Goal: Task Accomplishment & Management: Use online tool/utility

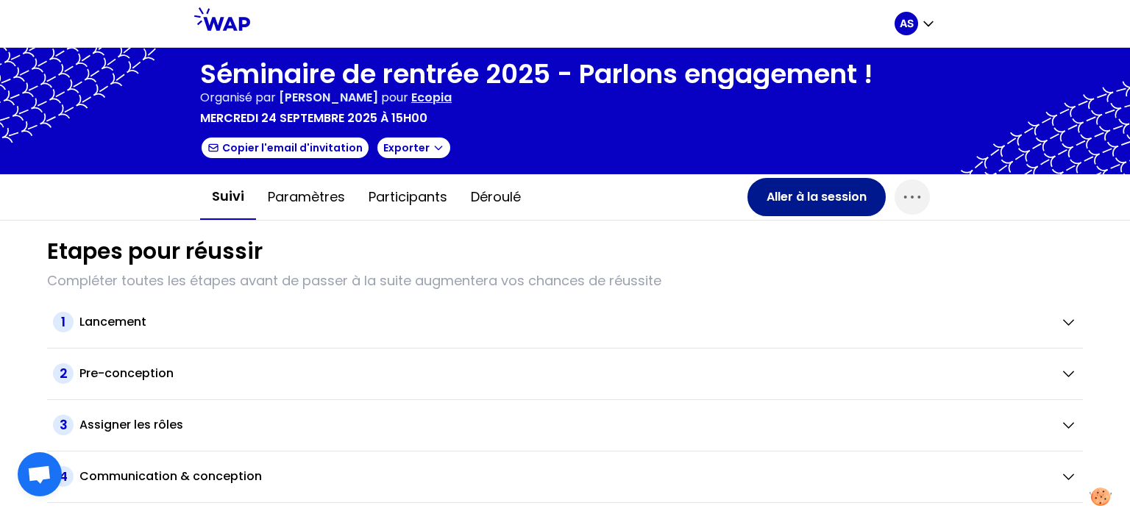
click at [827, 199] on button "Aller à la session" at bounding box center [817, 197] width 138 height 38
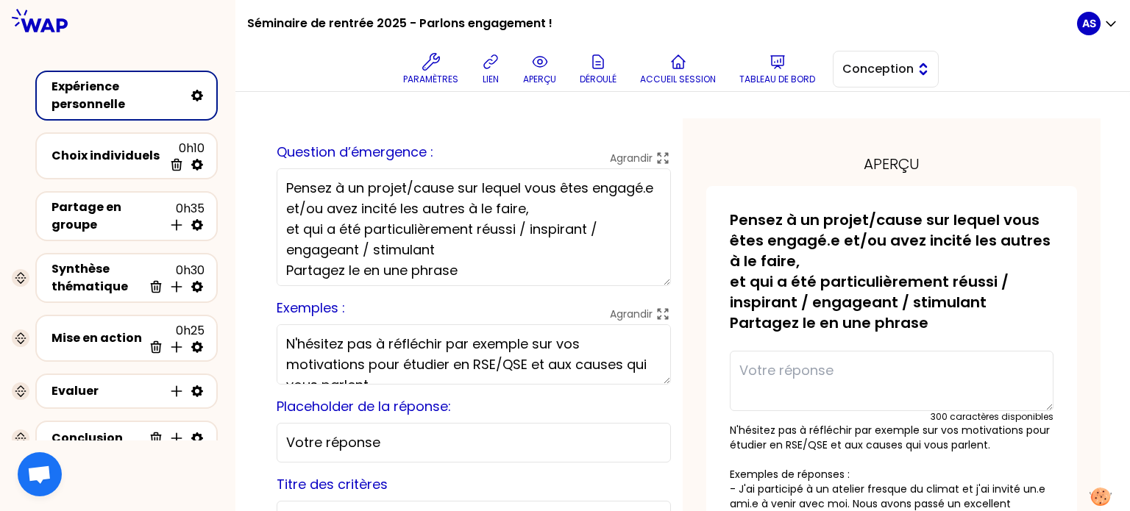
click at [877, 68] on span "Conception" at bounding box center [876, 69] width 66 height 18
click at [891, 126] on span "Facilitation" at bounding box center [894, 130] width 63 height 18
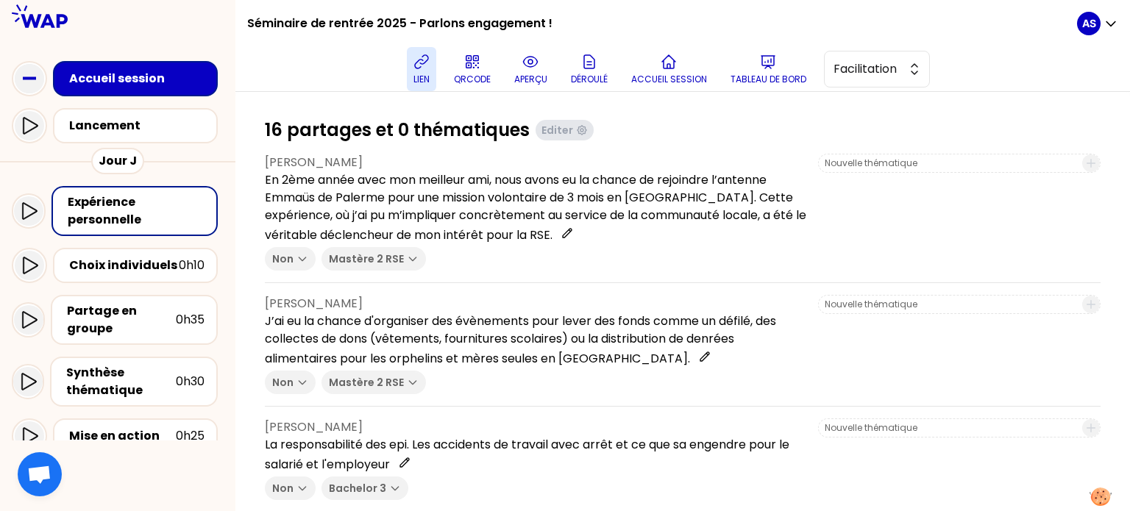
click at [423, 65] on icon at bounding box center [422, 62] width 18 height 18
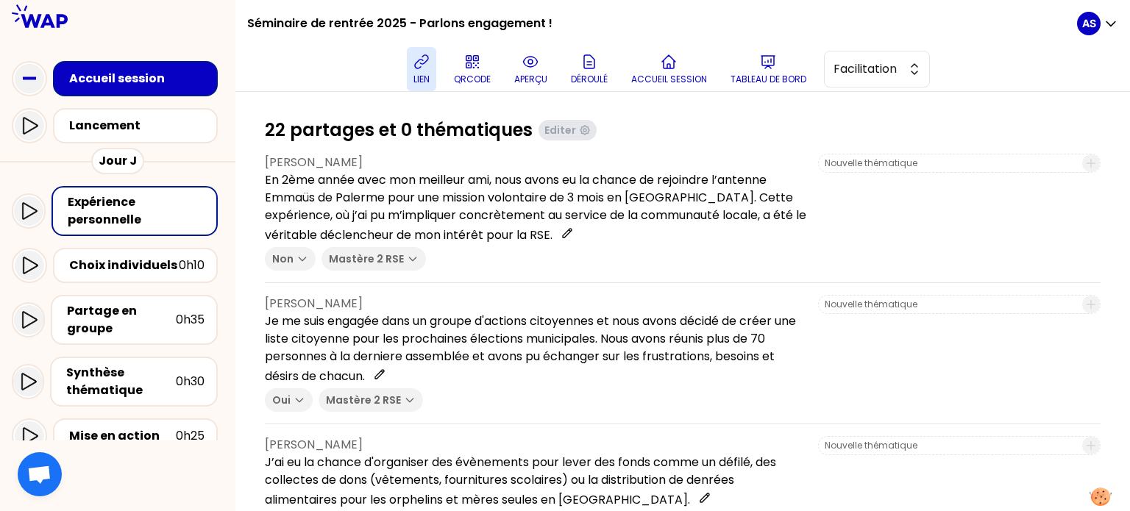
click at [428, 63] on icon at bounding box center [422, 62] width 18 height 18
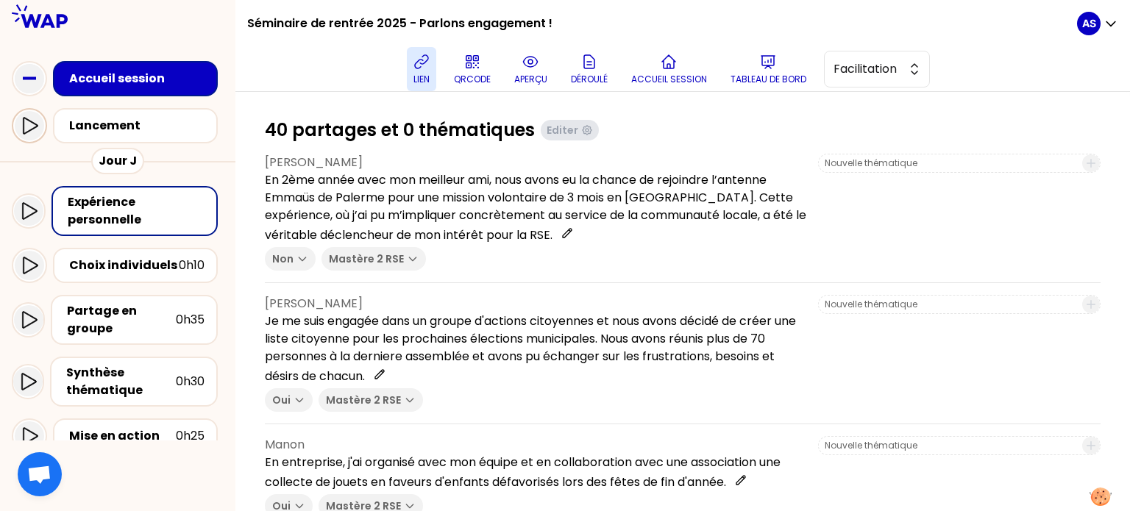
click at [32, 127] on icon at bounding box center [30, 126] width 18 height 18
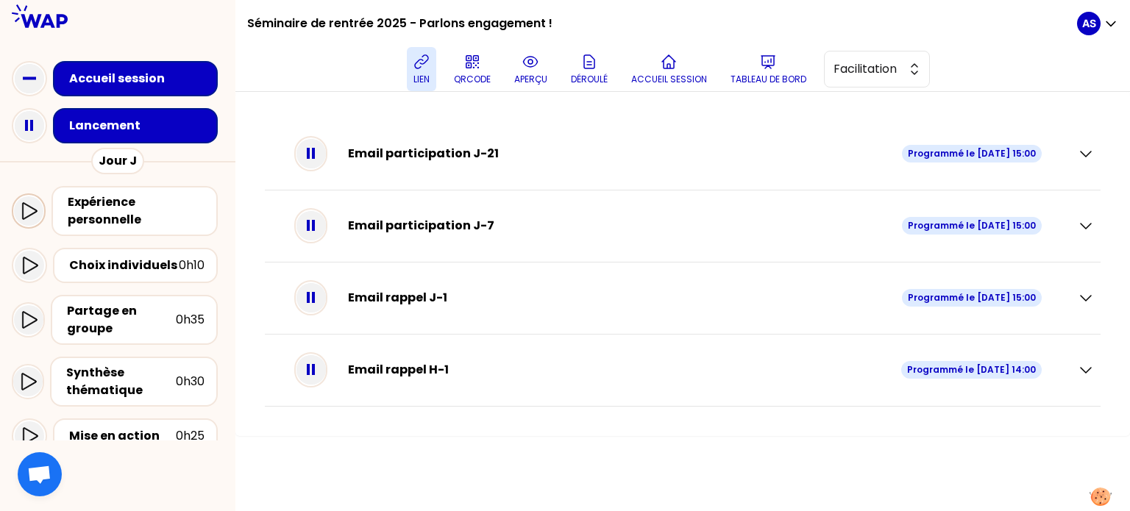
click at [24, 208] on icon at bounding box center [29, 211] width 18 height 18
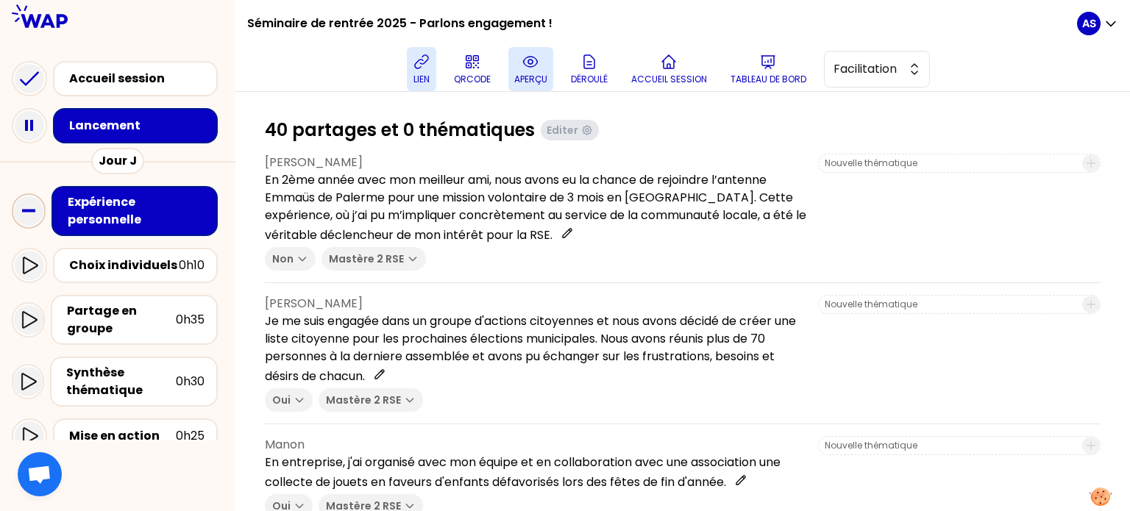
click at [542, 71] on button "aperçu" at bounding box center [530, 69] width 45 height 44
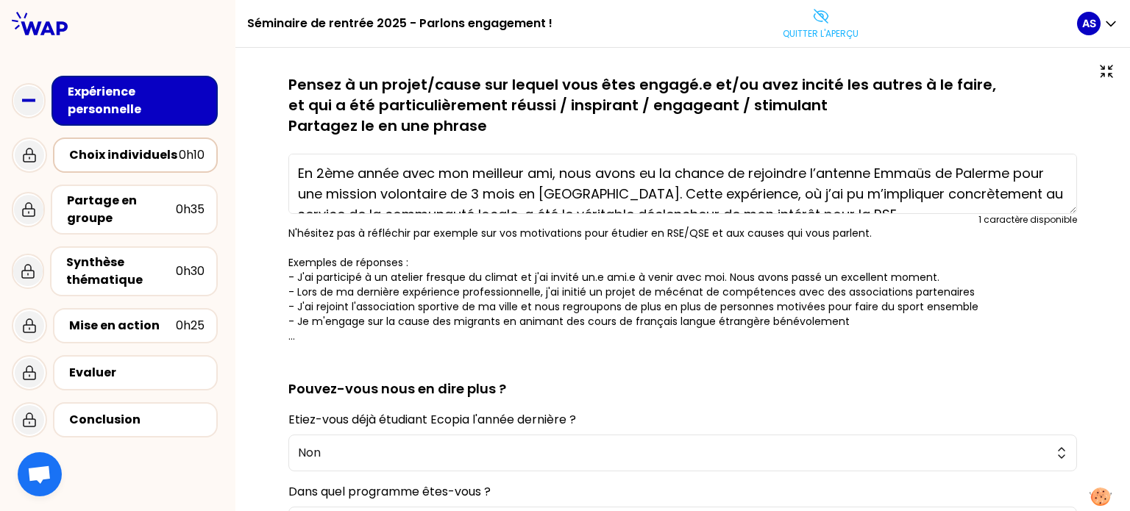
click at [150, 158] on div "Choix individuels" at bounding box center [124, 155] width 110 height 18
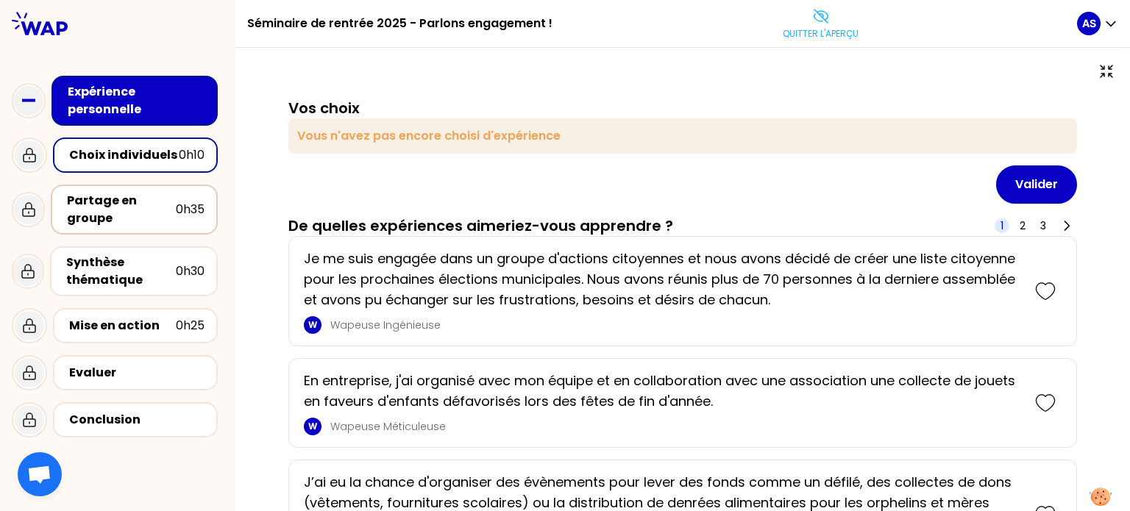
click at [149, 213] on div "Partage en groupe" at bounding box center [121, 209] width 109 height 35
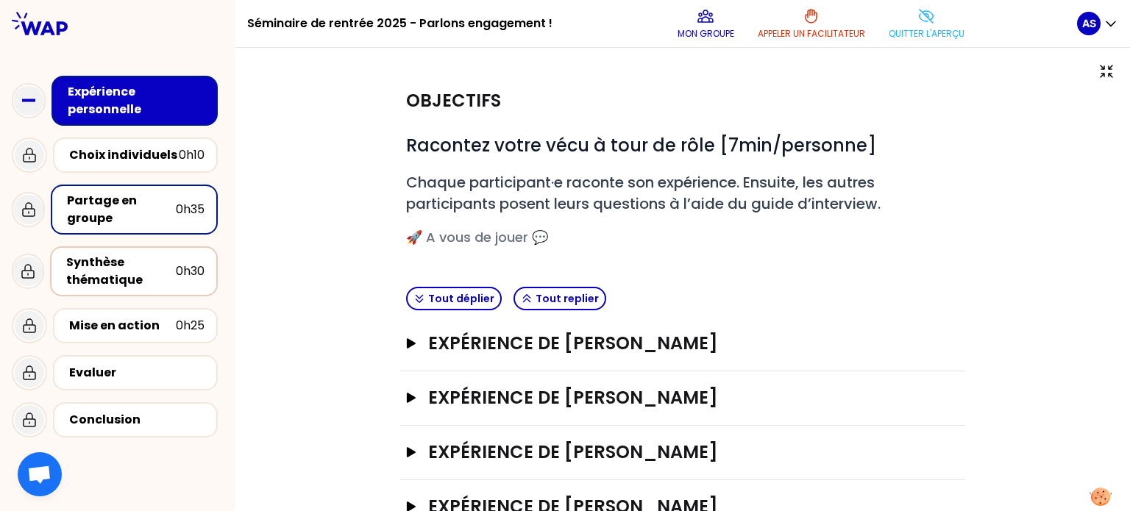
click at [149, 282] on div "Synthèse thématique" at bounding box center [121, 271] width 110 height 35
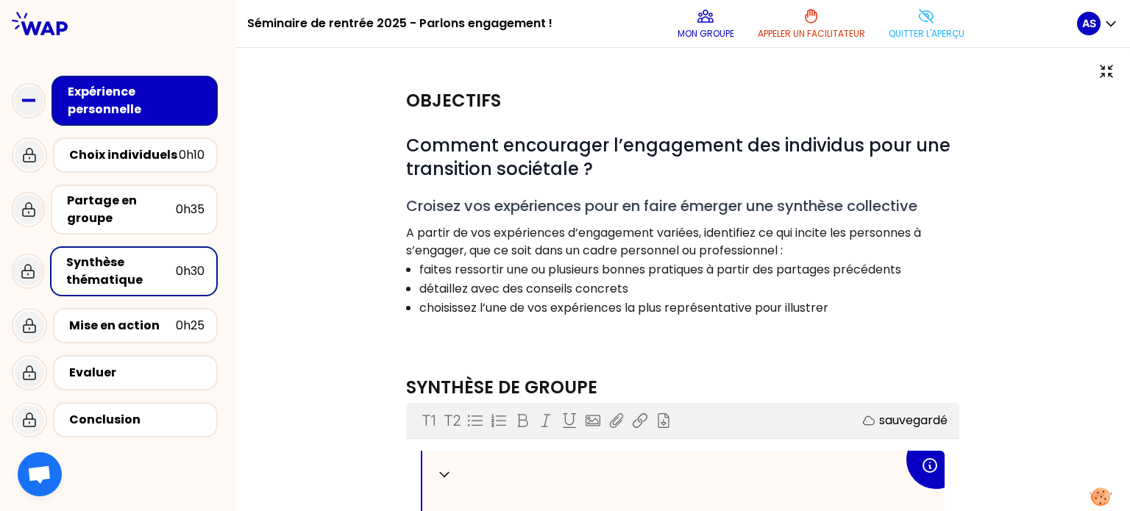
click at [149, 103] on div "Expérience personnelle" at bounding box center [136, 100] width 137 height 35
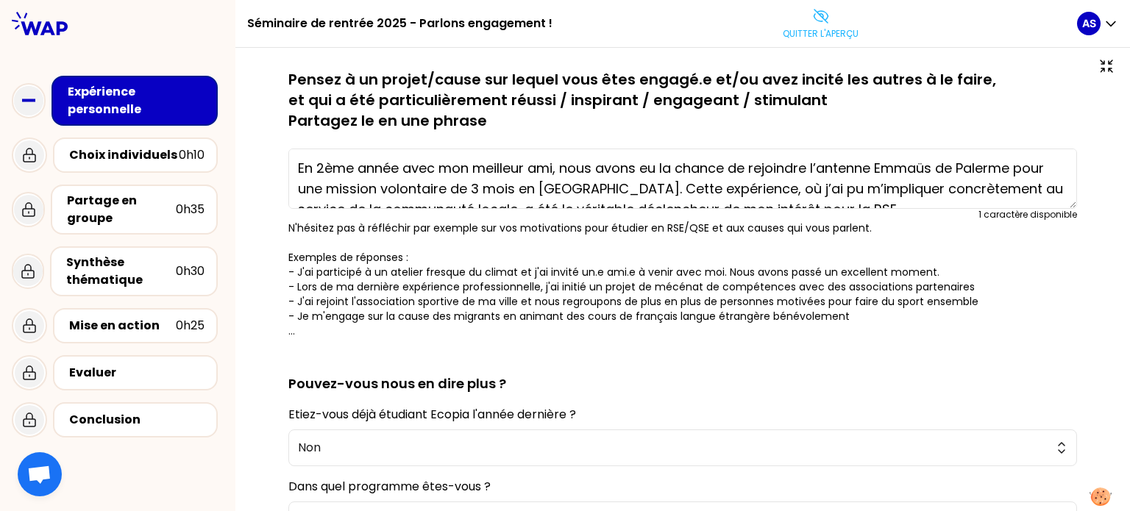
scroll to position [4, 0]
click at [139, 146] on div "Choix individuels" at bounding box center [124, 155] width 110 height 18
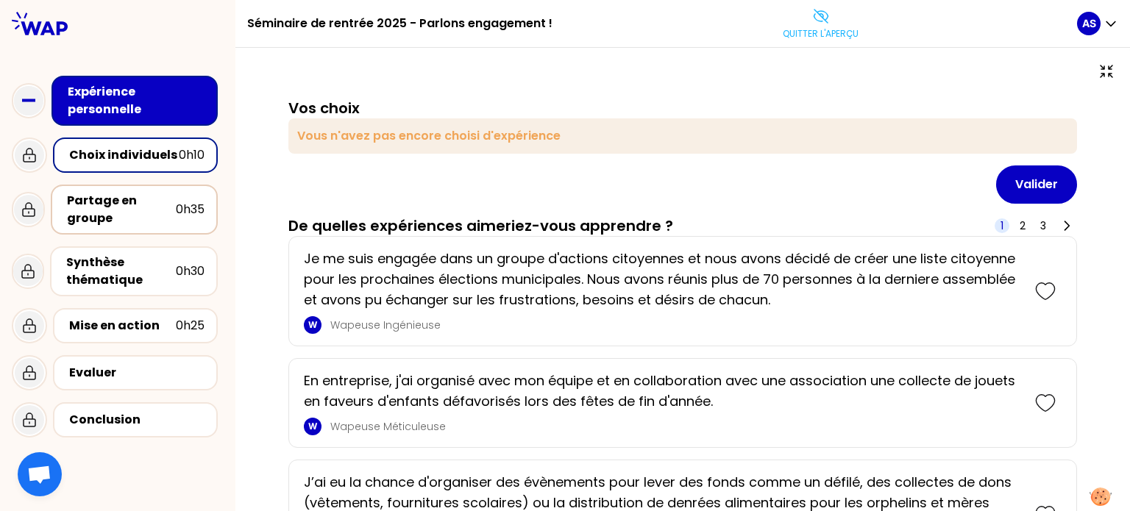
click at [95, 199] on div "Partage en groupe" at bounding box center [121, 209] width 109 height 35
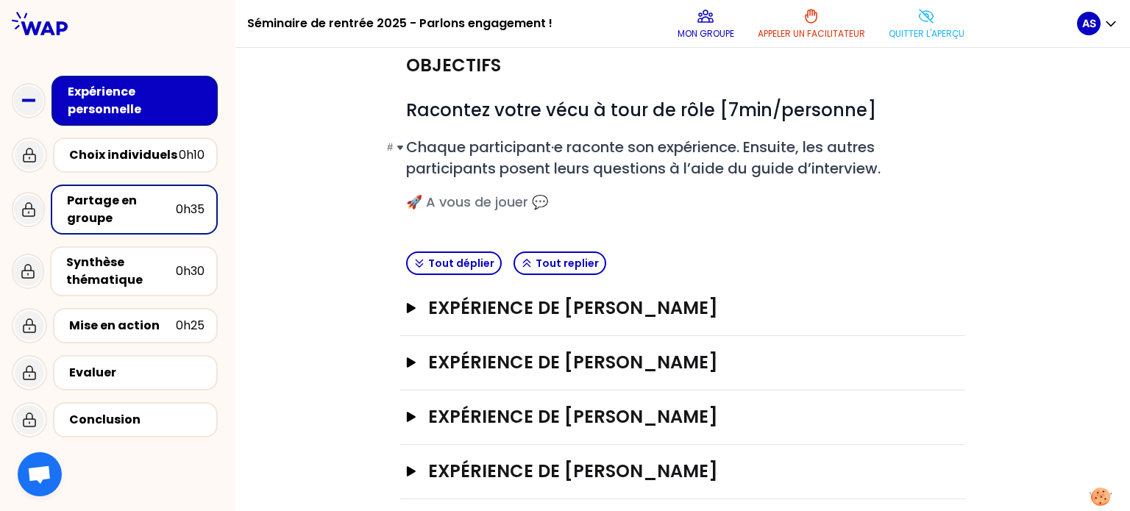
scroll to position [31, 0]
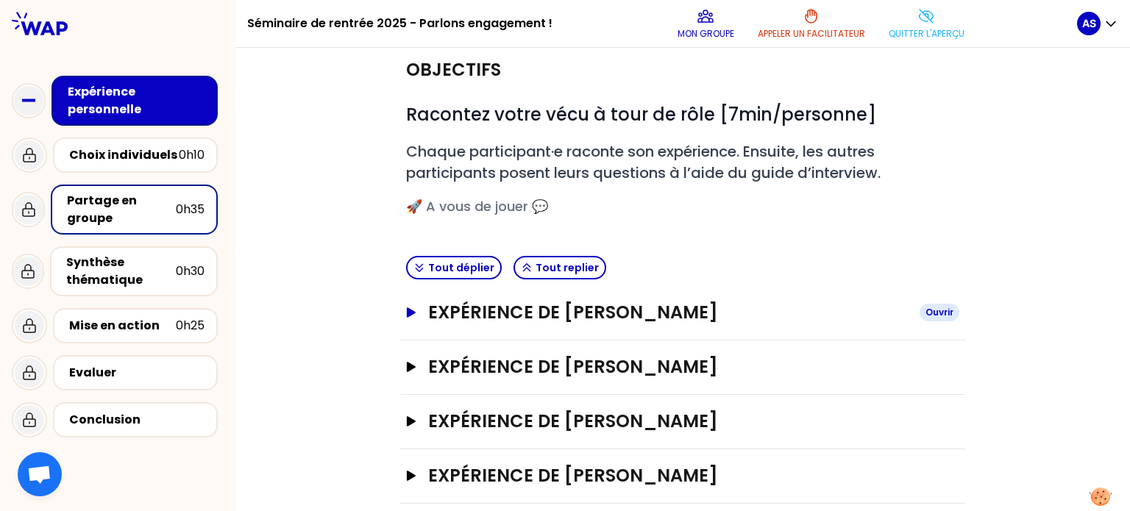
click at [433, 307] on h3 "Expérience de [PERSON_NAME]" at bounding box center [668, 313] width 480 height 24
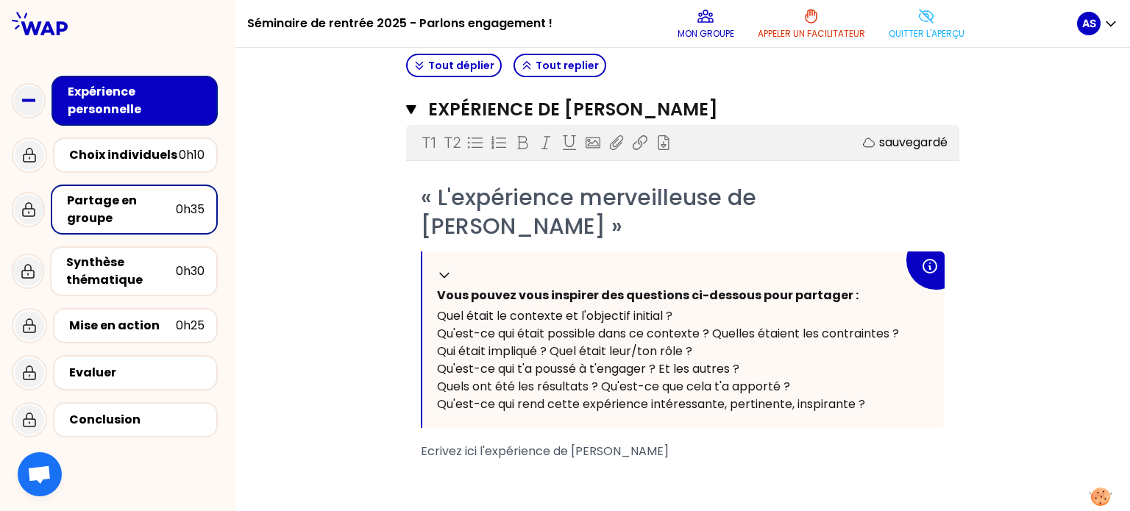
scroll to position [266, 0]
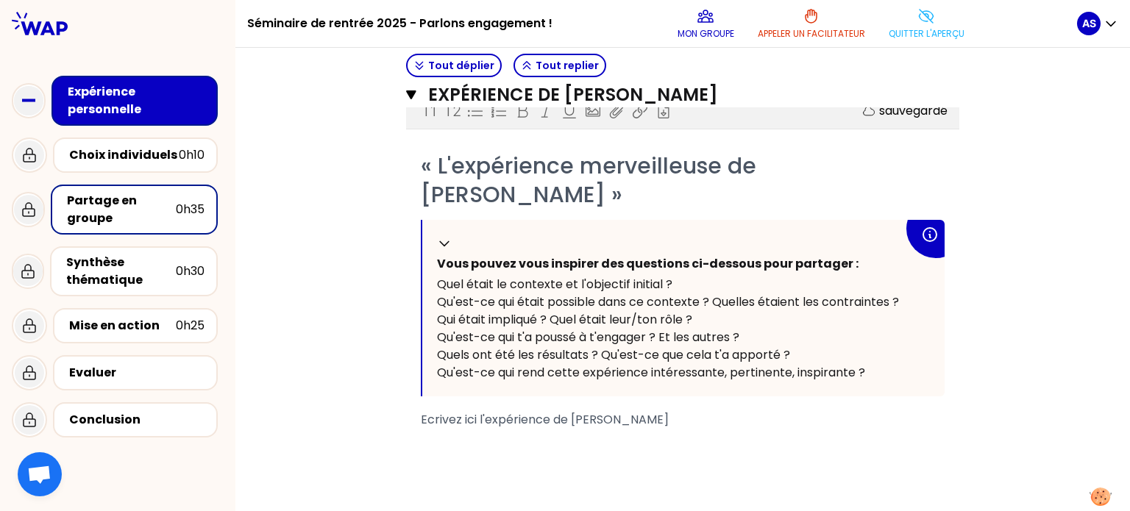
click at [658, 429] on div "﻿" at bounding box center [683, 438] width 524 height 18
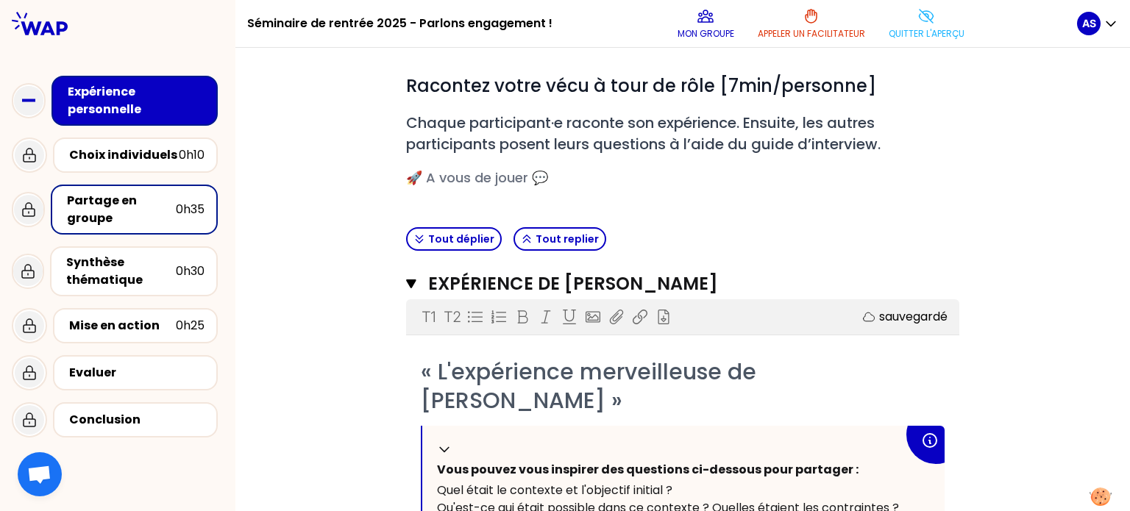
scroll to position [0, 0]
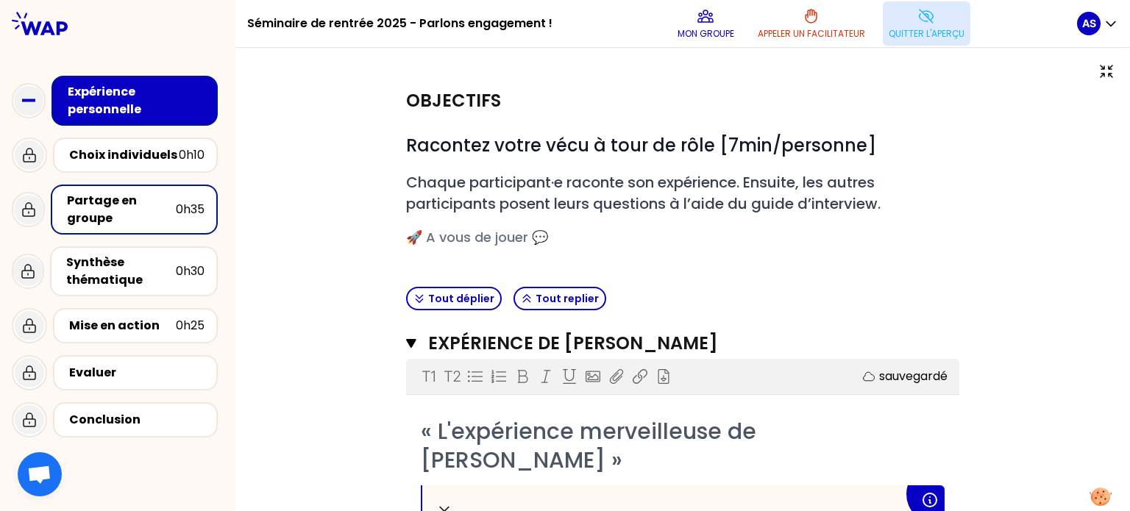
click at [924, 26] on button "Quitter l'aperçu" at bounding box center [927, 23] width 88 height 44
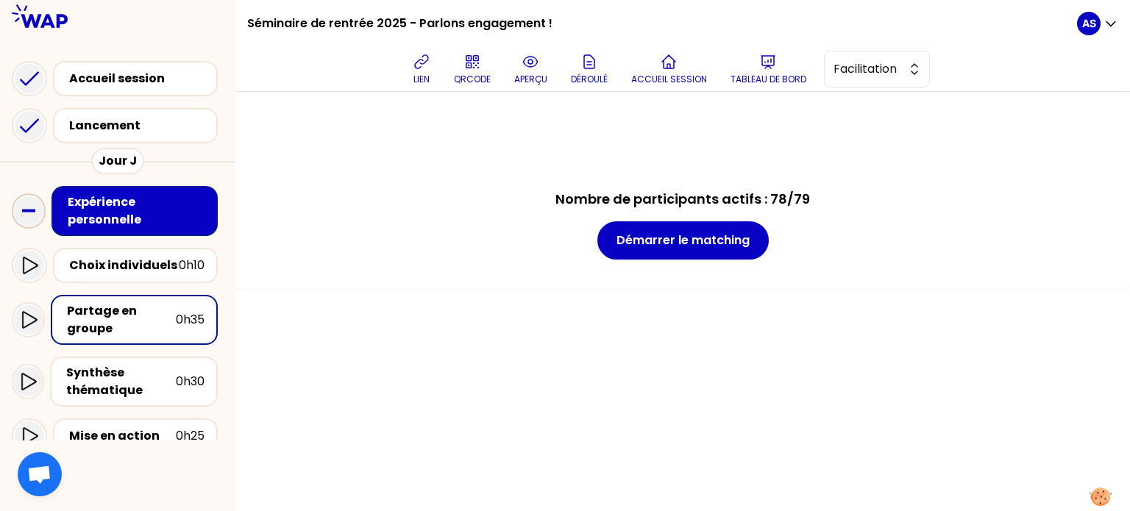
click at [115, 211] on div "Expérience personnelle" at bounding box center [136, 211] width 137 height 35
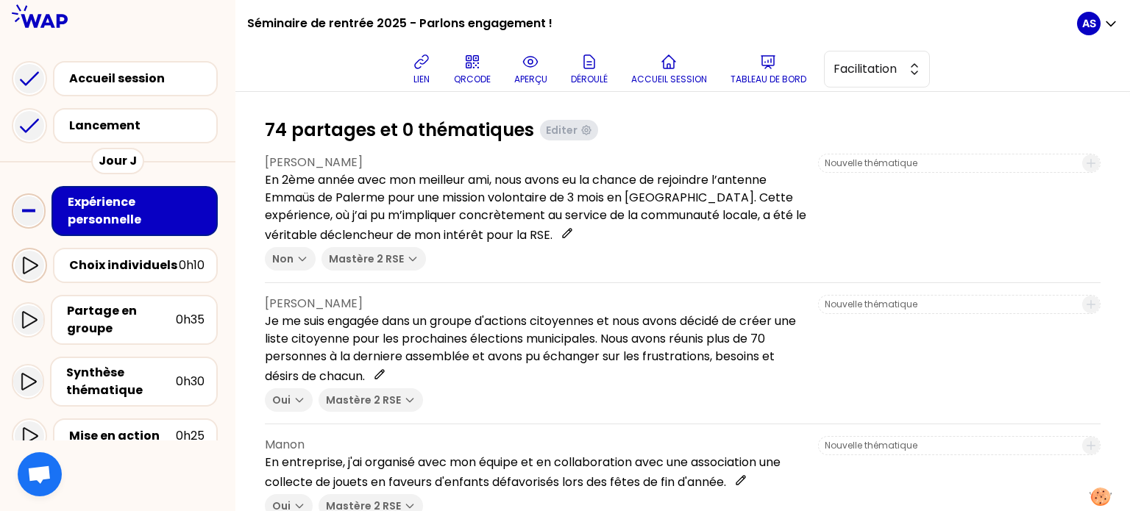
click at [29, 263] on icon at bounding box center [30, 266] width 18 height 18
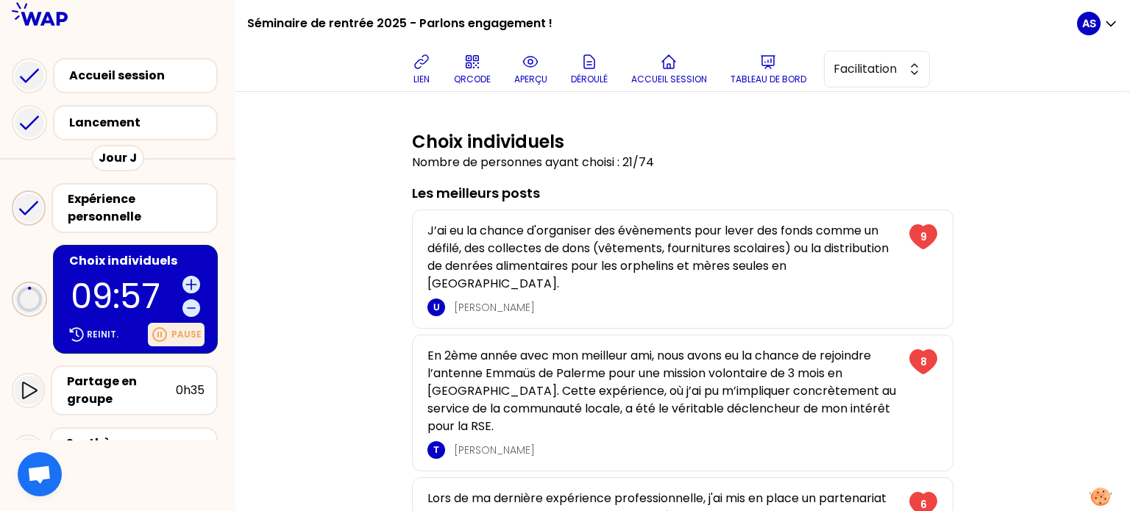
click at [168, 335] on icon at bounding box center [160, 335] width 18 height 18
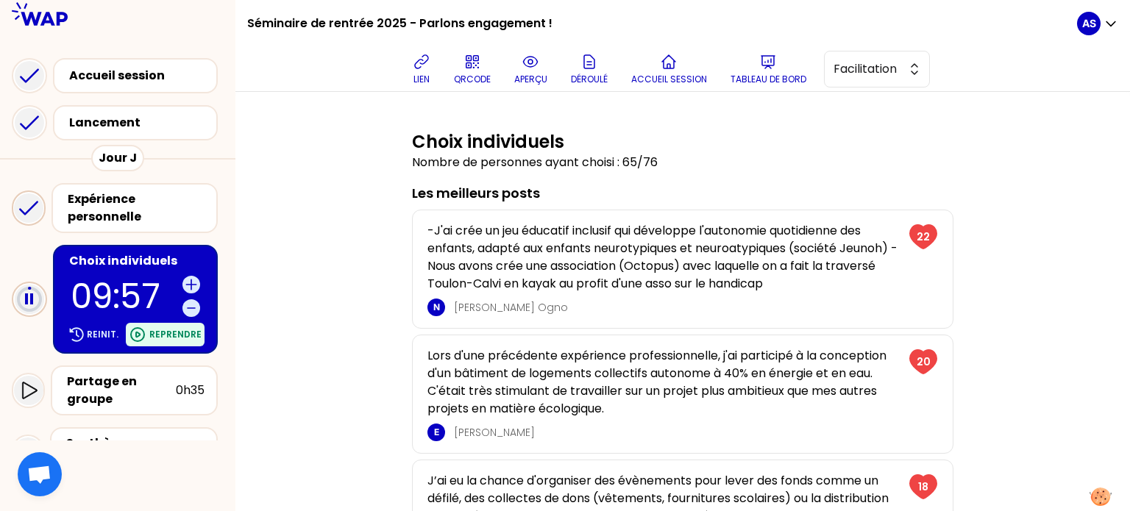
click at [146, 336] on icon at bounding box center [138, 335] width 18 height 18
click at [136, 208] on div "Expérience personnelle" at bounding box center [136, 208] width 137 height 35
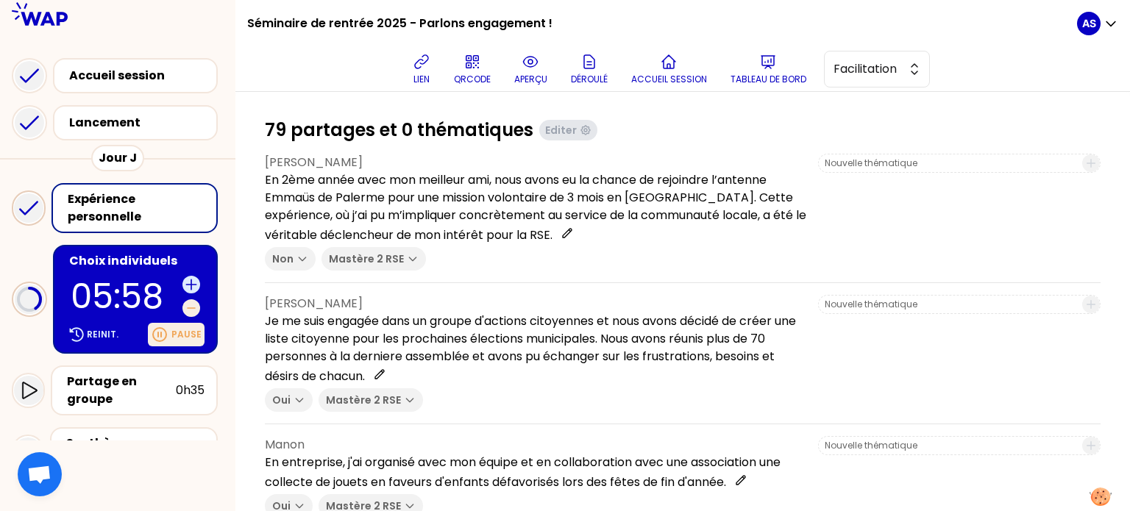
click at [190, 308] on icon at bounding box center [191, 308] width 15 height 15
click at [134, 258] on div "Choix individuels" at bounding box center [136, 261] width 135 height 18
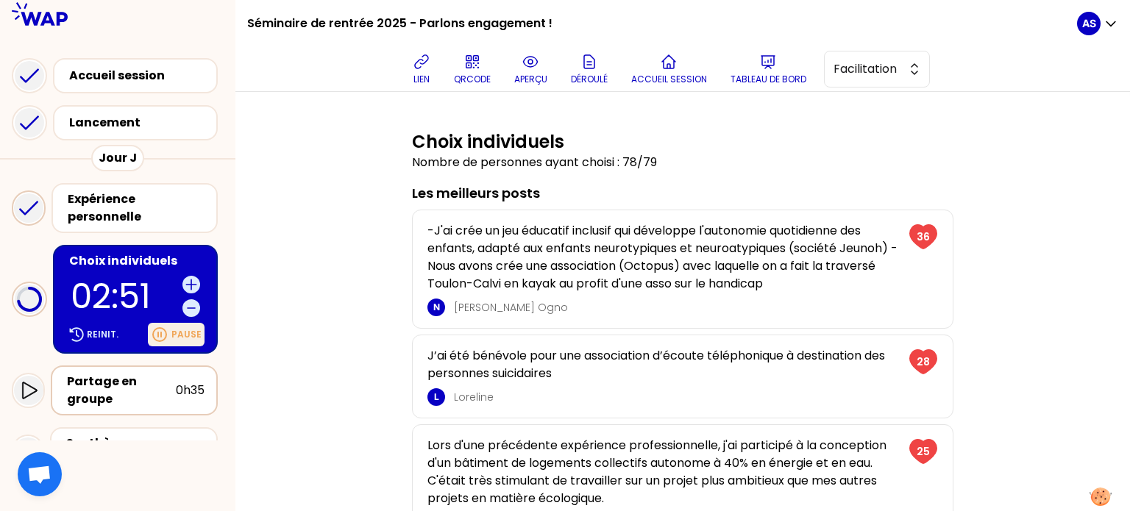
click at [114, 382] on div "Partage en groupe" at bounding box center [121, 390] width 109 height 35
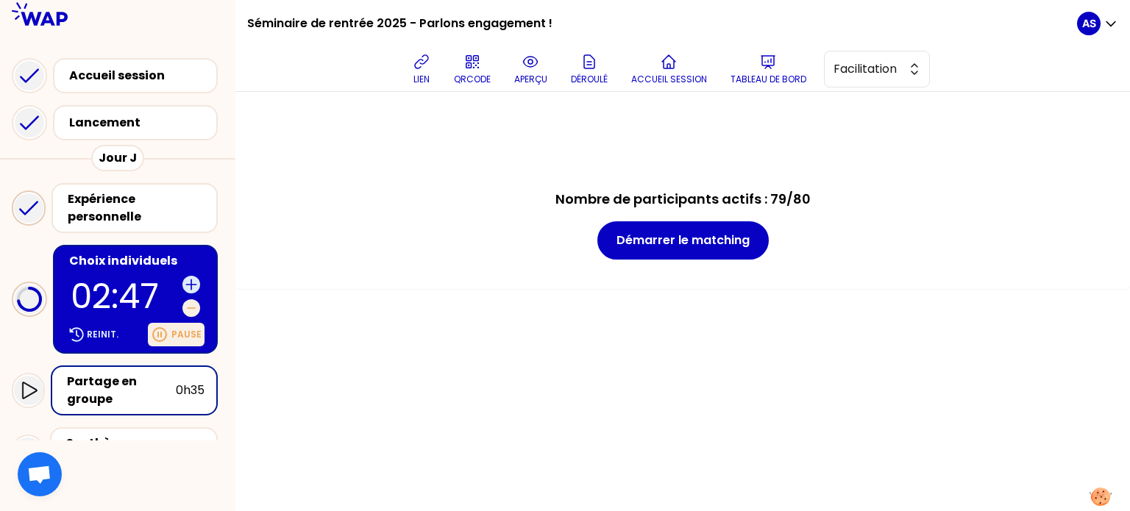
click at [195, 309] on icon at bounding box center [191, 308] width 15 height 15
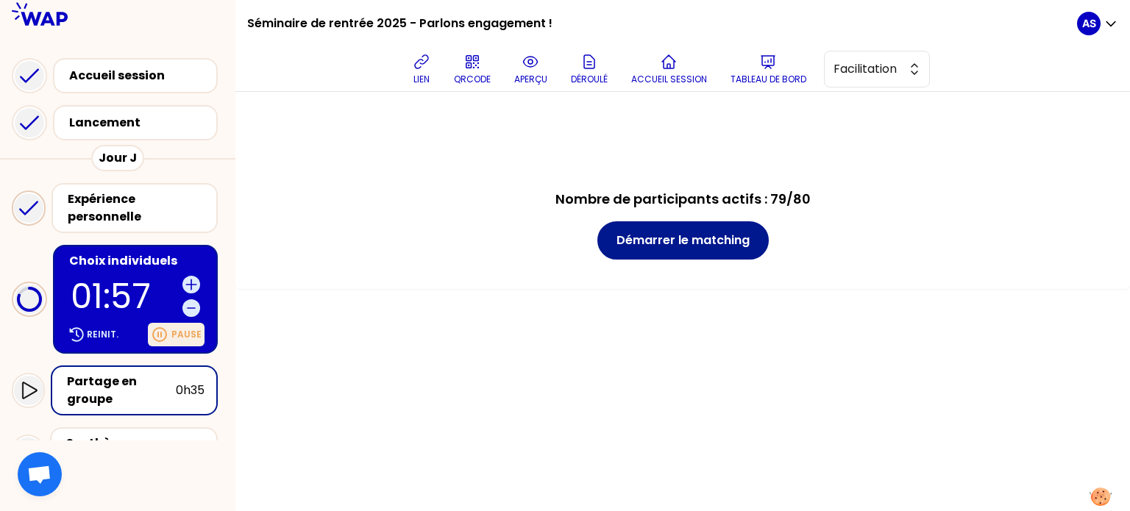
click at [654, 245] on button "Démarrer le matching" at bounding box center [683, 241] width 171 height 38
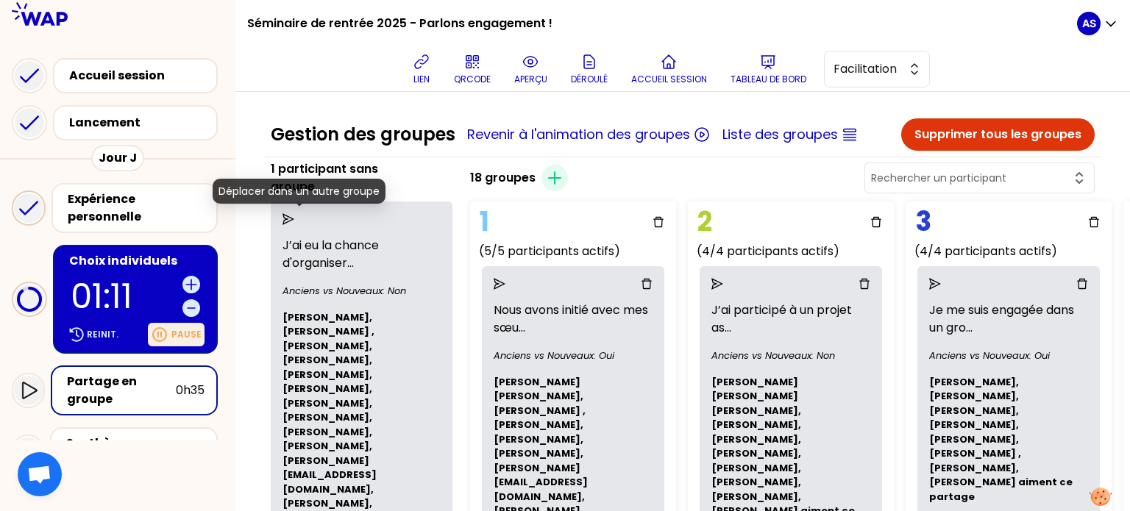
click at [294, 213] on icon "send" at bounding box center [289, 219] width 12 height 12
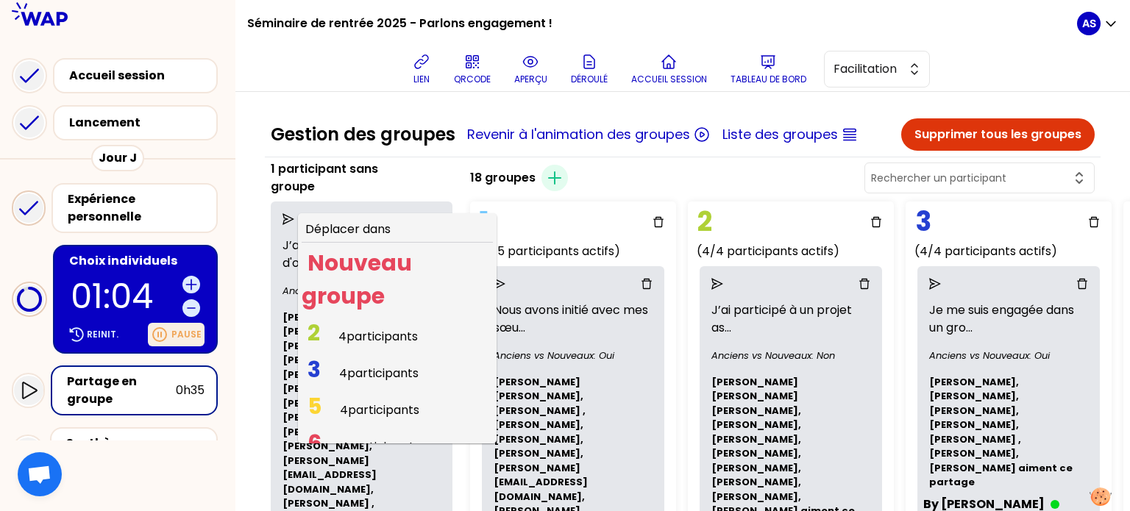
click at [389, 332] on span "4 participants" at bounding box center [378, 336] width 79 height 17
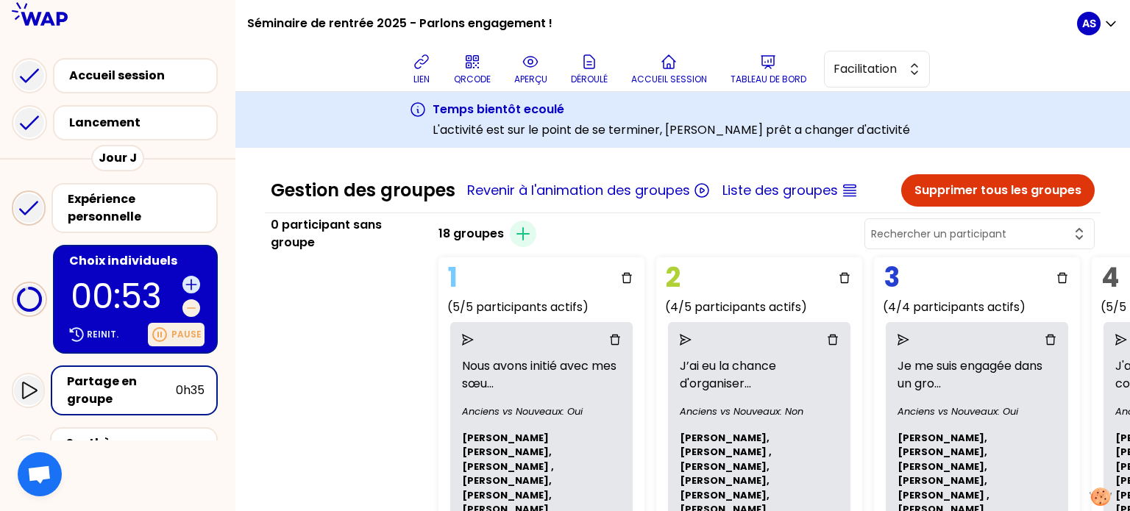
click at [191, 313] on icon at bounding box center [191, 308] width 15 height 15
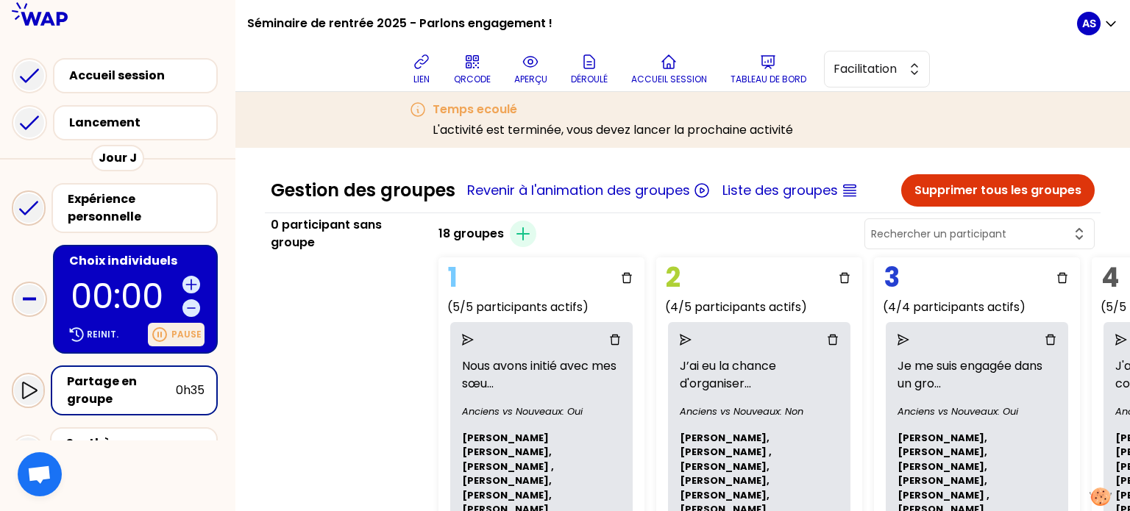
click at [26, 391] on icon at bounding box center [29, 391] width 18 height 18
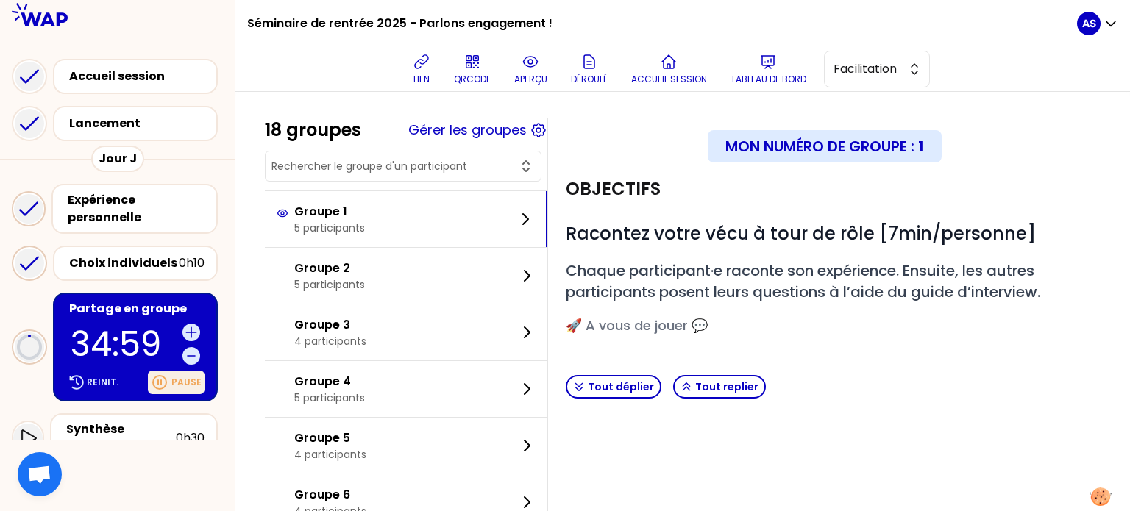
click at [167, 380] on icon at bounding box center [160, 383] width 18 height 18
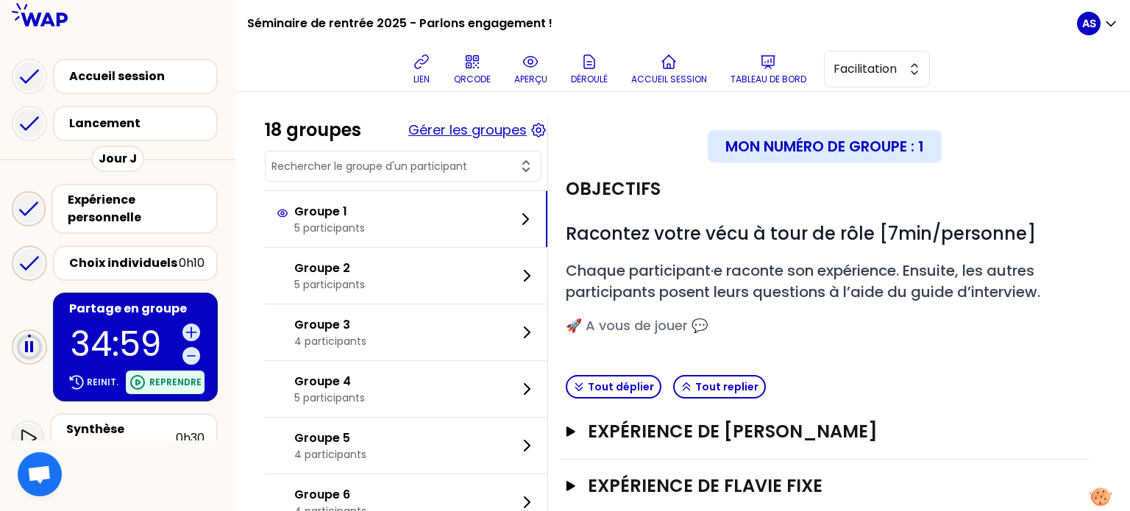
click at [514, 132] on button "Gérer les groupes" at bounding box center [467, 130] width 118 height 21
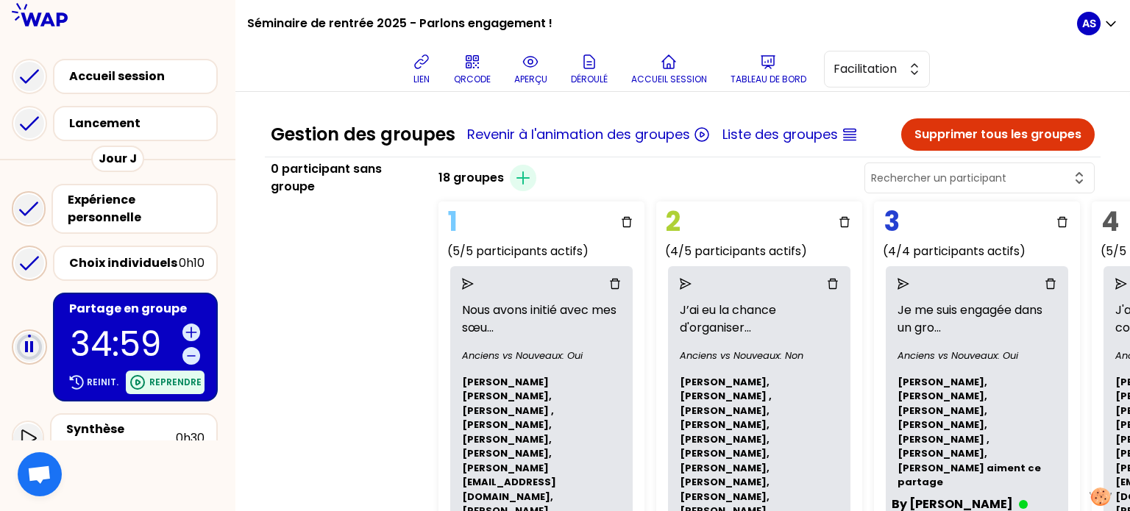
click at [144, 378] on icon at bounding box center [138, 383] width 18 height 18
click at [771, 132] on button "Liste des groupes" at bounding box center [781, 134] width 116 height 21
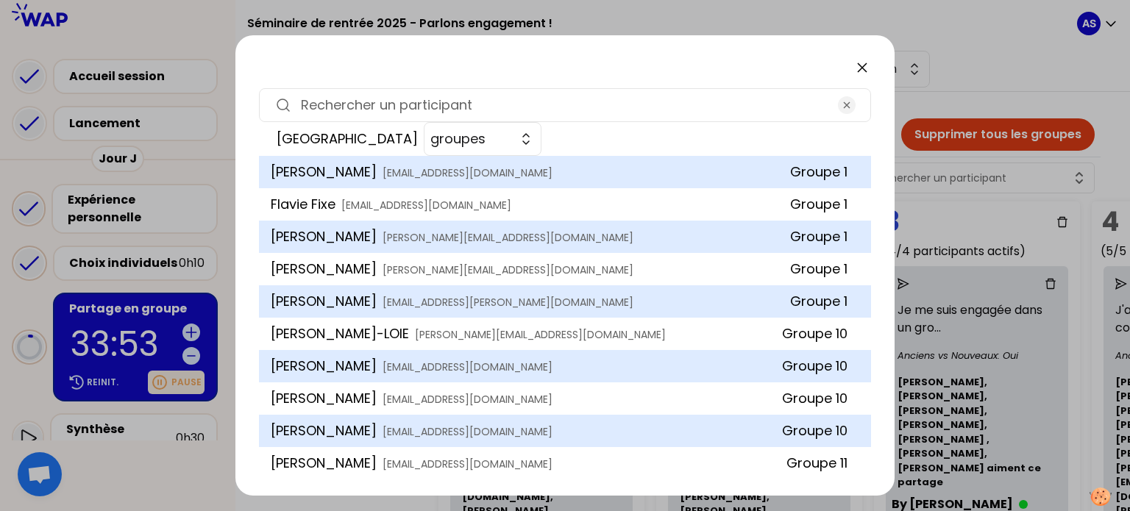
click at [420, 109] on input at bounding box center [565, 105] width 528 height 21
type input "m"
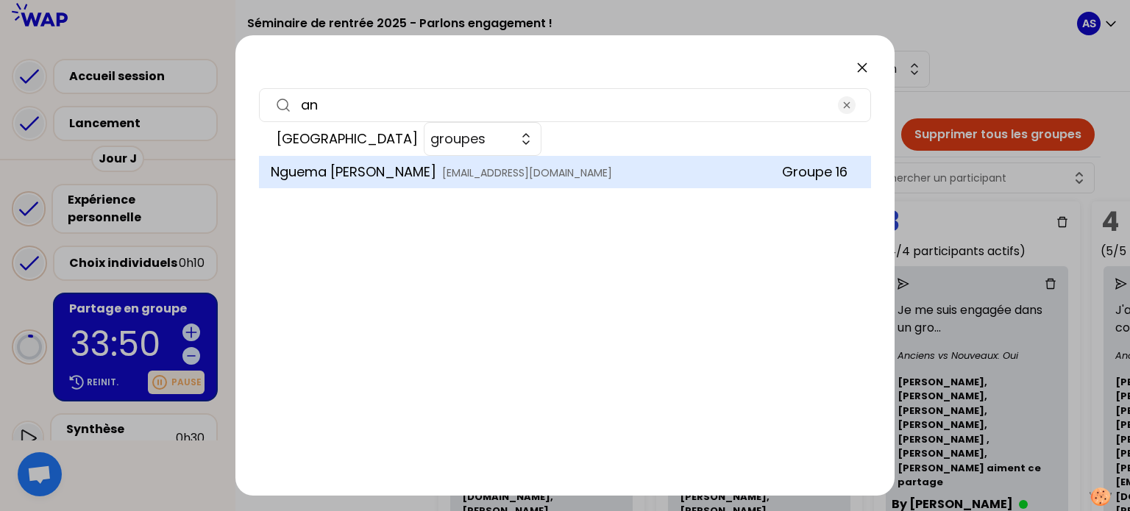
type input "a"
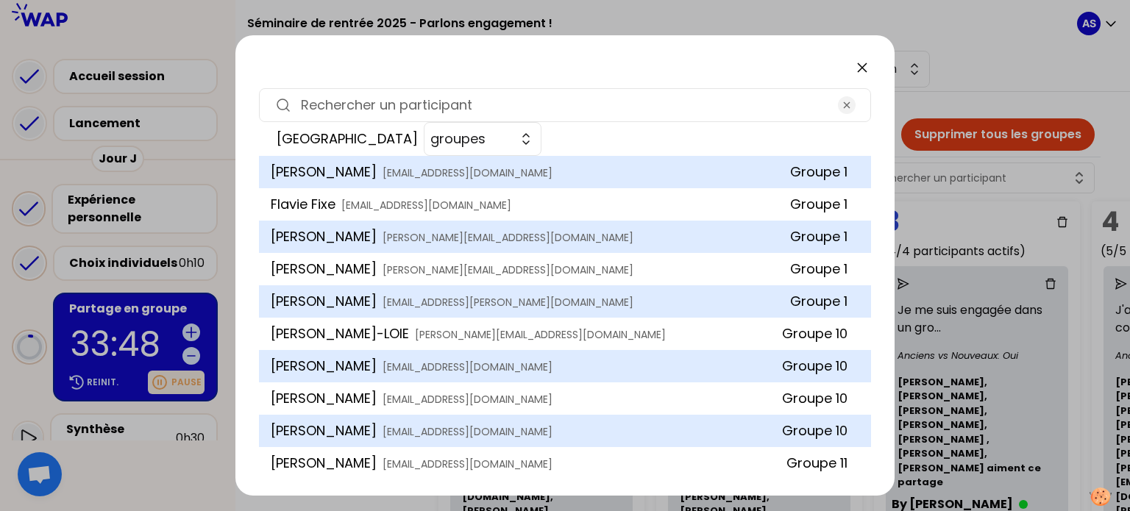
click at [859, 64] on icon at bounding box center [862, 67] width 9 height 9
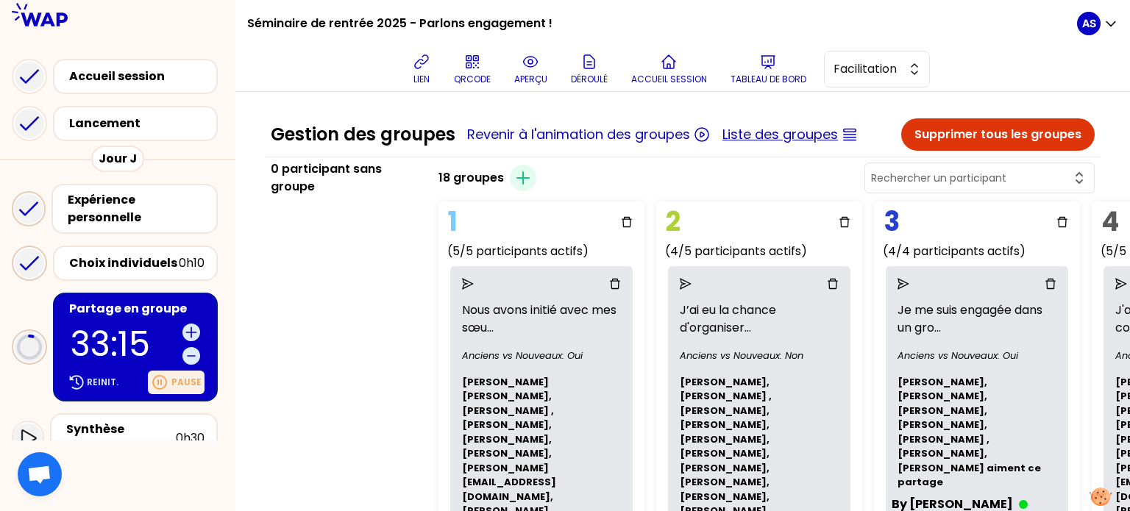
click at [768, 139] on button "Liste des groupes" at bounding box center [781, 134] width 116 height 21
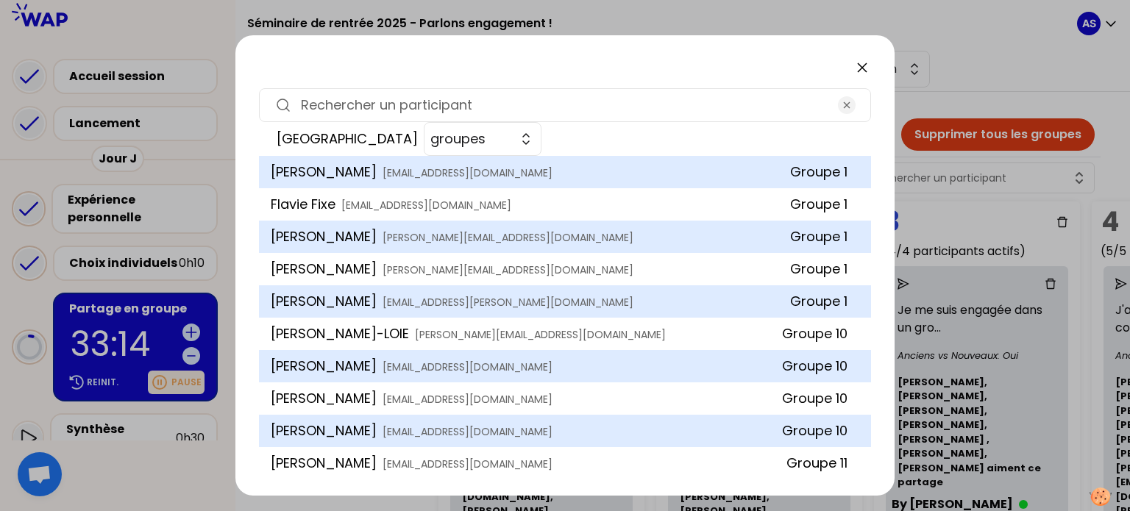
click at [464, 98] on input at bounding box center [565, 105] width 528 height 21
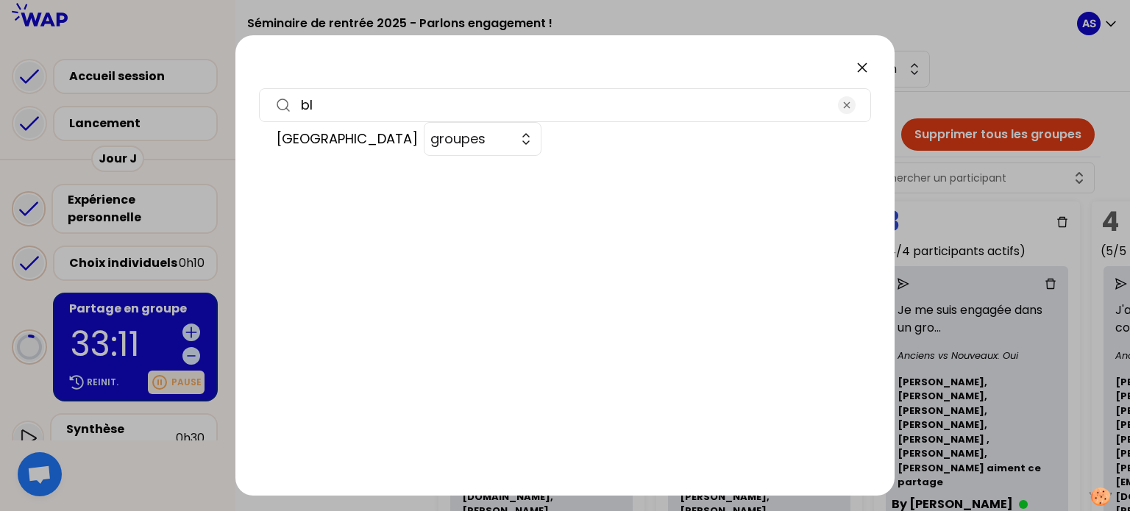
type input "b"
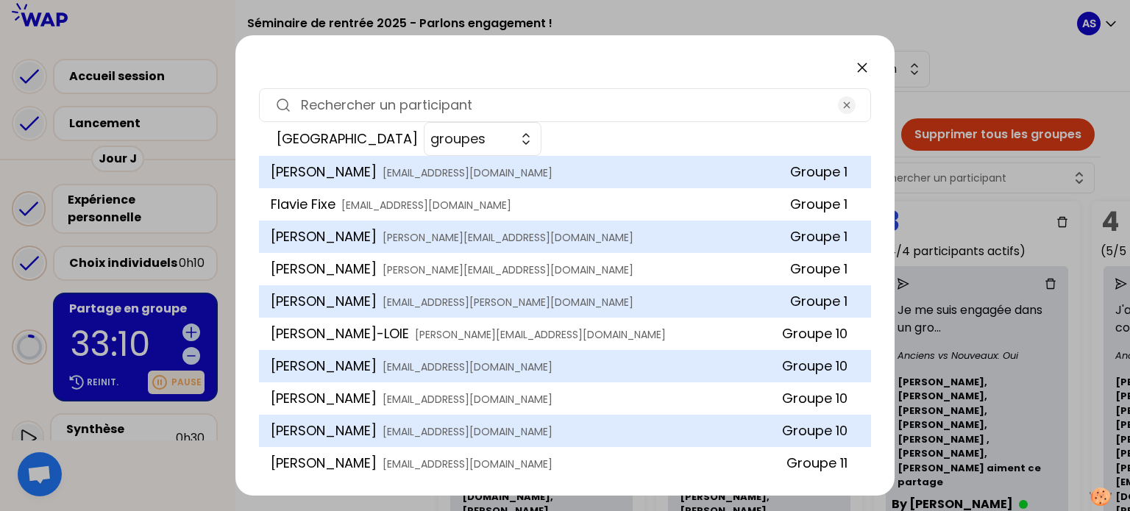
click at [859, 74] on icon at bounding box center [863, 68] width 18 height 18
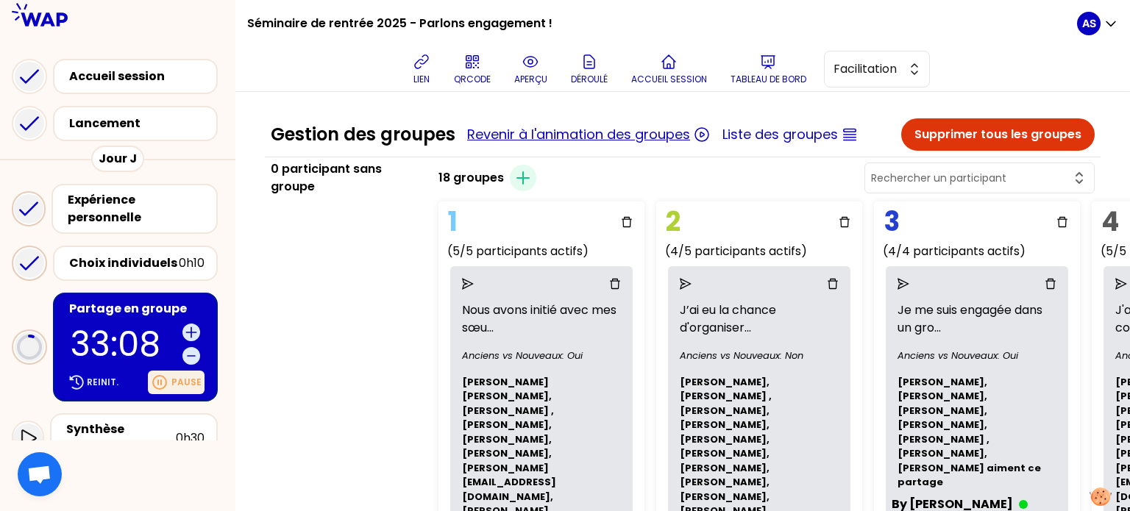
click at [548, 135] on button "Revenir à l'animation des groupes" at bounding box center [578, 134] width 223 height 21
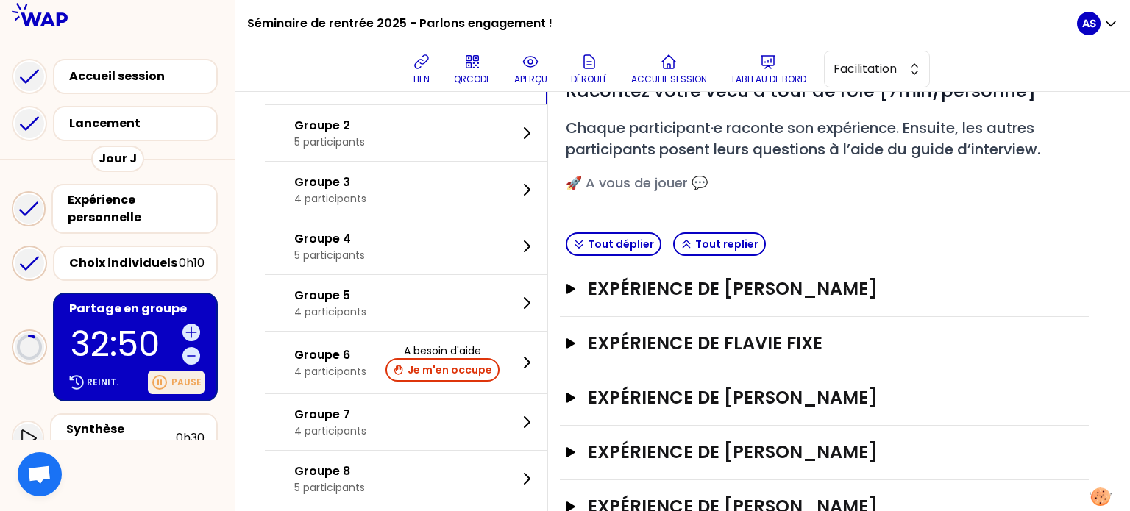
scroll to position [156, 0]
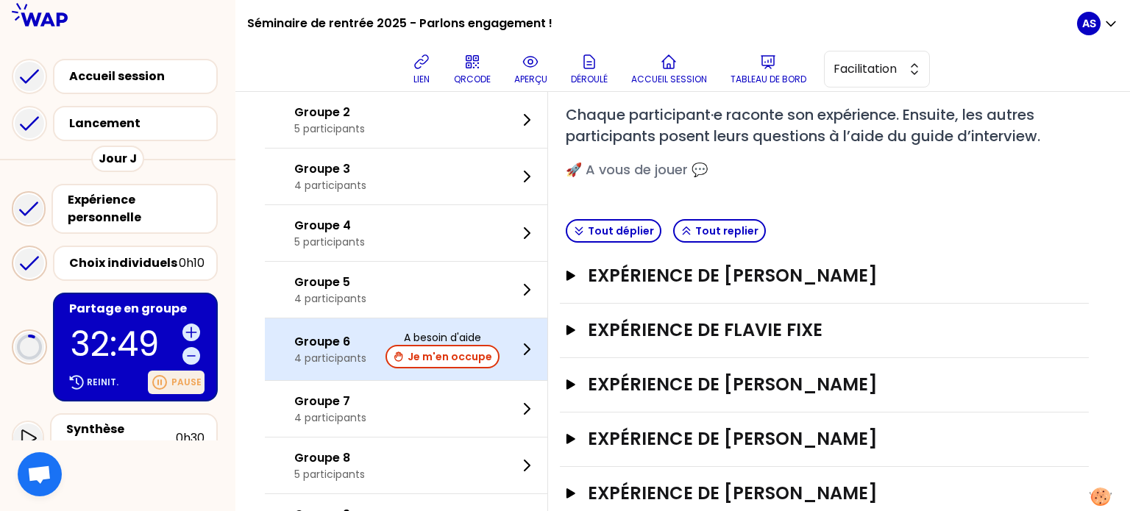
click at [325, 361] on p "4 participants" at bounding box center [330, 358] width 72 height 15
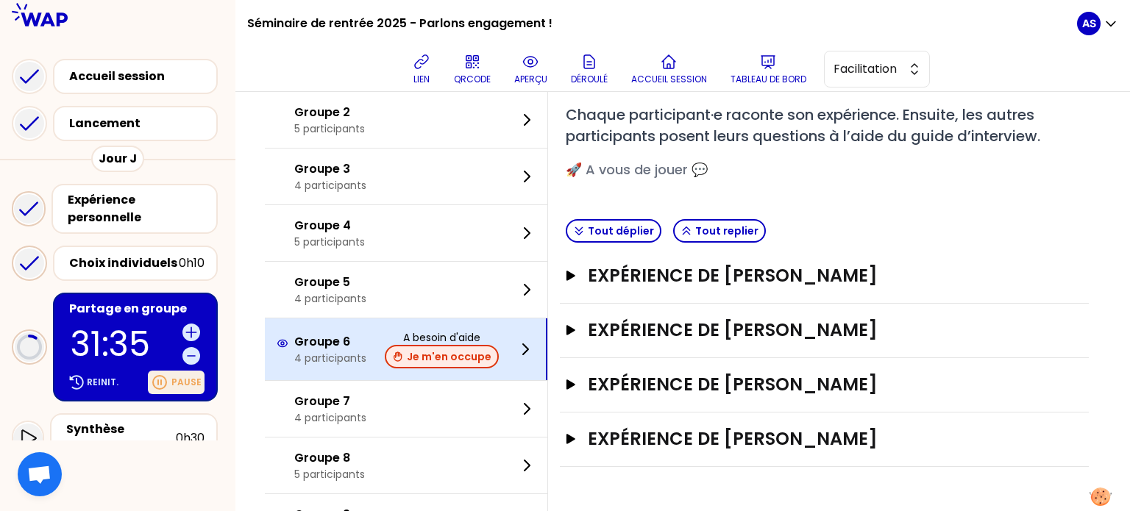
click at [455, 348] on button "Je m'en occupe" at bounding box center [442, 357] width 114 height 24
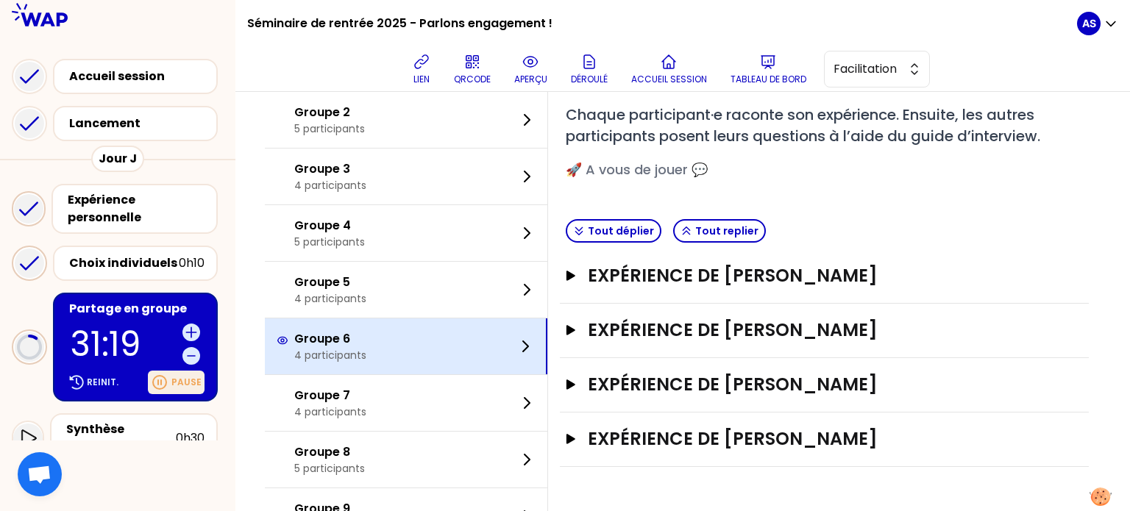
click at [322, 70] on div "lien QRCODE aperçu Déroulé Accueil session Tableau de bord Facilitation" at bounding box center [668, 69] width 818 height 44
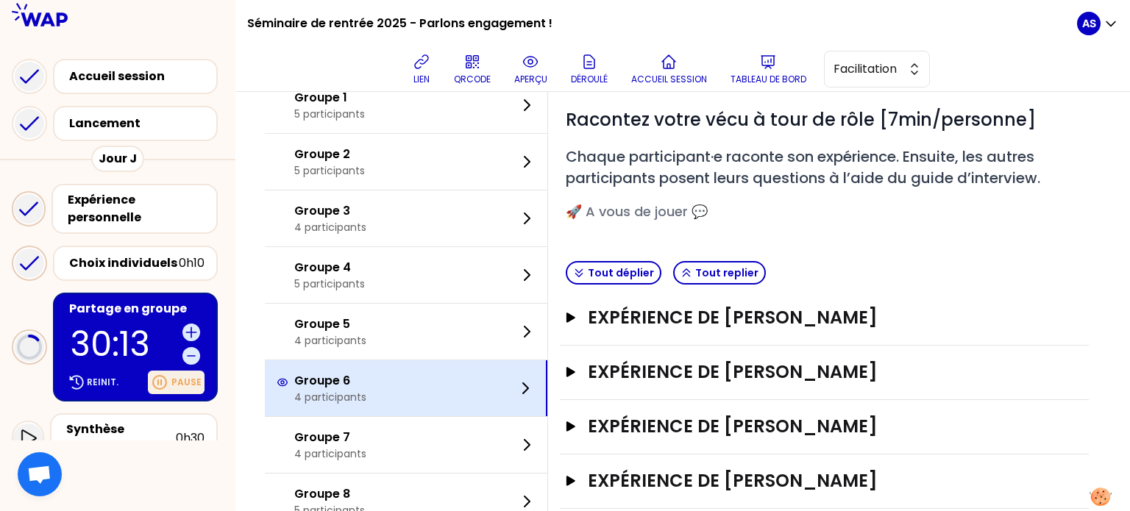
scroll to position [115, 0]
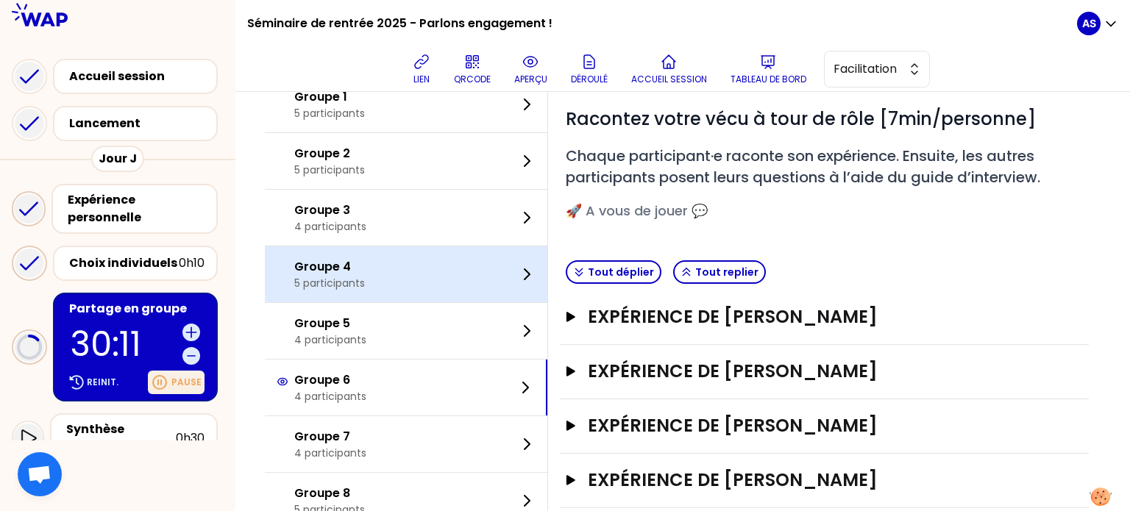
click at [447, 259] on div "Groupe 4 5 participants" at bounding box center [406, 275] width 283 height 56
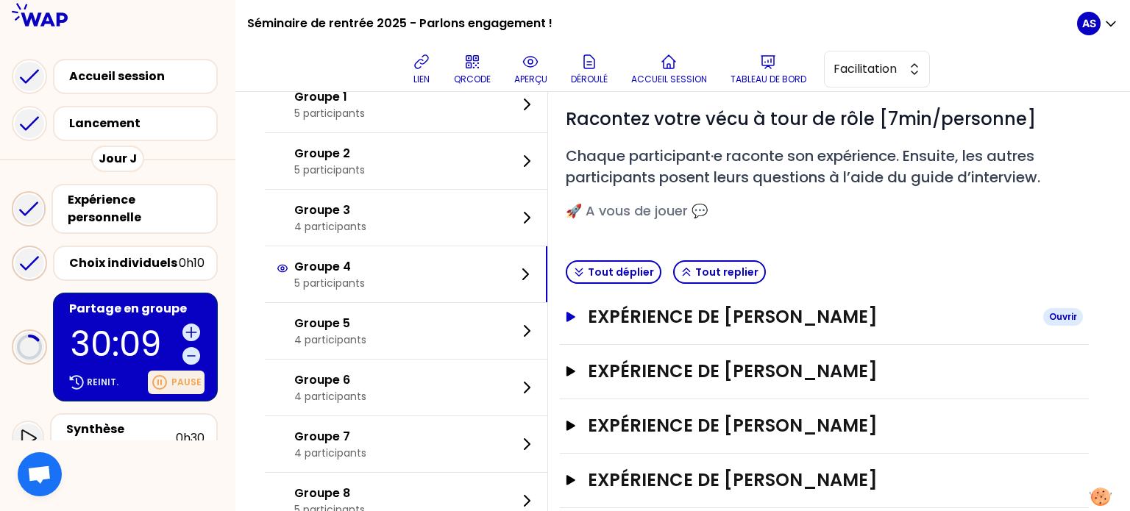
click at [609, 311] on h3 "Expérience de [PERSON_NAME]" at bounding box center [810, 317] width 444 height 24
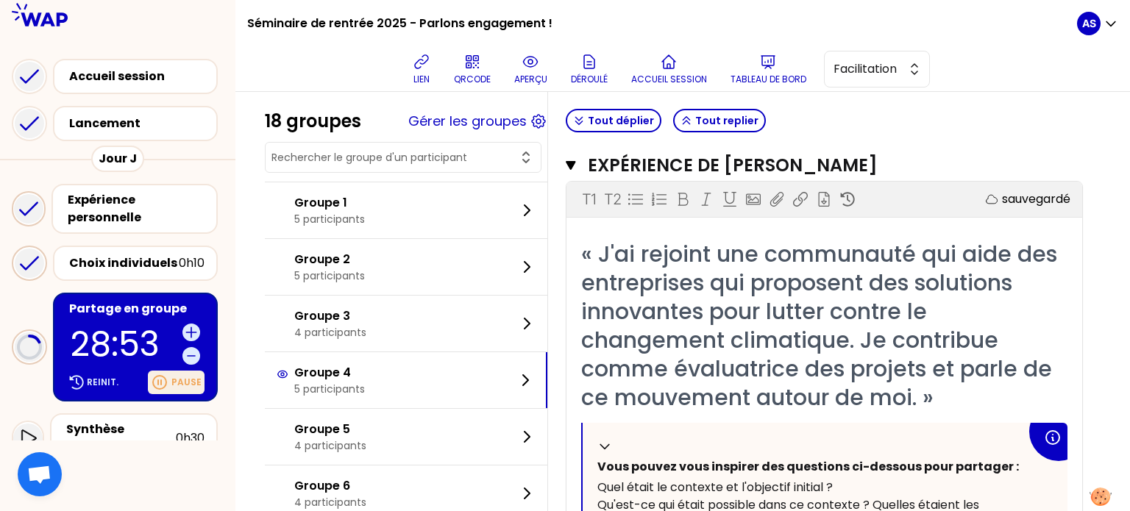
scroll to position [215, 0]
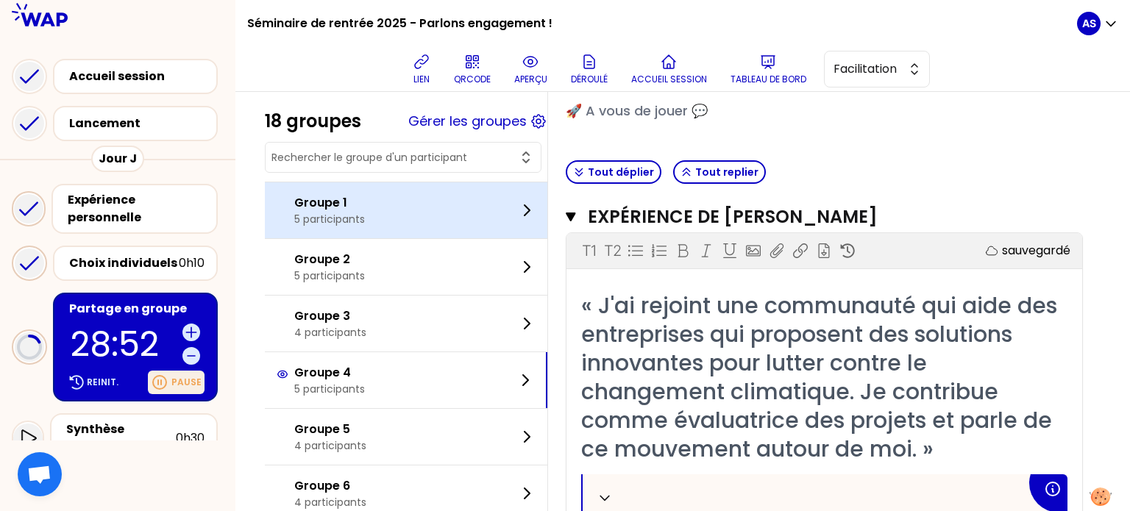
click at [459, 223] on div "Groupe 1 5 participants" at bounding box center [406, 211] width 283 height 56
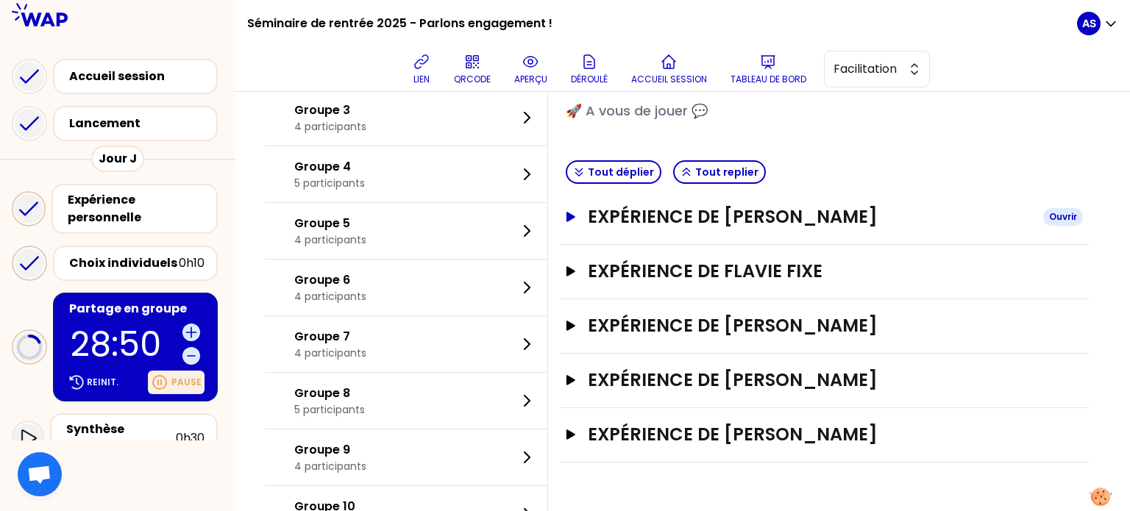
click at [704, 216] on h3 "Expérience de [PERSON_NAME]" at bounding box center [810, 217] width 444 height 24
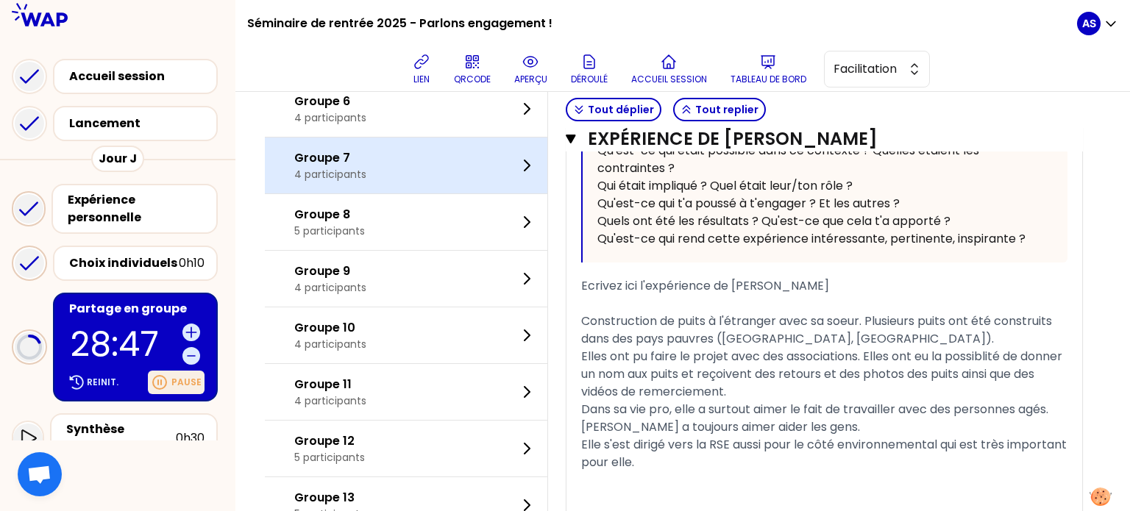
scroll to position [405, 0]
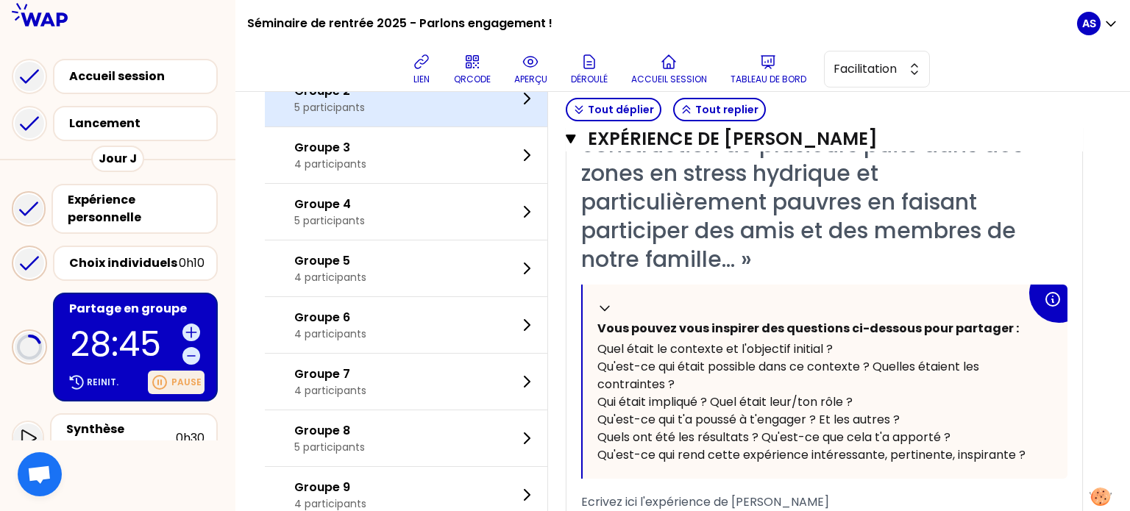
click at [412, 127] on div "Groupe 2 5 participants" at bounding box center [406, 99] width 283 height 56
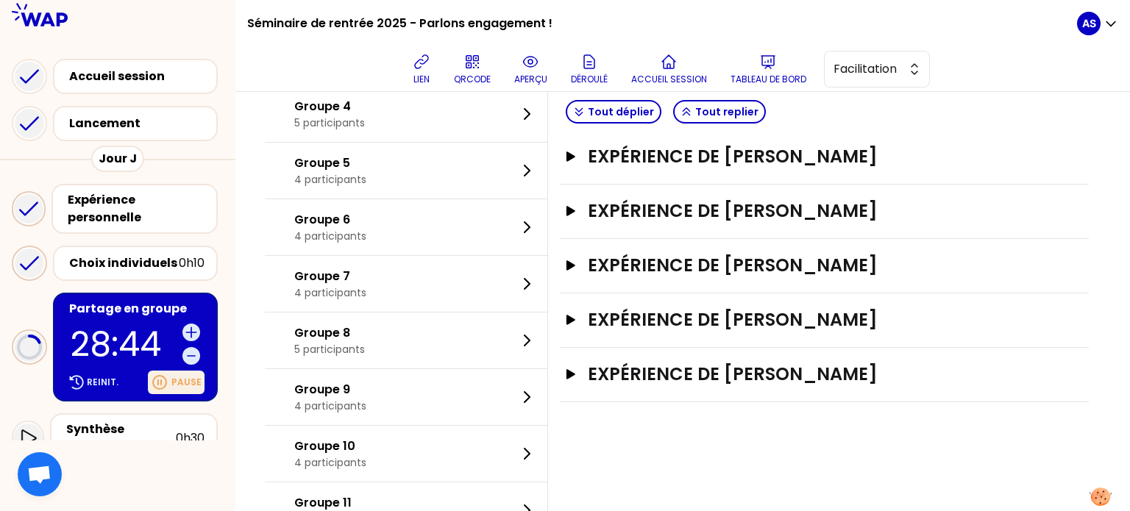
scroll to position [275, 0]
click at [732, 157] on h3 "Expérience de [PERSON_NAME]" at bounding box center [810, 157] width 444 height 24
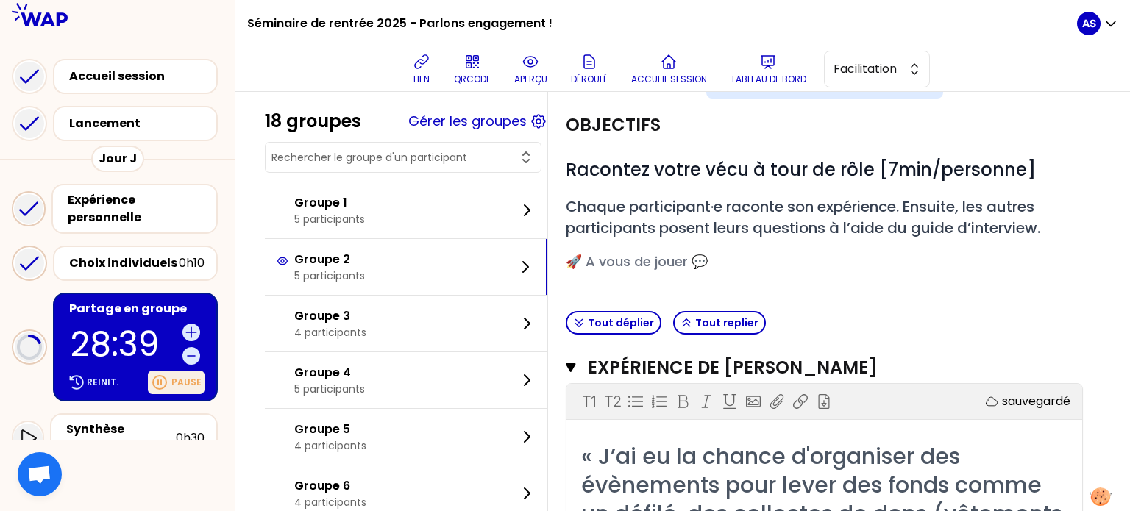
scroll to position [63, 0]
click at [430, 274] on div "Groupe 2 5 participants" at bounding box center [406, 267] width 283 height 56
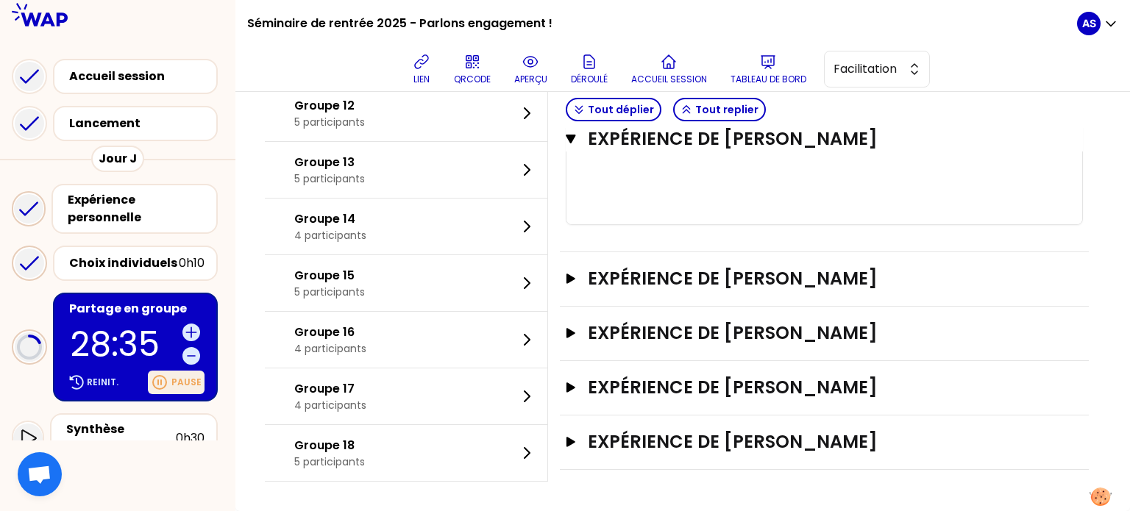
scroll to position [818, 0]
click at [680, 291] on h3 "Expérience de [PERSON_NAME]" at bounding box center [810, 279] width 444 height 24
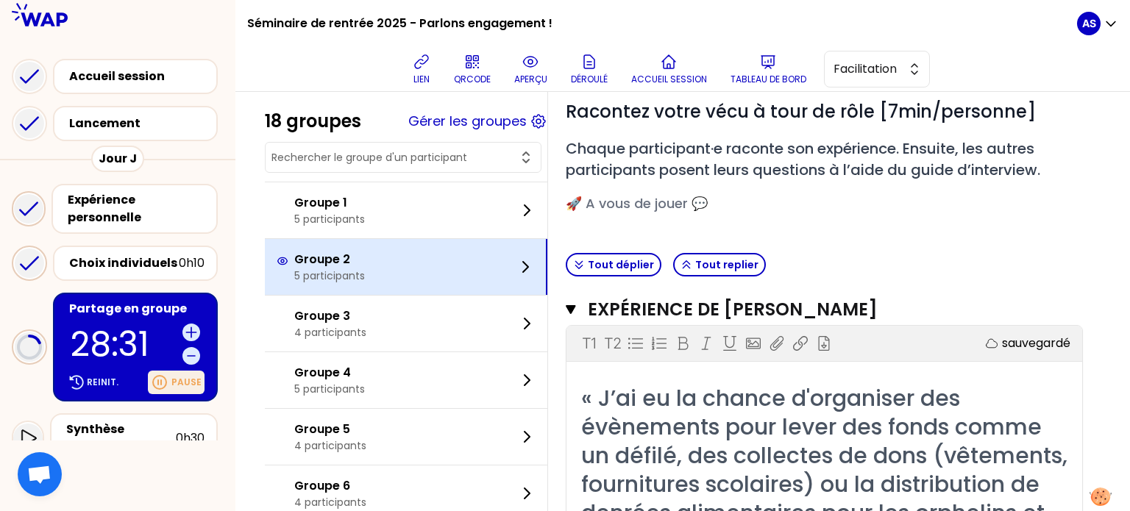
scroll to position [121, 0]
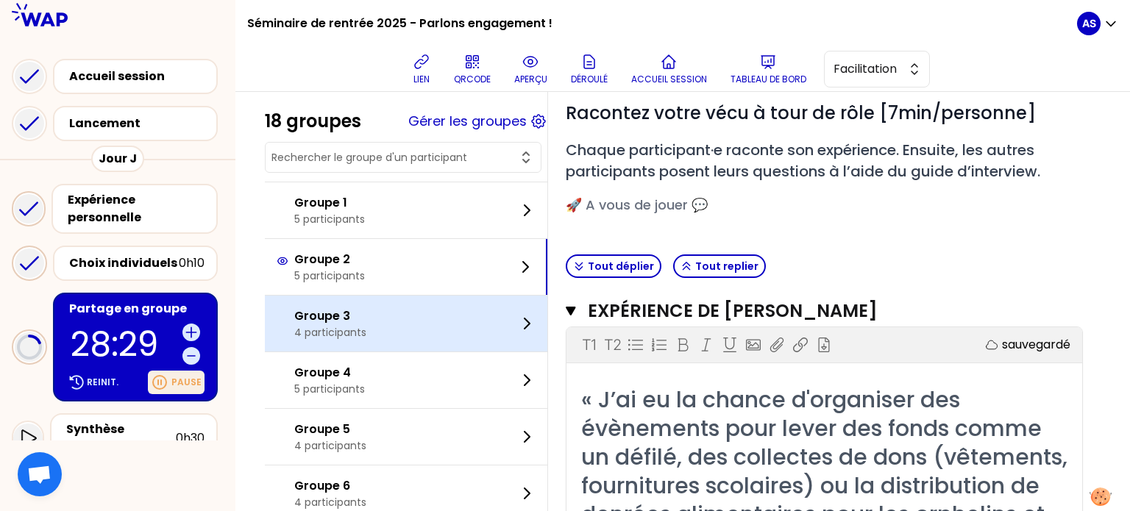
click at [428, 319] on div "Groupe 3 4 participants" at bounding box center [406, 324] width 283 height 56
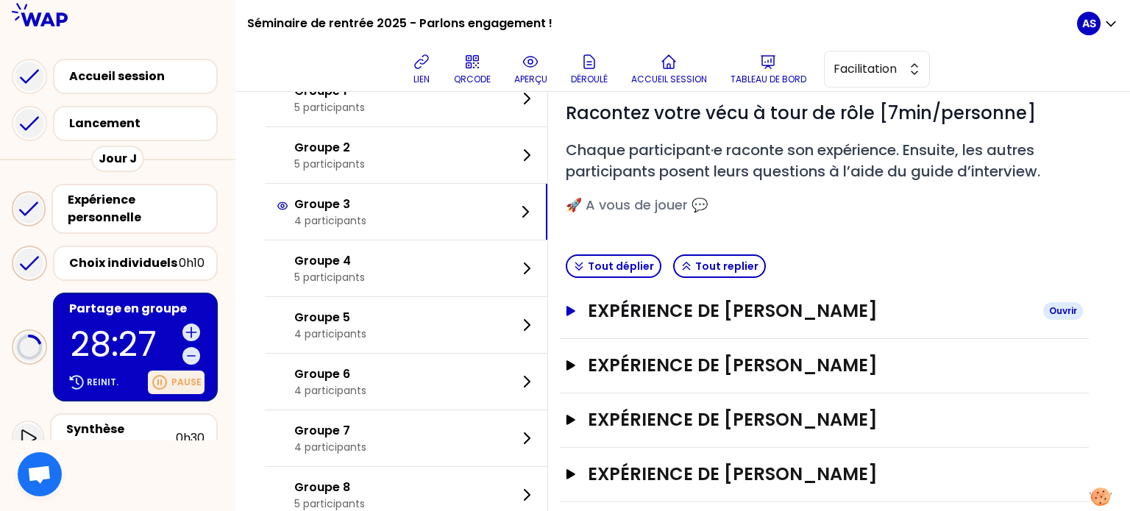
click at [736, 309] on h3 "Expérience de [PERSON_NAME]" at bounding box center [810, 312] width 444 height 24
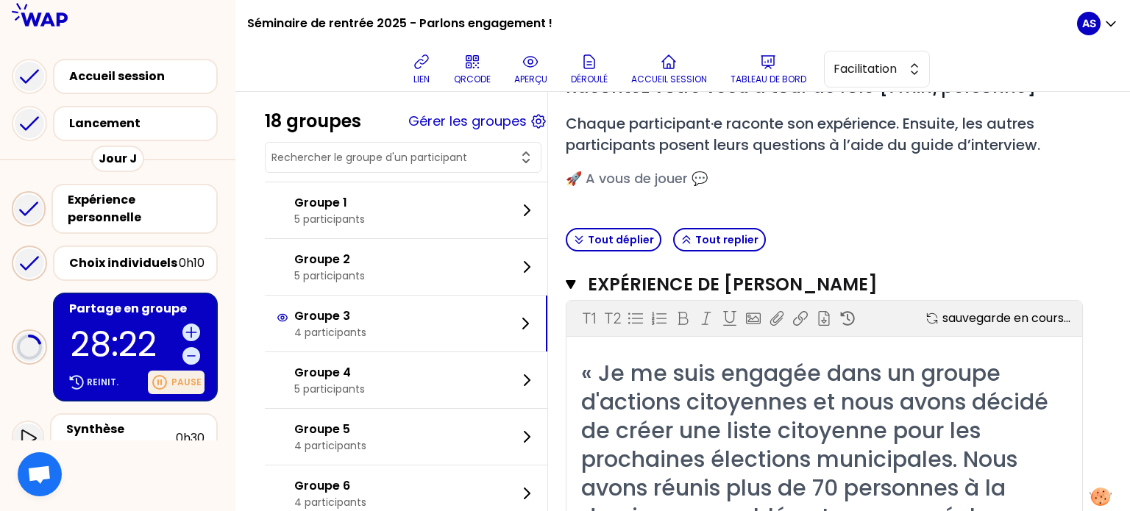
scroll to position [137, 0]
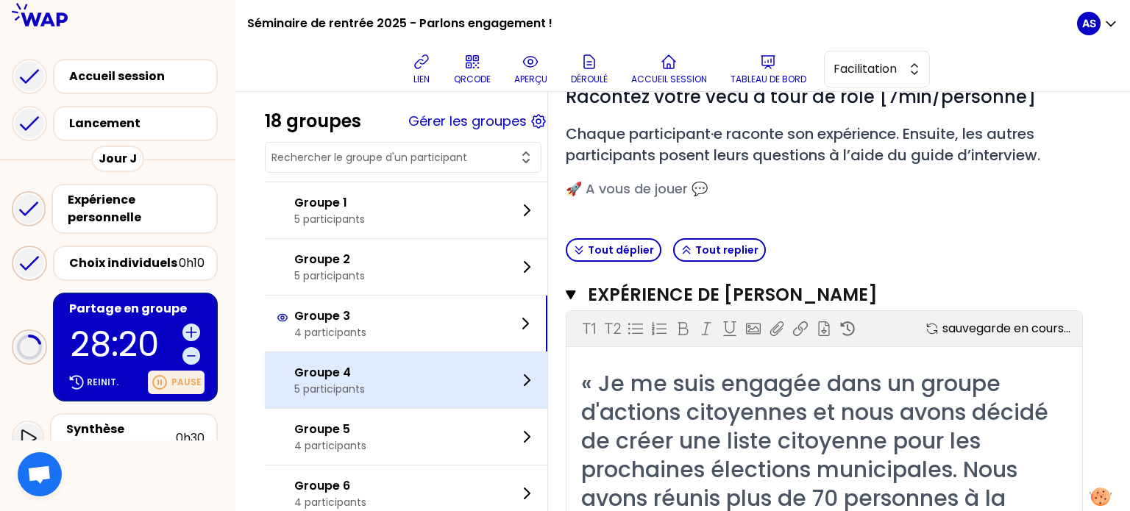
click at [356, 369] on p "Groupe 4" at bounding box center [329, 373] width 71 height 18
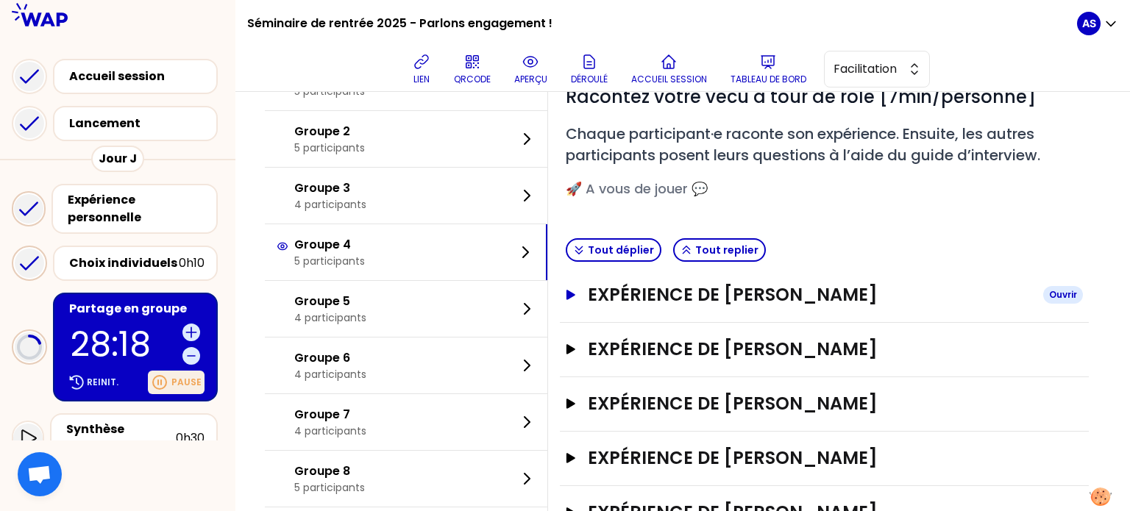
click at [743, 294] on h3 "Expérience de [PERSON_NAME]" at bounding box center [810, 295] width 444 height 24
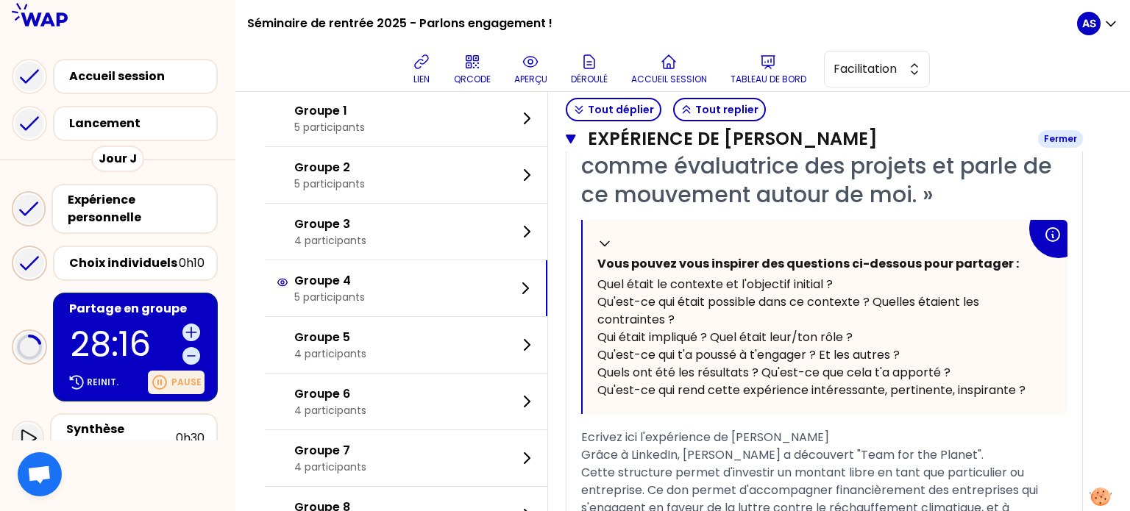
scroll to position [367, 0]
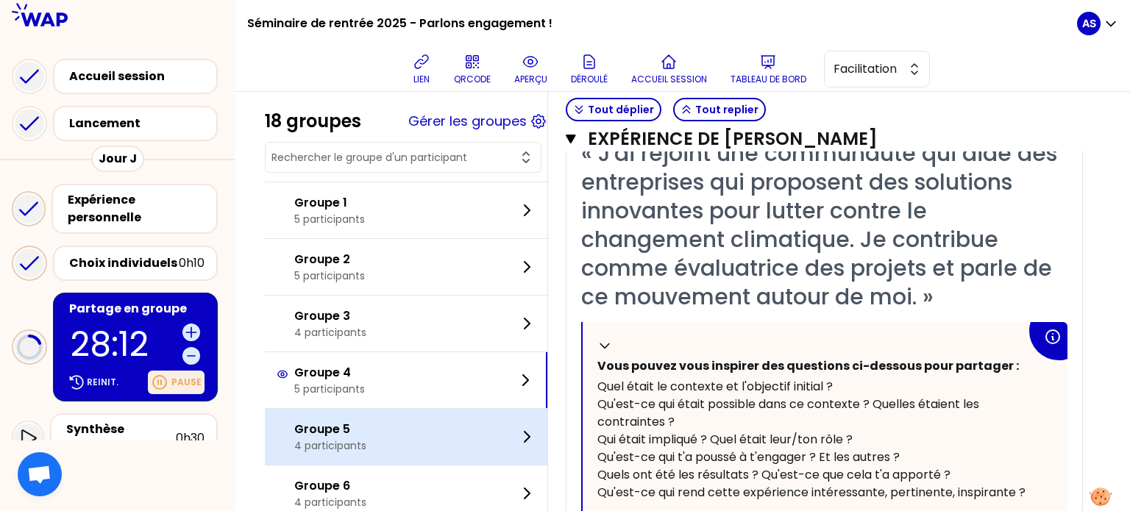
click at [411, 431] on div "Groupe 5 4 participants" at bounding box center [406, 437] width 283 height 56
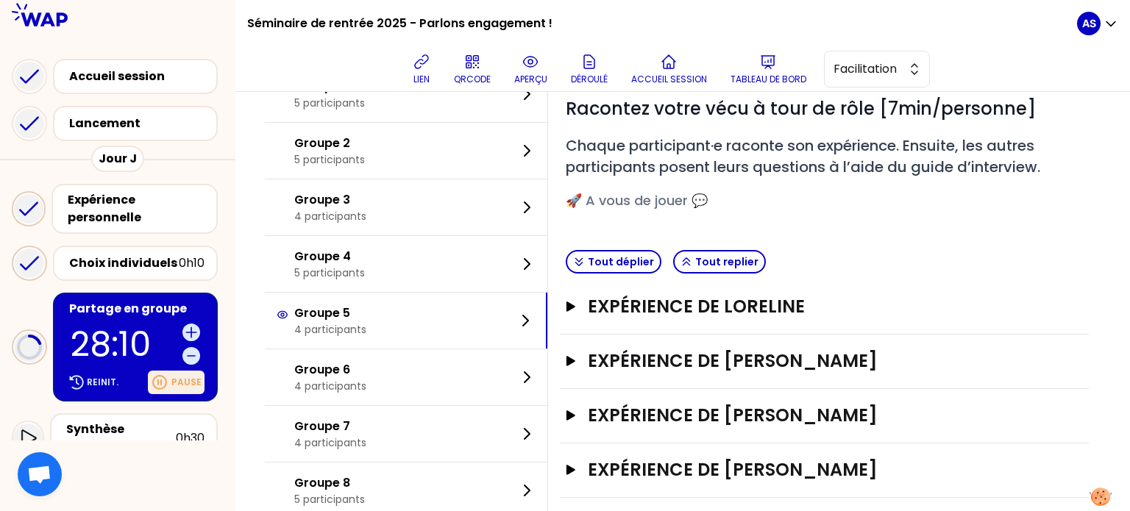
scroll to position [102, 0]
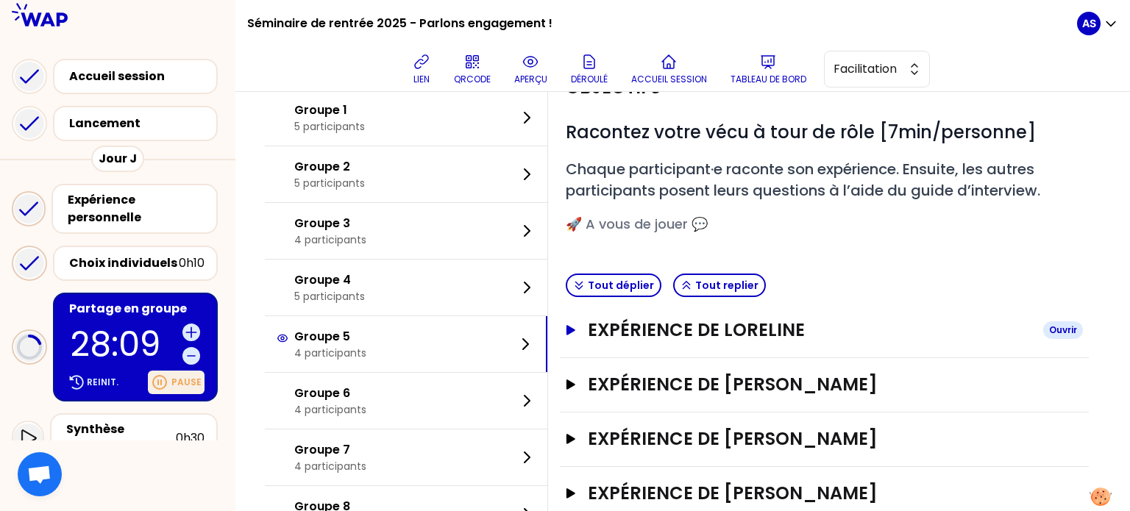
click at [721, 327] on h3 "Expérience de Loreline" at bounding box center [810, 331] width 444 height 24
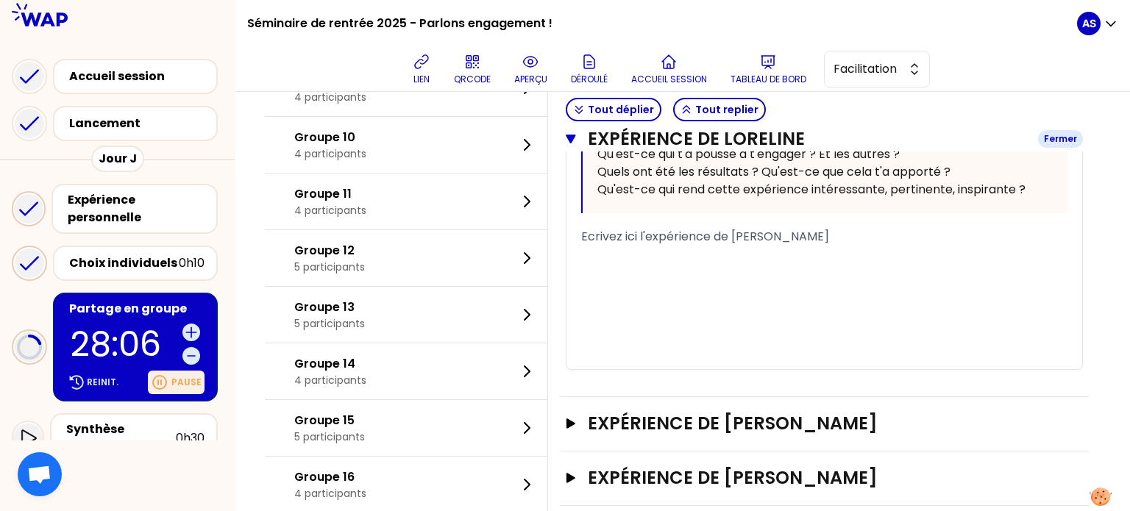
scroll to position [726, 0]
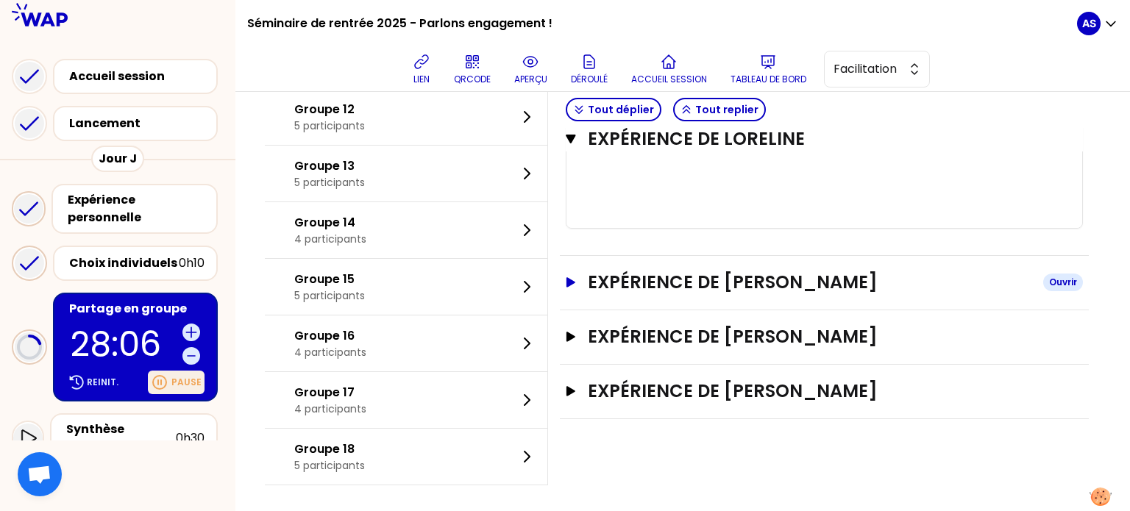
click at [704, 294] on h3 "Expérience de [PERSON_NAME]" at bounding box center [810, 283] width 444 height 24
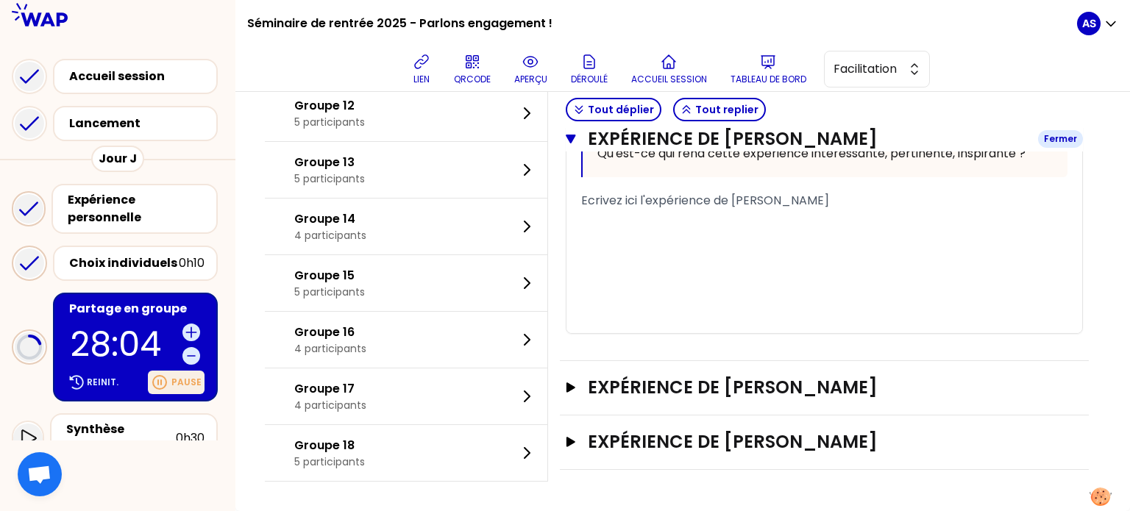
scroll to position [1273, 0]
click at [686, 400] on h3 "Expérience de [PERSON_NAME]" at bounding box center [810, 388] width 444 height 24
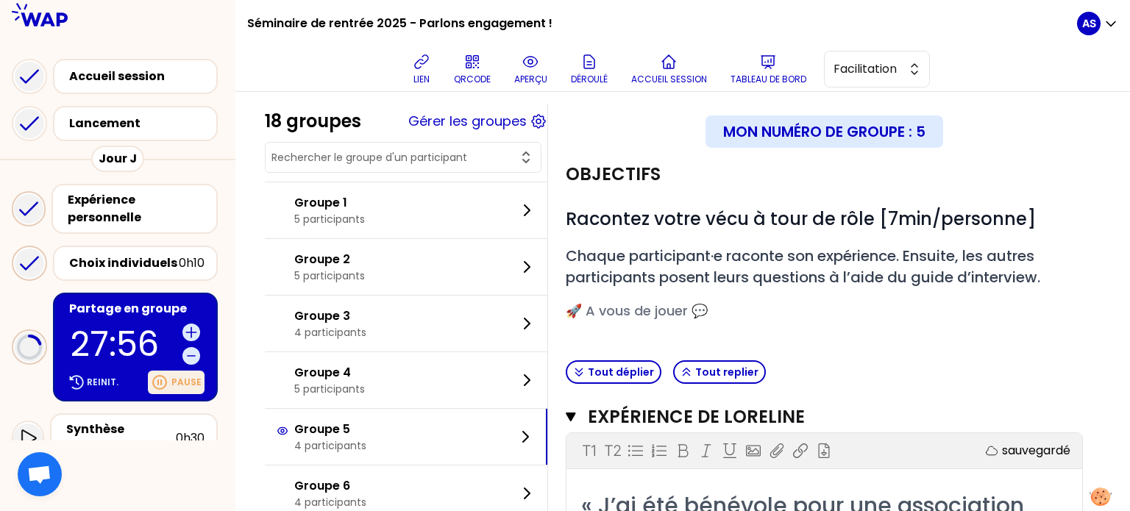
scroll to position [0, 0]
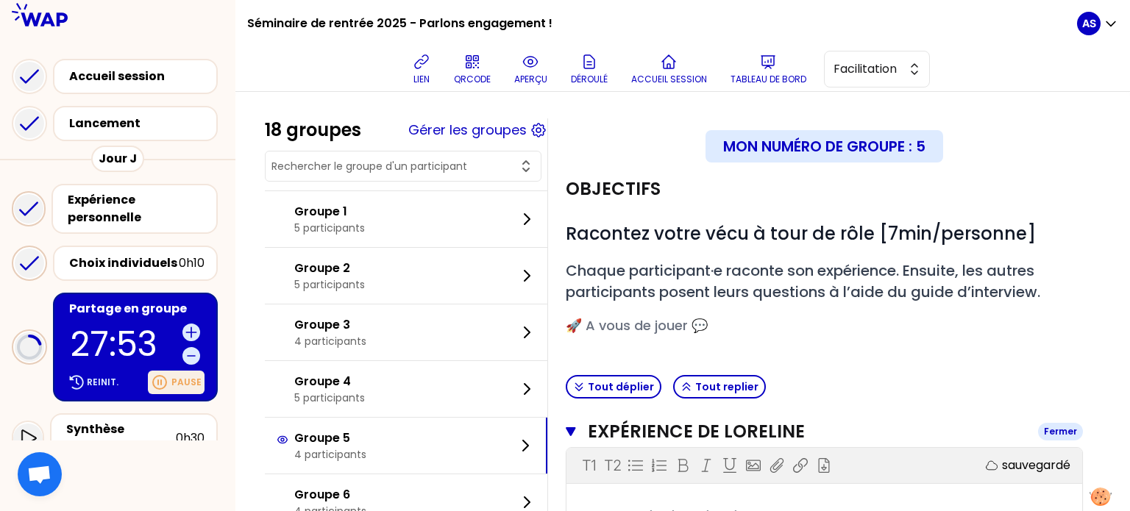
click at [576, 426] on icon "button" at bounding box center [571, 432] width 10 height 12
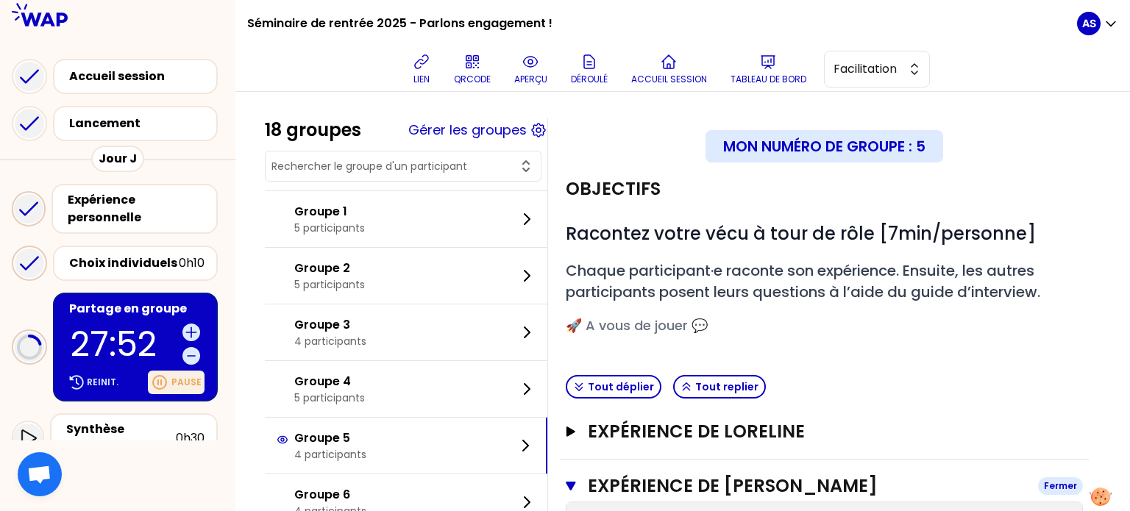
click at [575, 482] on icon "button" at bounding box center [571, 486] width 10 height 9
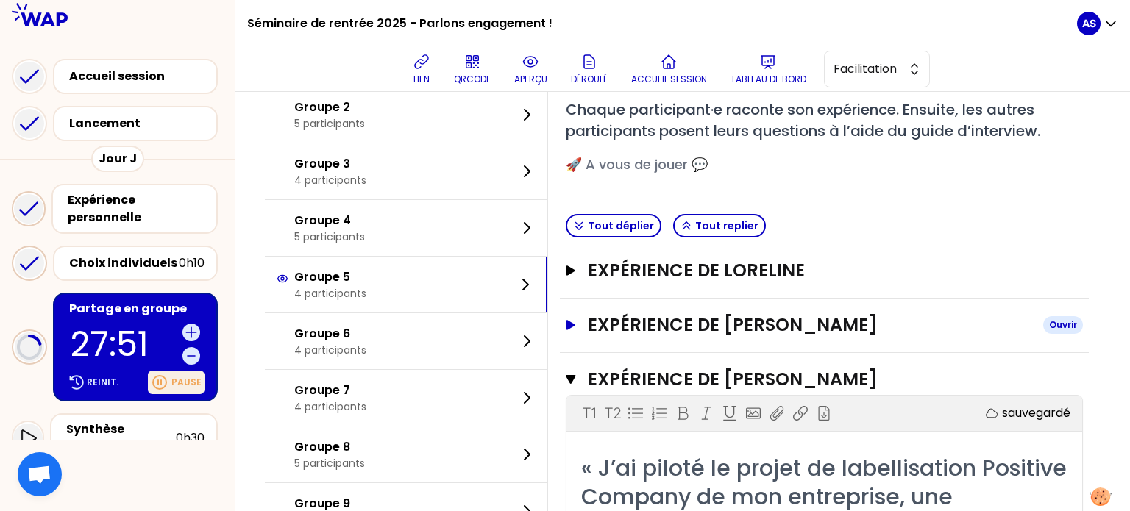
scroll to position [164, 0]
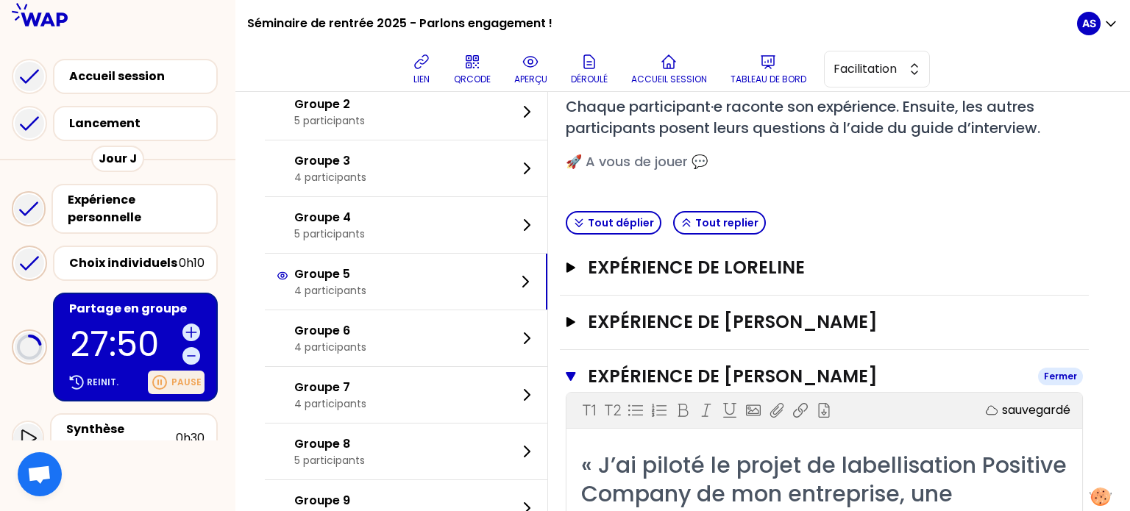
click at [576, 377] on icon "button" at bounding box center [571, 377] width 10 height 12
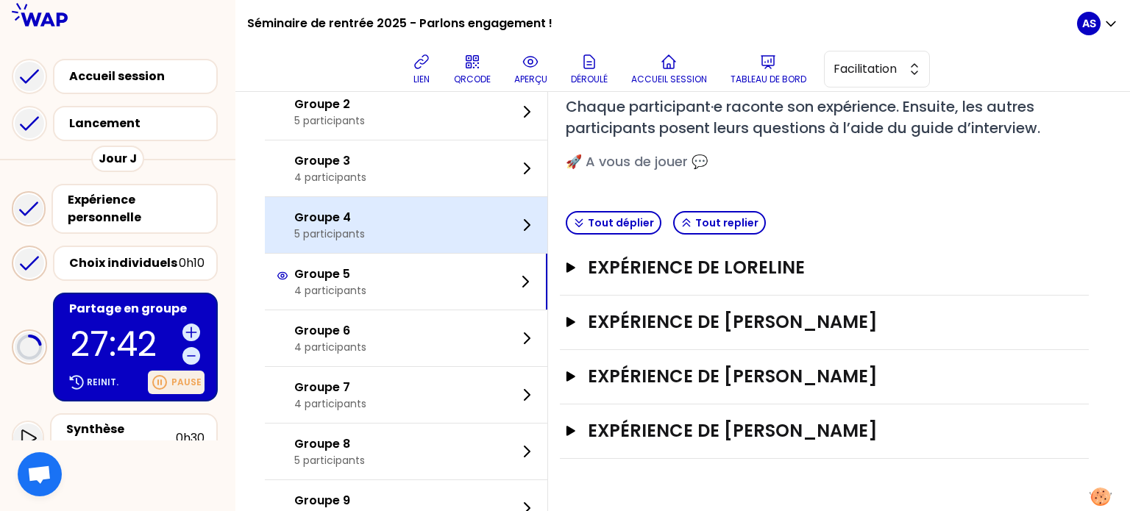
click at [386, 241] on div "Groupe 4 5 participants" at bounding box center [406, 225] width 283 height 56
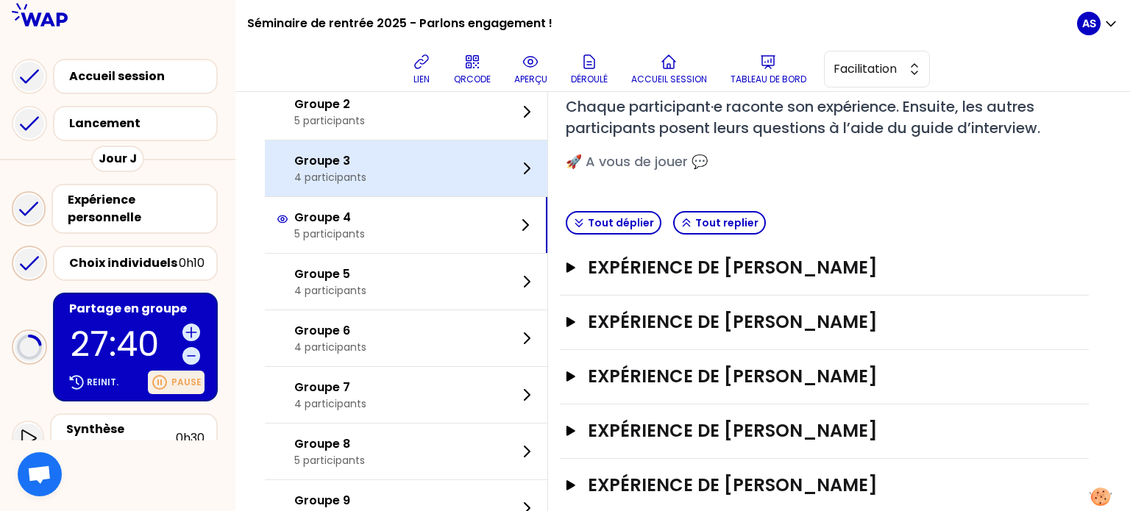
click at [418, 177] on div "Groupe 3 4 participants" at bounding box center [406, 169] width 283 height 56
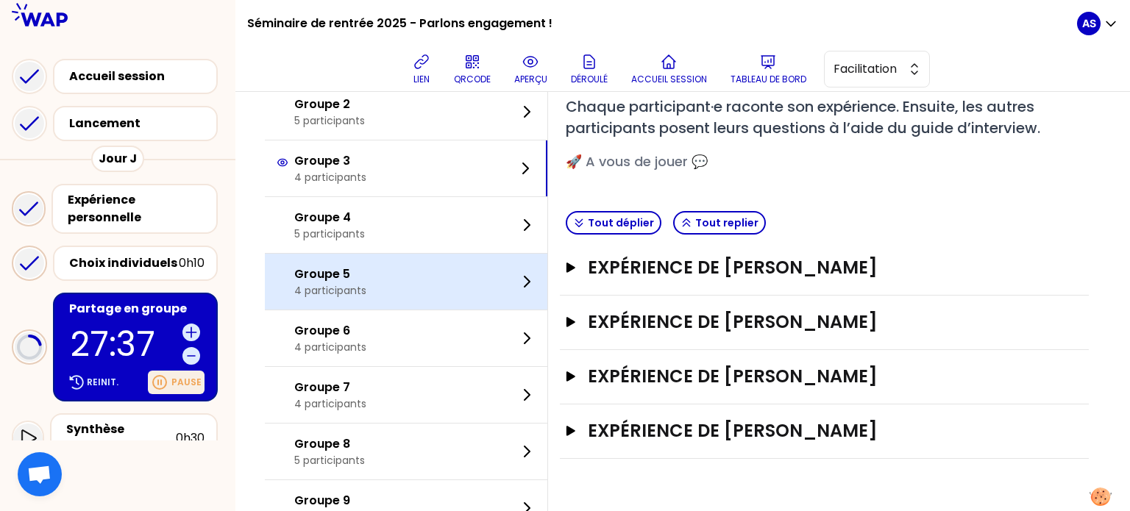
click at [389, 294] on div "Groupe 5 4 participants" at bounding box center [406, 282] width 283 height 56
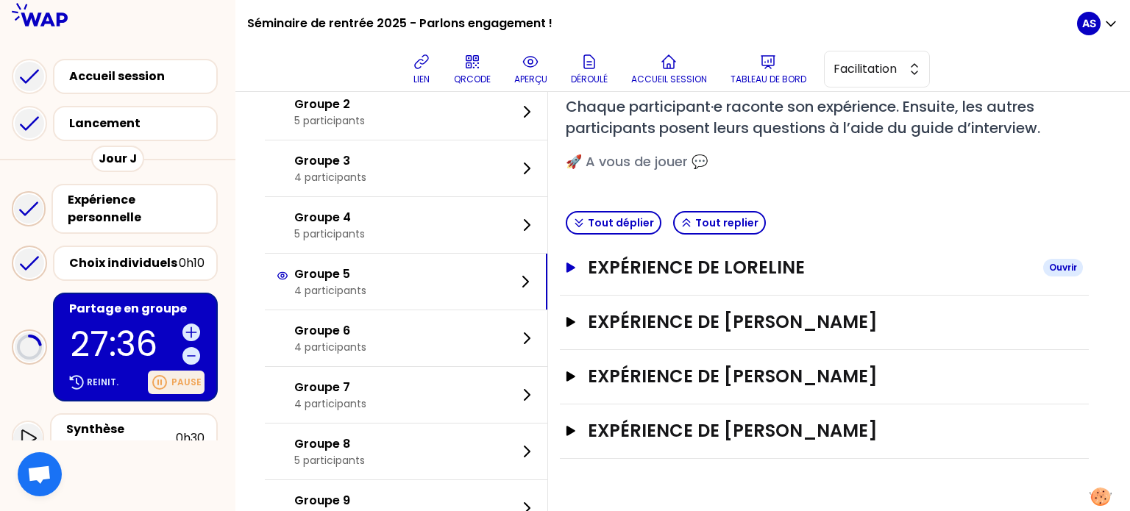
click at [653, 268] on h3 "Expérience de Loreline" at bounding box center [810, 268] width 444 height 24
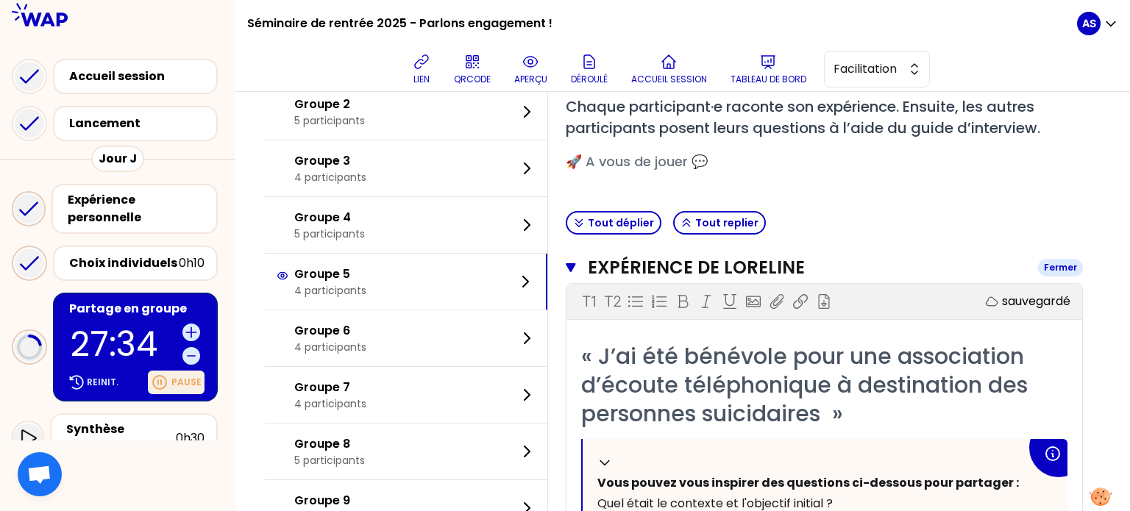
click at [653, 268] on h3 "Expérience de Loreline" at bounding box center [807, 268] width 439 height 24
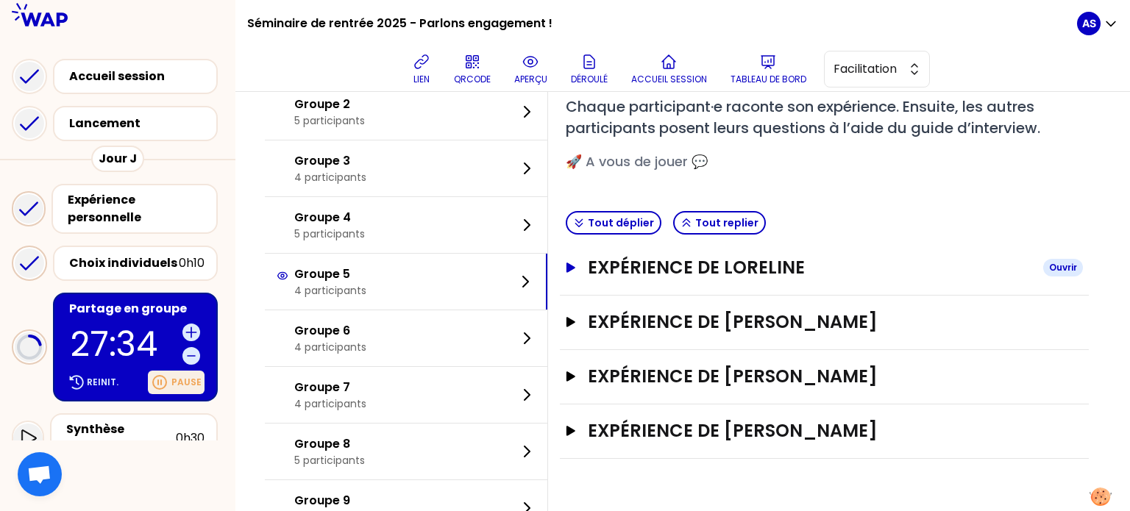
click at [653, 268] on h3 "Expérience de Loreline" at bounding box center [810, 268] width 444 height 24
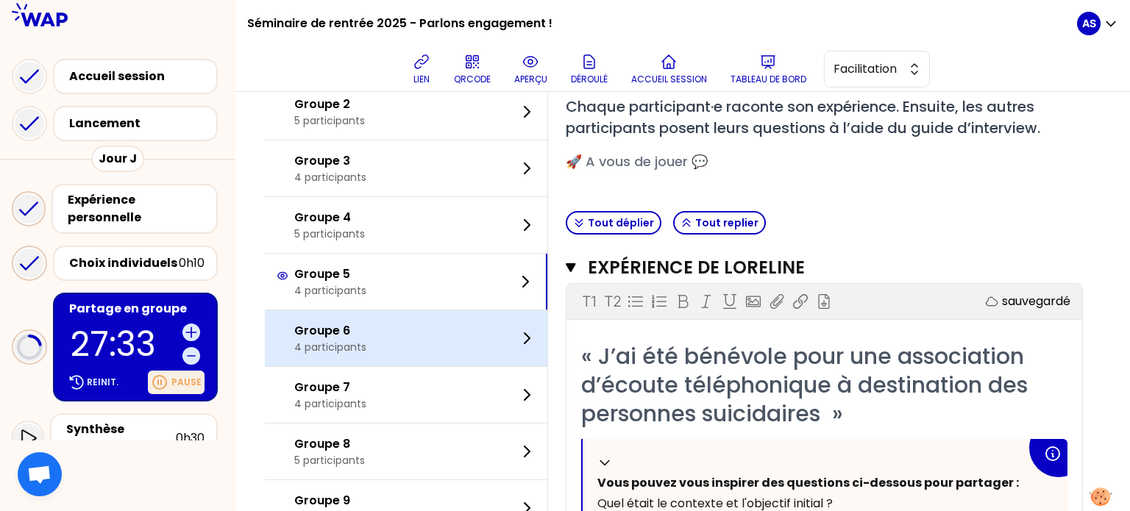
click at [404, 355] on div "Groupe 6 4 participants" at bounding box center [406, 339] width 283 height 56
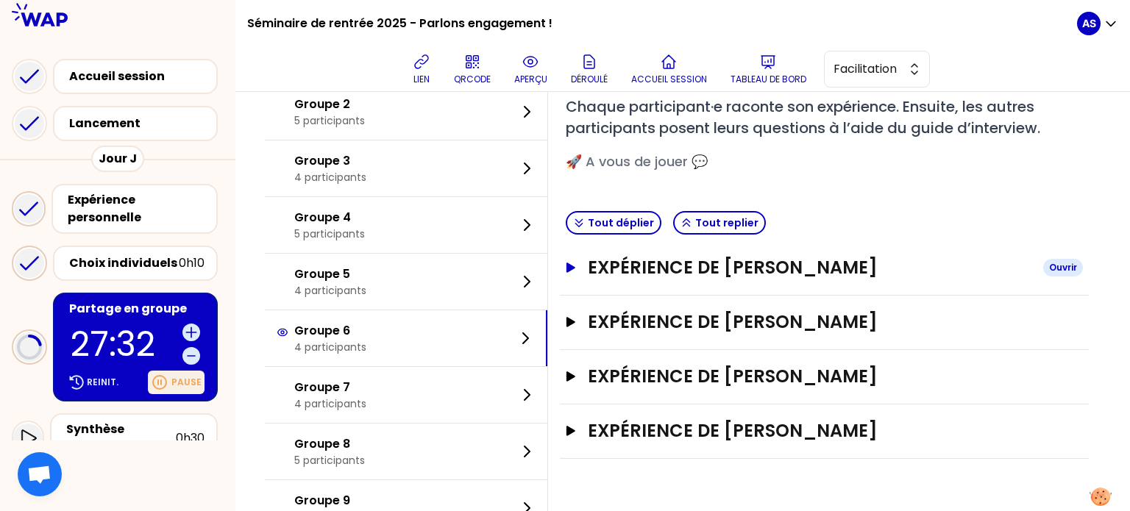
click at [734, 273] on h3 "Expérience de [PERSON_NAME]" at bounding box center [810, 268] width 444 height 24
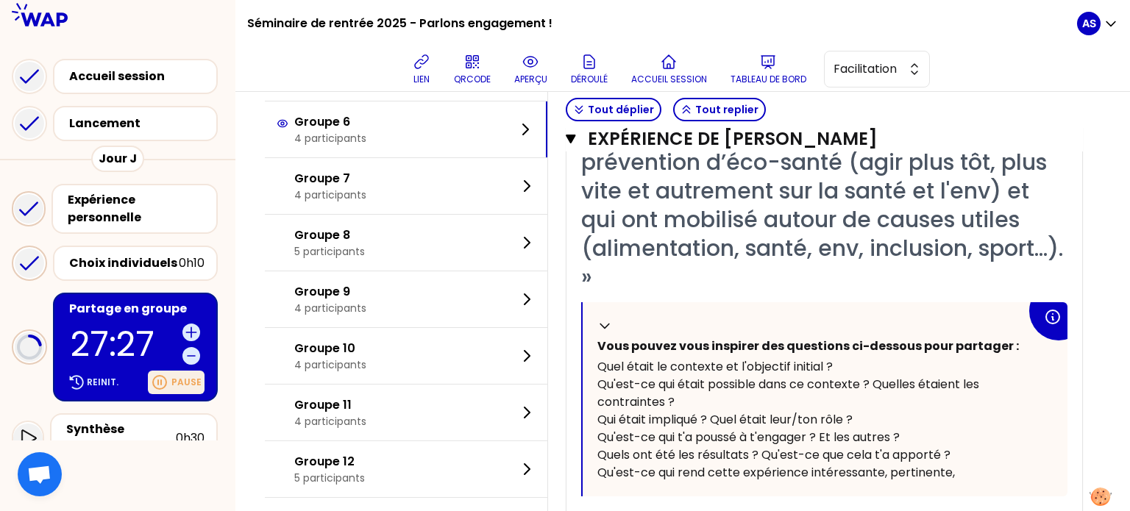
scroll to position [444, 0]
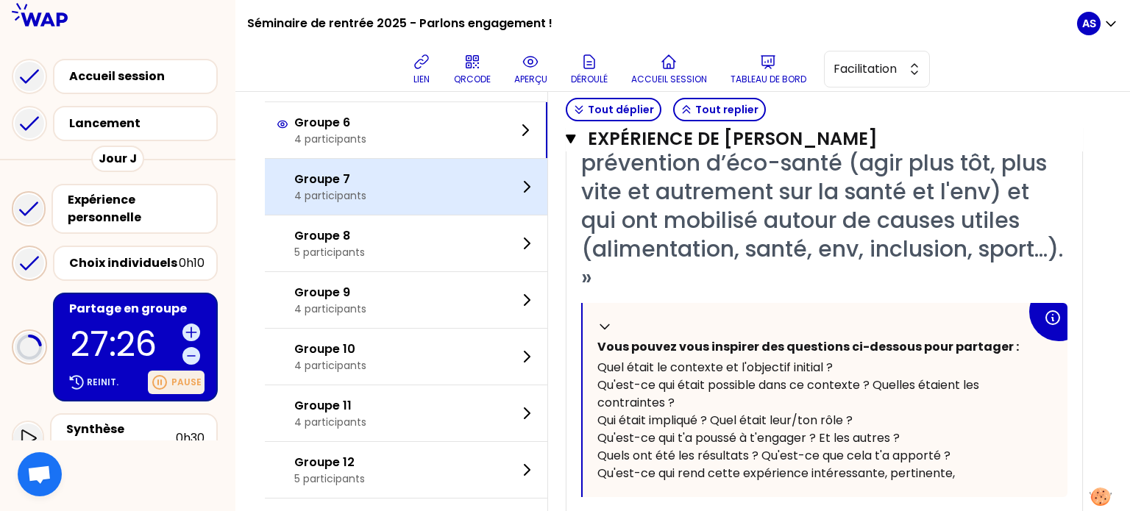
click at [410, 203] on div "Groupe 7 4 participants" at bounding box center [406, 187] width 283 height 56
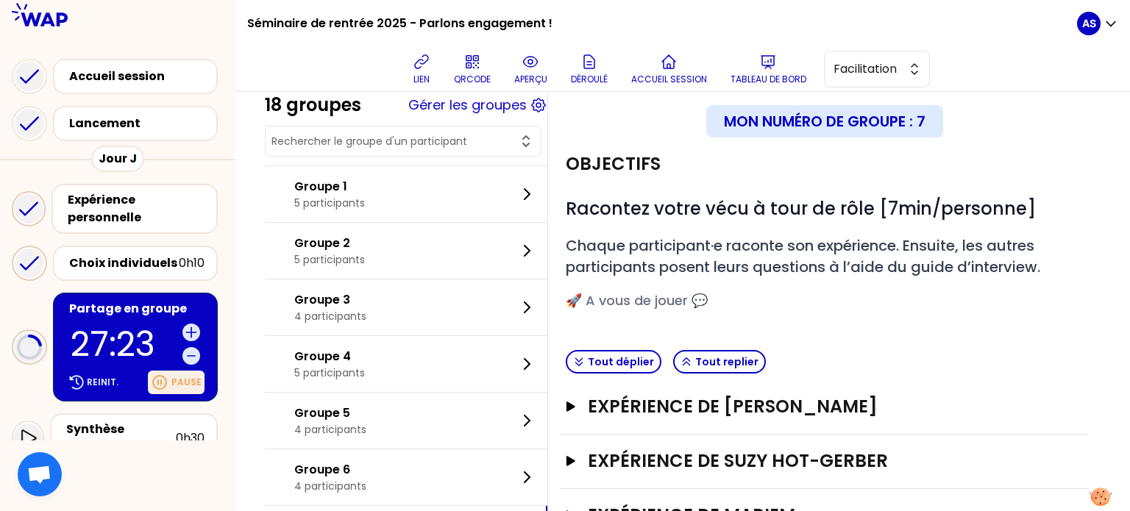
scroll to position [18, 0]
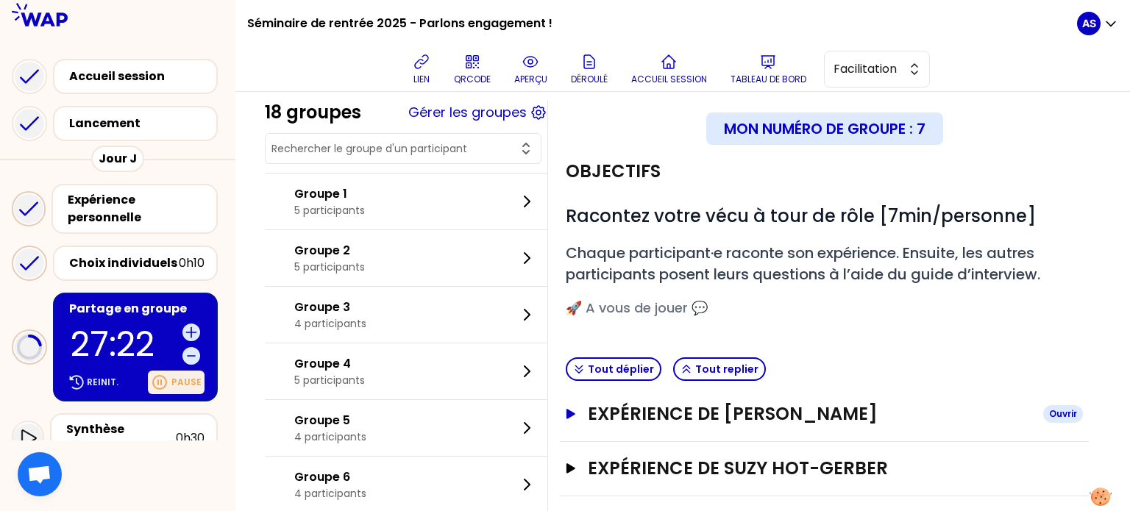
click at [657, 420] on h3 "Expérience de [PERSON_NAME]" at bounding box center [810, 415] width 444 height 24
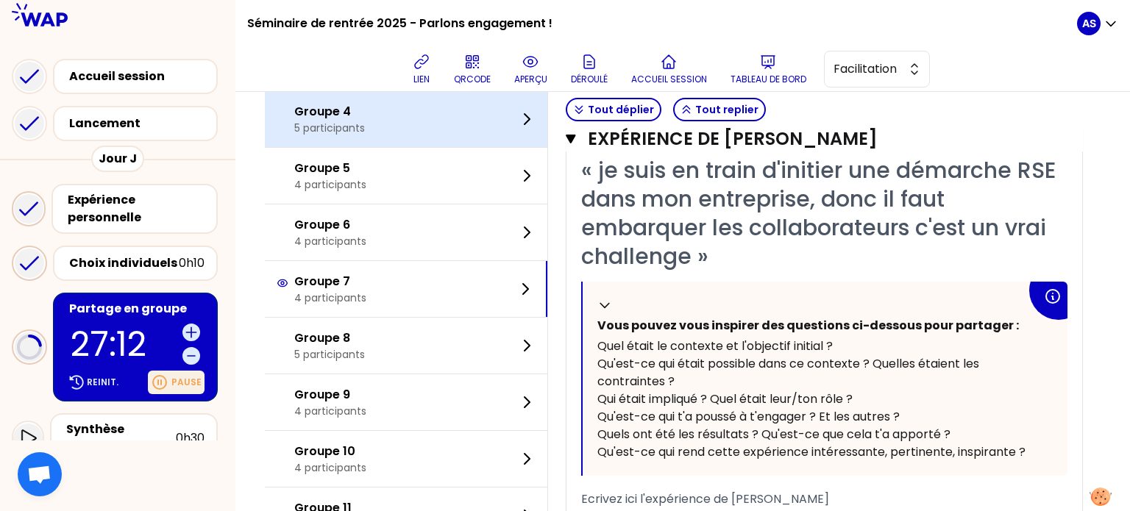
scroll to position [369, 0]
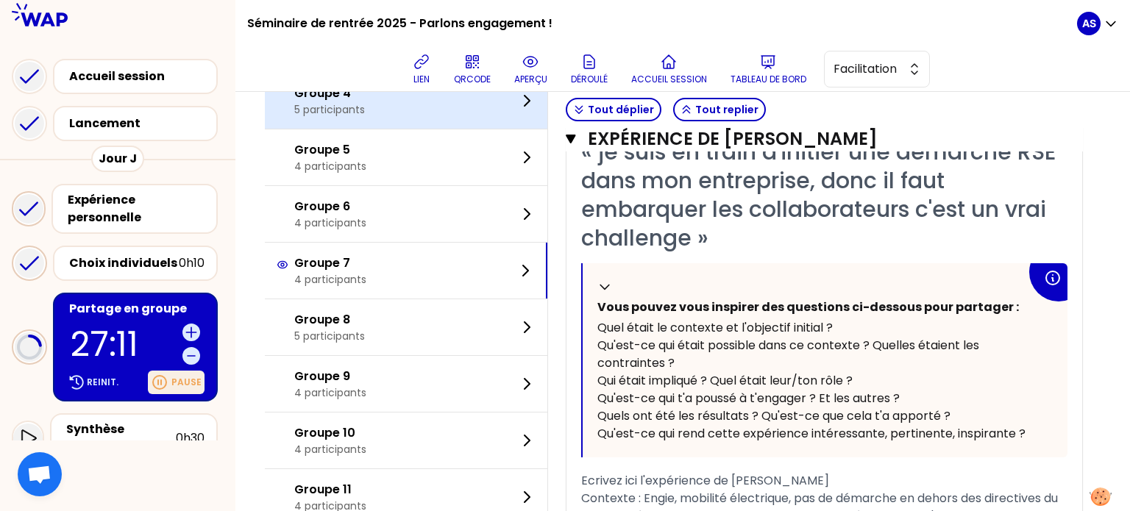
click at [416, 355] on div "Groupe 8 5 participants" at bounding box center [406, 328] width 283 height 56
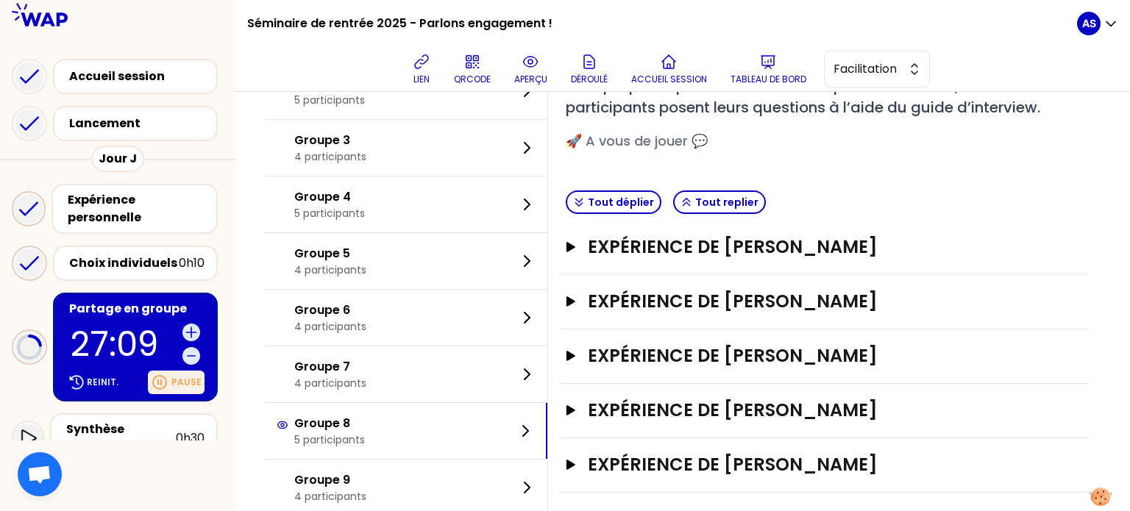
scroll to position [184, 0]
click at [690, 247] on h3 "Expérience de [PERSON_NAME]" at bounding box center [810, 248] width 444 height 24
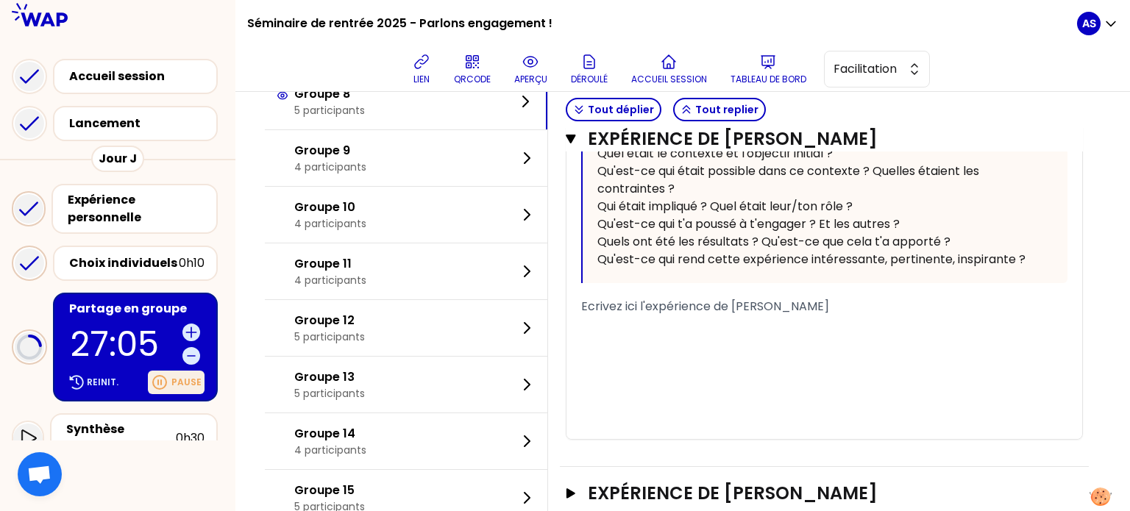
scroll to position [875, 0]
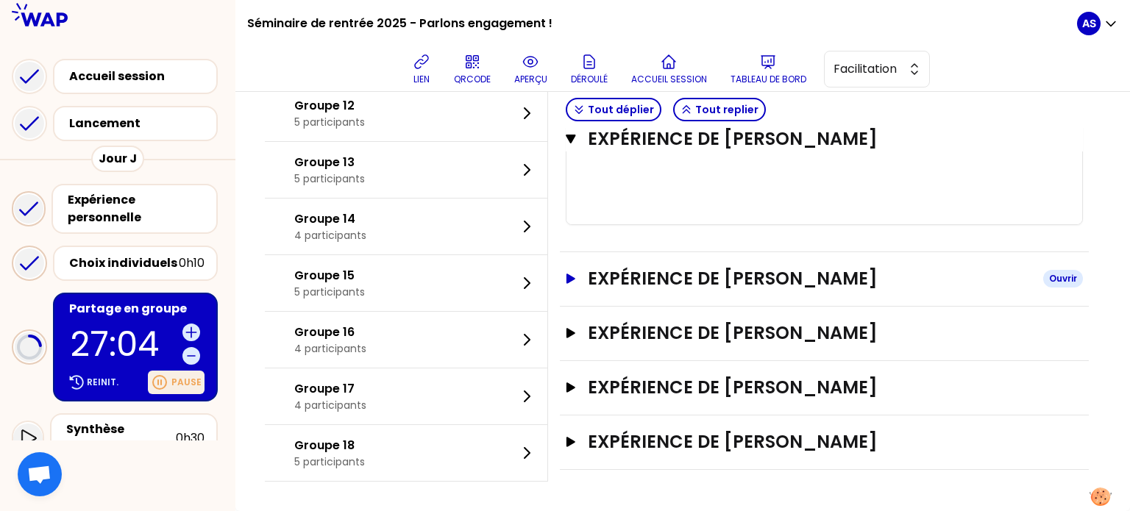
click at [663, 285] on h3 "Expérience de [PERSON_NAME]" at bounding box center [810, 279] width 444 height 24
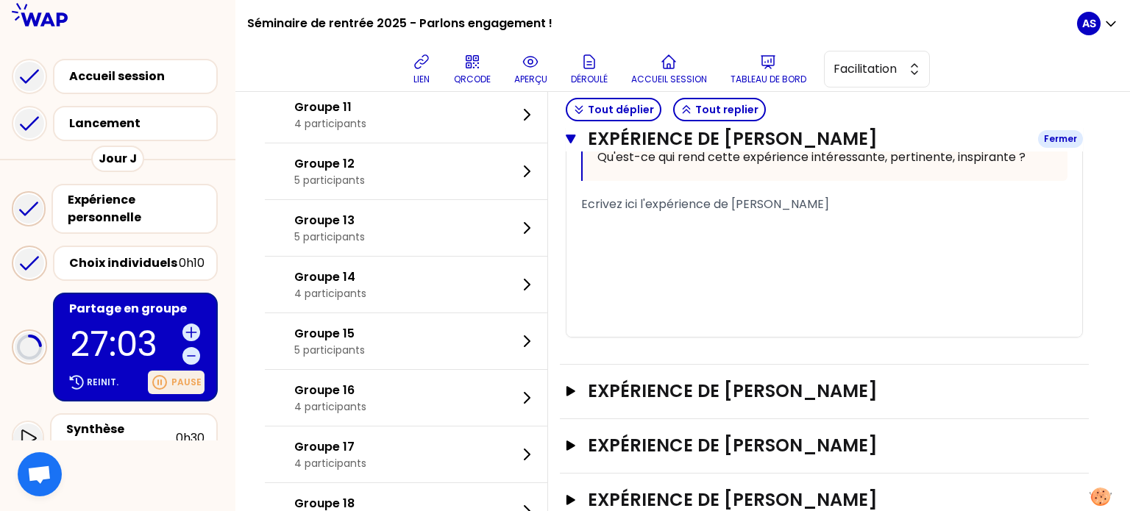
scroll to position [1396, 0]
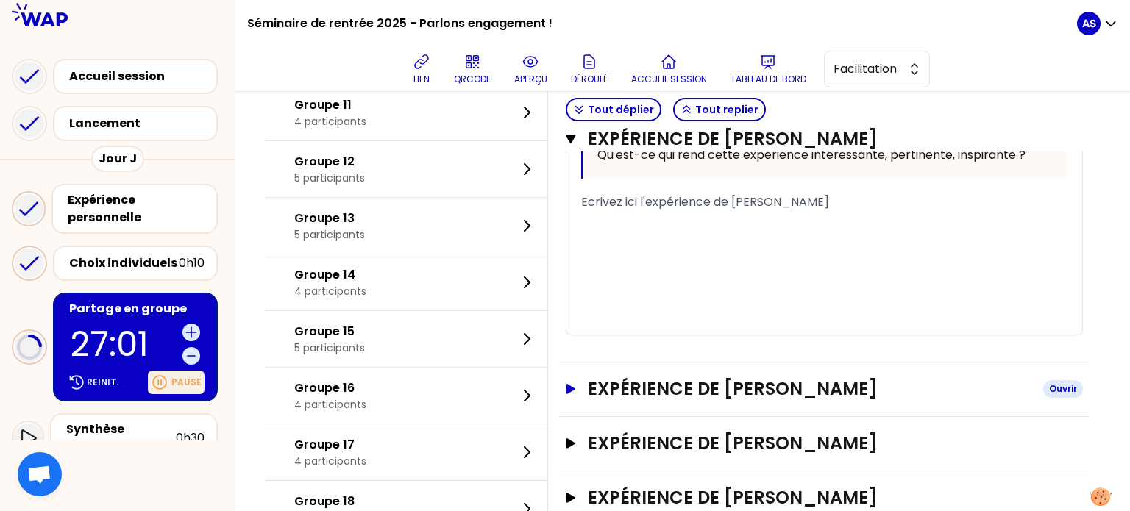
click at [673, 401] on h3 "Expérience de [PERSON_NAME]" at bounding box center [810, 390] width 444 height 24
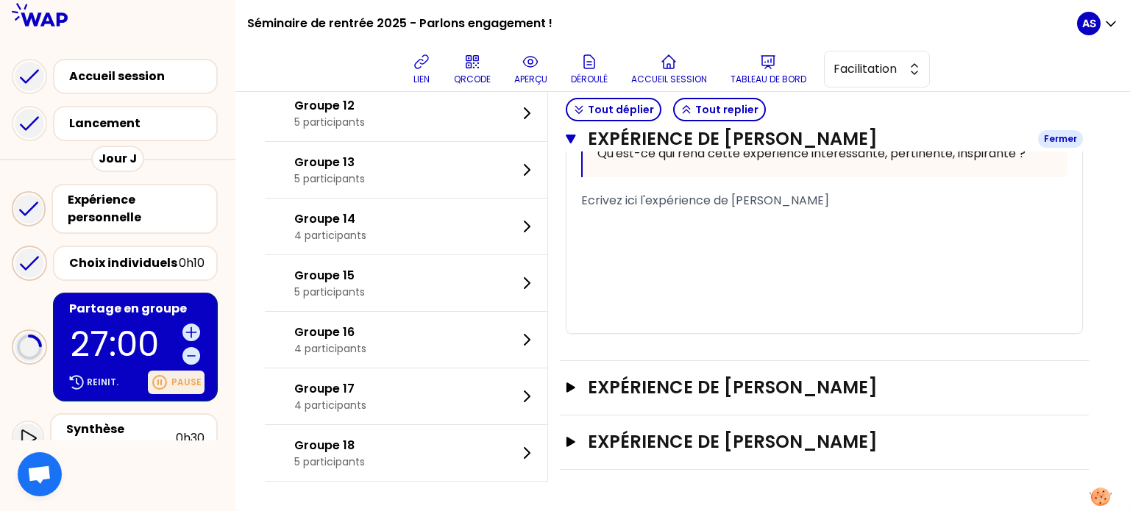
scroll to position [2099, 0]
click at [673, 400] on h3 "Expérience de [PERSON_NAME]" at bounding box center [810, 388] width 444 height 24
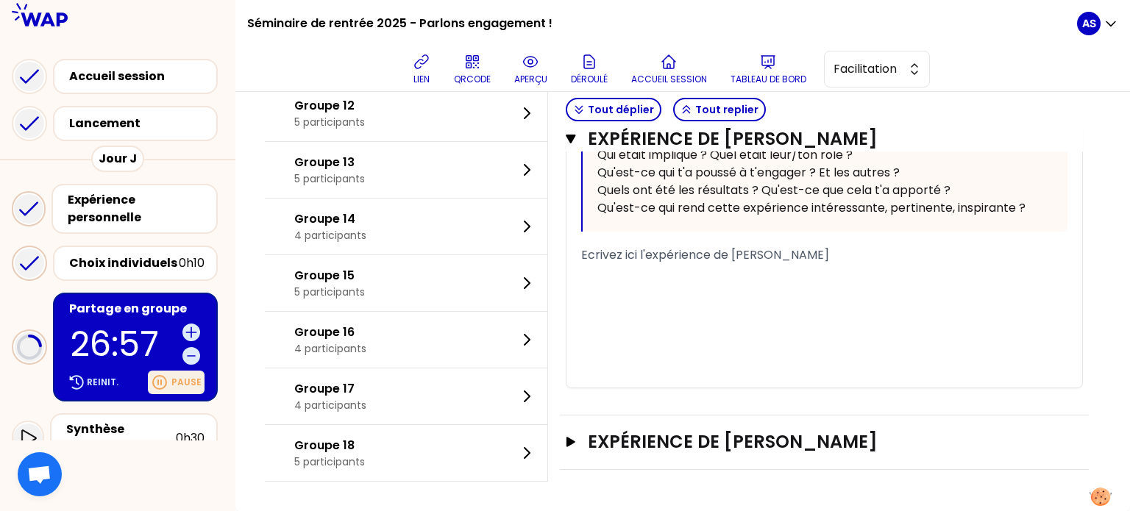
scroll to position [2861, 0]
click at [651, 436] on h3 "Expérience de [PERSON_NAME]" at bounding box center [810, 442] width 444 height 24
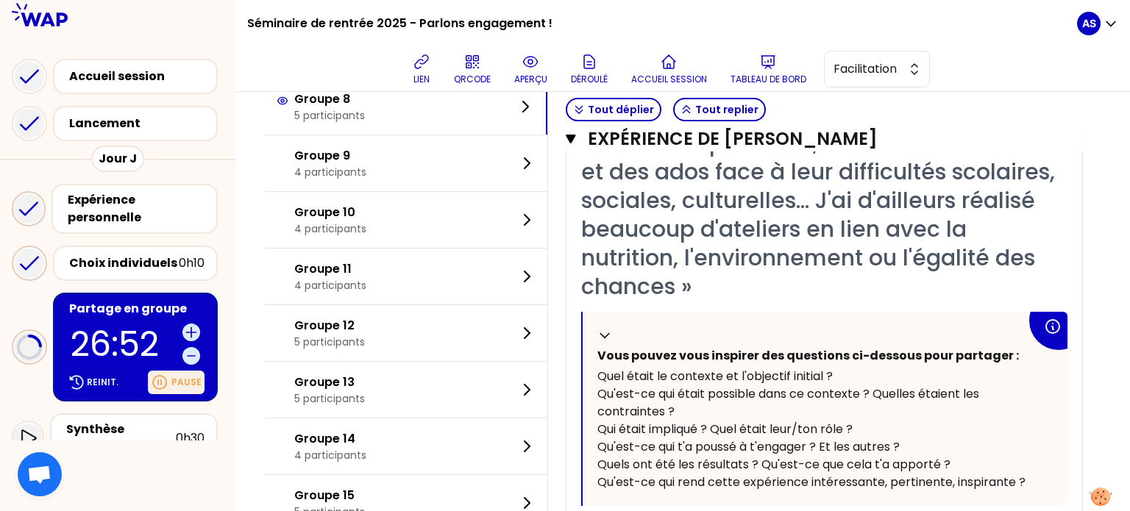
scroll to position [3119, 0]
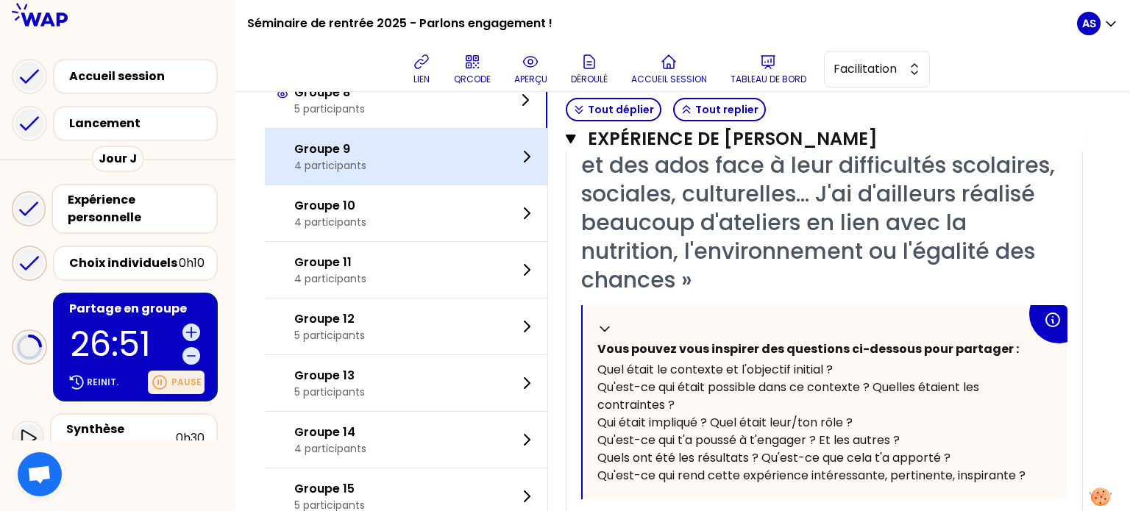
click at [443, 185] on div "Groupe 9 4 participants" at bounding box center [406, 157] width 283 height 56
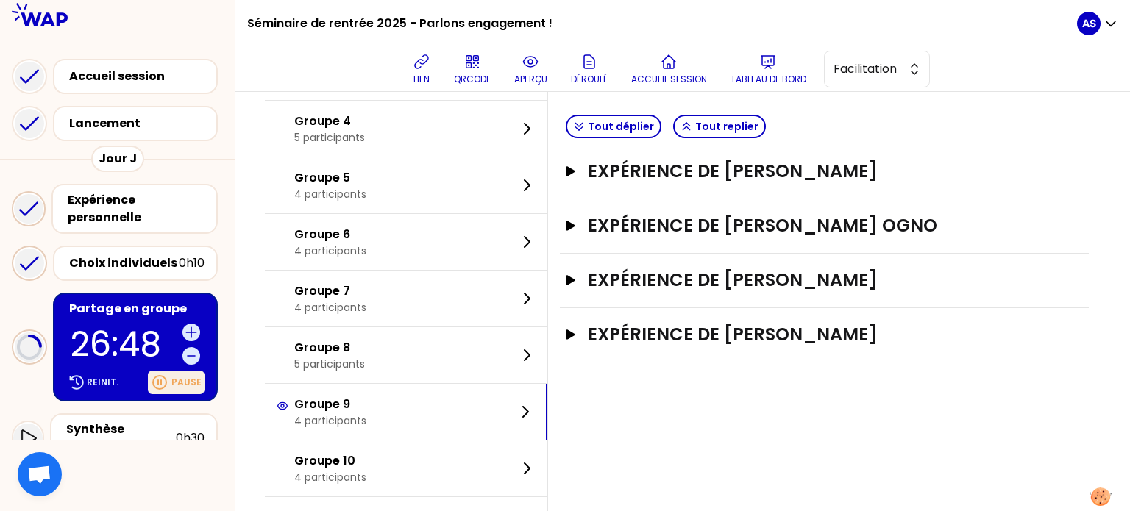
scroll to position [203, 0]
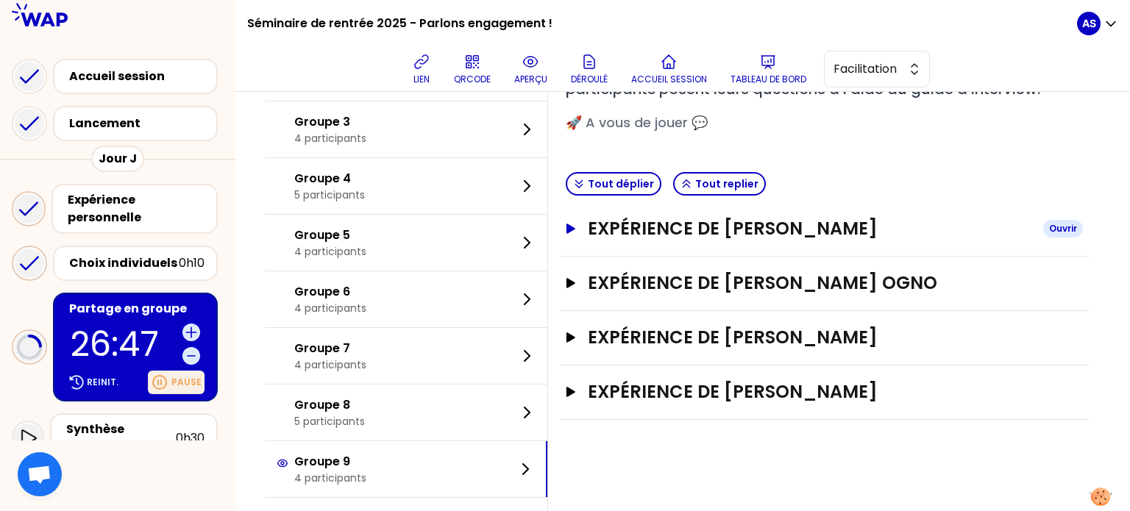
click at [720, 218] on h3 "Expérience de [PERSON_NAME]" at bounding box center [810, 229] width 444 height 24
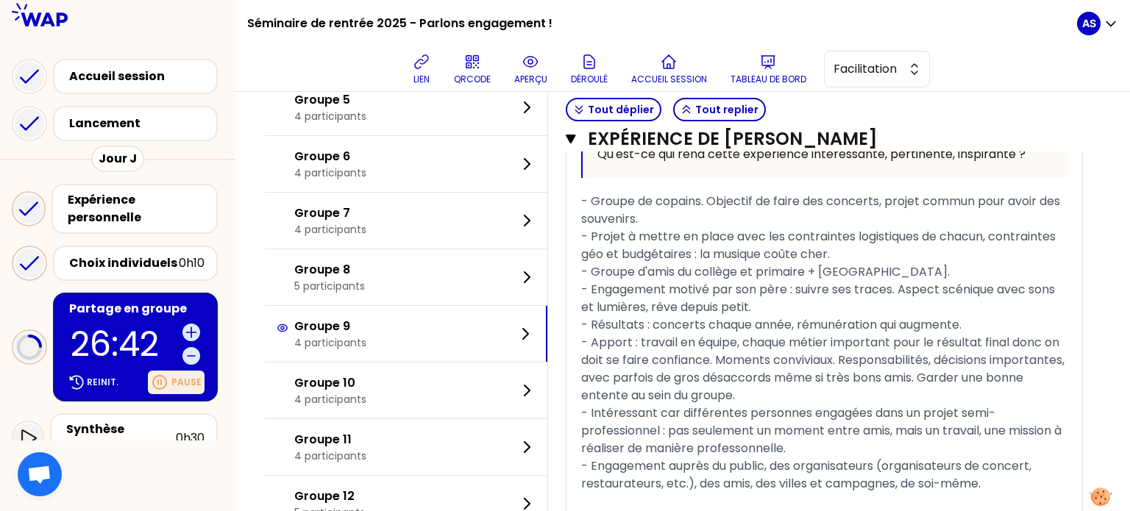
scroll to position [725, 0]
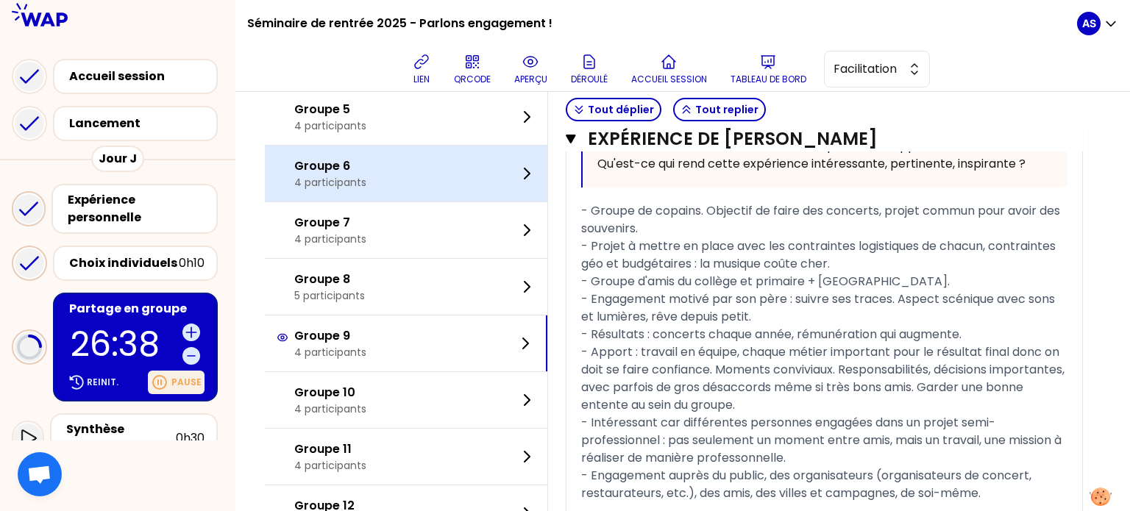
click at [418, 202] on div "Groupe 6 4 participants" at bounding box center [406, 174] width 283 height 56
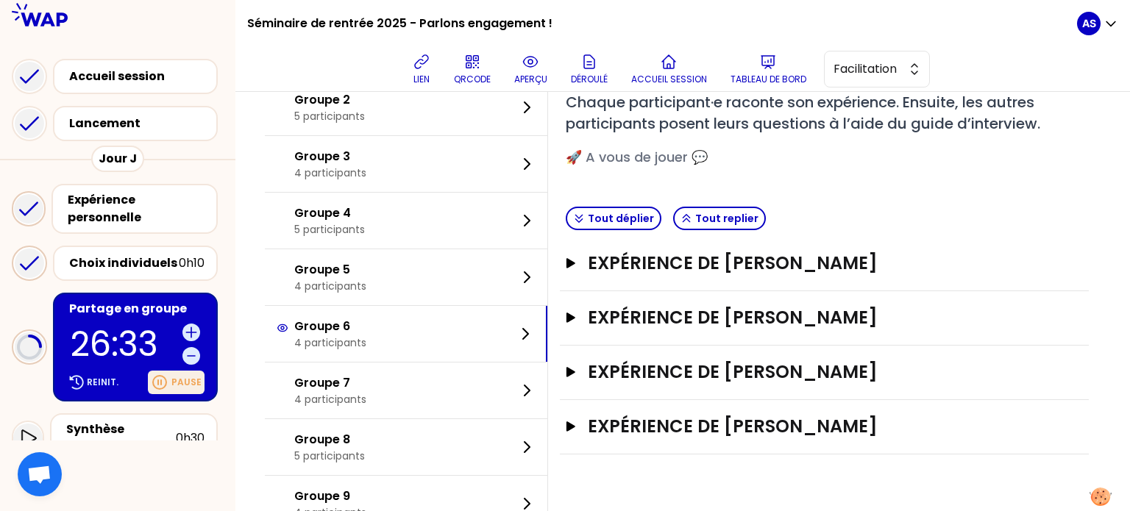
scroll to position [157, 0]
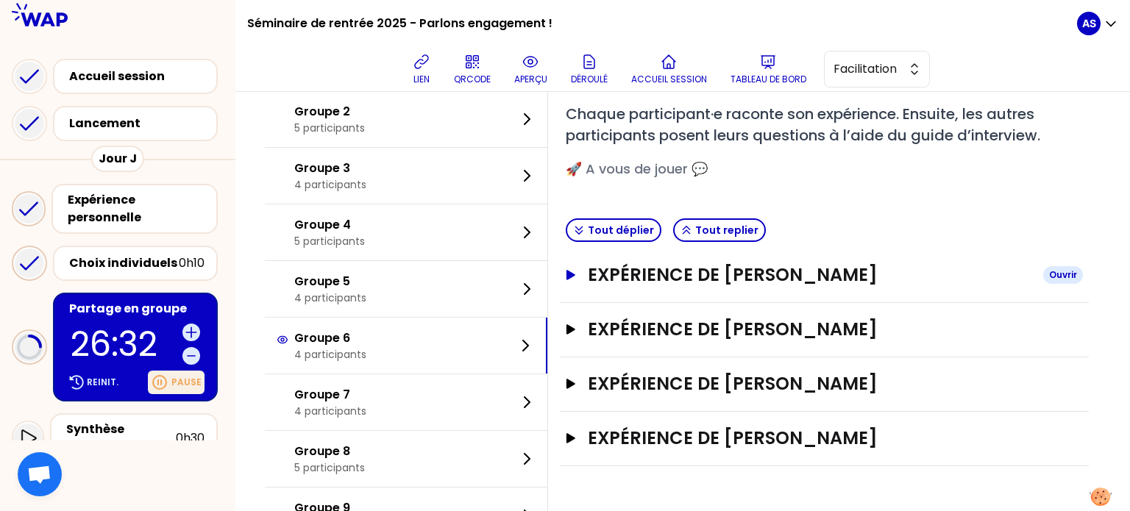
click at [790, 266] on h3 "Expérience de [PERSON_NAME]" at bounding box center [810, 275] width 444 height 24
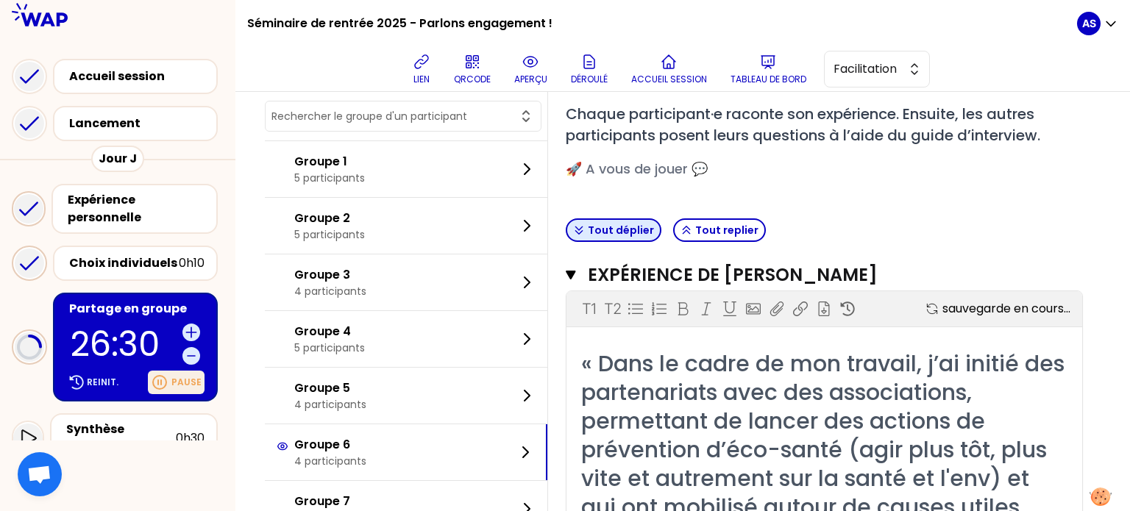
click at [648, 233] on button "Tout déplier" at bounding box center [614, 231] width 96 height 24
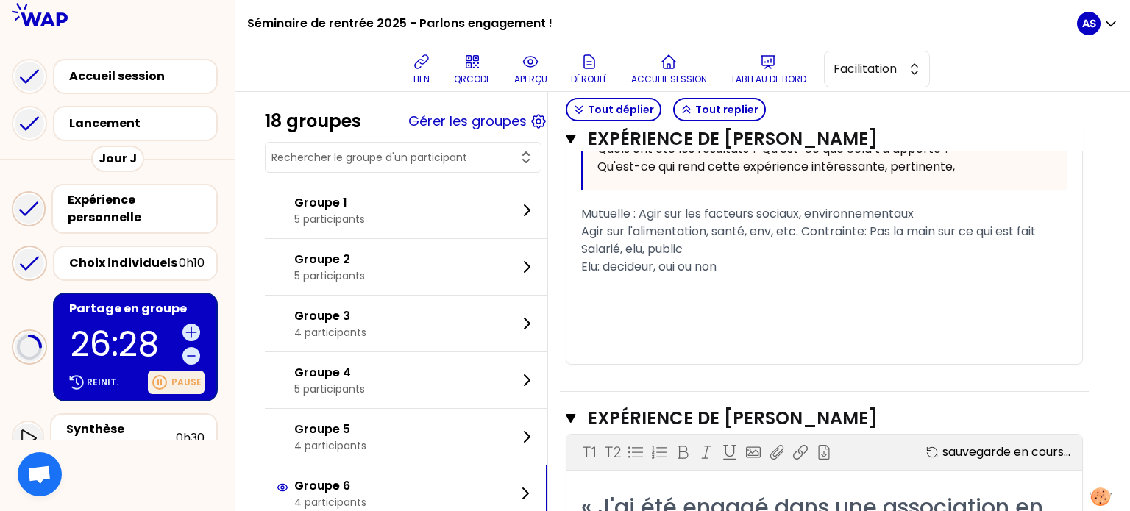
scroll to position [750, 0]
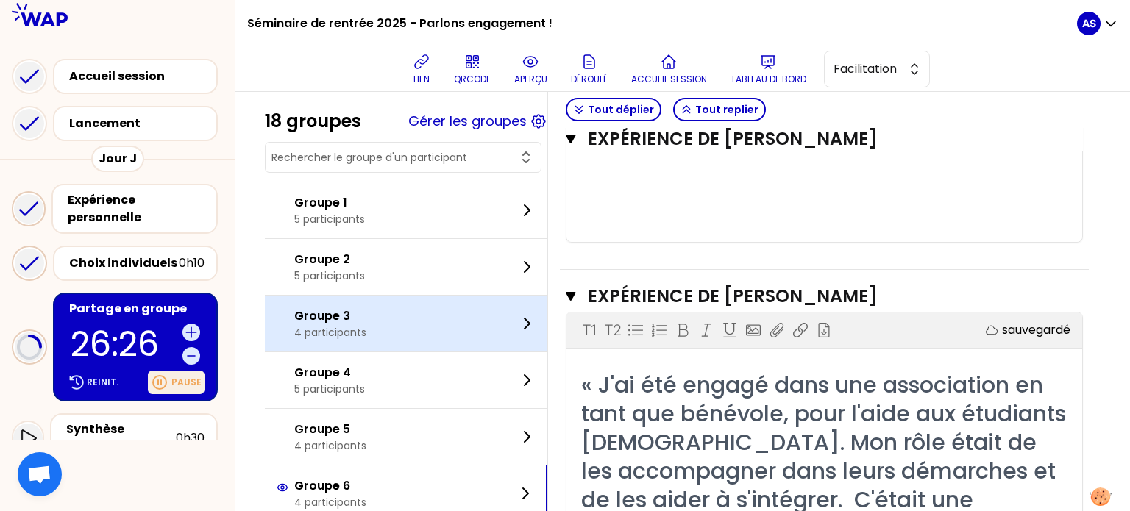
click at [465, 324] on div "Groupe 3 4 participants" at bounding box center [406, 324] width 283 height 56
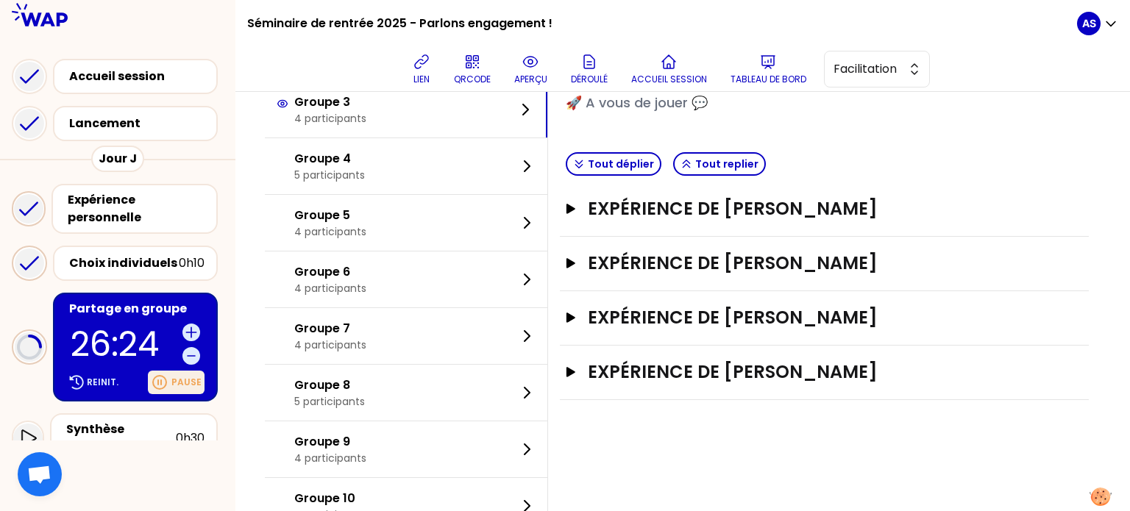
scroll to position [220, 0]
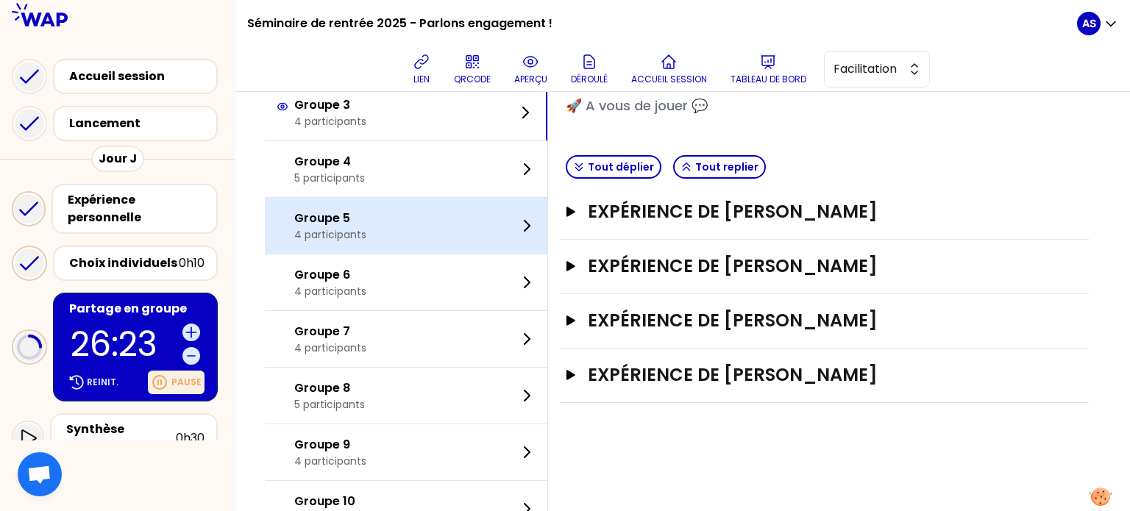
click at [408, 226] on div "Groupe 5 4 participants" at bounding box center [406, 226] width 283 height 56
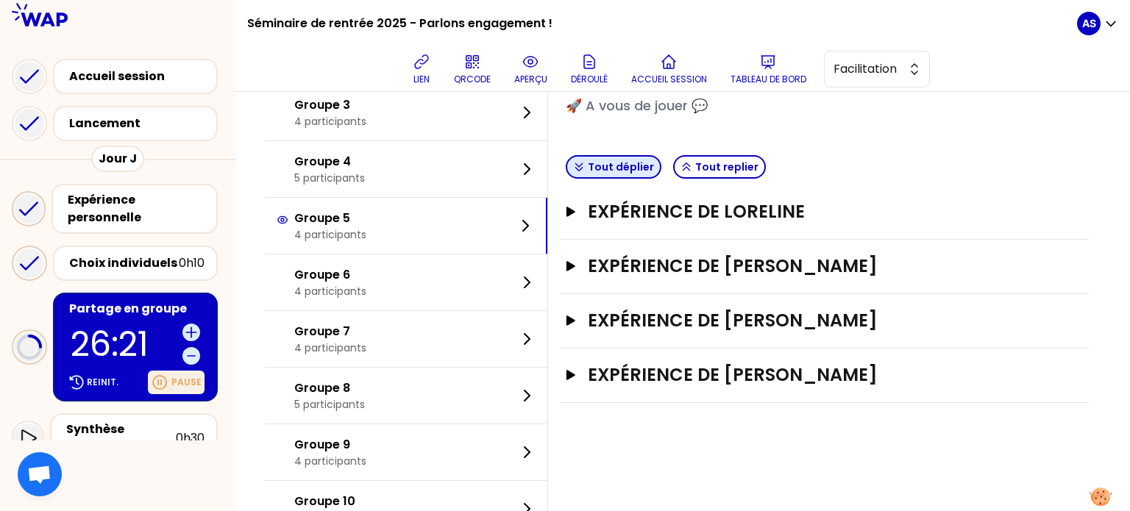
click at [656, 169] on button "Tout déplier" at bounding box center [614, 167] width 96 height 24
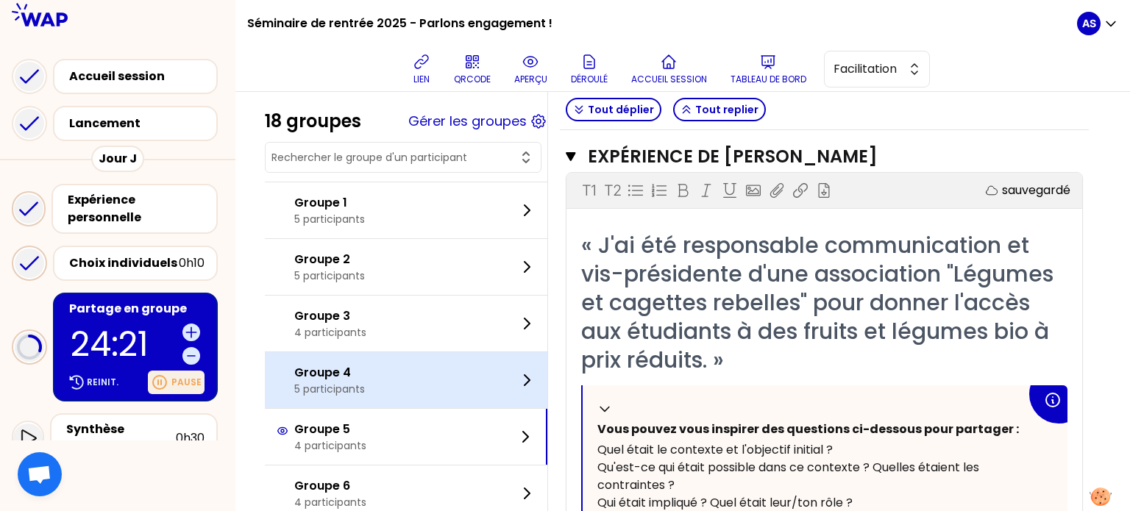
scroll to position [859, 0]
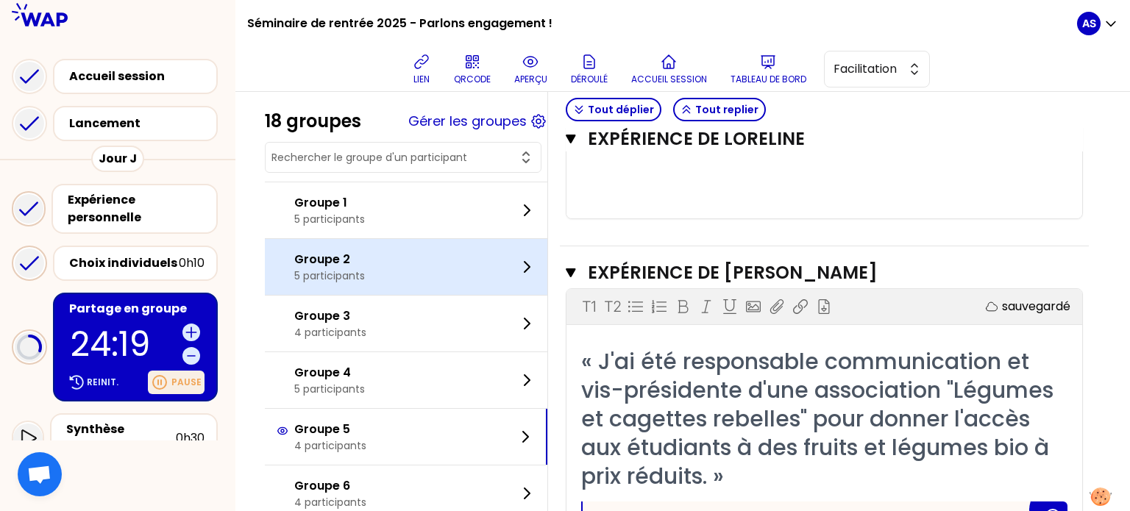
click at [424, 258] on div "Groupe 2 5 participants" at bounding box center [406, 267] width 283 height 56
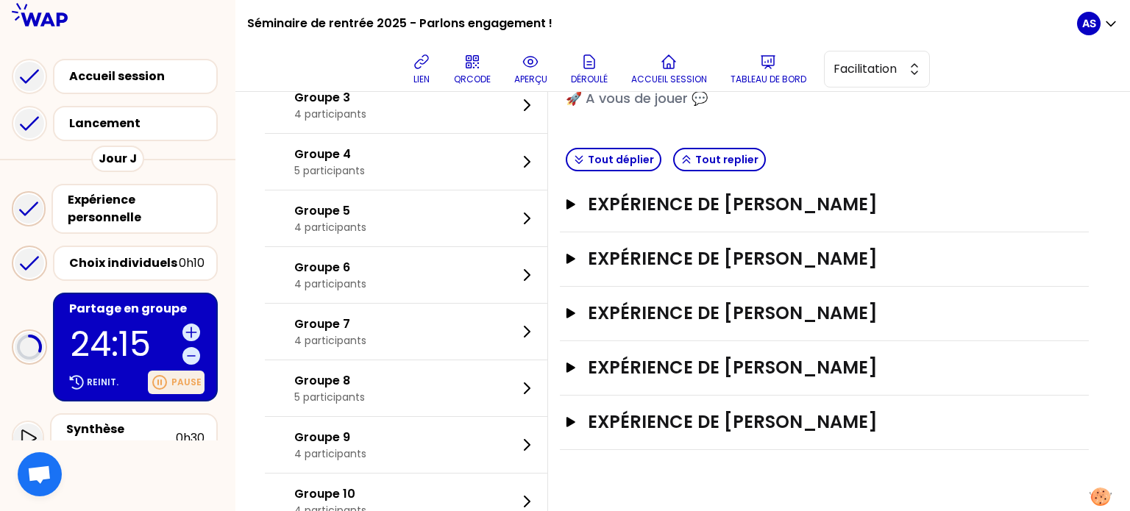
scroll to position [223, 0]
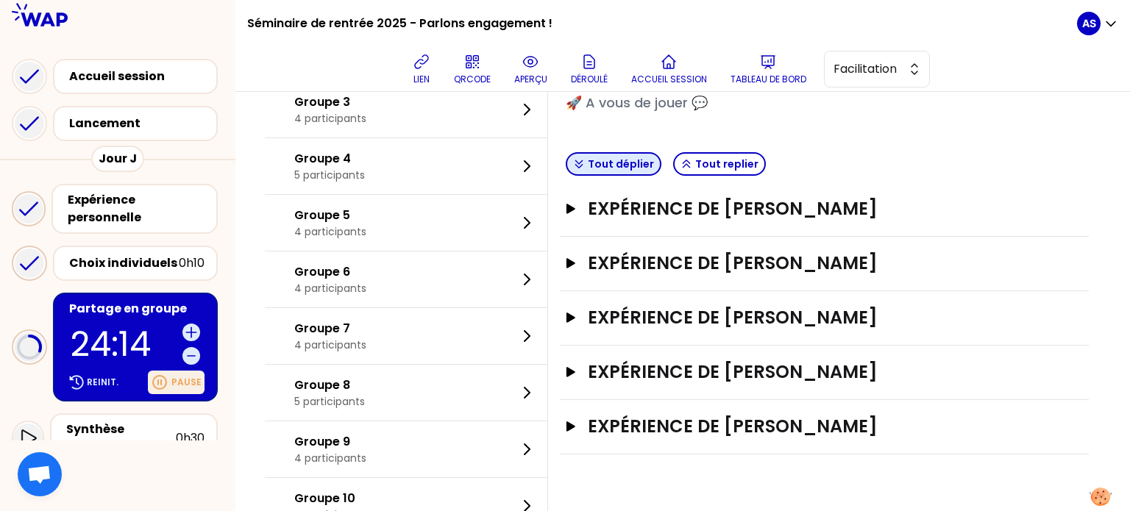
click at [626, 166] on button "Tout déplier" at bounding box center [614, 164] width 96 height 24
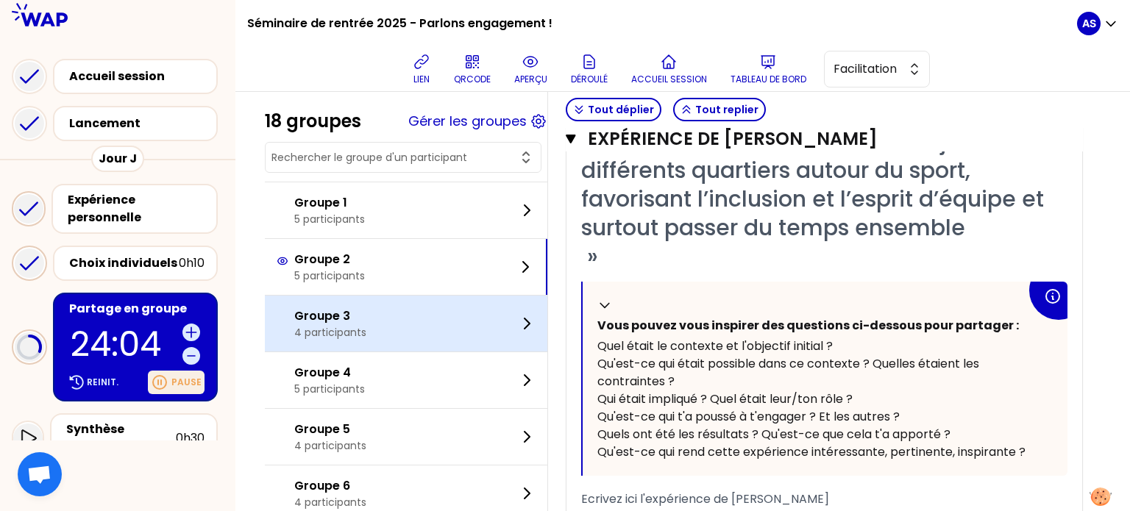
scroll to position [1070, 0]
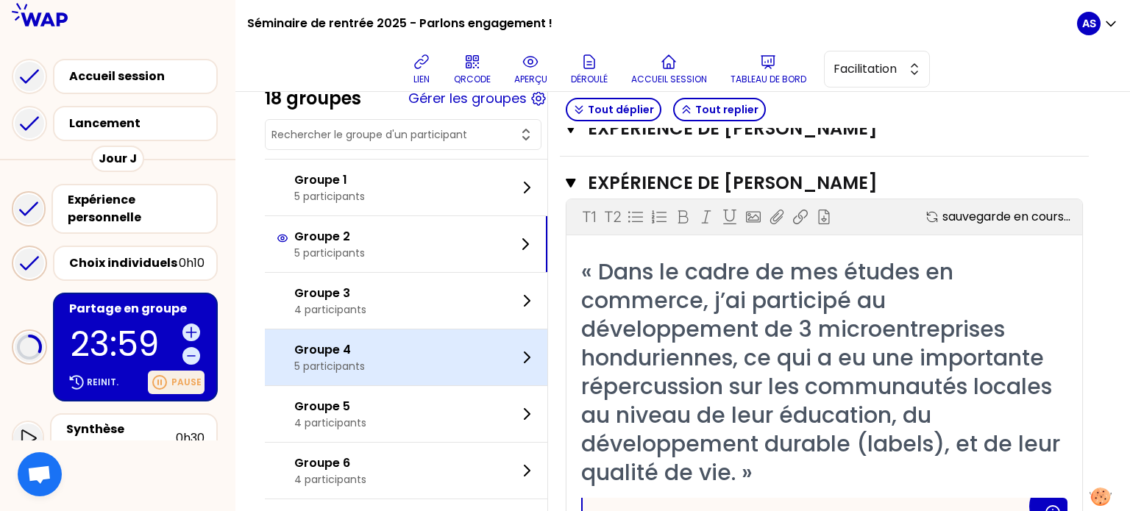
scroll to position [2584, 0]
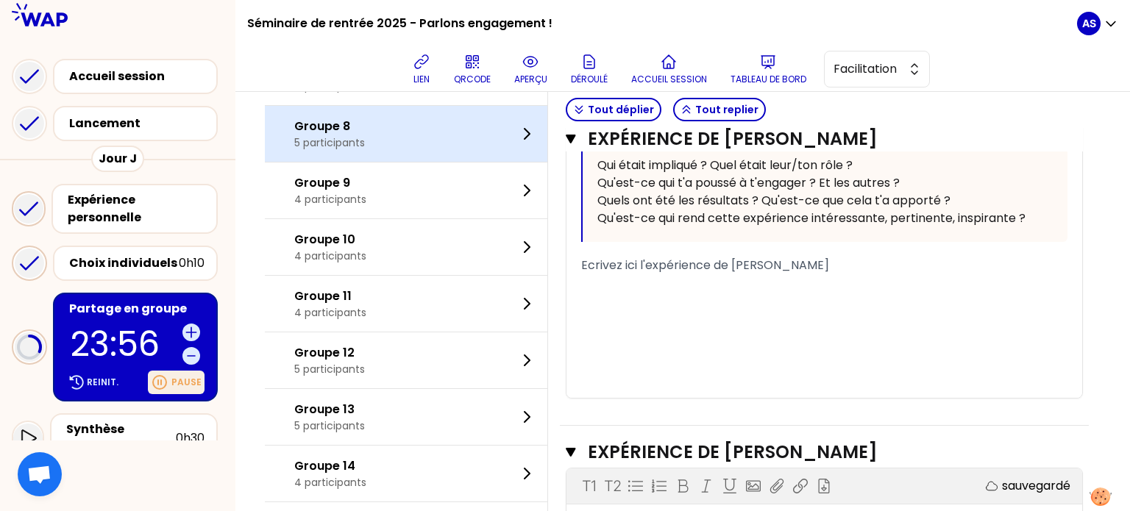
click at [365, 150] on p "5 participants" at bounding box center [329, 142] width 71 height 15
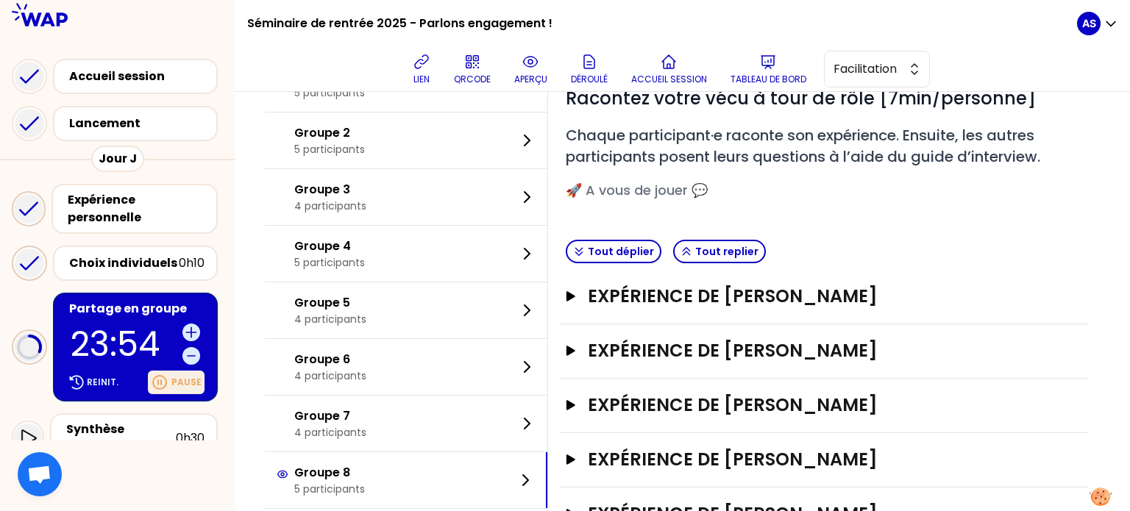
scroll to position [0, 0]
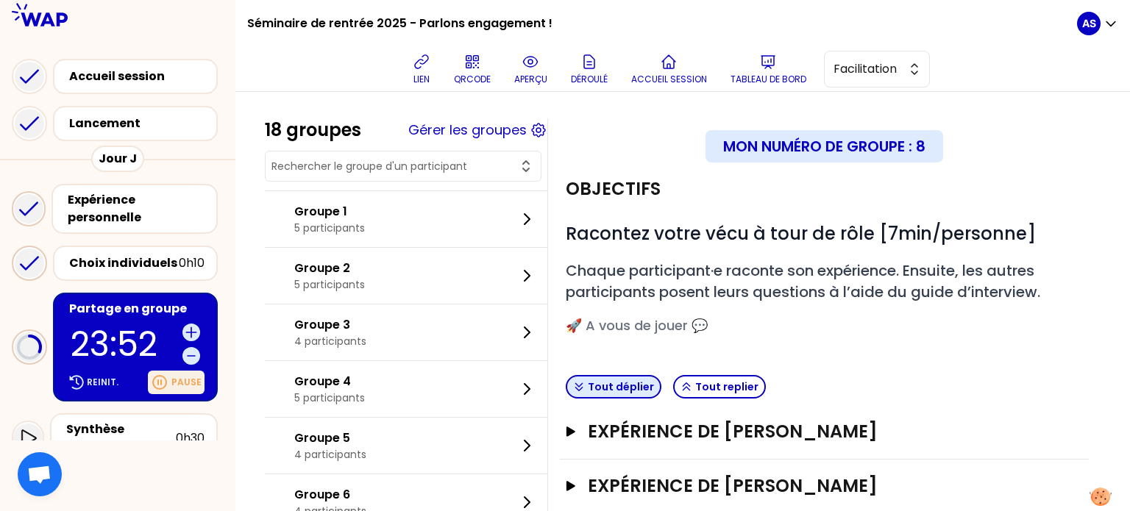
click at [639, 383] on button "Tout déplier" at bounding box center [614, 387] width 96 height 24
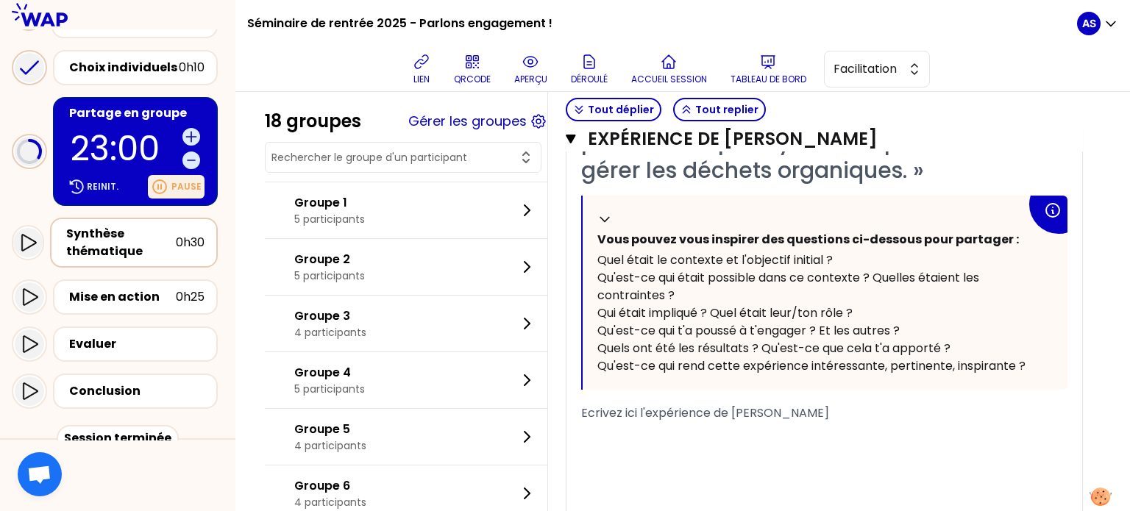
scroll to position [194, 0]
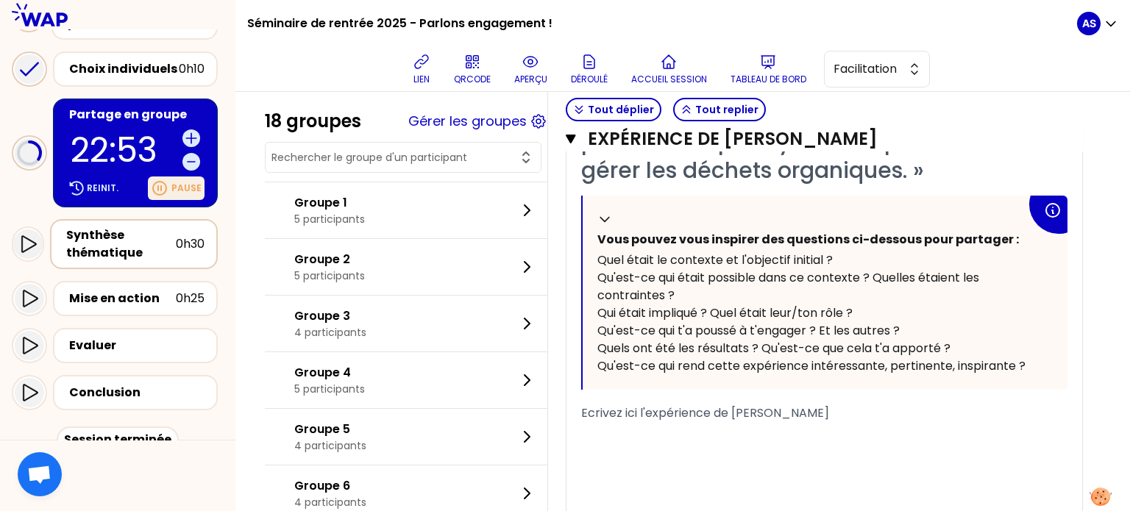
click at [164, 235] on div "Synthèse thématique" at bounding box center [121, 244] width 110 height 35
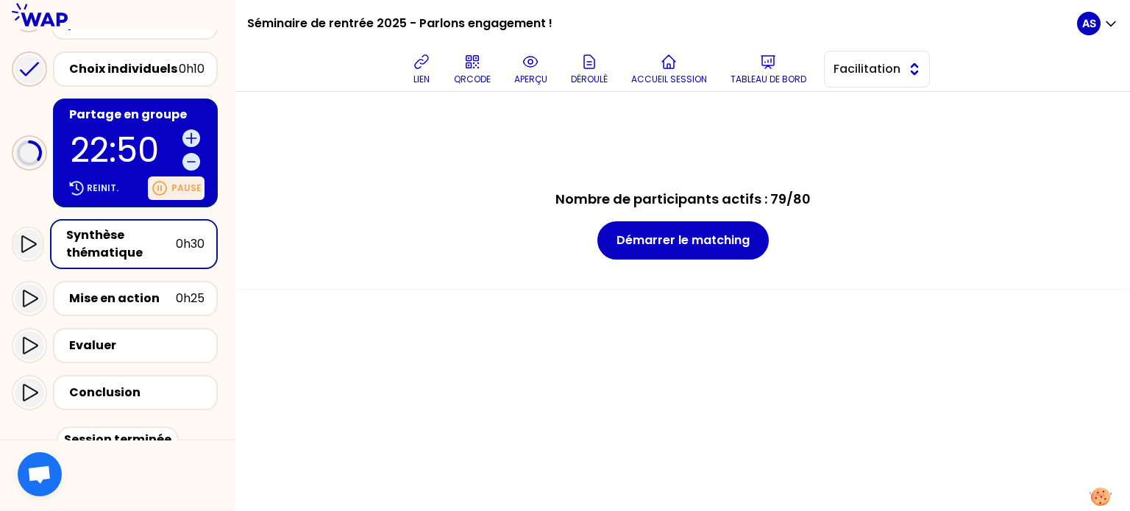
click at [876, 73] on span "Facilitation" at bounding box center [867, 69] width 66 height 18
click at [874, 107] on span "Conception" at bounding box center [885, 106] width 63 height 18
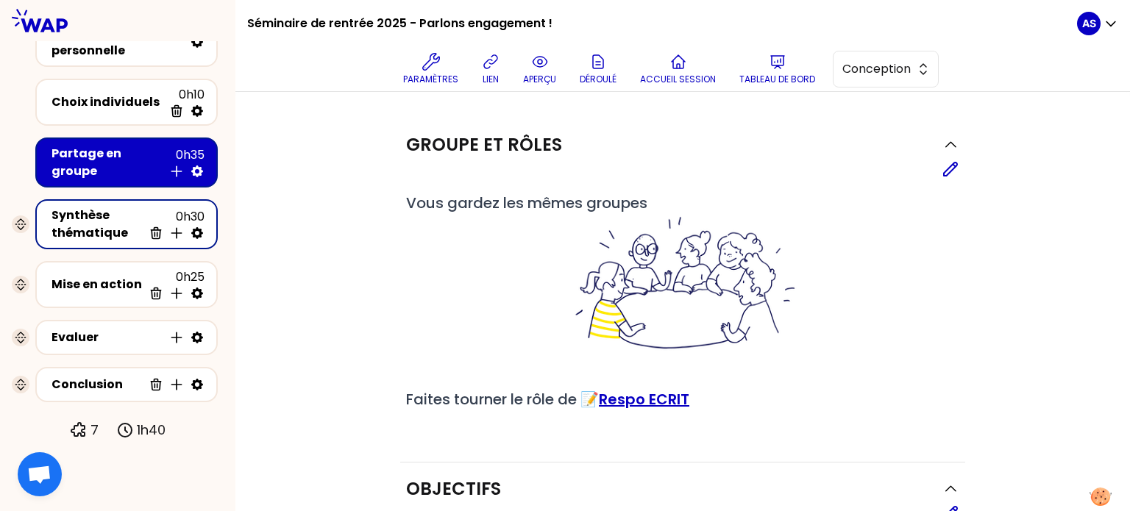
scroll to position [48, 0]
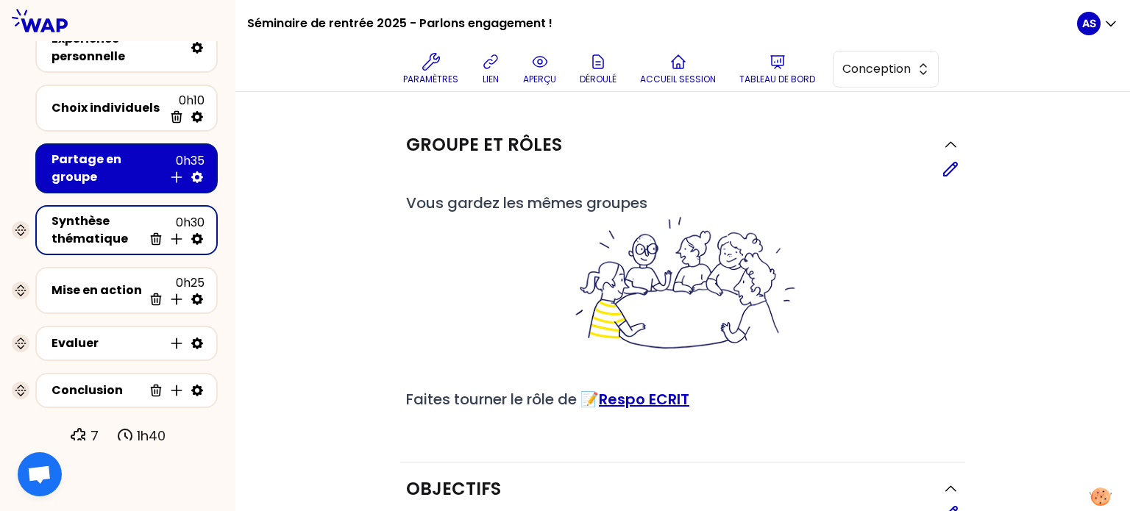
click at [194, 217] on div "0h30 Supprimer Insérer une activité en dessous" at bounding box center [174, 230] width 62 height 32
click at [200, 233] on icon at bounding box center [197, 239] width 12 height 12
select select "same_as"
select select "false"
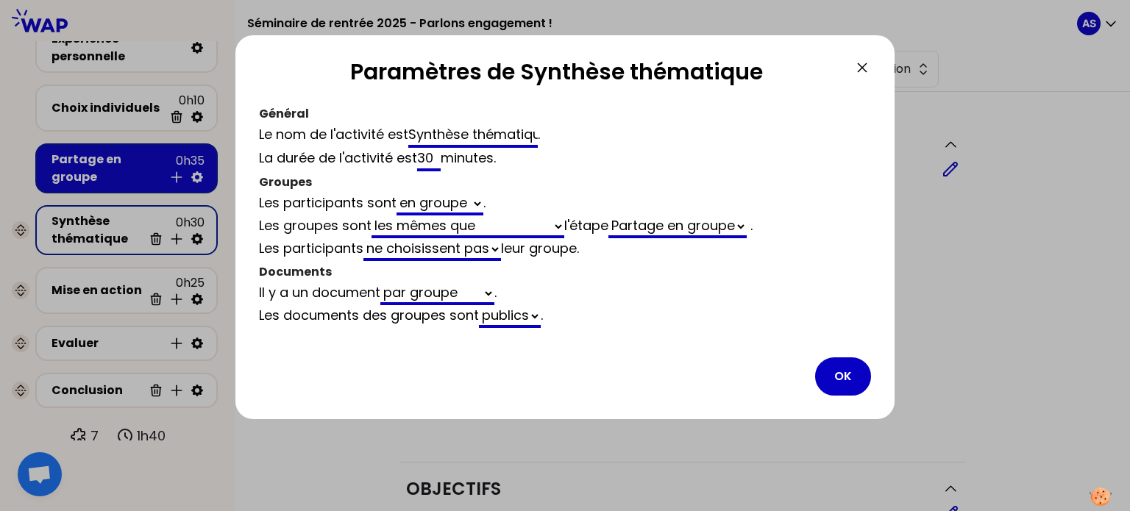
click at [436, 164] on input "30" at bounding box center [429, 160] width 24 height 24
type input "3"
select select "same_as"
select select "false"
select select "same_as"
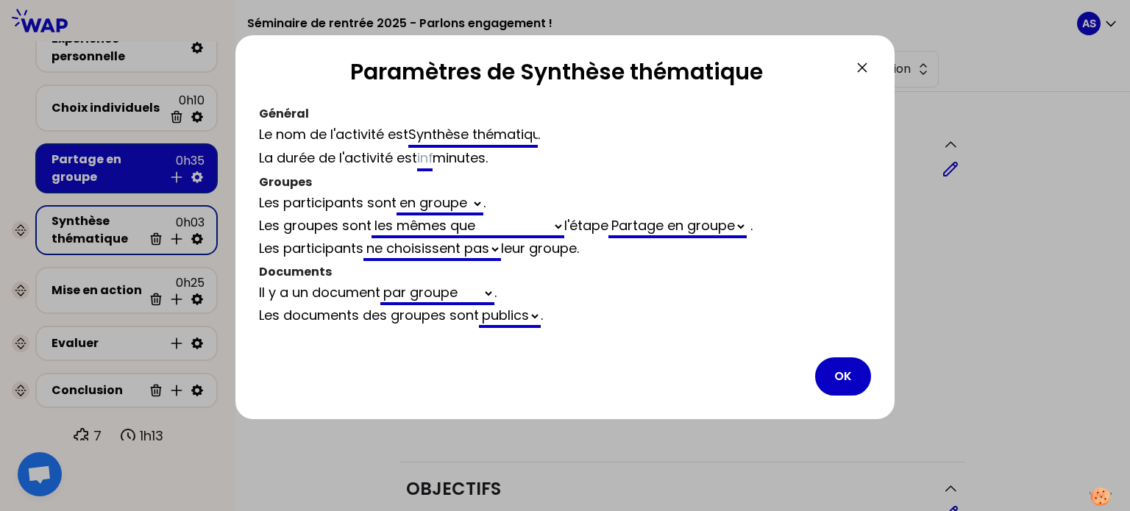
select select "false"
type input "2"
select select "same_as"
select select "false"
type input "25"
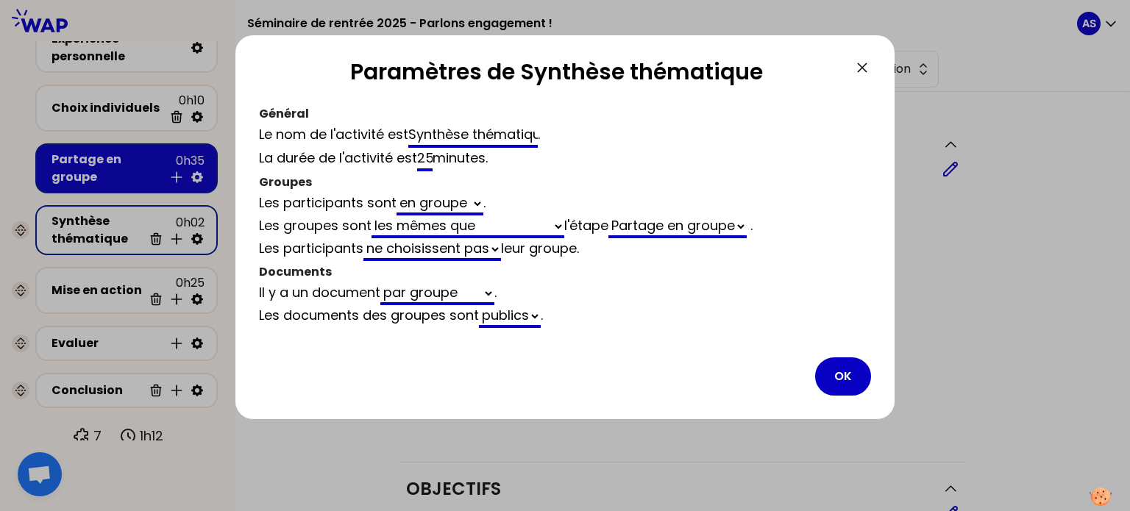
select select "same_as"
select select "false"
type input "25"
click at [849, 383] on button "OK" at bounding box center [843, 377] width 56 height 38
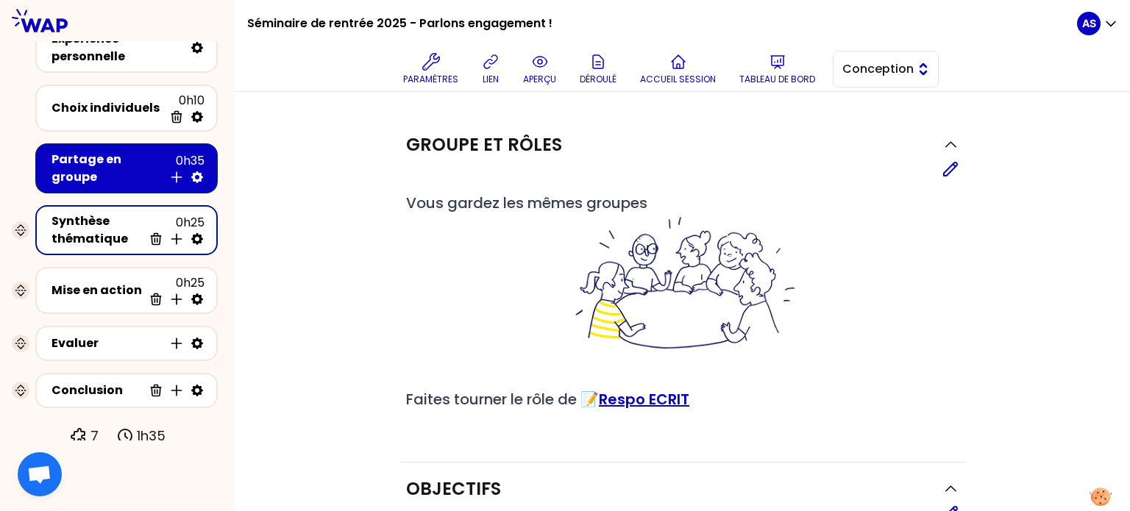
click at [897, 81] on button "Conception" at bounding box center [886, 69] width 106 height 37
click at [900, 126] on span "Facilitation" at bounding box center [894, 130] width 63 height 18
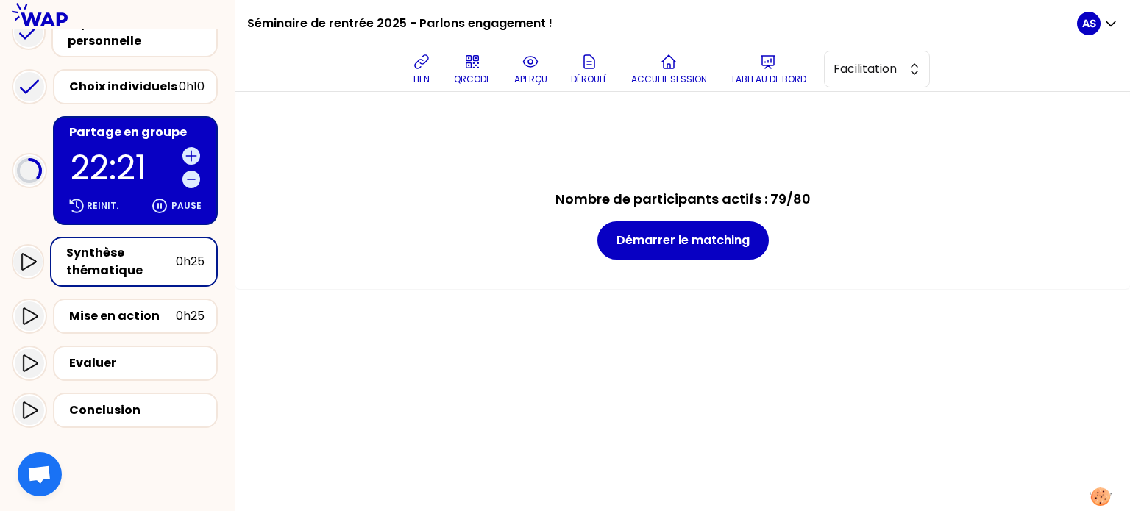
scroll to position [176, 0]
click at [116, 171] on p "21:48" at bounding box center [124, 169] width 106 height 34
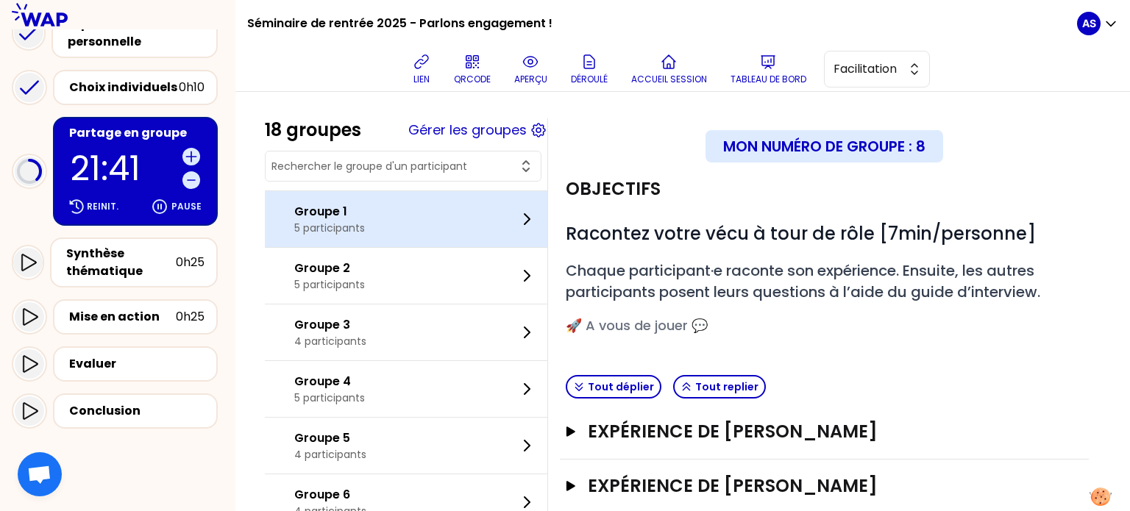
click at [406, 232] on div "Groupe 1 5 participants" at bounding box center [406, 219] width 283 height 56
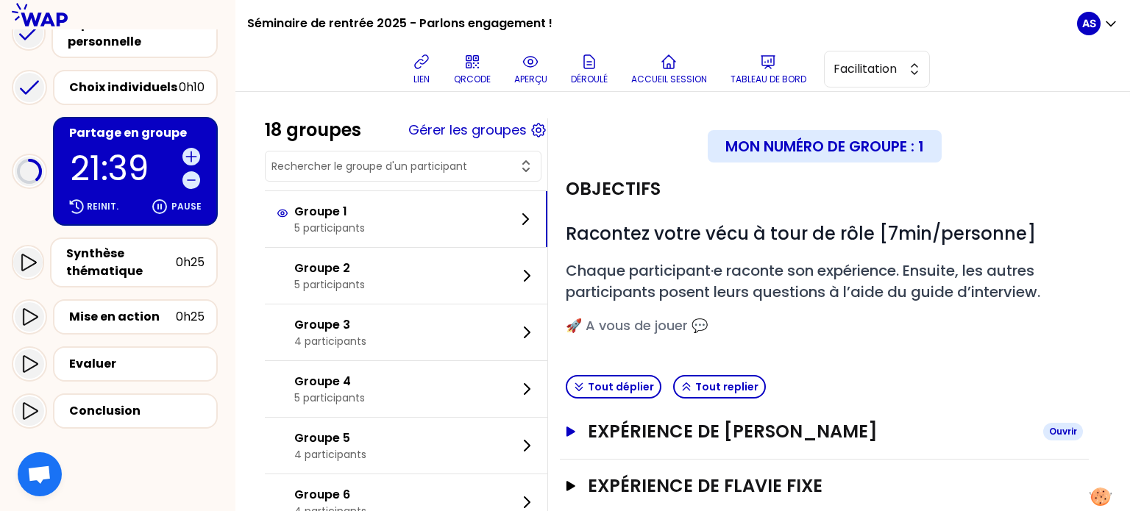
click at [710, 435] on h3 "Expérience de [PERSON_NAME]" at bounding box center [810, 432] width 444 height 24
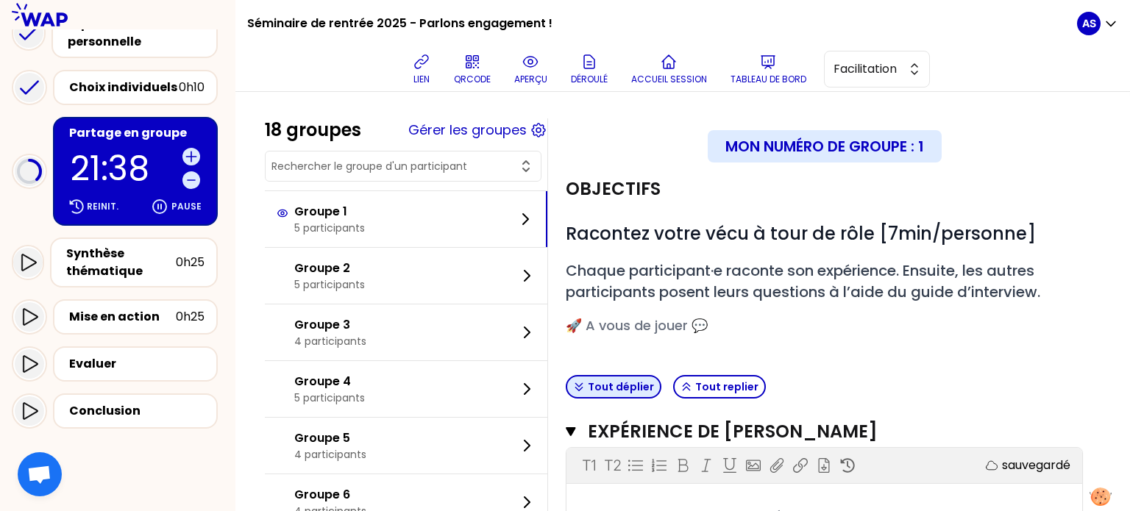
click at [630, 385] on button "Tout déplier" at bounding box center [614, 387] width 96 height 24
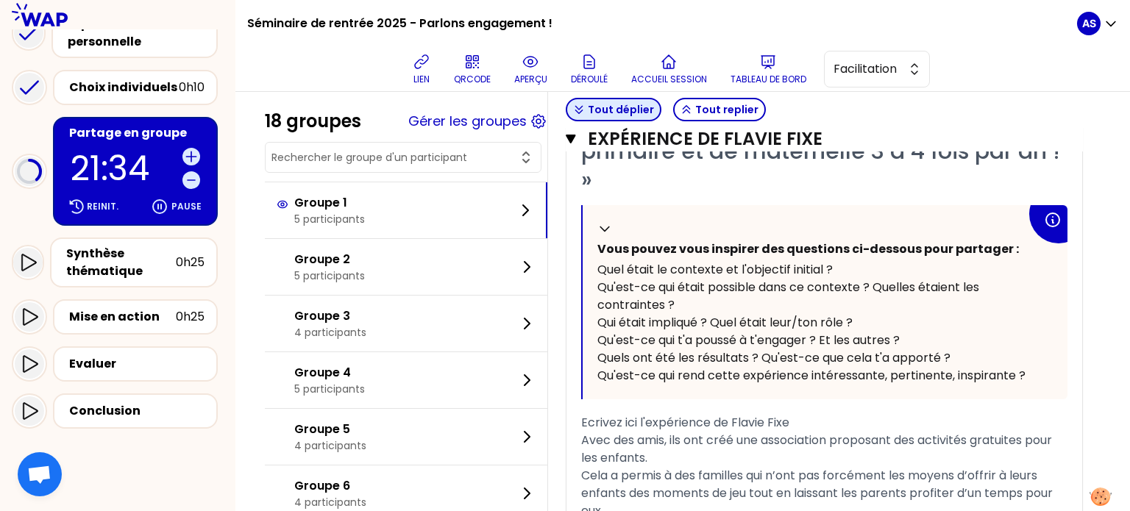
scroll to position [1278, 0]
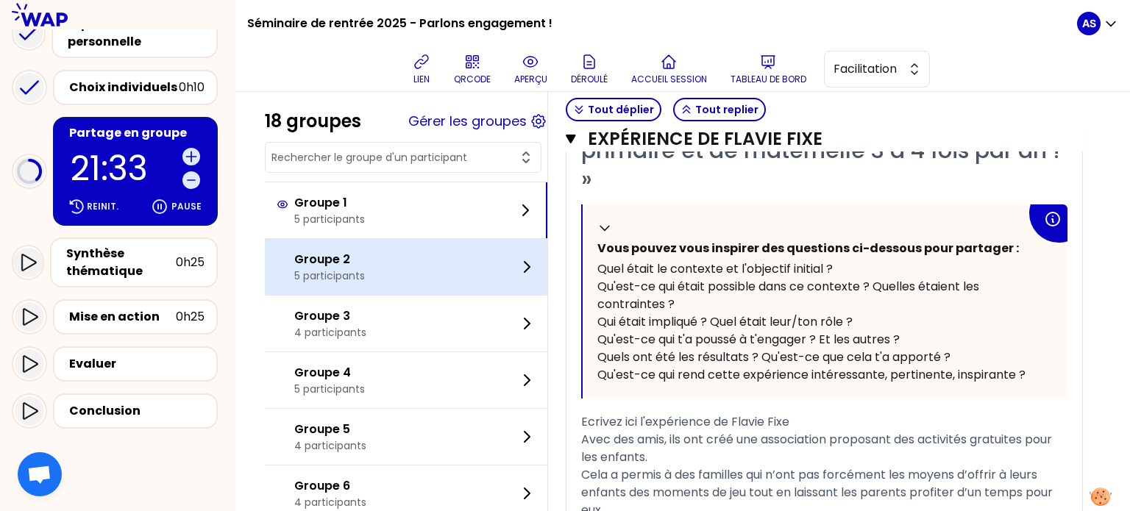
click at [404, 274] on div "Groupe 2 5 participants" at bounding box center [406, 267] width 283 height 56
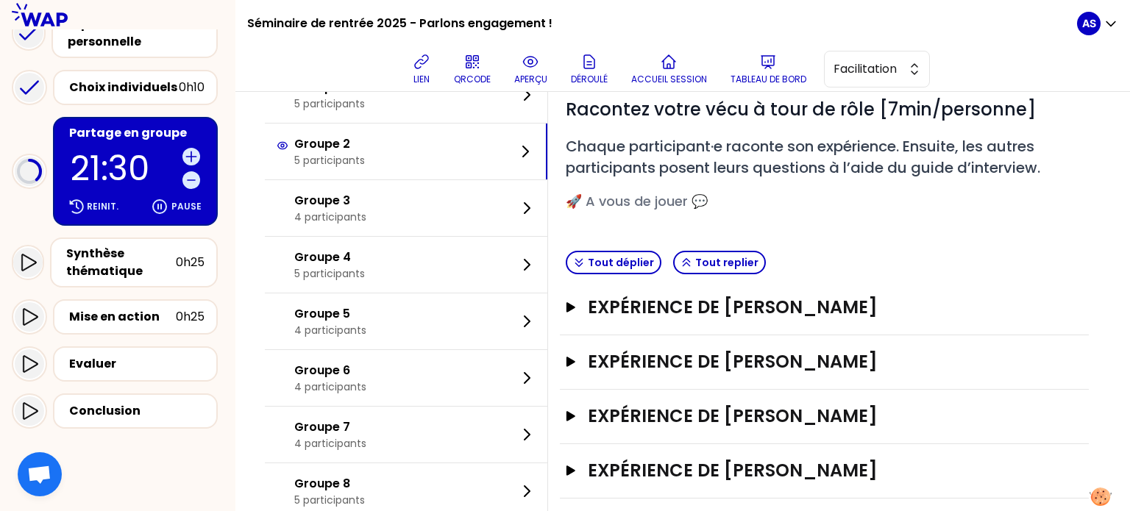
scroll to position [105, 0]
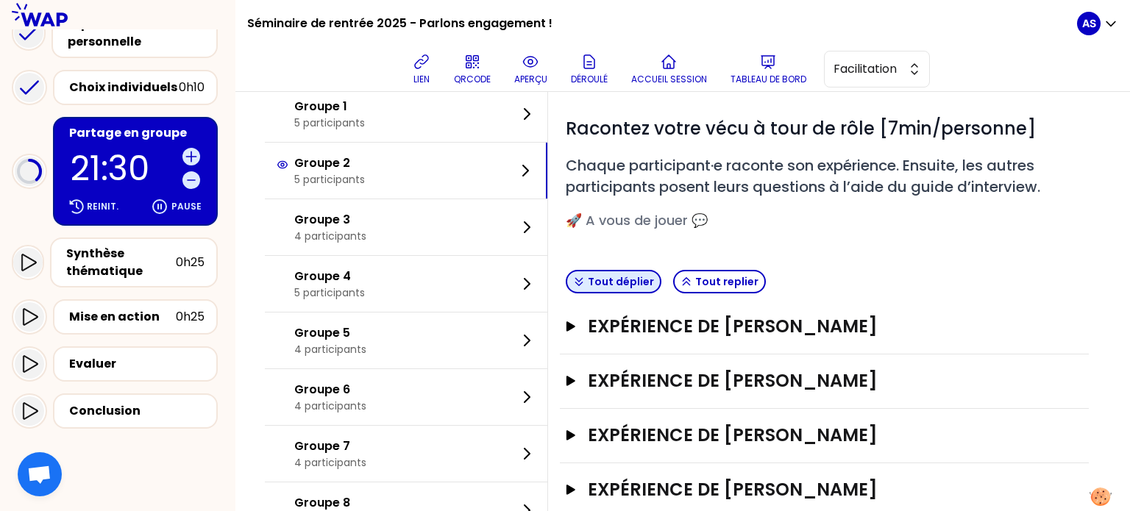
click at [617, 278] on button "Tout déplier" at bounding box center [614, 282] width 96 height 24
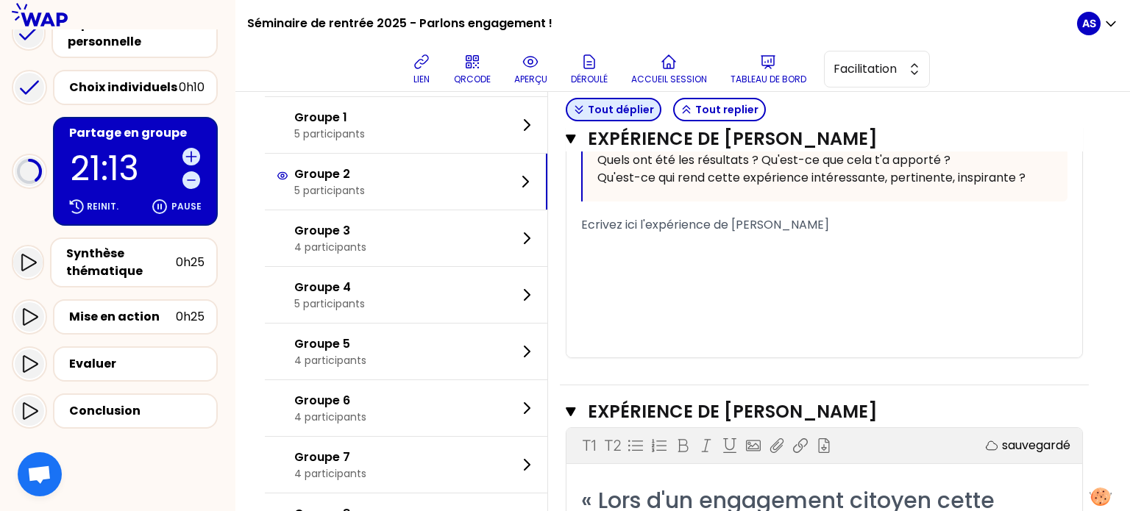
scroll to position [3345, 0]
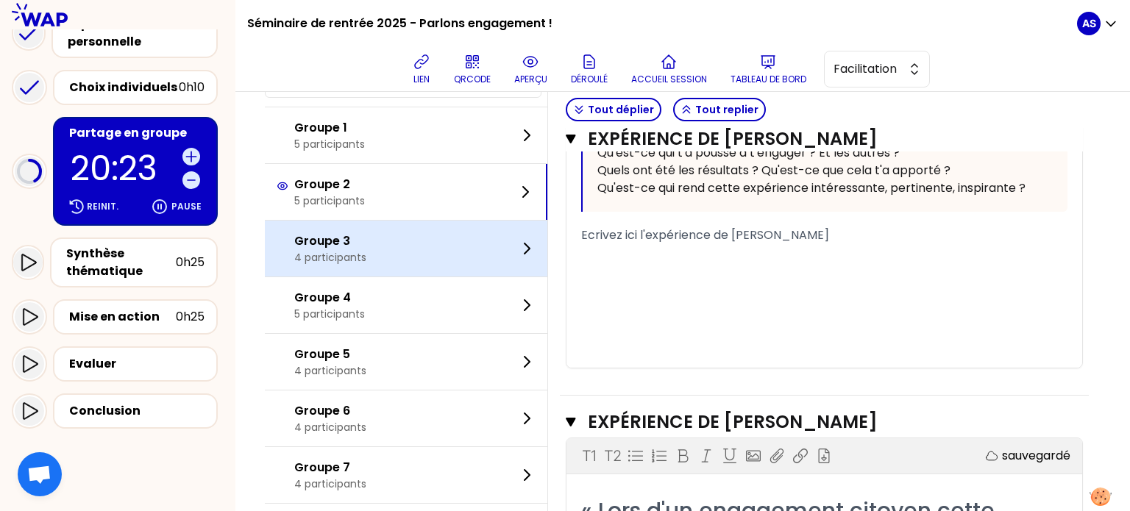
click at [474, 277] on div "Groupe 3 4 participants" at bounding box center [406, 249] width 283 height 56
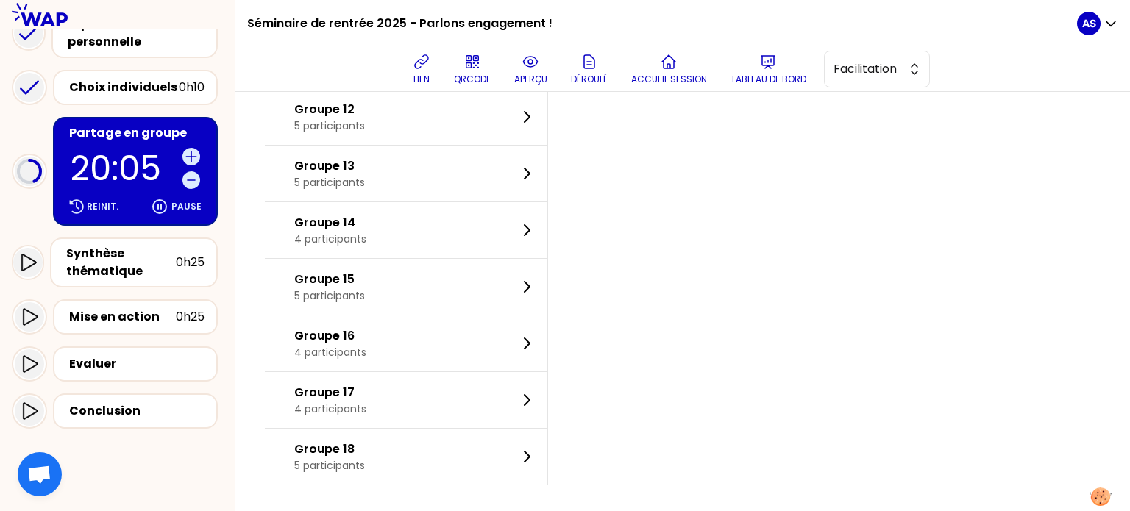
scroll to position [0, 0]
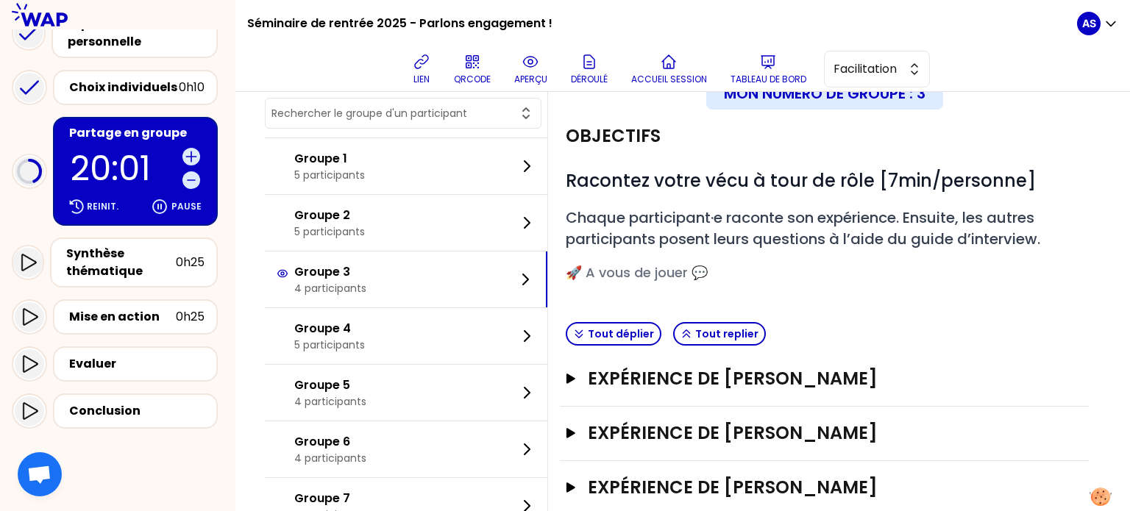
scroll to position [53, 0]
click at [654, 332] on button "Tout déplier" at bounding box center [614, 334] width 96 height 24
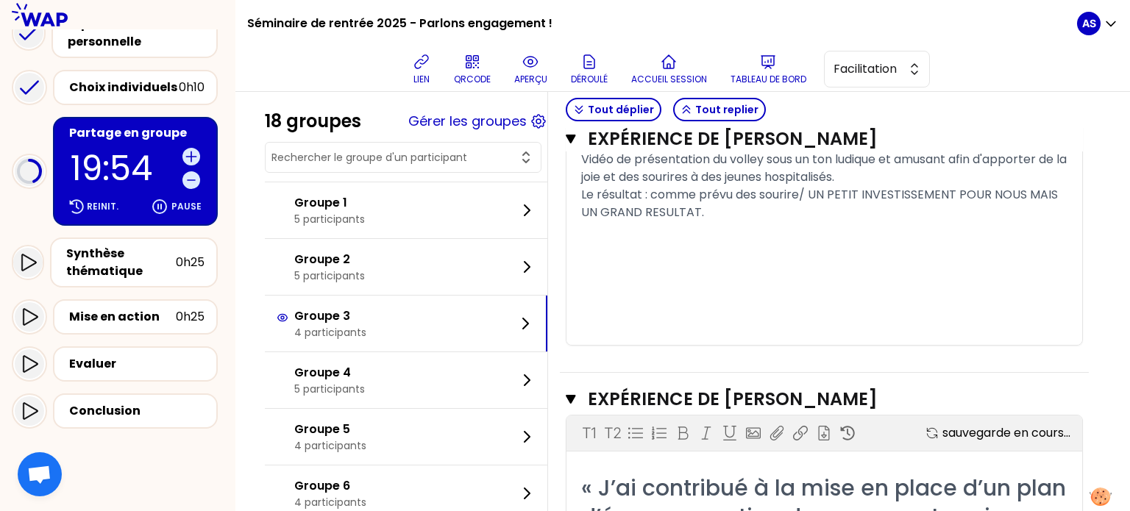
scroll to position [1609, 0]
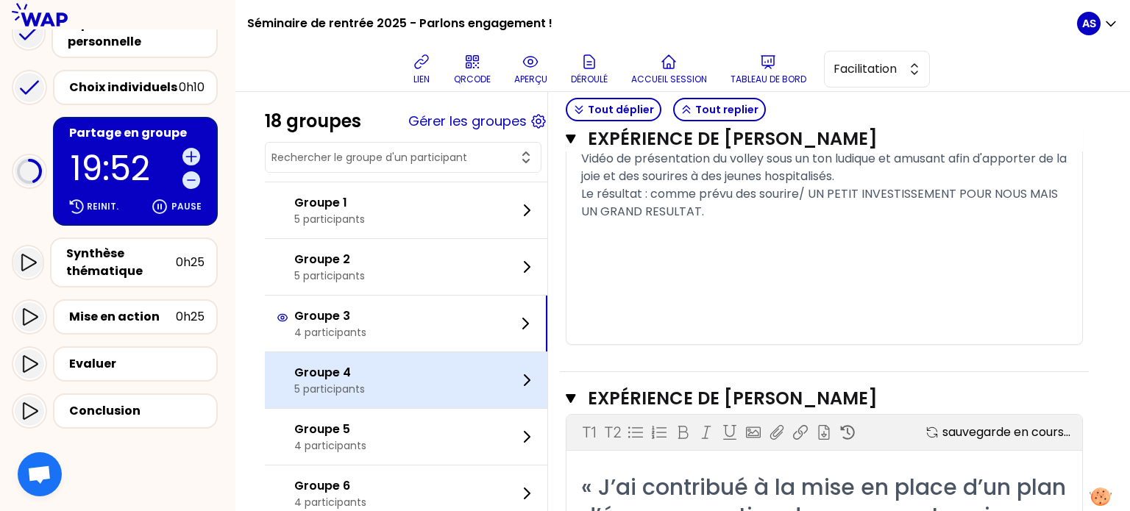
click at [406, 373] on div "Groupe 4 5 participants" at bounding box center [406, 380] width 283 height 56
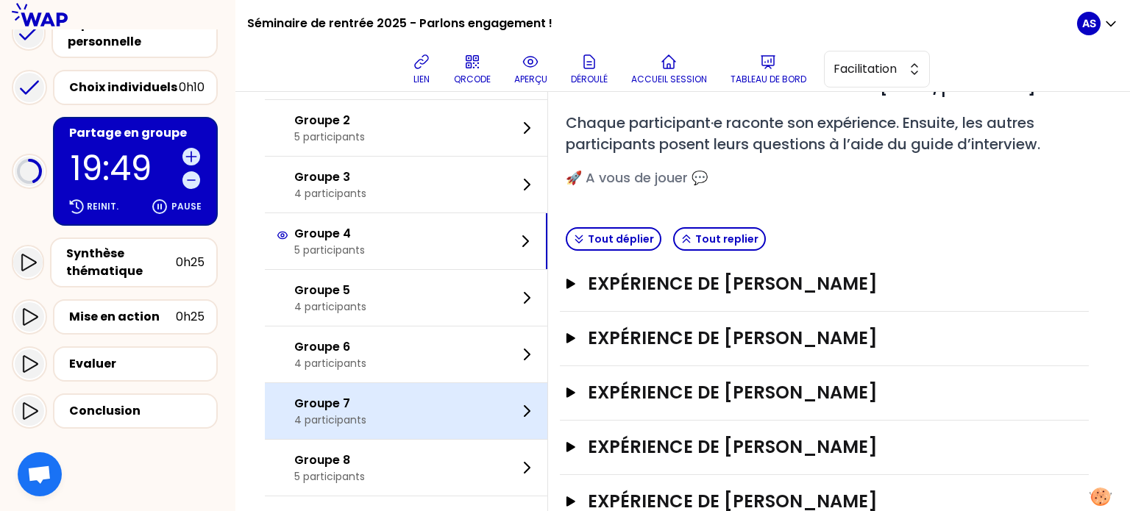
scroll to position [135, 0]
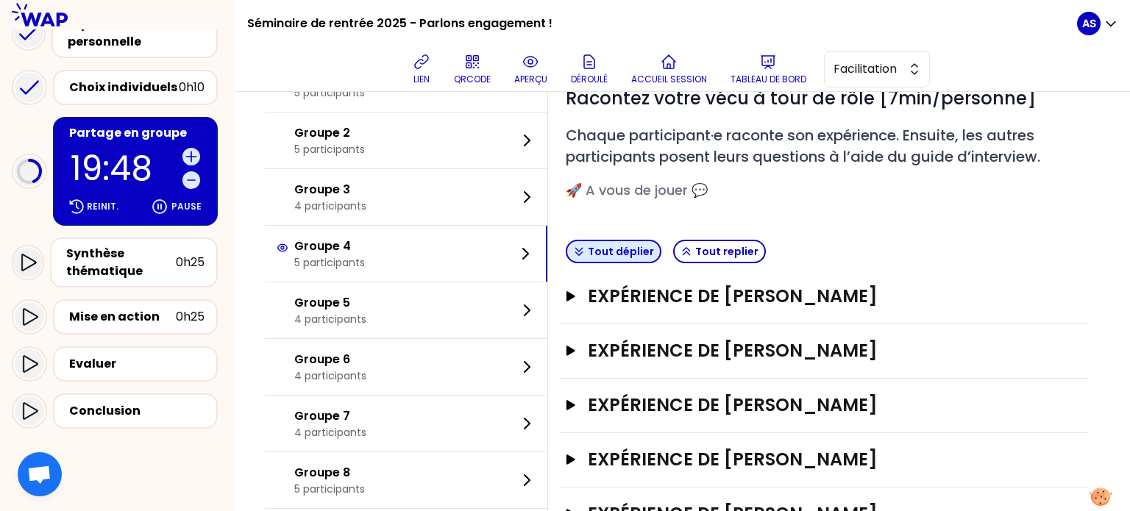
click at [661, 252] on button "Tout déplier" at bounding box center [614, 252] width 96 height 24
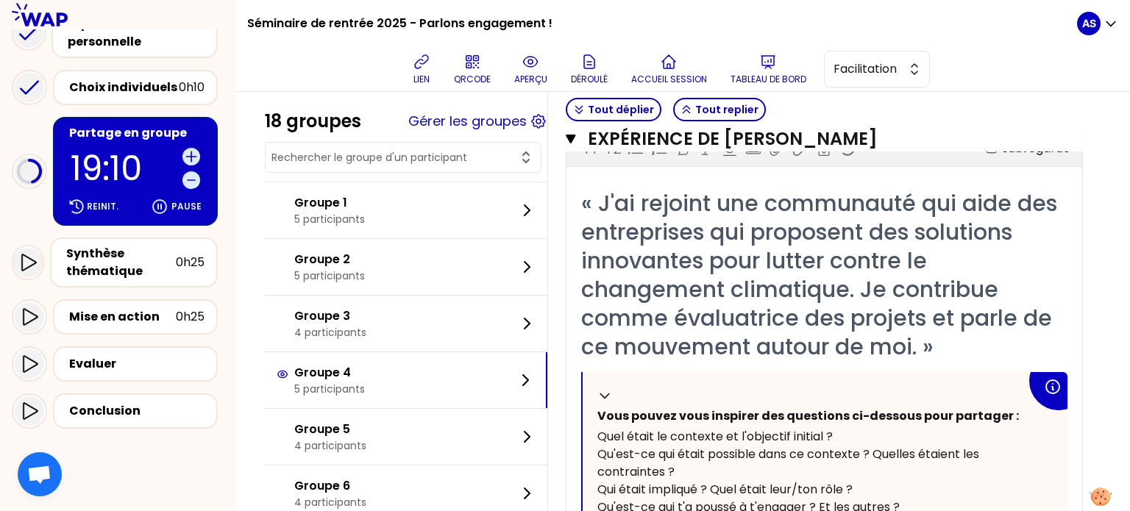
scroll to position [318, 0]
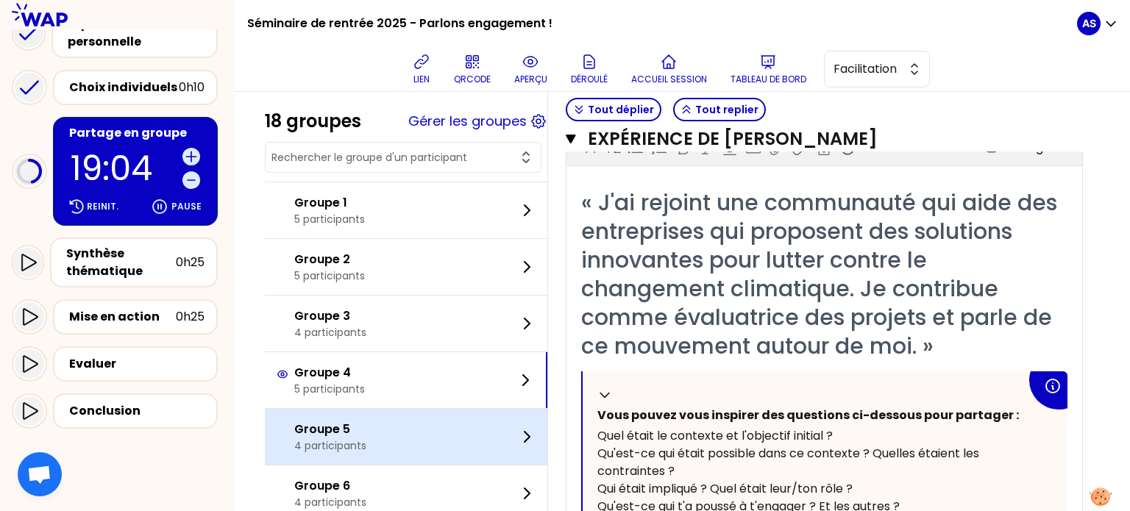
click at [391, 439] on div "Groupe 5 4 participants" at bounding box center [406, 437] width 283 height 56
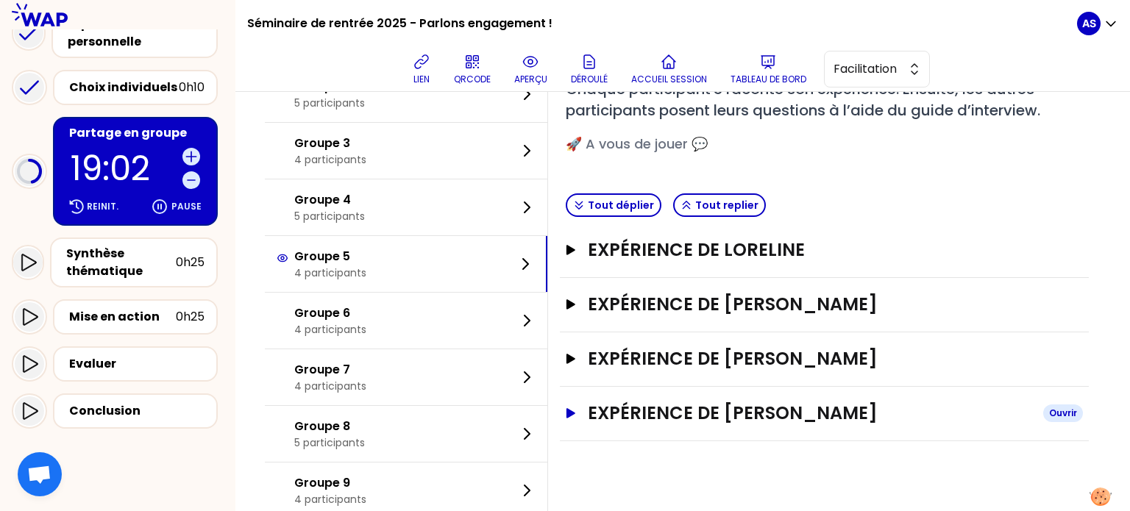
scroll to position [181, 0]
click at [625, 199] on button "Tout déplier" at bounding box center [614, 206] width 96 height 24
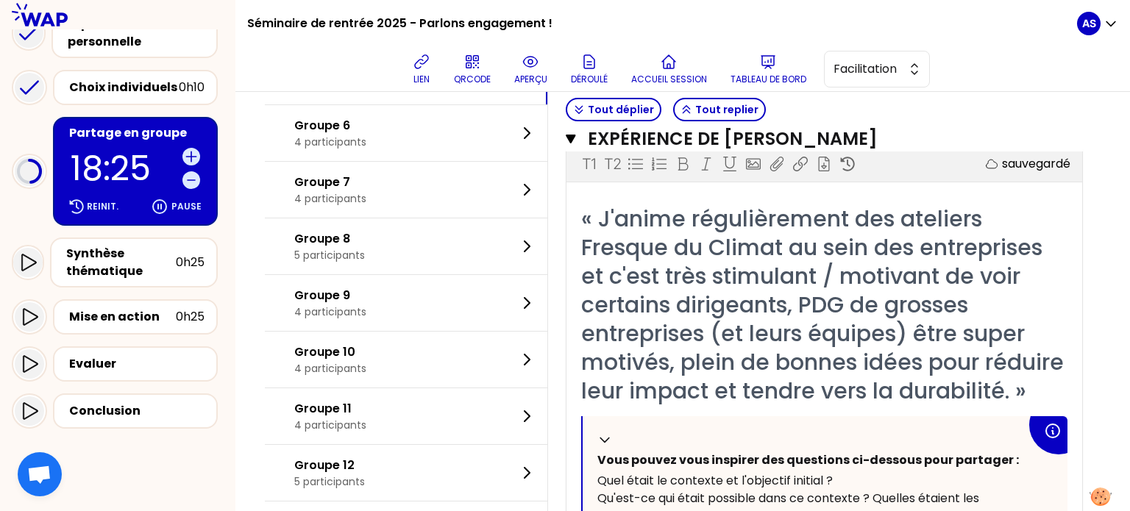
scroll to position [2320, 0]
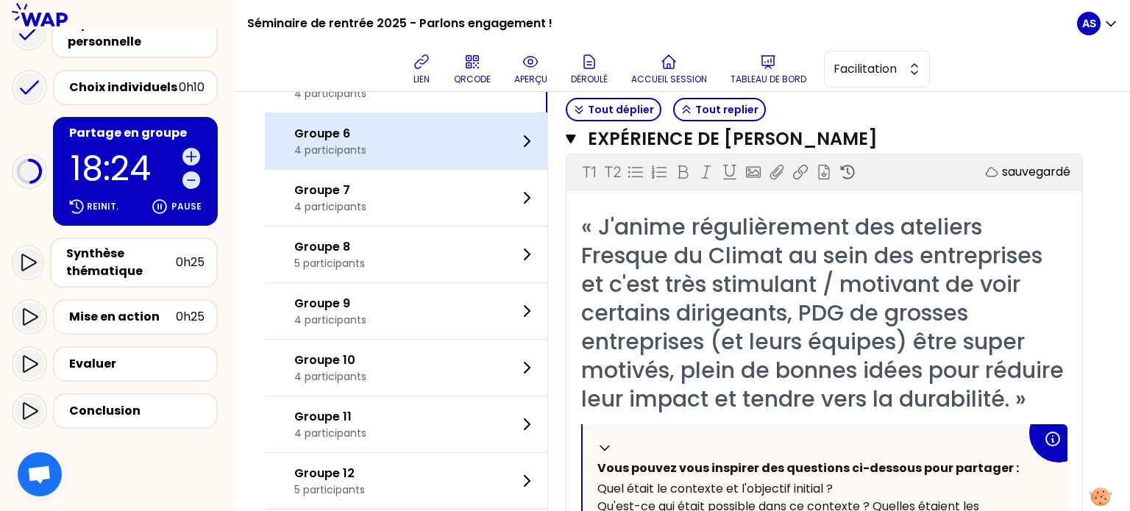
click at [418, 169] on div "Groupe 6 4 participants" at bounding box center [406, 141] width 283 height 56
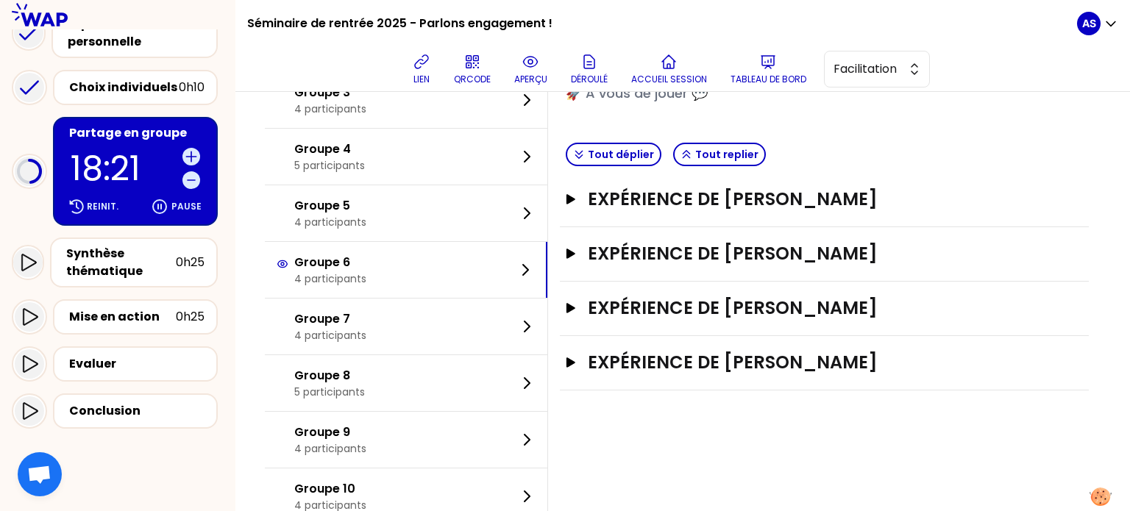
scroll to position [230, 0]
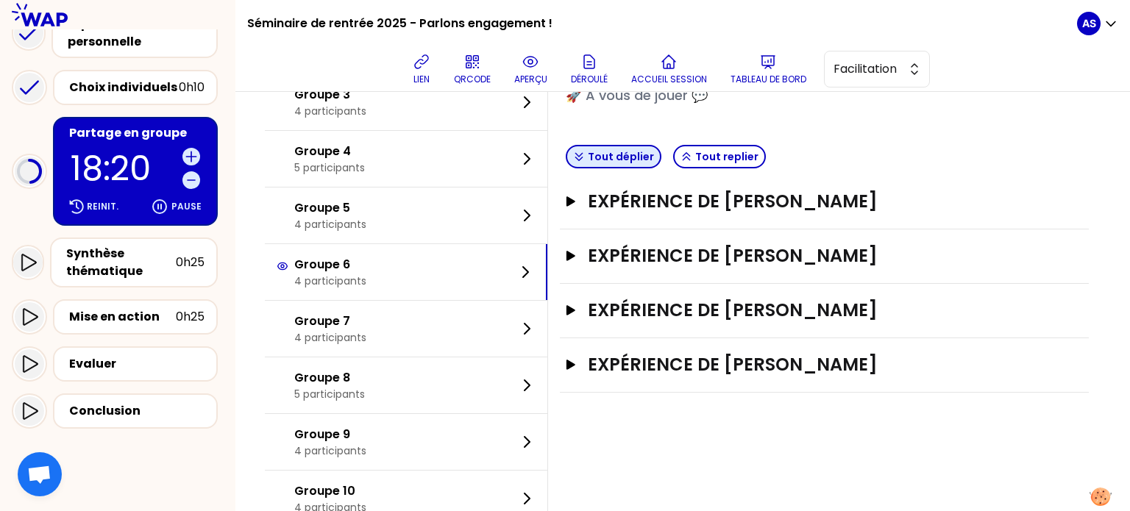
click at [634, 159] on button "Tout déplier" at bounding box center [614, 157] width 96 height 24
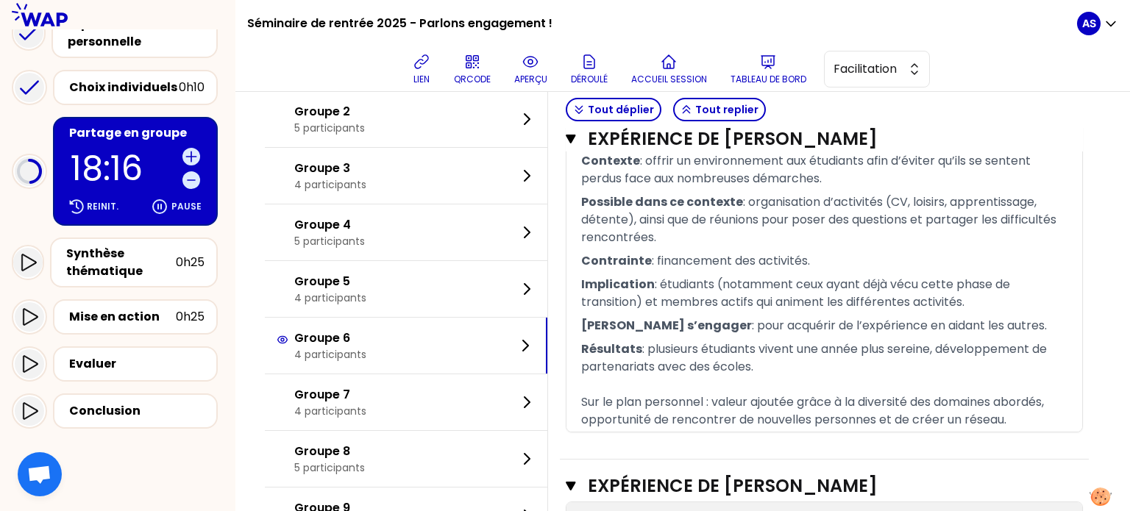
scroll to position [1646, 0]
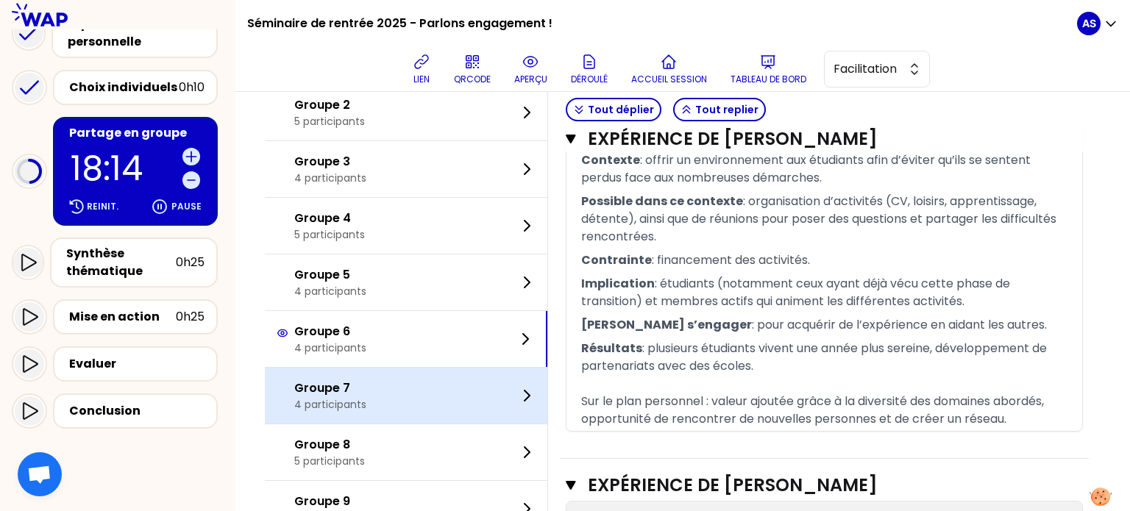
click at [377, 424] on div "Groupe 7 4 participants" at bounding box center [406, 396] width 283 height 56
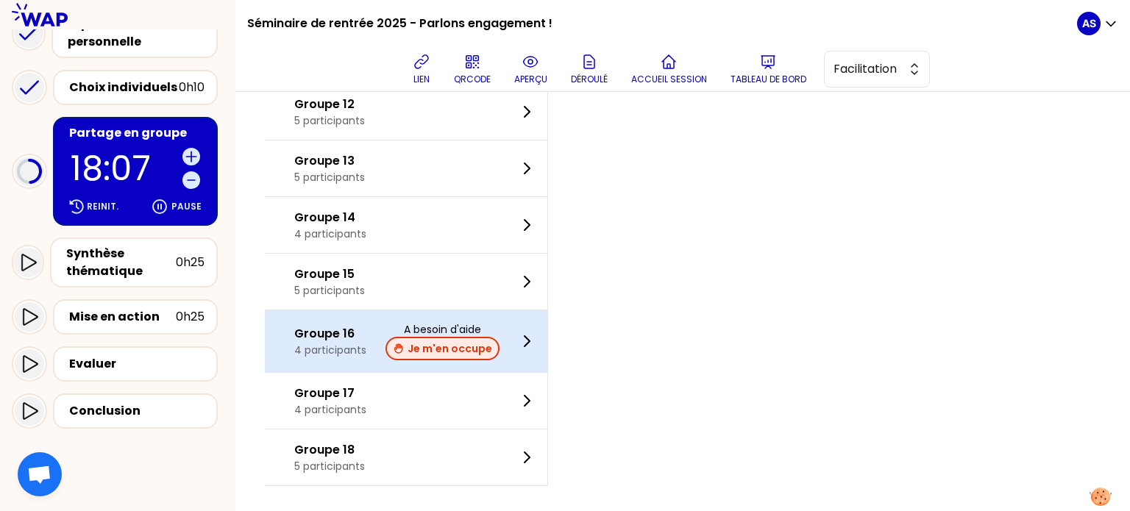
click at [453, 344] on button "Je m'en occupe" at bounding box center [443, 349] width 114 height 24
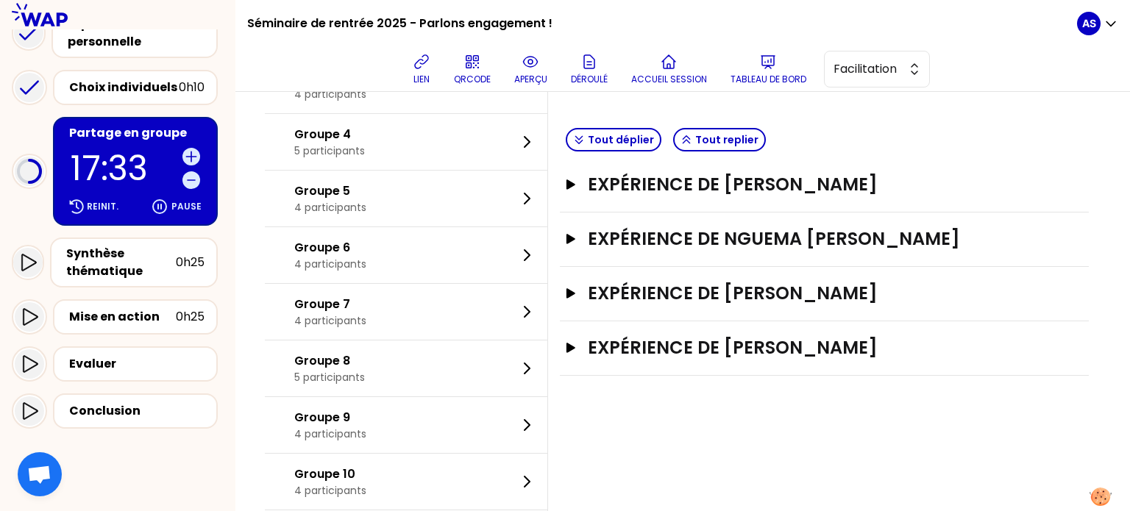
scroll to position [195, 0]
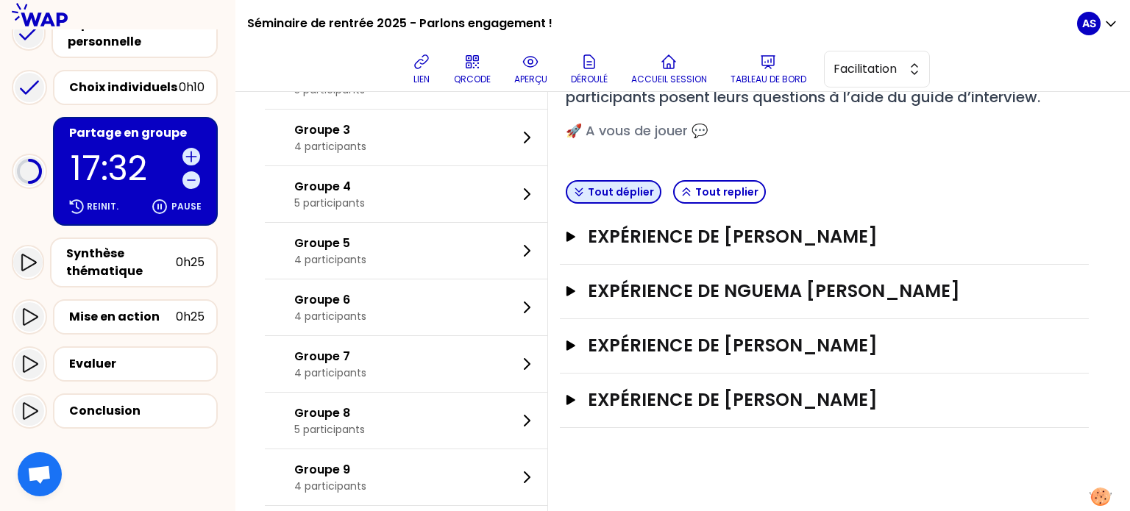
click at [639, 194] on button "Tout déplier" at bounding box center [614, 192] width 96 height 24
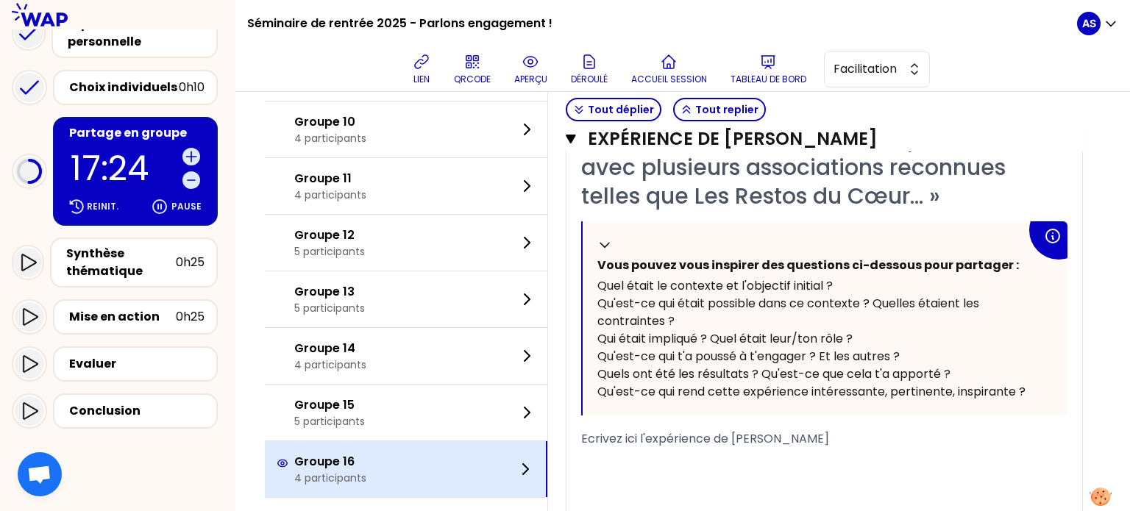
scroll to position [2405, 0]
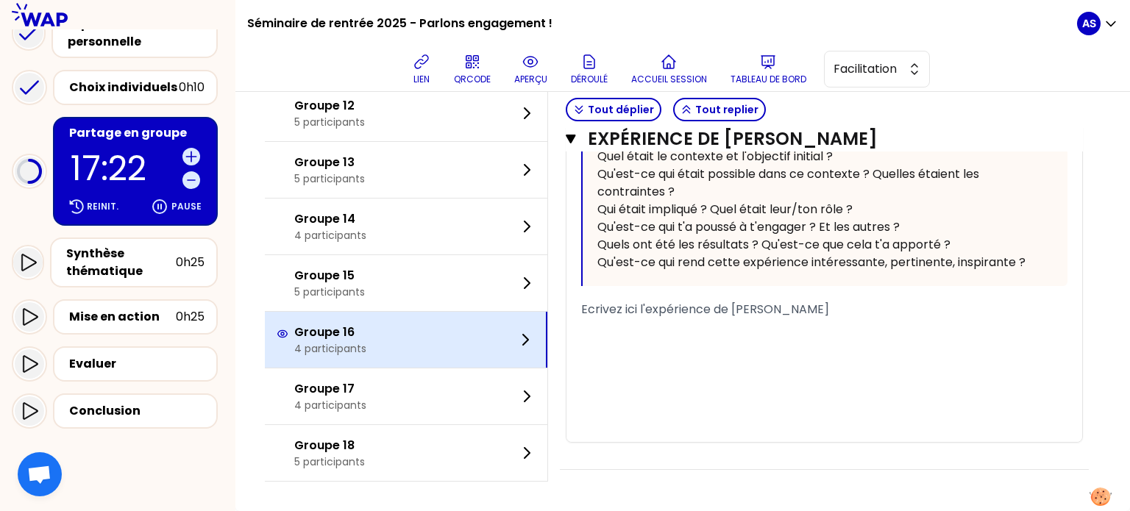
click at [913, 332] on div "﻿" at bounding box center [824, 328] width 486 height 18
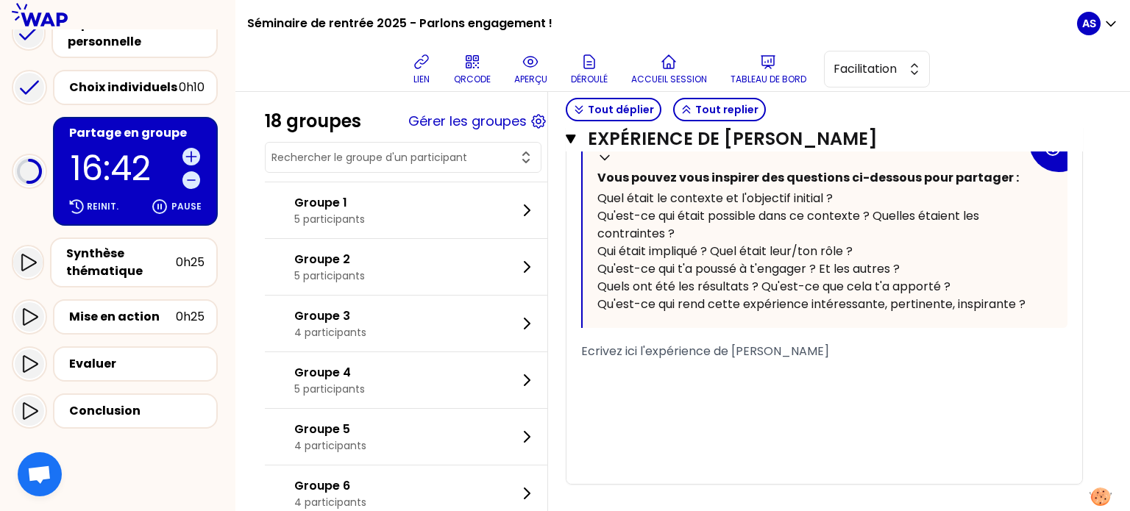
scroll to position [415, 0]
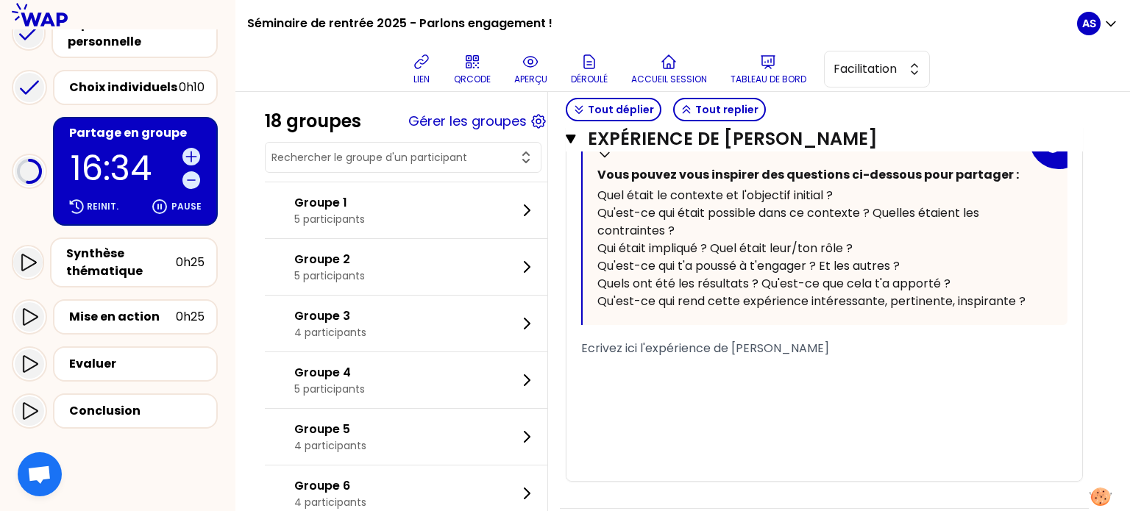
click at [815, 358] on div "Ecrivez ici l'expérience de [PERSON_NAME]" at bounding box center [824, 349] width 486 height 18
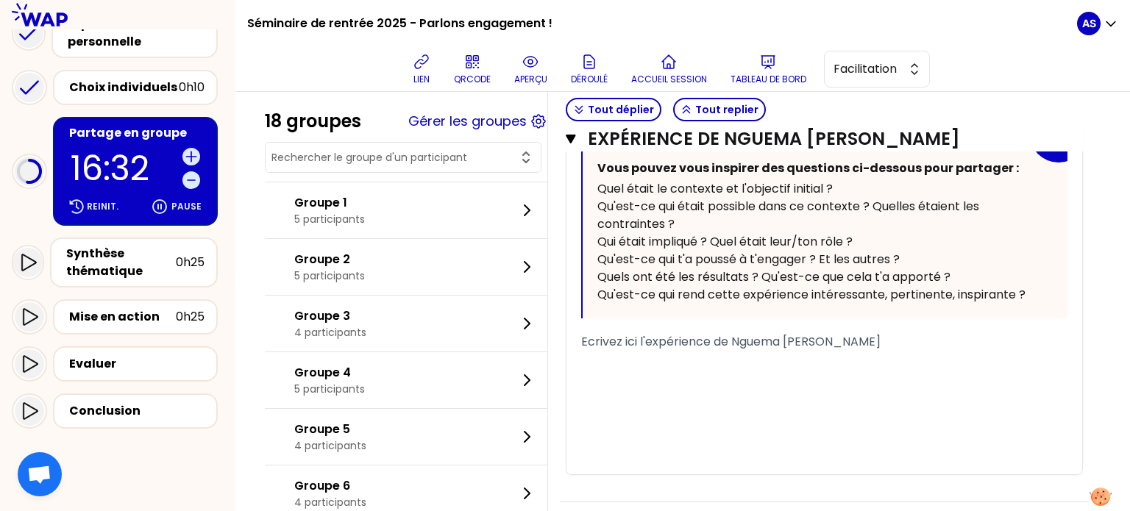
scroll to position [1009, 0]
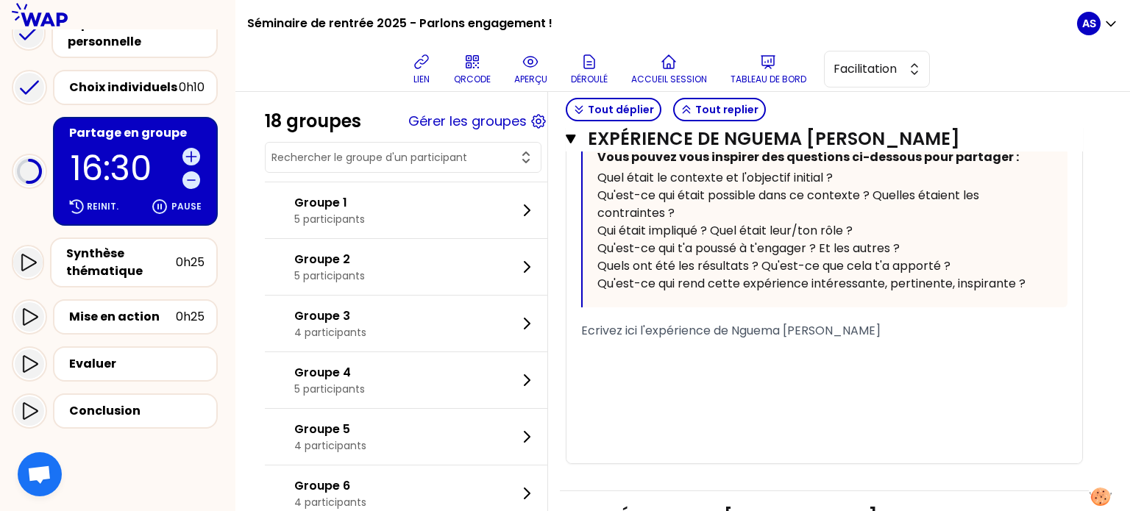
click at [913, 340] on div "Ecrivez ici l'expérience de Nguema [PERSON_NAME]" at bounding box center [824, 331] width 486 height 18
click at [539, 70] on icon at bounding box center [531, 62] width 18 height 18
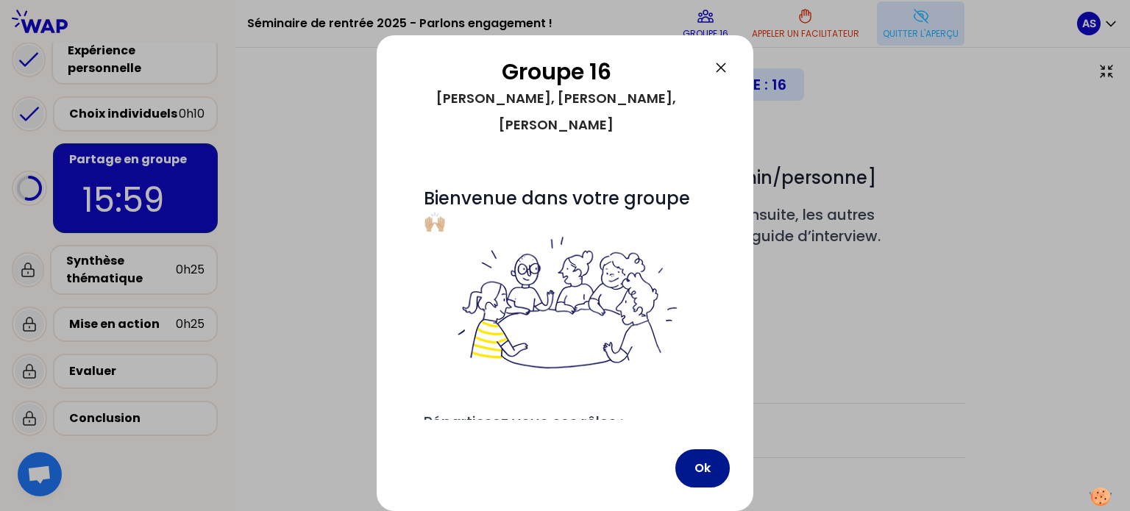
click at [698, 463] on button "Ok" at bounding box center [703, 469] width 54 height 38
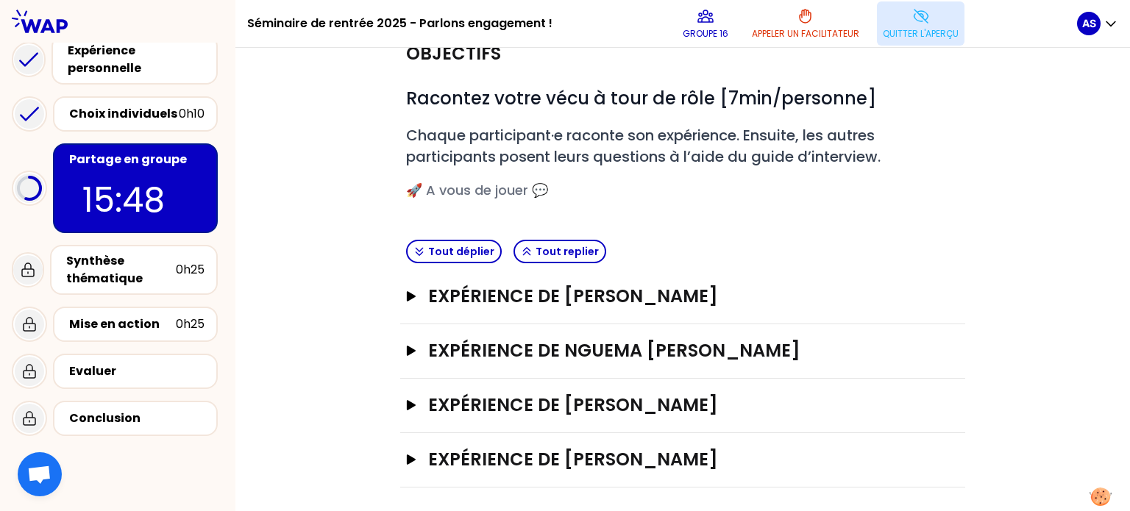
scroll to position [79, 0]
click at [603, 296] on h3 "Expérience de [PERSON_NAME]" at bounding box center [668, 297] width 480 height 24
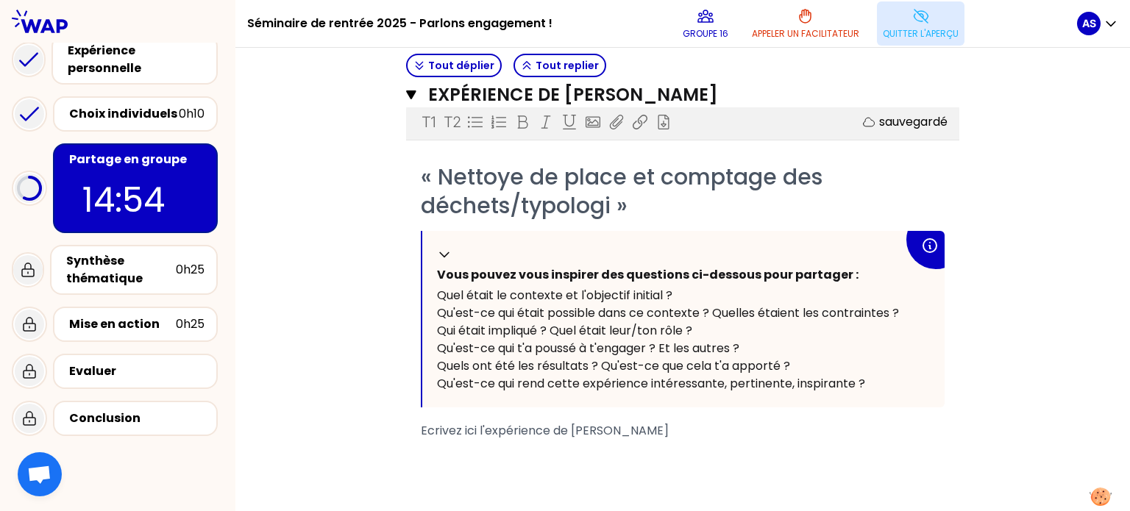
scroll to position [302, 0]
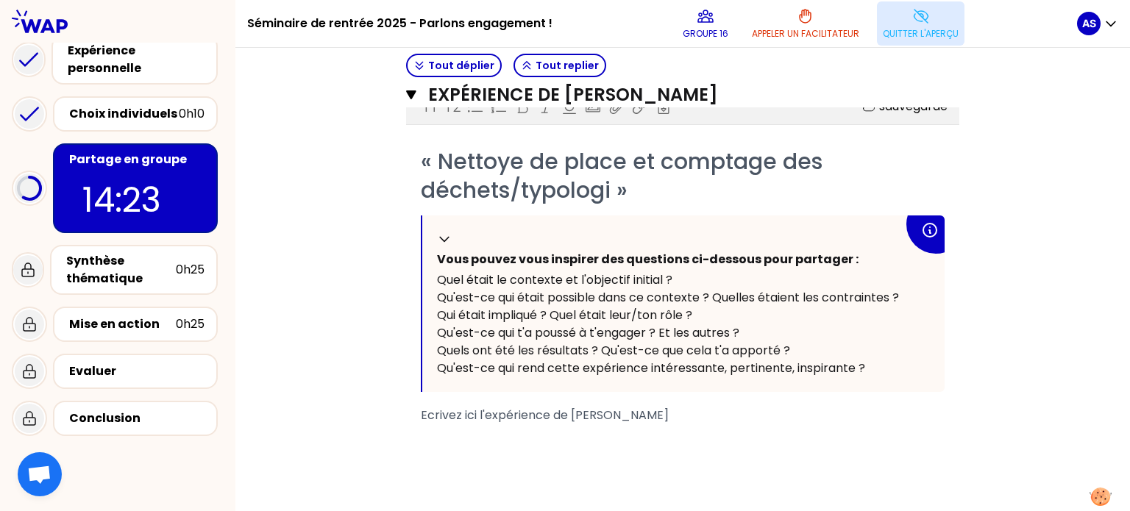
click at [974, 377] on div "Objectifs # Racontez votre vécu à tour de rôle [7min/personne] # Chaque partici…" at bounding box center [683, 271] width 836 height 935
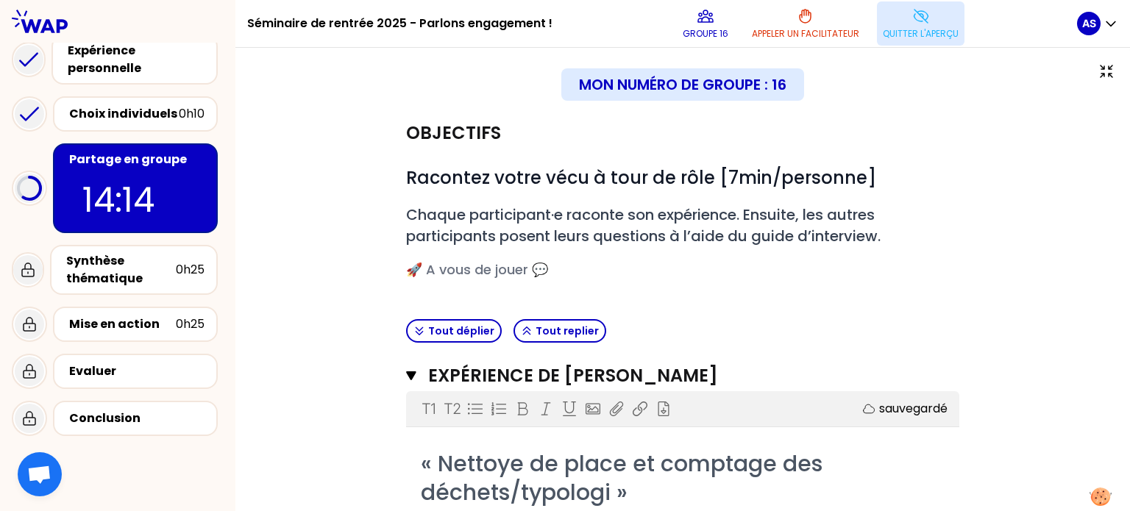
click at [934, 19] on button "Quitter l'aperçu" at bounding box center [921, 23] width 88 height 44
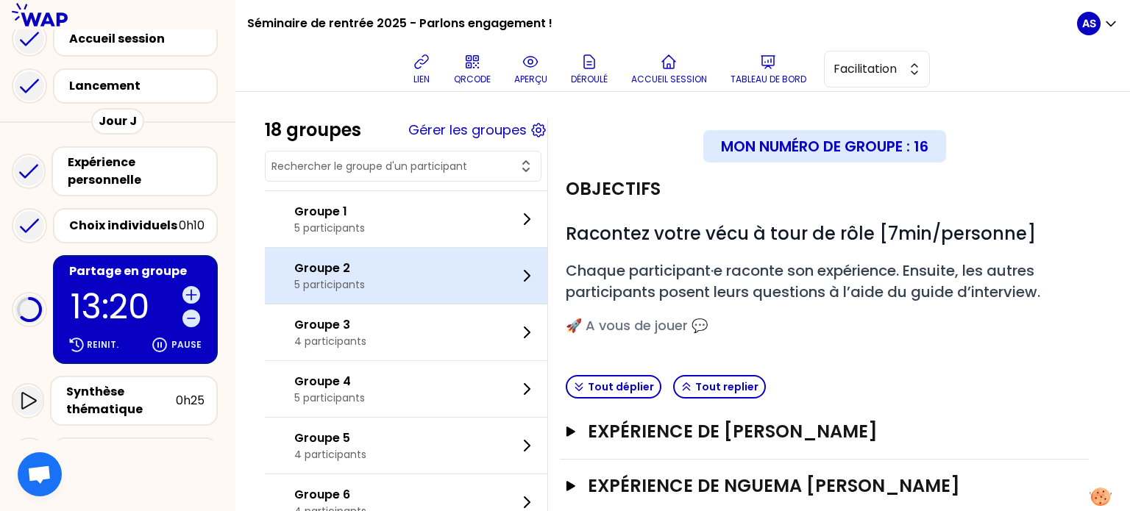
click at [401, 283] on div "Groupe 2 5 participants" at bounding box center [406, 276] width 283 height 56
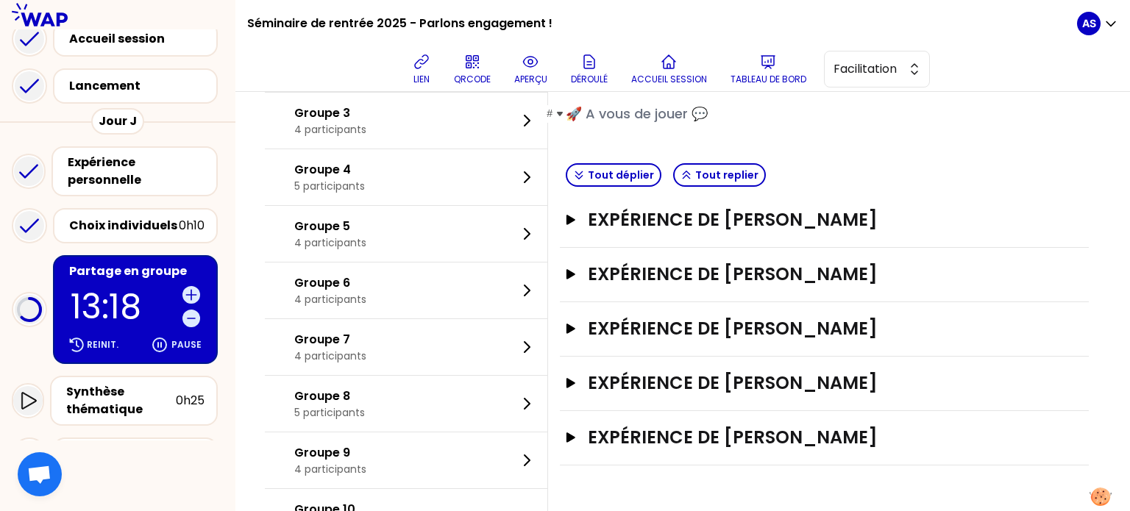
scroll to position [244, 0]
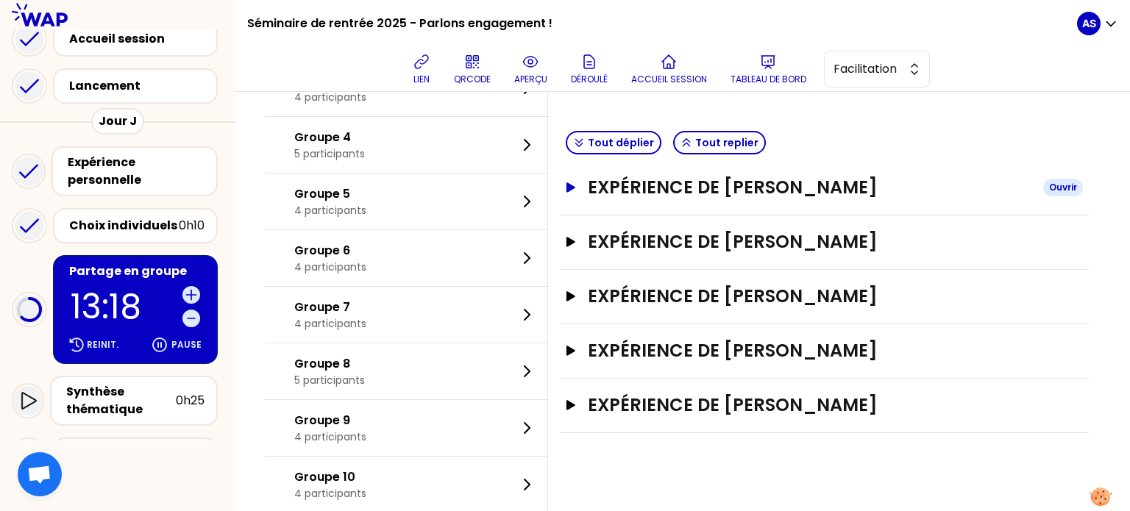
click at [752, 182] on h3 "Expérience de [PERSON_NAME]" at bounding box center [810, 188] width 444 height 24
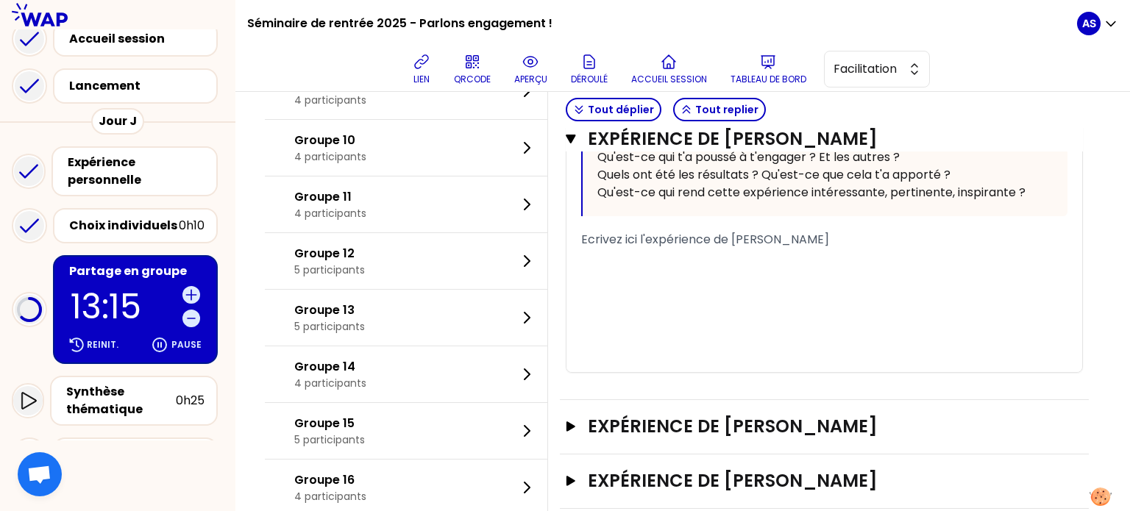
scroll to position [875, 0]
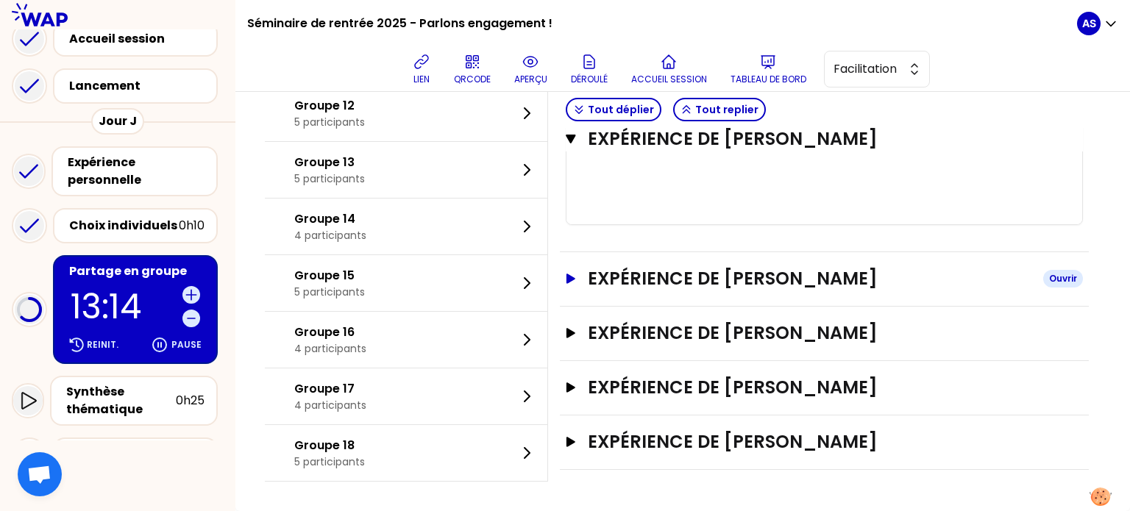
click at [728, 291] on h3 "Expérience de [PERSON_NAME]" at bounding box center [810, 279] width 444 height 24
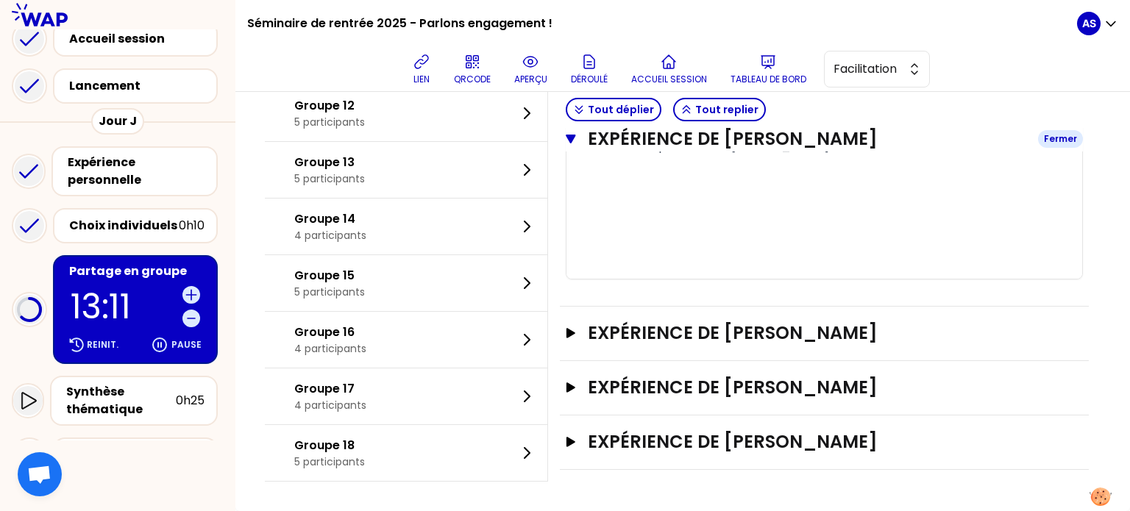
scroll to position [1518, 0]
click at [706, 378] on h3 "Expérience de [PERSON_NAME]" at bounding box center [810, 388] width 444 height 24
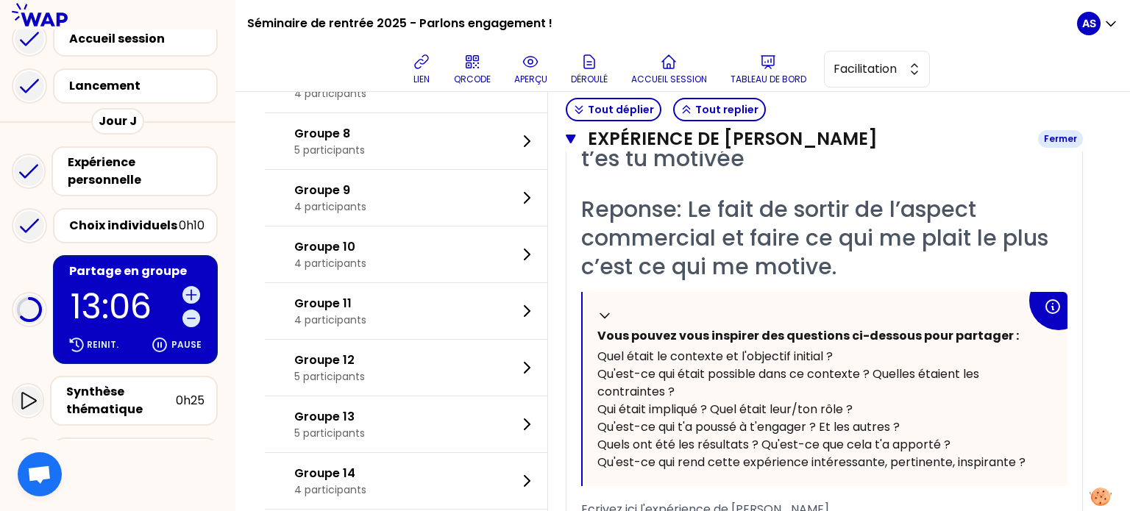
scroll to position [2403, 0]
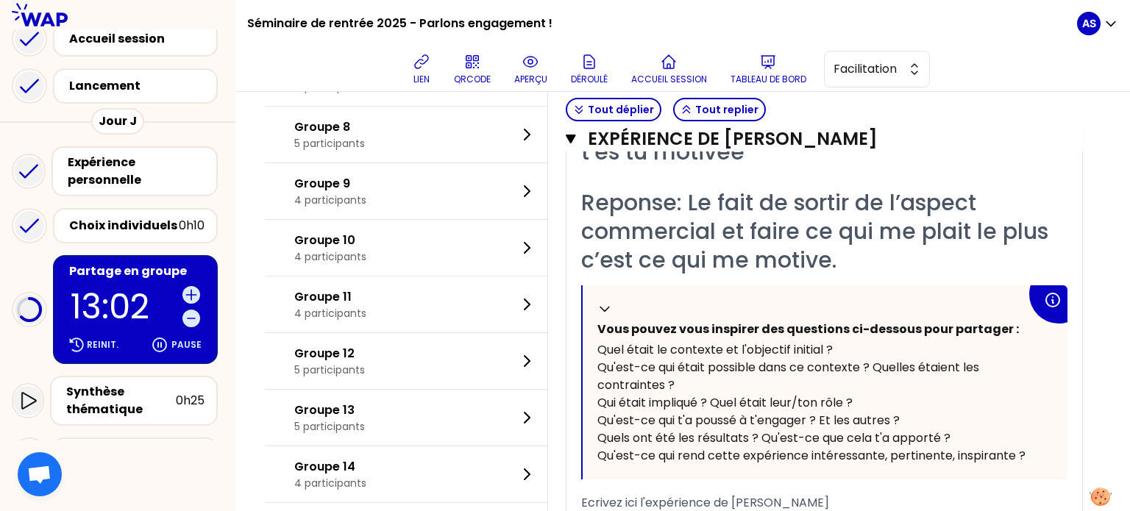
drag, startPoint x: 910, startPoint y: 359, endPoint x: 609, endPoint y: 179, distance: 350.2
click at [609, 179] on div "« Dans le cadre de mes études en commerce, j’ai participé au développement de 3…" at bounding box center [824, 59] width 486 height 1154
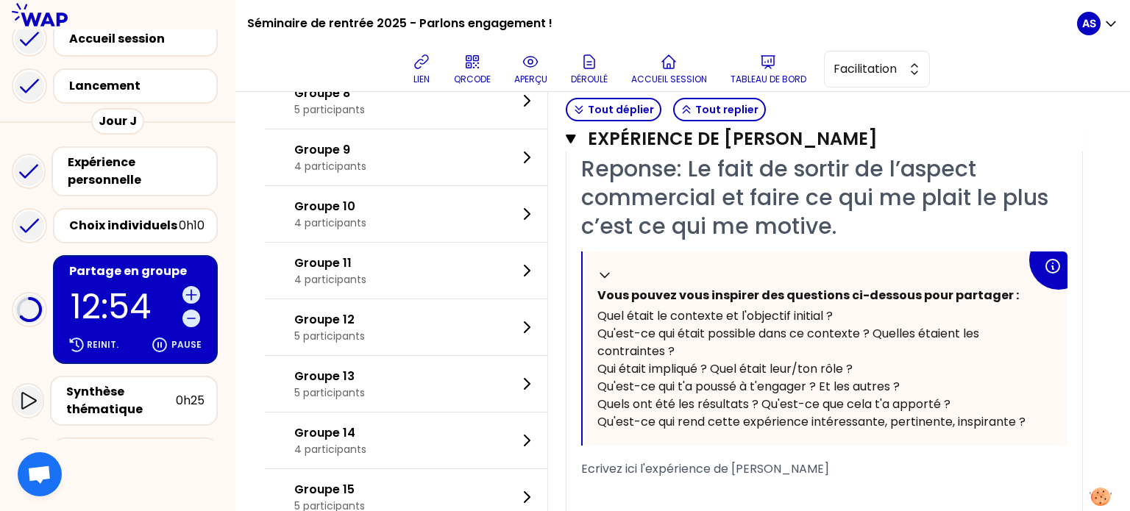
scroll to position [2475, 0]
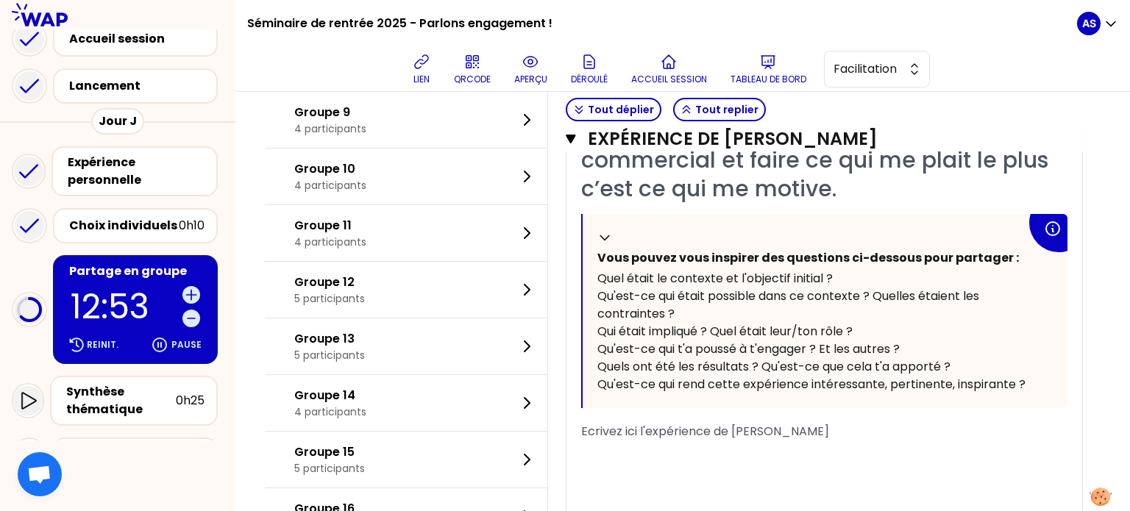
drag, startPoint x: 595, startPoint y: 291, endPoint x: 930, endPoint y: 288, distance: 335.6
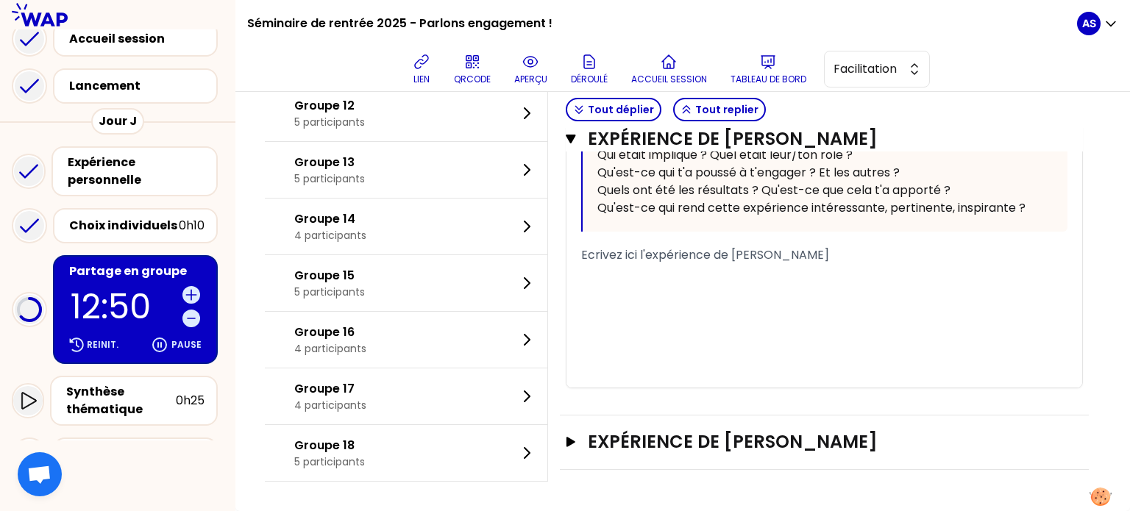
scroll to position [2167, 0]
click at [842, 264] on div "Ecrivez ici l'expérience de [PERSON_NAME]" at bounding box center [824, 256] width 486 height 18
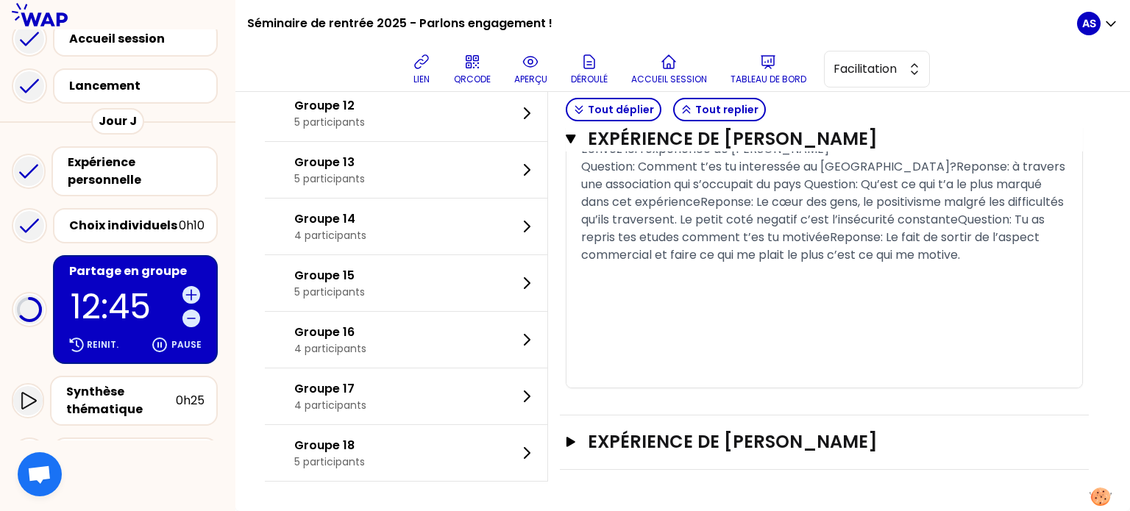
scroll to position [2281, 0]
click at [836, 158] on div "Ecrivez ici l'expérience de [PERSON_NAME]" at bounding box center [824, 150] width 486 height 18
click at [654, 263] on span "Question: Comment t’es tu interessée au [GEOGRAPHIC_DATA]?﻿Reponse: à travers u…" at bounding box center [824, 210] width 487 height 105
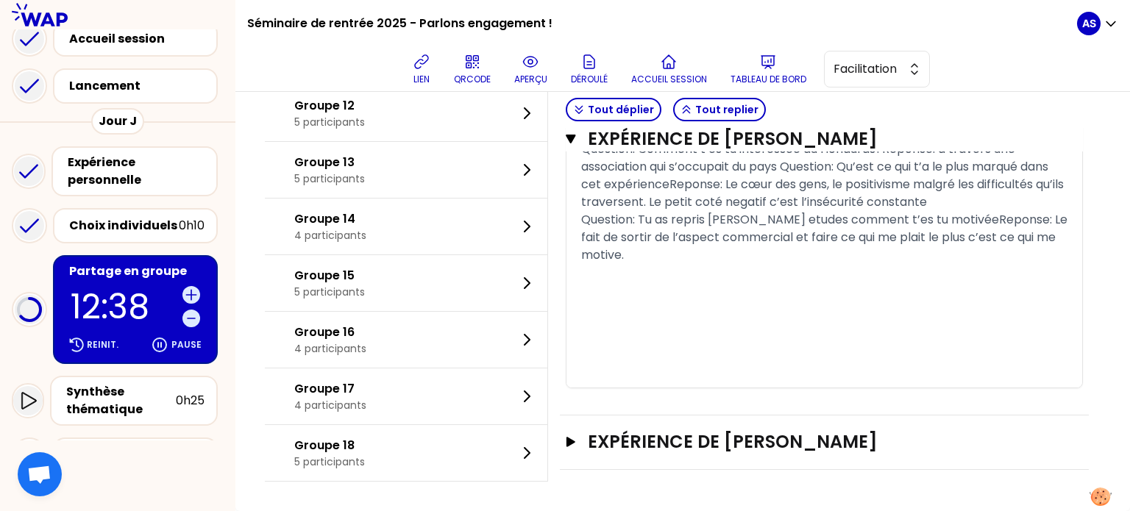
click at [933, 263] on span "Question: Tu as repris [PERSON_NAME] etudes comment t’es tu motivée﻿Reponse: Le…" at bounding box center [825, 237] width 489 height 52
click at [707, 210] on span "Question: Comment t’es tu interessée au [GEOGRAPHIC_DATA]?﻿Reponse: à travers u…" at bounding box center [824, 176] width 486 height 70
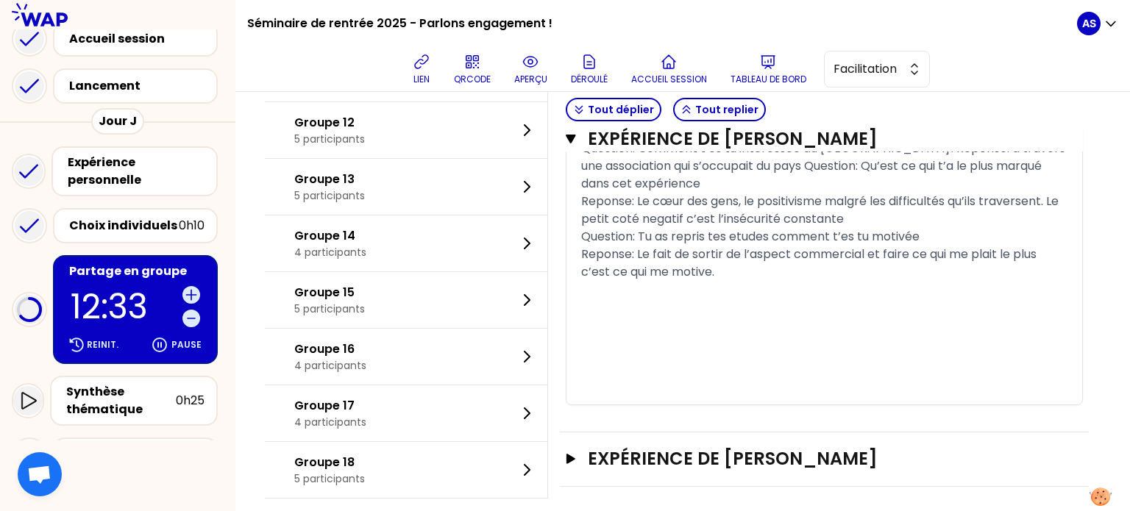
click at [893, 192] on span "Question: Comment t’es tu interessée au [GEOGRAPHIC_DATA]?﻿Reponse: à travers u…" at bounding box center [824, 166] width 487 height 52
click at [897, 192] on span "Question: Comment t’es tu interessée au [GEOGRAPHIC_DATA]?﻿Reponse: à travers u…" at bounding box center [824, 166] width 487 height 52
click at [941, 192] on span "﻿Reponse: à travers une association qui s’occupait du pays ﻿Question: Qu’est ce…" at bounding box center [824, 174] width 487 height 35
click at [969, 228] on div "﻿Reponse: Le cœur des gens, le positivisme malgré les difficultés qu’ils traver…" at bounding box center [824, 210] width 486 height 35
click at [945, 175] on div "﻿Reponse: à travers une association qui s’occupait du pays ﻿" at bounding box center [824, 166] width 486 height 18
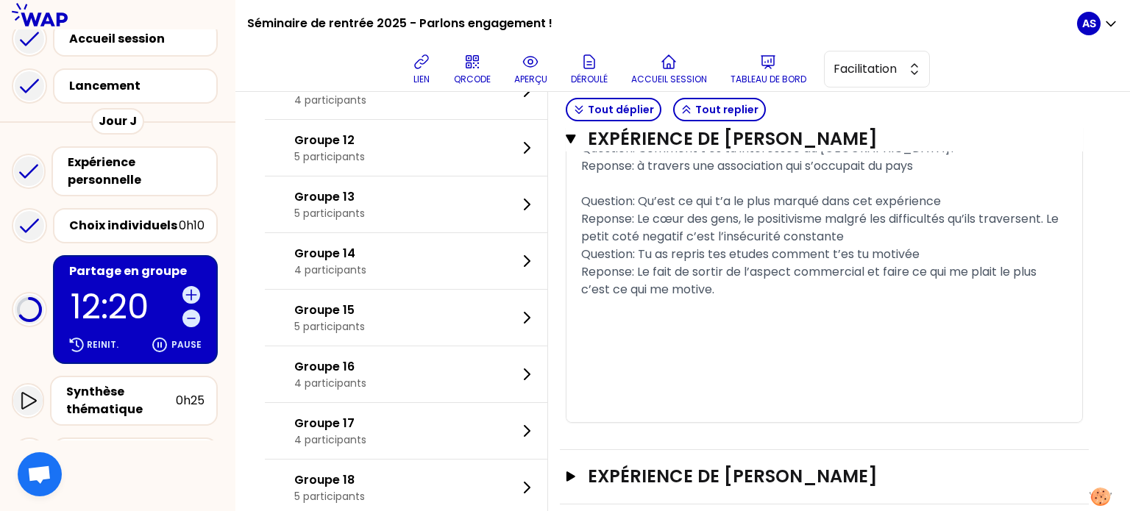
click at [974, 246] on div "﻿Reponse: Le cœur des gens, le positivisme malgré les difficultés qu’ils traver…" at bounding box center [824, 227] width 486 height 35
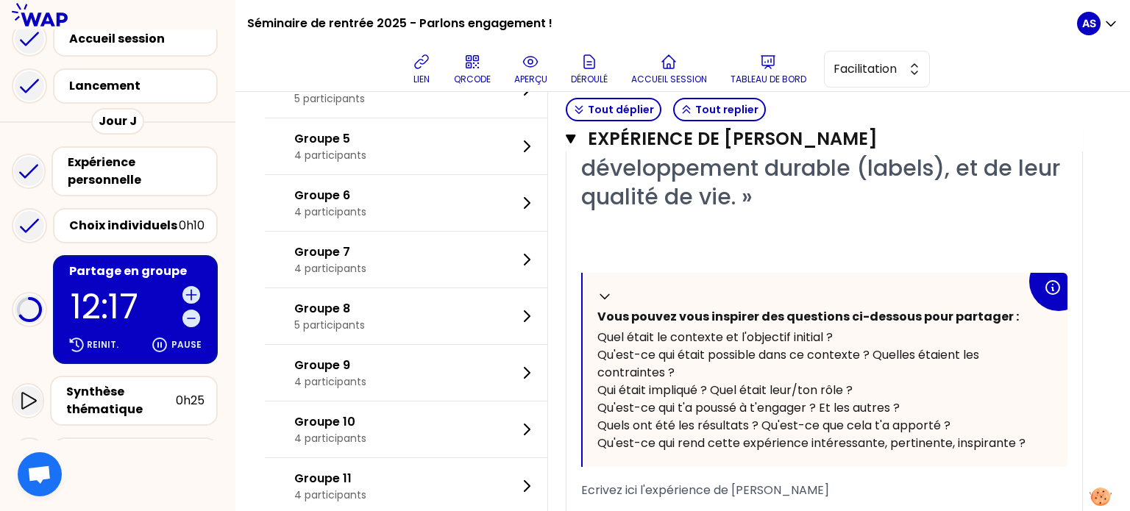
scroll to position [1904, 0]
click at [762, 325] on div "« Dans le cadre de mes études en commerce, j’ai participé au développement de 3…" at bounding box center [824, 399] width 486 height 836
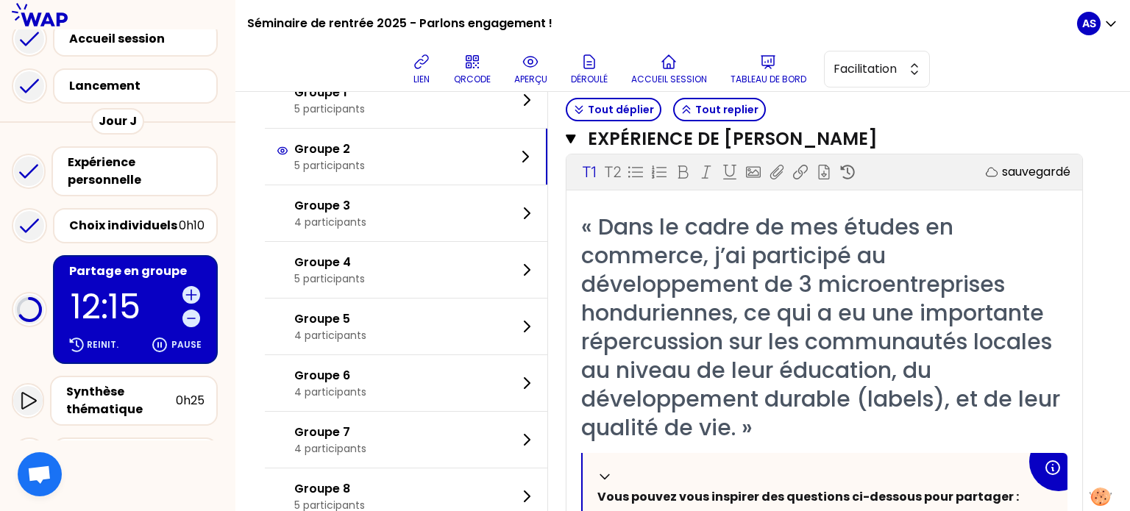
scroll to position [1668, 0]
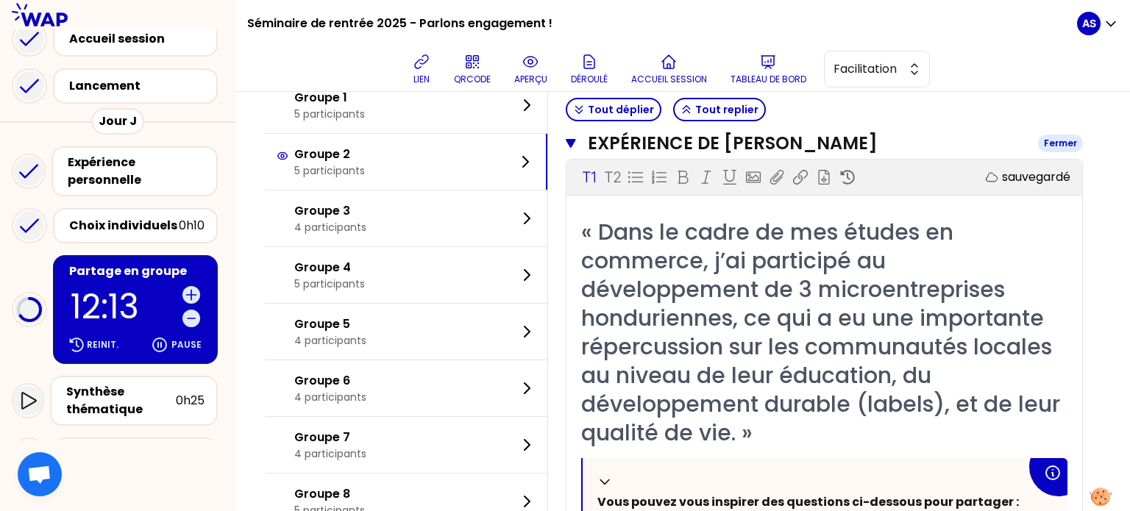
click at [739, 155] on h3 "Expérience de [PERSON_NAME]" at bounding box center [807, 144] width 439 height 24
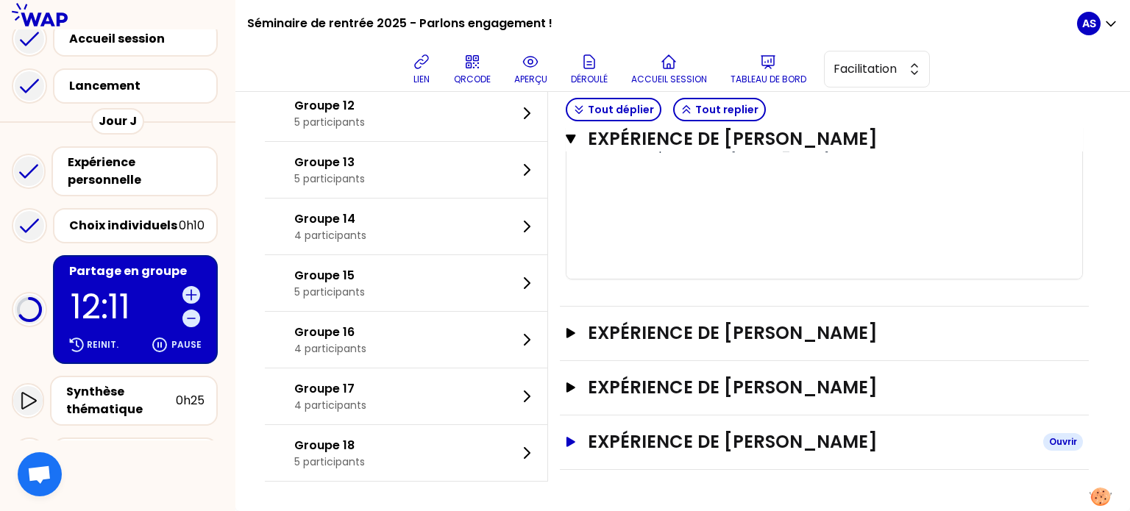
click at [695, 434] on h3 "Expérience de [PERSON_NAME]" at bounding box center [810, 442] width 444 height 24
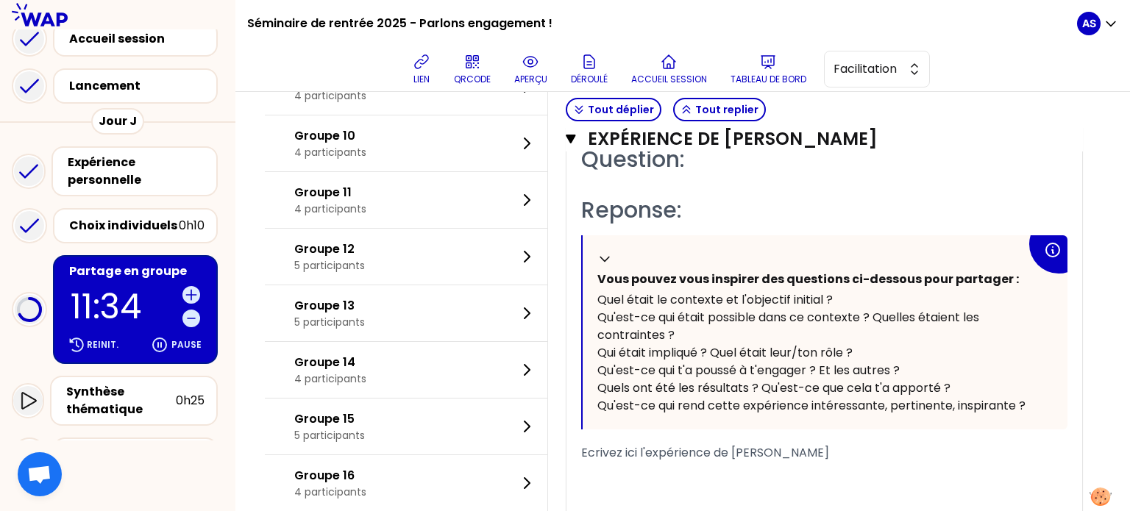
scroll to position [2183, 0]
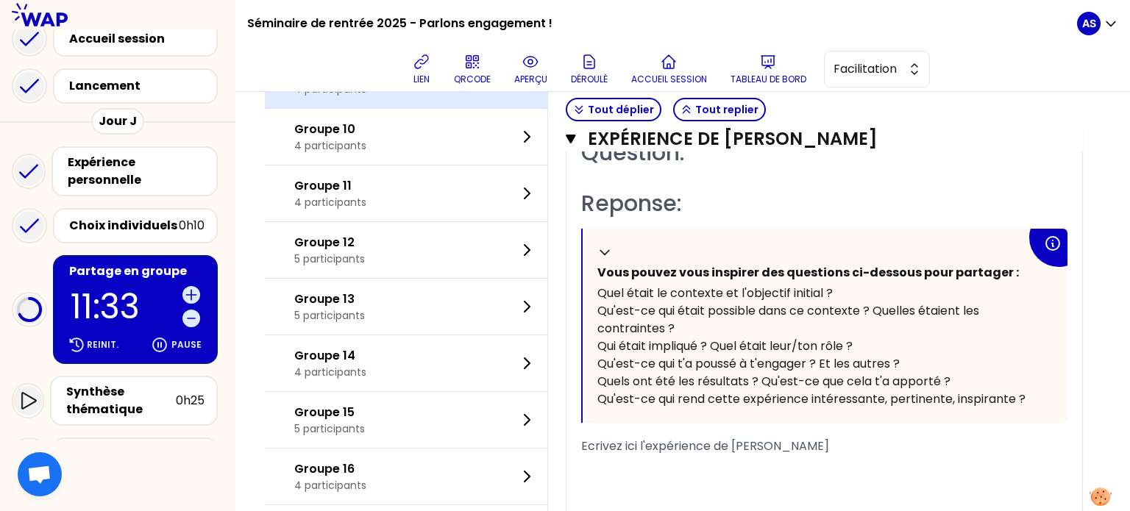
click at [416, 108] on div "Groupe 9 4 participants" at bounding box center [406, 80] width 283 height 56
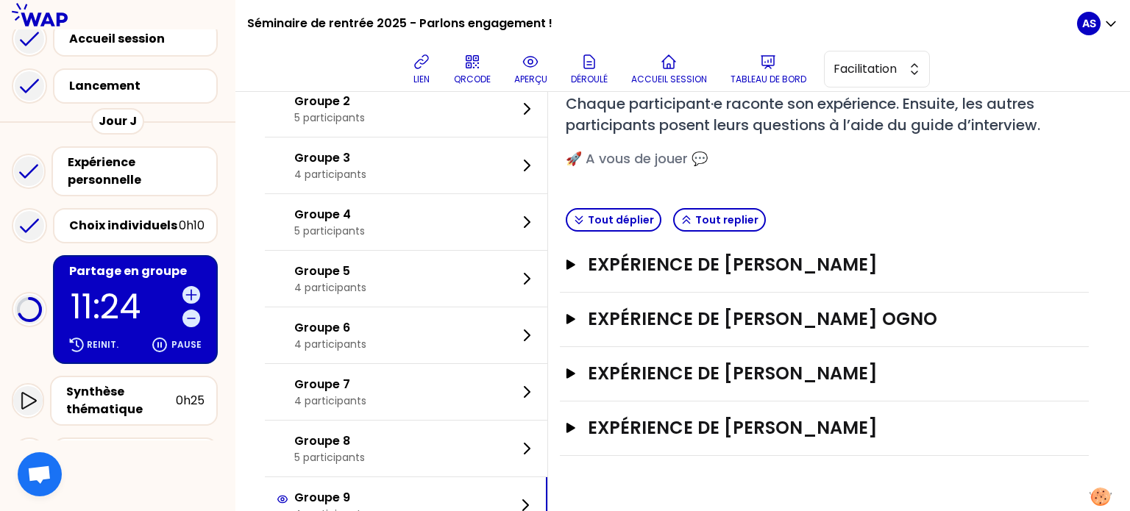
scroll to position [159, 0]
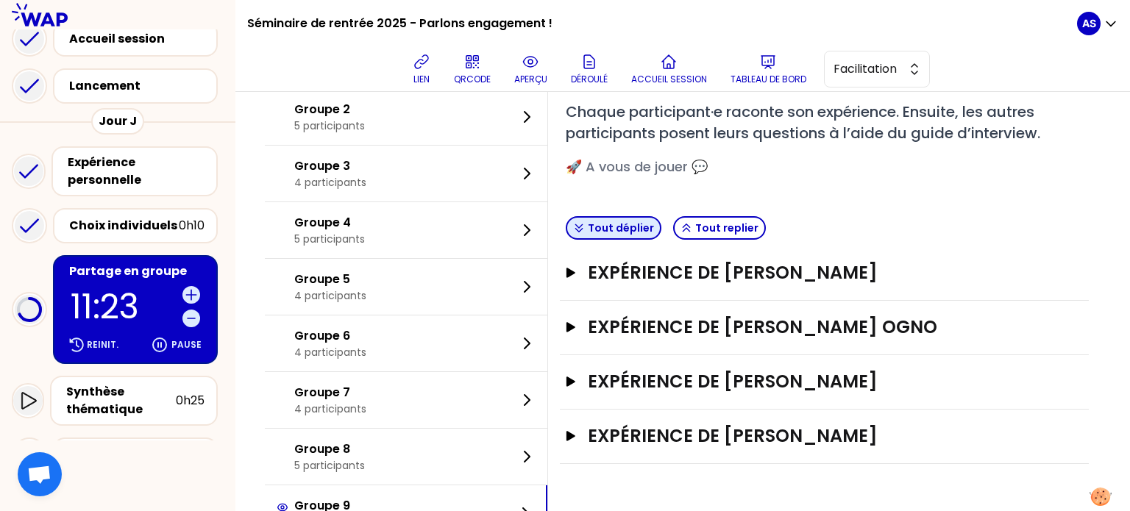
click at [629, 220] on button "Tout déplier" at bounding box center [614, 228] width 96 height 24
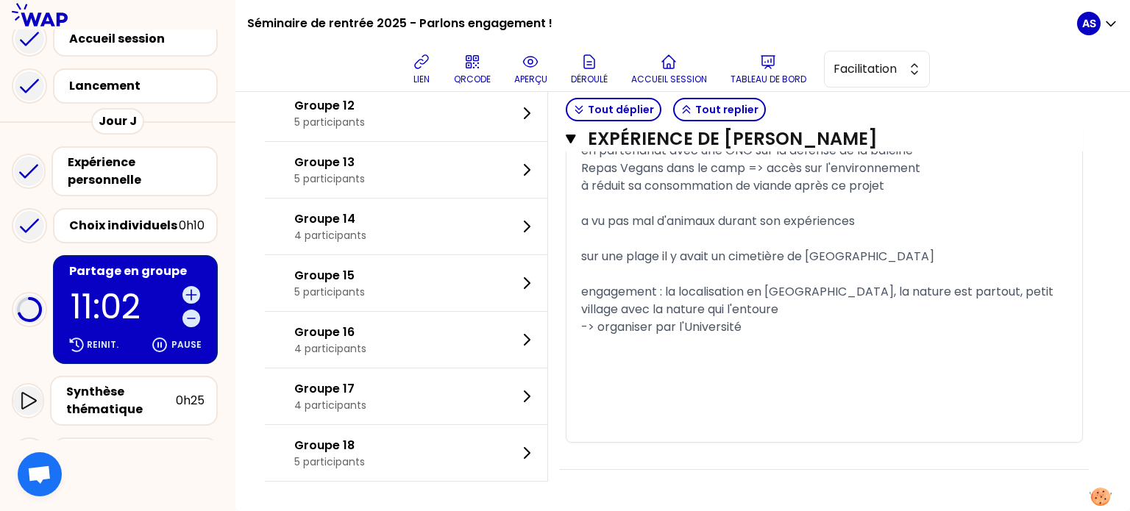
scroll to position [3848, 0]
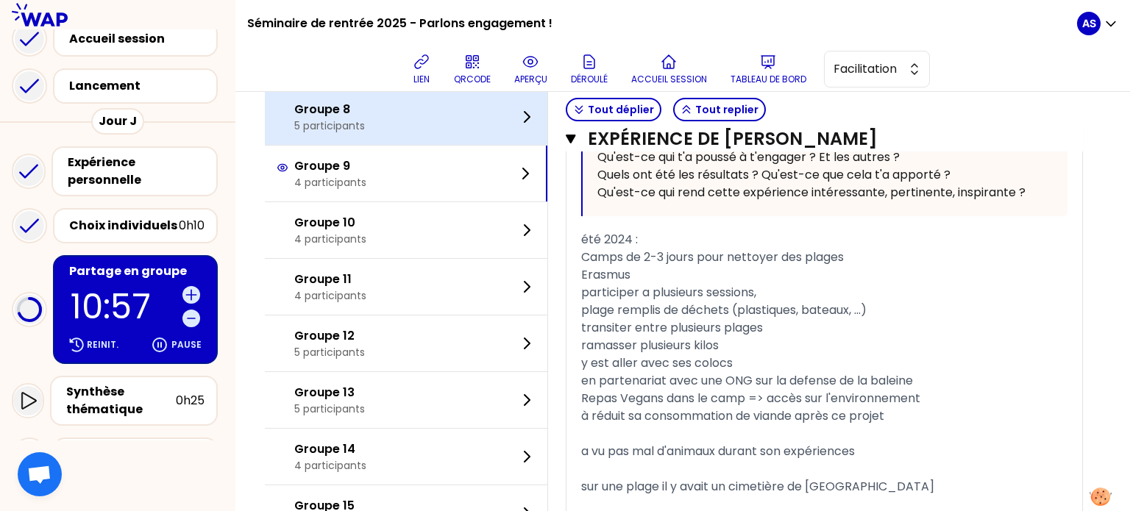
click at [421, 145] on div "Groupe 8 5 participants" at bounding box center [406, 117] width 283 height 56
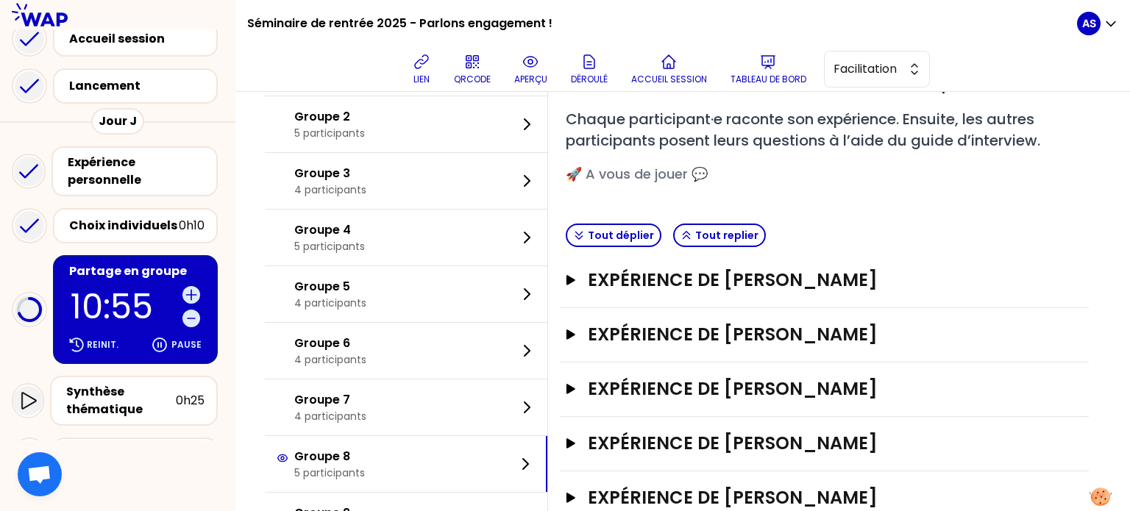
scroll to position [0, 0]
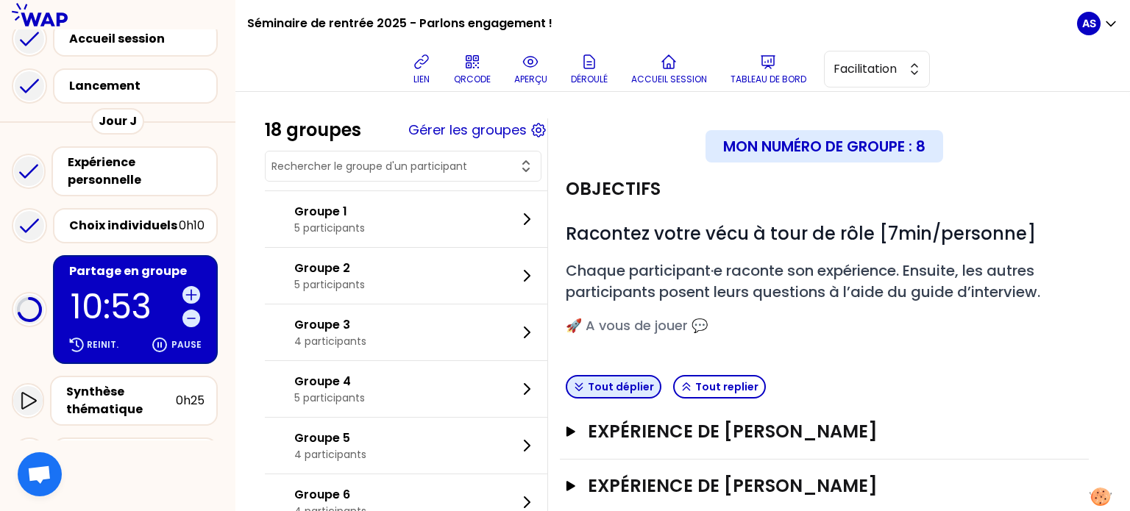
click at [640, 391] on button "Tout déplier" at bounding box center [614, 387] width 96 height 24
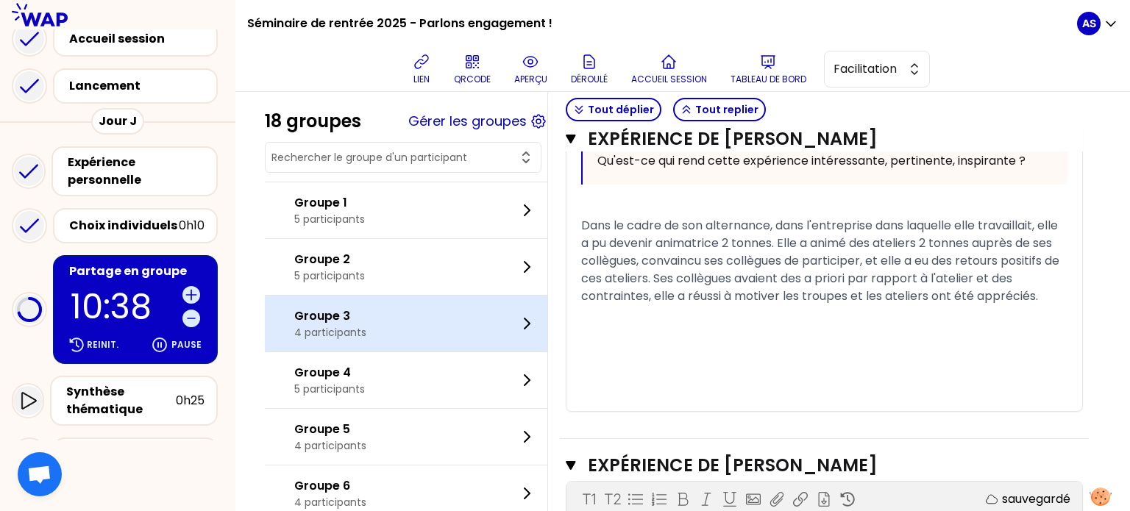
scroll to position [2158, 0]
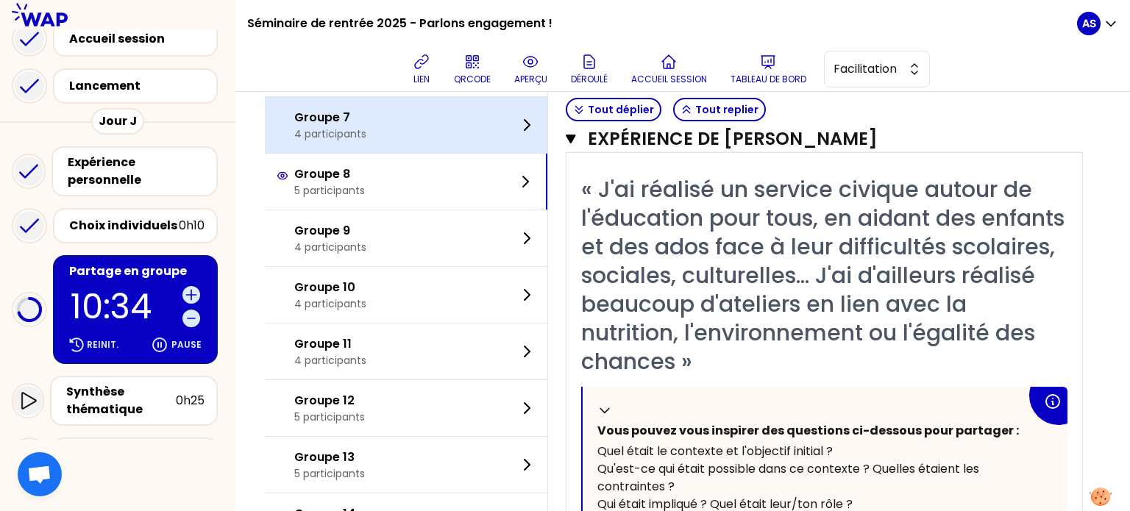
click at [417, 153] on div "Groupe 7 4 participants" at bounding box center [406, 125] width 283 height 56
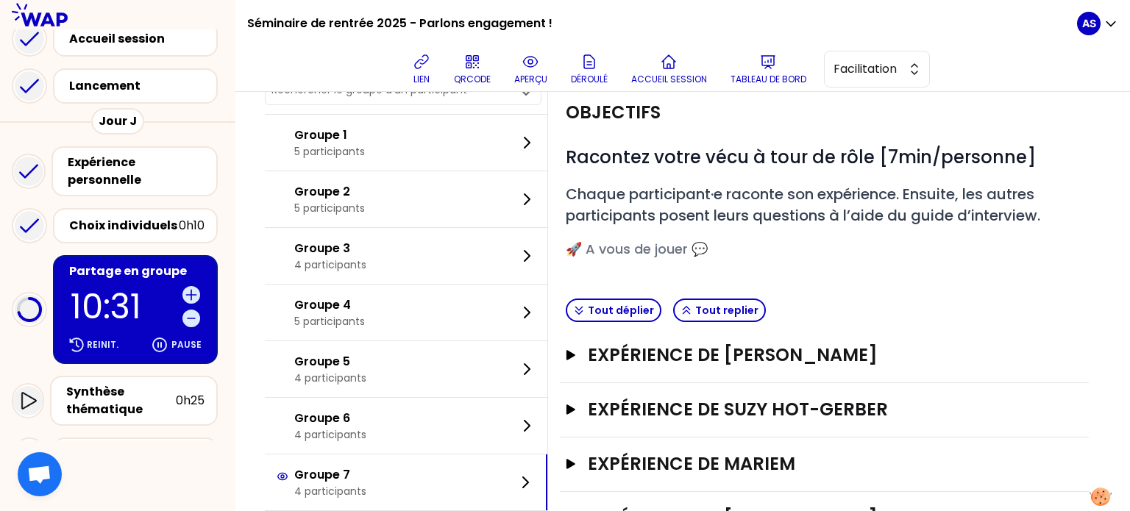
scroll to position [77, 0]
click at [639, 305] on button "Tout déplier" at bounding box center [614, 311] width 96 height 24
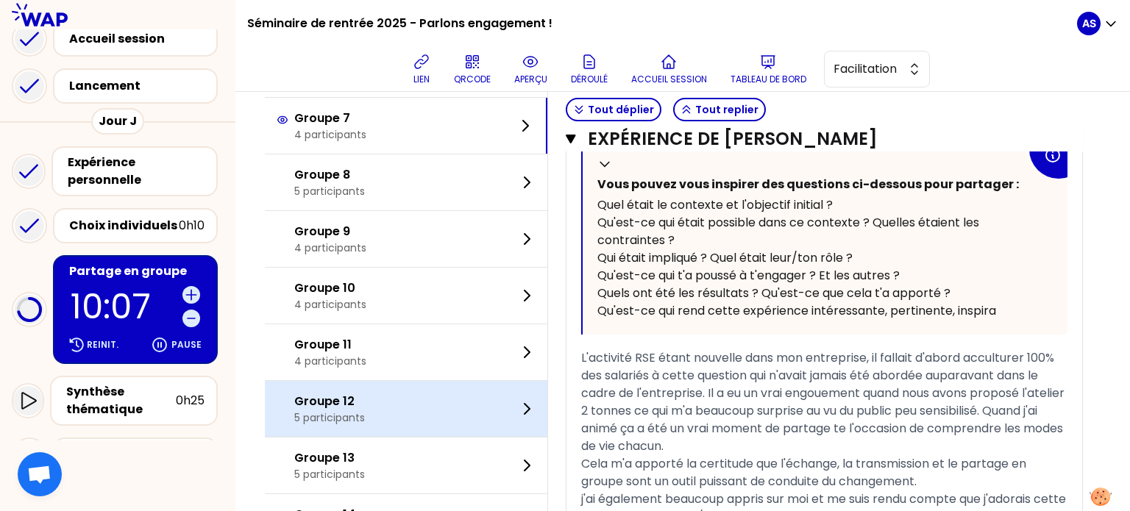
scroll to position [3105, 0]
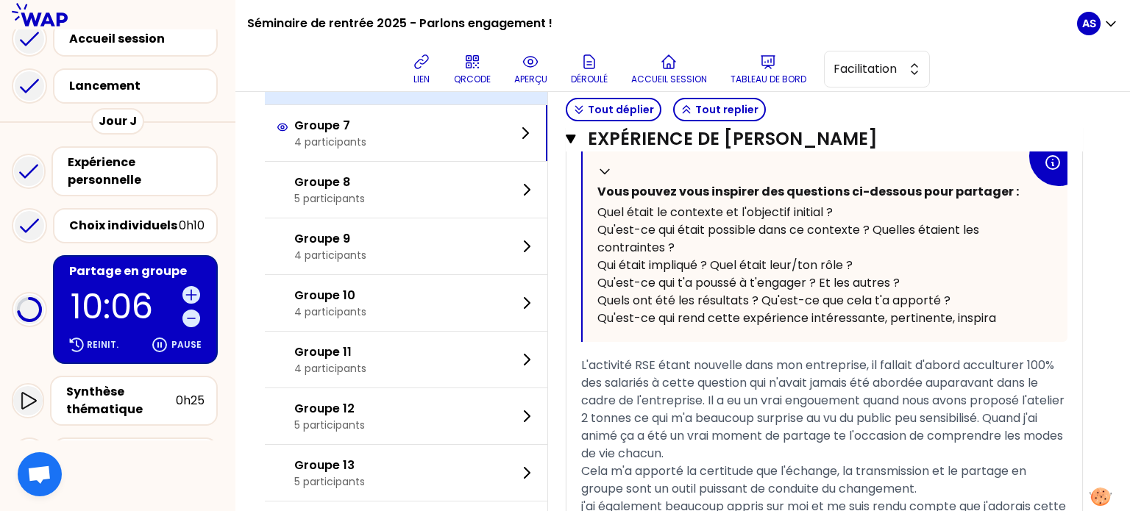
click at [461, 104] on div "Groupe 6 4 participants" at bounding box center [406, 77] width 283 height 56
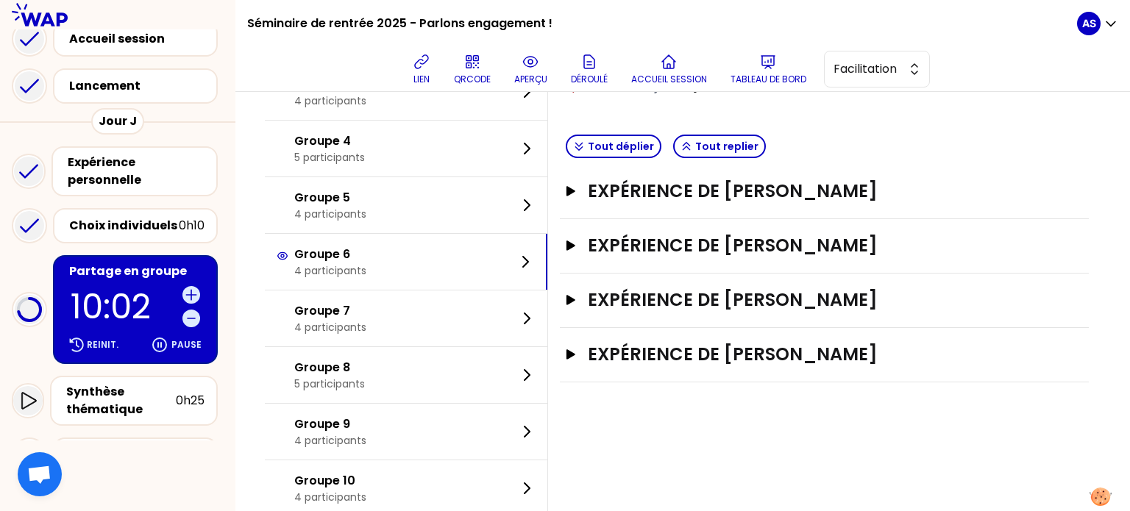
scroll to position [235, 0]
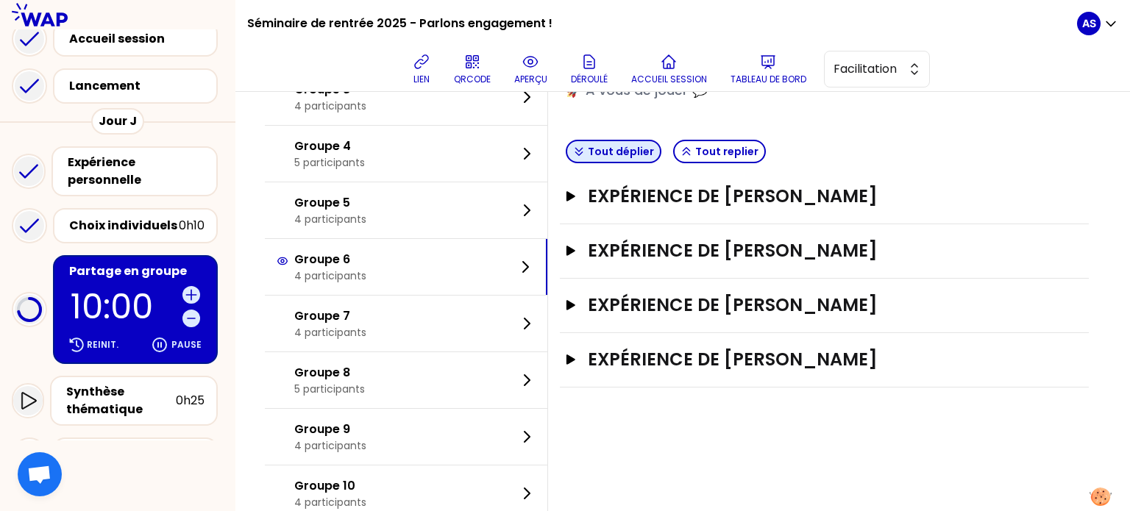
click at [621, 148] on button "Tout déplier" at bounding box center [614, 152] width 96 height 24
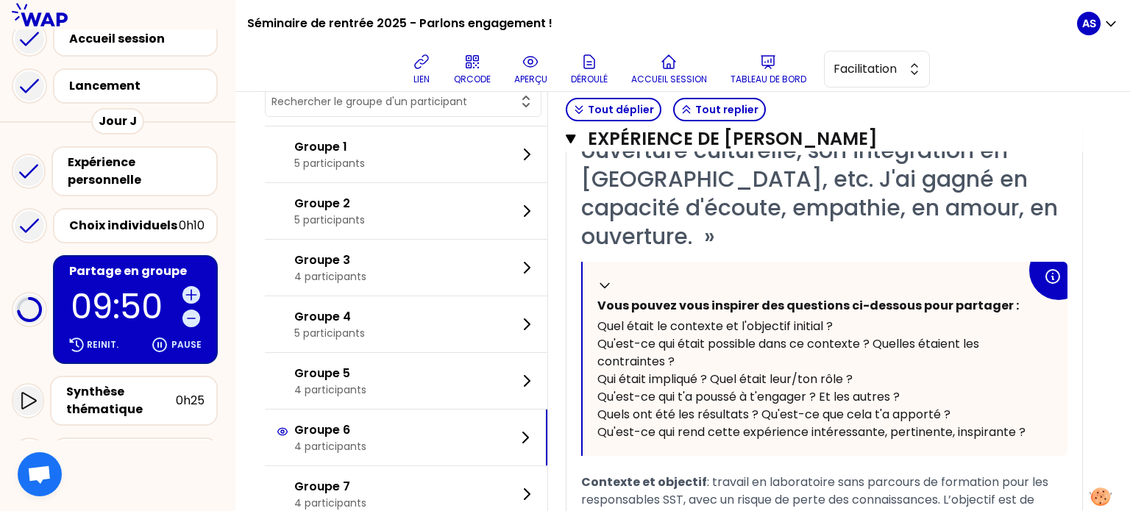
scroll to position [3052, 0]
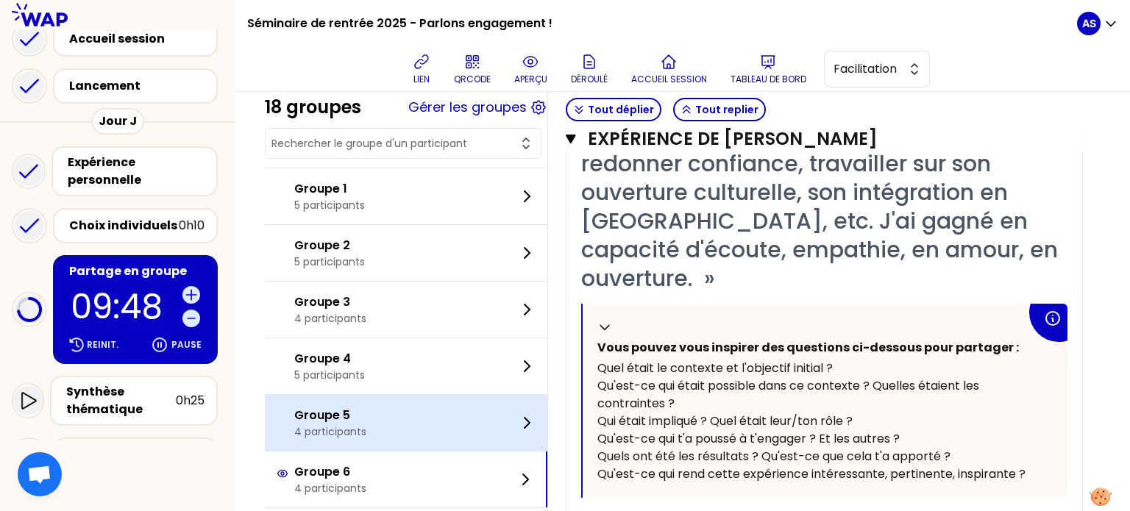
click at [366, 425] on p "Groupe 5" at bounding box center [330, 416] width 72 height 18
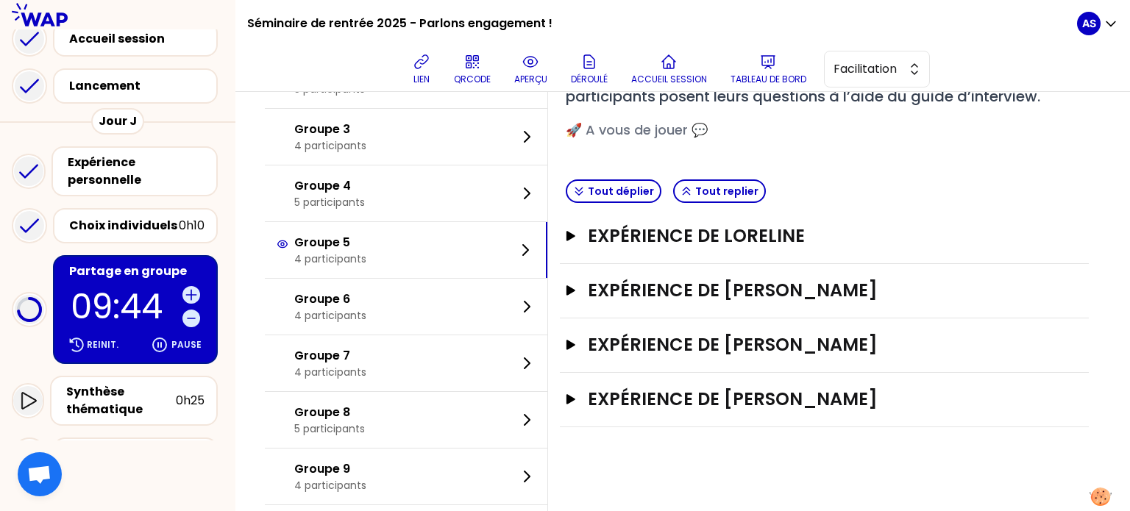
scroll to position [197, 0]
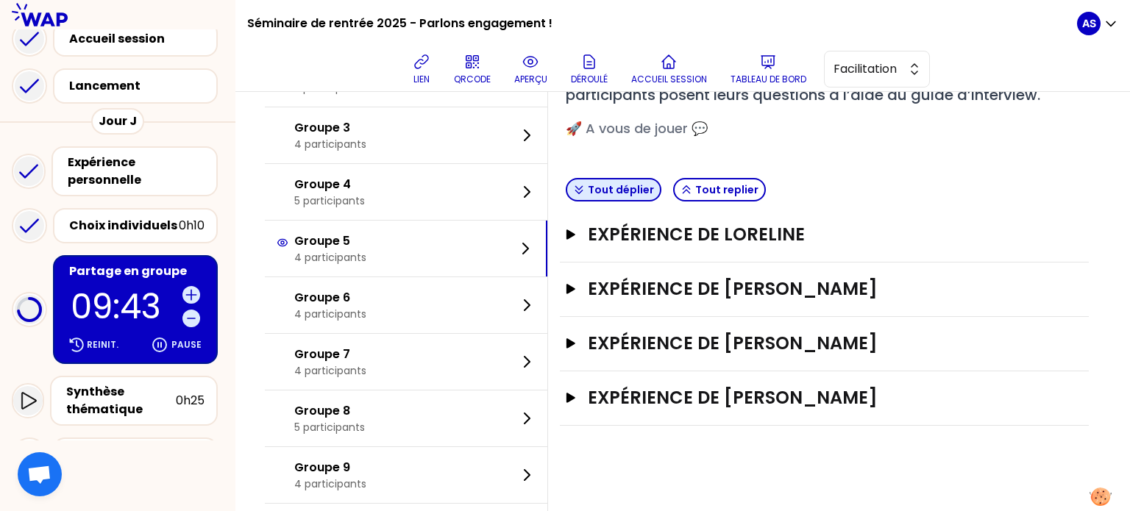
click at [644, 180] on button "Tout déplier" at bounding box center [614, 190] width 96 height 24
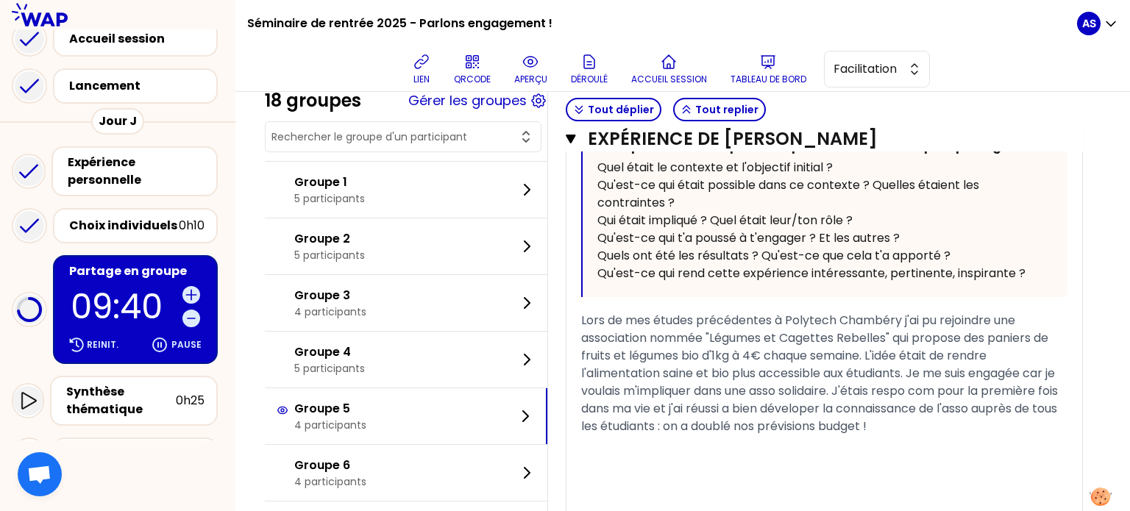
scroll to position [1276, 0]
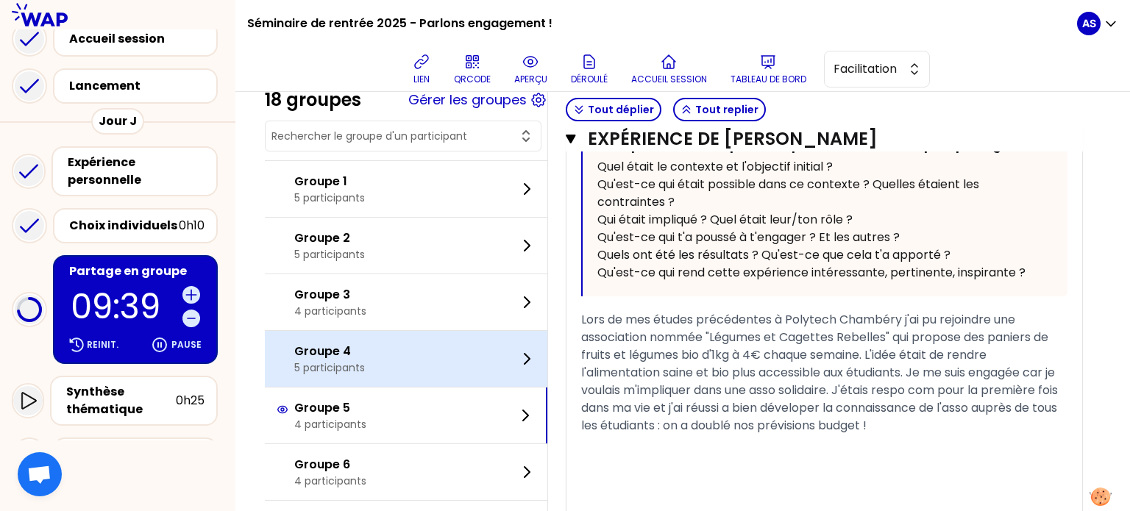
click at [414, 367] on div "Groupe 4 5 participants" at bounding box center [406, 359] width 283 height 56
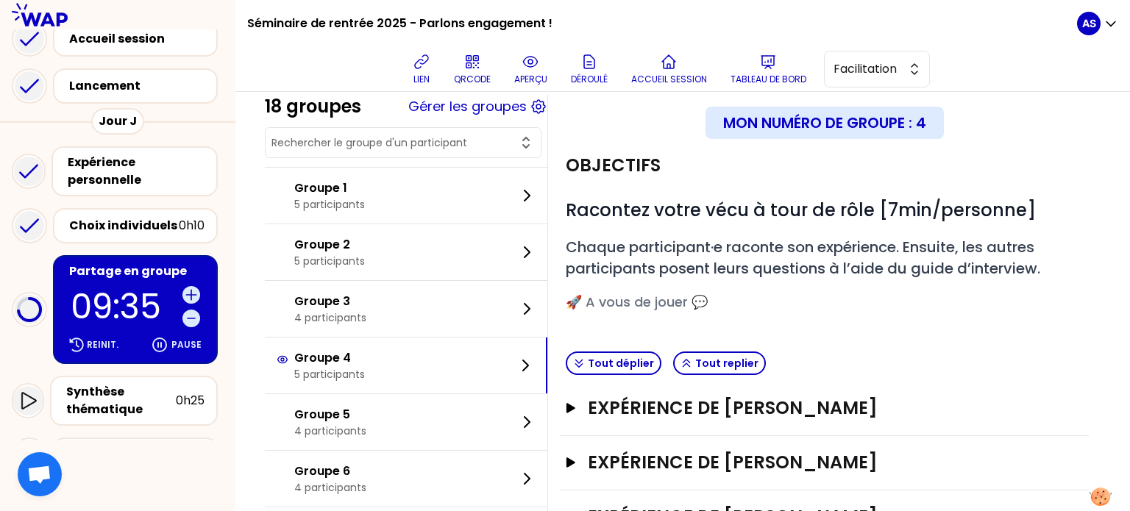
scroll to position [0, 0]
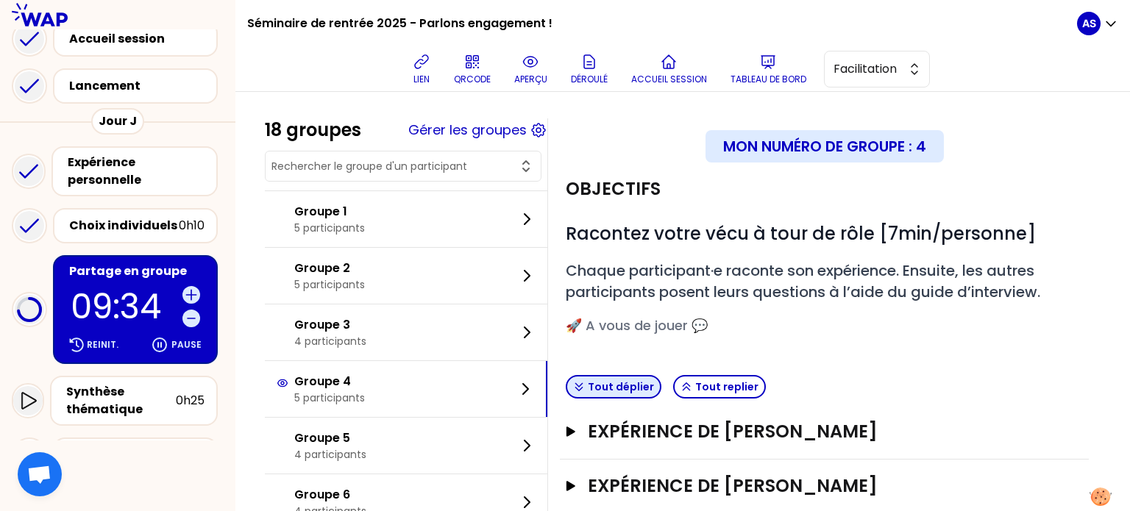
click at [638, 395] on button "Tout déplier" at bounding box center [614, 387] width 96 height 24
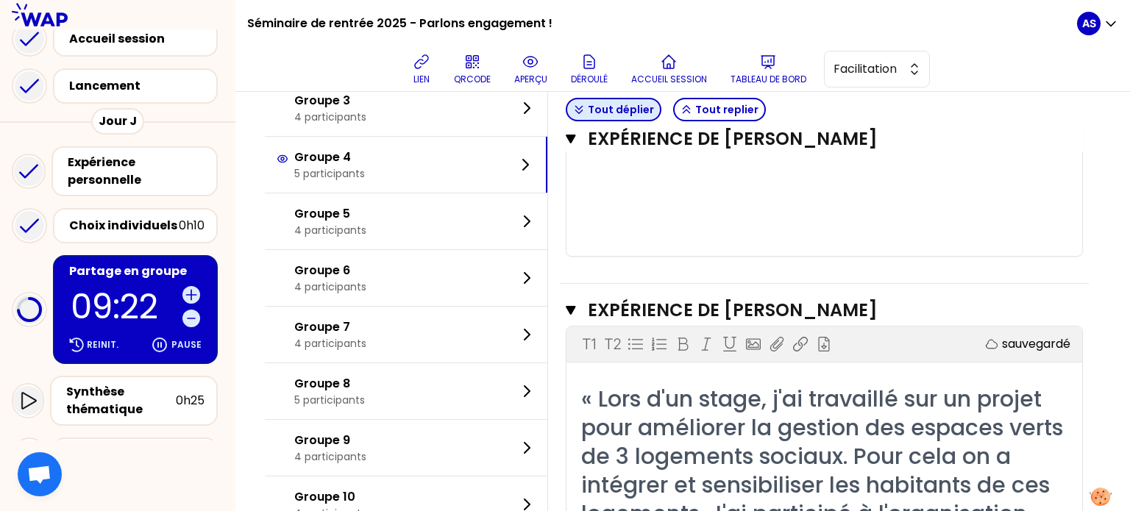
scroll to position [3803, 0]
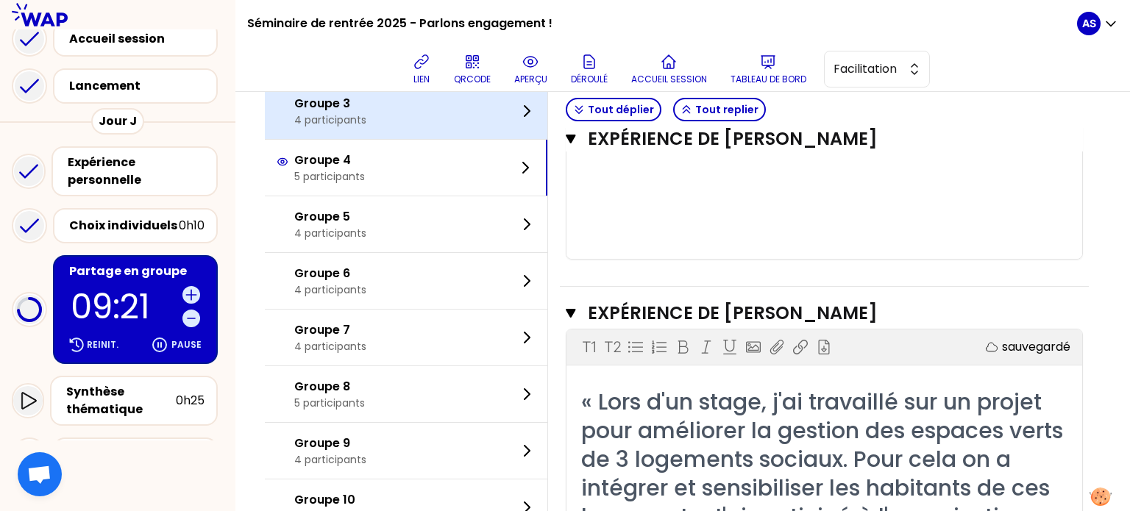
click at [422, 139] on div "Groupe 3 4 participants" at bounding box center [406, 111] width 283 height 56
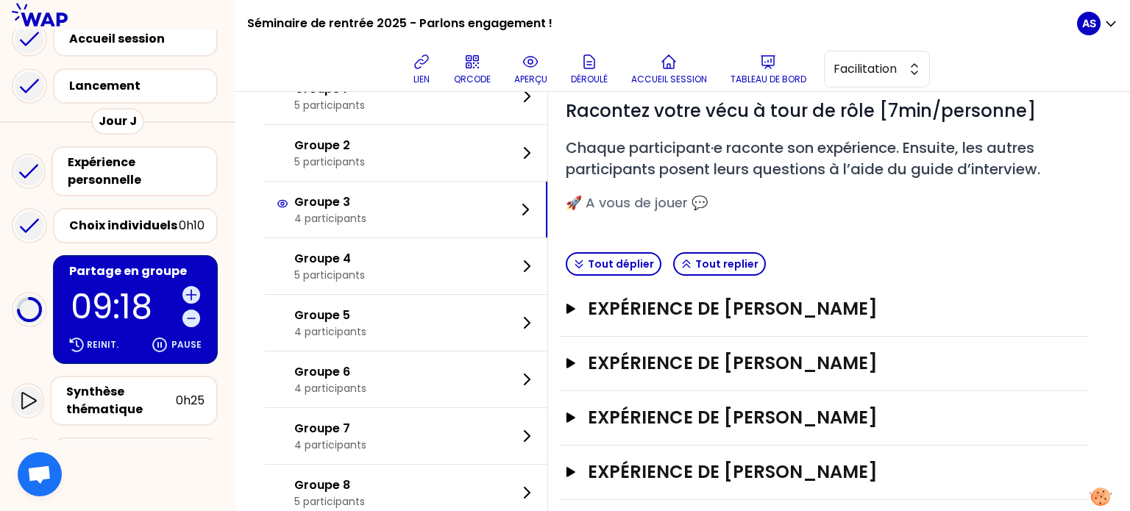
scroll to position [104, 0]
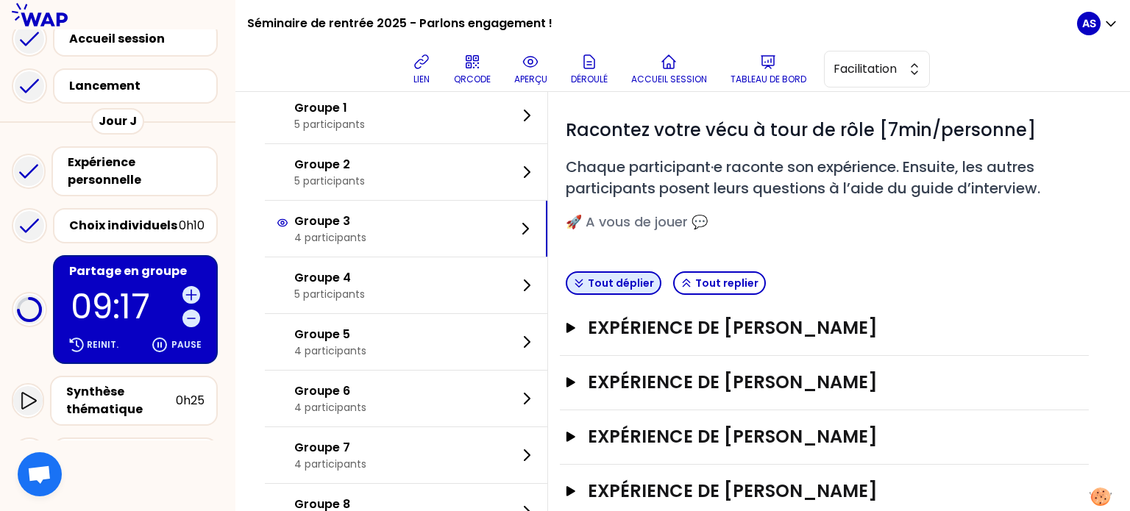
click at [656, 275] on button "Tout déplier" at bounding box center [614, 284] width 96 height 24
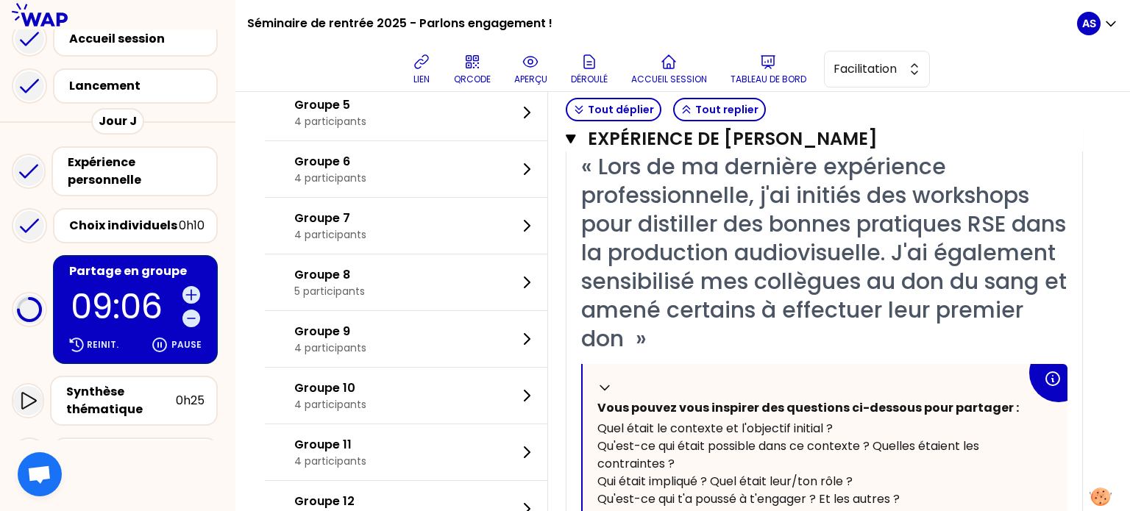
scroll to position [2594, 0]
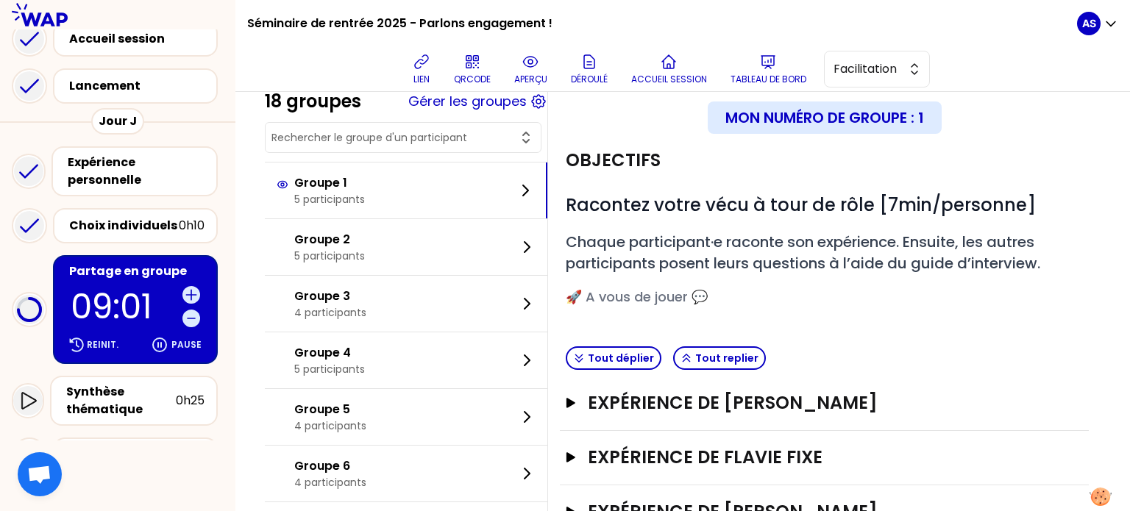
scroll to position [88, 0]
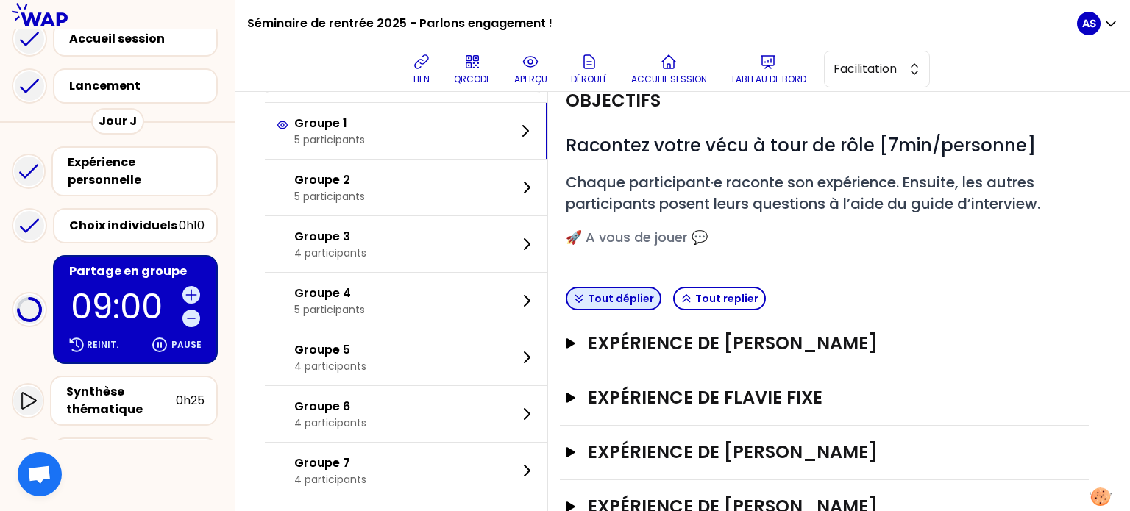
click at [646, 302] on button "Tout déplier" at bounding box center [614, 299] width 96 height 24
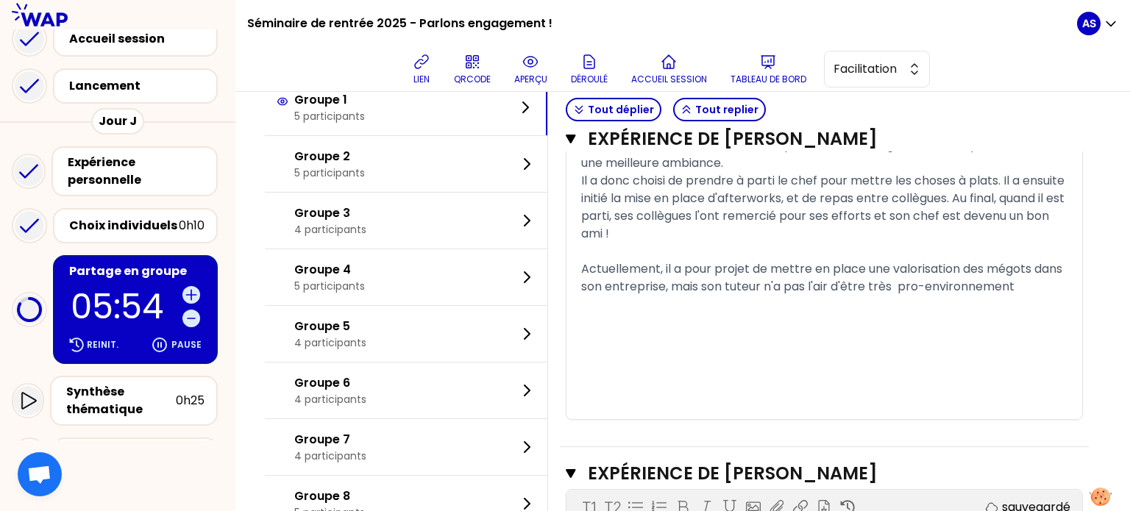
scroll to position [3130, 0]
click at [639, 170] on span "Il y a qq années il a intégré une petite PME où une mauvaise ambiance régnait. …" at bounding box center [818, 144] width 475 height 52
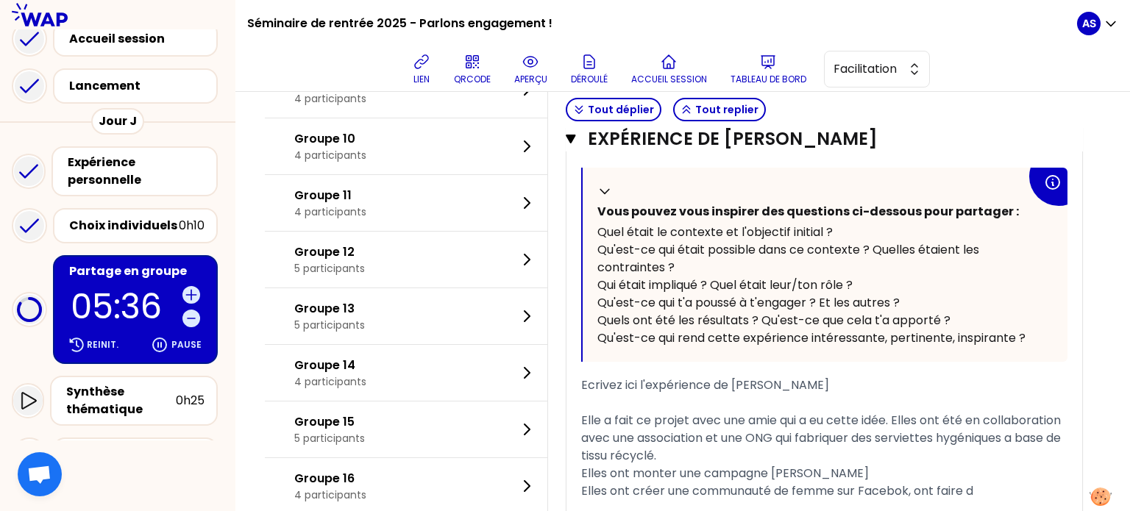
scroll to position [3639, 0]
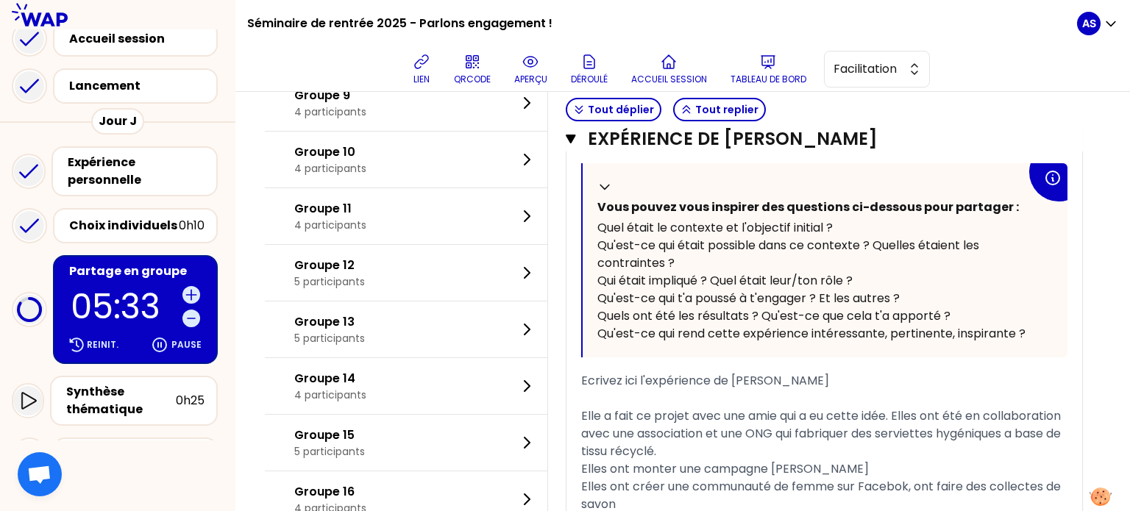
click at [929, 154] on span "« Projet d'appel pour la sensiblisation sur l'hygiène menstruelle au [DEMOGRAPH…" at bounding box center [816, 95] width 470 height 118
click at [774, 154] on span "« Projet d'appel pour la sensibilisation sur l'hygiène menstruelle au [DEMOGRAP…" at bounding box center [819, 95] width 476 height 118
click at [703, 154] on span "« Projet d'appel pour la sensibilisation sur l'hygiène menstruelle au [DEMOGRAP…" at bounding box center [813, 95] width 464 height 118
click at [704, 154] on span "« Projet d'appel pour la sensibilisation sur l'hygiène menstruelle au [DEMOGRAP…" at bounding box center [813, 95] width 464 height 118
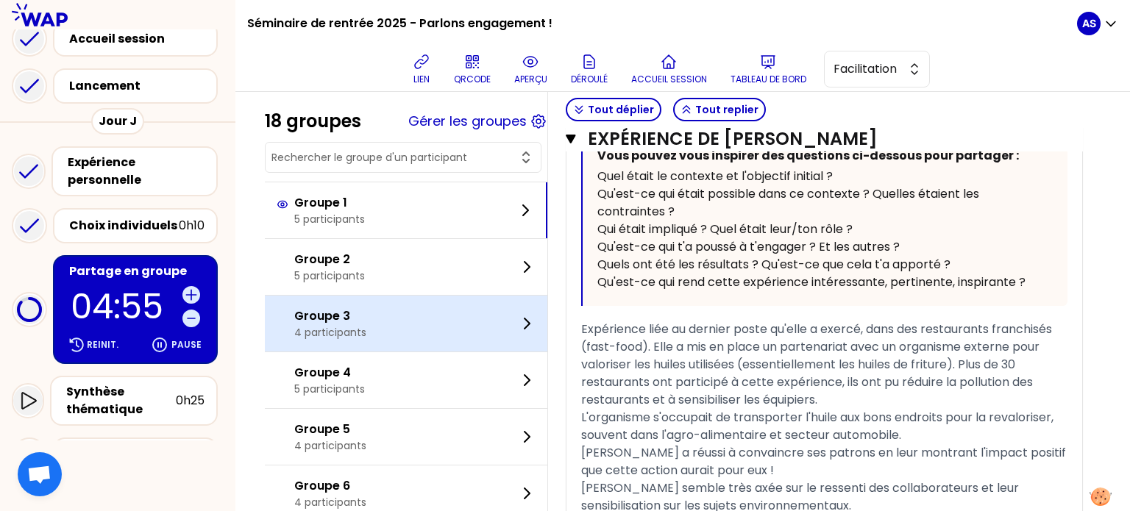
scroll to position [2204, 0]
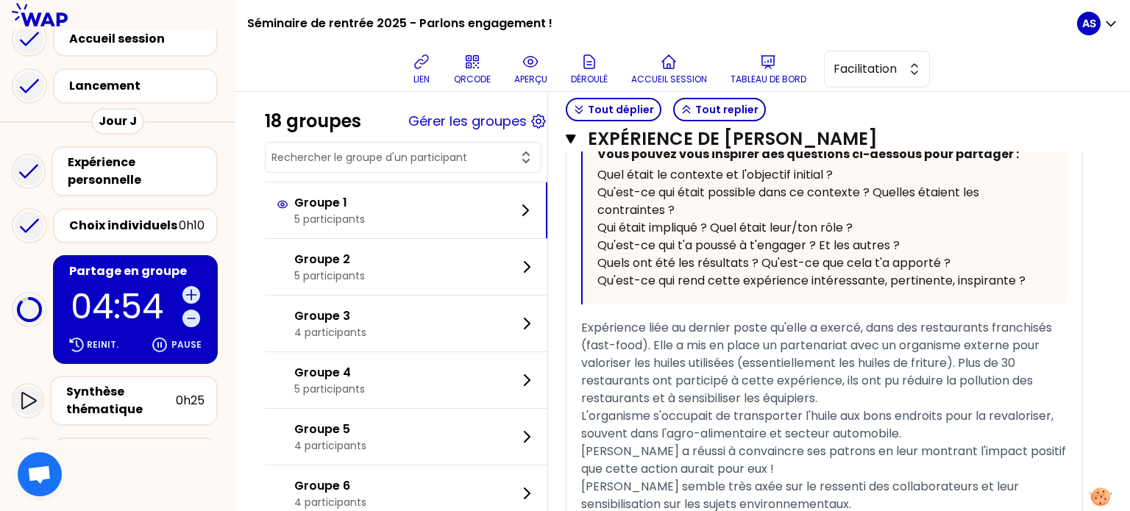
click at [261, 339] on div "18 groupes Gérer les groupes Groupe 1 5 participants Groupe 2 5 participants Gr…" at bounding box center [682, 14] width 895 height 4253
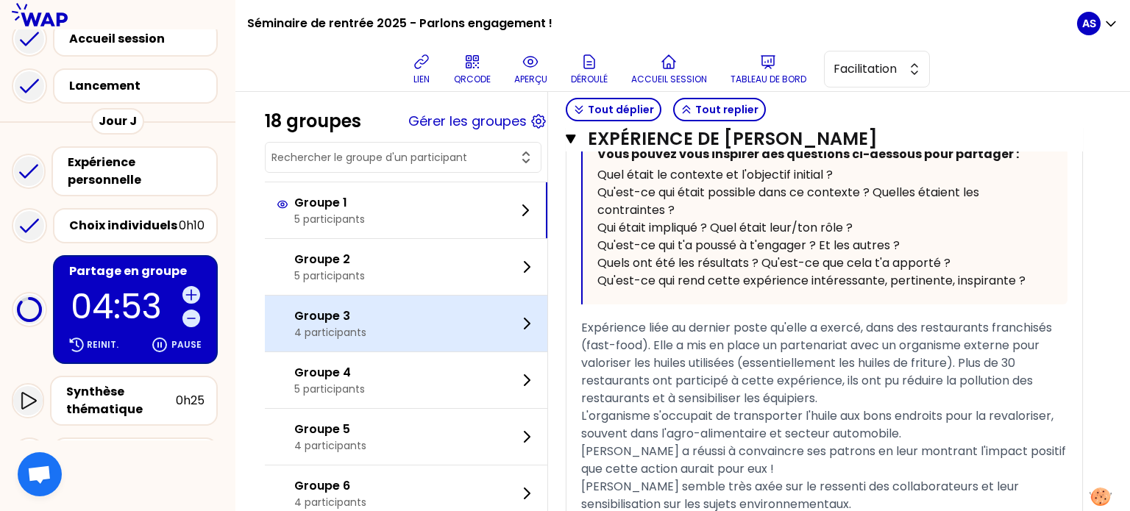
click at [294, 333] on div at bounding box center [286, 324] width 18 height 24
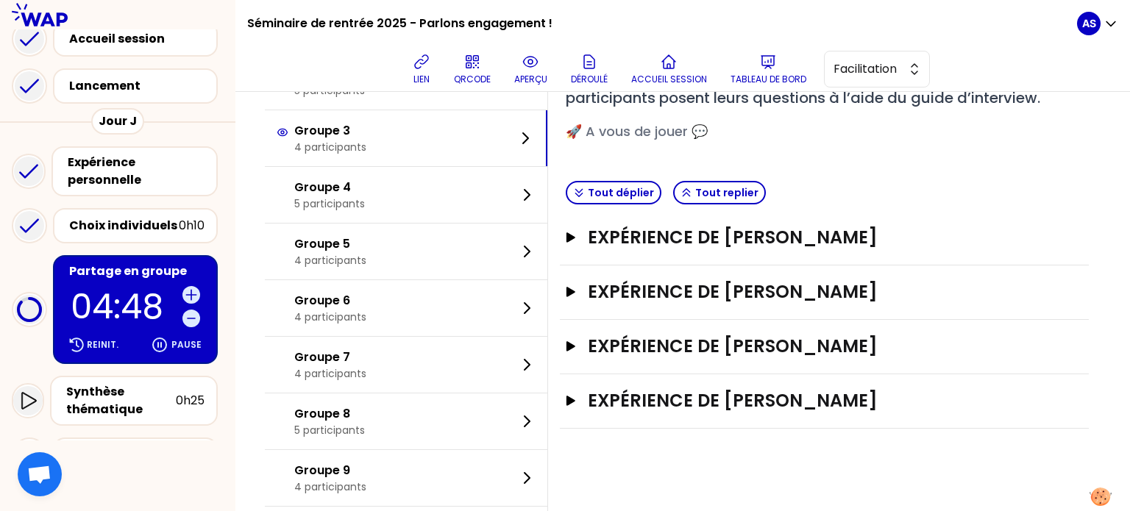
scroll to position [194, 0]
click at [575, 291] on icon "button" at bounding box center [571, 292] width 9 height 10
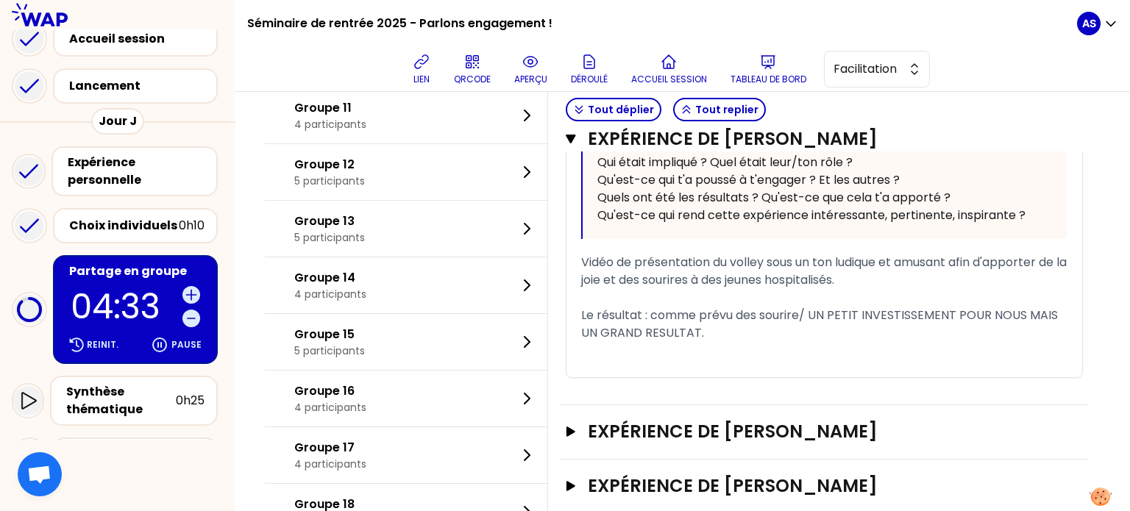
scroll to position [746, 0]
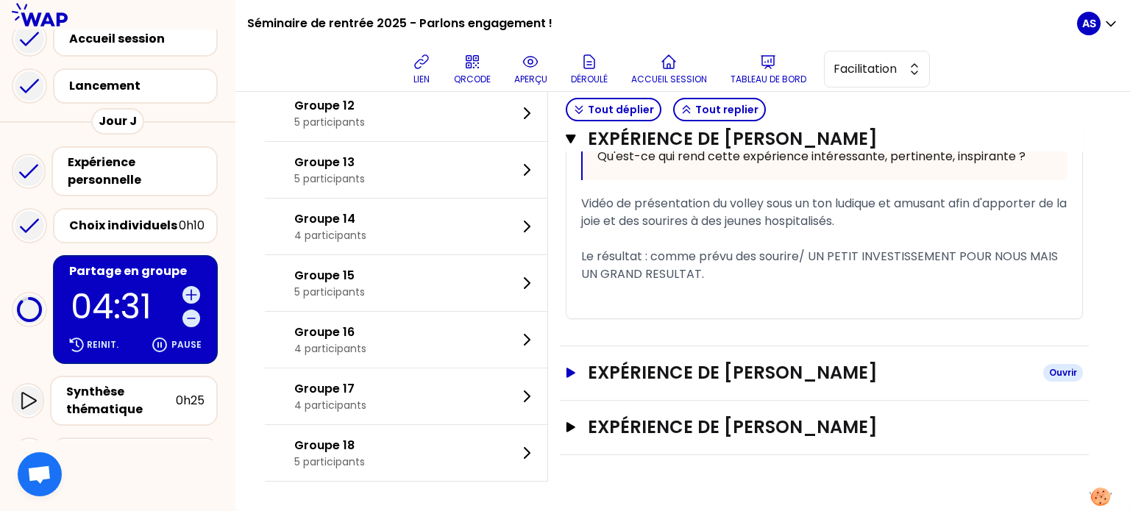
click at [628, 383] on h3 "Expérience de [PERSON_NAME]" at bounding box center [810, 373] width 444 height 24
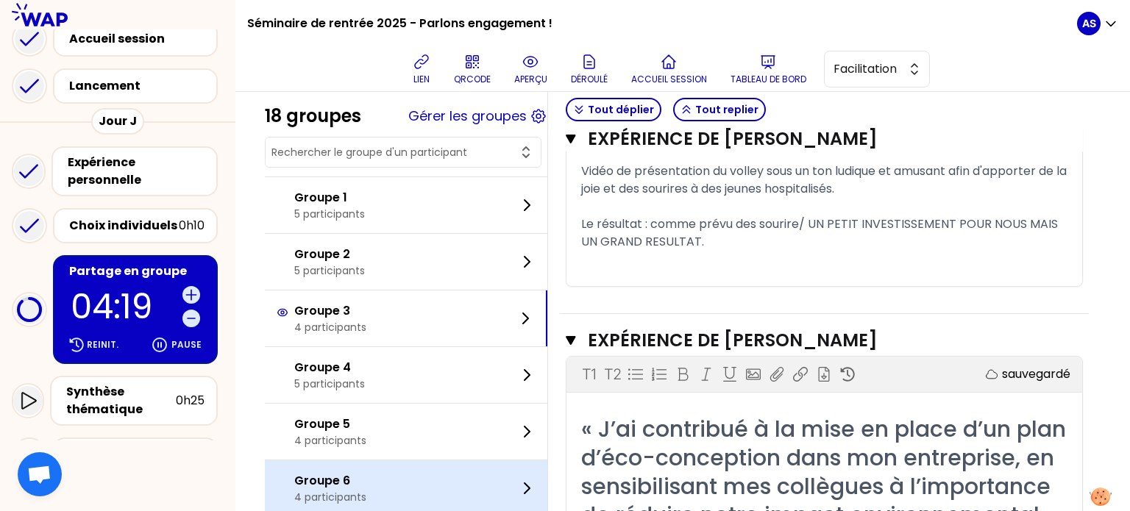
scroll to position [757, 0]
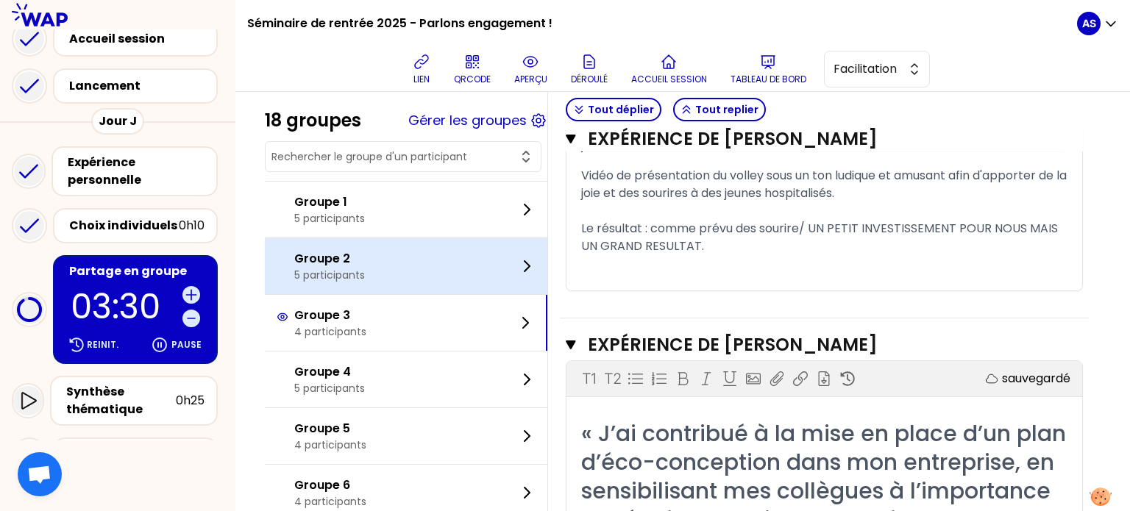
click at [431, 279] on div "Groupe 2 5 participants" at bounding box center [406, 266] width 283 height 56
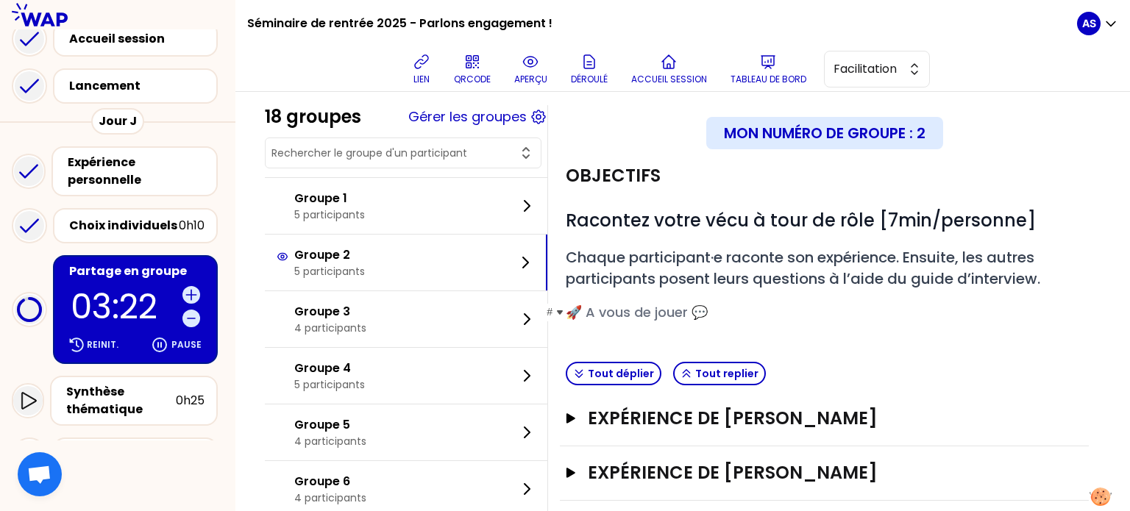
scroll to position [7, 0]
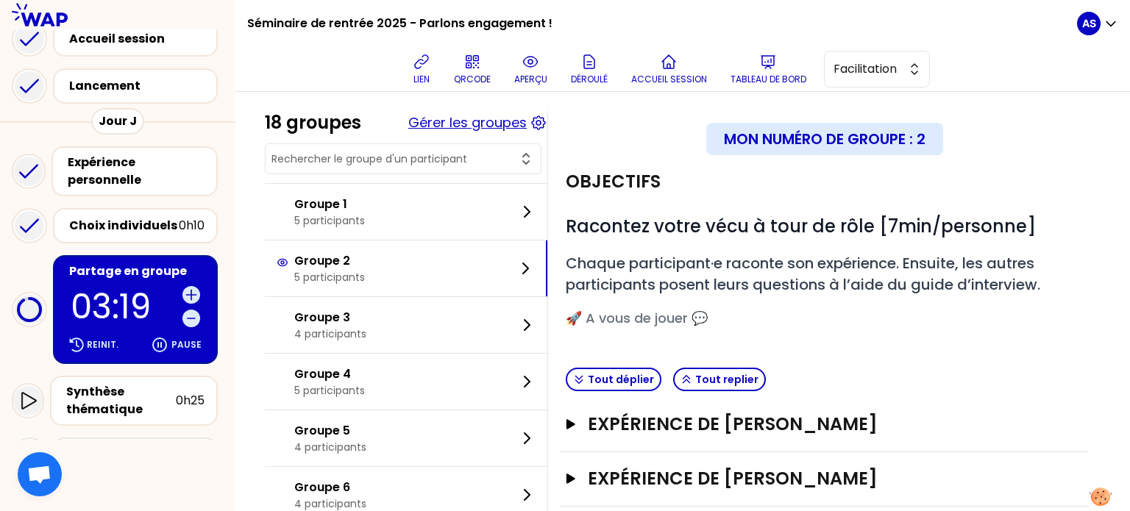
click at [521, 123] on button "Gérer les groupes" at bounding box center [467, 123] width 118 height 21
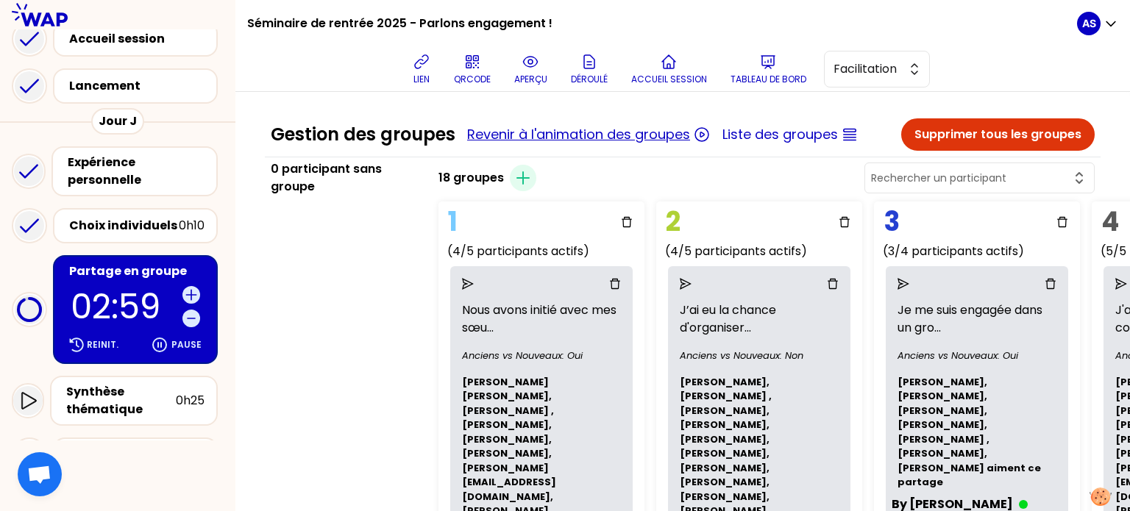
click at [653, 135] on button "Revenir à l'animation des groupes" at bounding box center [578, 134] width 223 height 21
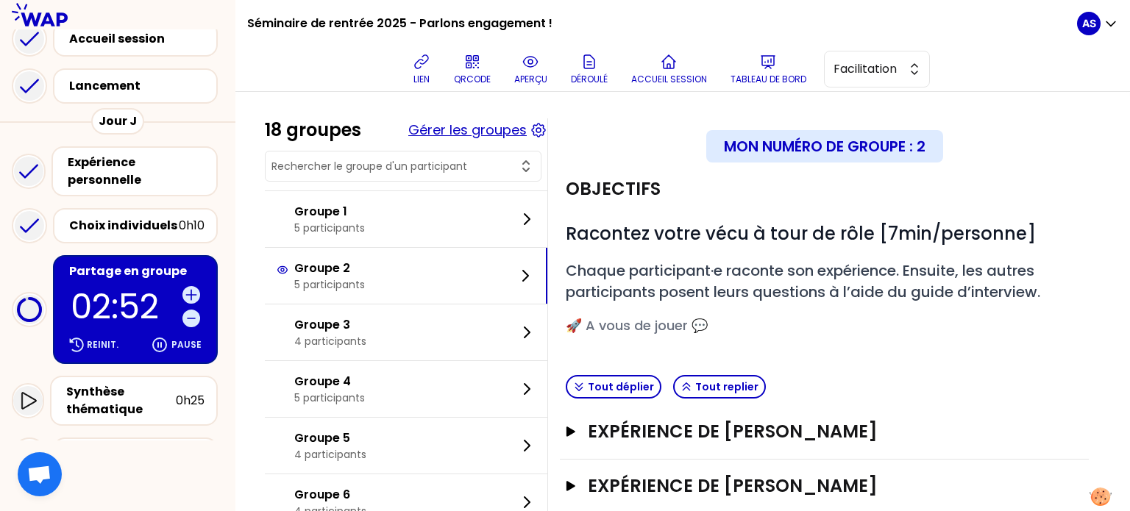
click at [511, 132] on button "Gérer les groupes" at bounding box center [467, 130] width 118 height 21
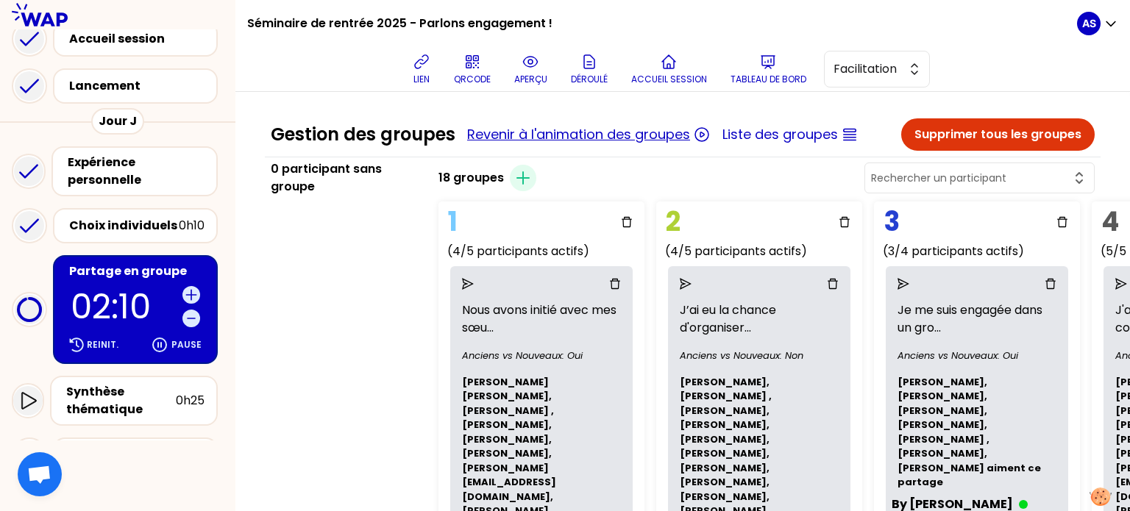
click at [653, 134] on button "Revenir à l'animation des groupes" at bounding box center [578, 134] width 223 height 21
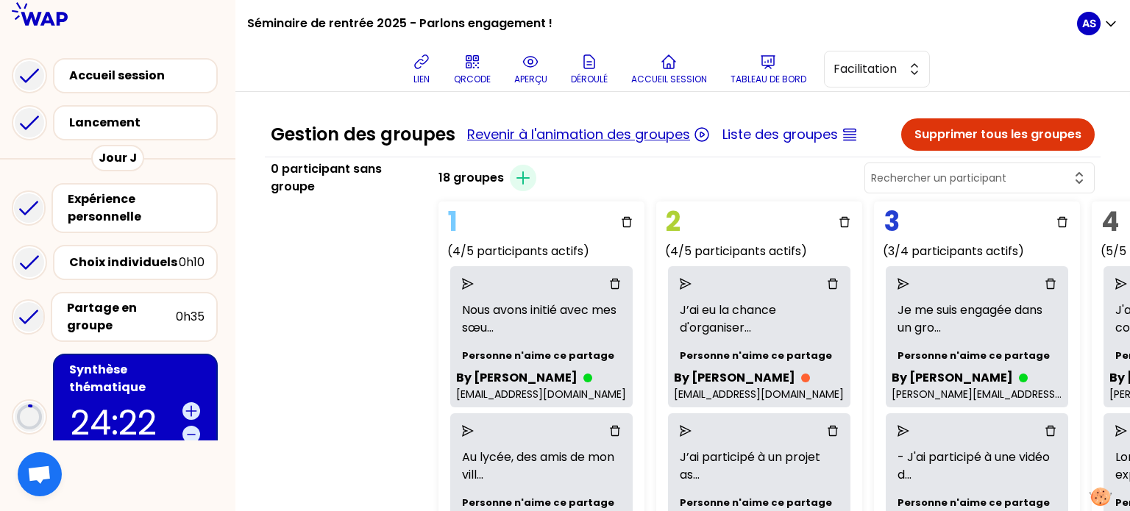
click at [567, 135] on button "Revenir à l'animation des groupes" at bounding box center [578, 134] width 223 height 21
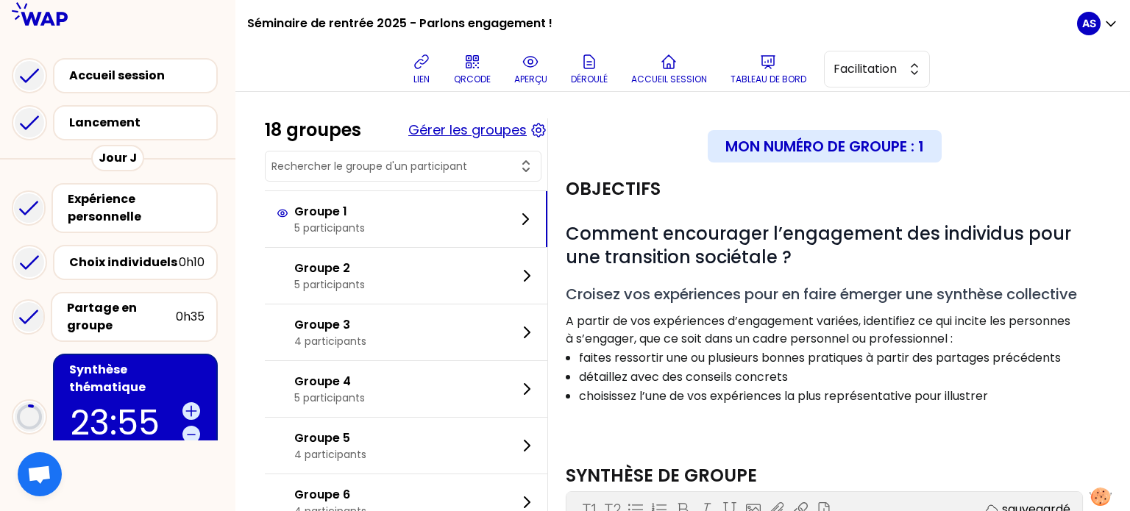
click at [475, 132] on button "Gérer les groupes" at bounding box center [467, 130] width 118 height 21
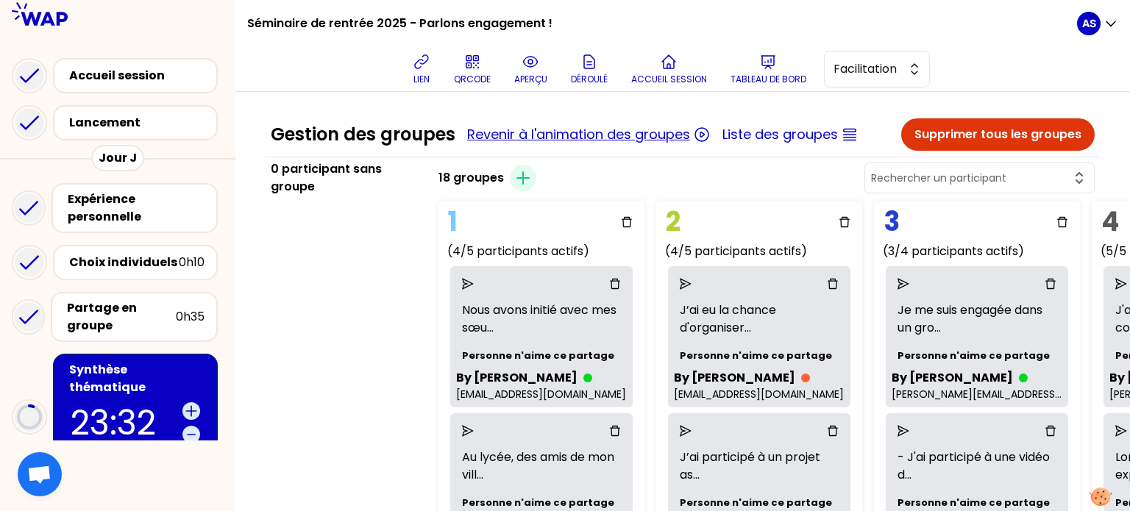
click at [551, 134] on button "Revenir à l'animation des groupes" at bounding box center [578, 134] width 223 height 21
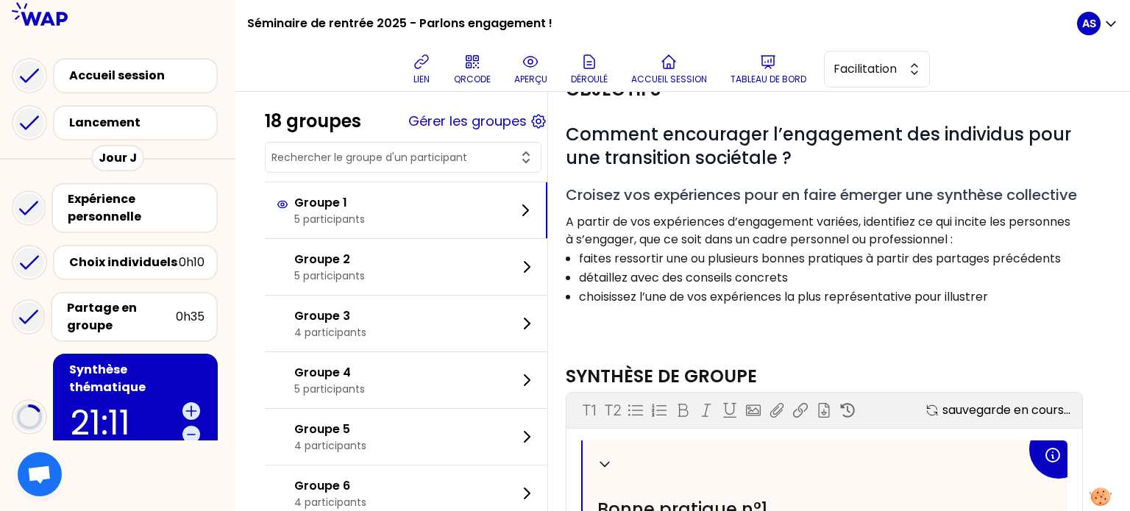
scroll to position [99, 0]
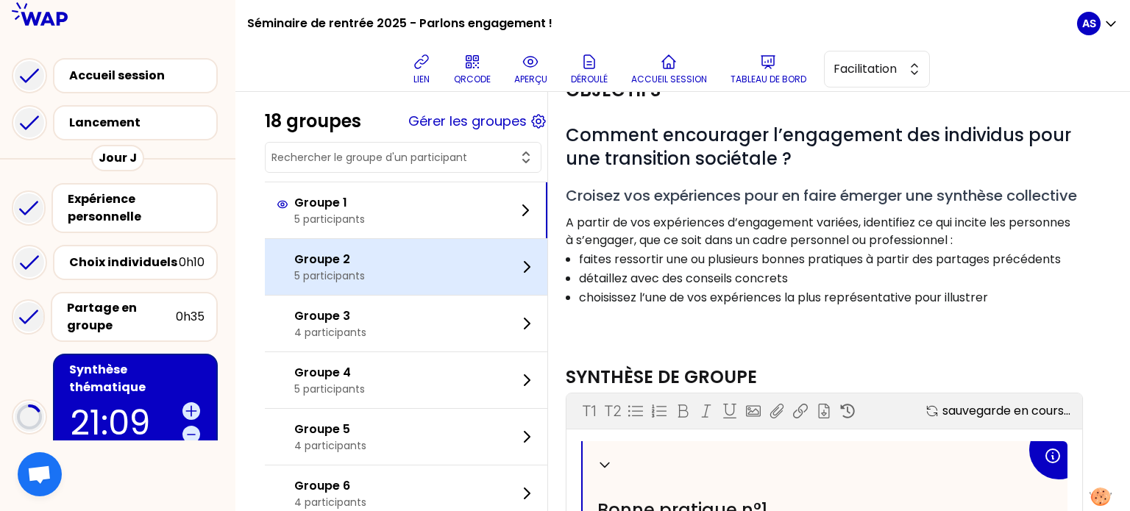
click at [437, 260] on div "Groupe 2 5 participants" at bounding box center [406, 267] width 283 height 56
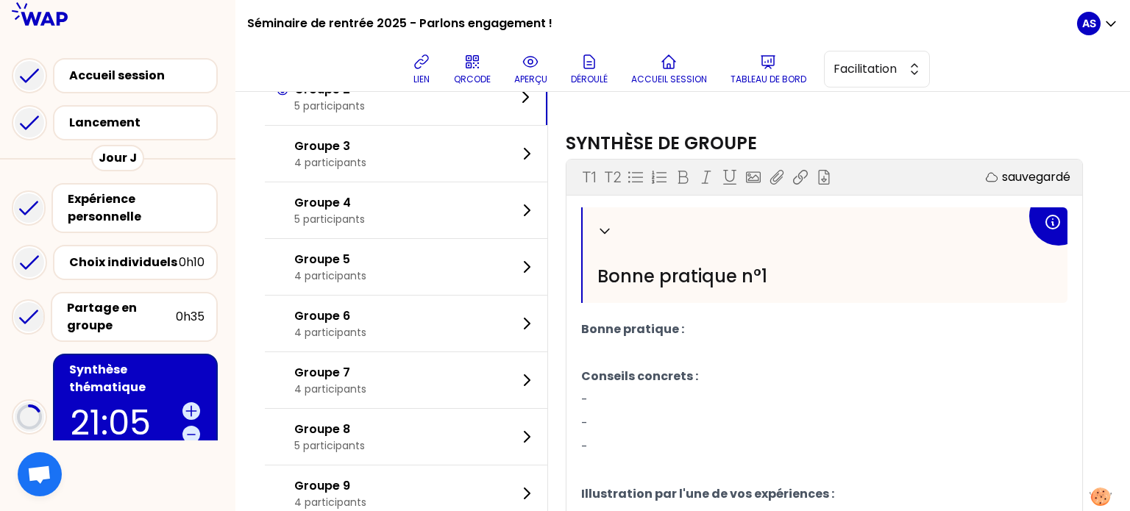
scroll to position [330, 0]
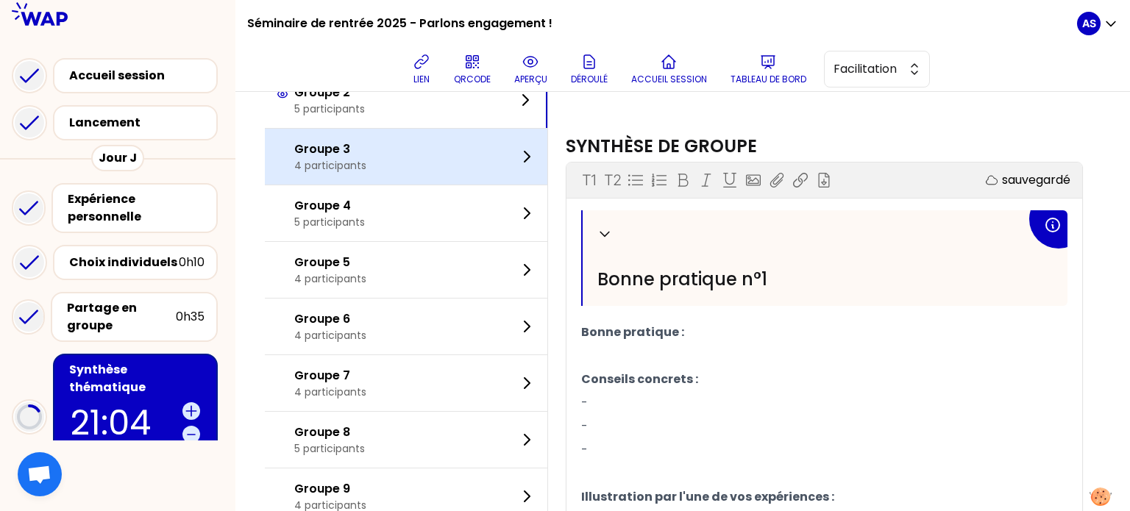
click at [456, 185] on div "Groupe 3 4 participants" at bounding box center [406, 157] width 283 height 56
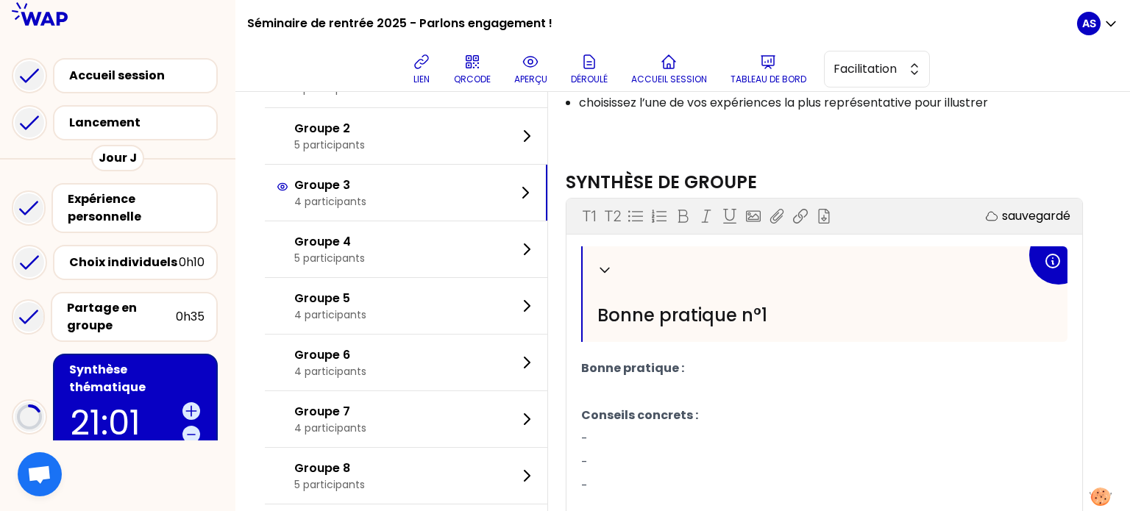
scroll to position [293, 0]
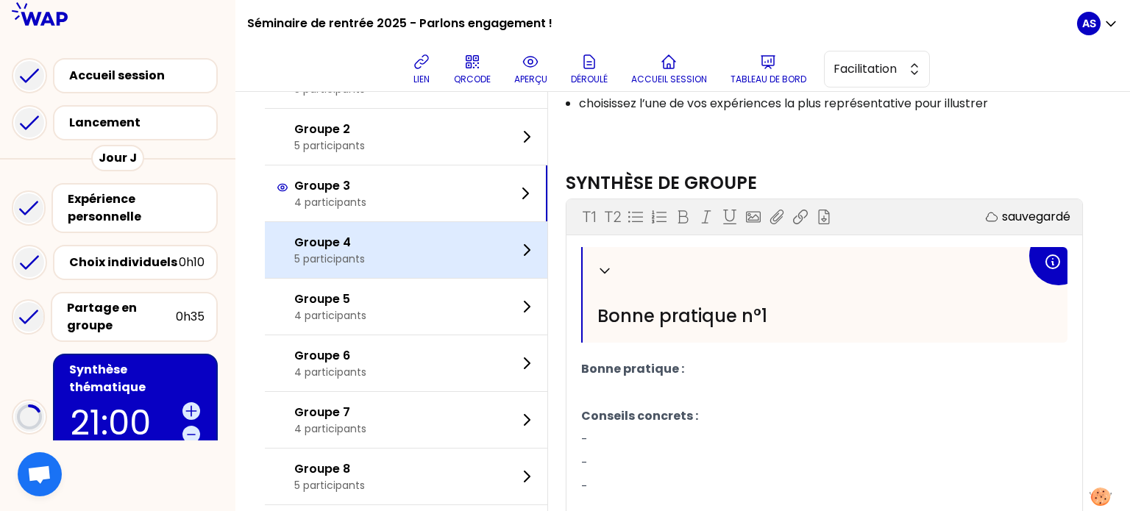
click at [492, 278] on div "Groupe 4 5 participants" at bounding box center [406, 250] width 283 height 56
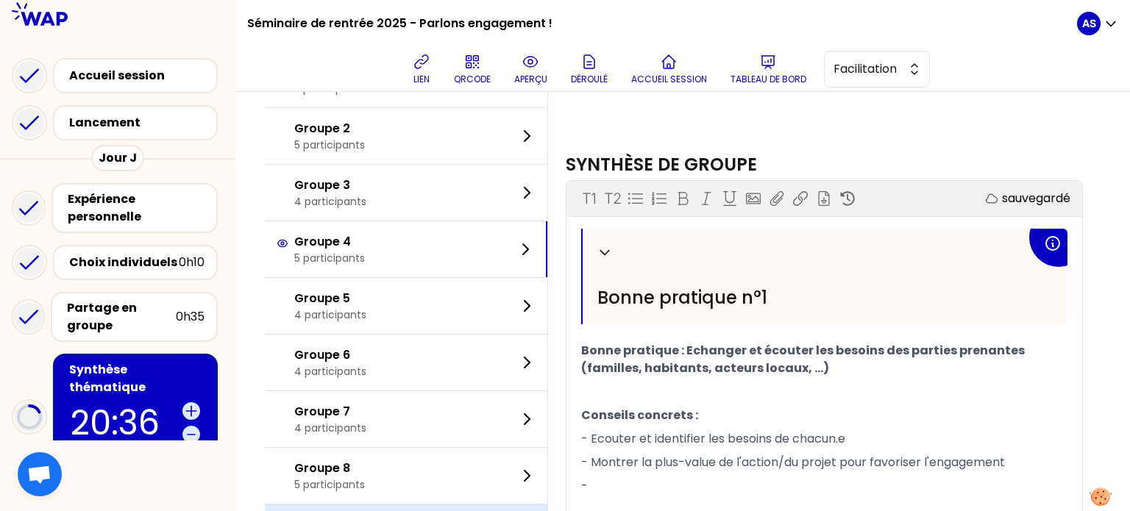
scroll to position [309, 0]
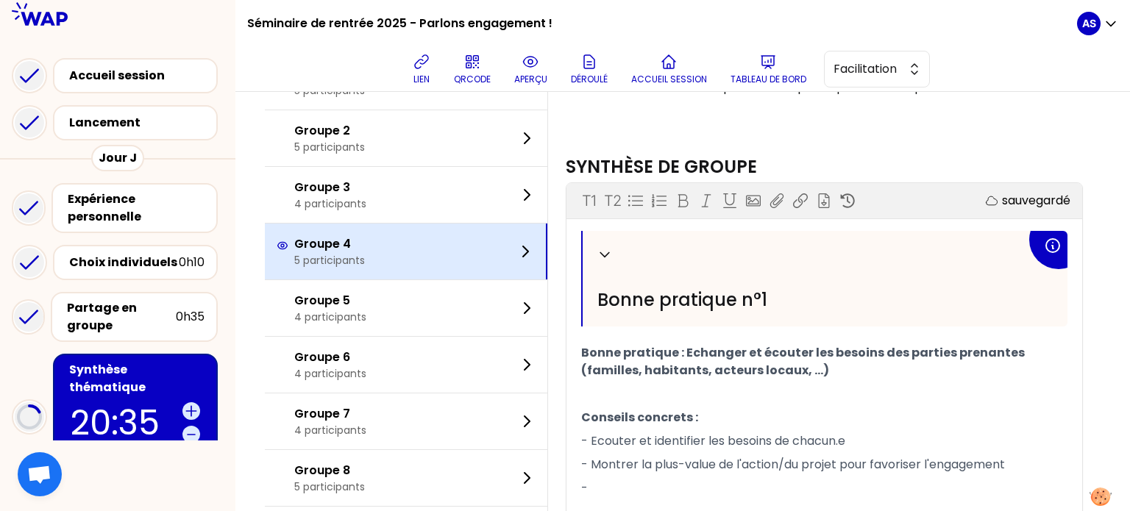
click at [430, 280] on div "Groupe 4 5 participants" at bounding box center [406, 252] width 283 height 56
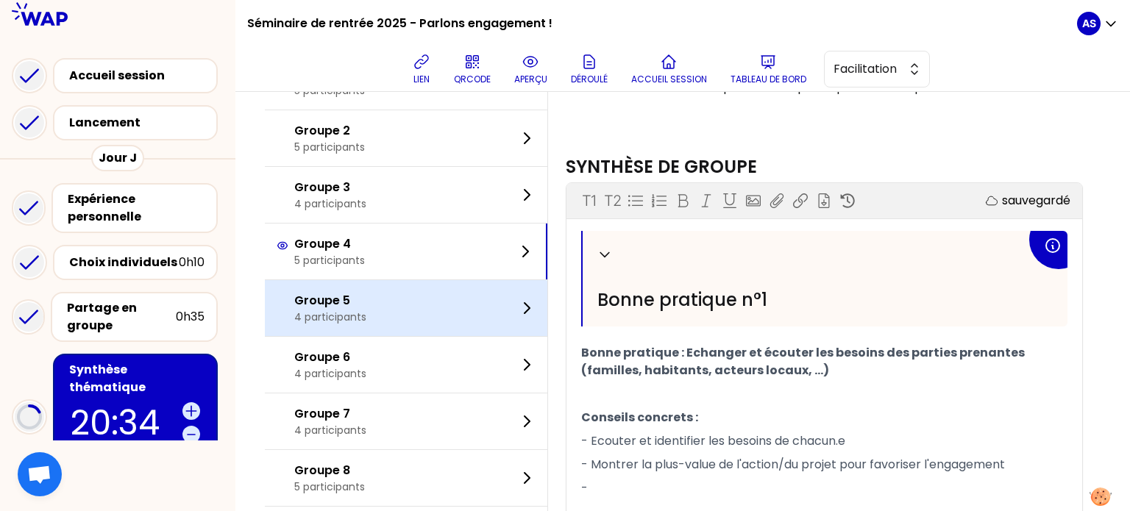
click at [427, 327] on div "Groupe 5 4 participants" at bounding box center [406, 308] width 283 height 56
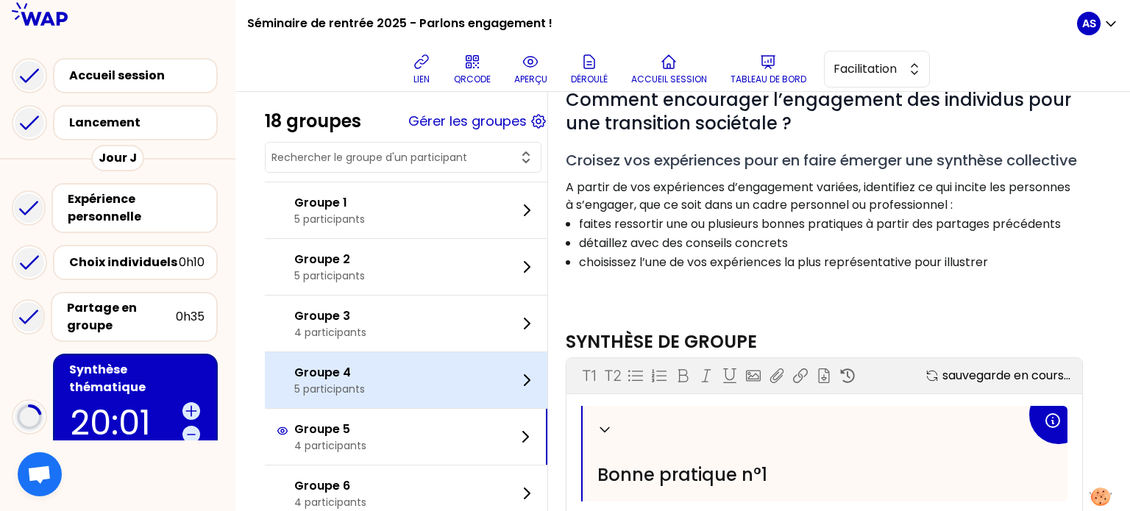
scroll to position [135, 0]
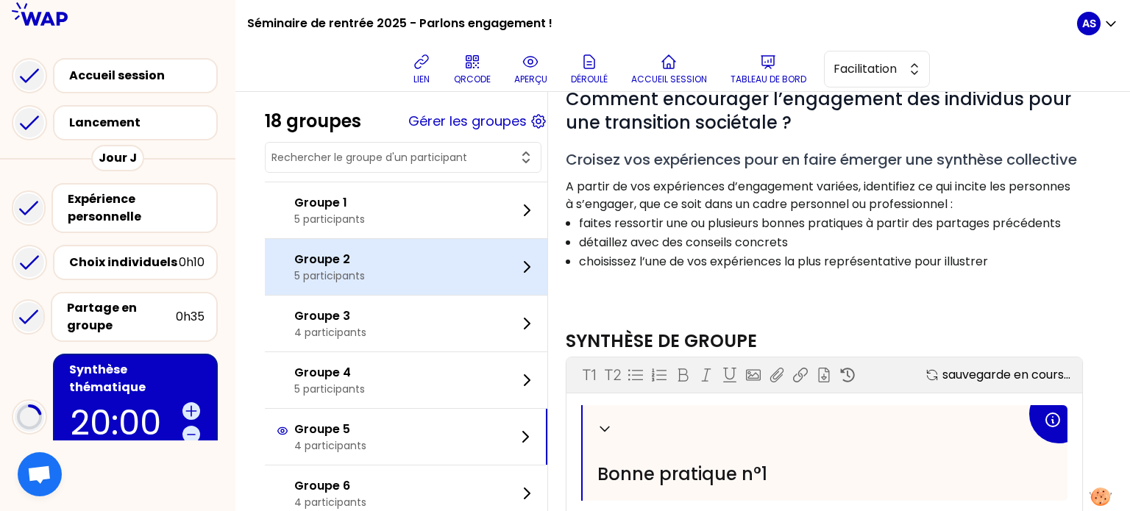
click at [441, 263] on div "Groupe 2 5 participants" at bounding box center [406, 267] width 283 height 56
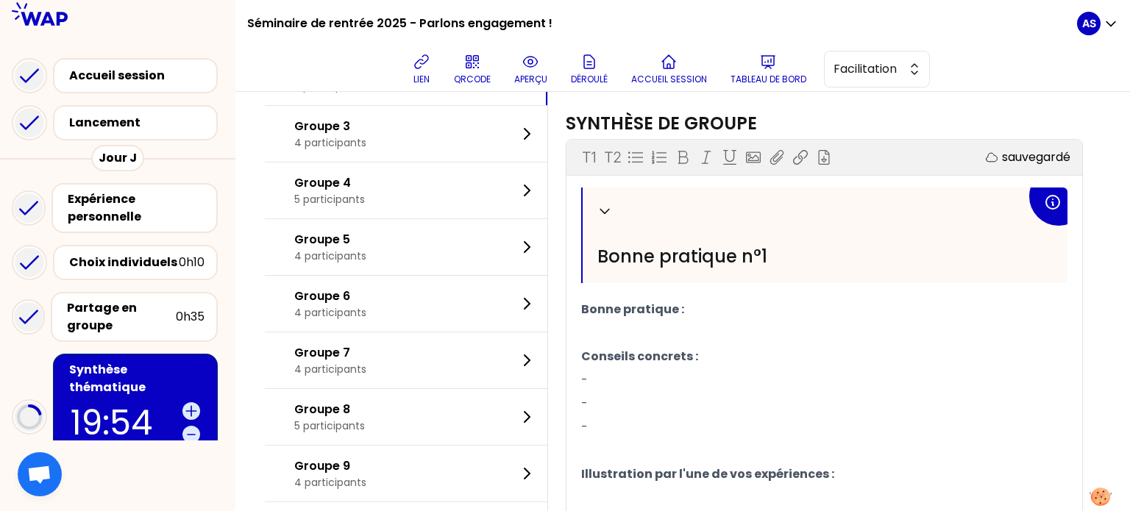
scroll to position [311, 0]
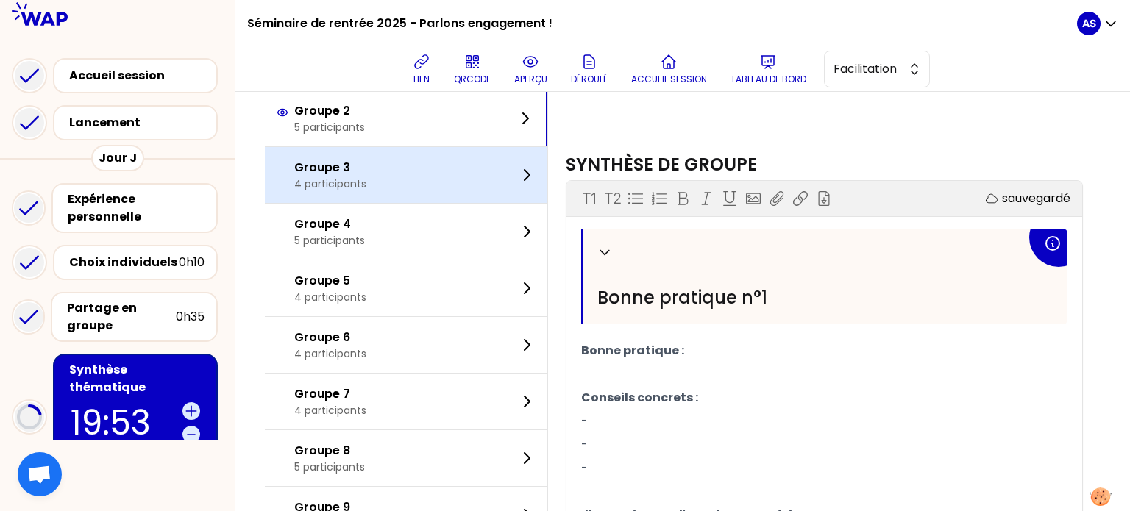
click at [447, 203] on div "Groupe 3 4 participants" at bounding box center [406, 175] width 283 height 56
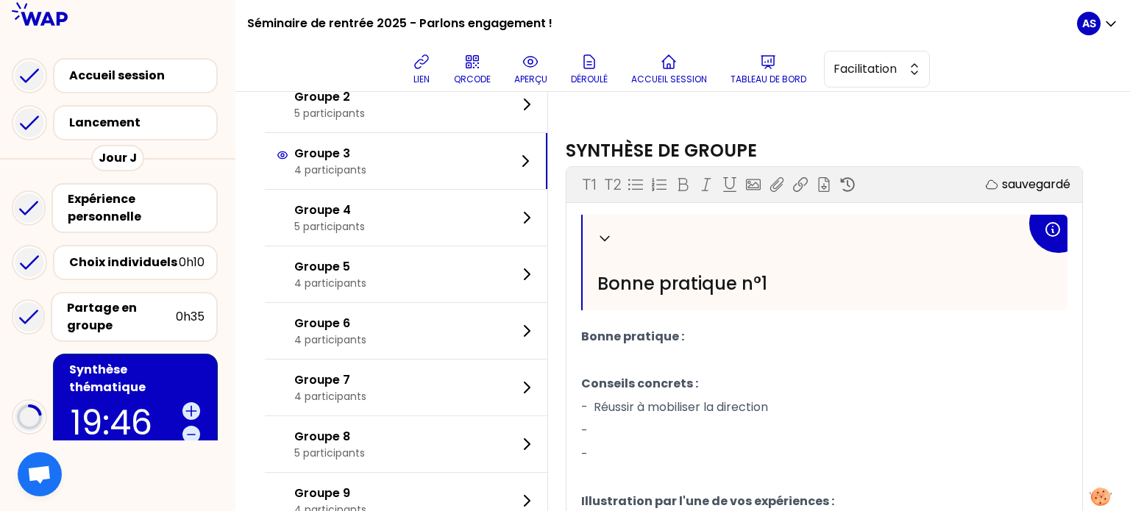
scroll to position [317, 0]
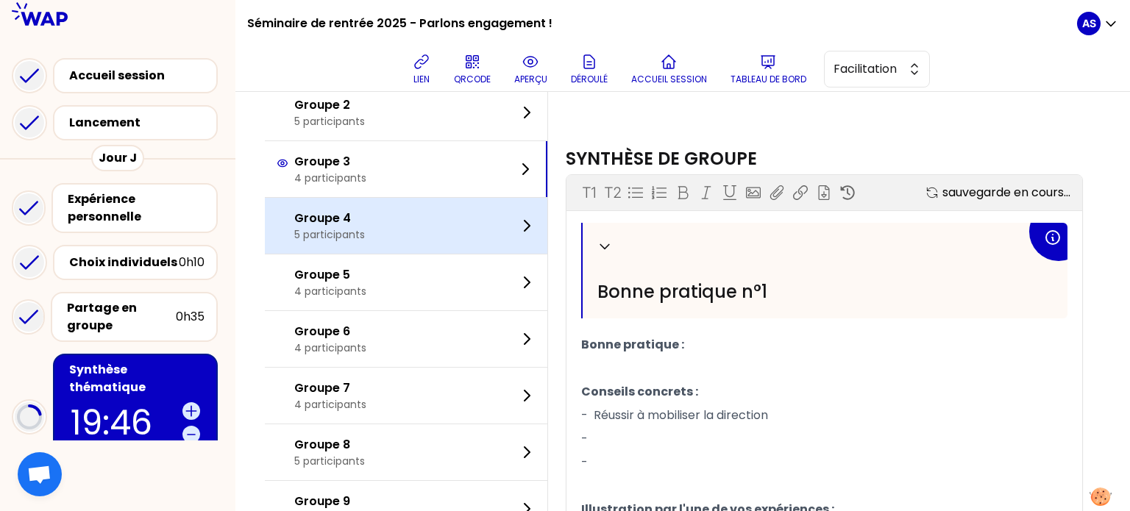
click at [454, 254] on div "Groupe 4 5 participants" at bounding box center [406, 226] width 283 height 56
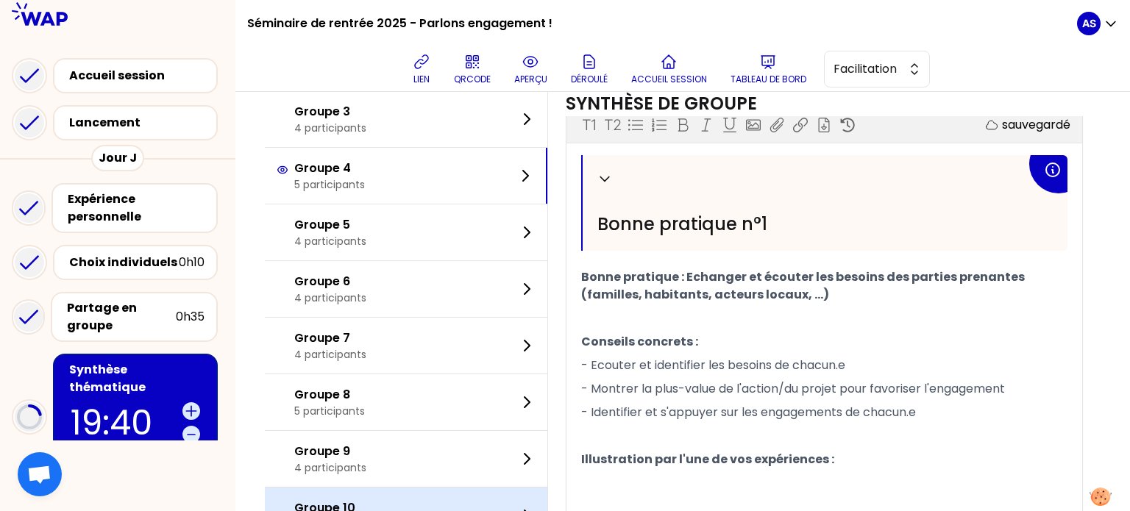
scroll to position [384, 0]
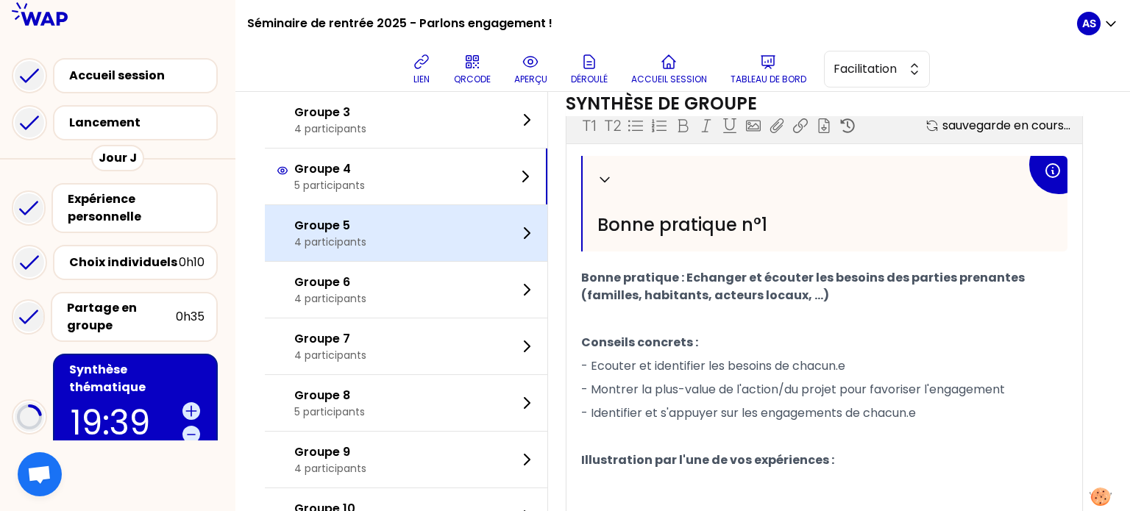
click at [422, 261] on div "Groupe 5 4 participants" at bounding box center [406, 233] width 283 height 56
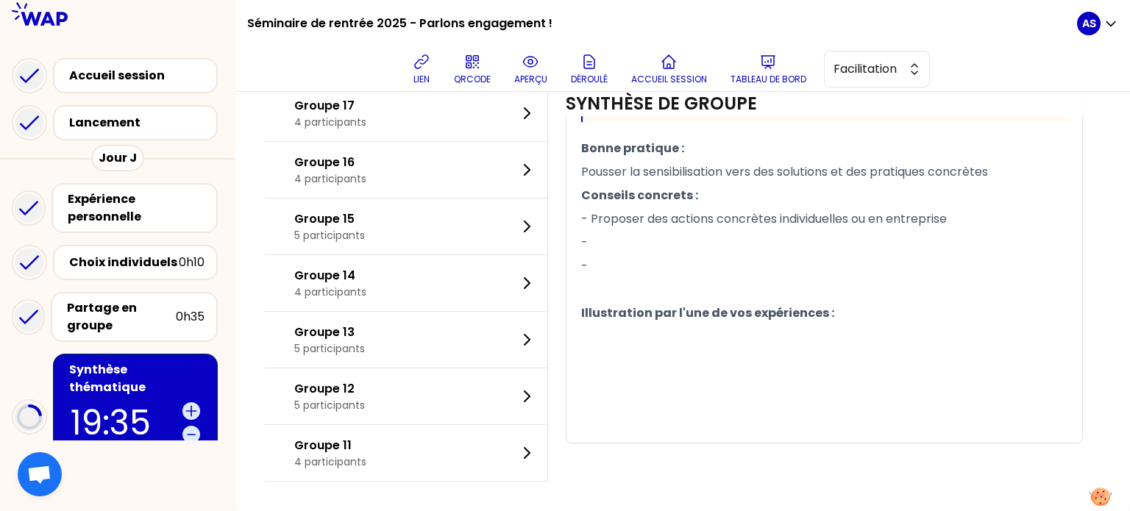
scroll to position [954, 0]
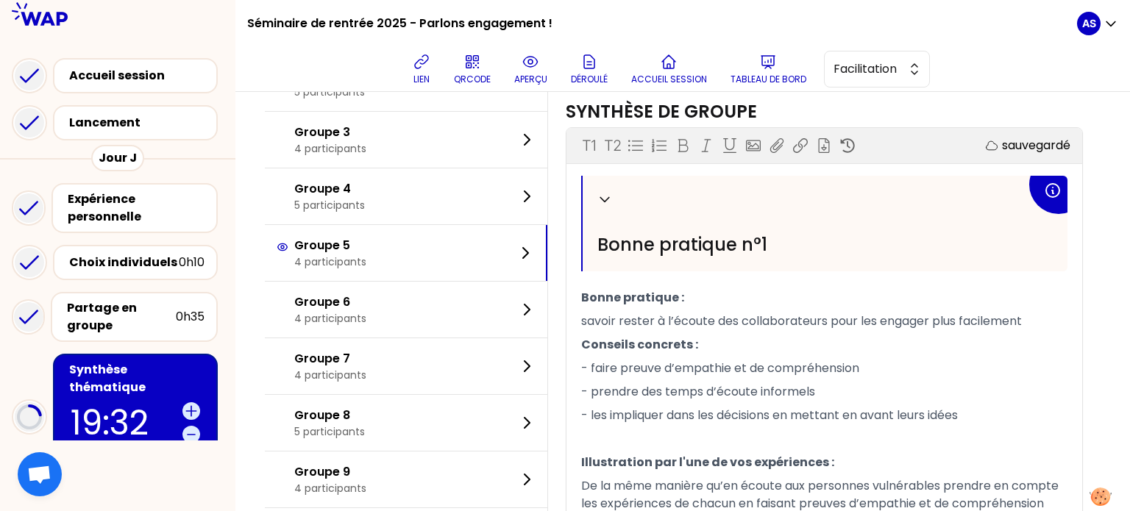
click at [387, 338] on div "Groupe 6 4 participants" at bounding box center [406, 310] width 283 height 56
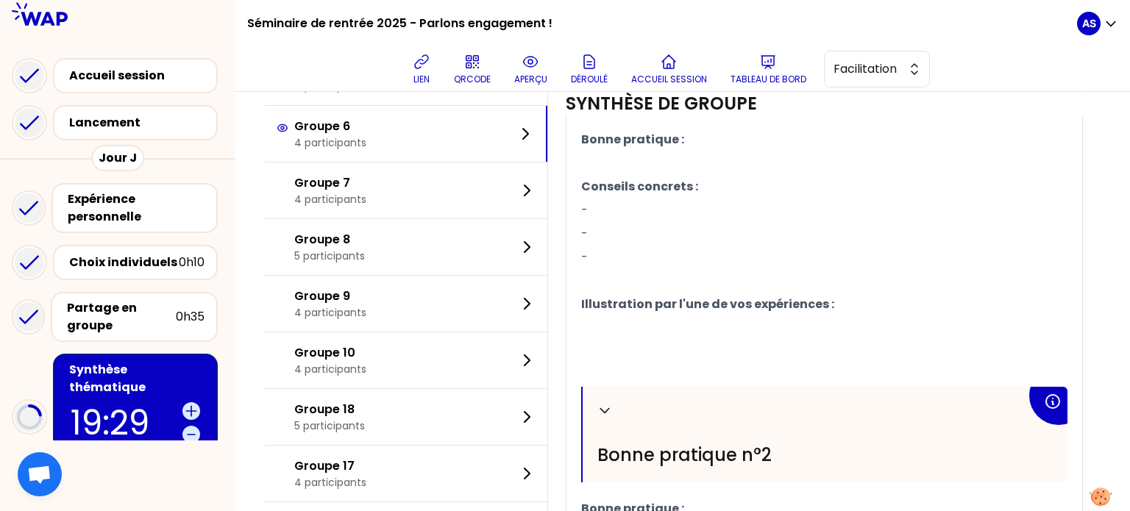
scroll to position [521, 0]
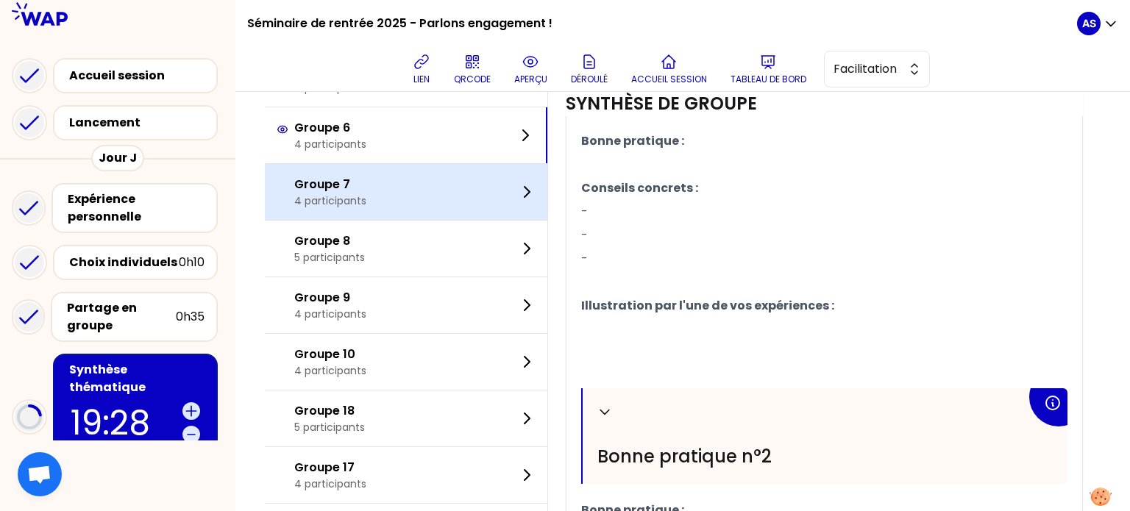
click at [424, 220] on div "Groupe 7 4 participants" at bounding box center [406, 192] width 283 height 56
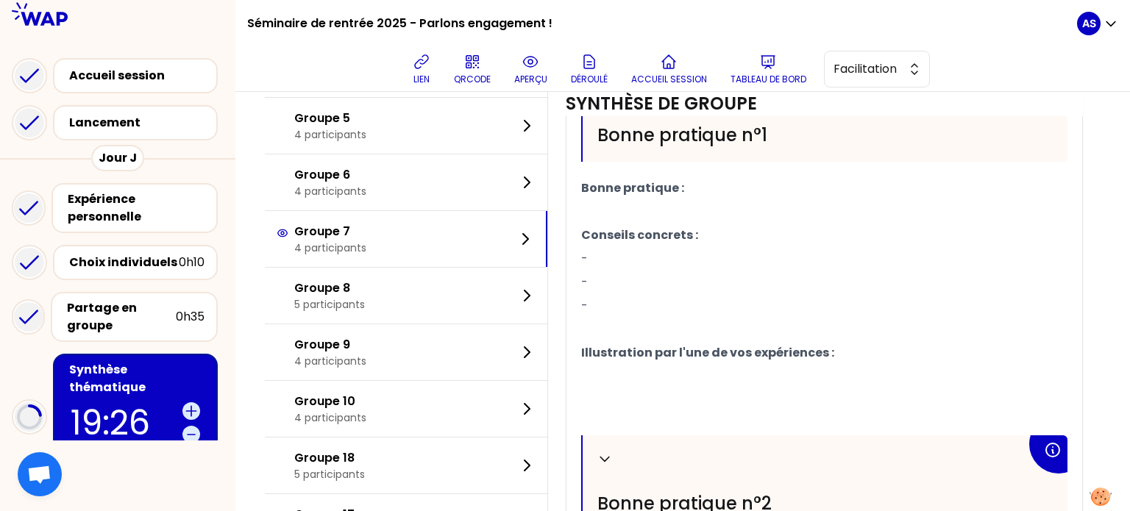
scroll to position [473, 0]
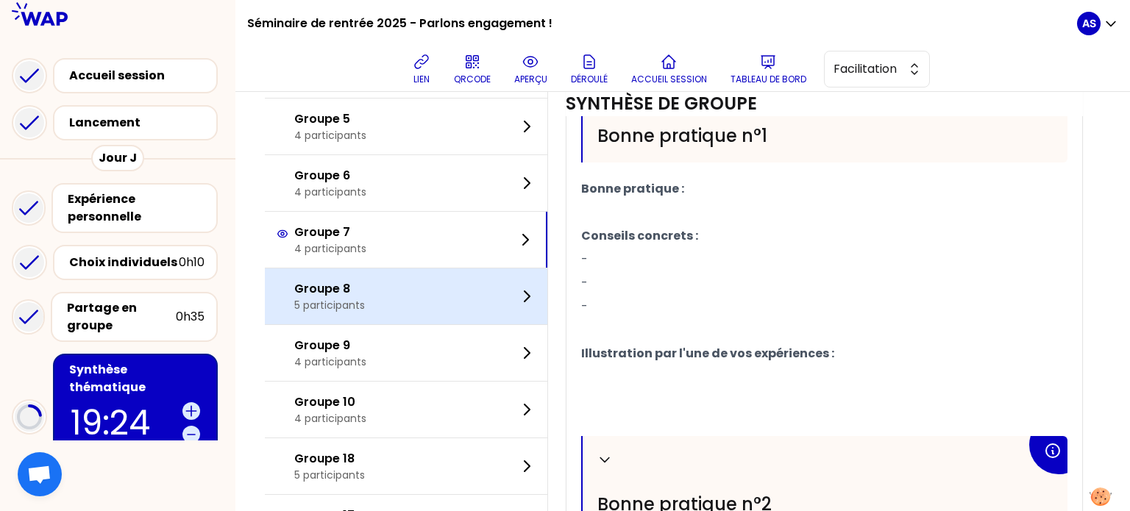
click at [436, 325] on div "Groupe 8 5 participants" at bounding box center [406, 297] width 283 height 56
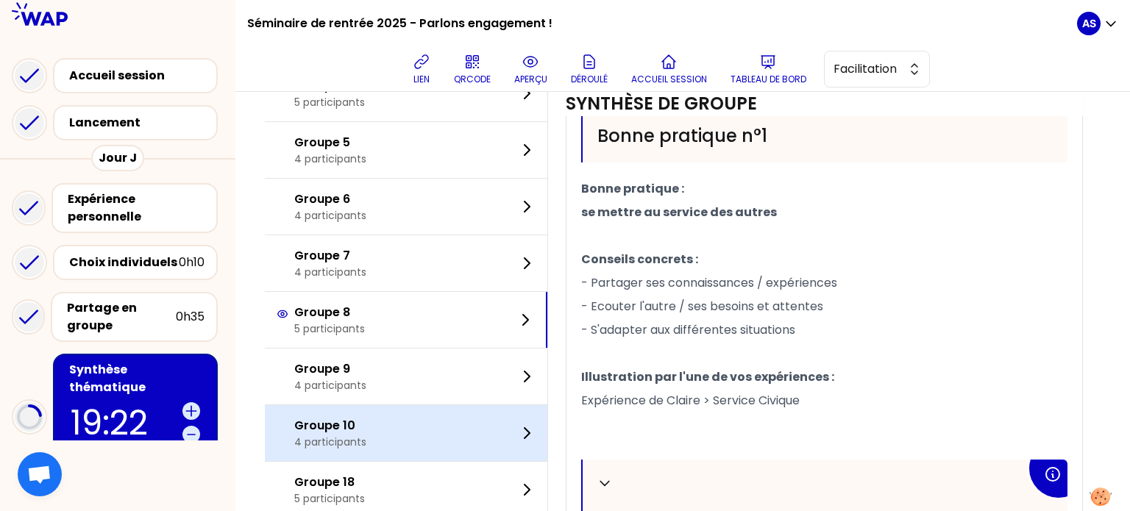
click at [410, 461] on div "Groupe 10 4 participants" at bounding box center [406, 433] width 283 height 56
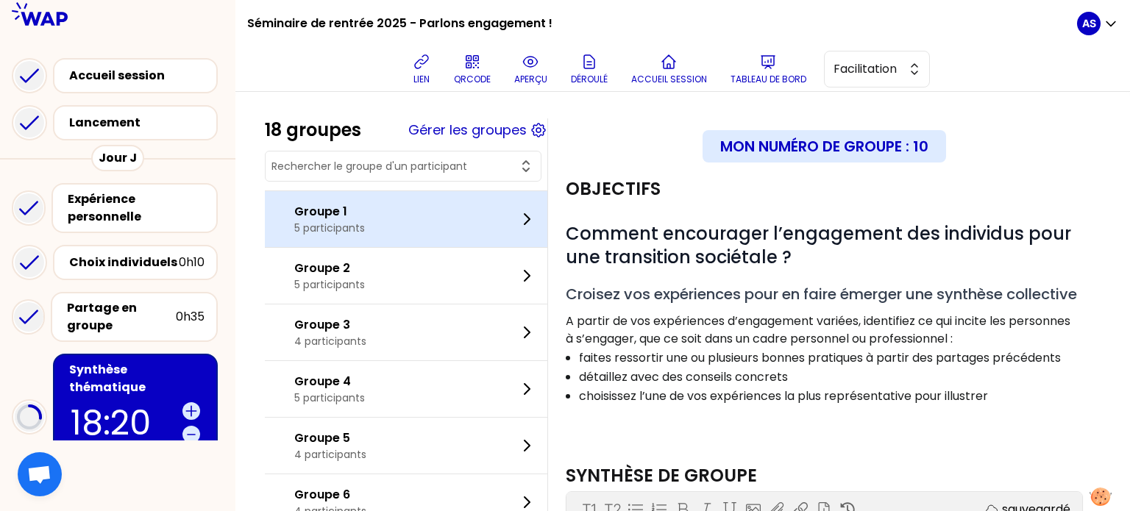
scroll to position [0, 0]
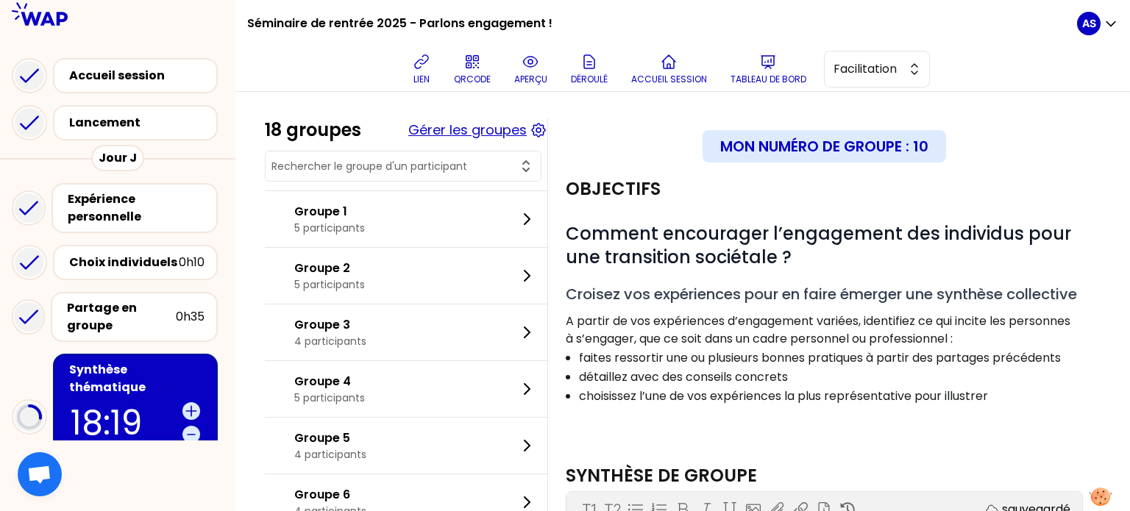
click at [521, 130] on button "Gérer les groupes" at bounding box center [467, 130] width 118 height 21
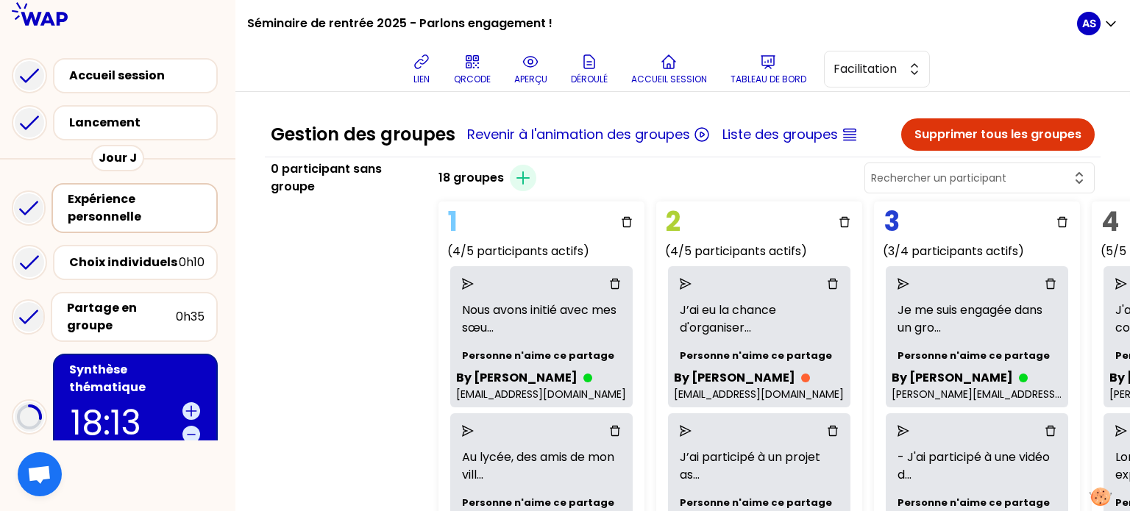
click at [130, 212] on div "Expérience personnelle" at bounding box center [136, 208] width 137 height 35
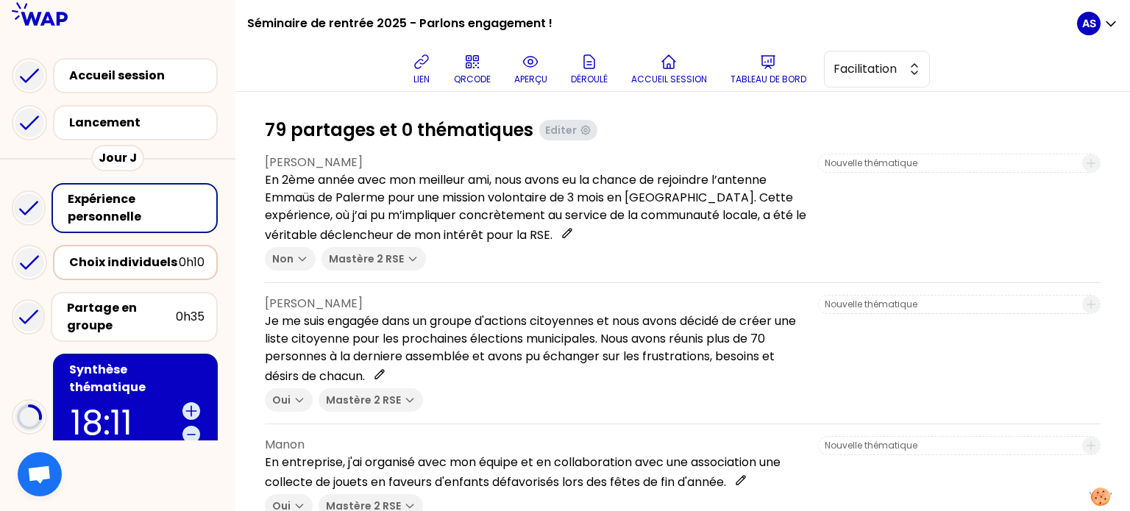
click at [135, 270] on div "Choix individuels" at bounding box center [124, 263] width 110 height 18
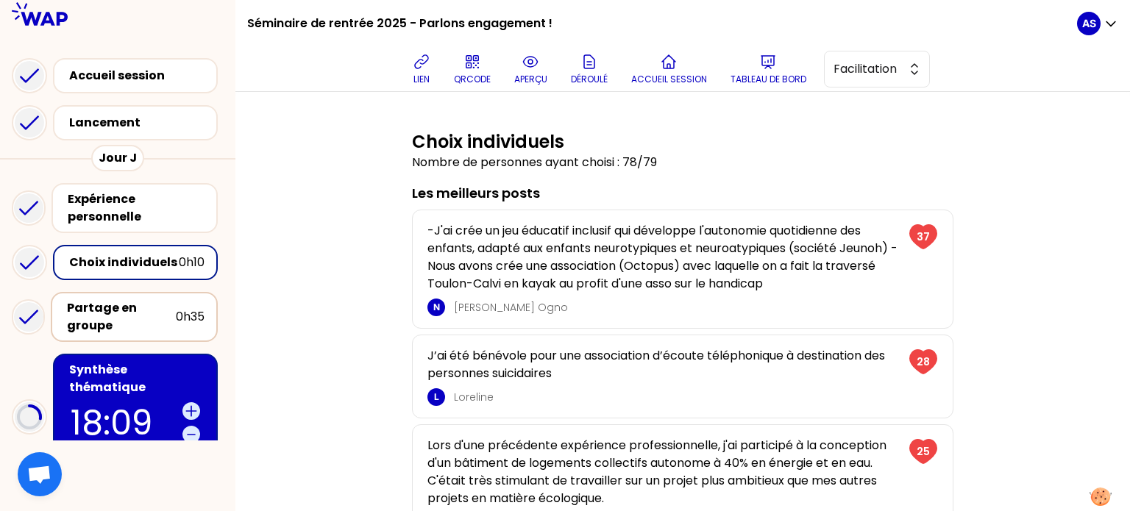
click at [156, 319] on div "Partage en groupe" at bounding box center [121, 317] width 109 height 35
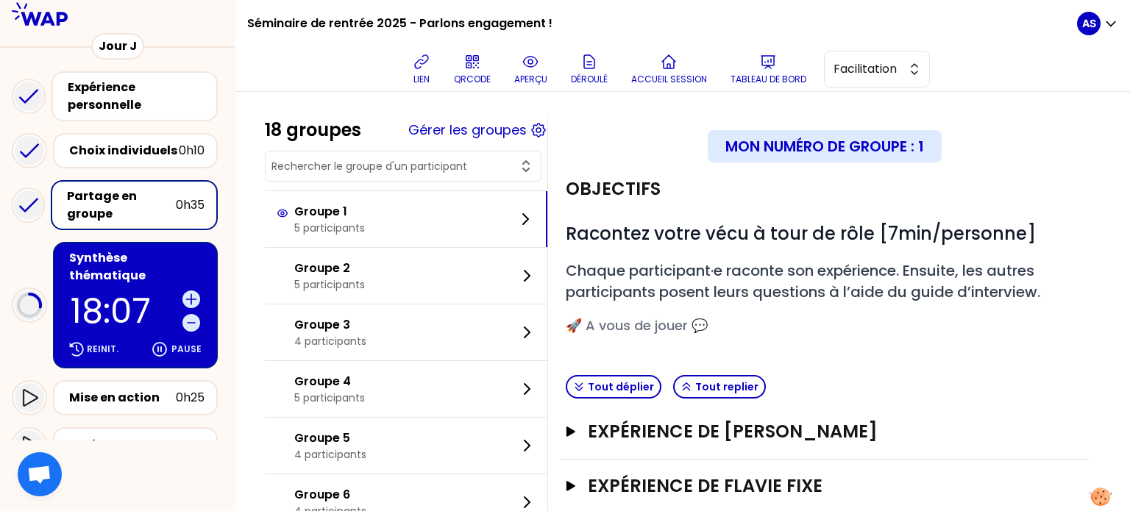
scroll to position [112, 0]
click at [148, 264] on div "Synthèse thématique" at bounding box center [136, 266] width 135 height 35
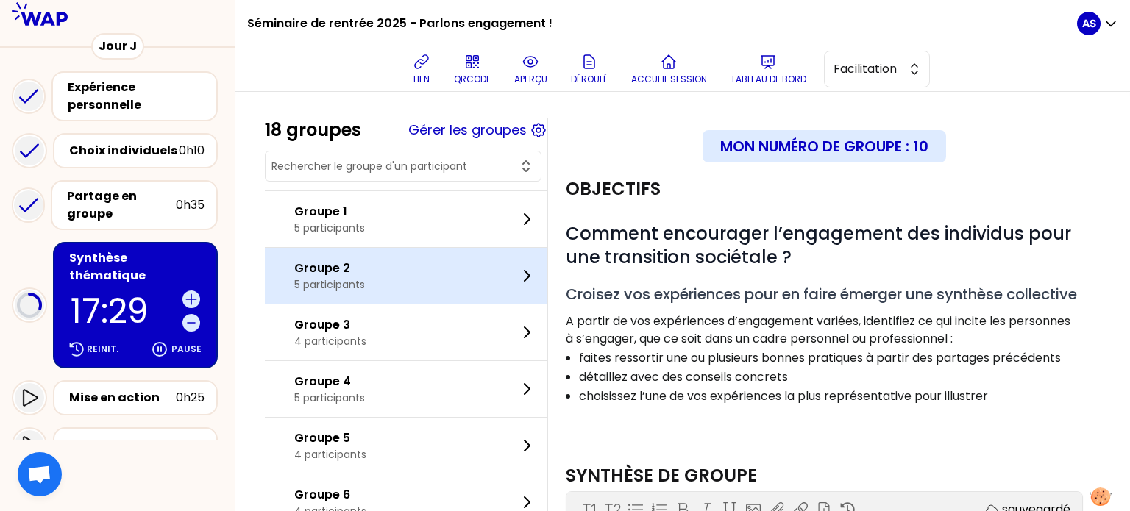
click at [430, 264] on div "Groupe 2 5 participants" at bounding box center [406, 276] width 283 height 56
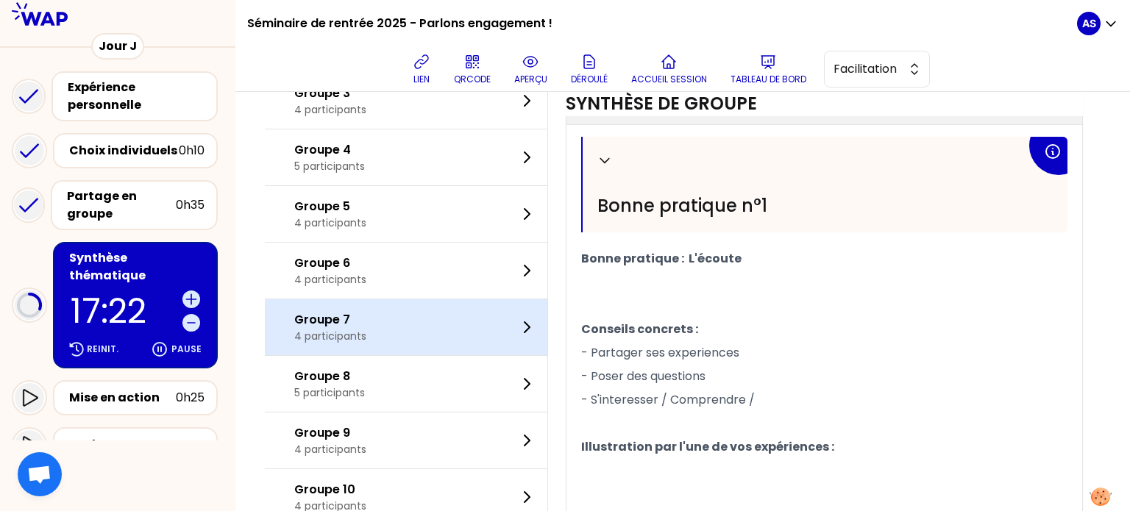
scroll to position [402, 0]
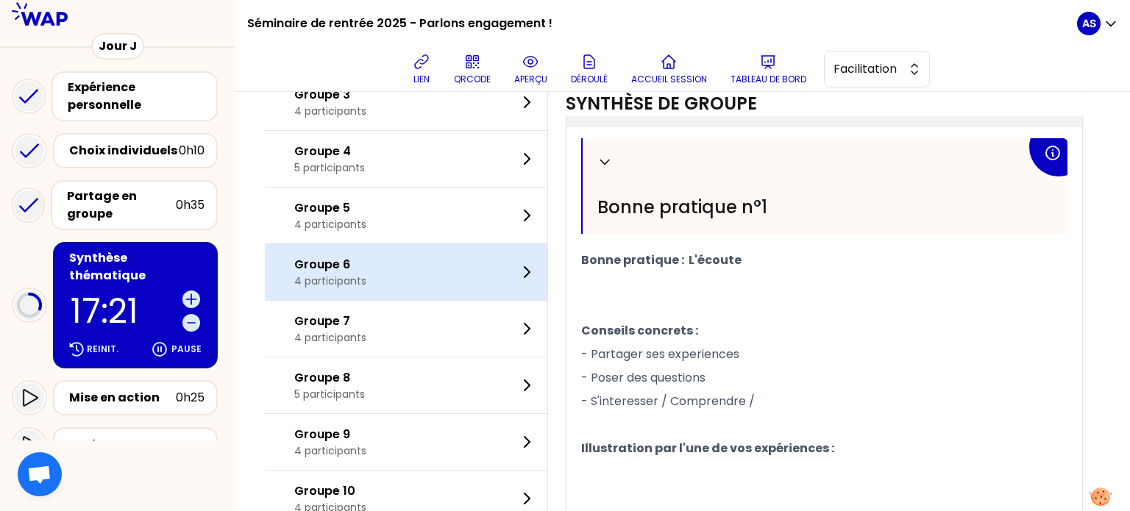
click at [466, 300] on div "Groupe 6 4 participants" at bounding box center [406, 272] width 283 height 56
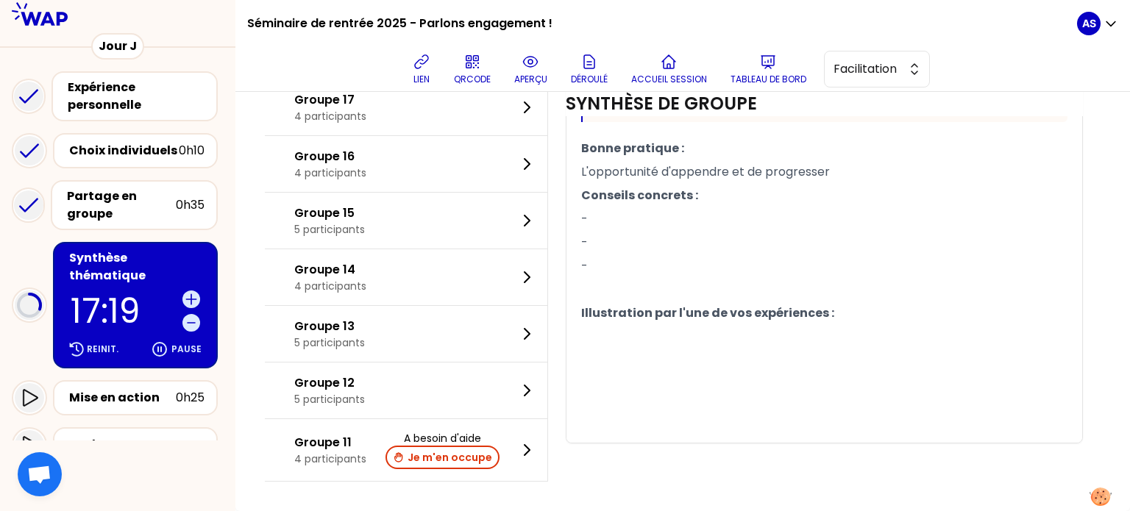
scroll to position [917, 0]
click at [704, 169] on span "L'opportunité d'appendre et de progresser" at bounding box center [705, 171] width 249 height 17
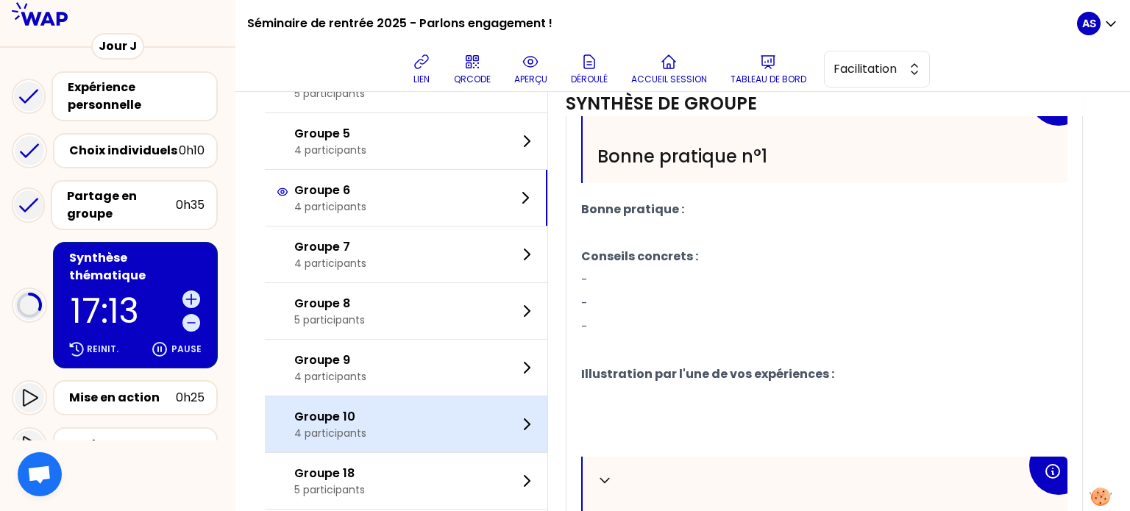
scroll to position [453, 0]
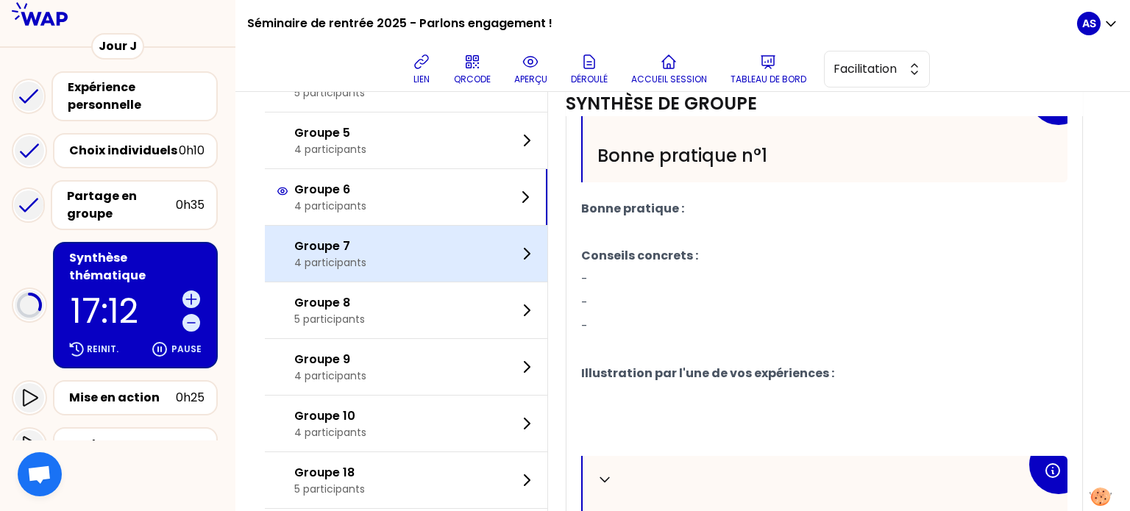
click at [395, 282] on div "Groupe 7 4 participants" at bounding box center [406, 254] width 283 height 56
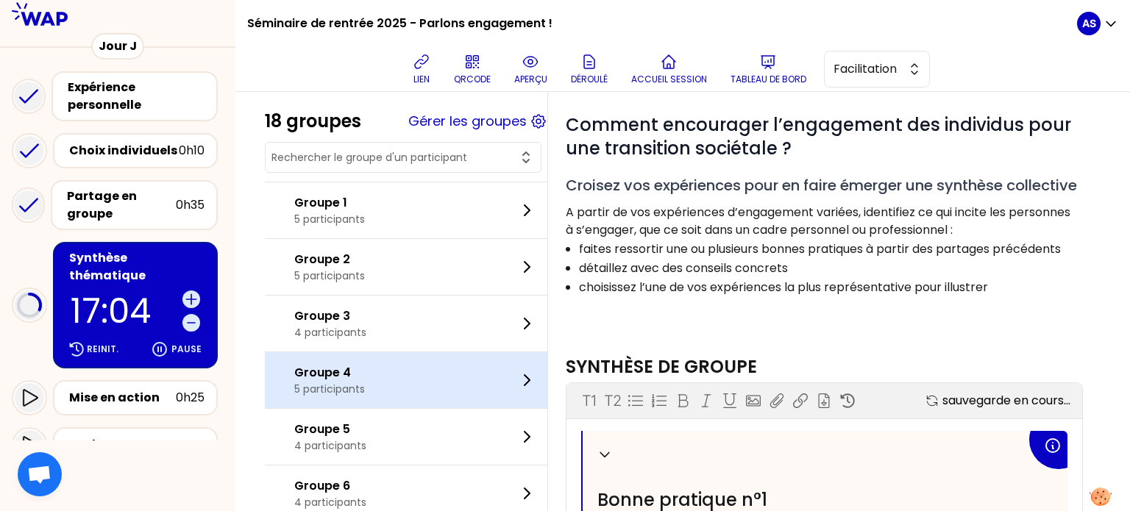
scroll to position [106, 0]
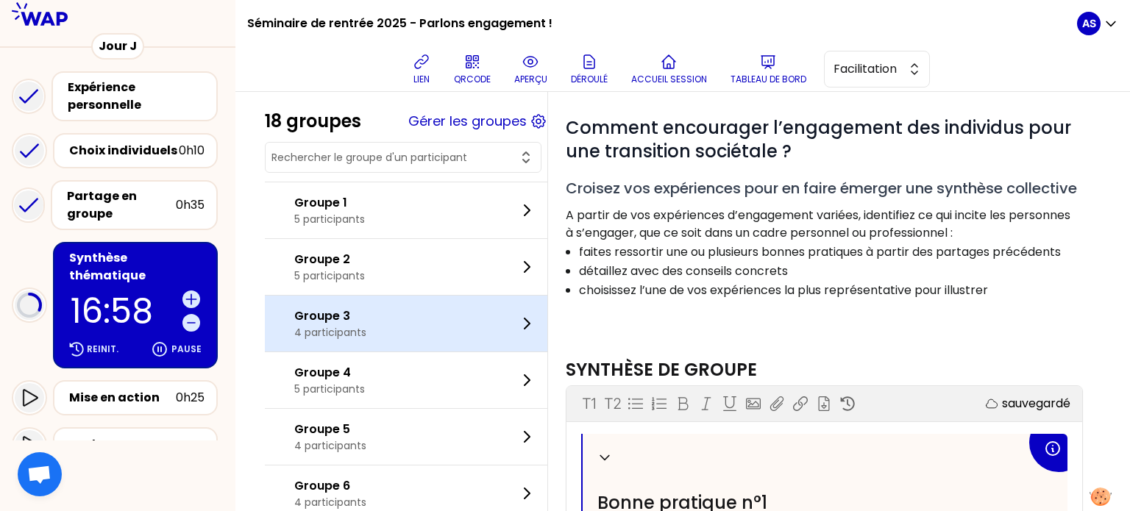
click at [462, 328] on div "Groupe 3 4 participants" at bounding box center [406, 324] width 283 height 56
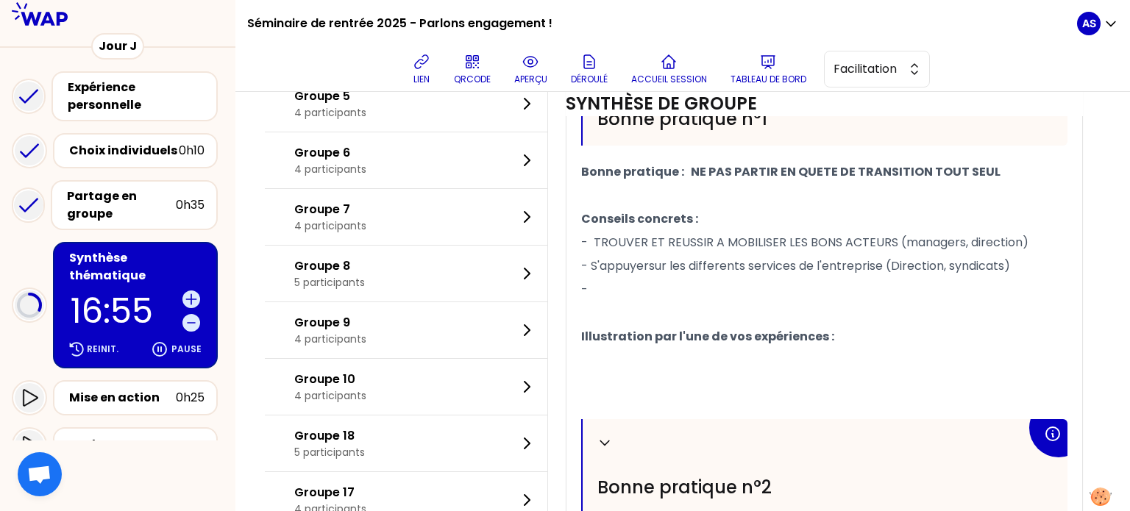
scroll to position [497, 0]
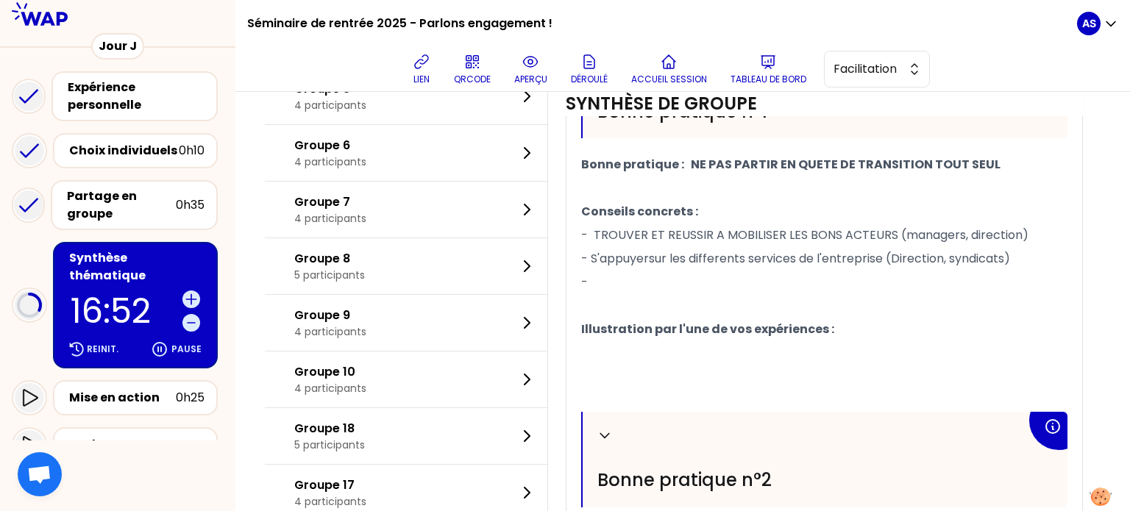
click at [661, 267] on span "- S'appuyersur les differents services de l'entreprise (Direction, syndicats)" at bounding box center [795, 258] width 429 height 17
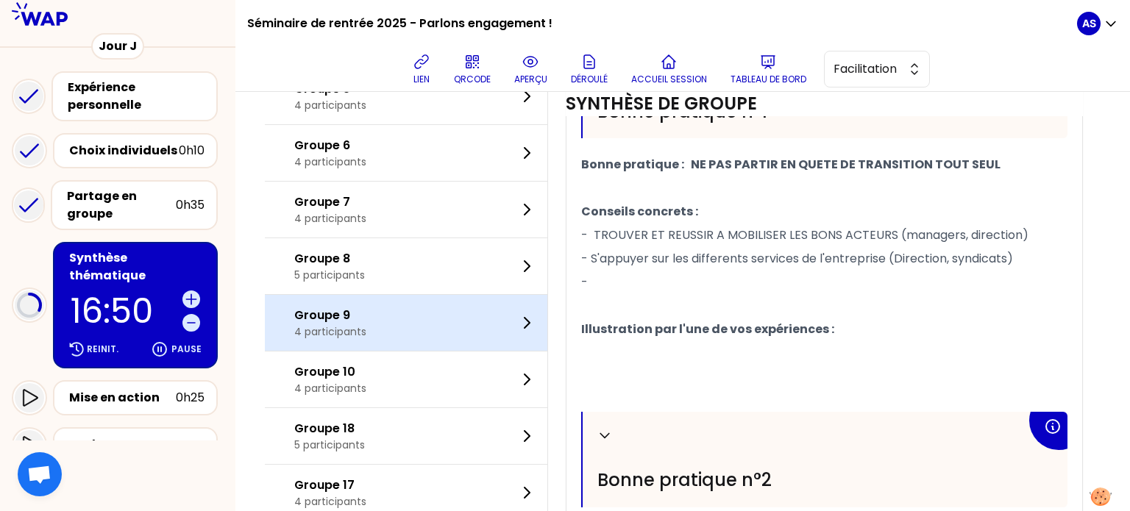
click at [403, 346] on div "Groupe 9 4 participants" at bounding box center [406, 323] width 283 height 56
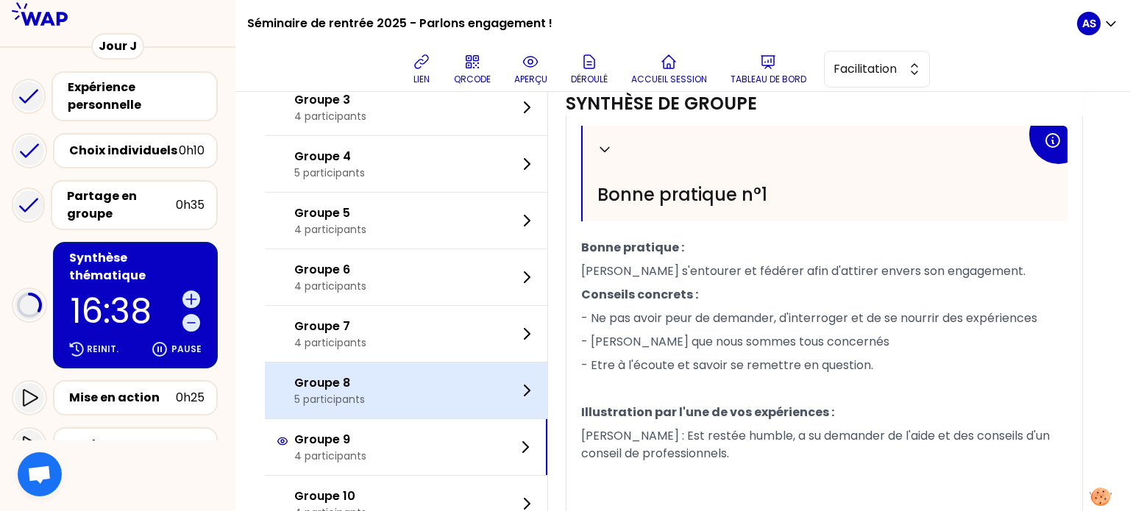
scroll to position [412, 0]
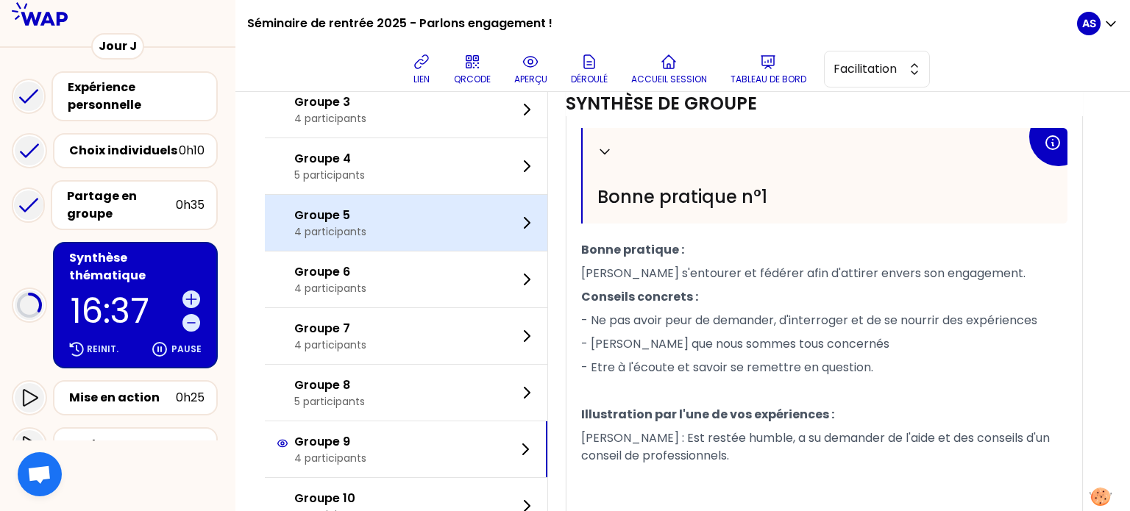
click at [425, 251] on div "Groupe 5 4 participants" at bounding box center [406, 223] width 283 height 56
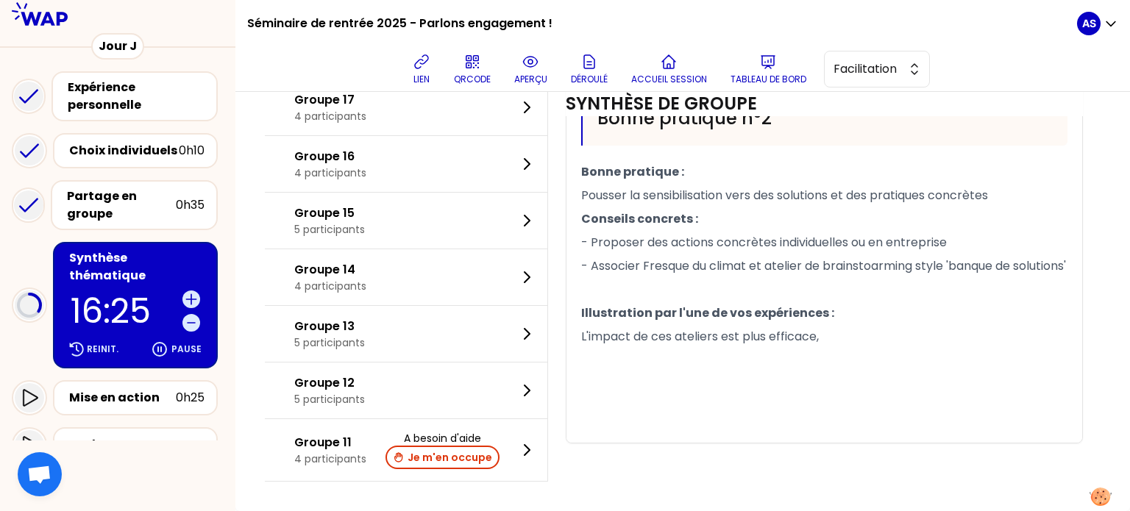
scroll to position [948, 0]
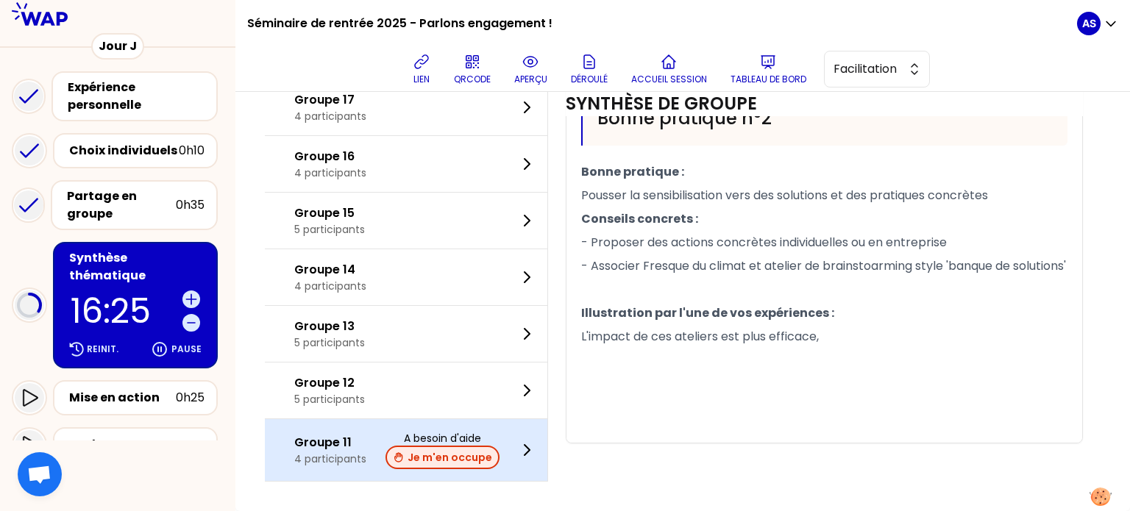
click at [439, 463] on button "Je m'en occupe" at bounding box center [443, 458] width 114 height 24
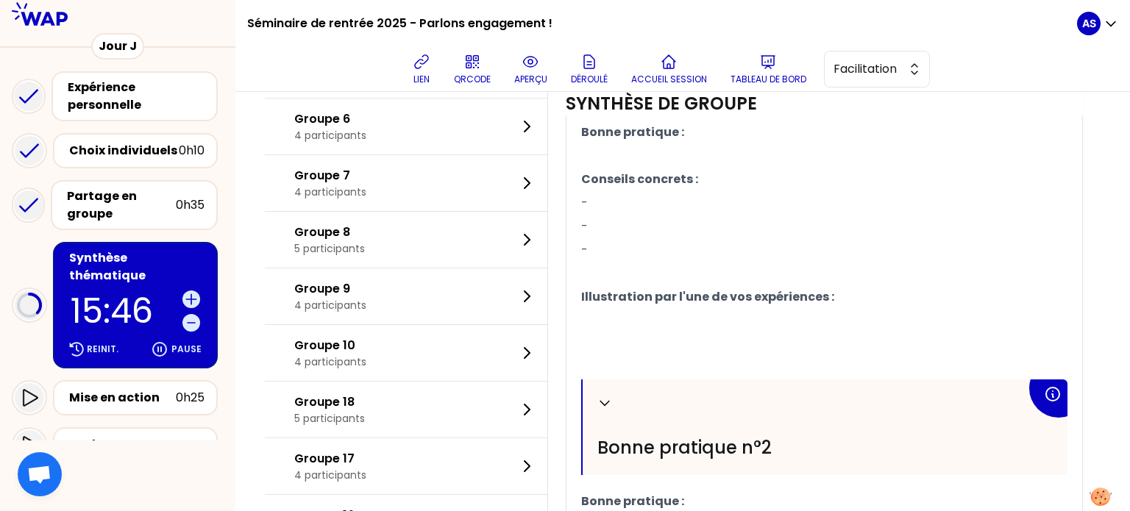
scroll to position [530, 0]
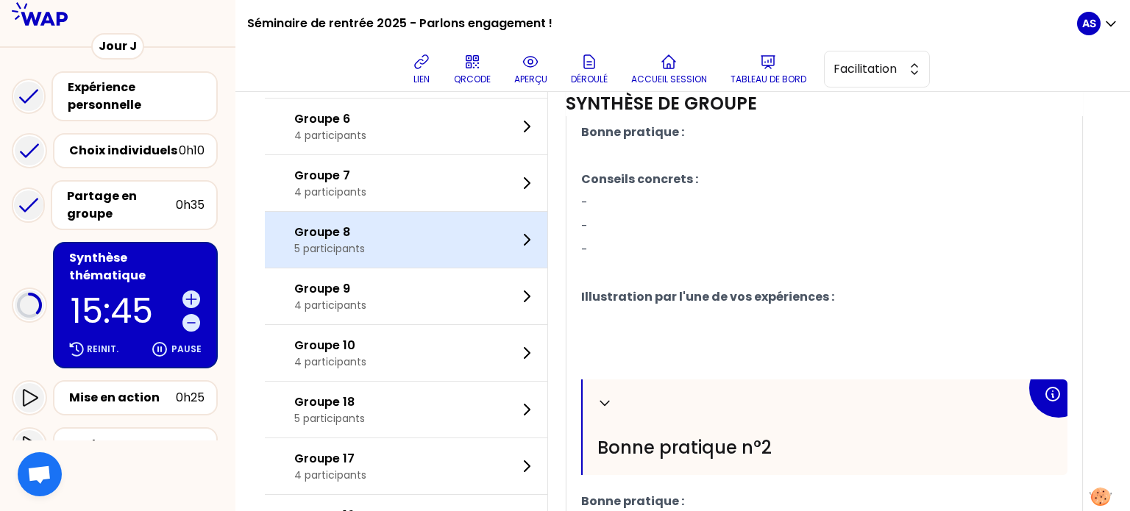
click at [416, 268] on div "Groupe 8 5 participants" at bounding box center [406, 240] width 283 height 56
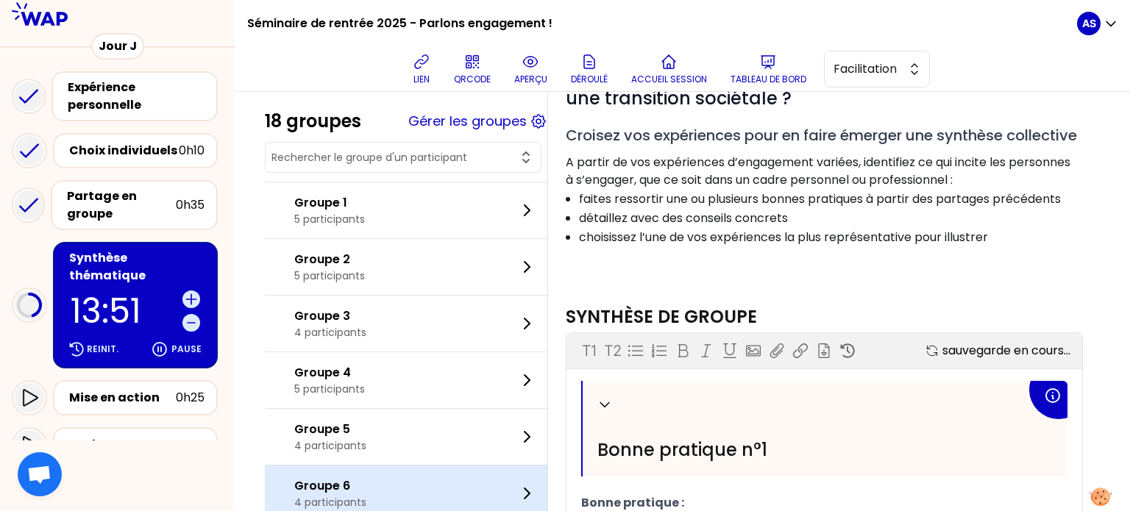
scroll to position [79, 0]
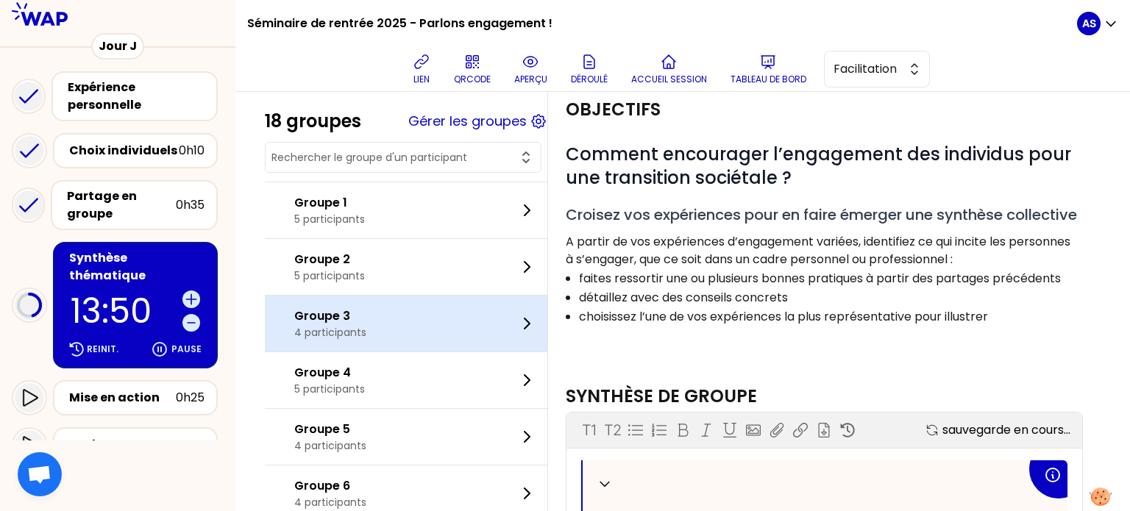
click at [402, 342] on div "Groupe 3 4 participants" at bounding box center [406, 324] width 283 height 56
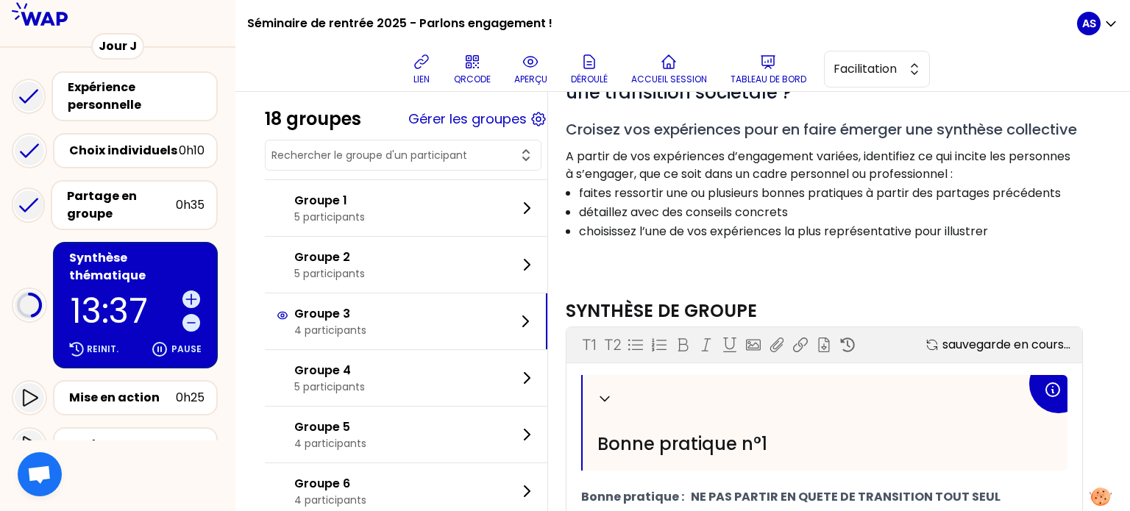
scroll to position [159, 0]
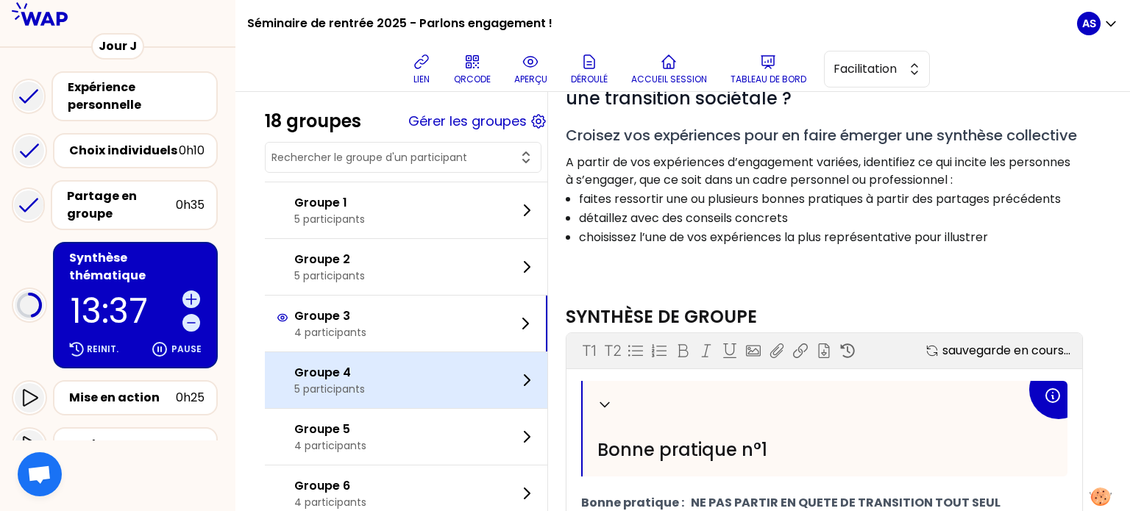
click at [365, 382] on p "5 participants" at bounding box center [329, 389] width 71 height 15
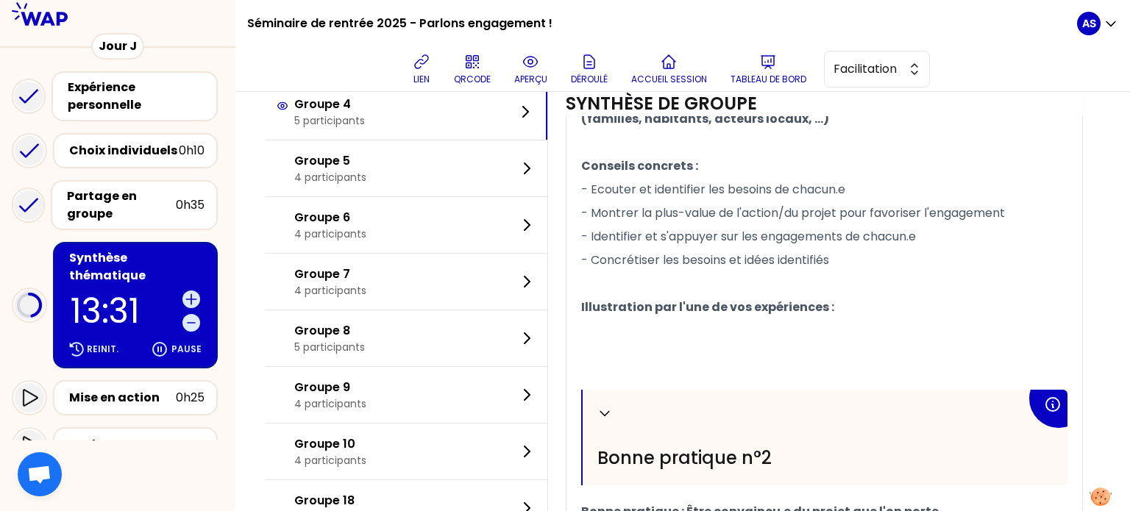
scroll to position [550, 0]
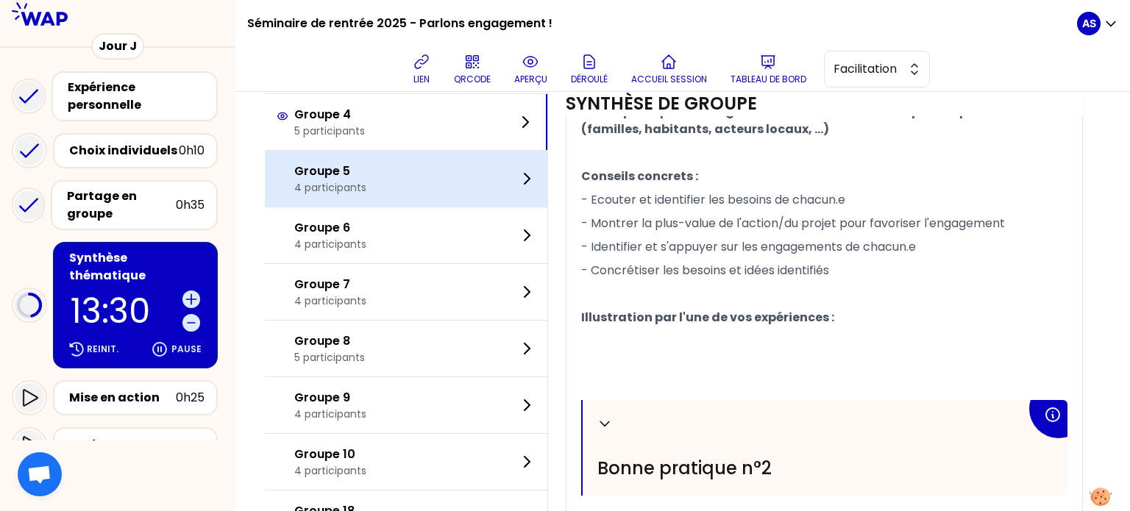
click at [388, 207] on div "Groupe 5 4 participants" at bounding box center [406, 179] width 283 height 56
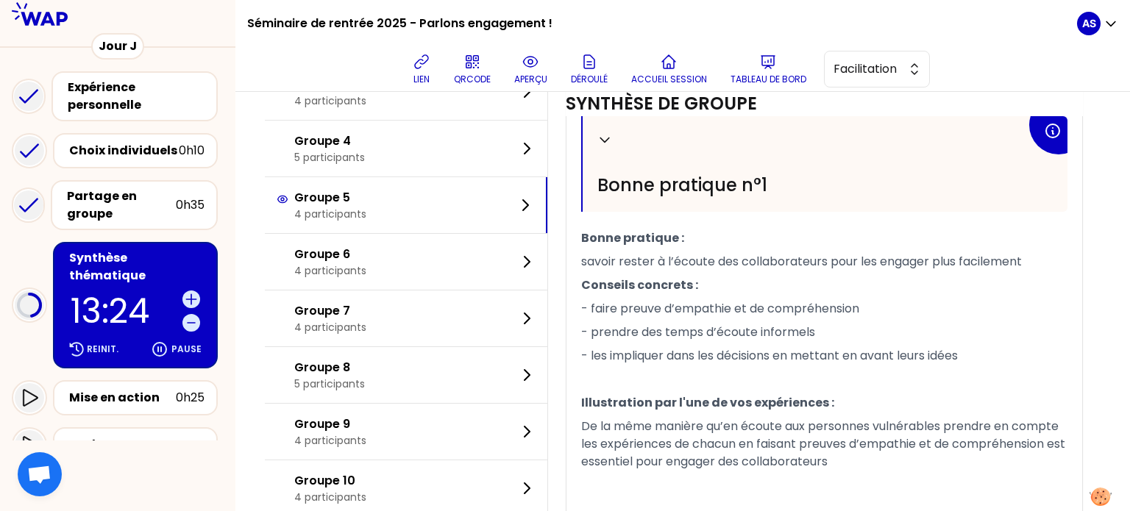
scroll to position [421, 0]
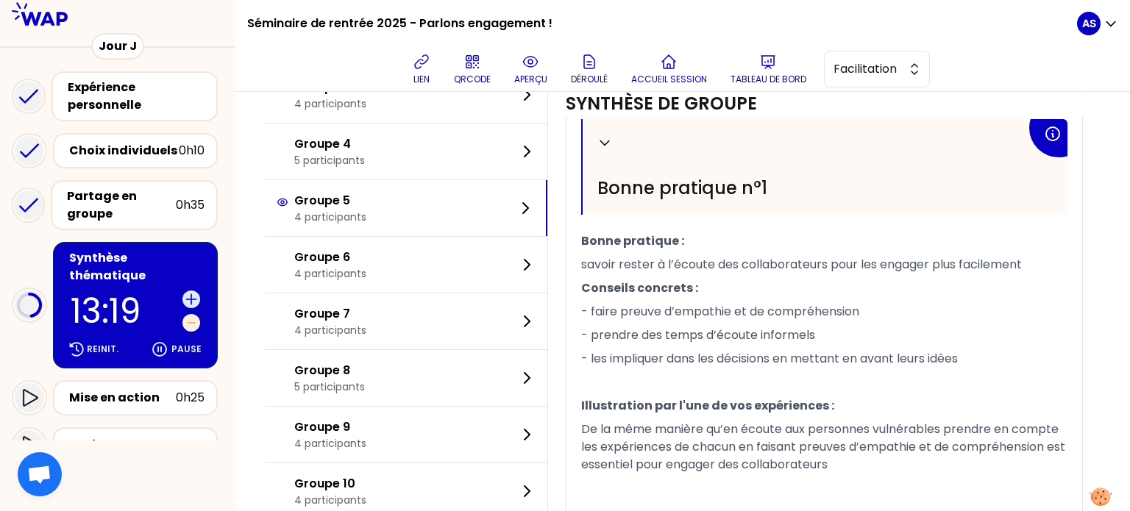
click at [191, 316] on icon at bounding box center [191, 323] width 15 height 15
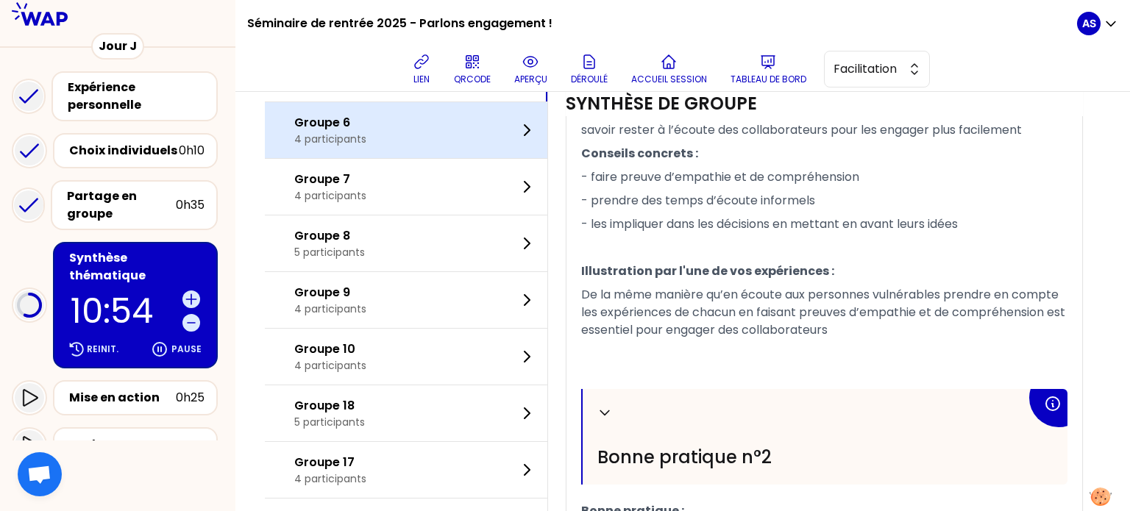
scroll to position [555, 0]
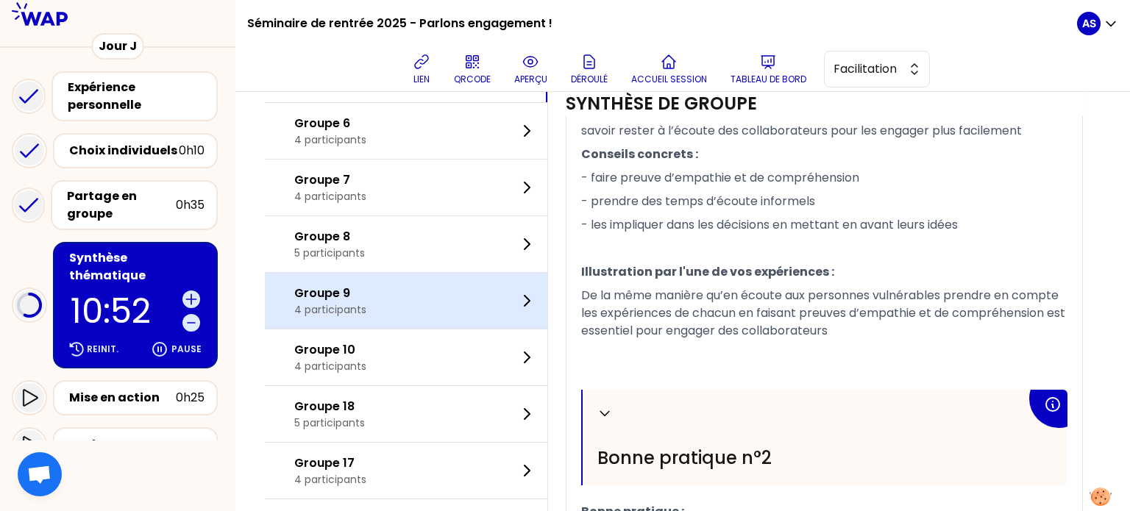
click at [432, 329] on div "Groupe 9 4 participants" at bounding box center [406, 301] width 283 height 56
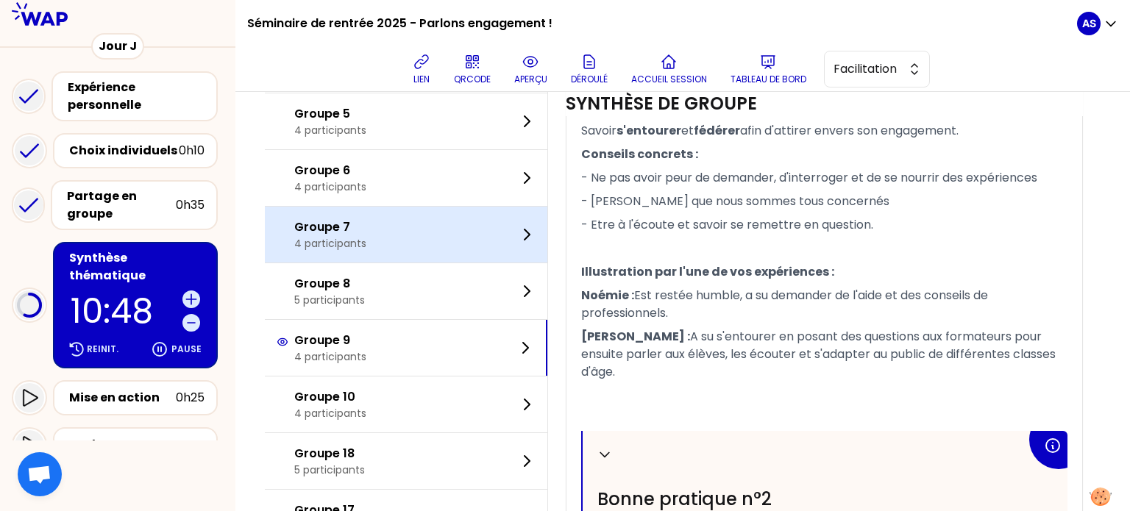
click at [401, 263] on div "Groupe 7 4 participants" at bounding box center [406, 235] width 283 height 56
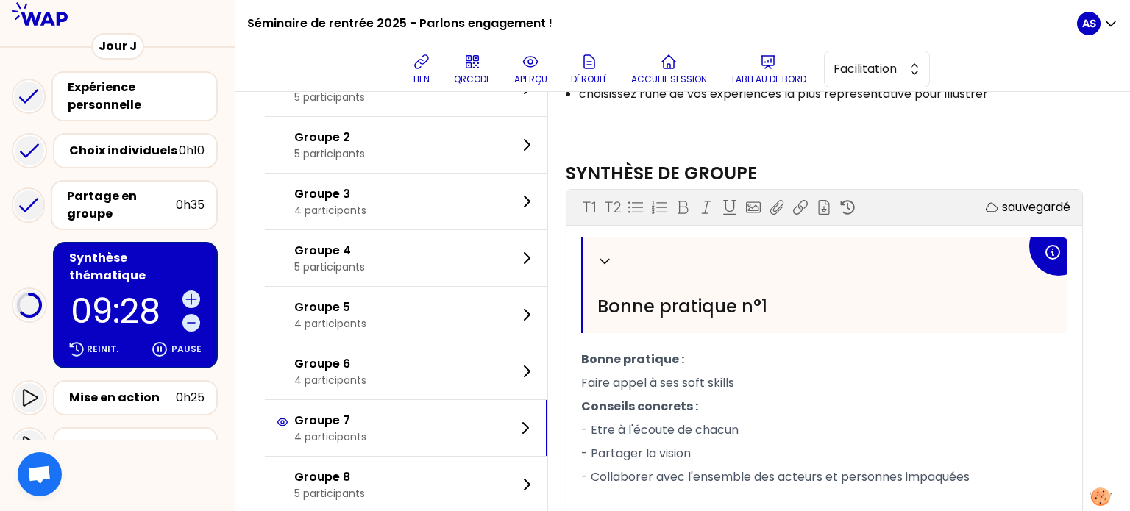
scroll to position [0, 0]
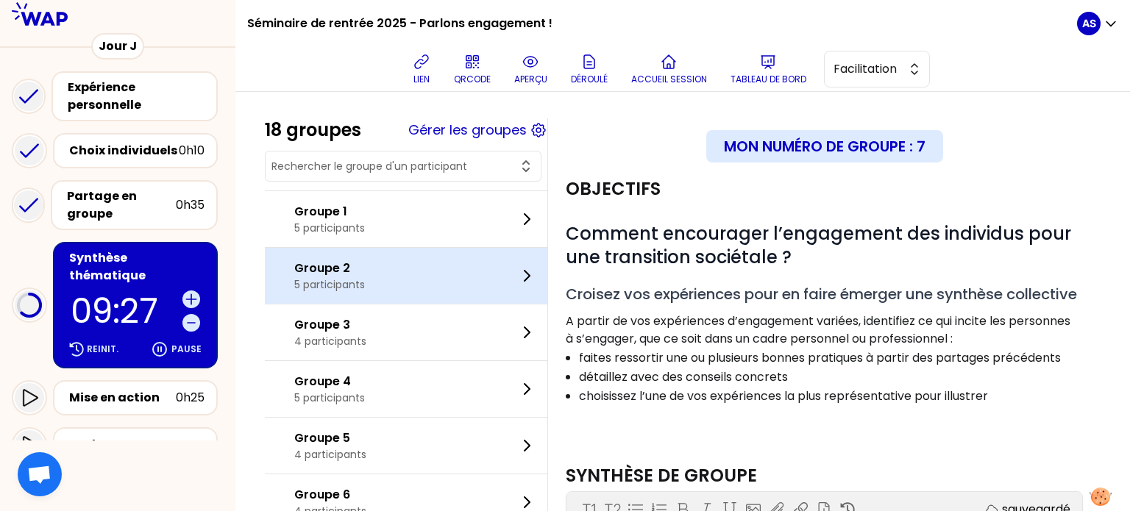
click at [444, 268] on div "Groupe 2 5 participants" at bounding box center [406, 276] width 283 height 56
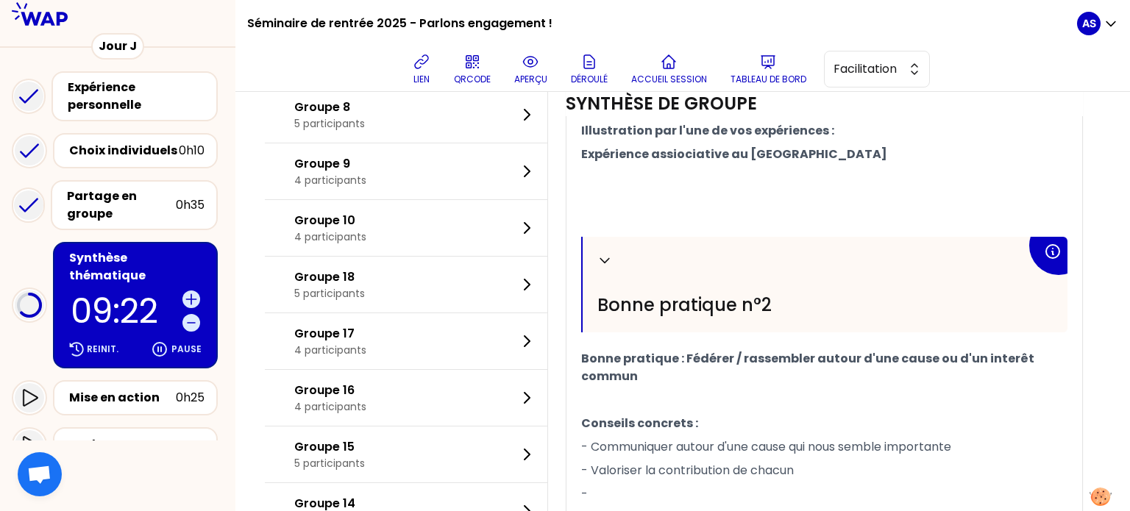
scroll to position [756, 0]
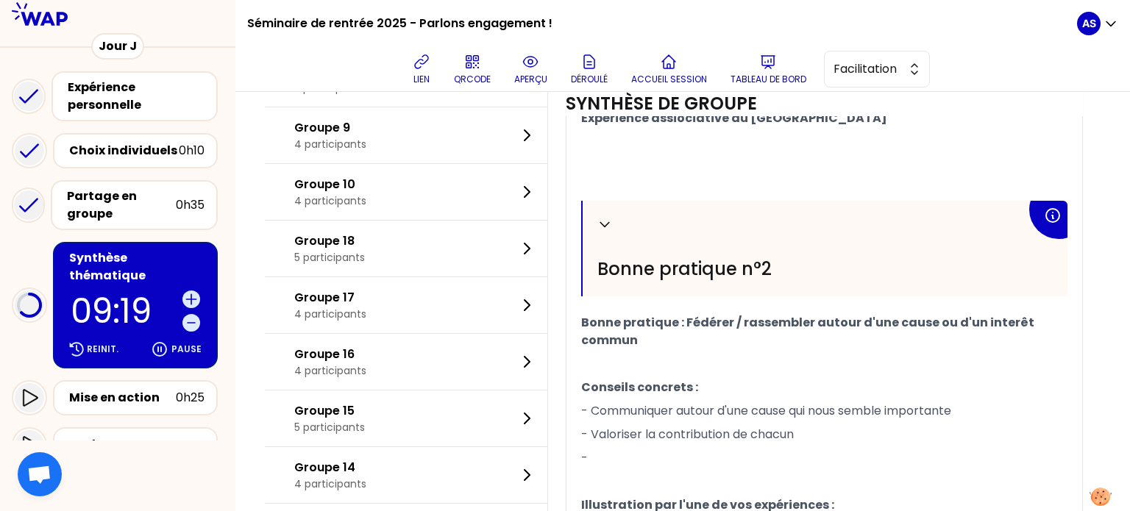
click at [689, 127] on span "Expérience assiociative au Honduras" at bounding box center [734, 118] width 306 height 17
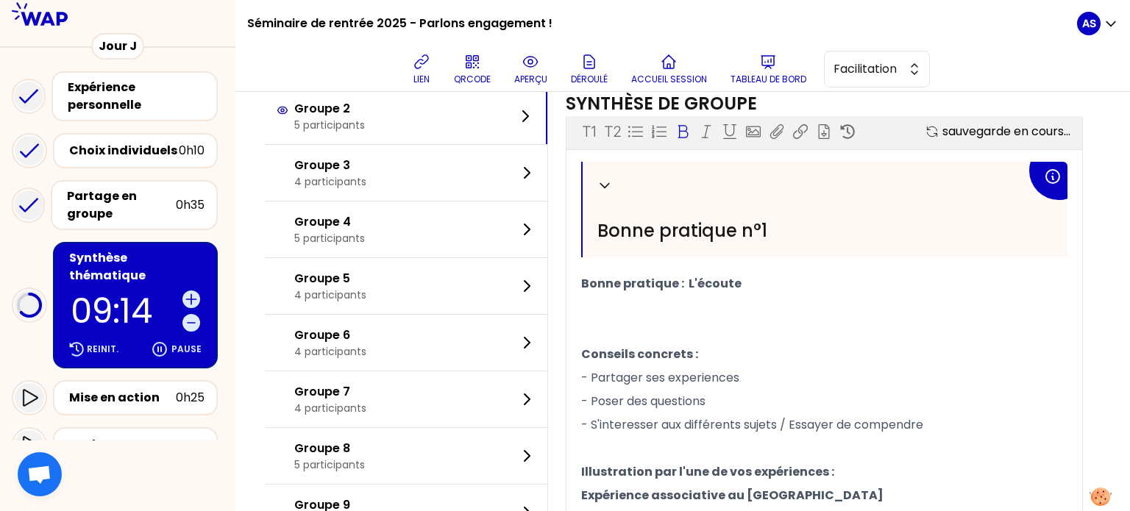
scroll to position [373, 0]
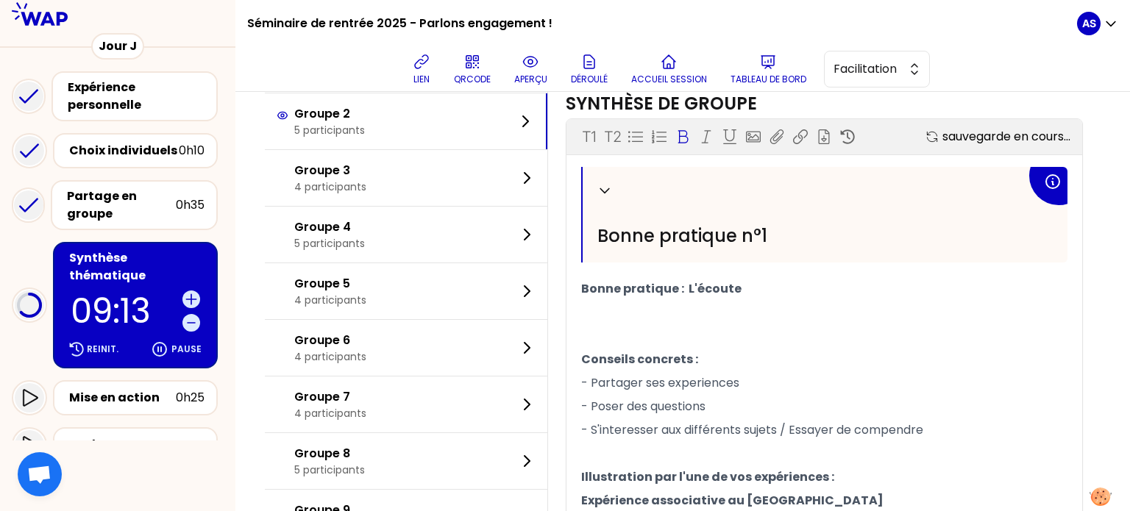
click at [425, 206] on div "Groupe 3 4 participants" at bounding box center [406, 178] width 283 height 56
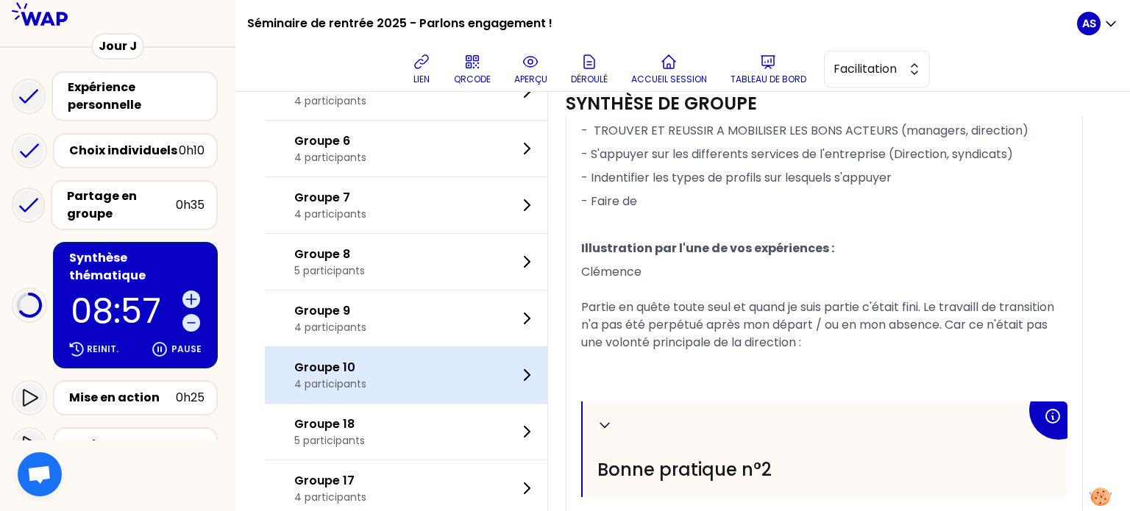
scroll to position [587, 0]
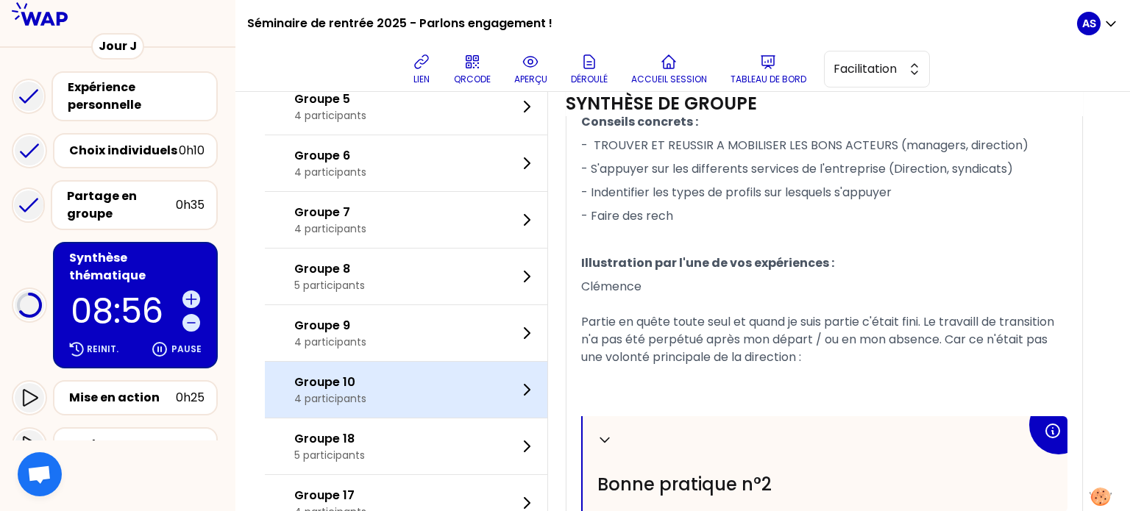
click at [422, 418] on div "Groupe 10 4 participants" at bounding box center [406, 390] width 283 height 56
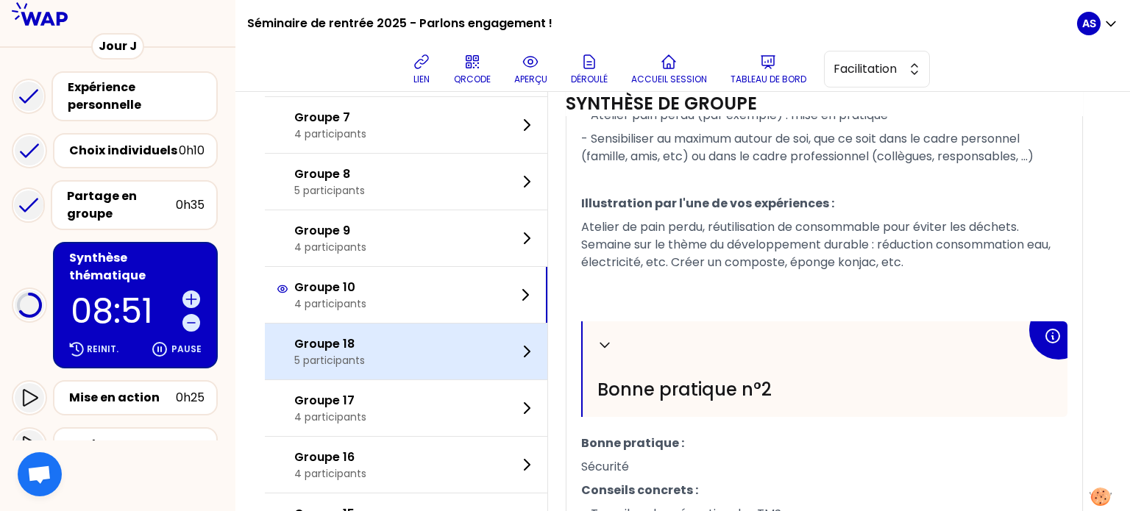
scroll to position [592, 0]
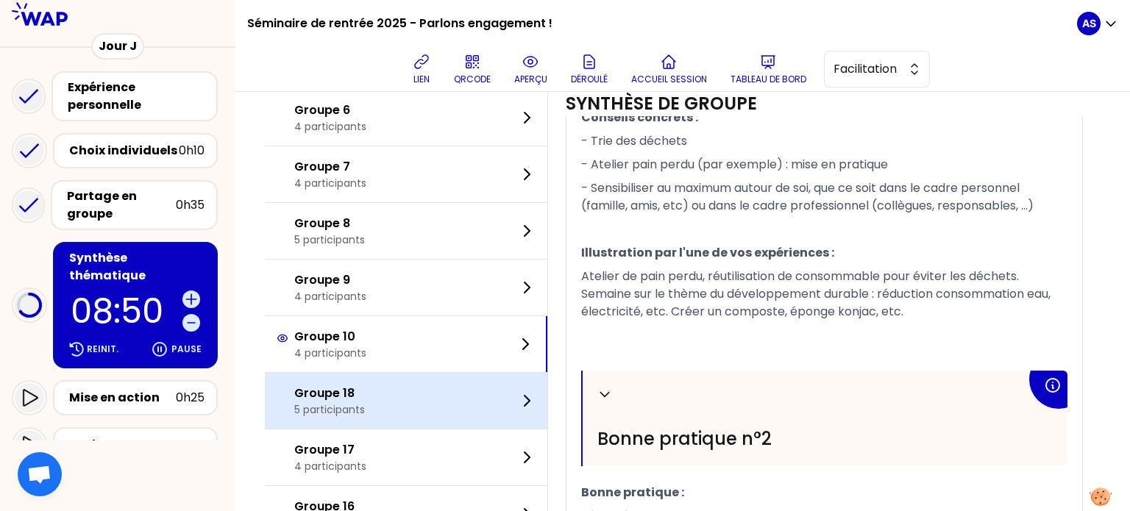
click at [433, 254] on div "Groupe 8 5 participants" at bounding box center [406, 231] width 283 height 56
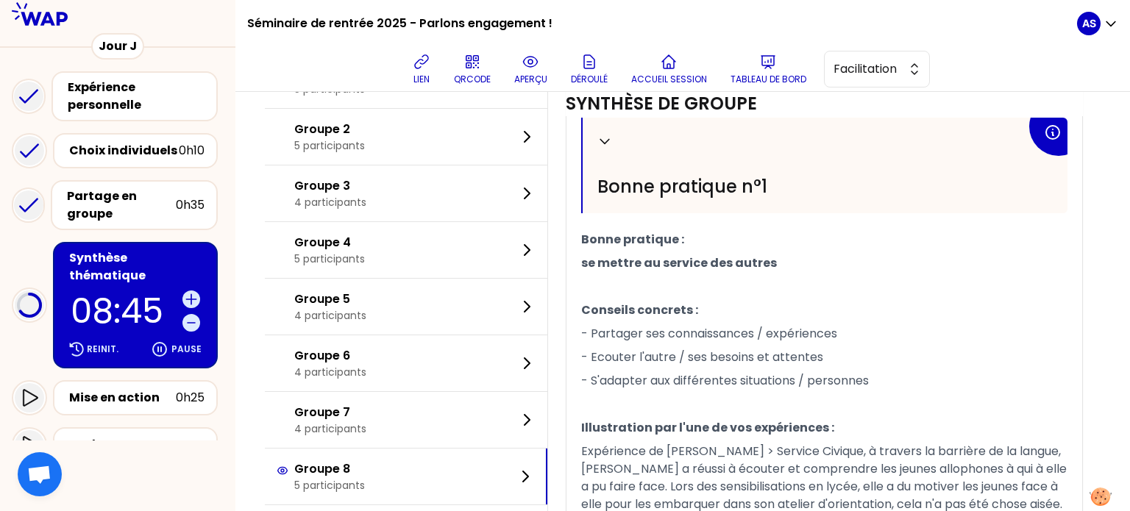
scroll to position [382, 0]
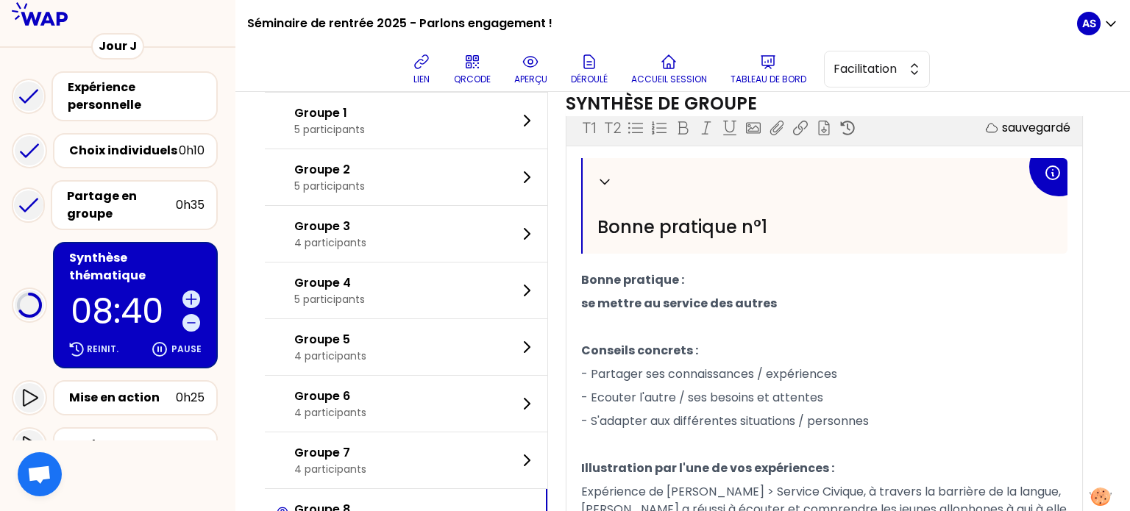
click at [269, 352] on div "18 groupes Gérer les groupes Groupe 1 5 participants Groupe 2 5 participants Gr…" at bounding box center [682, 426] width 895 height 1432
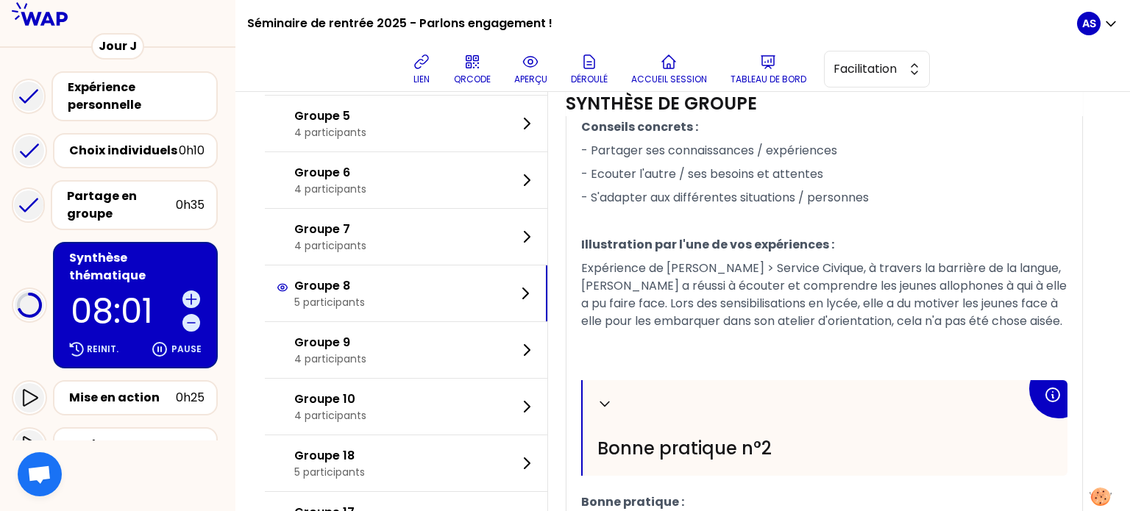
scroll to position [633, 0]
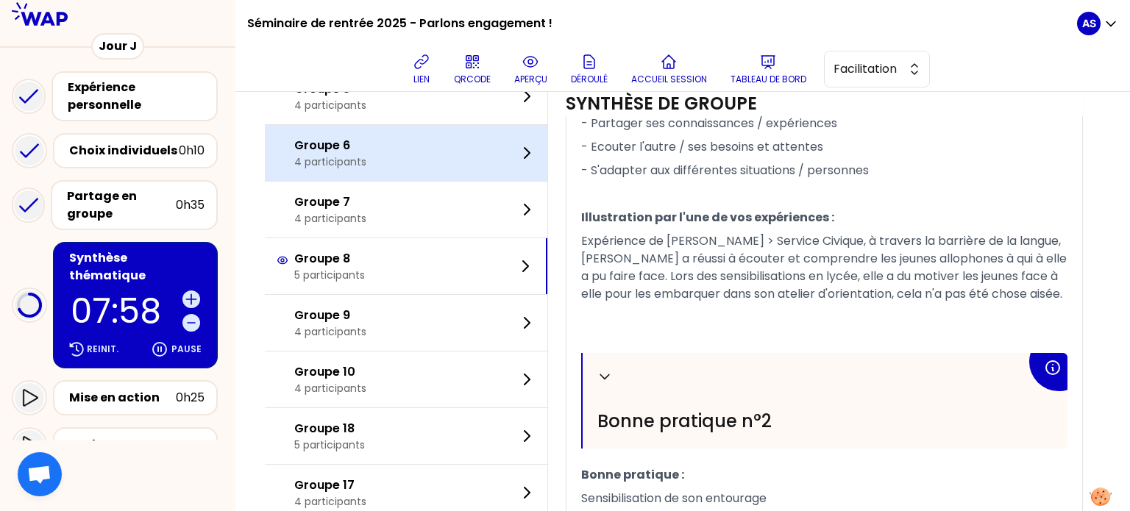
click at [395, 181] on div "Groupe 6 4 participants" at bounding box center [406, 153] width 283 height 56
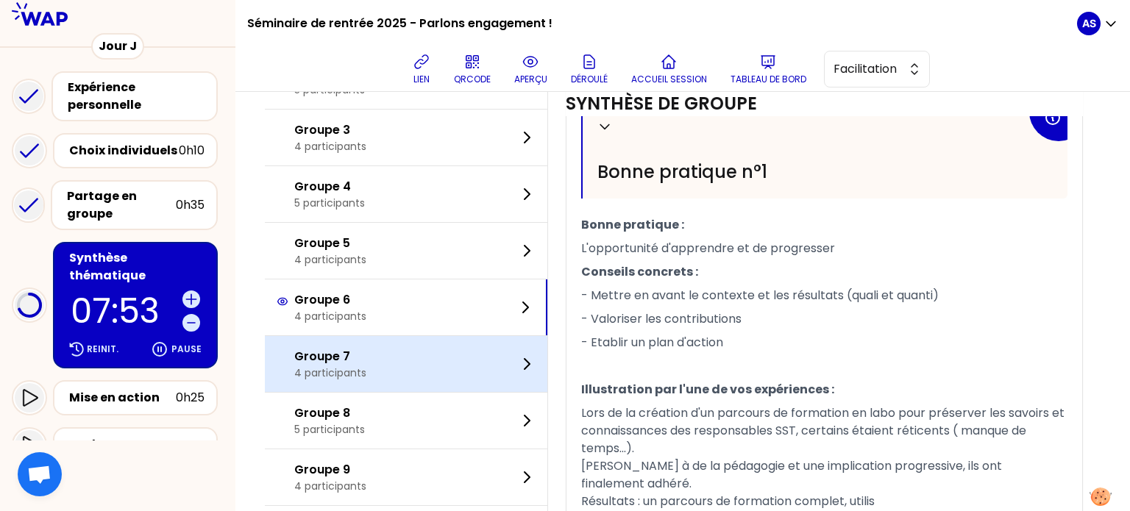
scroll to position [437, 0]
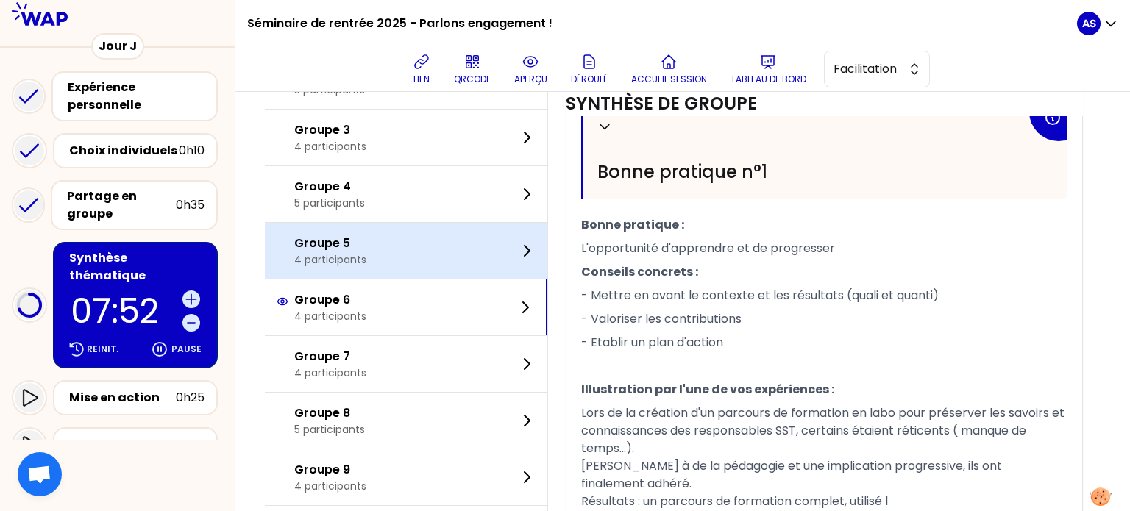
click at [381, 277] on div "Groupe 5 4 participants" at bounding box center [406, 251] width 283 height 56
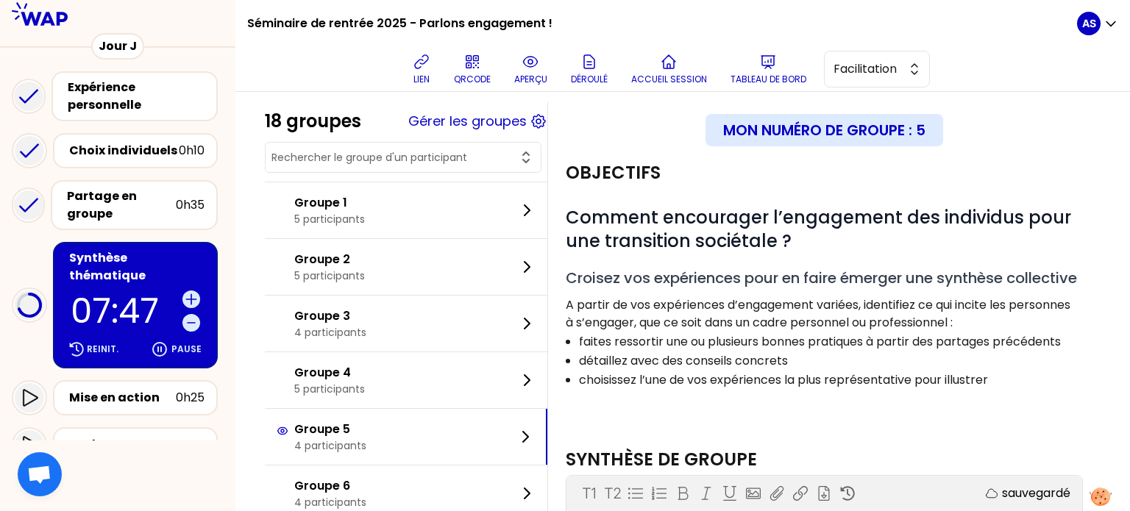
scroll to position [0, 0]
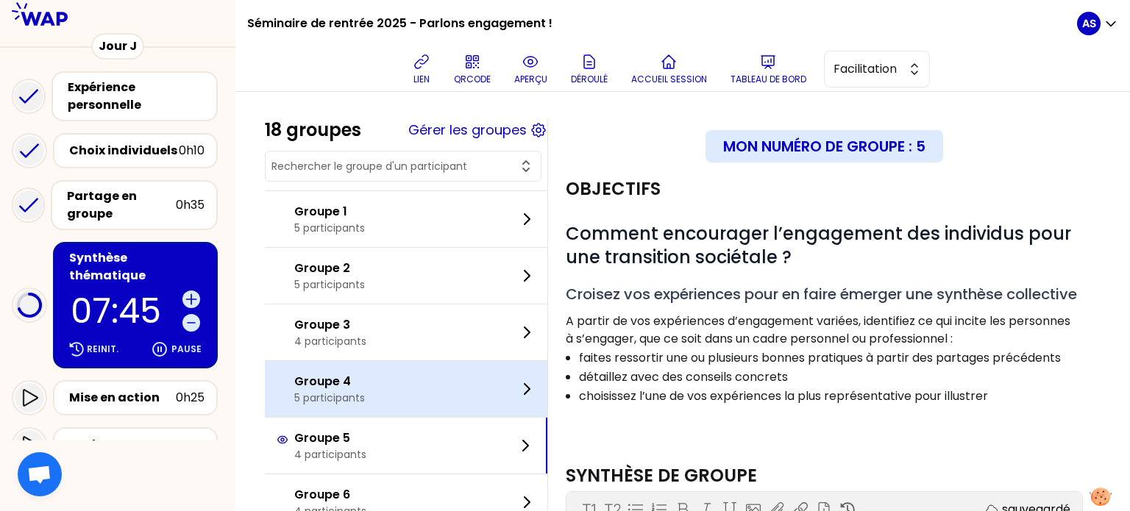
click at [411, 394] on div "Groupe 4 5 participants" at bounding box center [406, 389] width 283 height 56
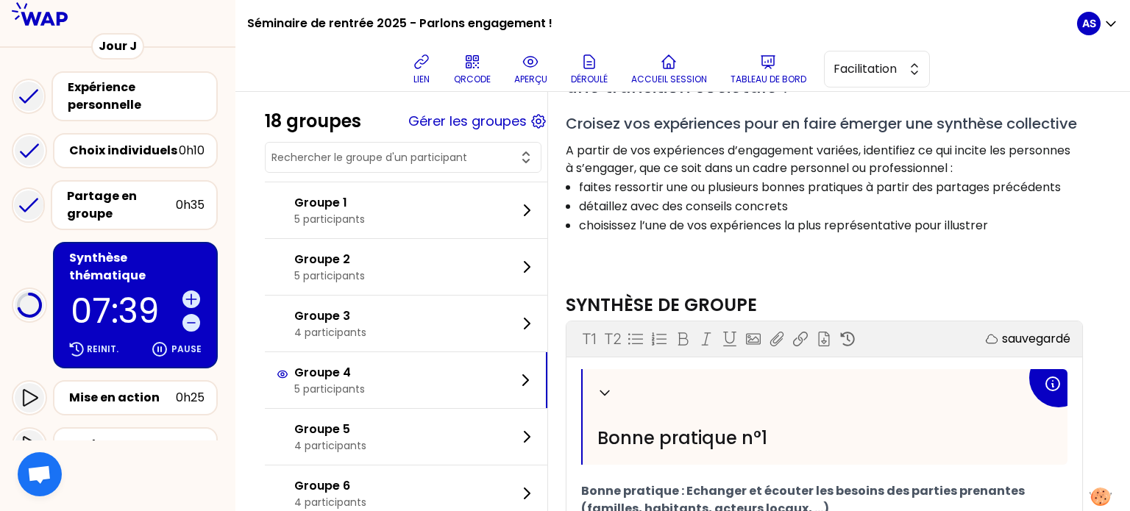
scroll to position [162, 0]
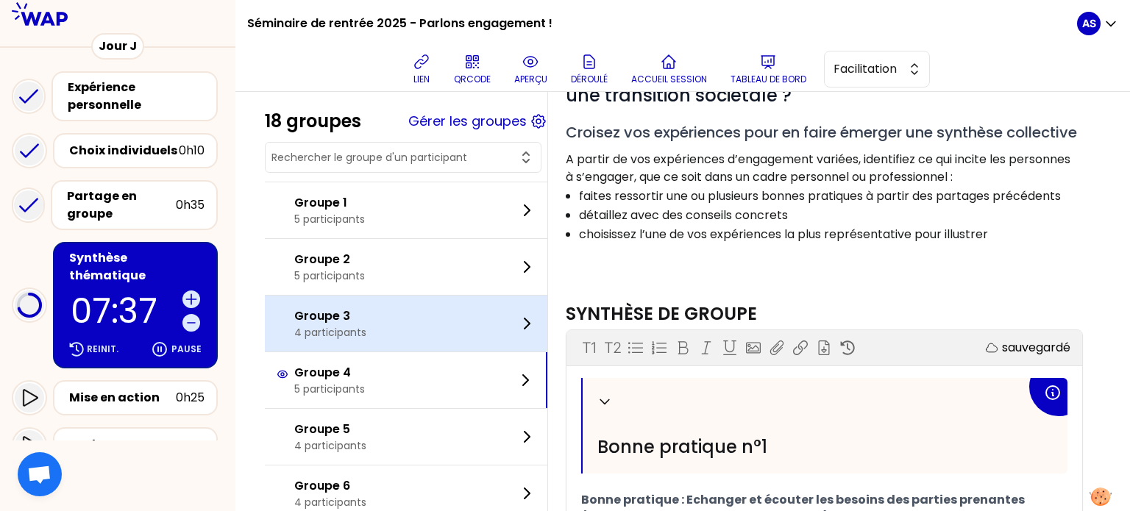
click at [379, 311] on div "Groupe 3 4 participants" at bounding box center [406, 324] width 283 height 56
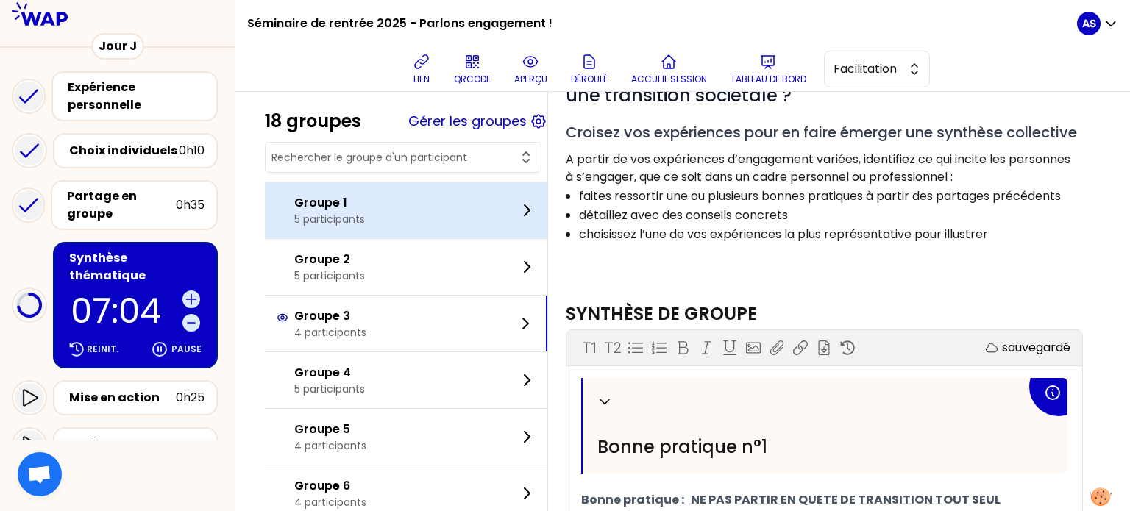
click at [427, 223] on div "Groupe 1 5 participants" at bounding box center [406, 211] width 283 height 56
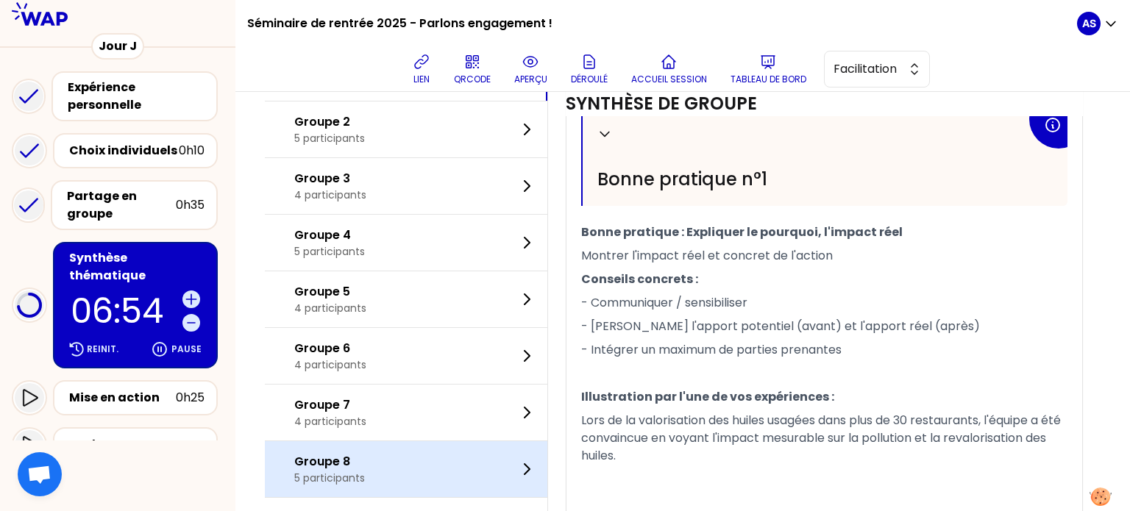
scroll to position [417, 0]
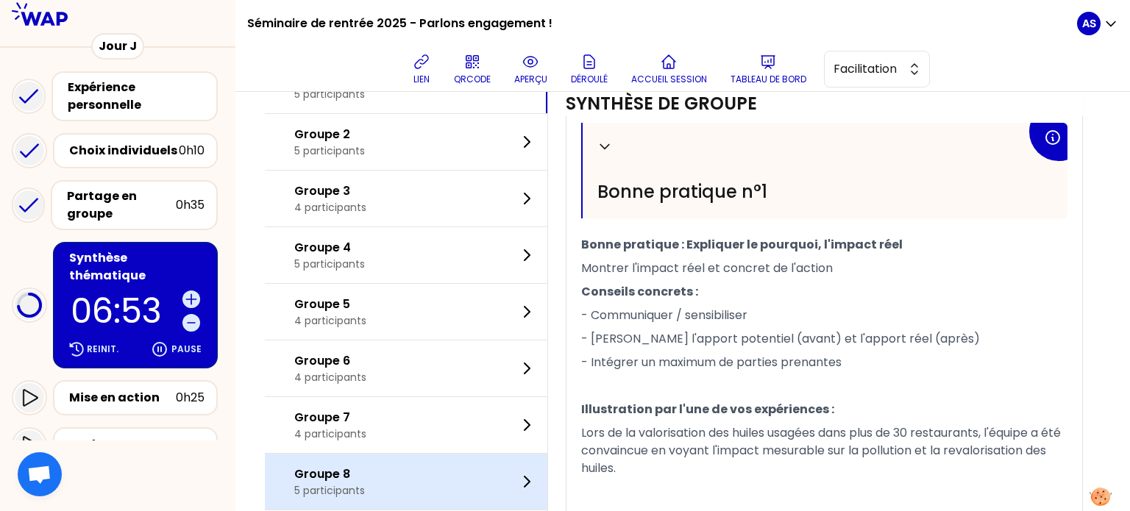
click at [430, 227] on div "Groupe 3 4 participants" at bounding box center [406, 199] width 283 height 56
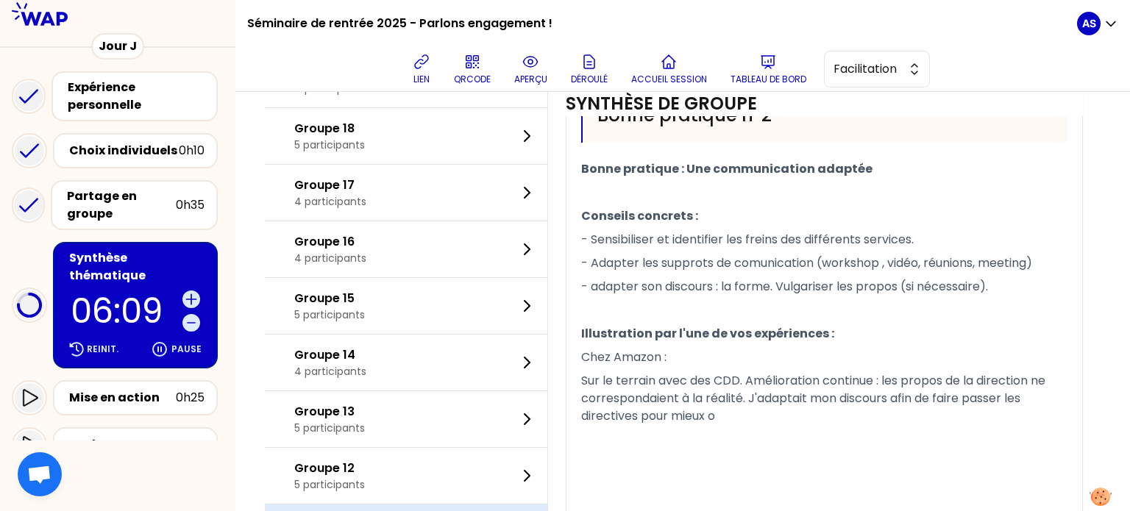
scroll to position [993, 0]
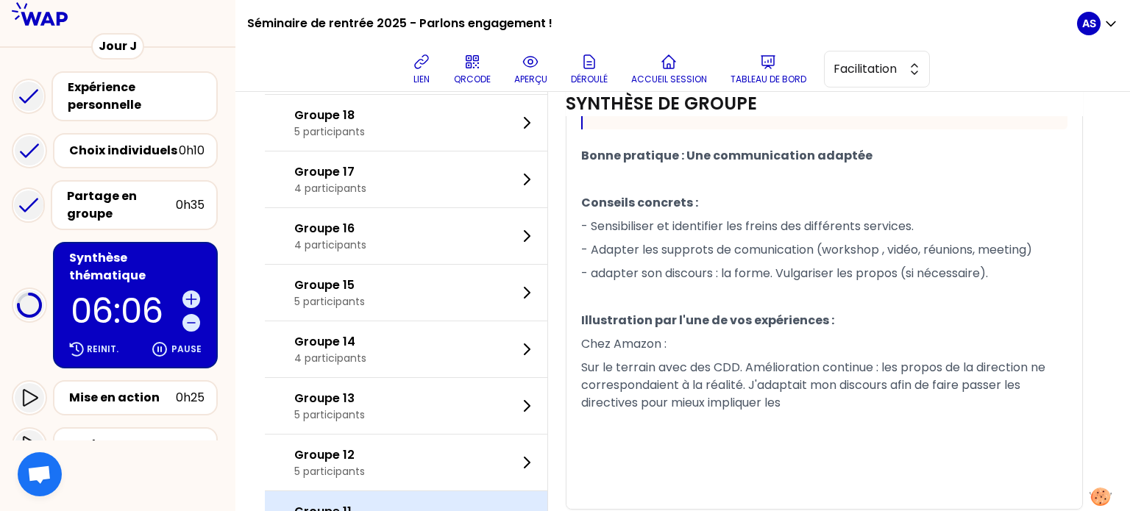
click at [708, 258] on span "- Adapter les supprots de comunication (workshop , vidéo, réunions, meeting)" at bounding box center [806, 249] width 451 height 17
click at [769, 258] on span "- Adapter les supports de comunication (workshop , vidéo, réunions, meeting)" at bounding box center [806, 249] width 451 height 17
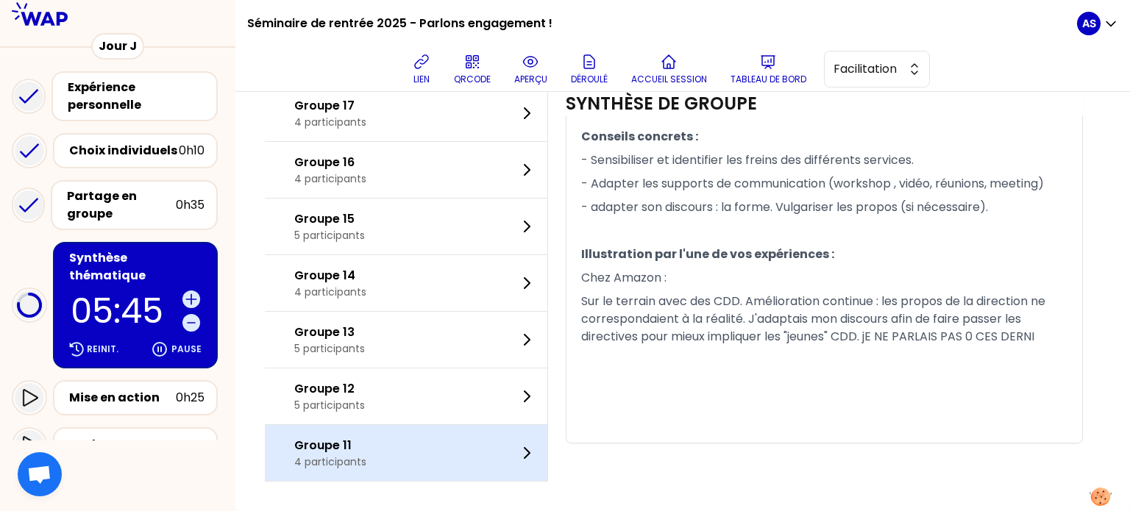
scroll to position [1119, 0]
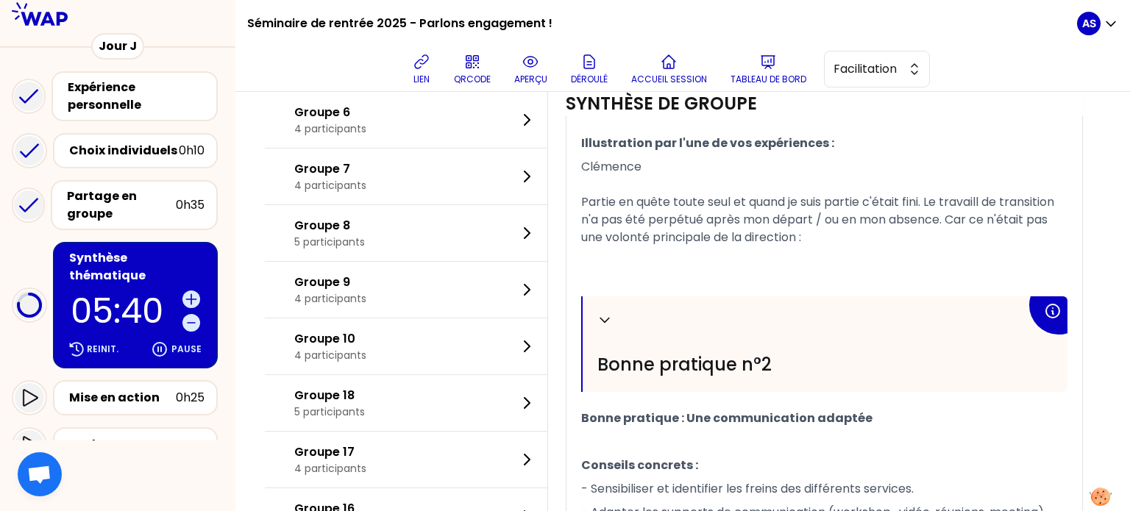
click at [442, 205] on div "Groupe 7 4 participants" at bounding box center [406, 177] width 283 height 56
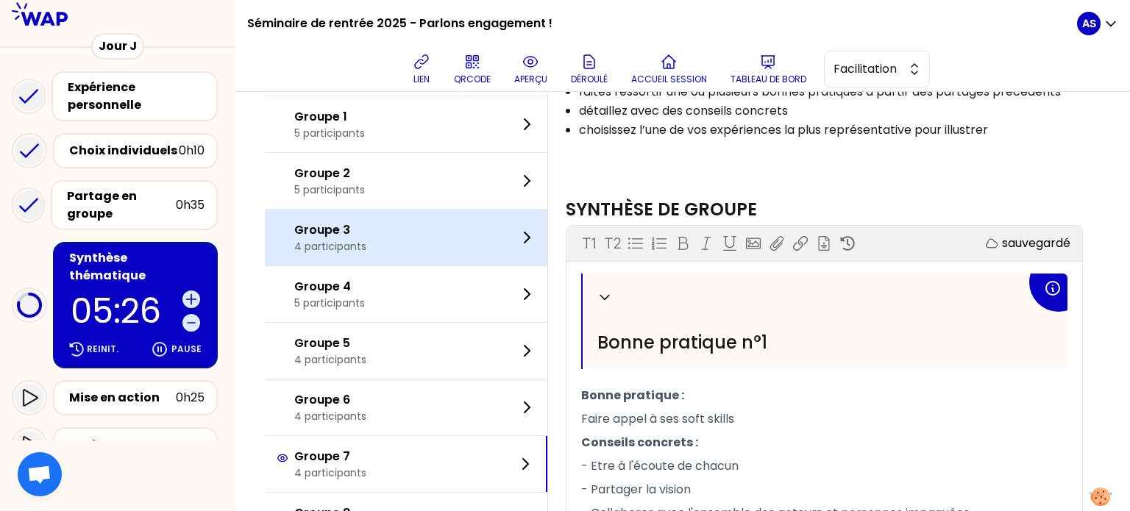
scroll to position [0, 0]
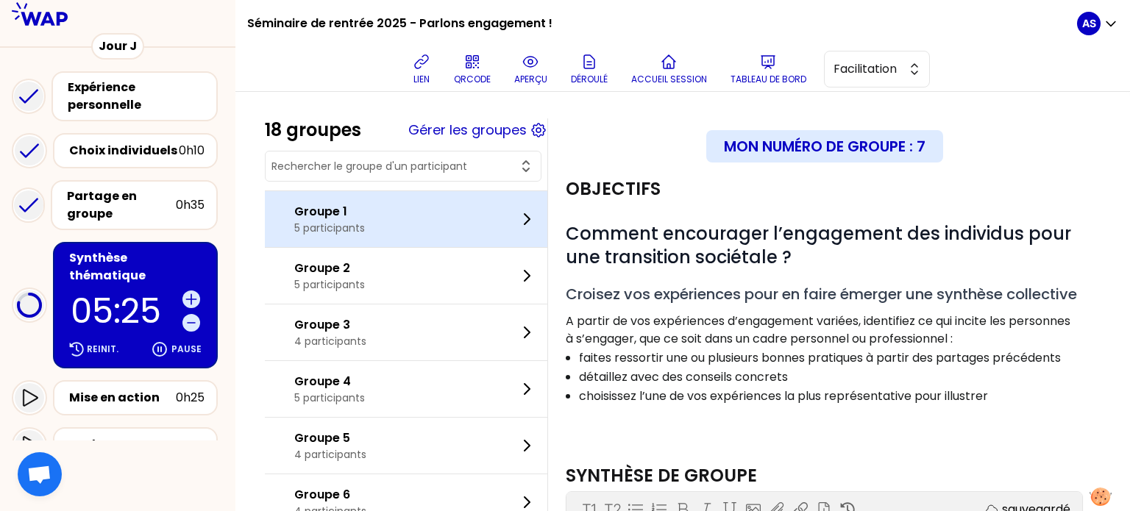
click at [414, 230] on div "Groupe 1 5 participants" at bounding box center [406, 219] width 283 height 56
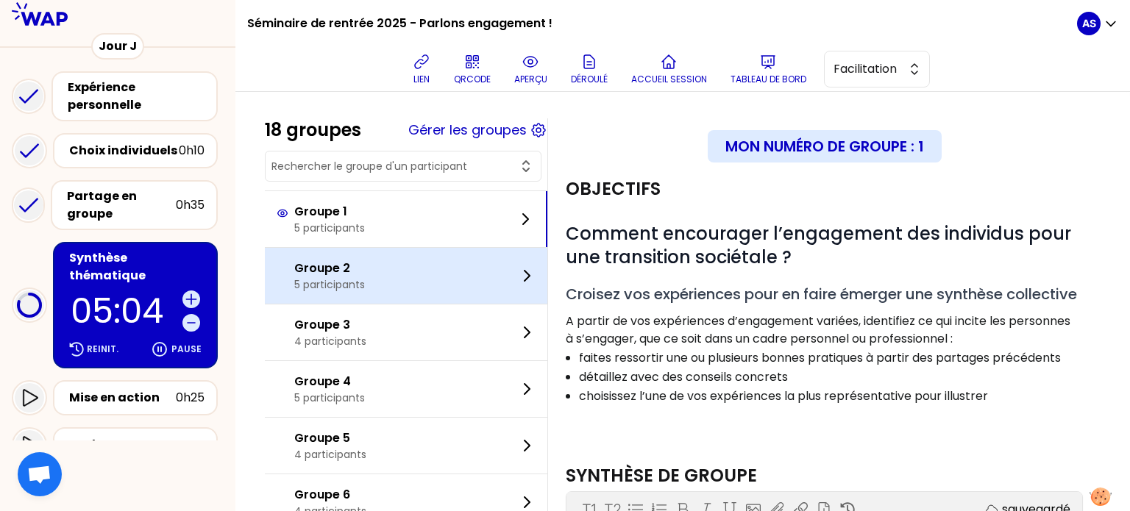
click at [447, 283] on div "Groupe 2 5 participants" at bounding box center [406, 276] width 283 height 56
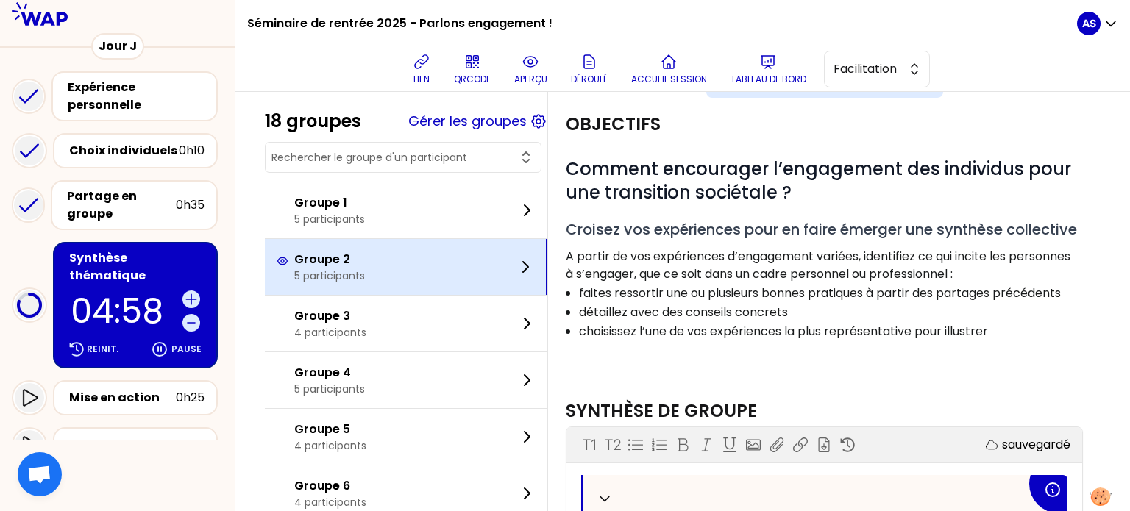
scroll to position [59, 0]
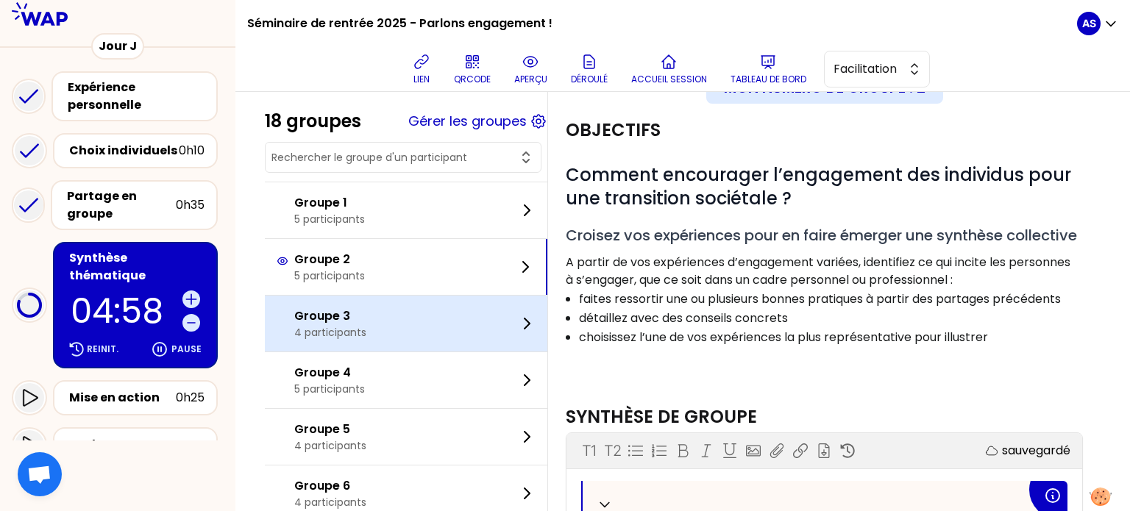
click at [397, 318] on div "Groupe 3 4 participants" at bounding box center [406, 324] width 283 height 56
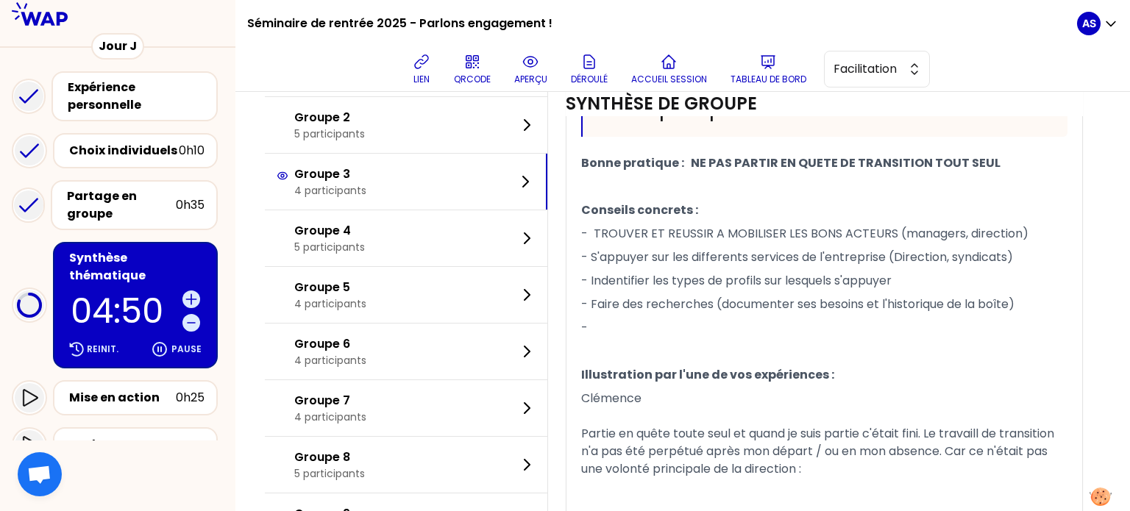
scroll to position [497, 0]
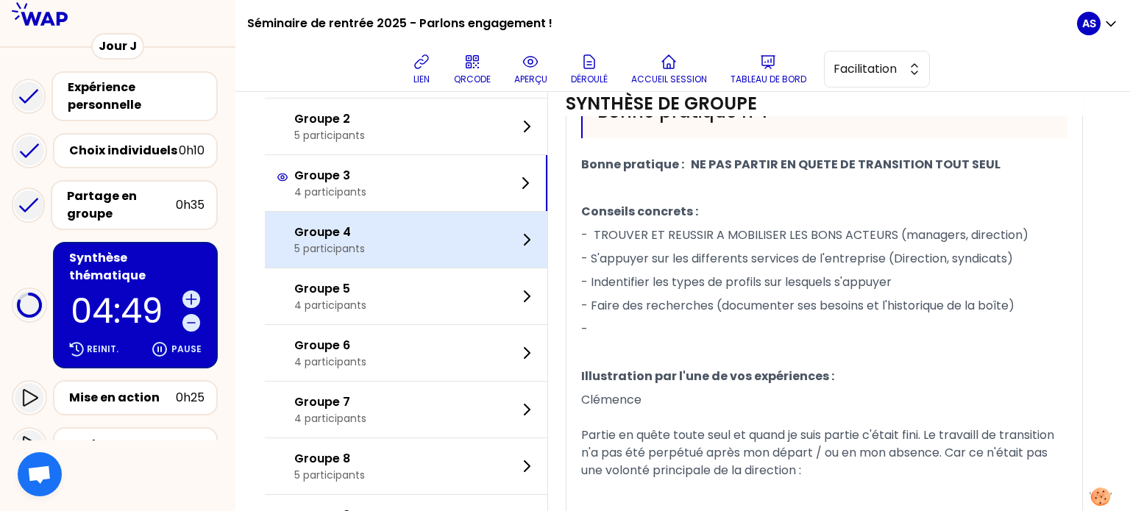
click at [461, 268] on div "Groupe 4 5 participants" at bounding box center [406, 240] width 283 height 56
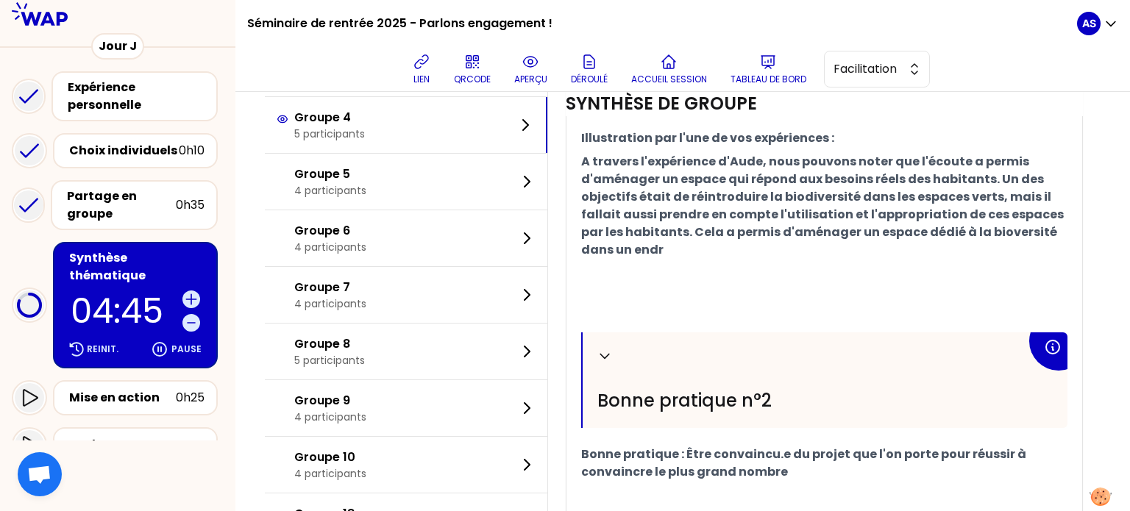
scroll to position [726, 0]
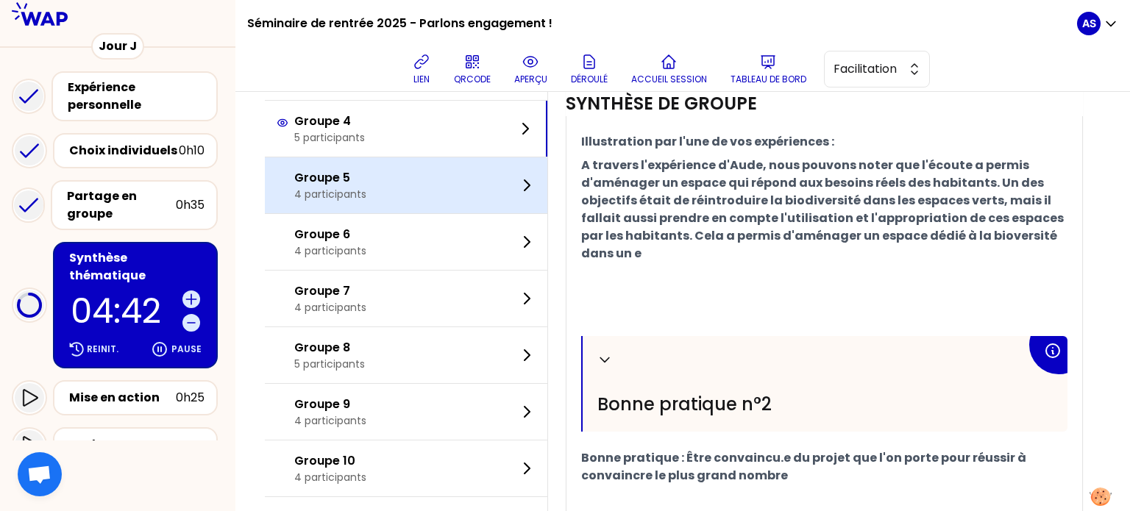
click at [428, 213] on div "Groupe 5 4 participants" at bounding box center [406, 185] width 283 height 56
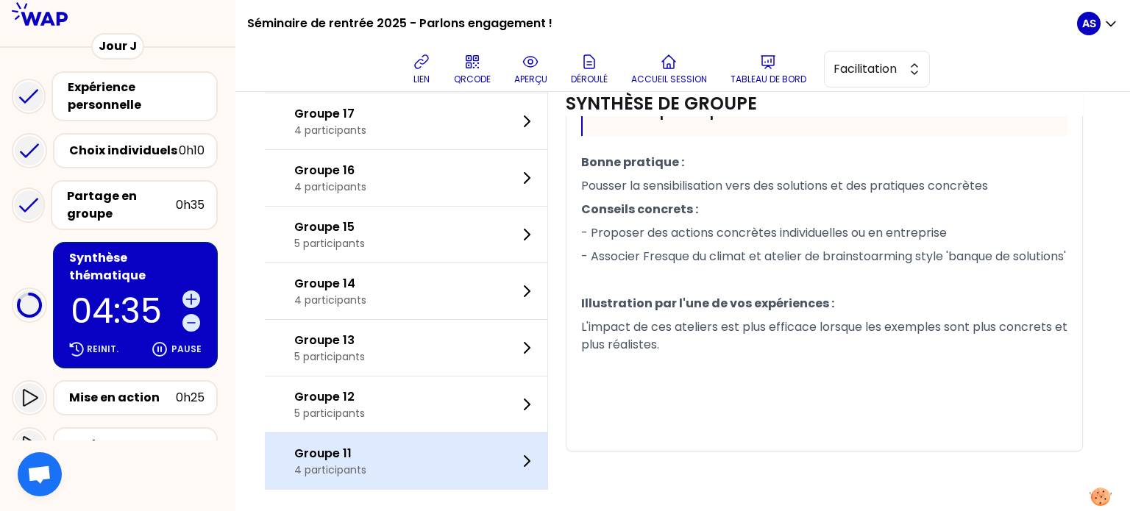
scroll to position [914, 0]
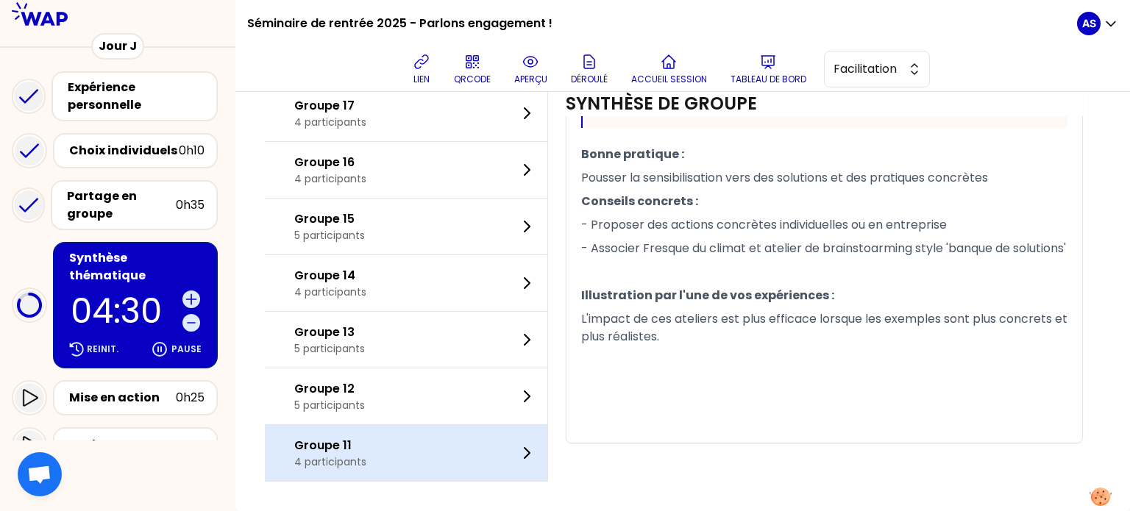
click at [893, 257] on span "- Associer Fresque du climat et atelier de brainstoarming style 'banque de solu…" at bounding box center [823, 248] width 485 height 17
click at [769, 349] on p "L'impact de ces ateliers est plus efficace lorsque les exemples sont plus concr…" at bounding box center [824, 328] width 486 height 41
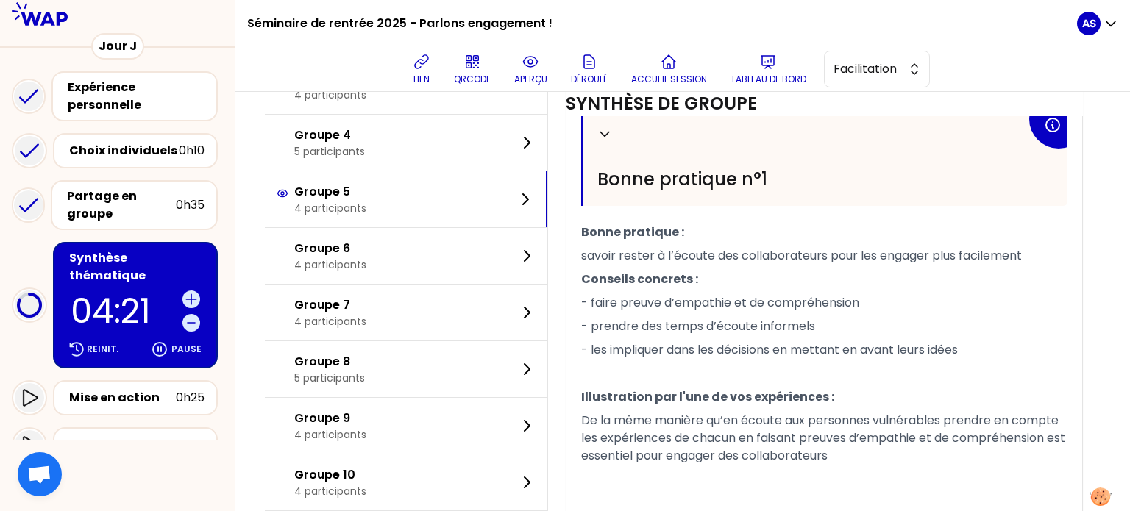
scroll to position [429, 0]
click at [421, 285] on div "Groupe 6 4 participants" at bounding box center [406, 257] width 283 height 56
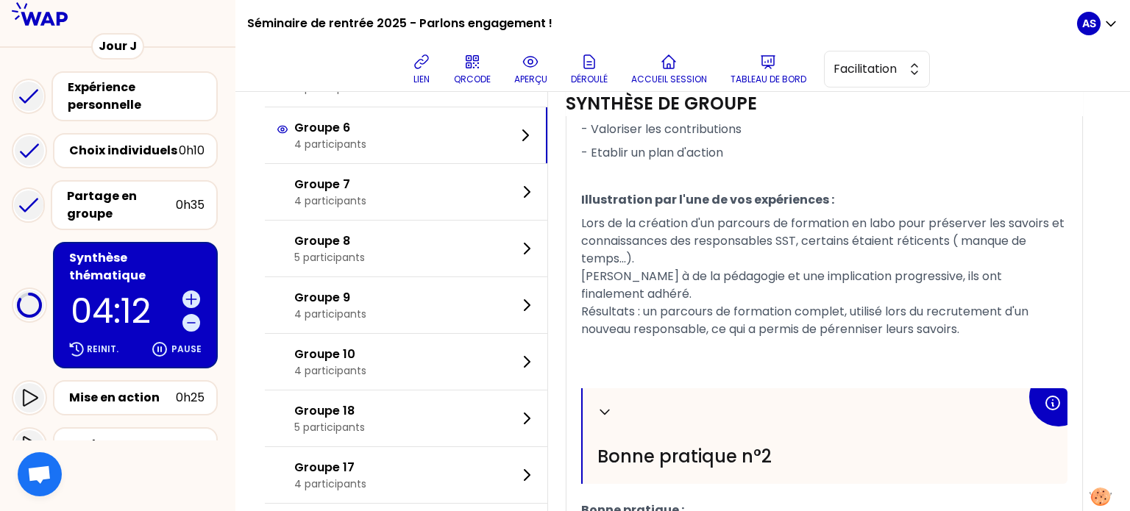
scroll to position [623, 0]
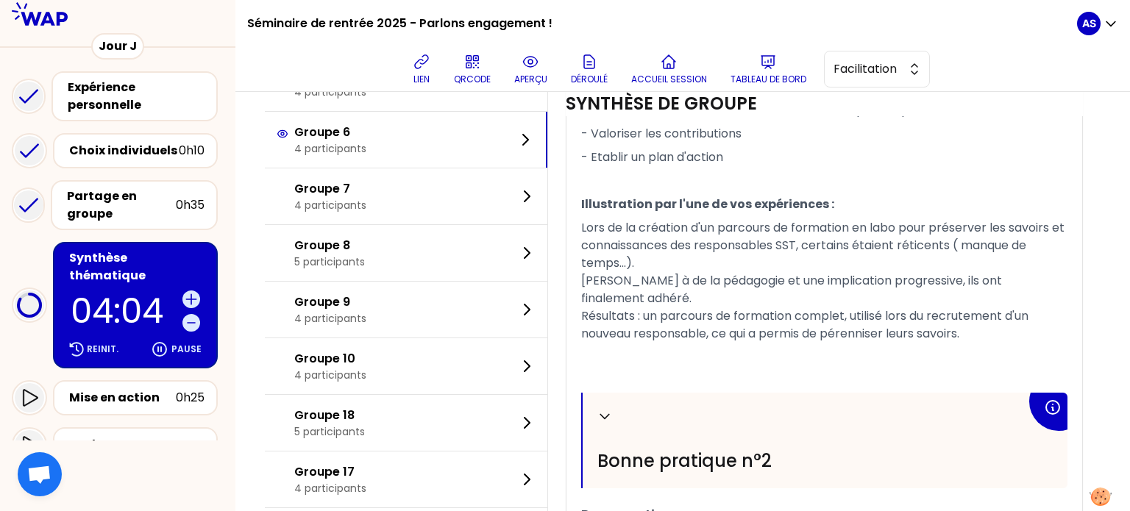
click at [235, 476] on div at bounding box center [117, 476] width 235 height 71
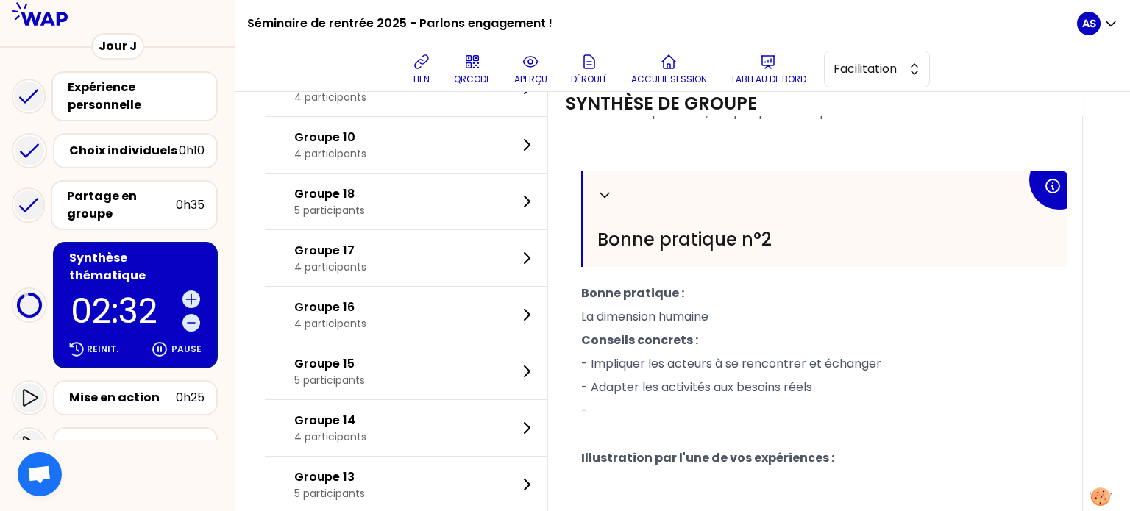
scroll to position [1024, 0]
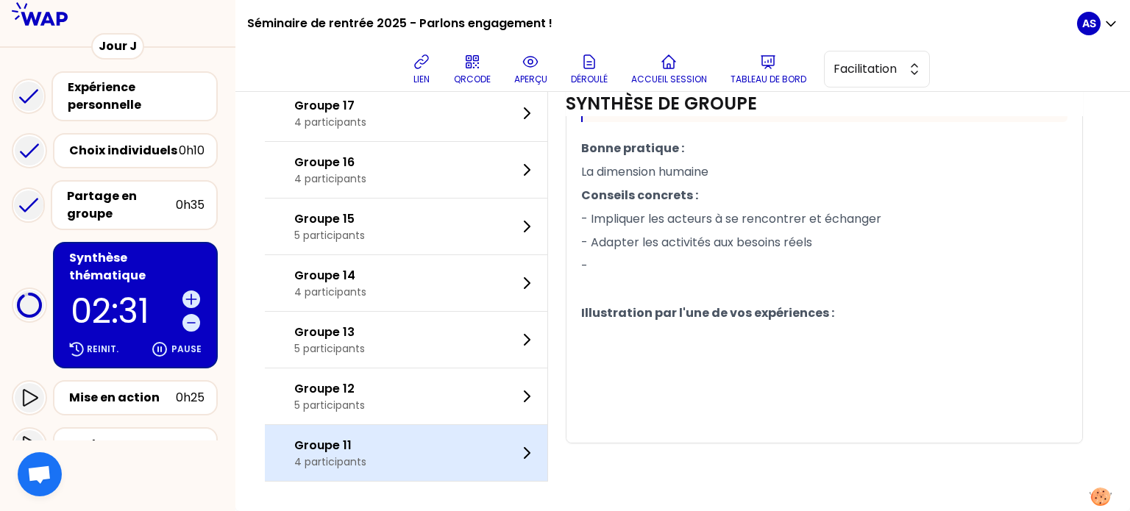
click at [398, 452] on div "Groupe 11 4 participants" at bounding box center [406, 453] width 283 height 56
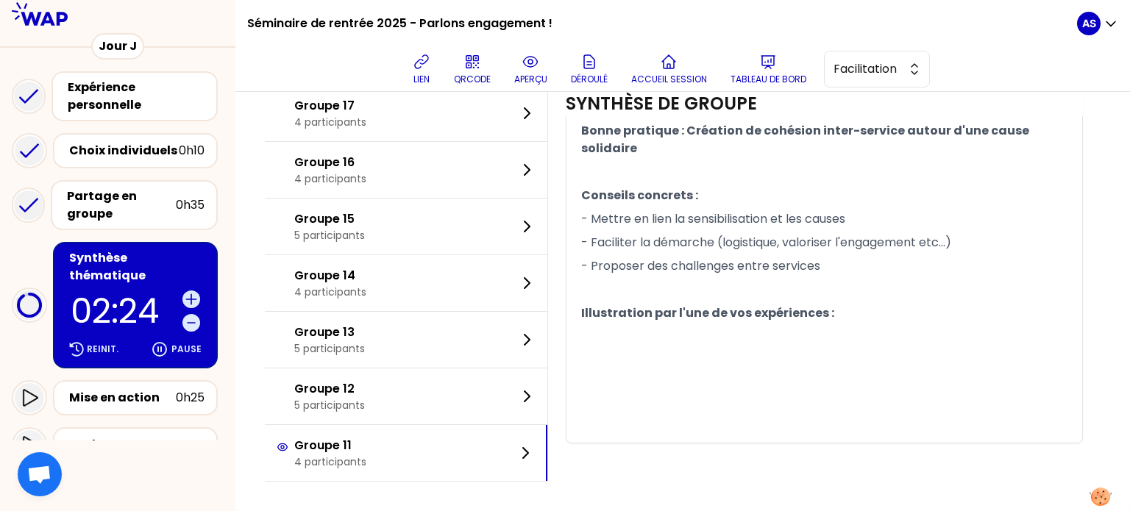
scroll to position [971, 0]
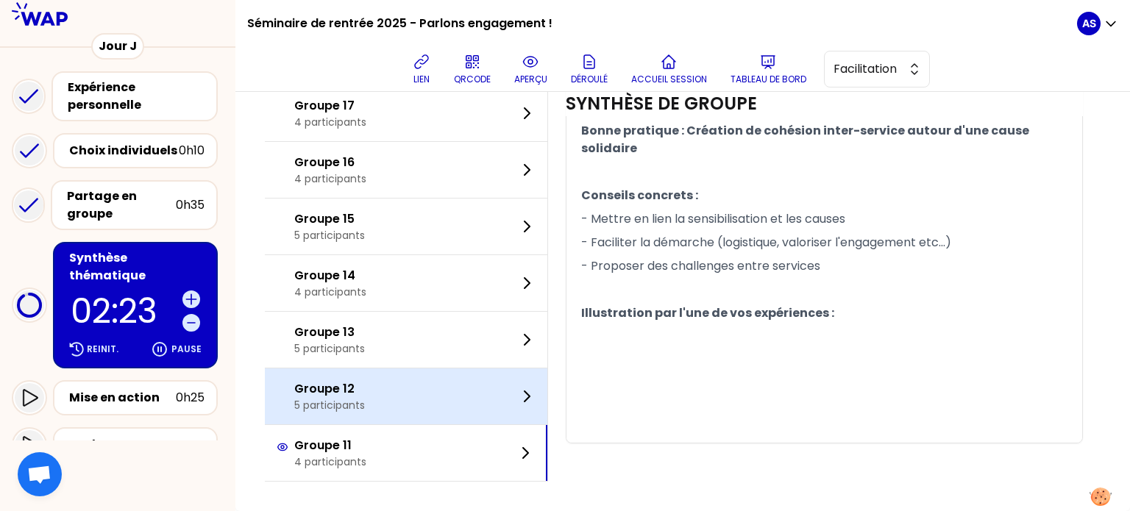
click at [387, 385] on div "Groupe 12 5 participants" at bounding box center [406, 397] width 283 height 56
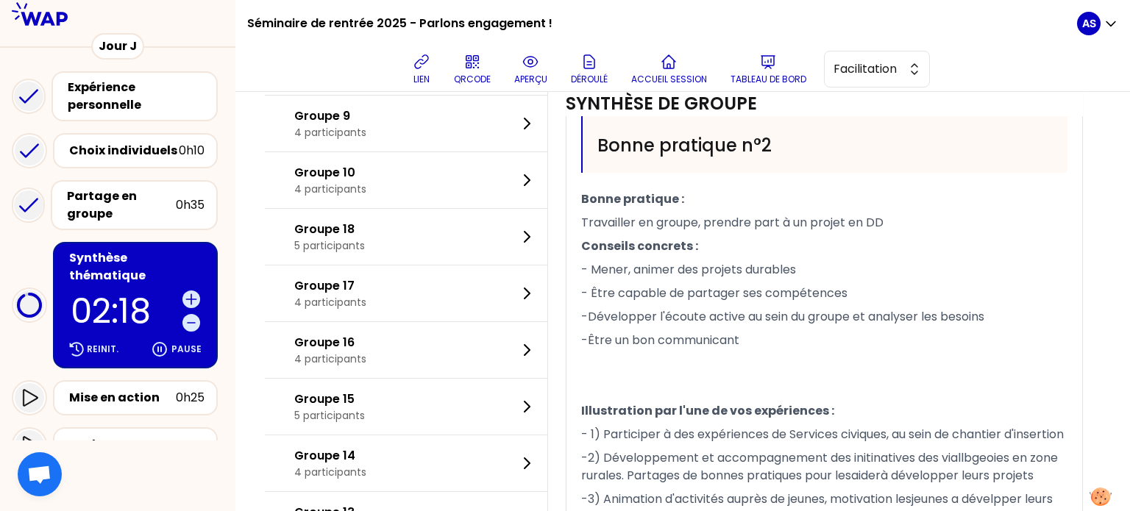
scroll to position [938, 0]
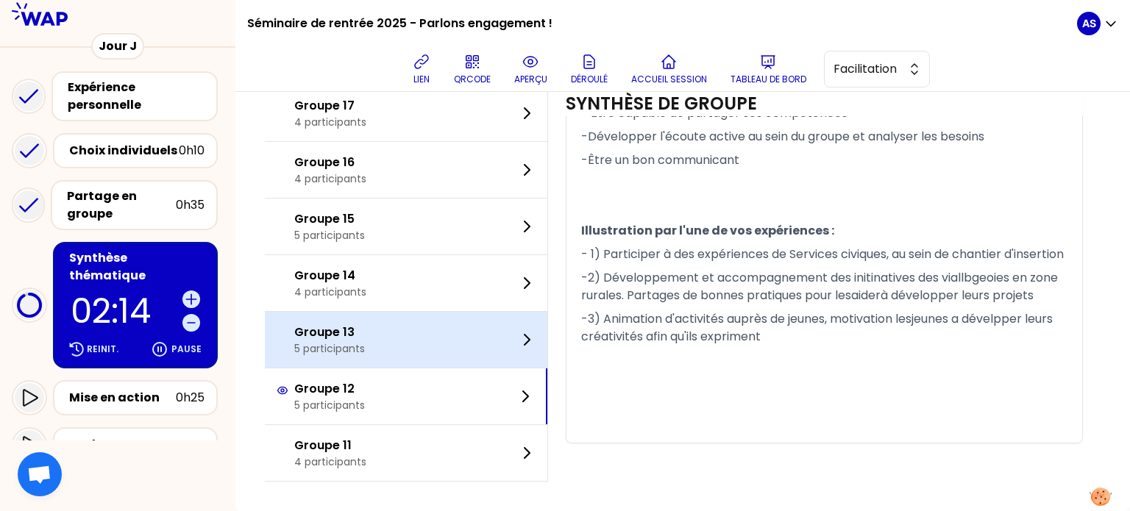
click at [414, 348] on div "Groupe 13 5 participants" at bounding box center [406, 340] width 283 height 56
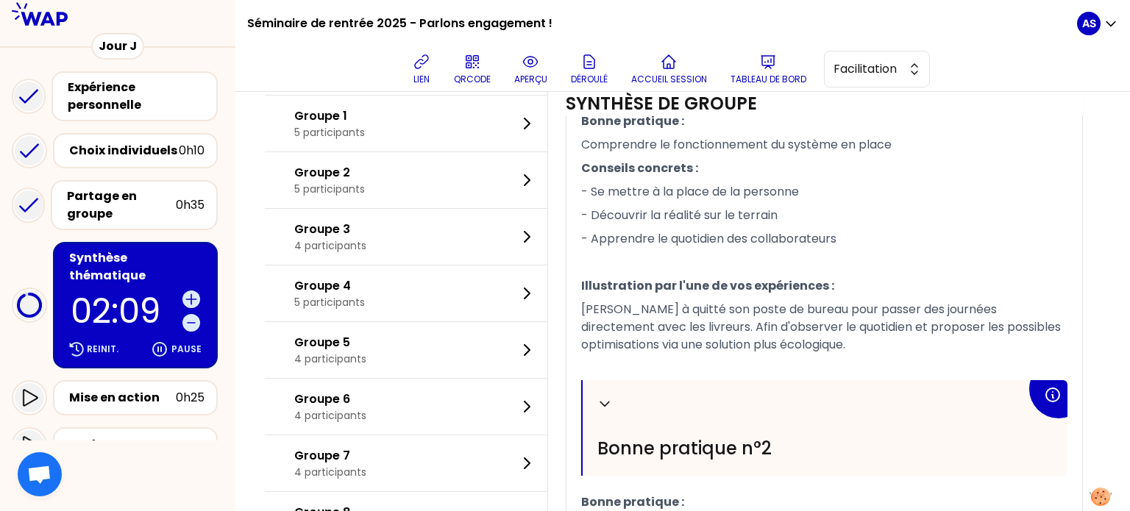
scroll to position [540, 0]
click at [662, 347] on span "Oumaima à quitté son poste de bureau pour passer des journées directement avec …" at bounding box center [822, 328] width 483 height 52
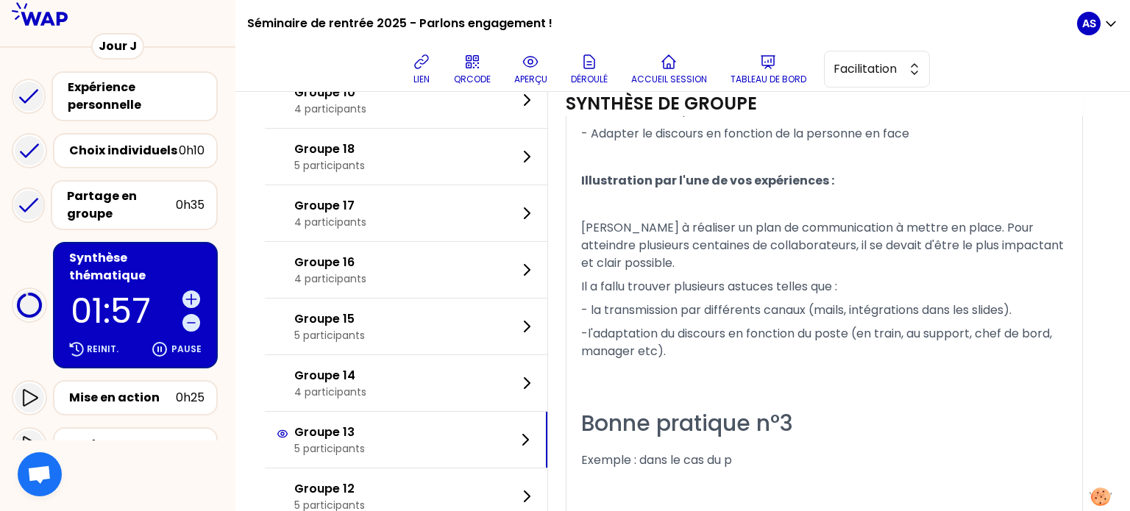
scroll to position [1080, 0]
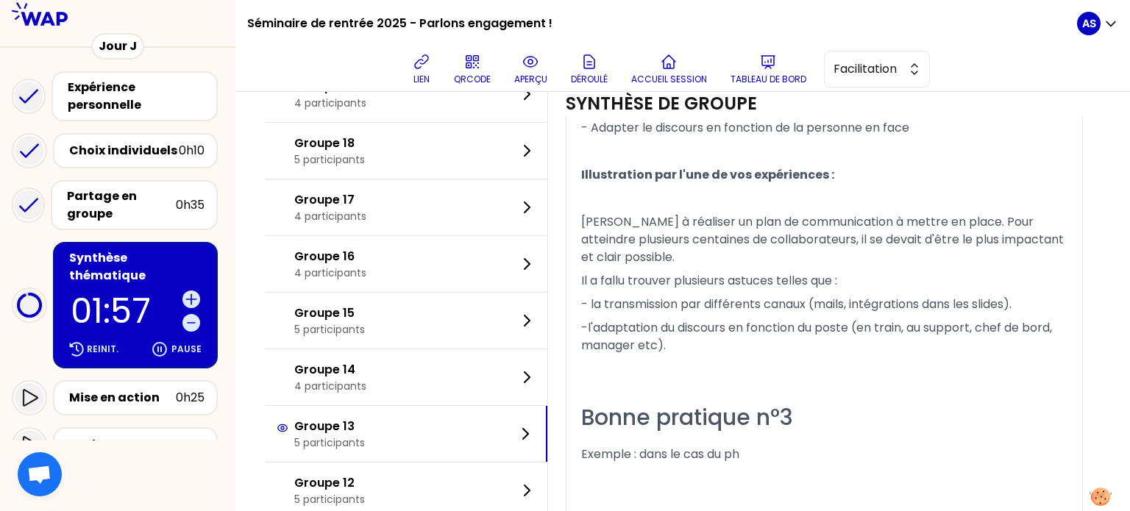
click at [642, 259] on span "Manon à réaliser un plan de communication à mettre en place. Pour atteindre plu…" at bounding box center [824, 239] width 486 height 52
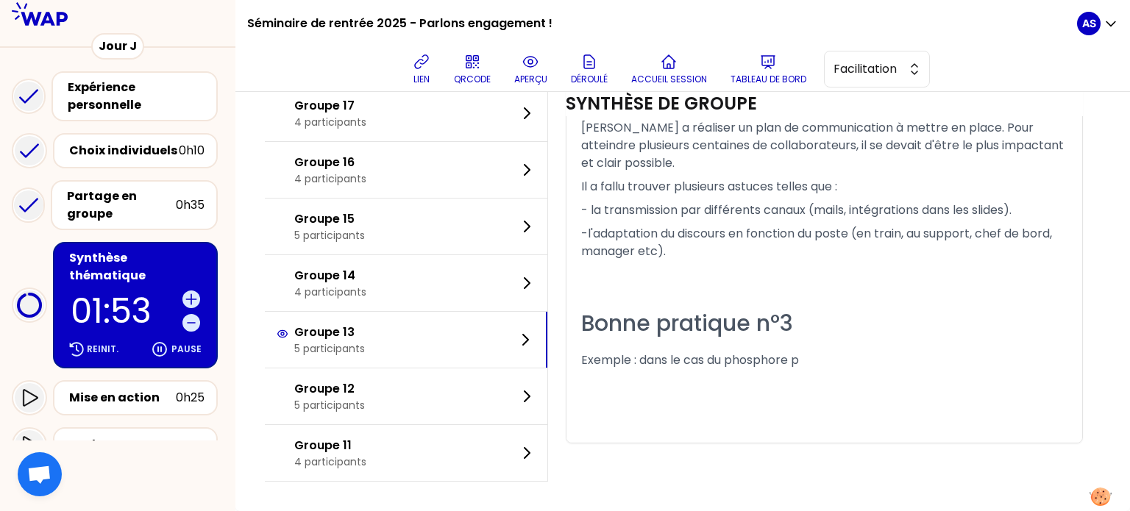
scroll to position [1210, 0]
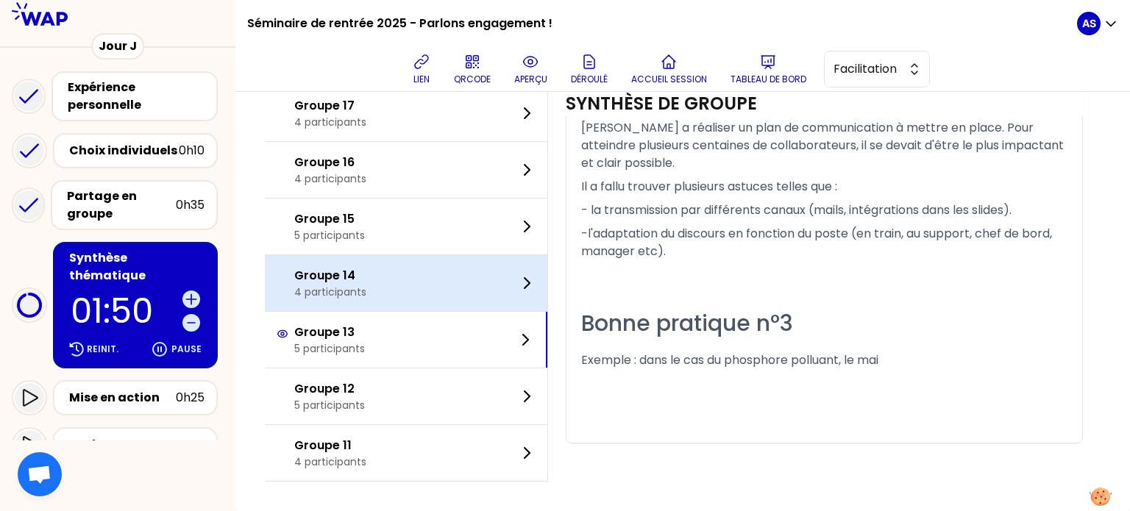
click at [444, 279] on div "Groupe 14 4 participants" at bounding box center [406, 283] width 283 height 56
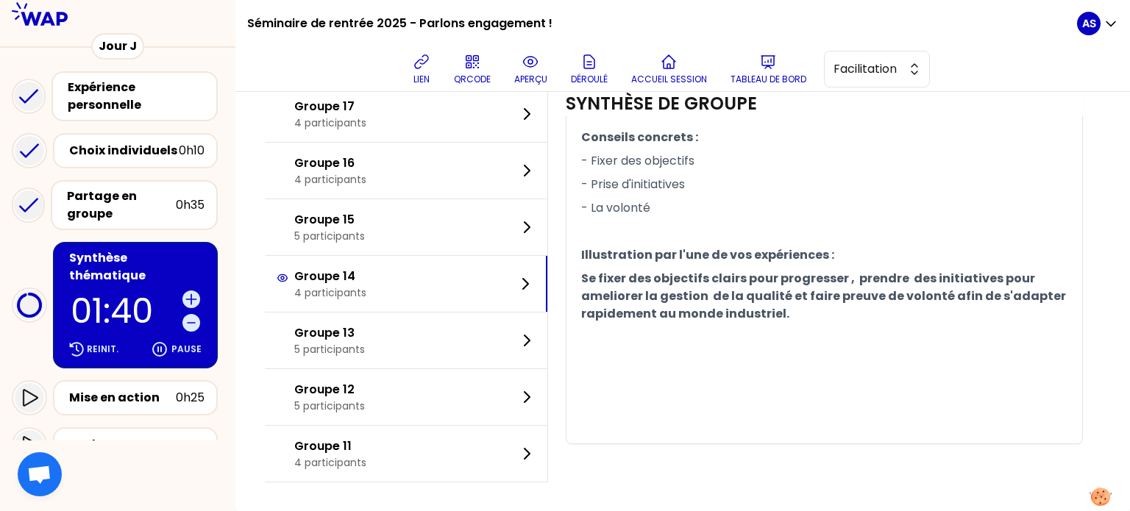
scroll to position [1013, 0]
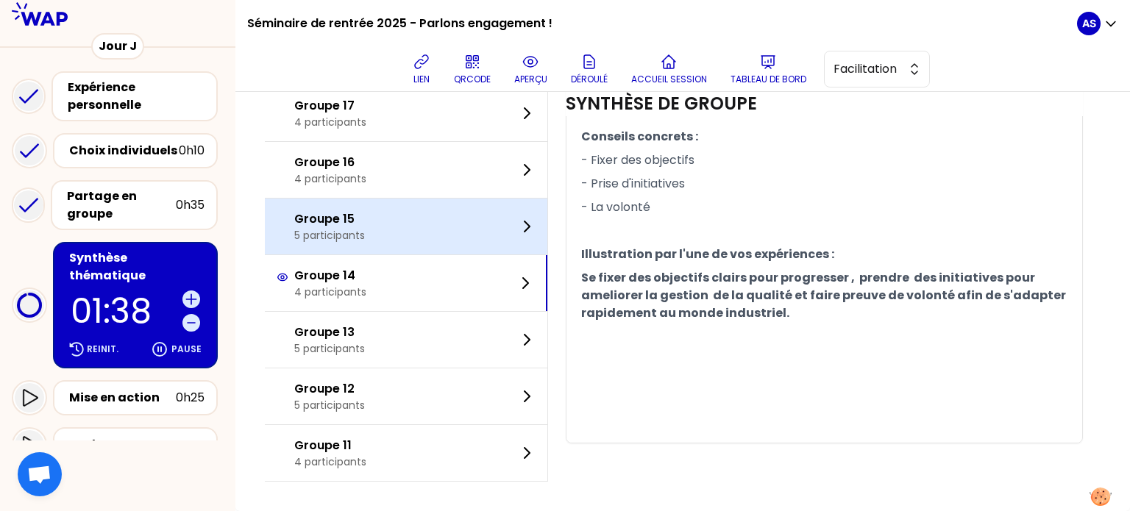
click at [415, 238] on div "Groupe 15 5 participants" at bounding box center [406, 227] width 283 height 56
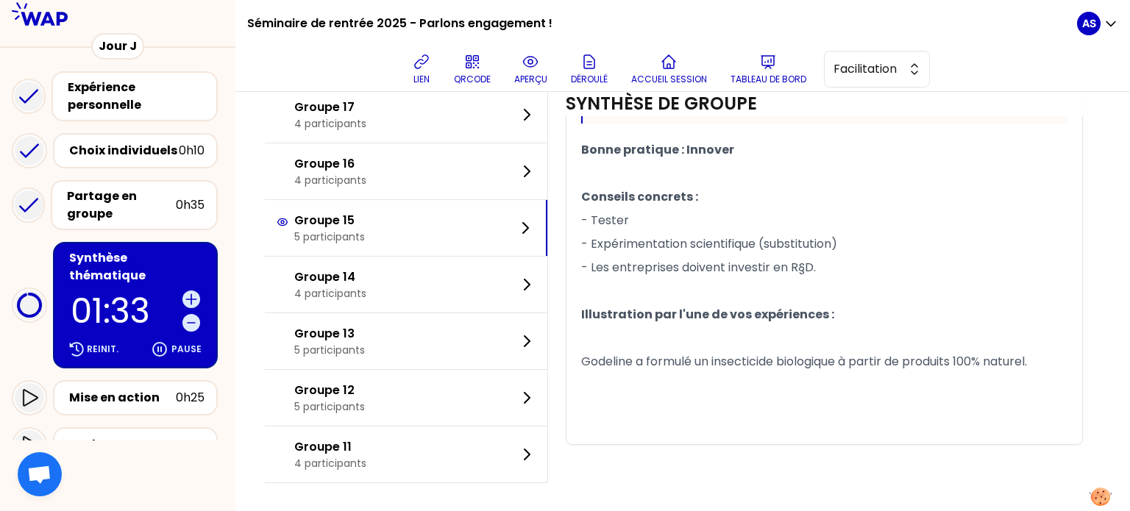
scroll to position [901, 0]
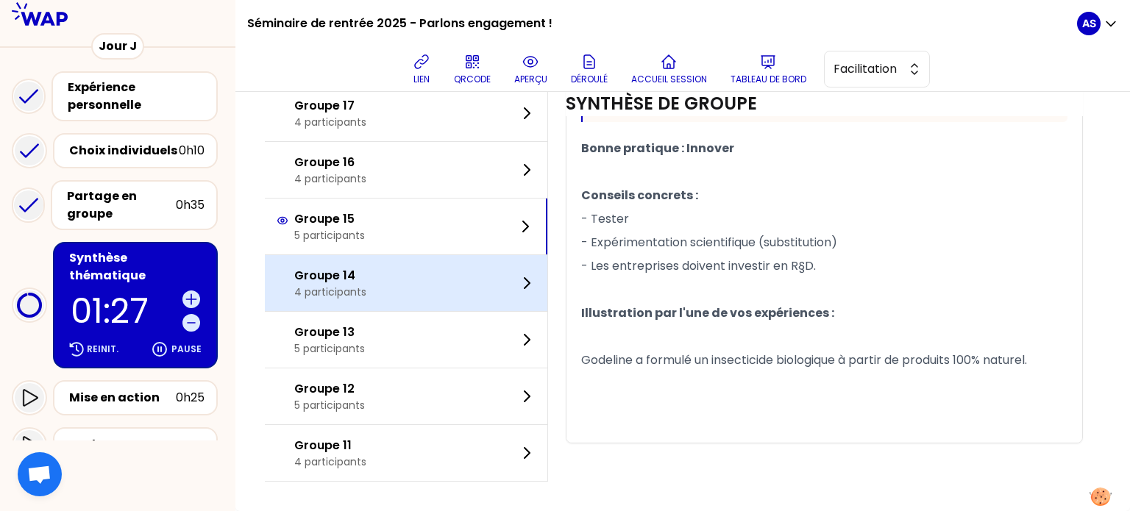
click at [436, 300] on div "Groupe 14 4 participants" at bounding box center [406, 283] width 283 height 56
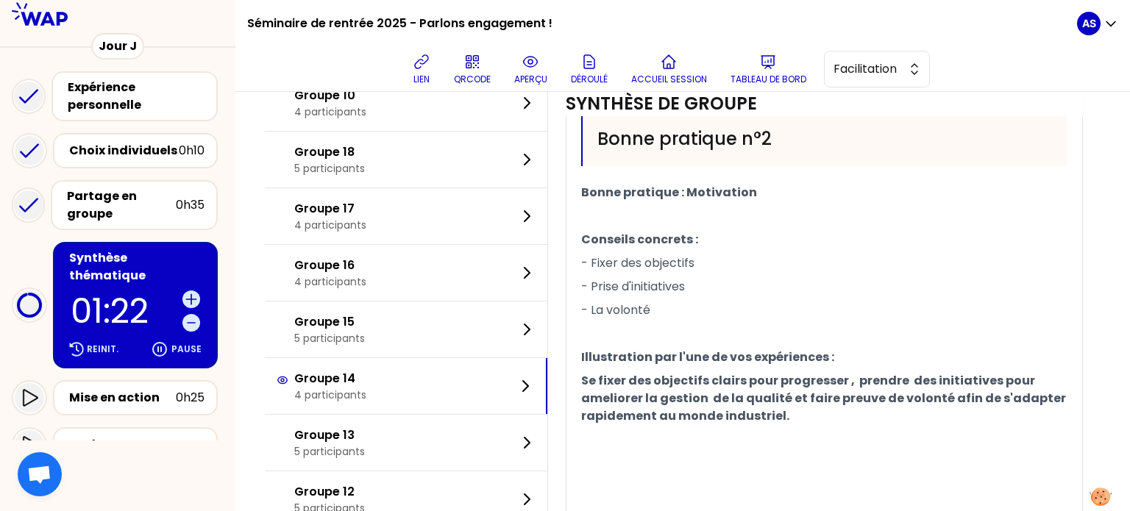
scroll to position [876, 0]
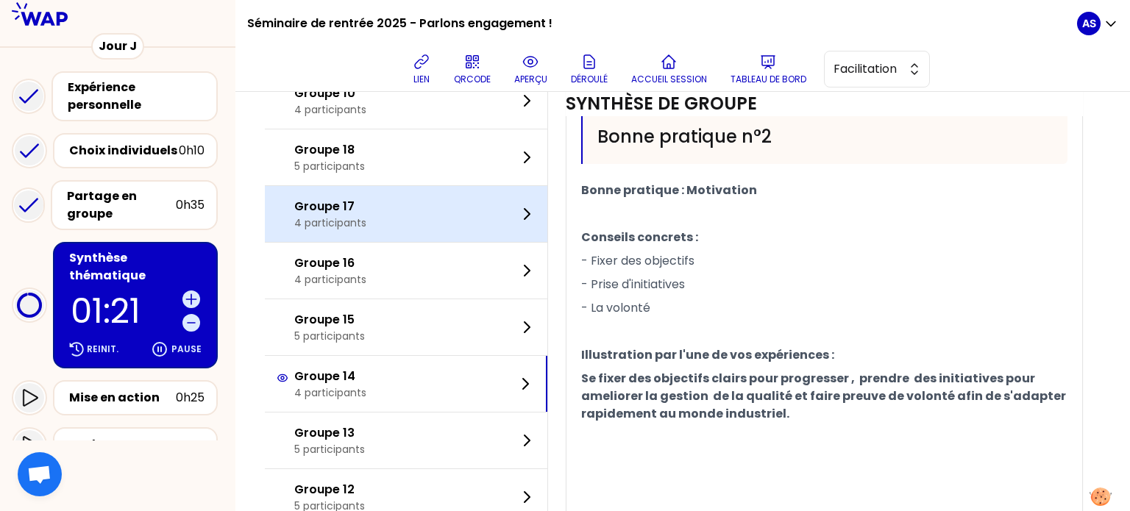
click at [365, 230] on p "4 participants" at bounding box center [330, 223] width 72 height 15
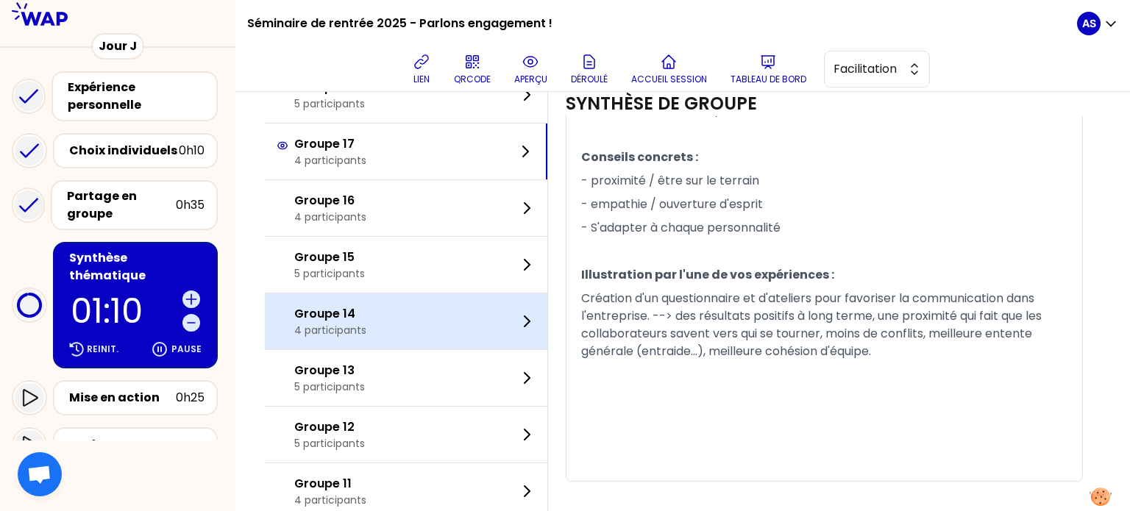
scroll to position [1097, 0]
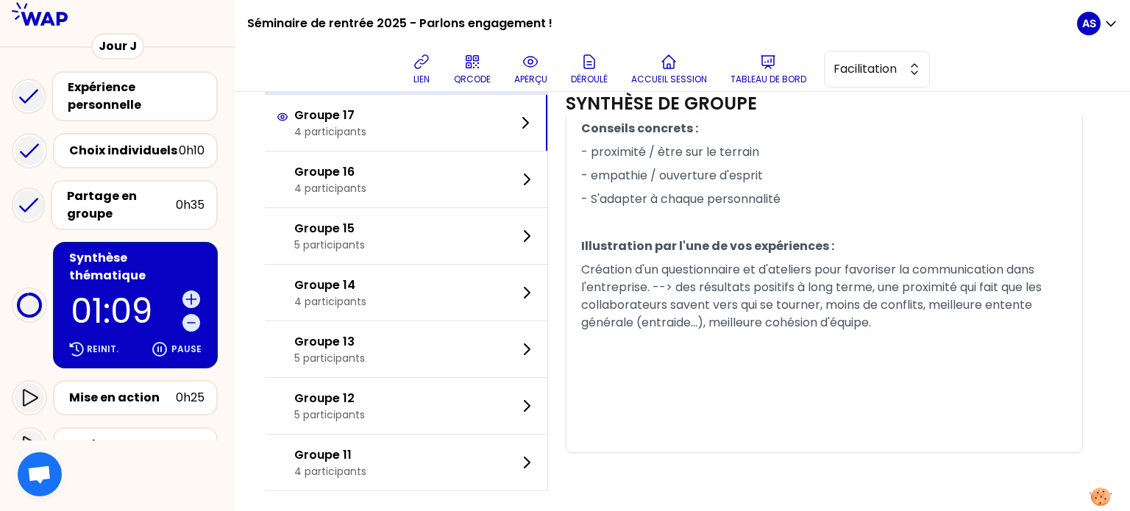
click at [389, 94] on div "Groupe 18 5 participants" at bounding box center [406, 66] width 283 height 56
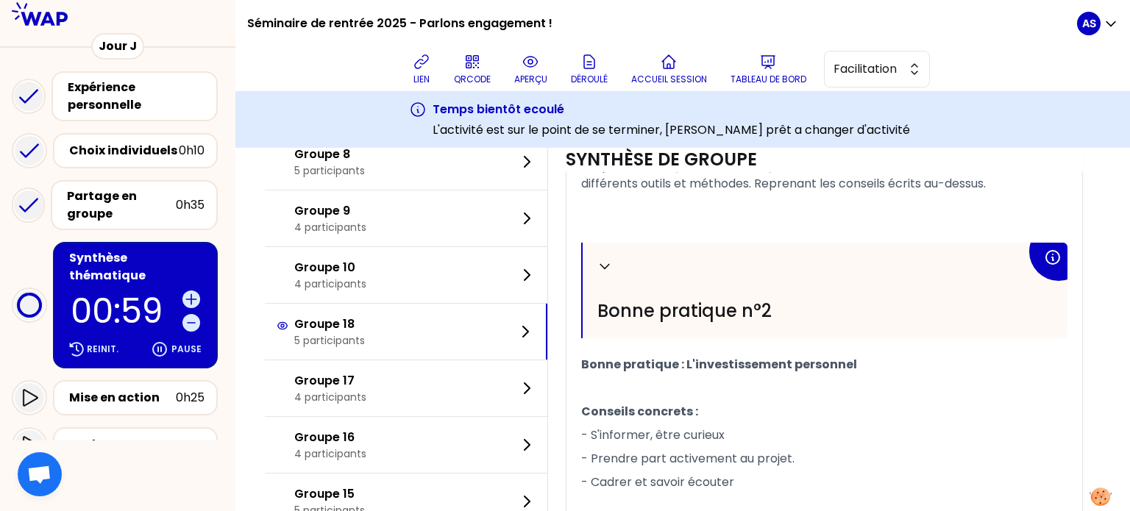
scroll to position [740, 0]
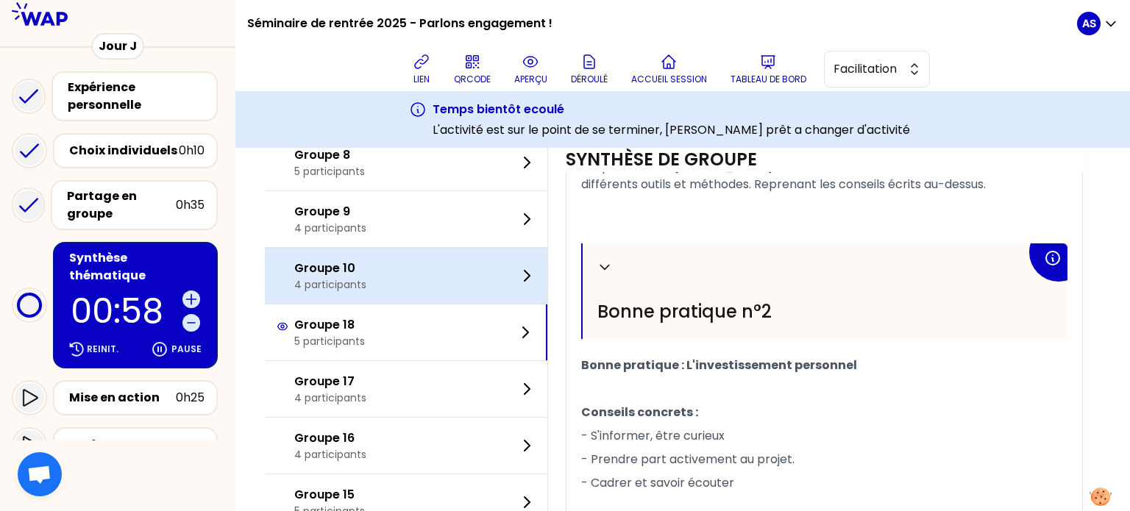
click at [395, 304] on div "Groupe 10 4 participants" at bounding box center [406, 276] width 283 height 56
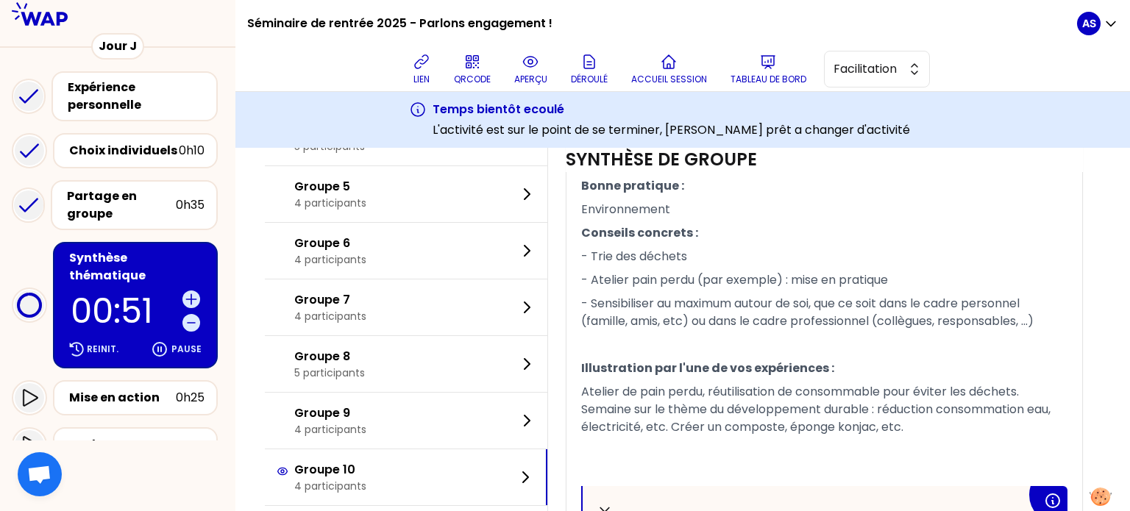
scroll to position [517, 0]
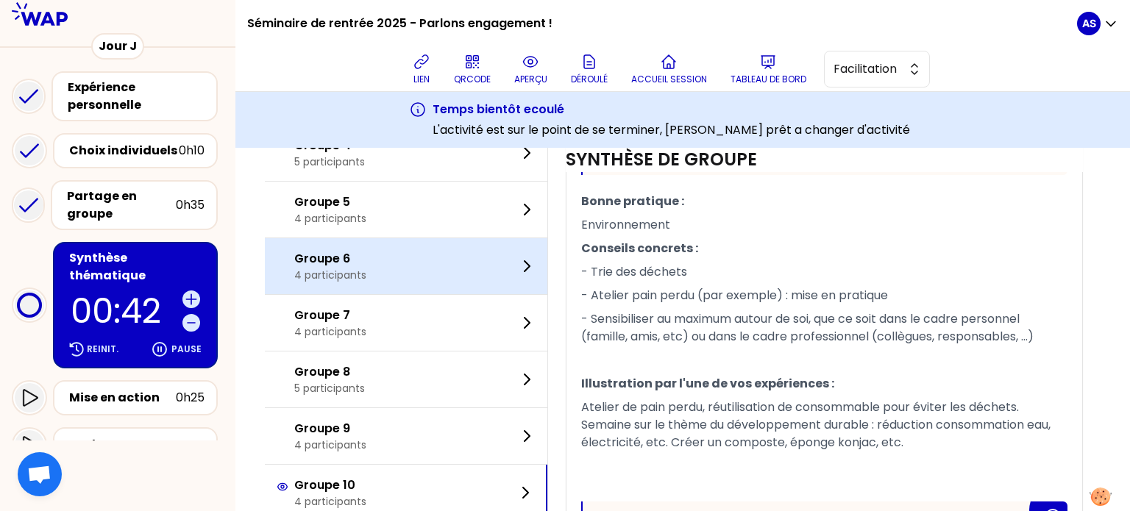
click at [464, 294] on div "Groupe 6 4 participants" at bounding box center [406, 266] width 283 height 56
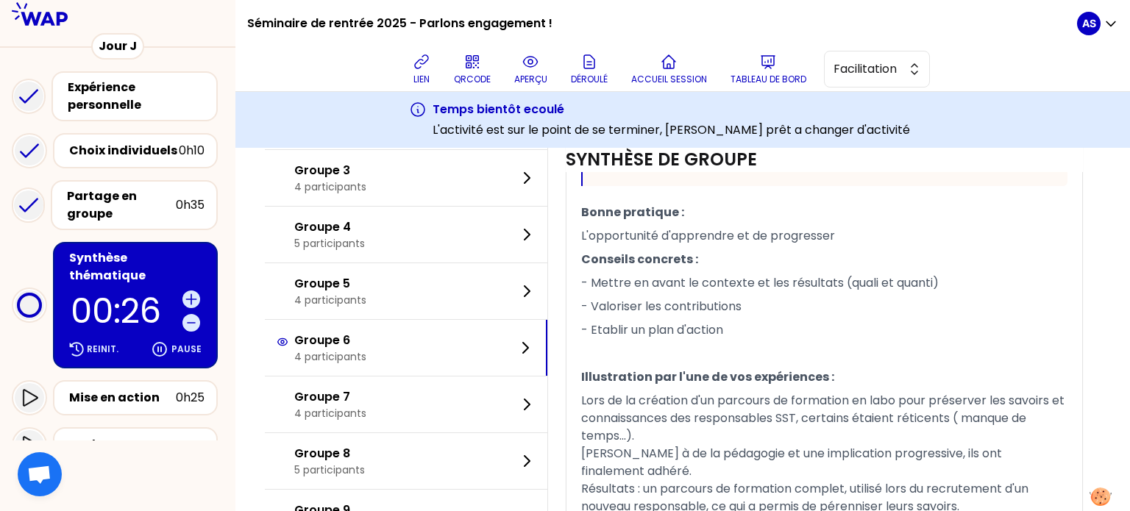
scroll to position [464, 0]
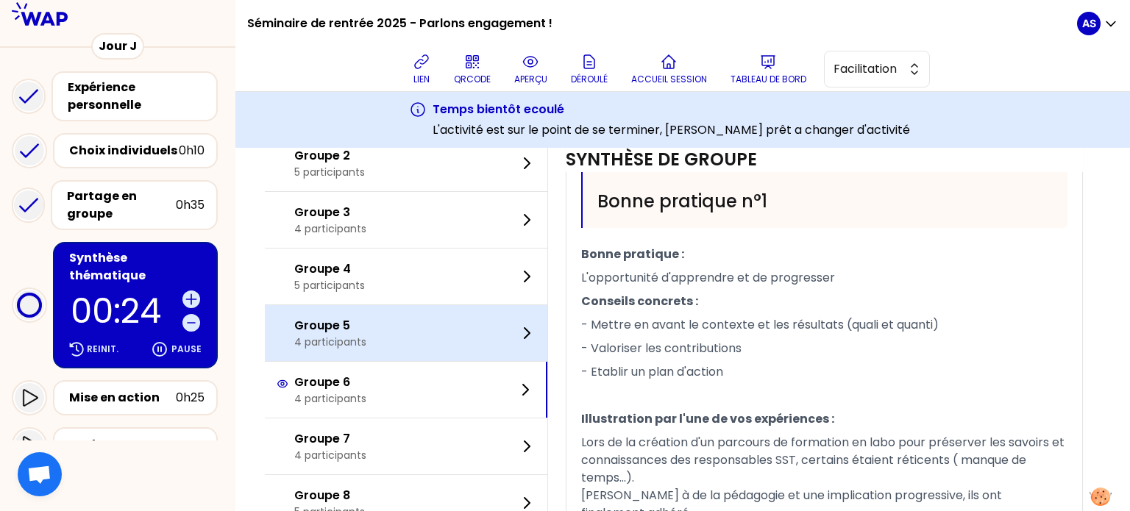
click at [451, 355] on div "Groupe 5 4 participants" at bounding box center [406, 333] width 283 height 56
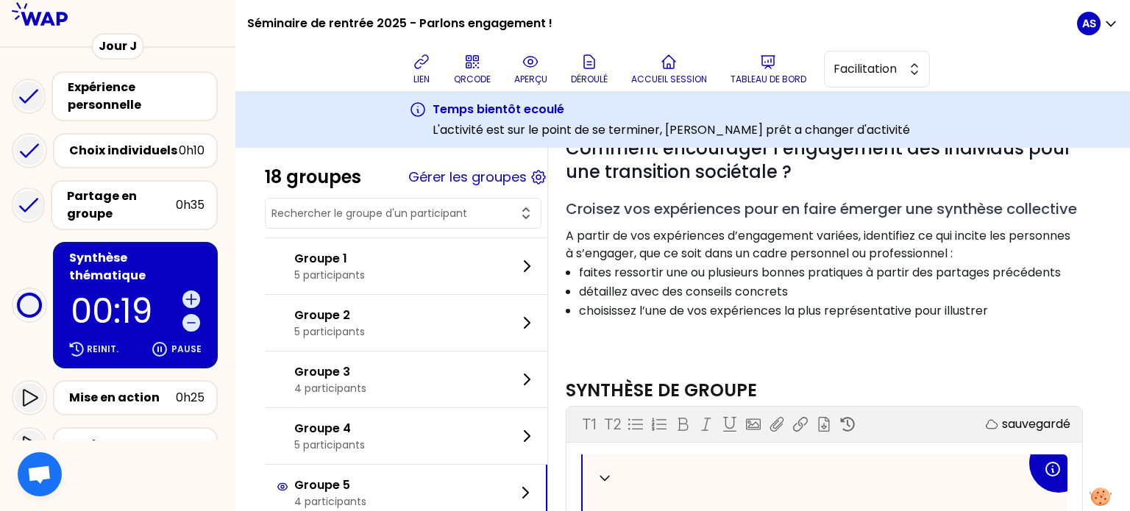
scroll to position [0, 0]
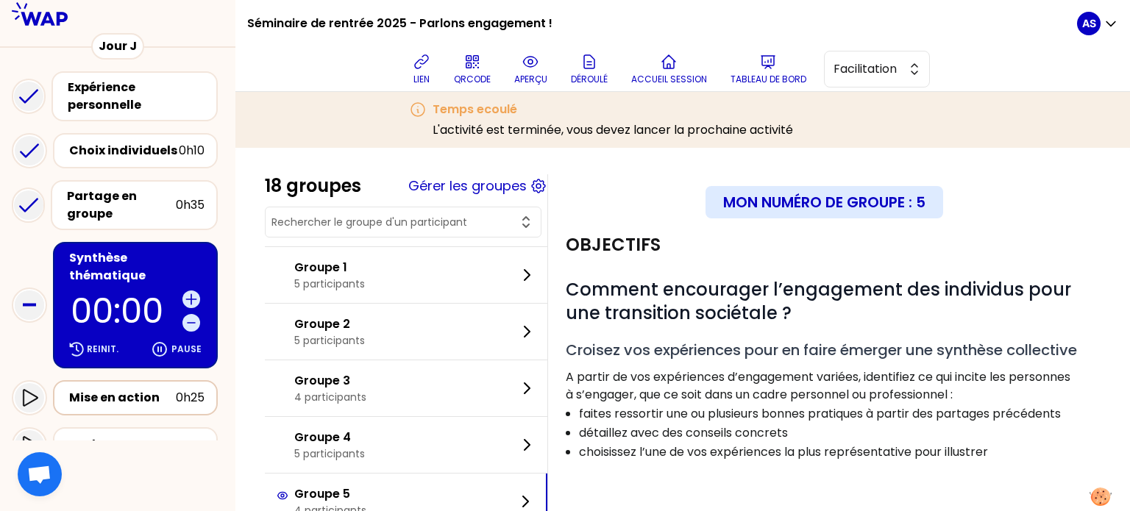
click at [113, 389] on div "Mise en action" at bounding box center [122, 398] width 107 height 18
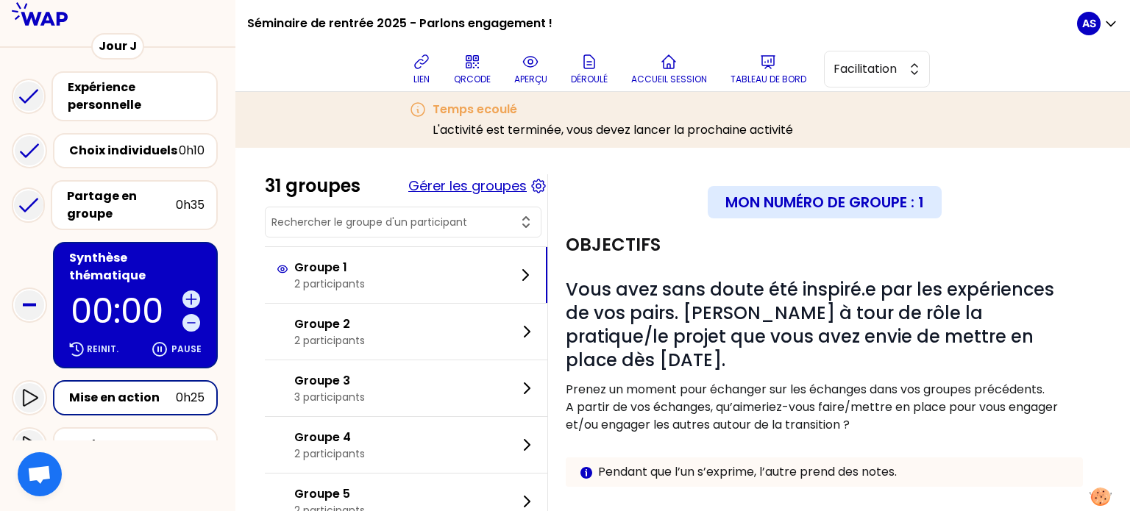
click at [454, 194] on button "Gérer les groupes" at bounding box center [467, 186] width 118 height 21
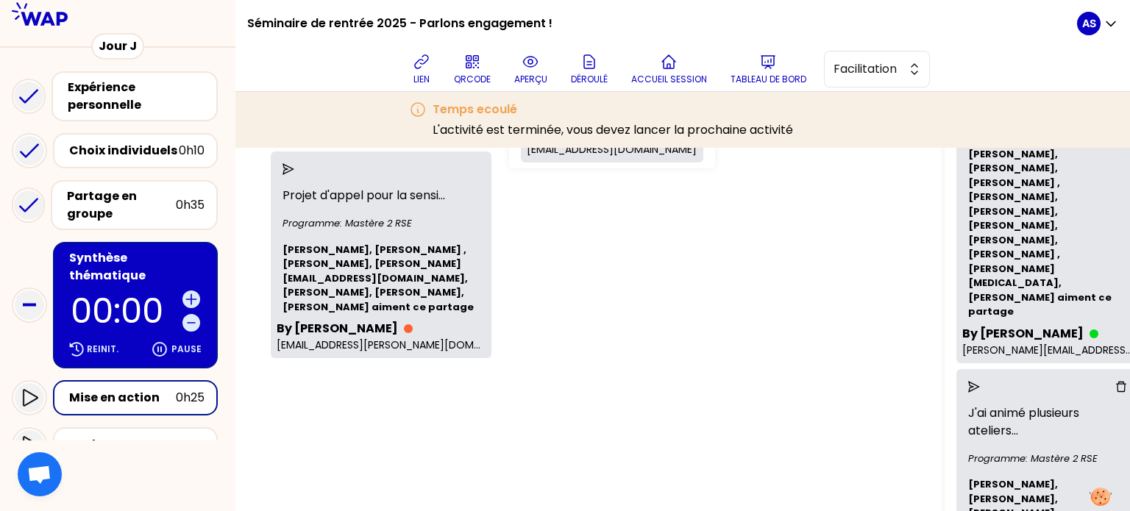
scroll to position [829, 0]
click at [294, 176] on icon "send" at bounding box center [289, 170] width 12 height 12
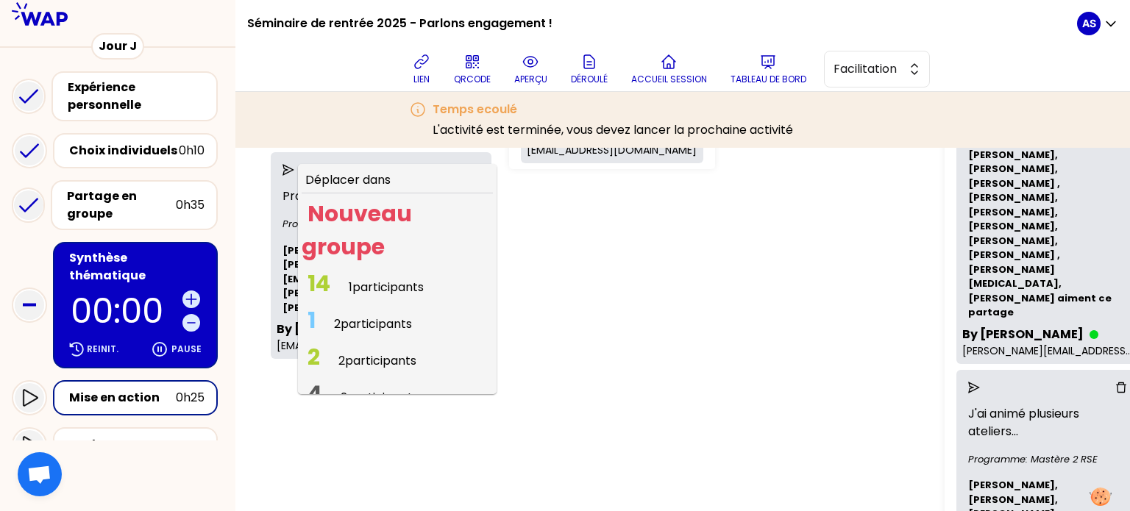
click at [397, 296] on span "1 participants" at bounding box center [386, 287] width 75 height 17
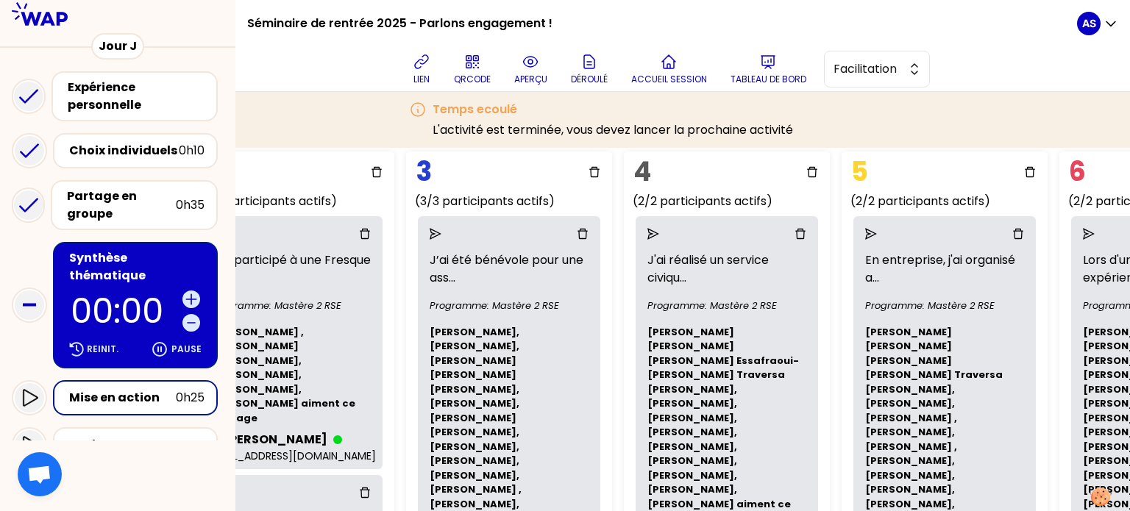
scroll to position [106, 0]
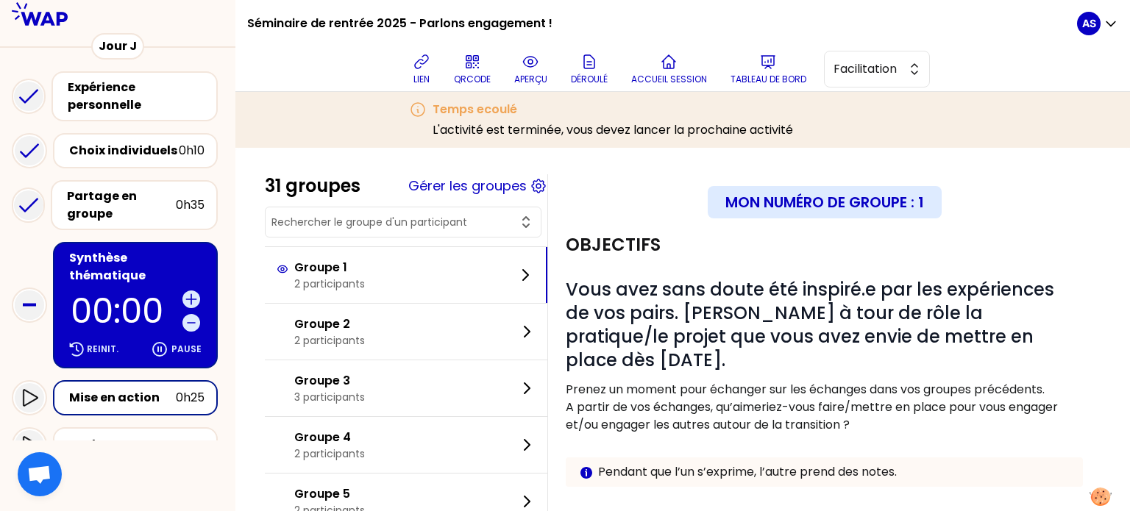
click at [145, 389] on div "Mise en action" at bounding box center [122, 398] width 107 height 18
click at [483, 185] on button "Gérer les groupes" at bounding box center [467, 186] width 118 height 21
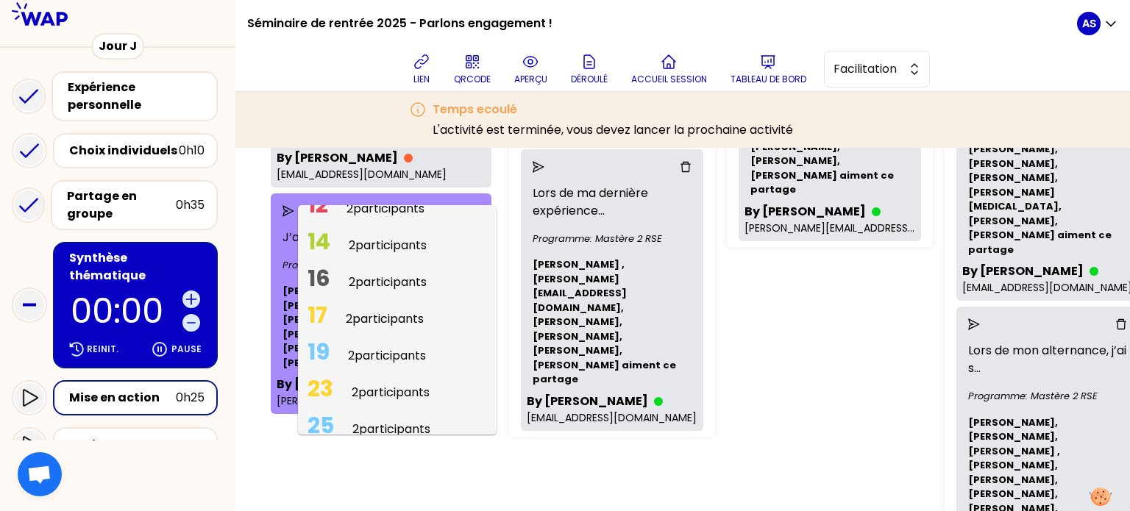
scroll to position [383, 0]
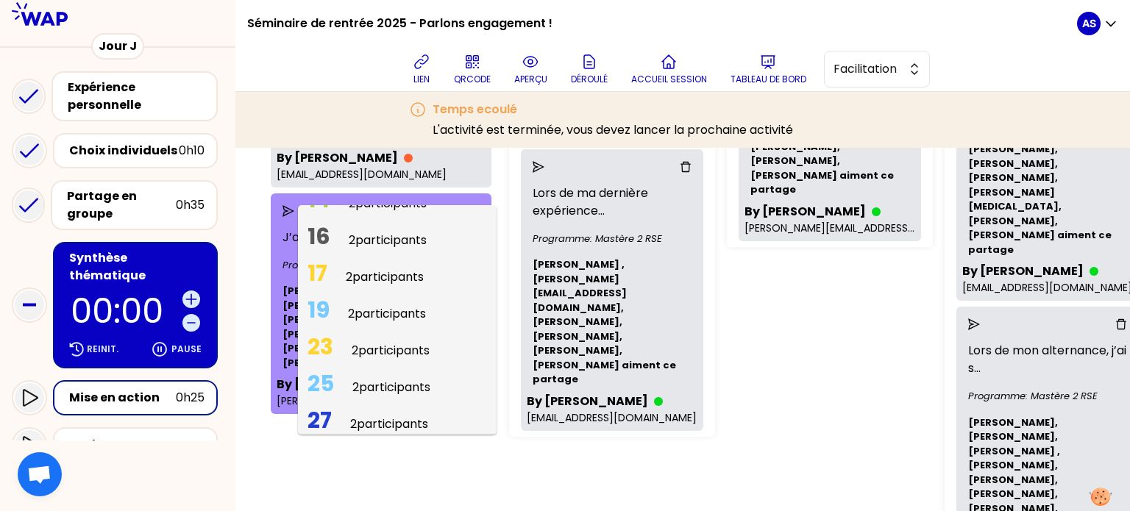
click at [369, 313] on span "2 participants" at bounding box center [387, 313] width 78 height 17
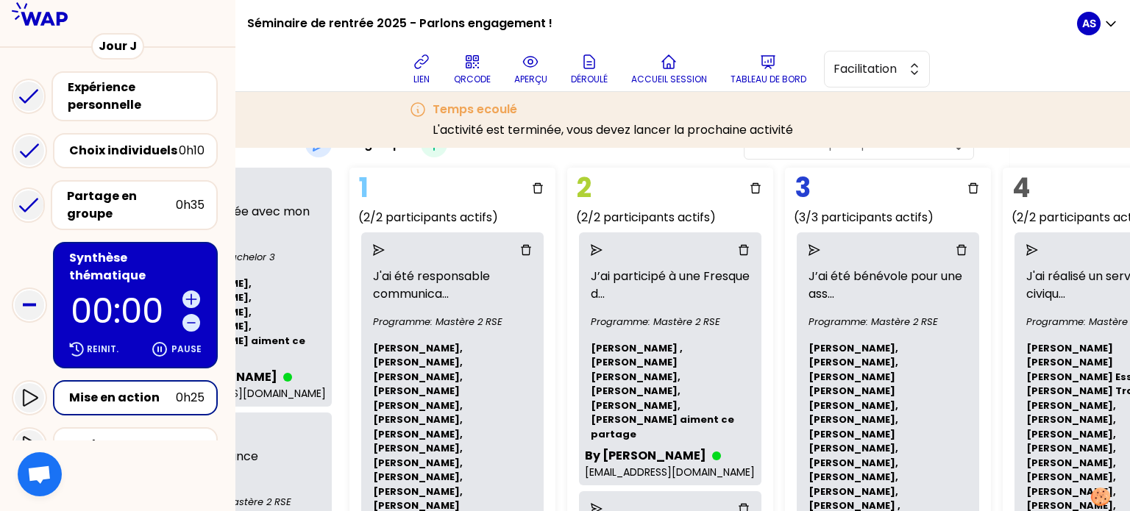
scroll to position [90, 0]
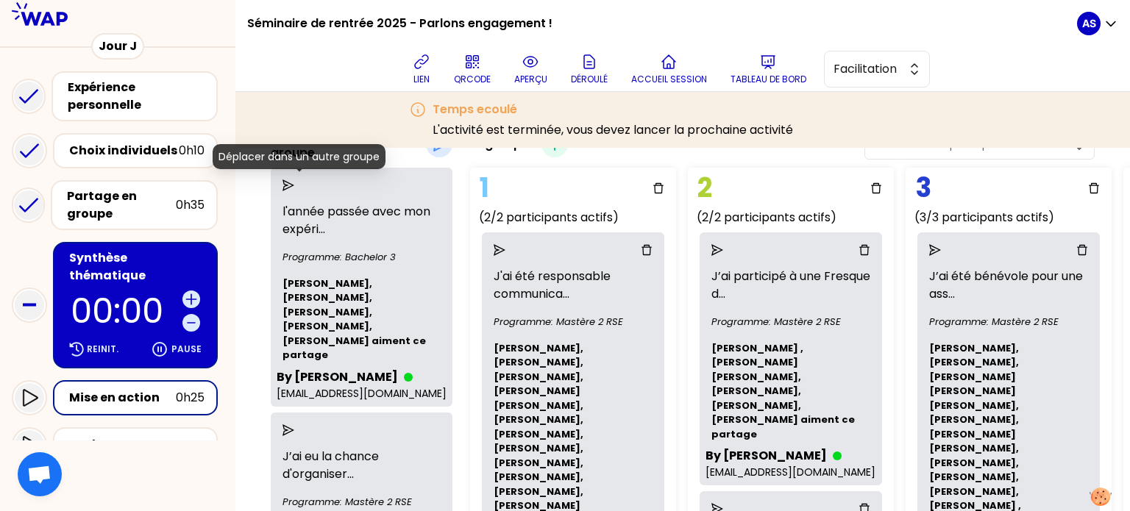
click at [294, 182] on icon "send" at bounding box center [289, 186] width 12 height 12
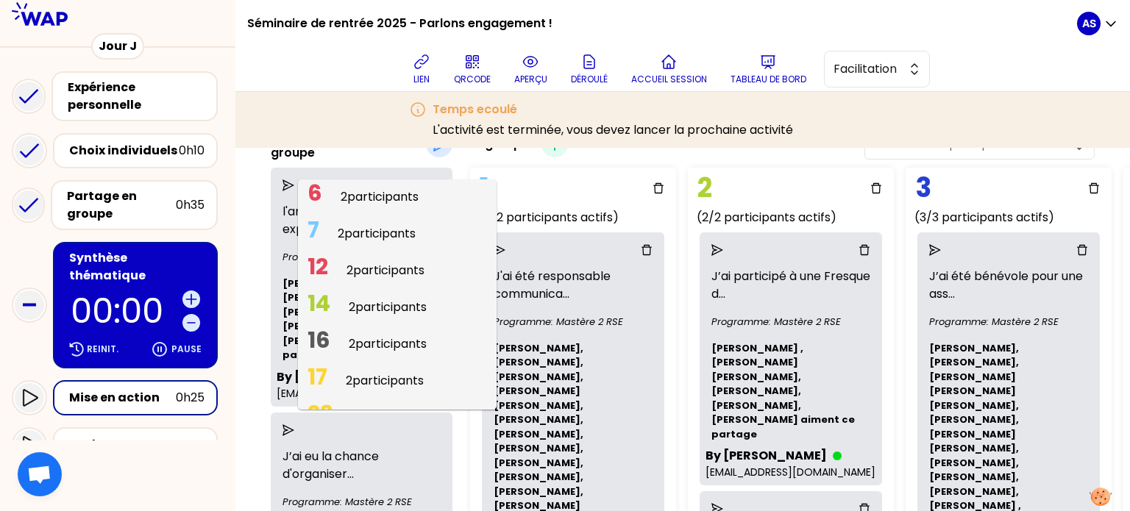
scroll to position [268, 0]
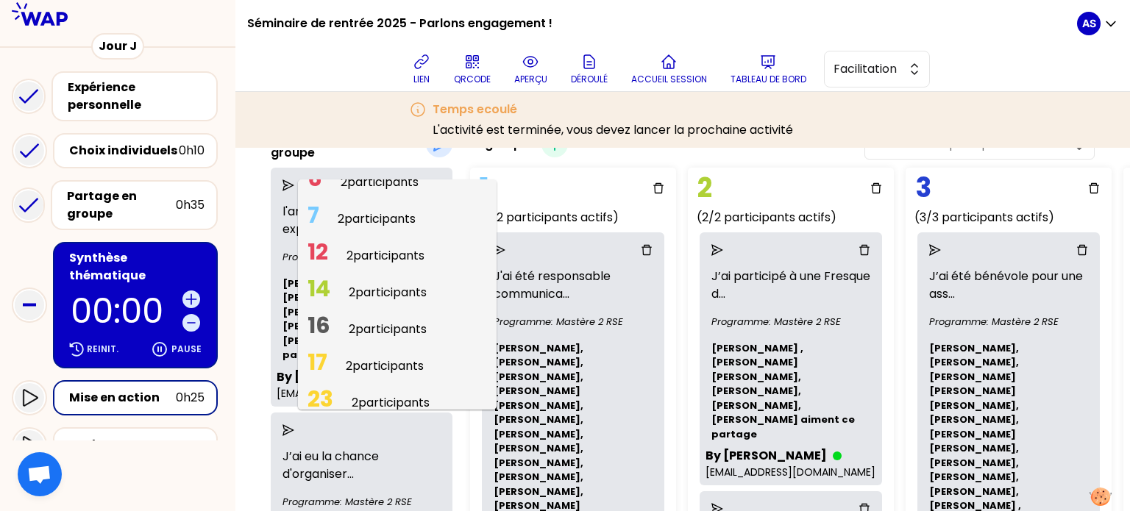
click at [394, 323] on span "2 participants" at bounding box center [388, 329] width 78 height 17
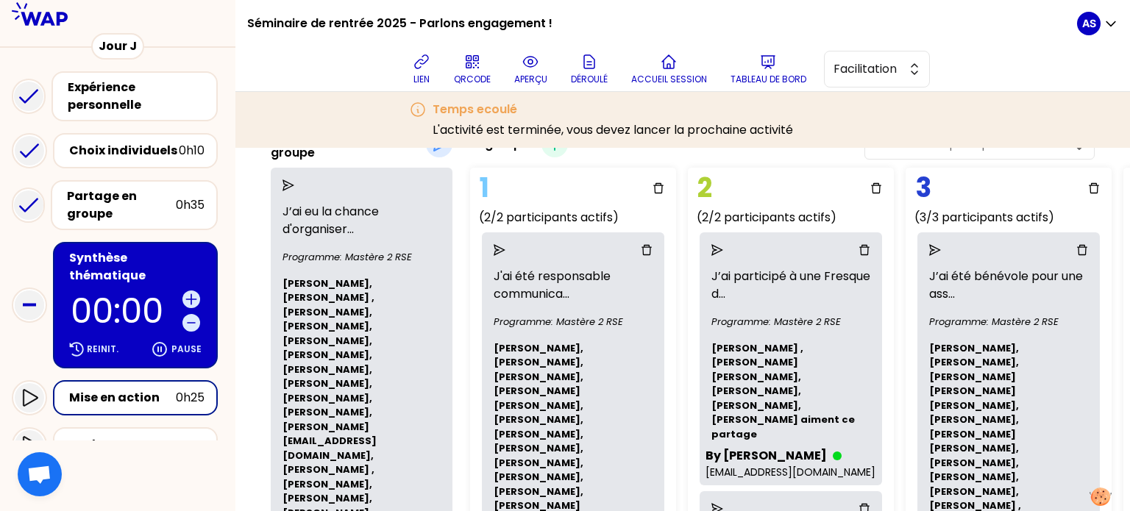
scroll to position [99, 0]
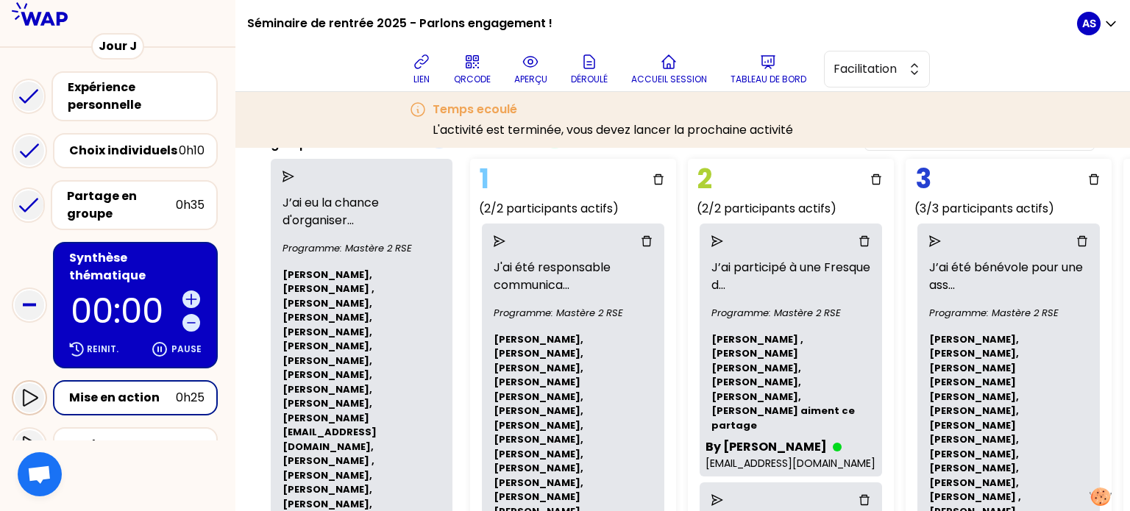
click at [32, 389] on icon at bounding box center [30, 398] width 18 height 18
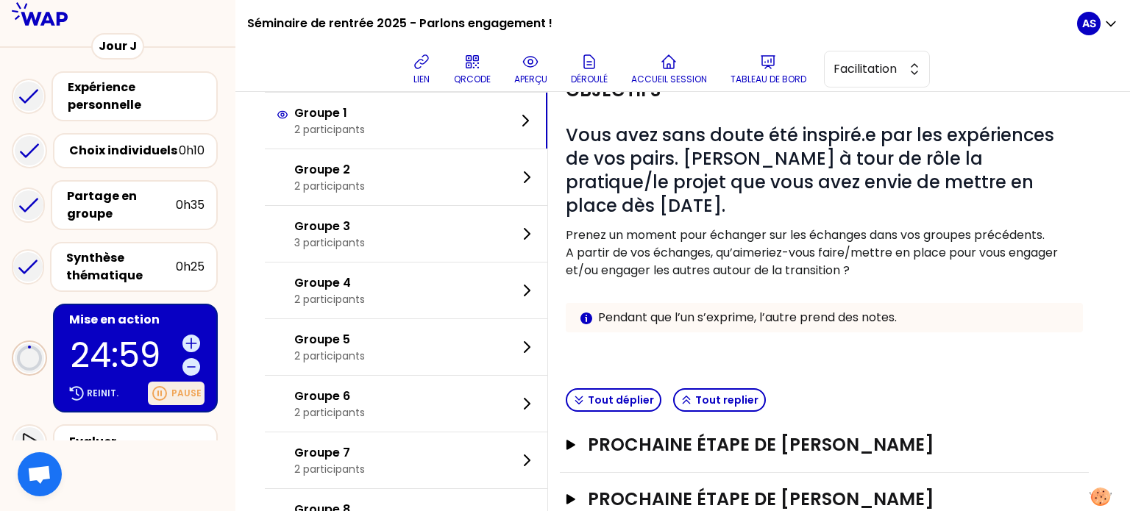
click at [172, 392] on div "Pause" at bounding box center [176, 394] width 57 height 24
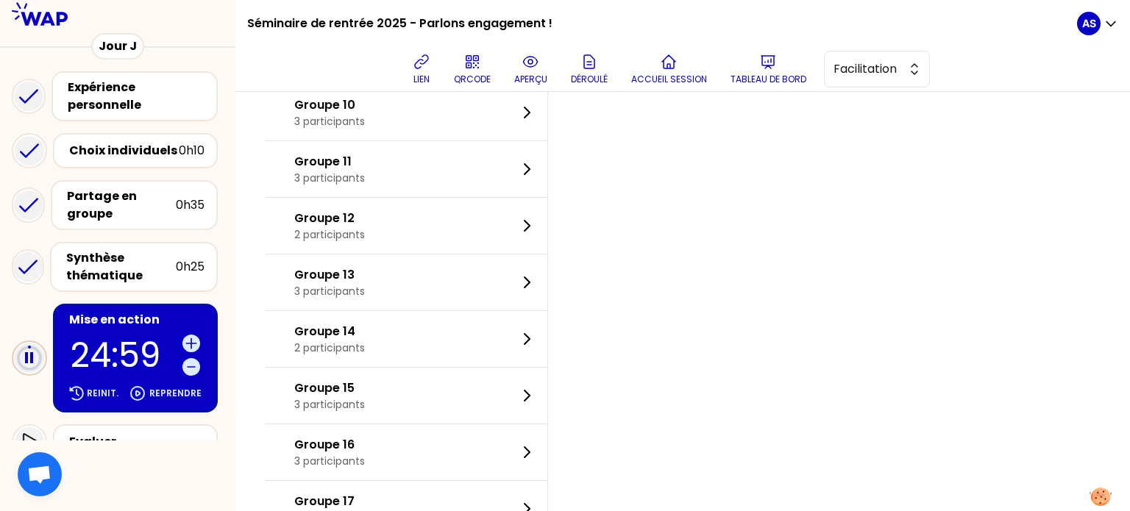
scroll to position [617, 0]
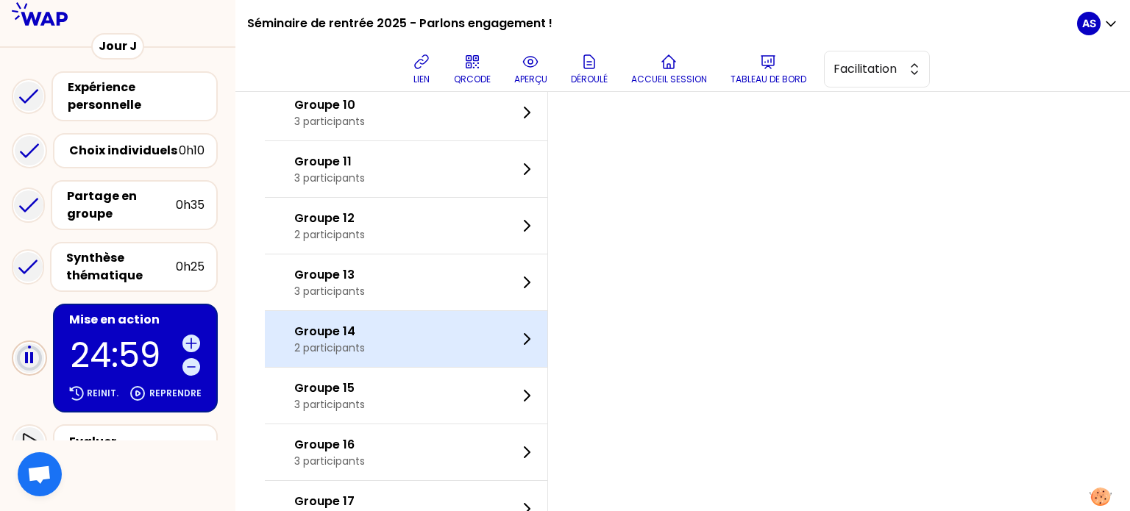
click at [397, 332] on div "Groupe 14 2 participants" at bounding box center [406, 339] width 283 height 56
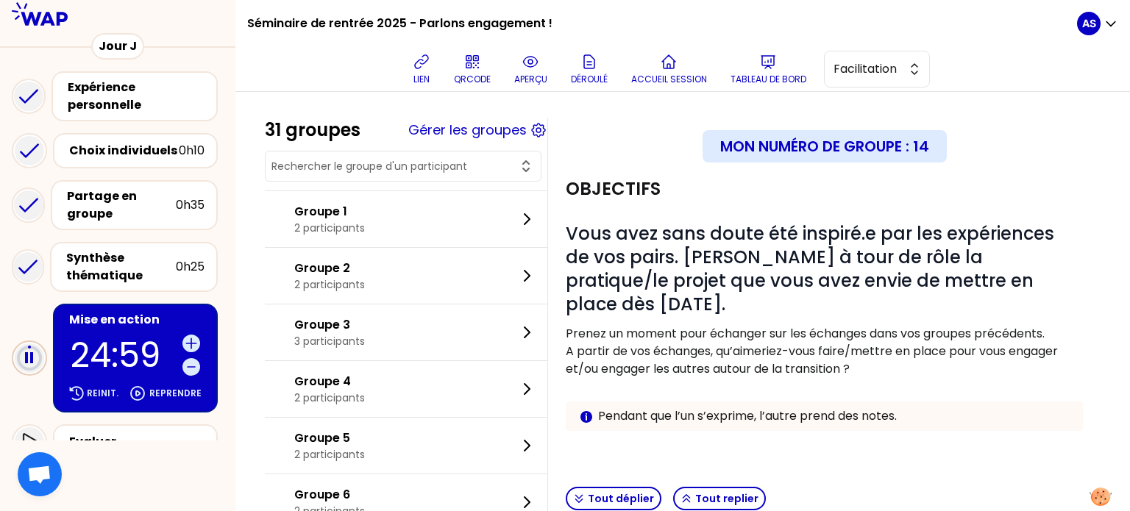
scroll to position [0, 0]
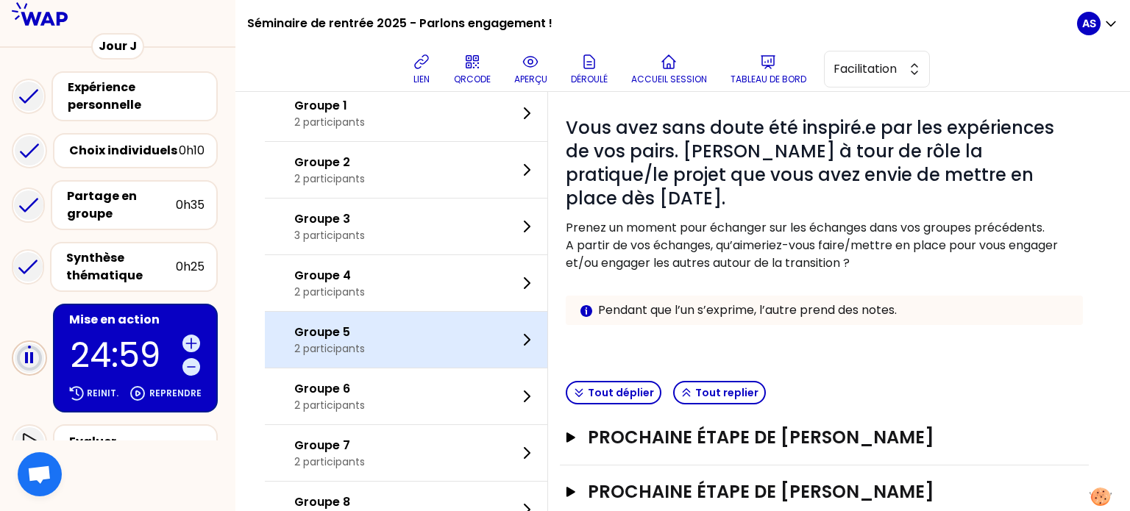
click at [381, 332] on div "Groupe 5 2 participants" at bounding box center [406, 340] width 283 height 56
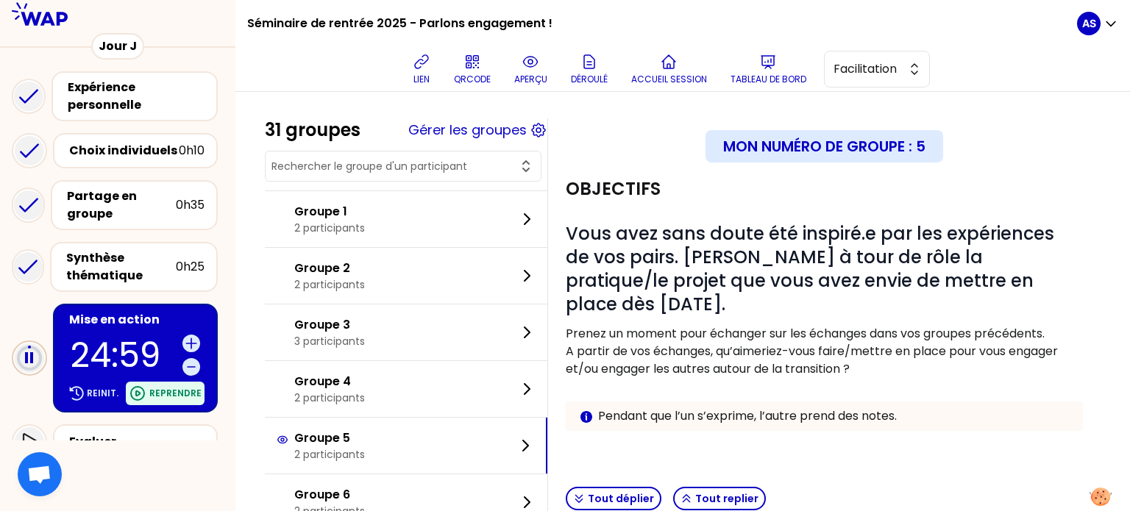
click at [153, 388] on p "Reprendre" at bounding box center [175, 394] width 52 height 12
click at [184, 370] on icon at bounding box center [191, 367] width 15 height 15
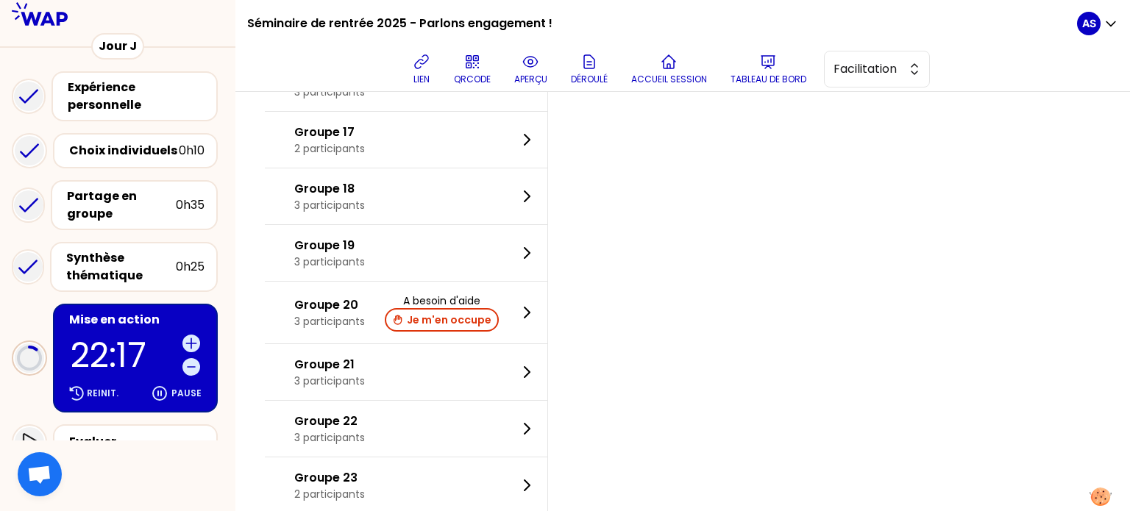
scroll to position [983, 0]
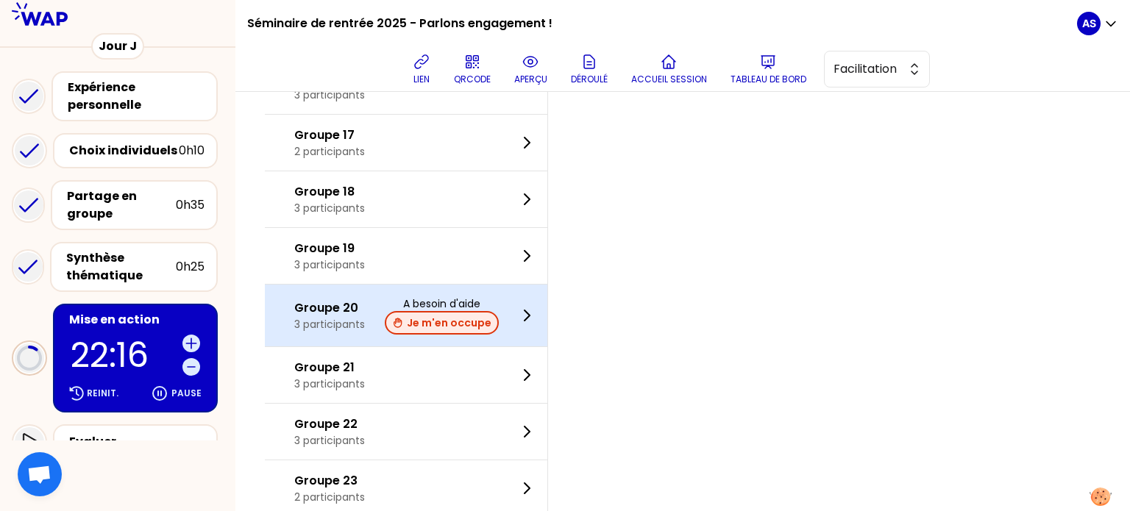
click at [462, 316] on button "Je m'en occupe" at bounding box center [442, 323] width 114 height 24
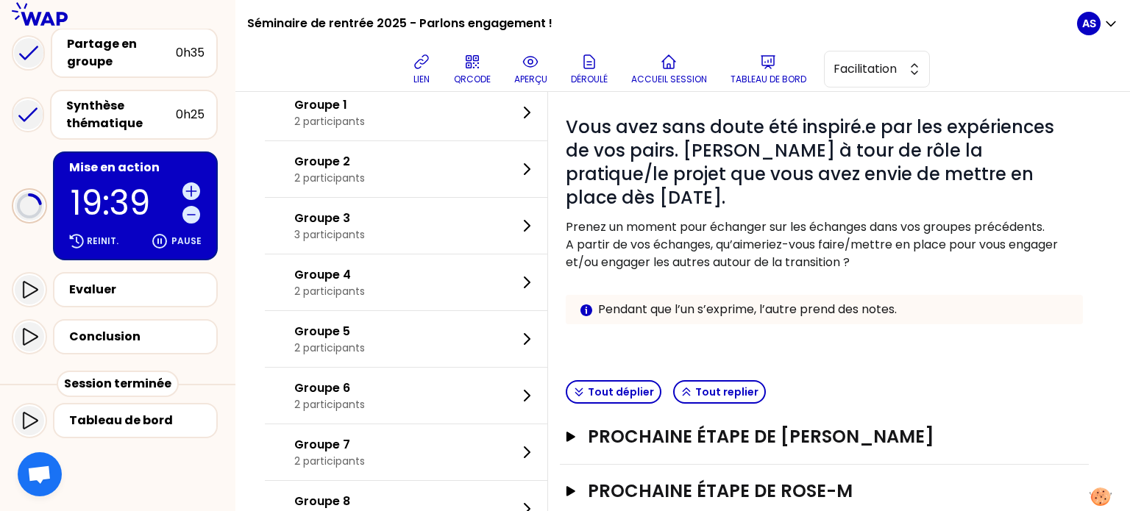
scroll to position [0, 0]
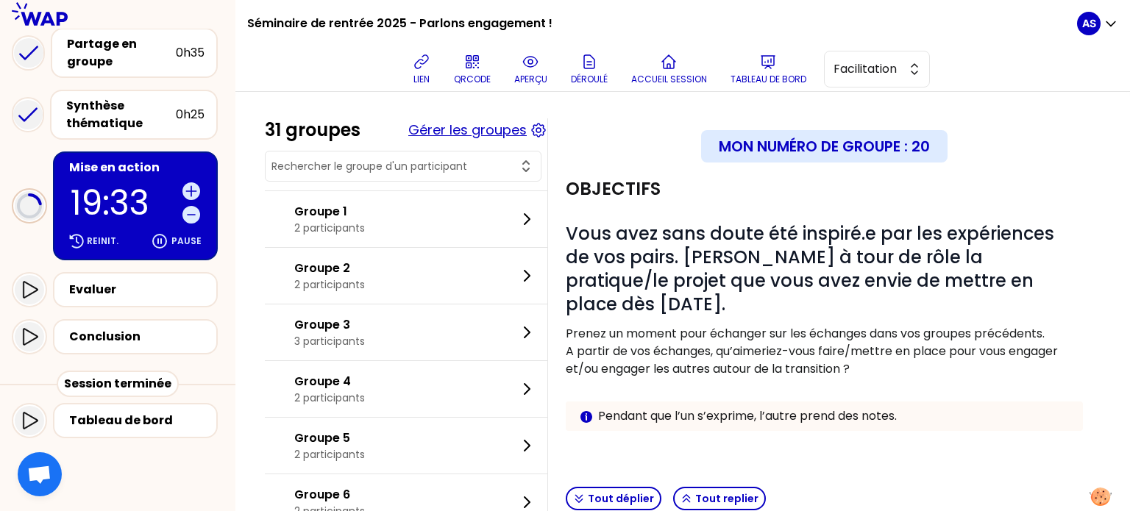
click at [489, 135] on button "Gérer les groupes" at bounding box center [467, 130] width 118 height 21
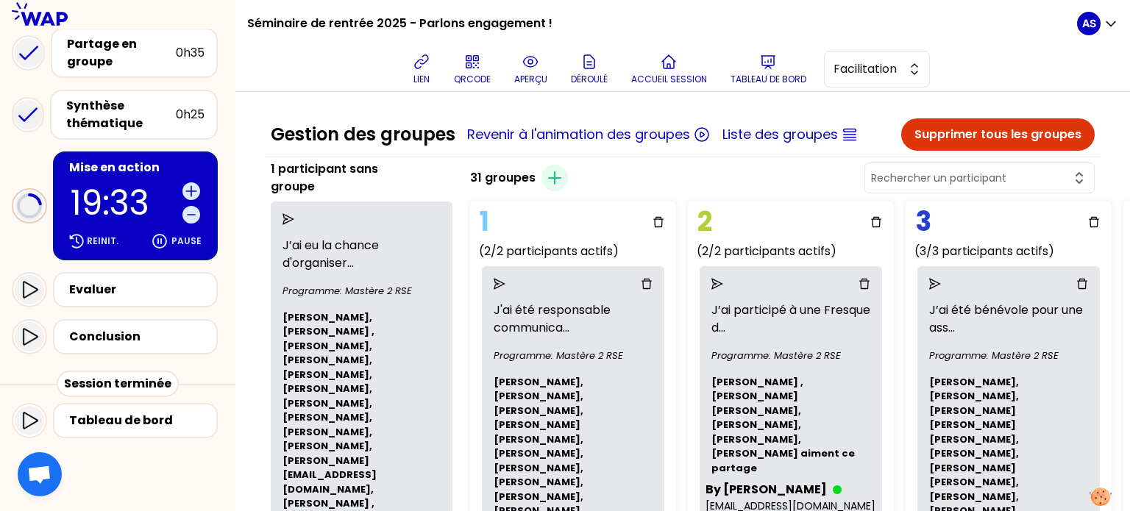
click at [945, 179] on input "text" at bounding box center [970, 178] width 199 height 15
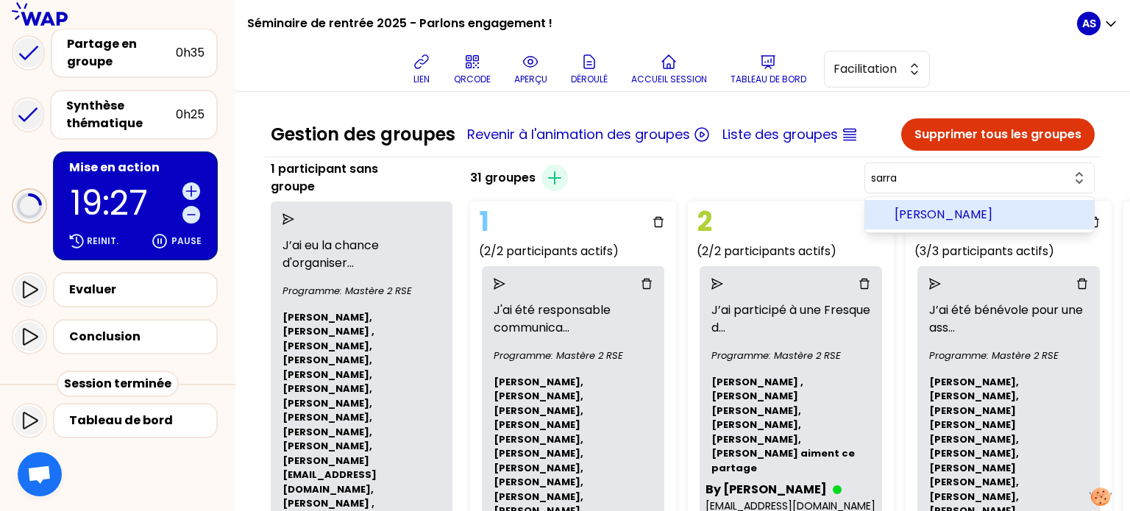
click at [971, 214] on span "[PERSON_NAME]" at bounding box center [989, 215] width 188 height 18
type input "[PERSON_NAME]"
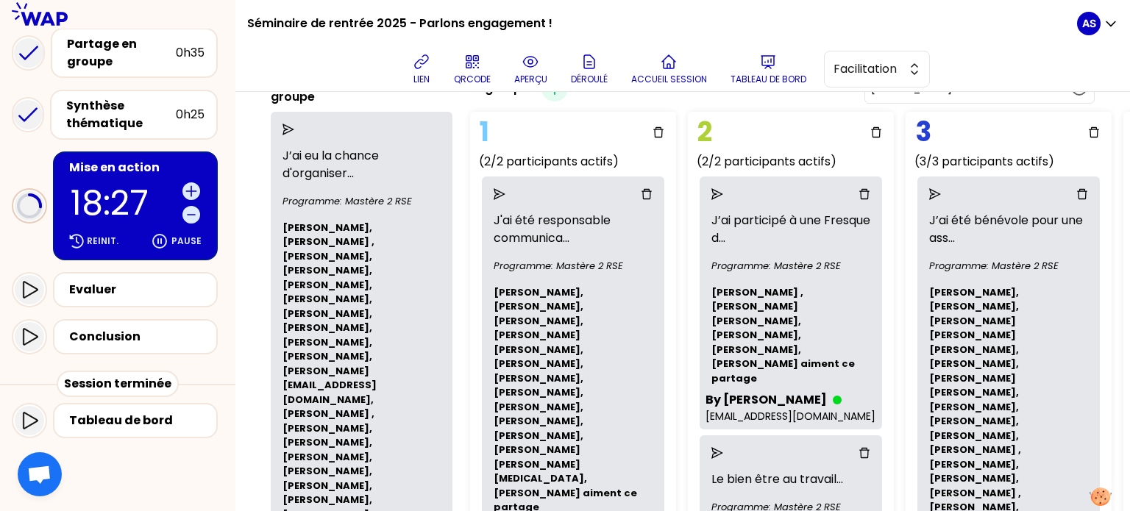
scroll to position [94, 0]
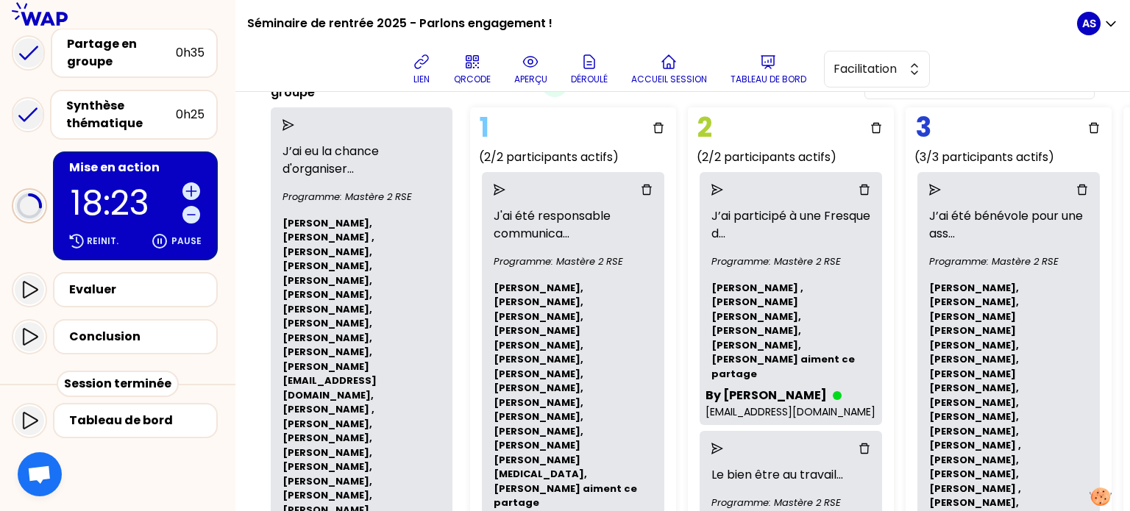
click at [351, 160] on p "J’ai eu la chance d'organiser ..." at bounding box center [362, 160] width 170 height 47
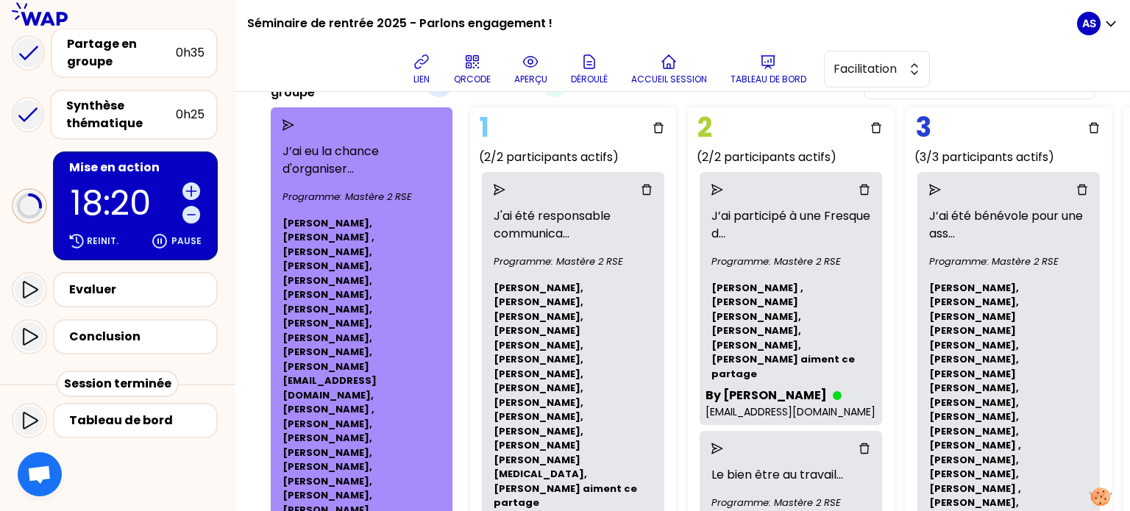
click at [348, 161] on p "J’ai eu la chance d'organiser ..." at bounding box center [362, 160] width 170 height 47
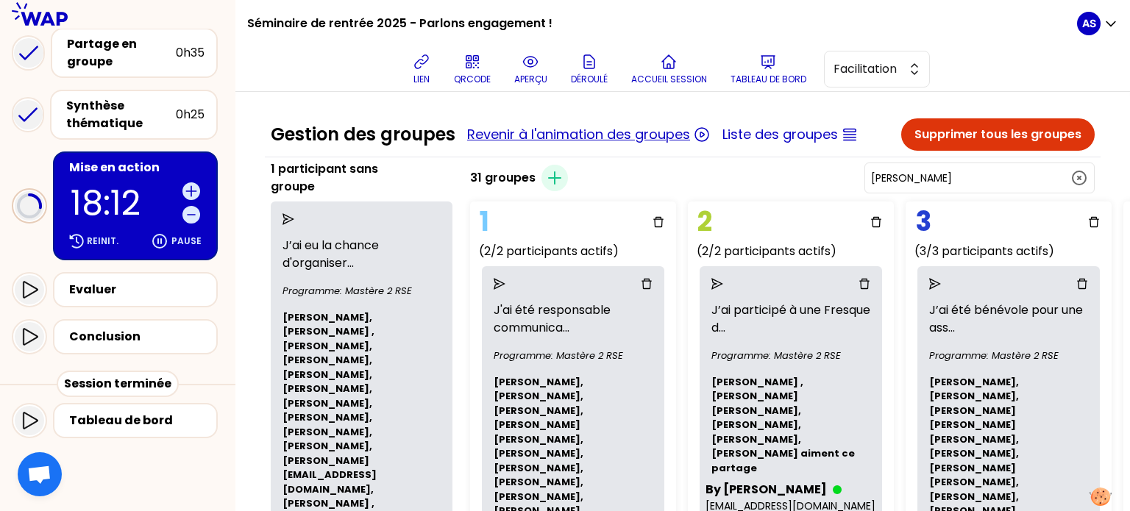
click at [545, 132] on button "Revenir à l'animation des groupes" at bounding box center [578, 134] width 223 height 21
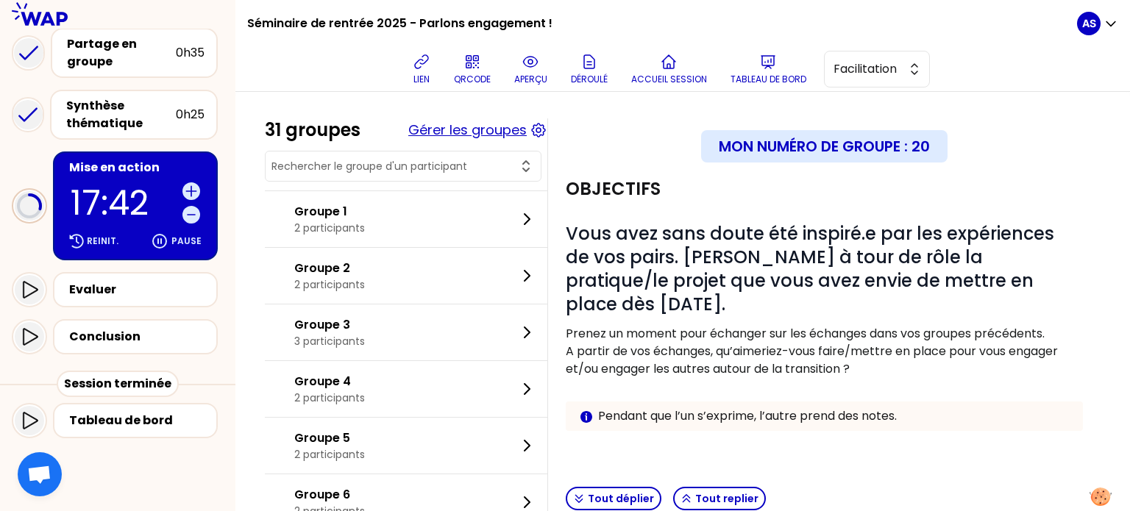
click at [500, 138] on button "Gérer les groupes" at bounding box center [467, 130] width 118 height 21
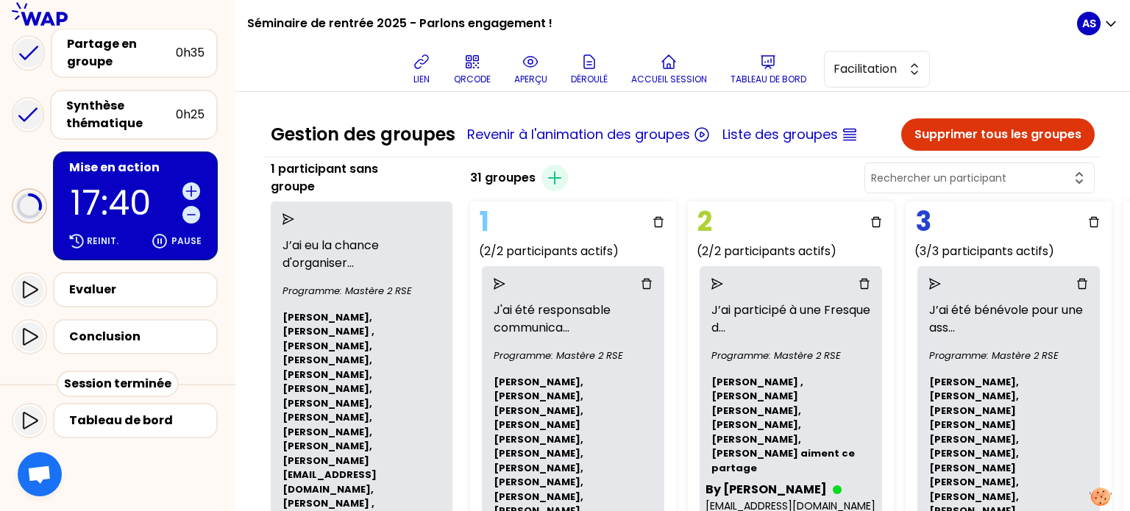
click at [933, 179] on input "text" at bounding box center [970, 178] width 199 height 15
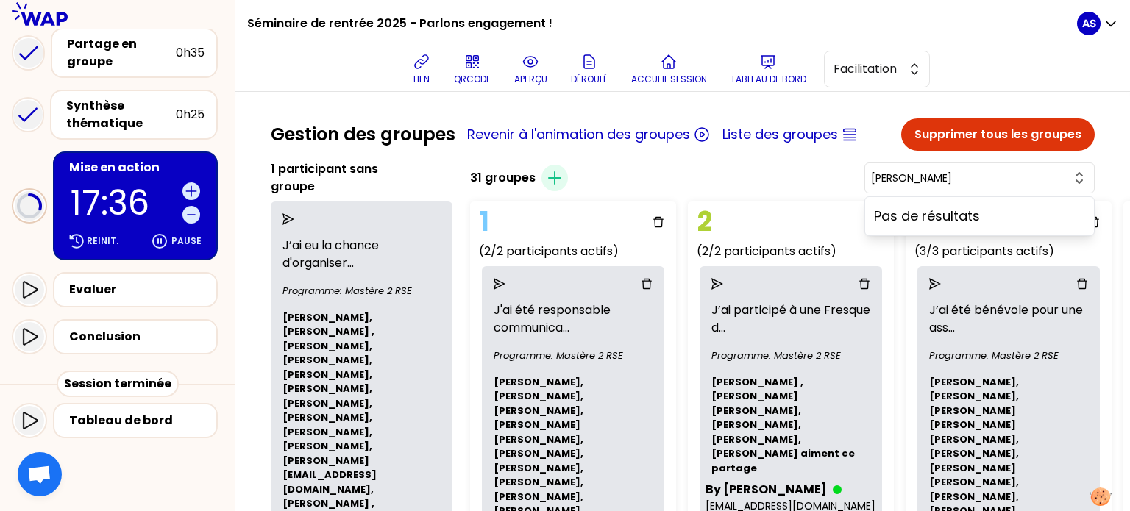
type input "[PERSON_NAME]"
click at [949, 207] on p "Pas de résultats" at bounding box center [979, 216] width 211 height 21
drag, startPoint x: 985, startPoint y: 177, endPoint x: 900, endPoint y: 169, distance: 84.9
click at [900, 169] on div "31 groupes Créer un groupe blaise Pas de résultats" at bounding box center [782, 177] width 637 height 35
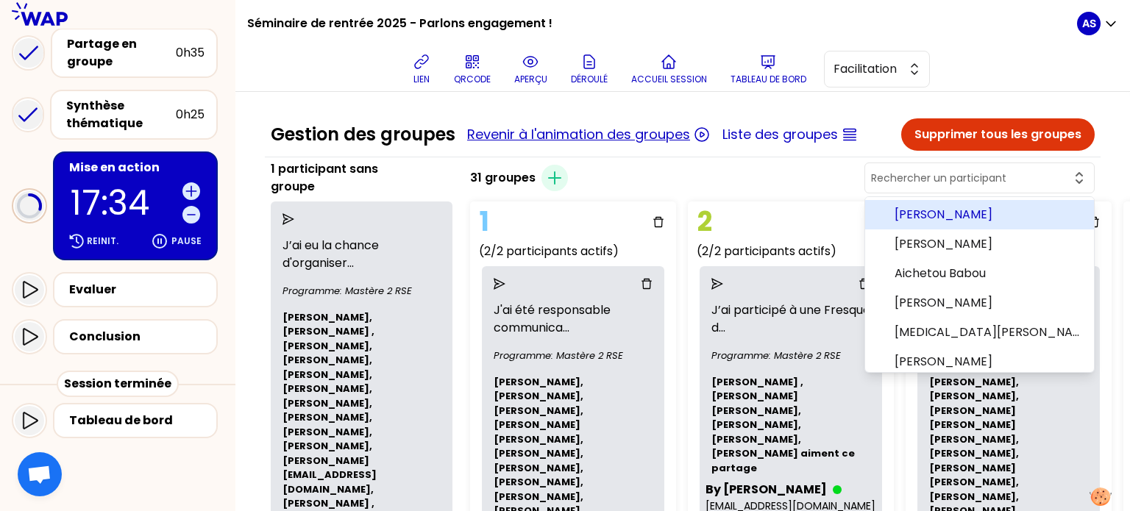
click at [566, 136] on button "Revenir à l'animation des groupes" at bounding box center [578, 134] width 223 height 21
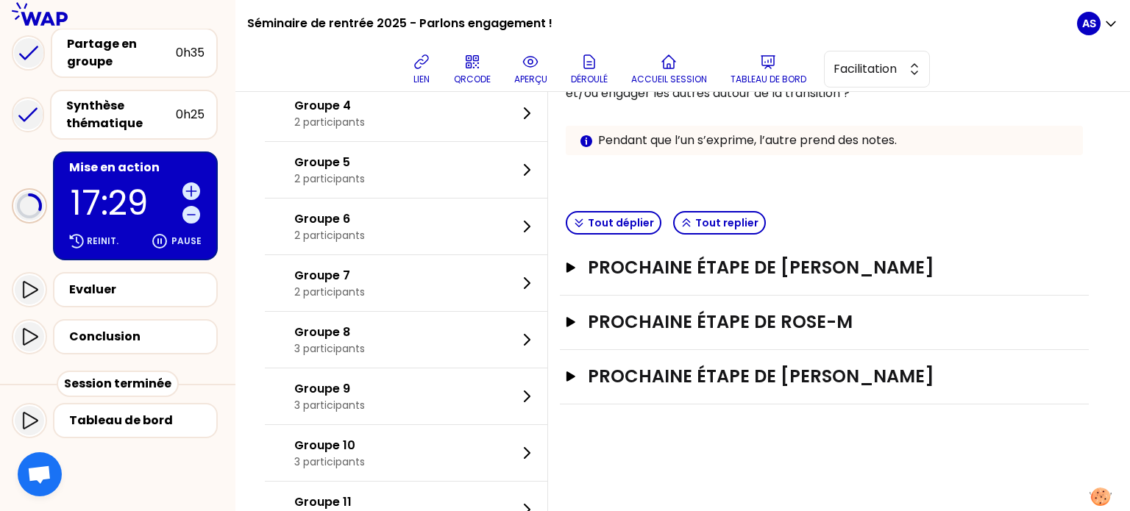
scroll to position [272, 0]
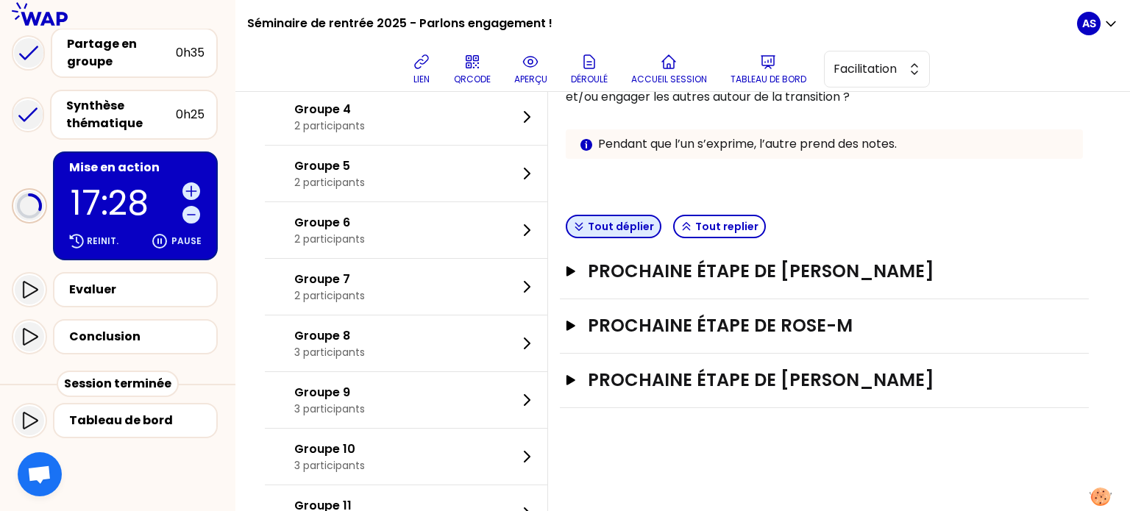
click at [644, 223] on button "Tout déplier" at bounding box center [614, 227] width 96 height 24
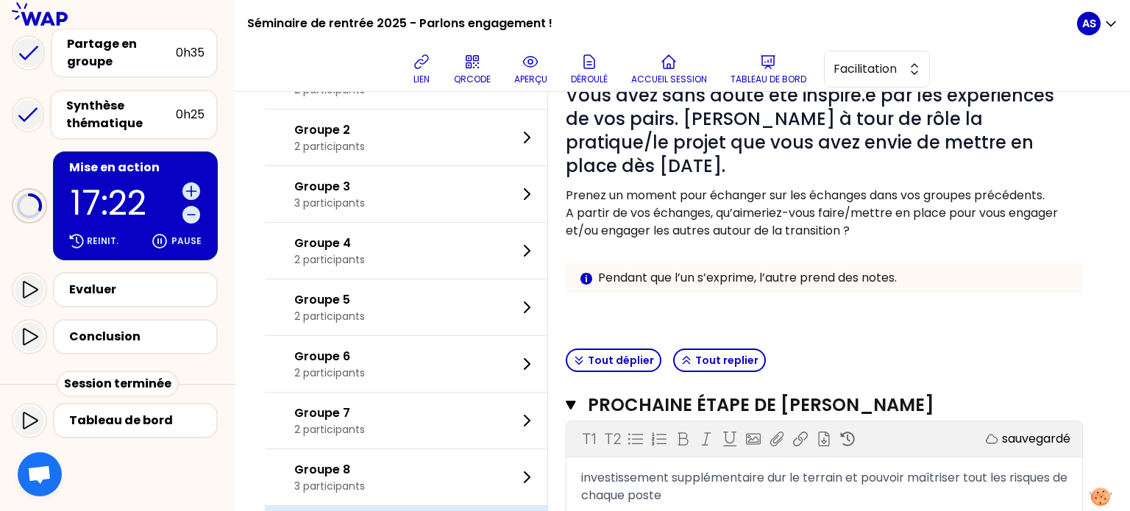
scroll to position [0, 0]
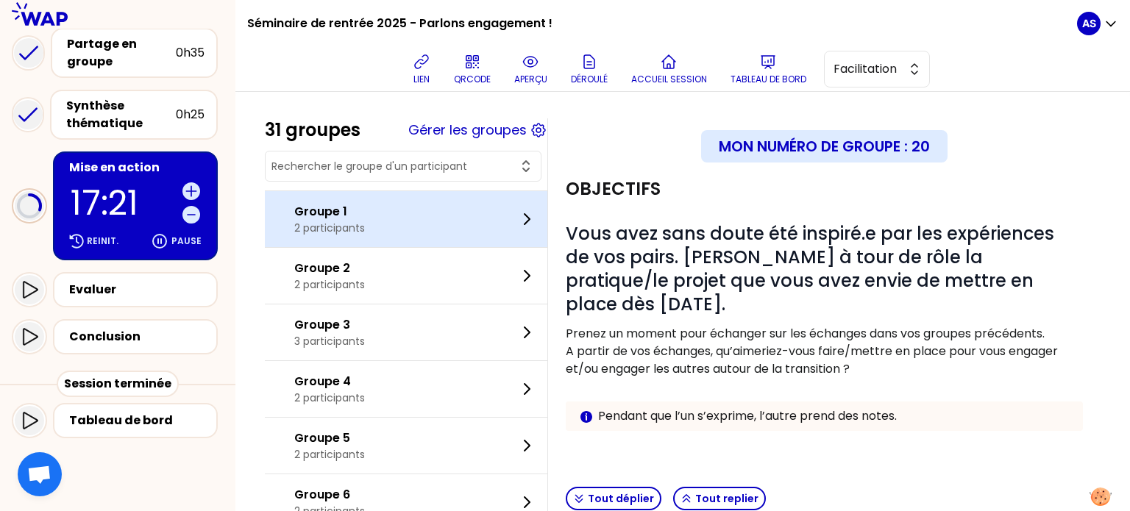
click at [474, 233] on div "Groupe 1 2 participants" at bounding box center [406, 219] width 283 height 56
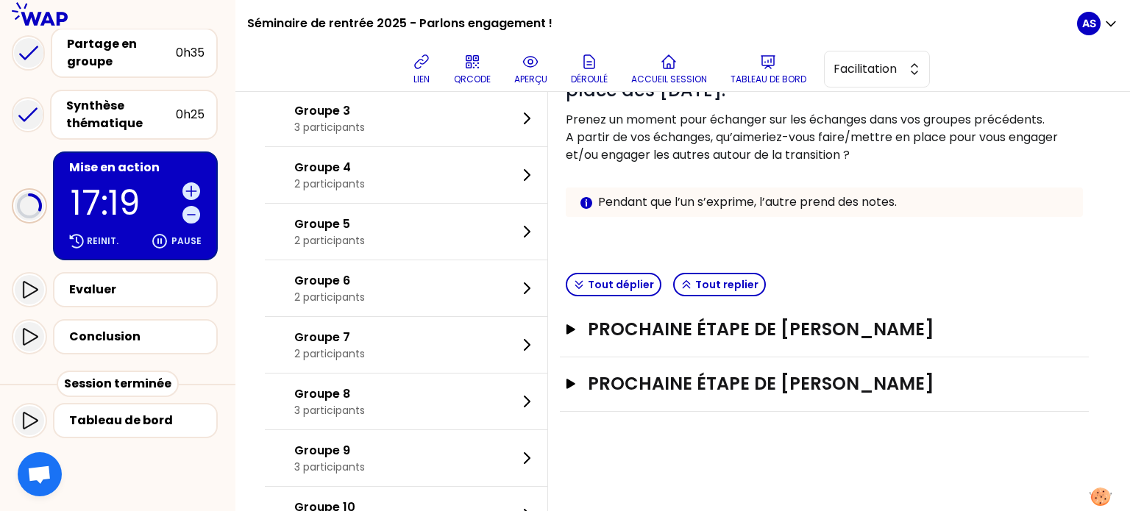
scroll to position [282, 0]
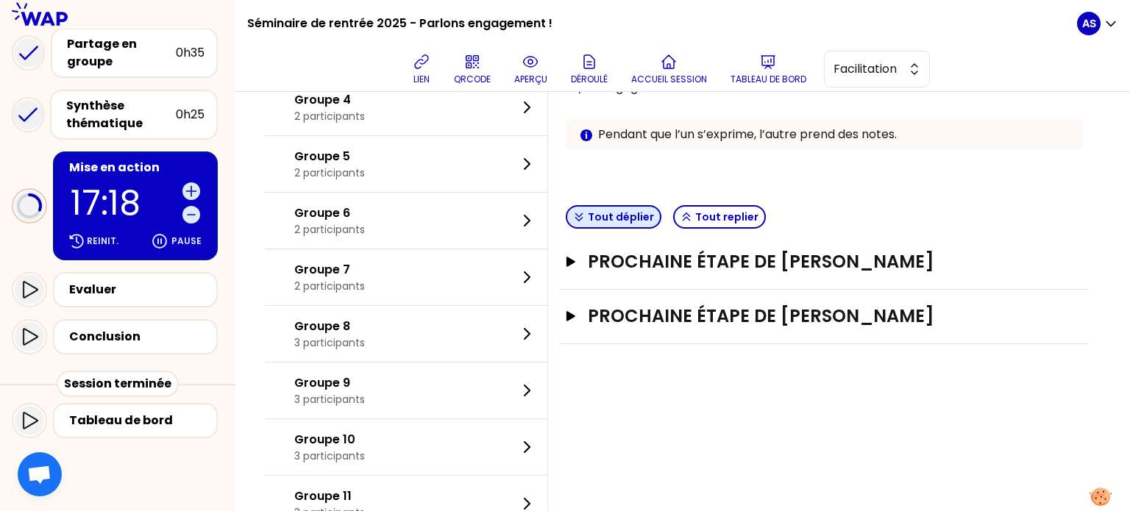
click at [633, 222] on button "Tout déplier" at bounding box center [614, 217] width 96 height 24
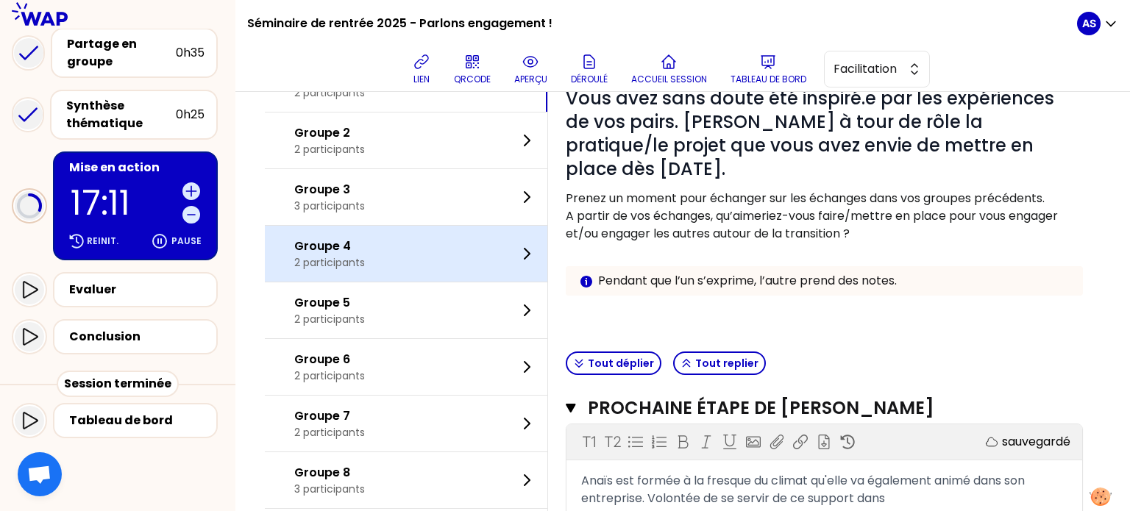
scroll to position [0, 0]
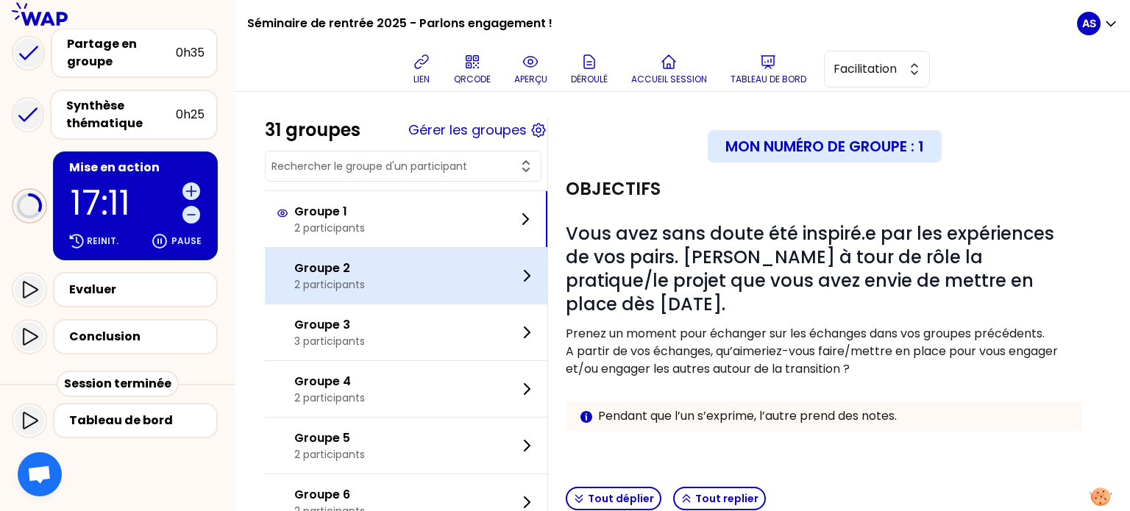
click at [397, 276] on div "Groupe 2 2 participants" at bounding box center [406, 276] width 283 height 56
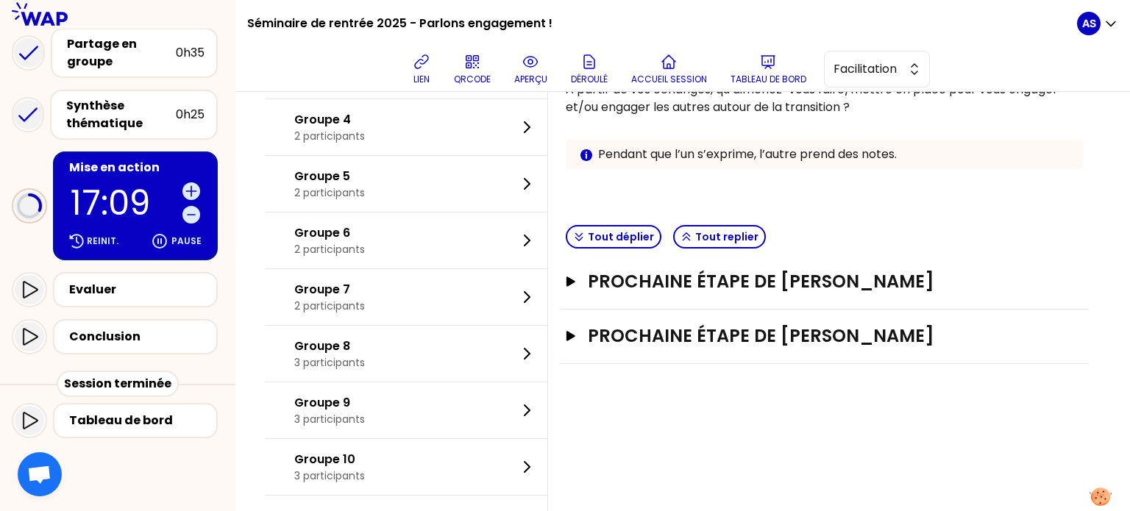
scroll to position [263, 0]
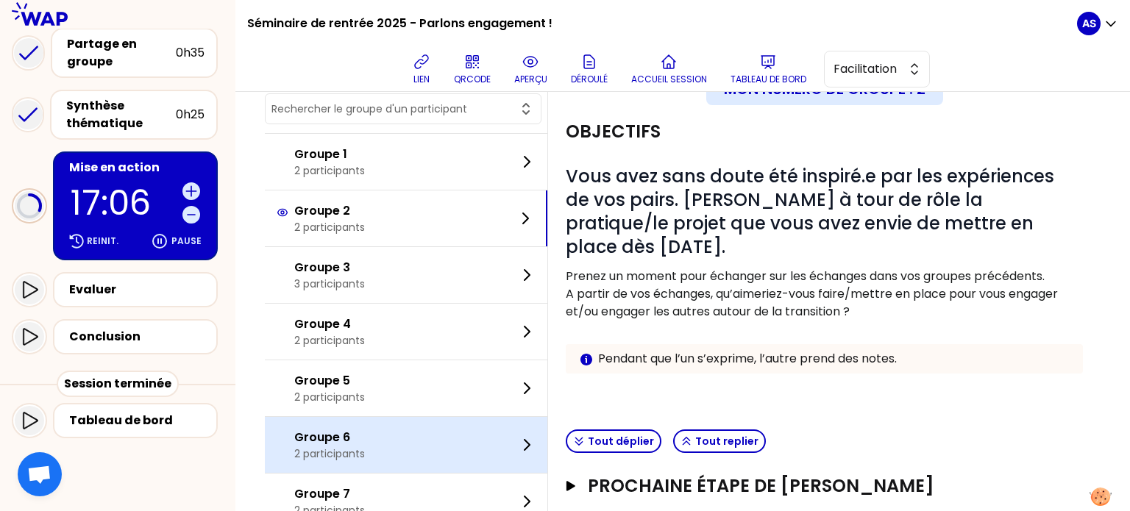
click at [391, 248] on div "Groupe 3 3 participants" at bounding box center [406, 275] width 283 height 56
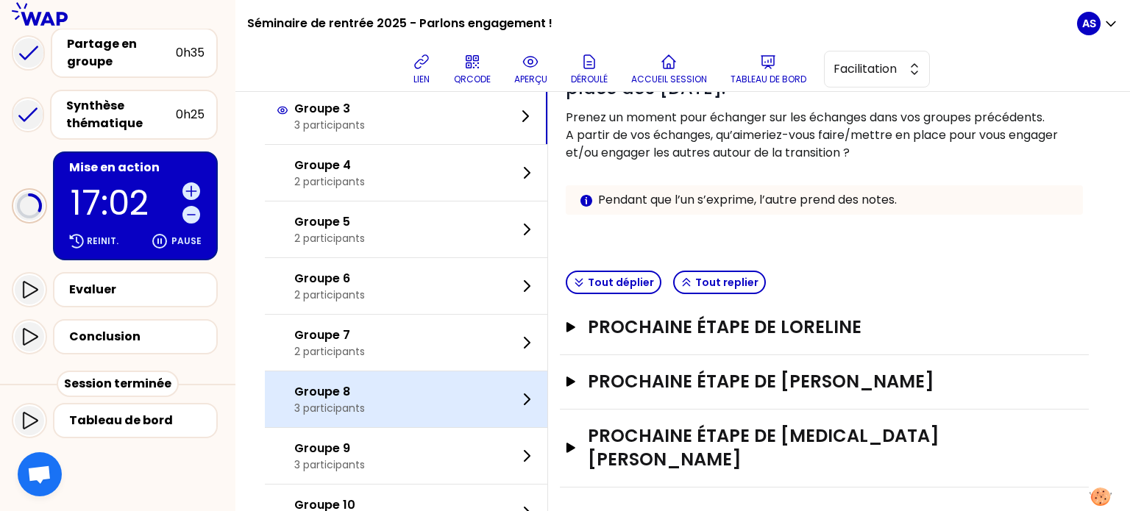
scroll to position [215, 0]
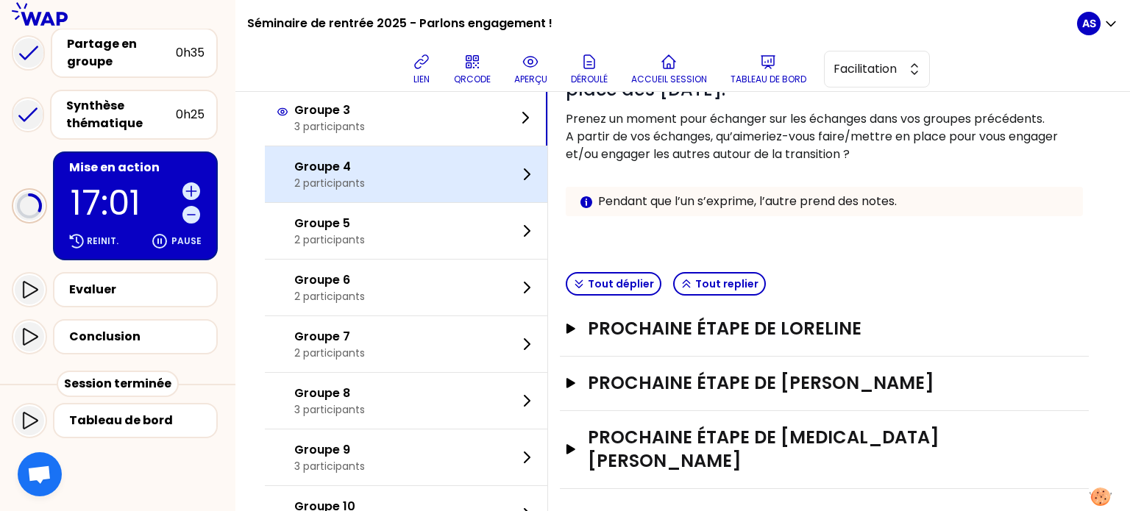
click at [426, 182] on div "Groupe 4 2 participants" at bounding box center [406, 174] width 283 height 56
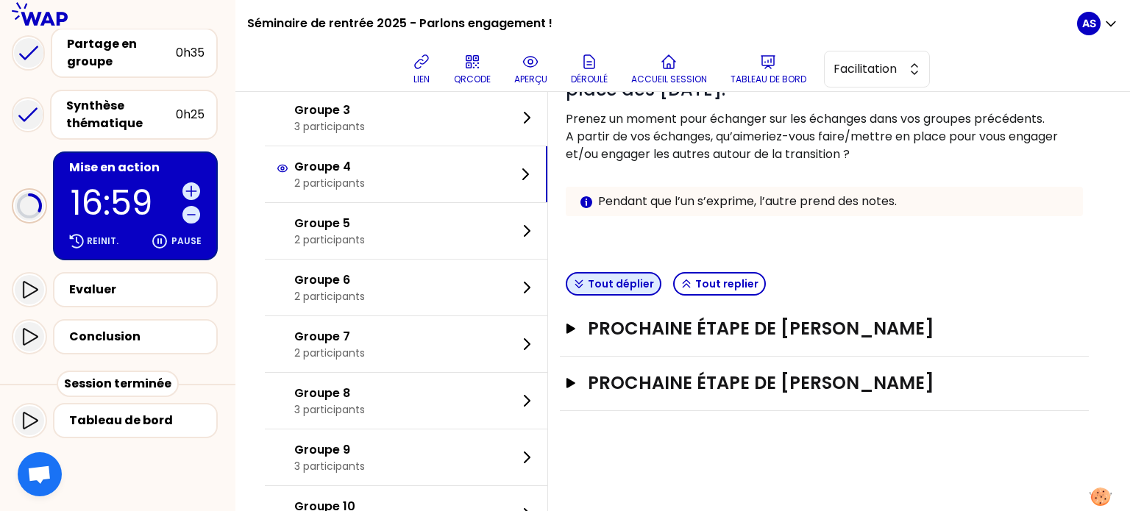
click at [660, 291] on button "Tout déplier" at bounding box center [614, 284] width 96 height 24
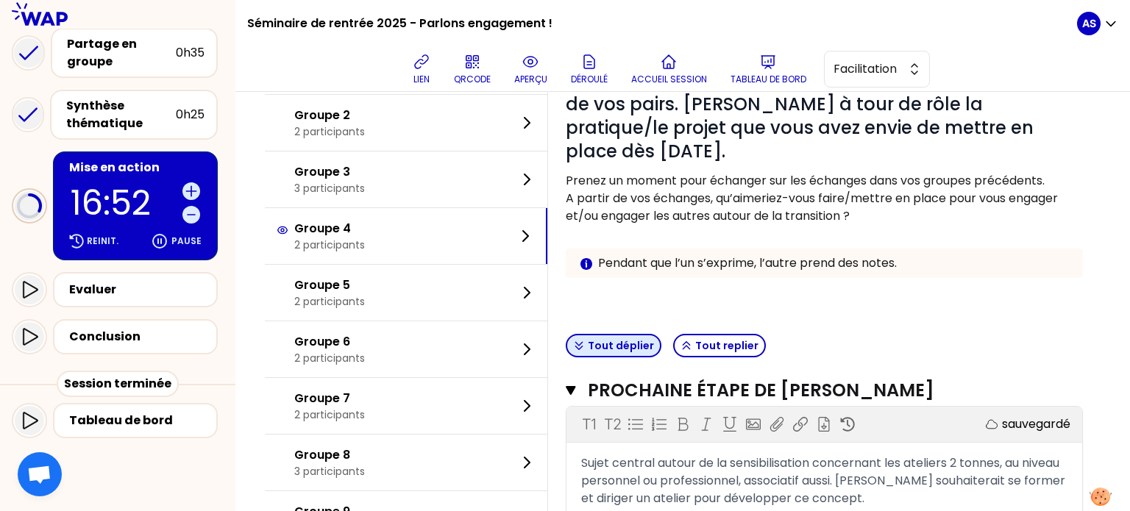
scroll to position [153, 0]
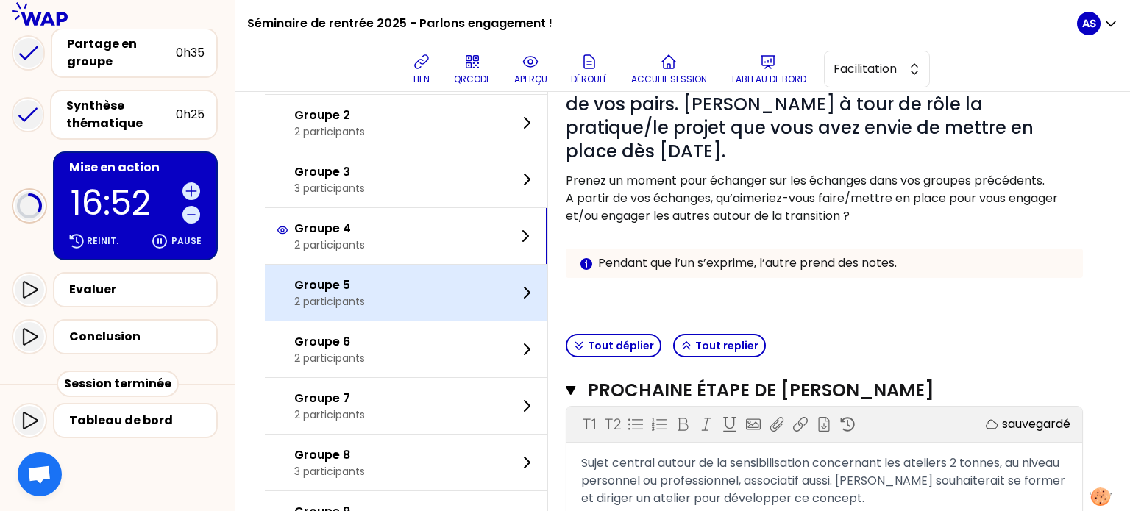
click at [430, 280] on div "Groupe 5 2 participants" at bounding box center [406, 293] width 283 height 56
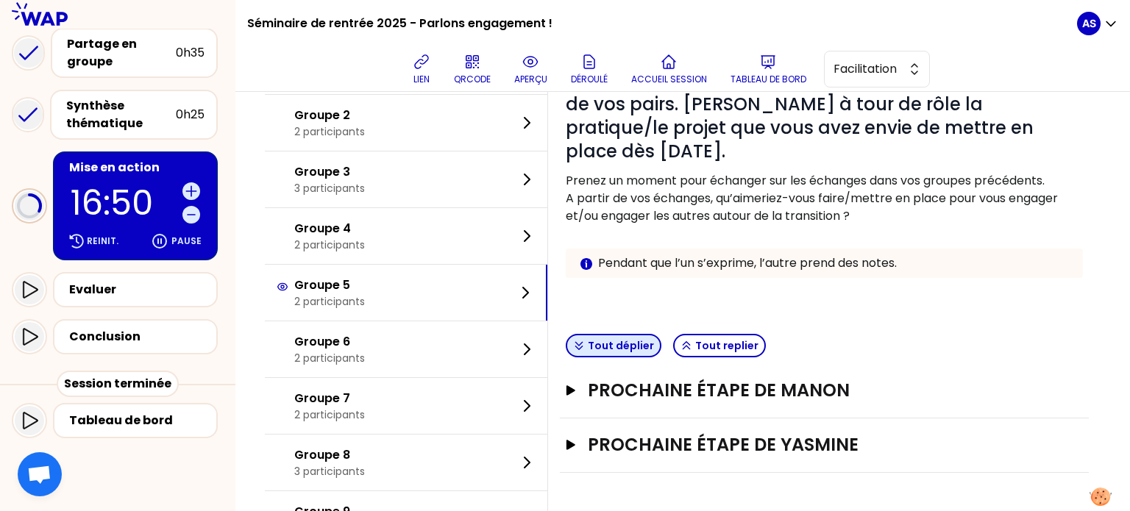
click at [637, 341] on button "Tout déplier" at bounding box center [614, 346] width 96 height 24
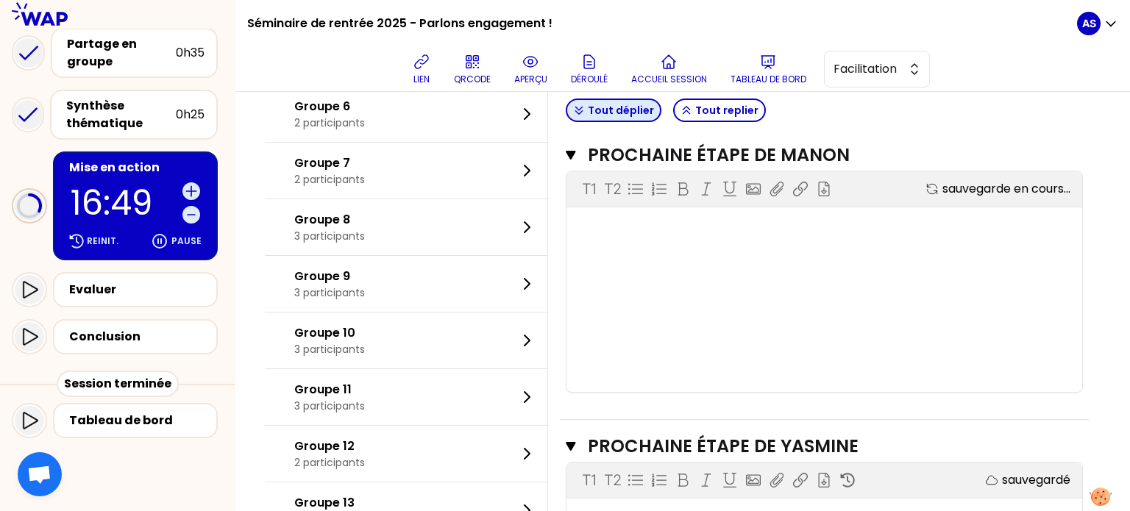
scroll to position [432, 0]
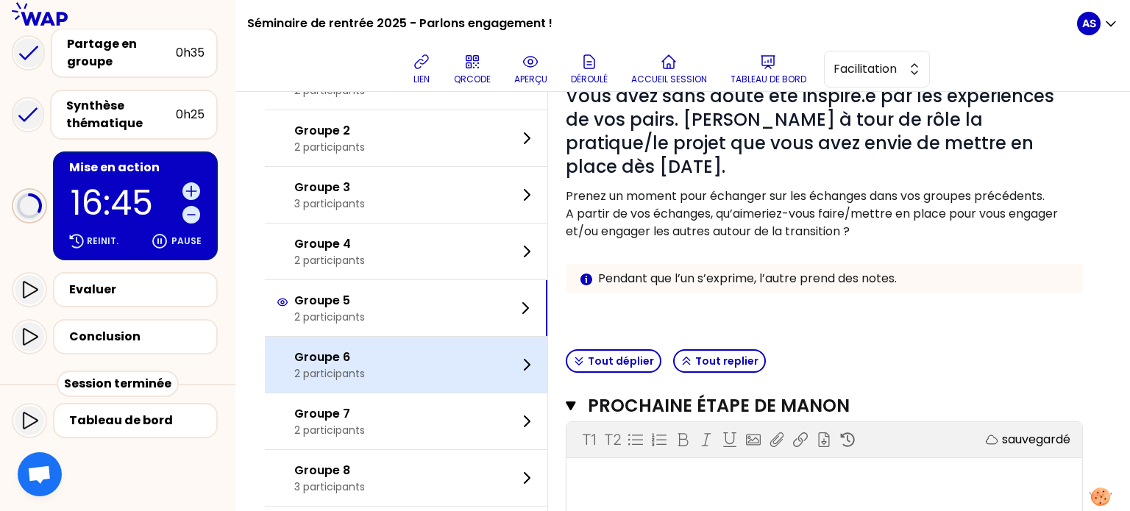
click at [363, 358] on p "Groupe 6" at bounding box center [329, 358] width 71 height 18
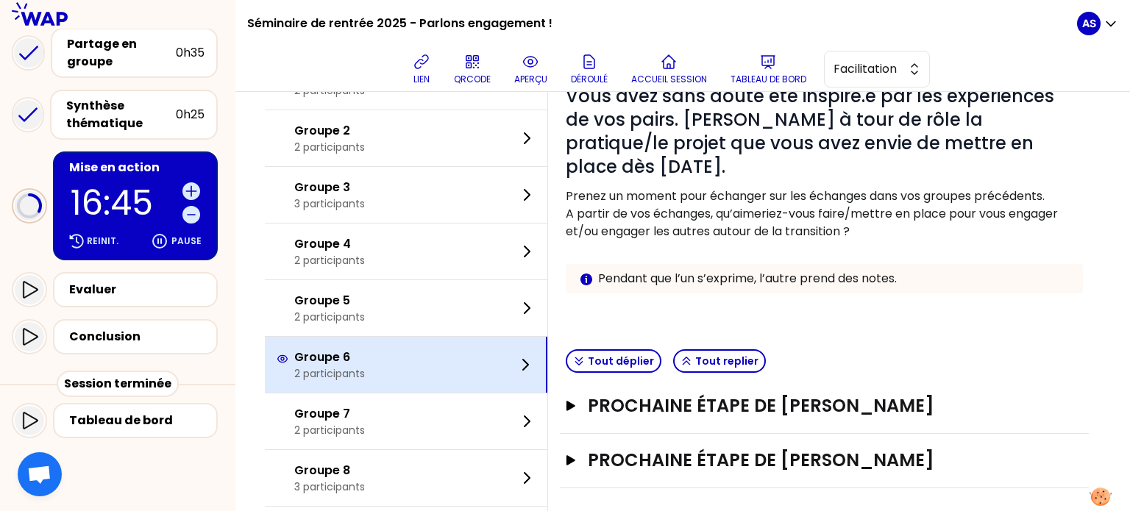
scroll to position [138, 0]
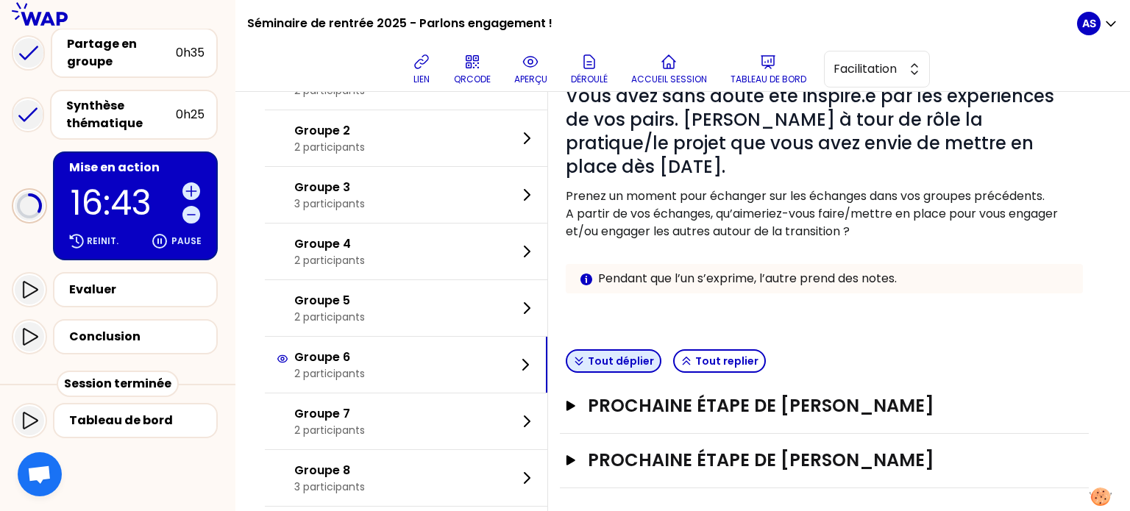
click at [636, 364] on button "Tout déplier" at bounding box center [614, 362] width 96 height 24
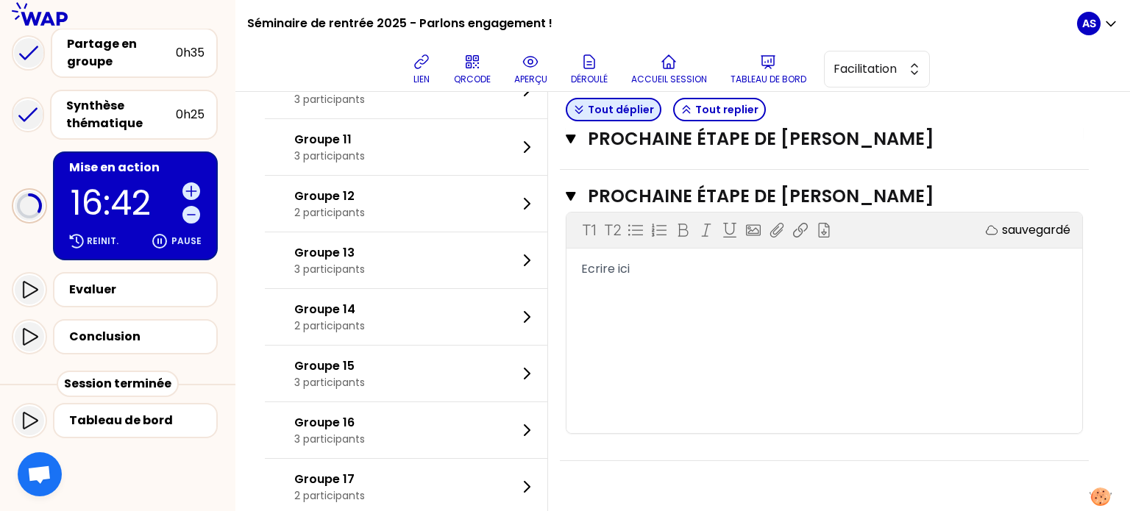
scroll to position [661, 0]
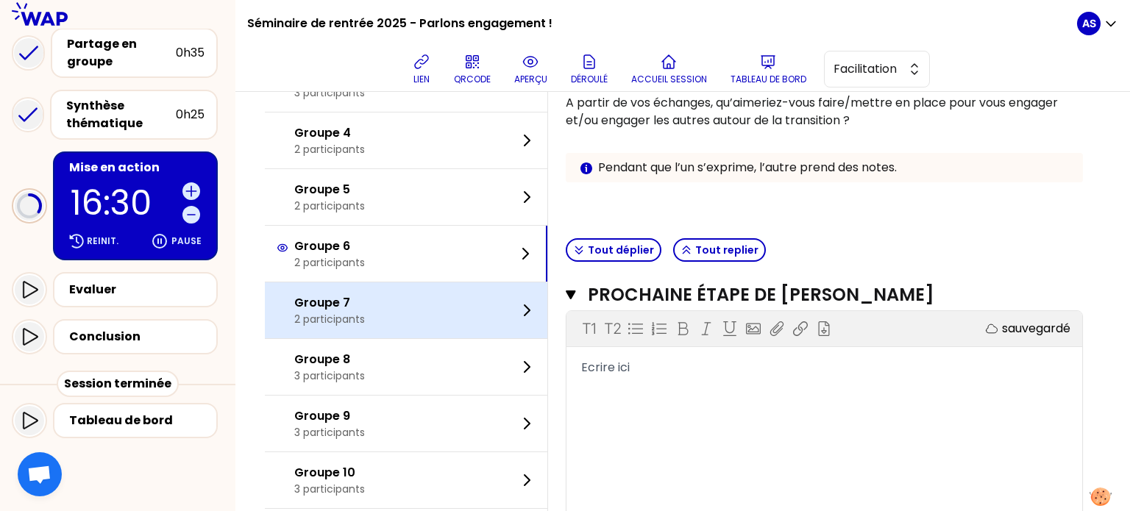
click at [434, 317] on div "Groupe 7 2 participants" at bounding box center [406, 311] width 283 height 56
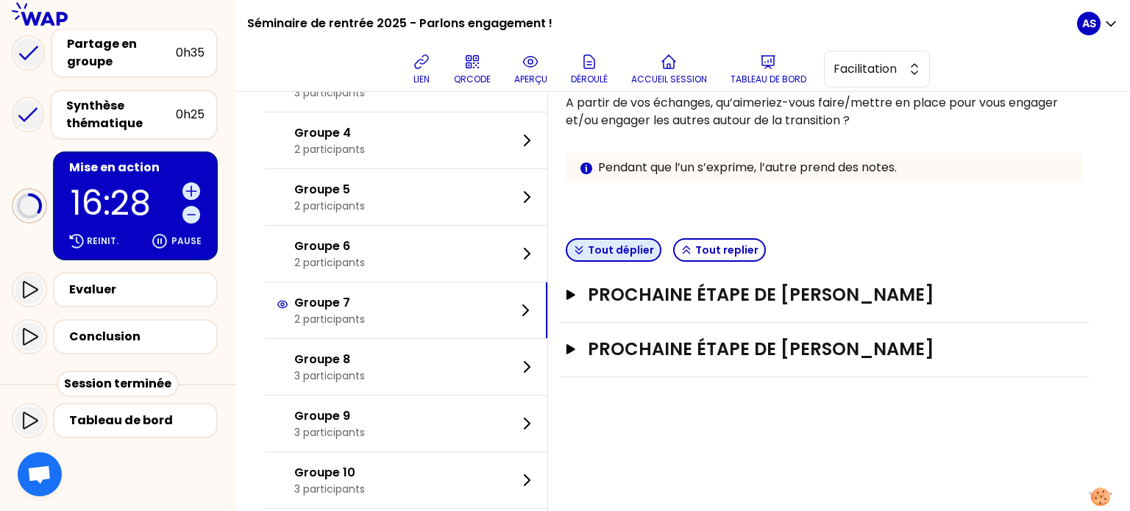
click at [633, 246] on button "Tout déplier" at bounding box center [614, 250] width 96 height 24
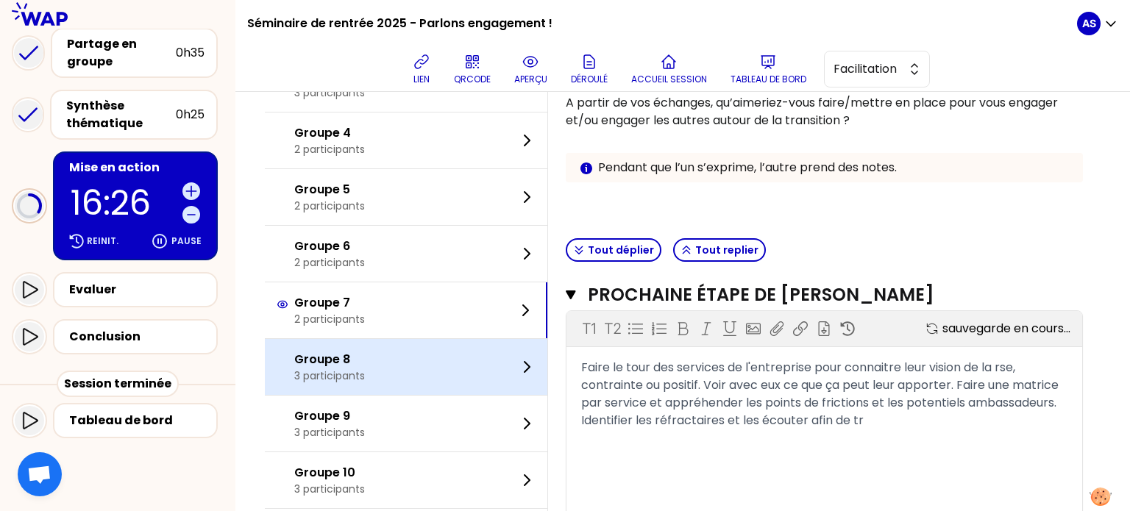
click at [347, 355] on p "Groupe 8" at bounding box center [329, 360] width 71 height 18
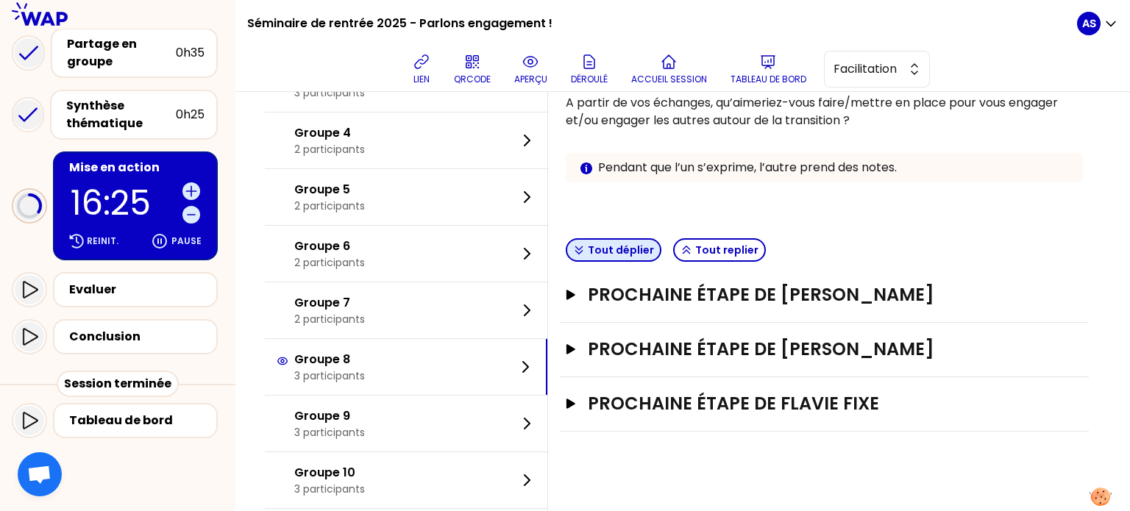
click at [623, 243] on button "Tout déplier" at bounding box center [614, 250] width 96 height 24
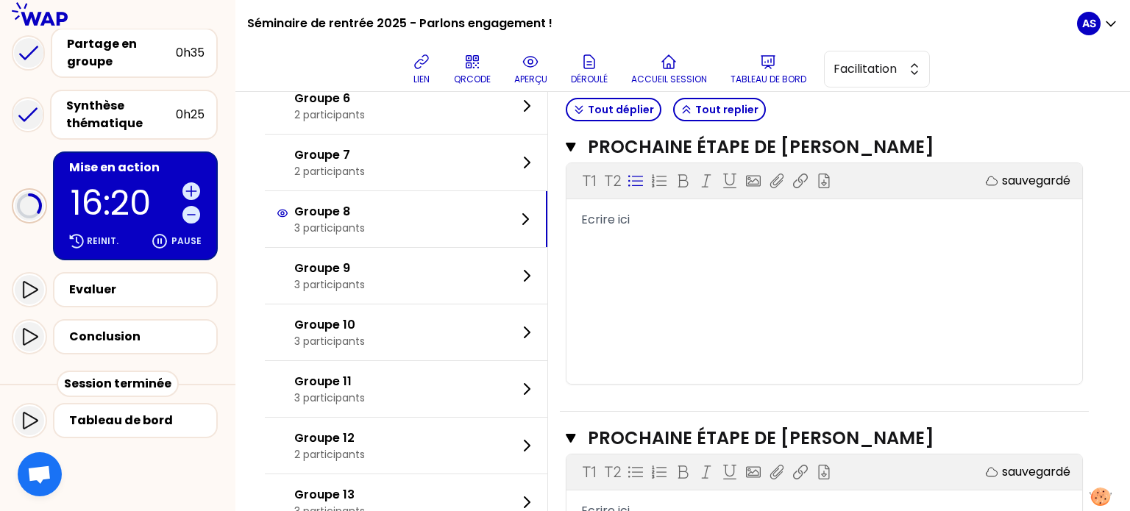
scroll to position [382, 0]
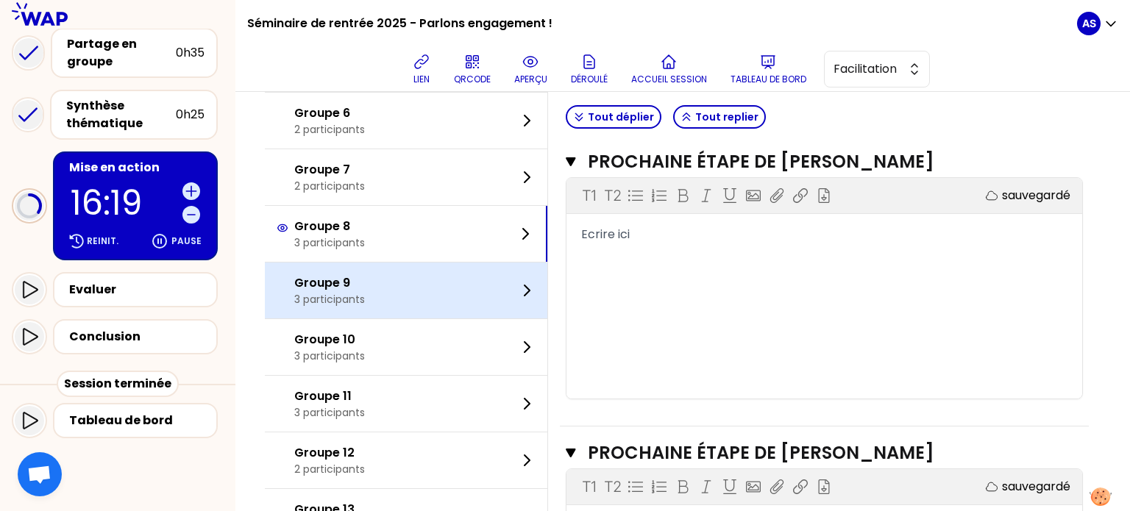
click at [417, 298] on div "Groupe 9 3 participants" at bounding box center [406, 291] width 283 height 56
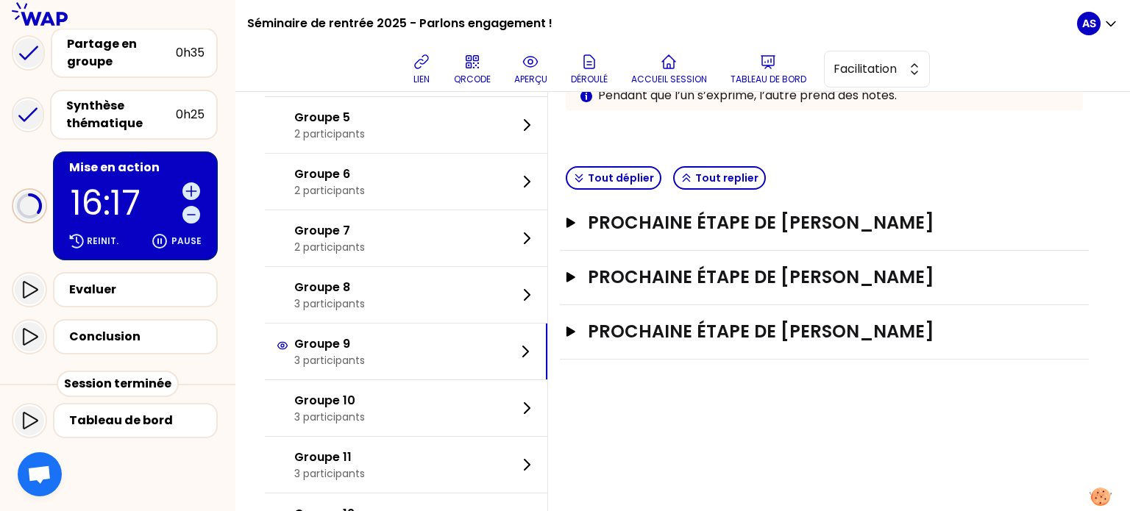
scroll to position [319, 0]
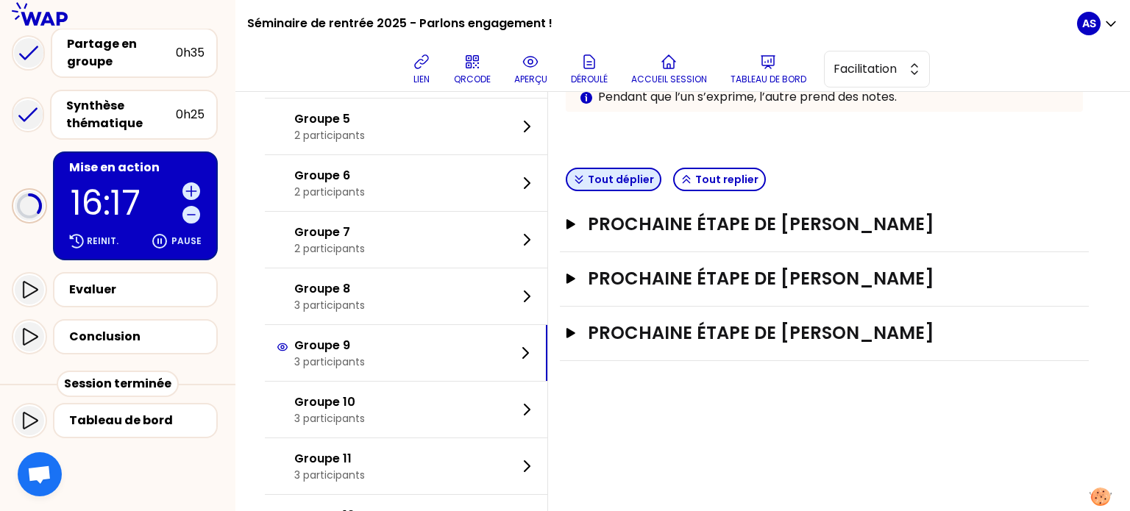
click at [642, 181] on button "Tout déplier" at bounding box center [614, 180] width 96 height 24
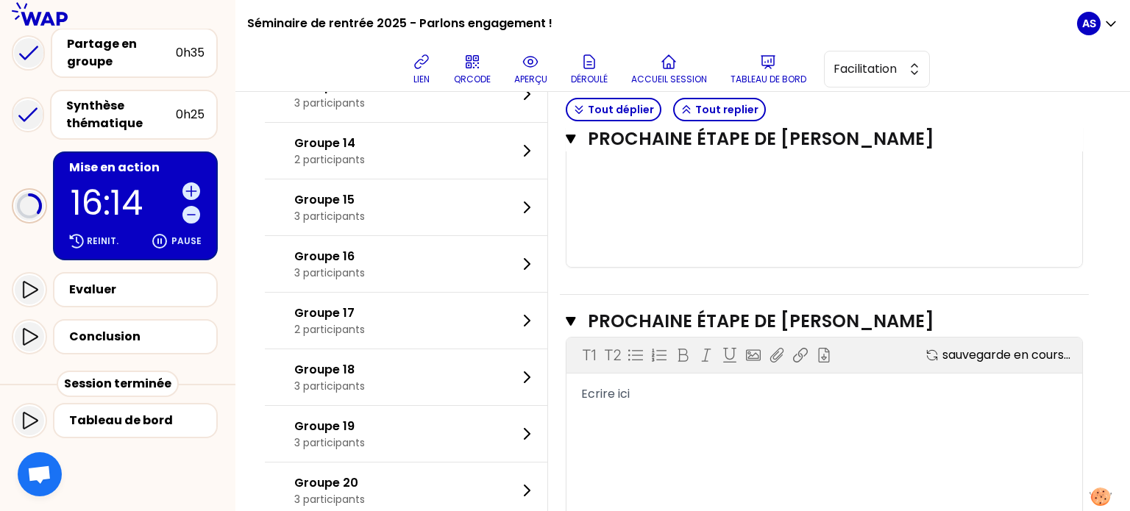
scroll to position [809, 0]
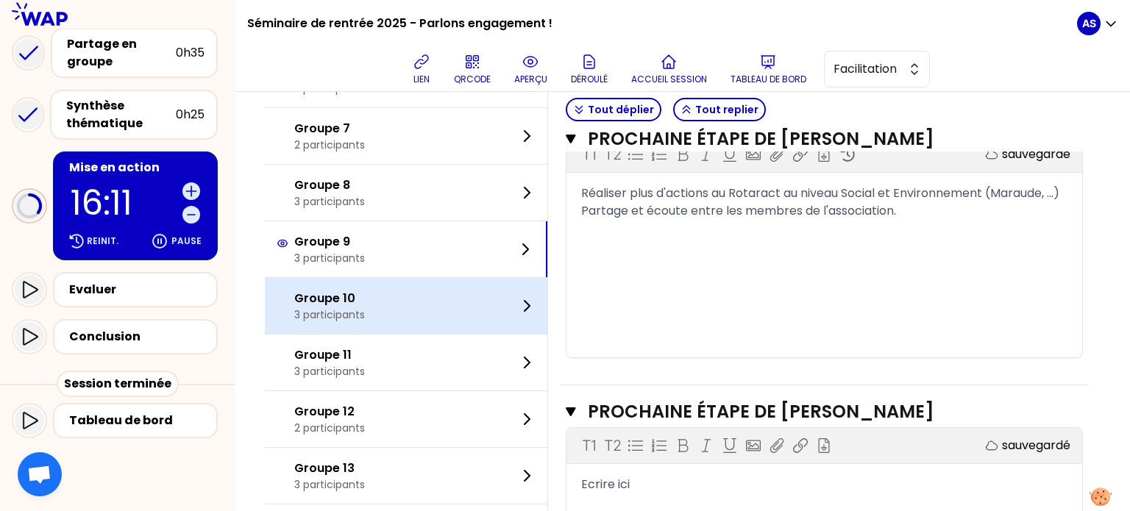
click at [386, 311] on div "Groupe 10 3 participants" at bounding box center [406, 306] width 283 height 56
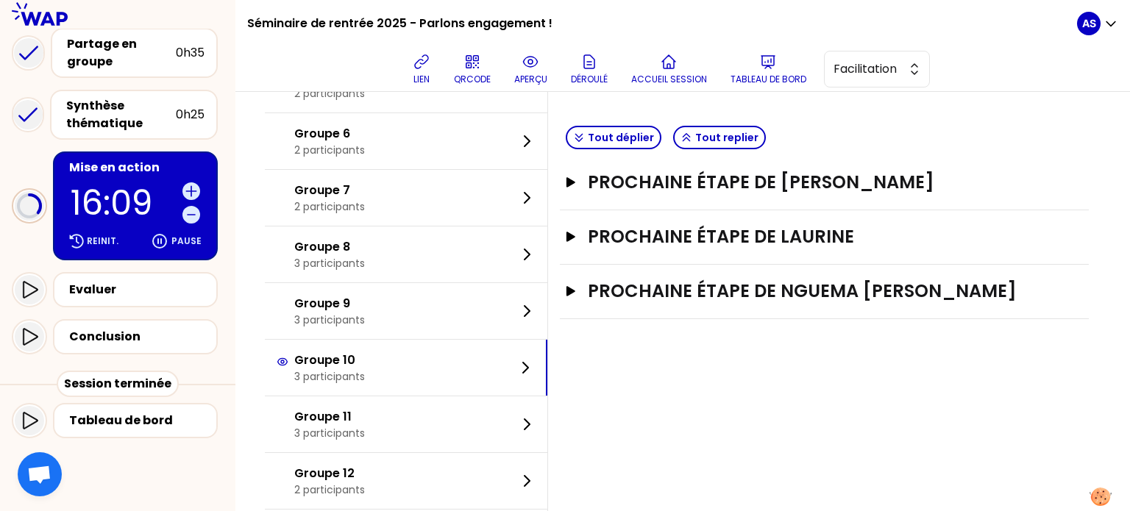
scroll to position [350, 0]
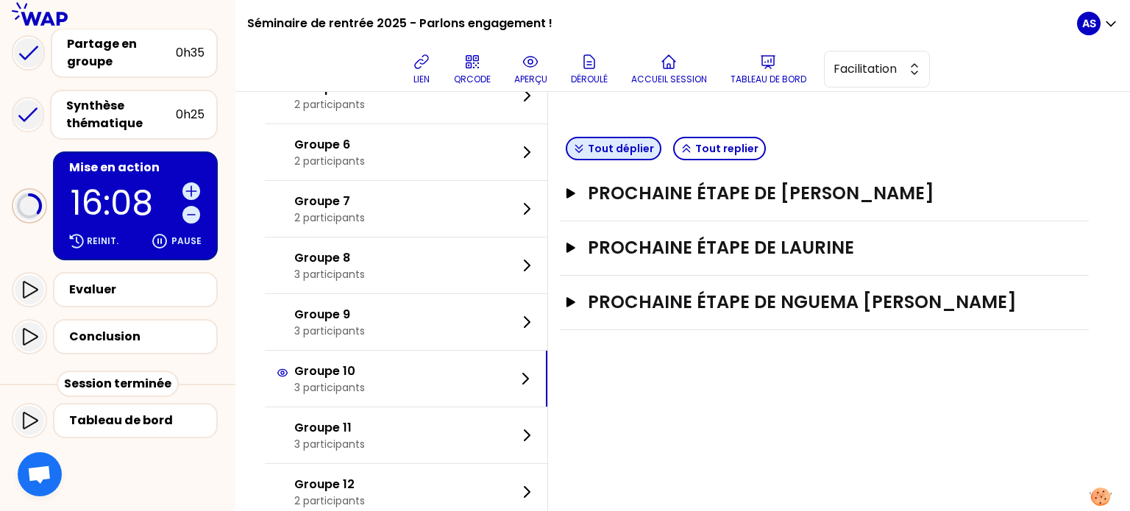
click at [639, 146] on button "Tout déplier" at bounding box center [614, 149] width 96 height 24
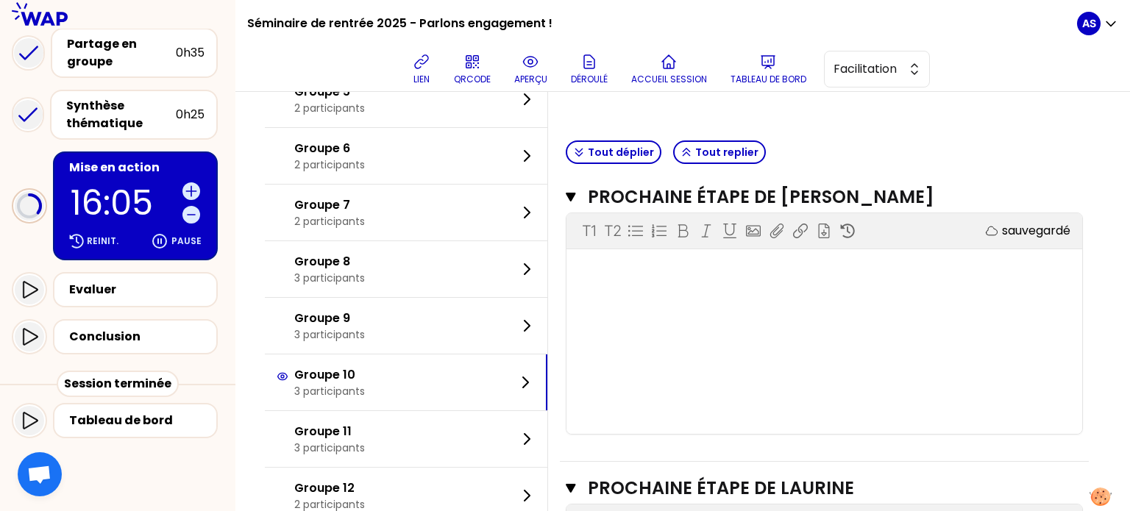
scroll to position [346, 0]
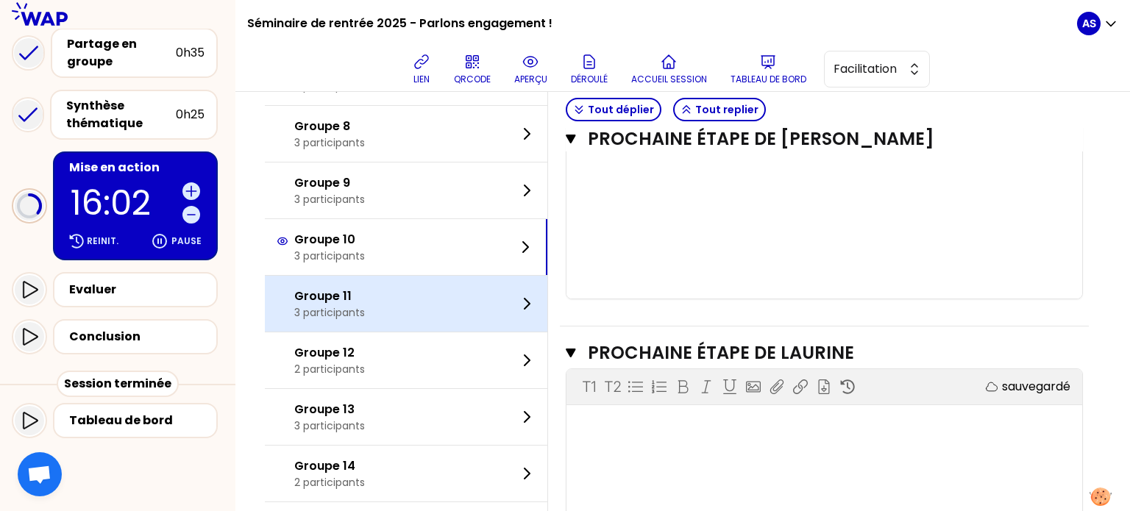
click at [439, 317] on div "Groupe 11 3 participants" at bounding box center [406, 304] width 283 height 56
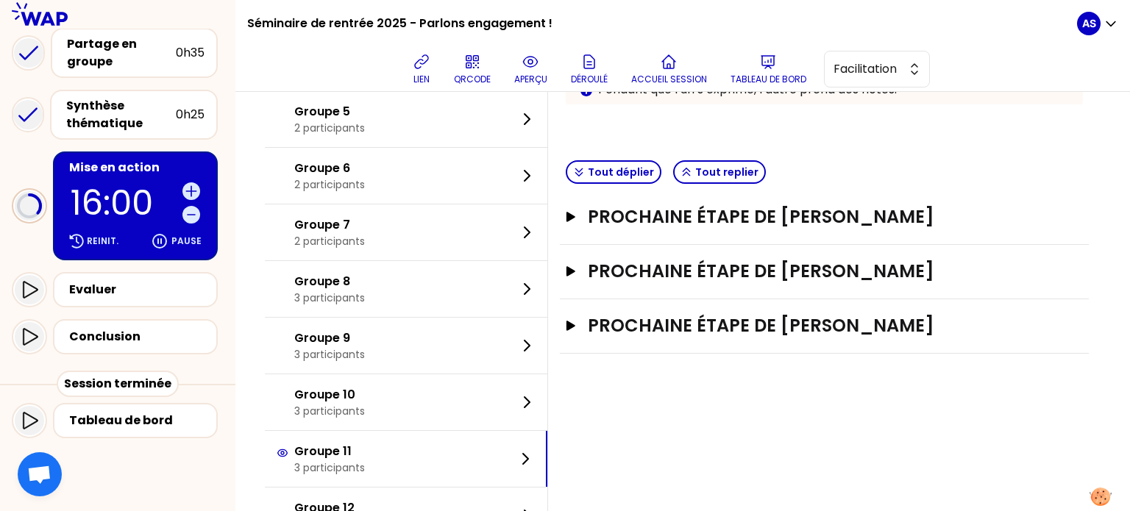
scroll to position [326, 0]
click at [642, 169] on button "Tout déplier" at bounding box center [614, 173] width 96 height 24
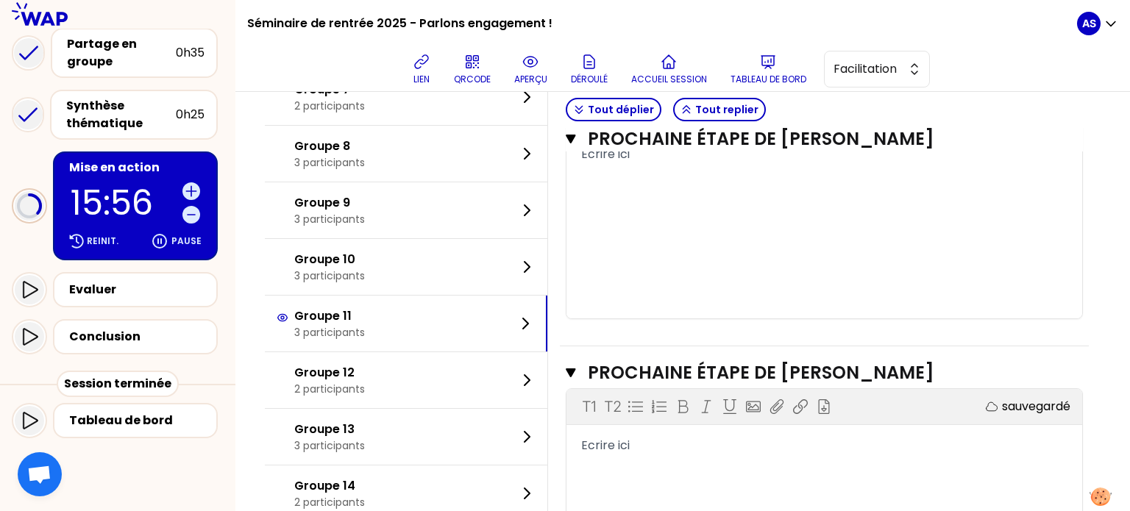
scroll to position [459, 0]
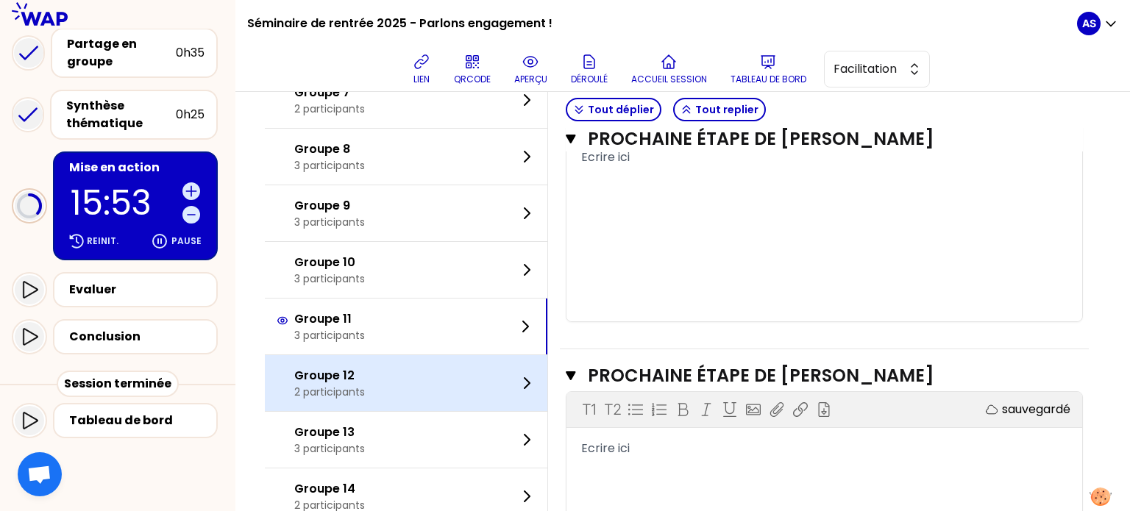
click at [461, 369] on div "Groupe 12 2 participants" at bounding box center [406, 383] width 283 height 56
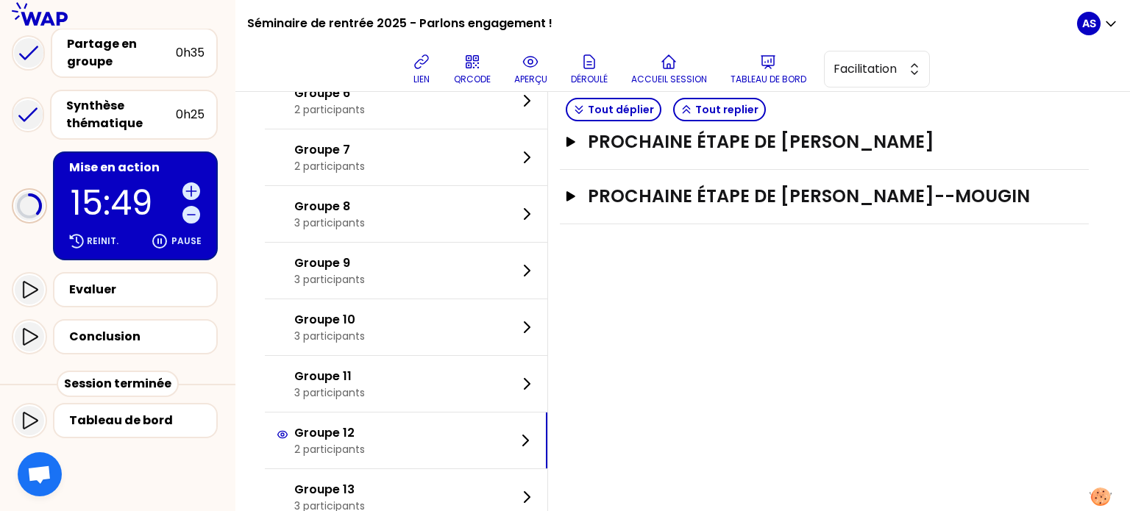
scroll to position [265, 0]
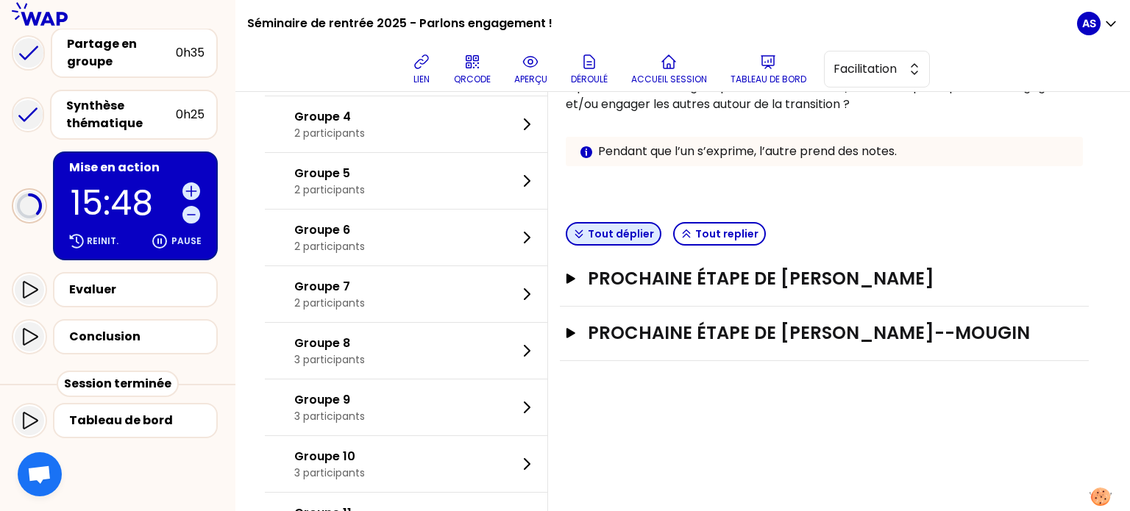
click at [631, 232] on button "Tout déplier" at bounding box center [614, 234] width 96 height 24
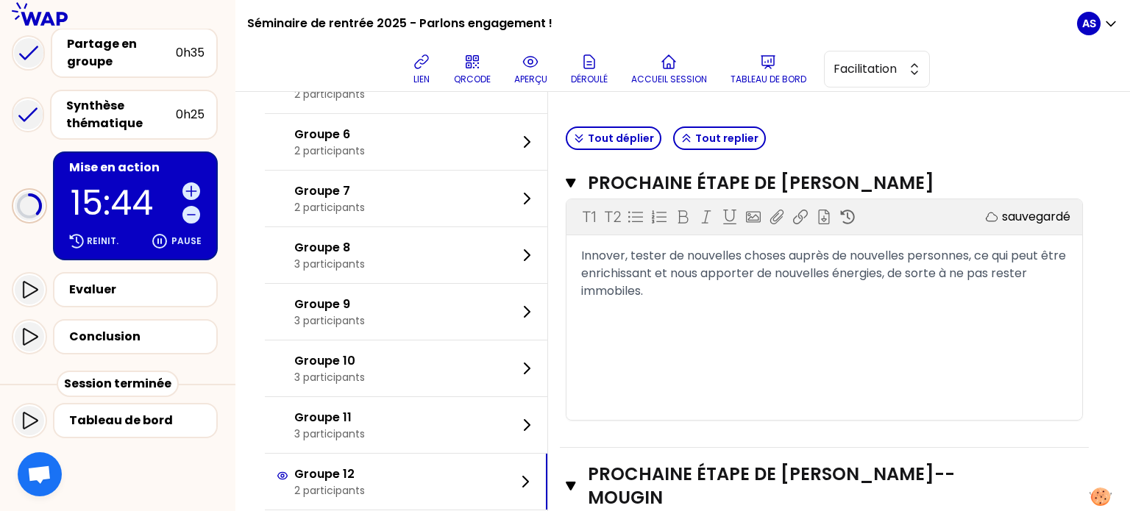
scroll to position [359, 0]
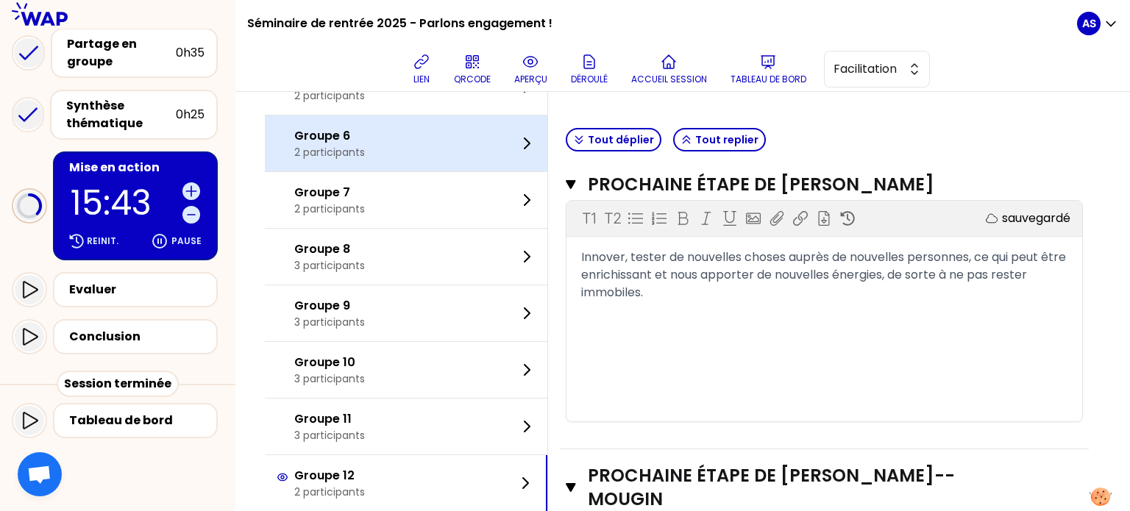
click at [436, 144] on div "Groupe 6 2 participants" at bounding box center [406, 144] width 283 height 56
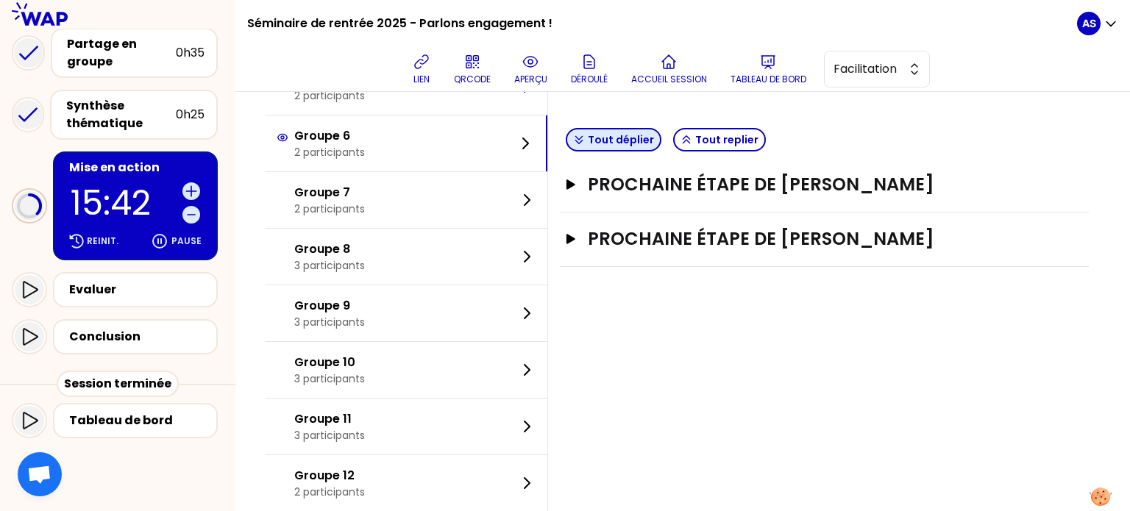
click at [646, 130] on button "Tout déplier" at bounding box center [614, 140] width 96 height 24
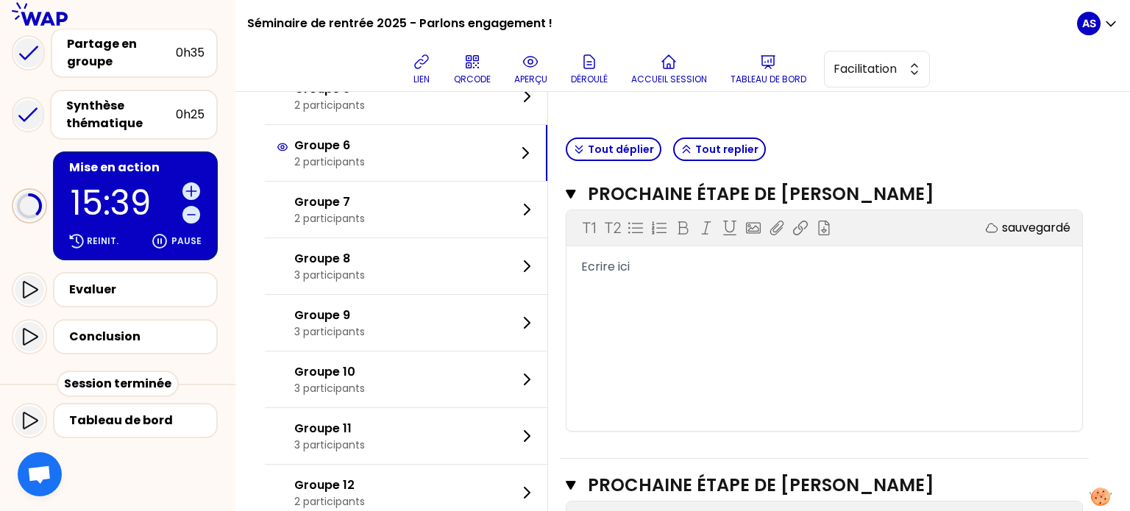
scroll to position [349, 0]
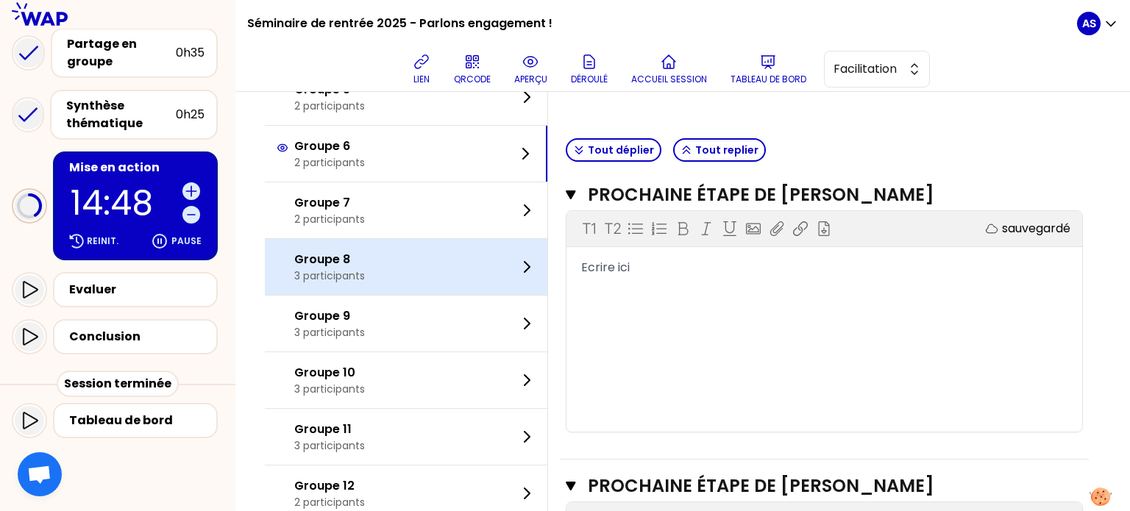
click at [365, 276] on p "3 participants" at bounding box center [329, 276] width 71 height 15
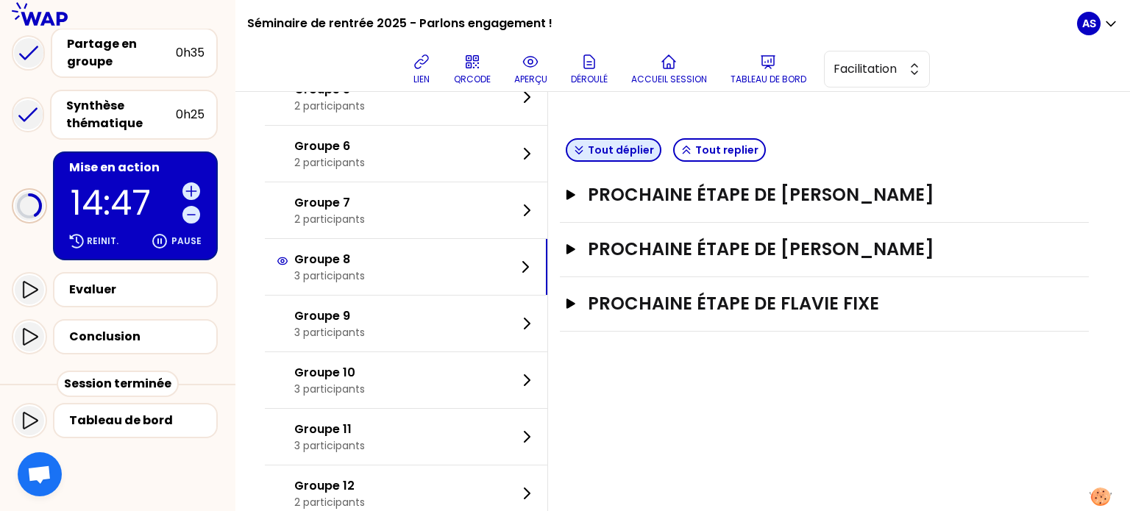
click at [627, 149] on button "Tout déplier" at bounding box center [614, 150] width 96 height 24
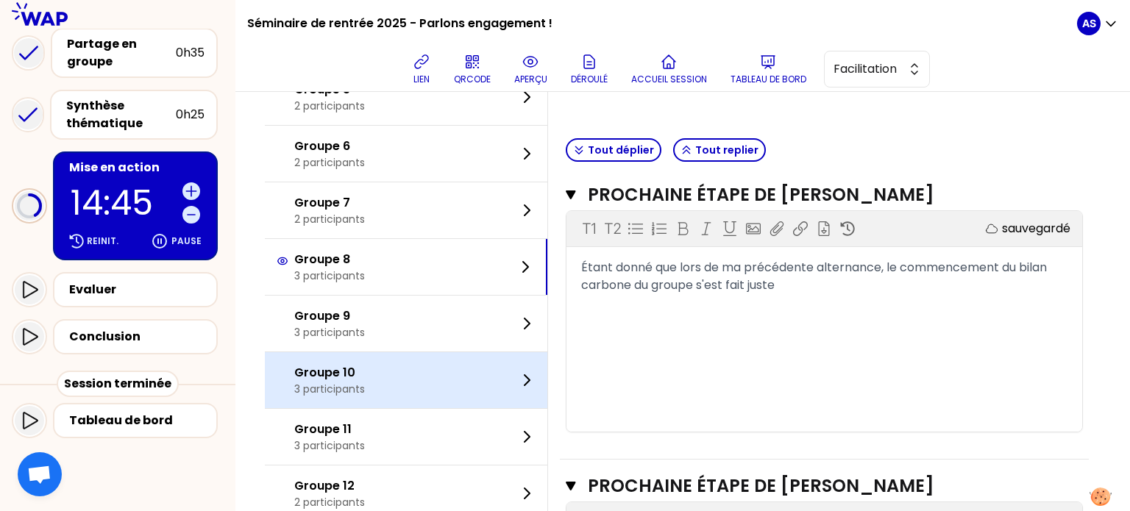
click at [352, 387] on p "3 participants" at bounding box center [329, 389] width 71 height 15
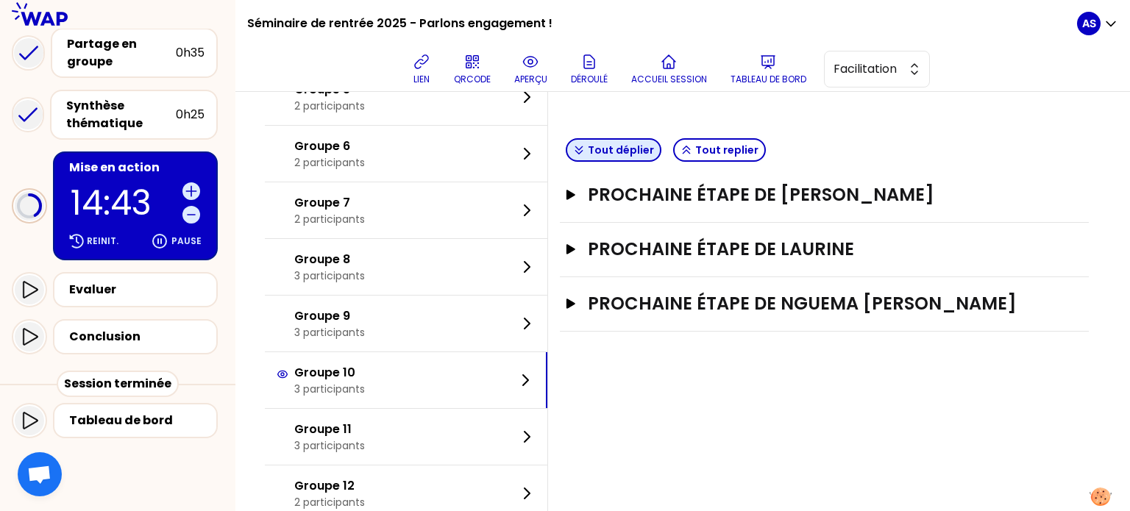
click at [647, 146] on button "Tout déplier" at bounding box center [614, 150] width 96 height 24
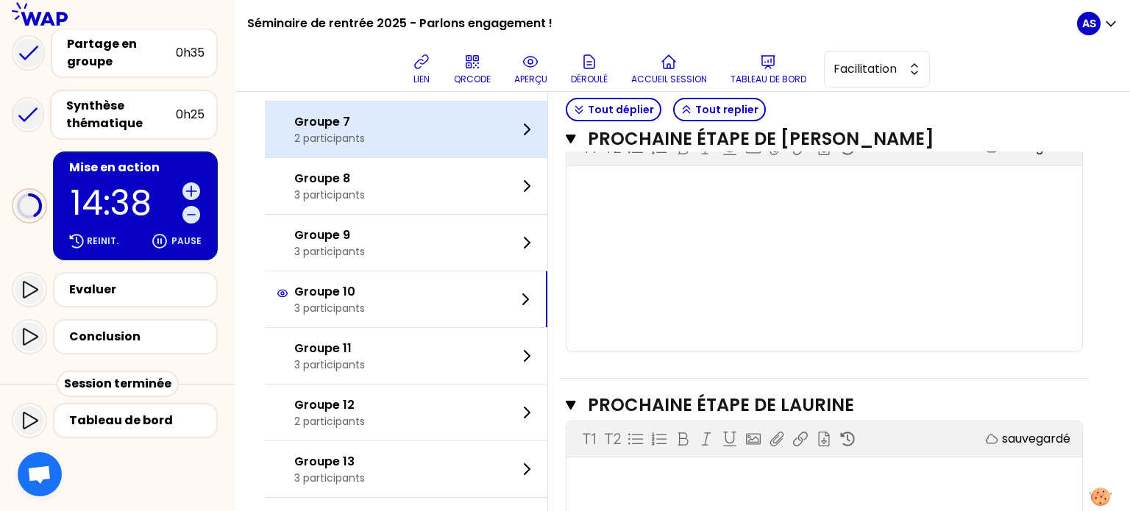
scroll to position [430, 0]
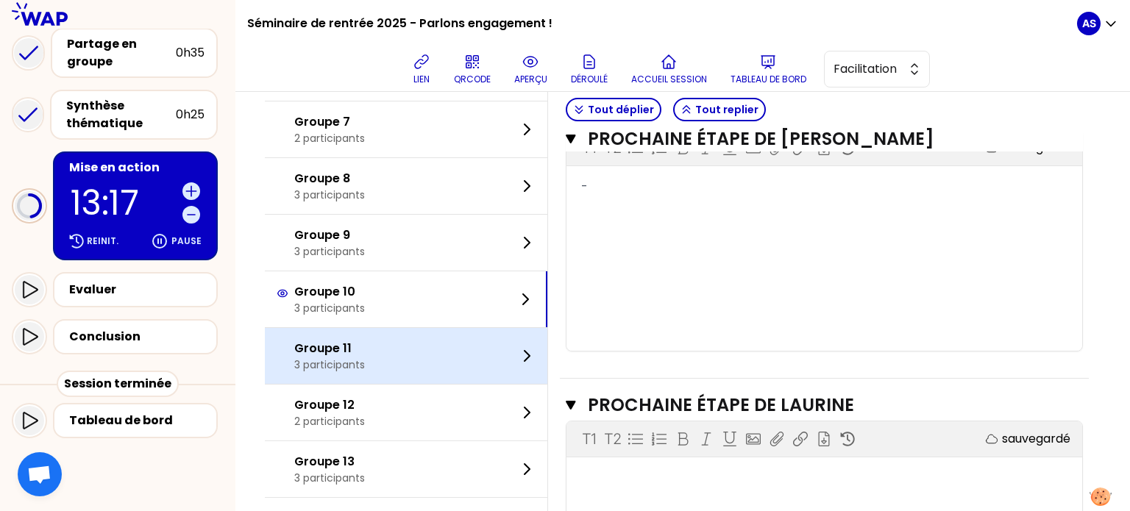
click at [412, 373] on div "Groupe 11 3 participants" at bounding box center [406, 356] width 283 height 56
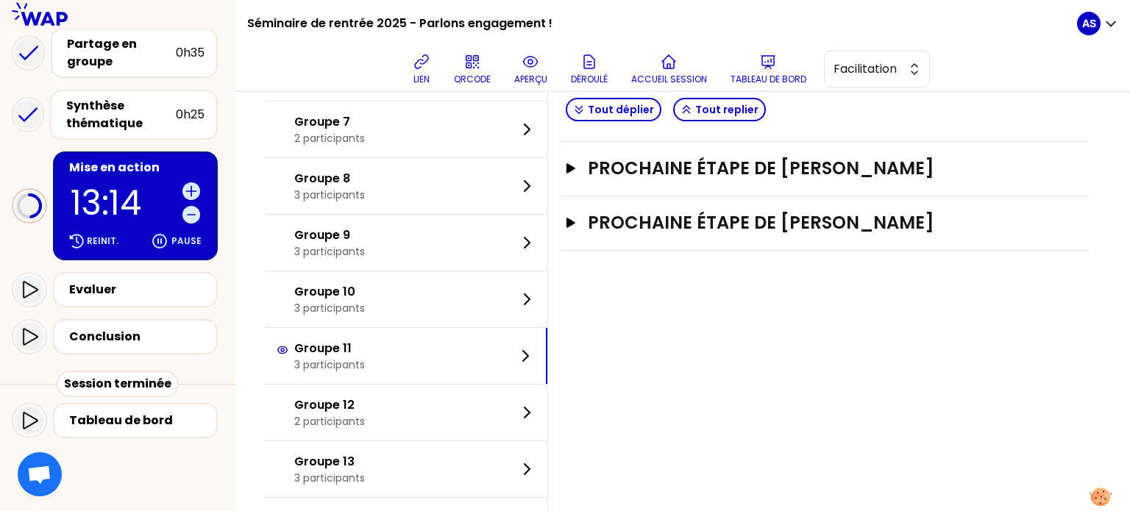
click at [651, 106] on button "Tout déplier" at bounding box center [614, 110] width 96 height 24
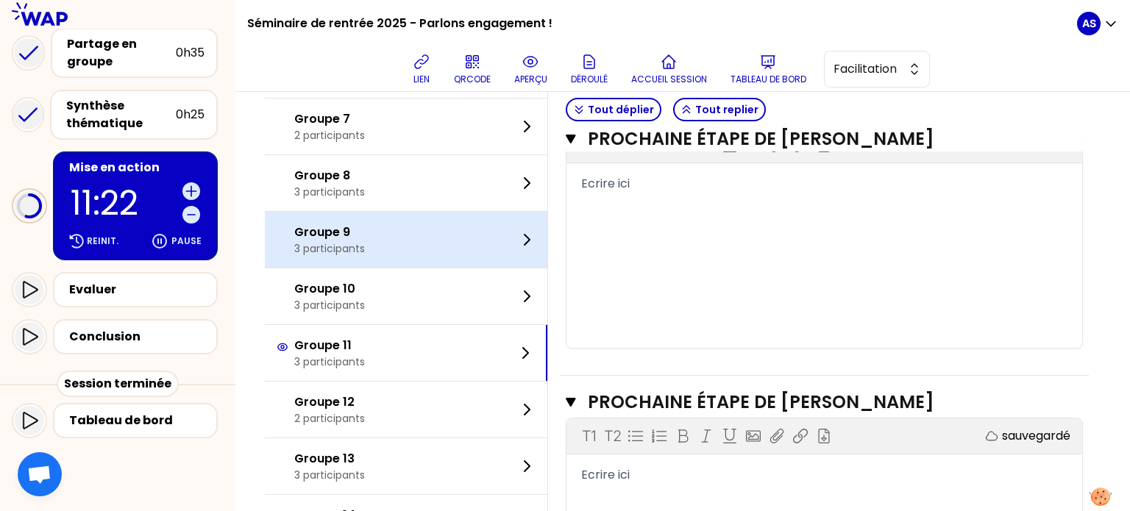
scroll to position [434, 0]
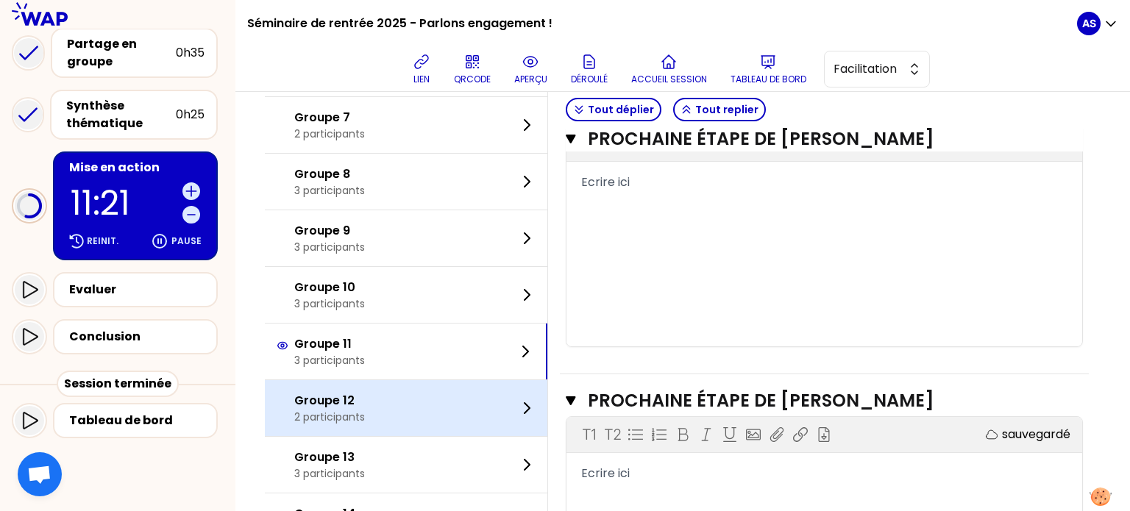
click at [355, 412] on p "2 participants" at bounding box center [329, 417] width 71 height 15
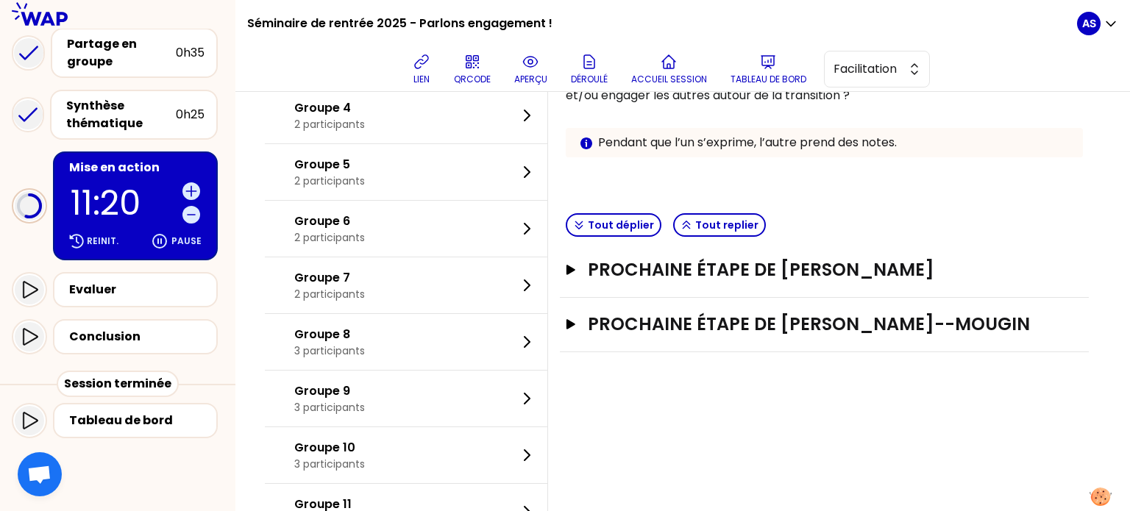
scroll to position [270, 0]
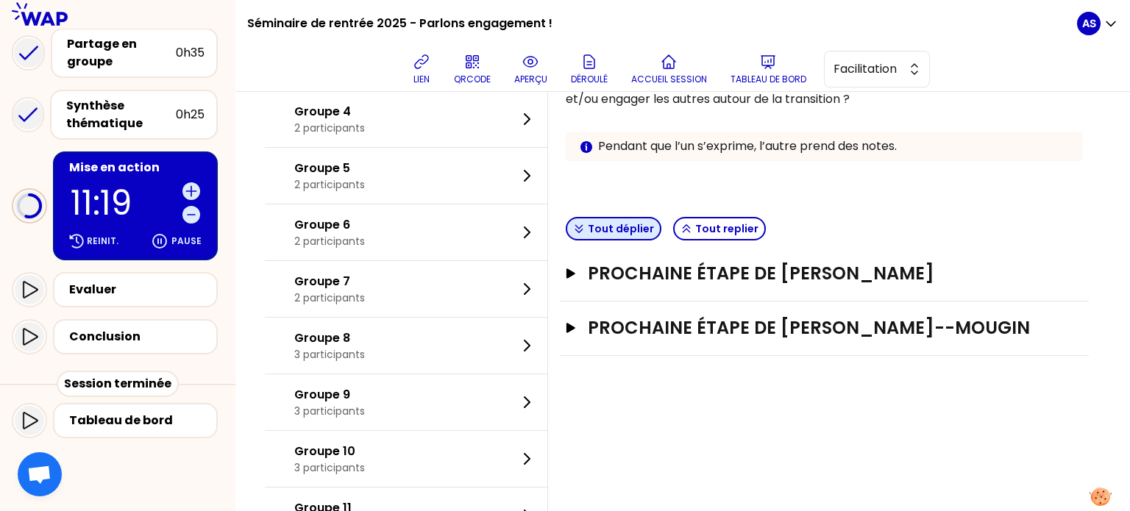
click at [637, 232] on button "Tout déplier" at bounding box center [614, 229] width 96 height 24
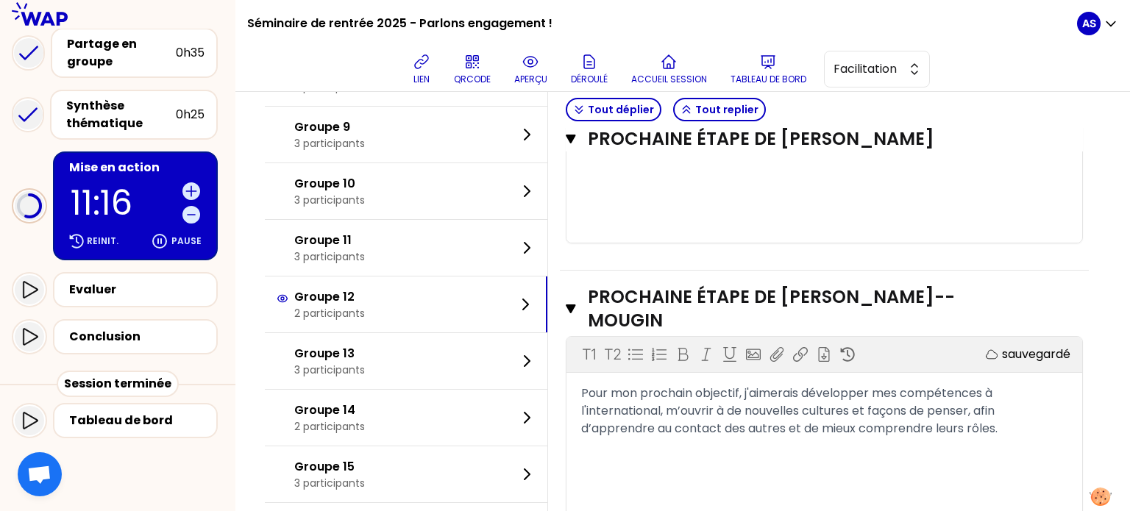
scroll to position [542, 0]
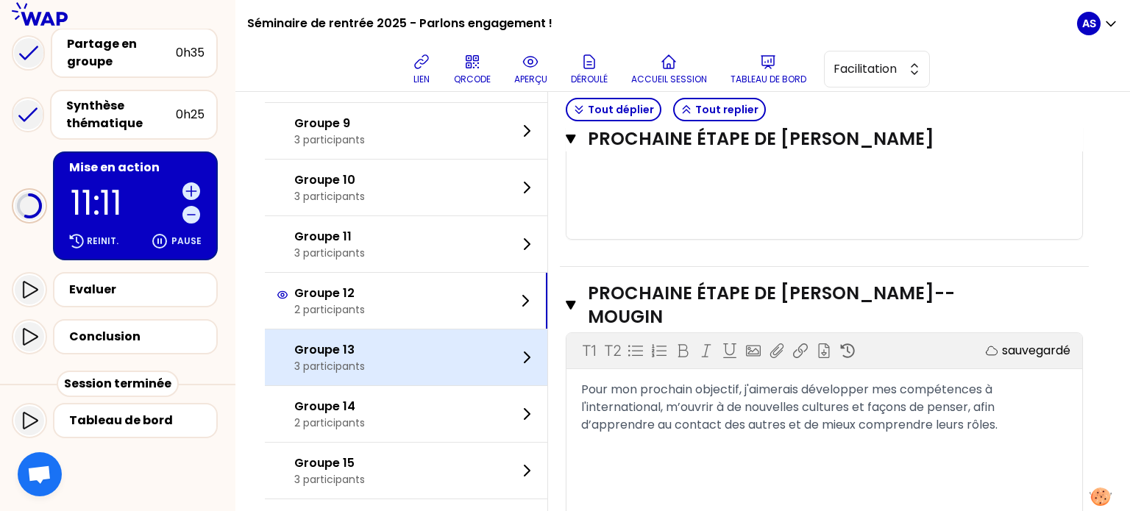
click at [404, 352] on div "Groupe 13 3 participants" at bounding box center [406, 358] width 283 height 56
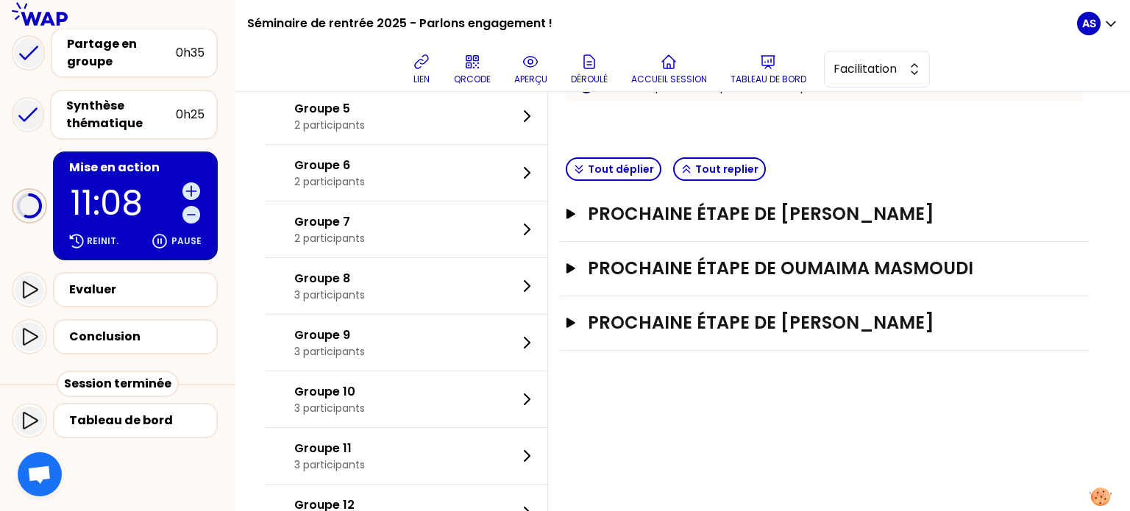
scroll to position [305, 0]
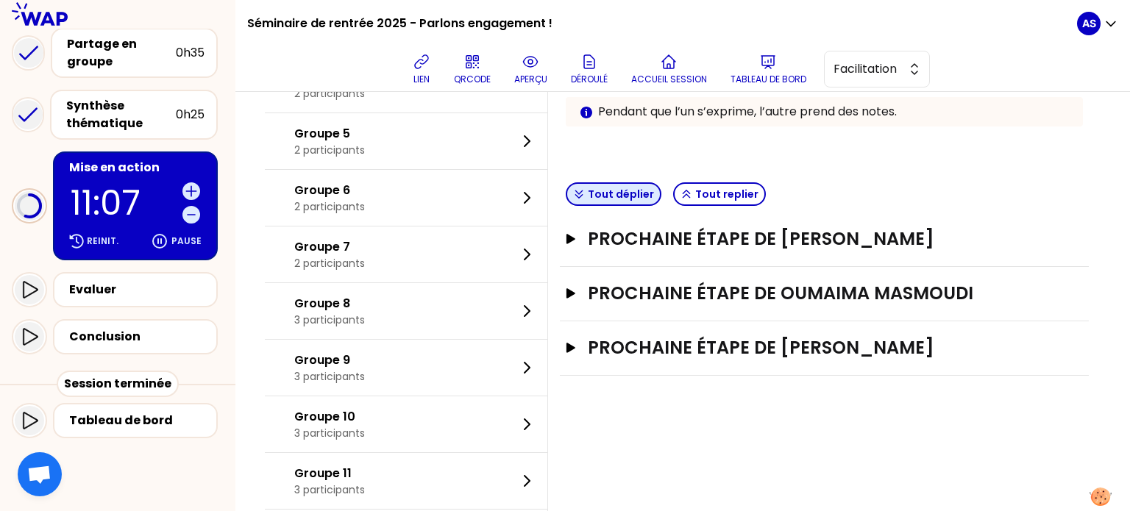
click at [645, 188] on button "Tout déplier" at bounding box center [614, 195] width 96 height 24
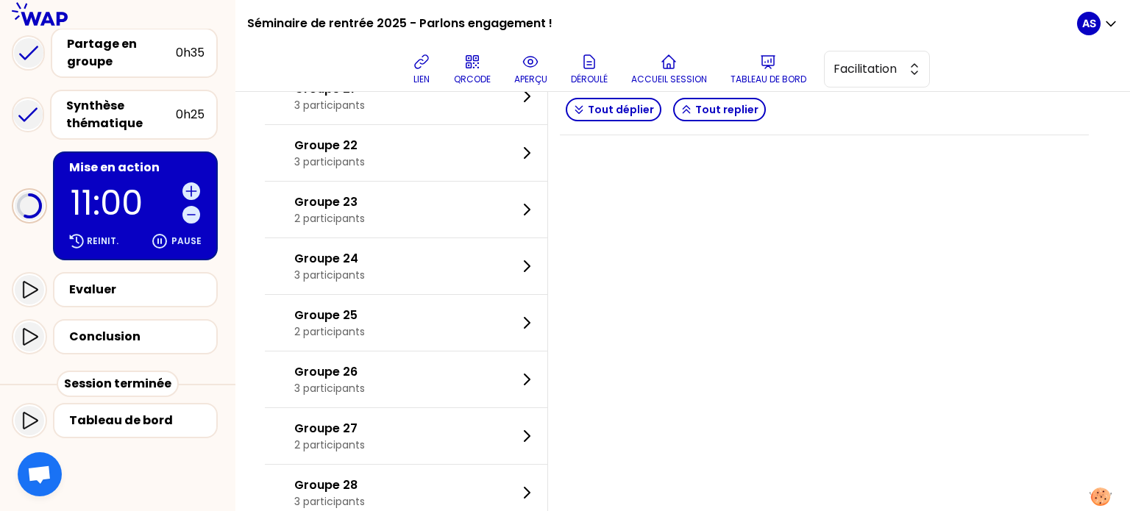
scroll to position [1460, 0]
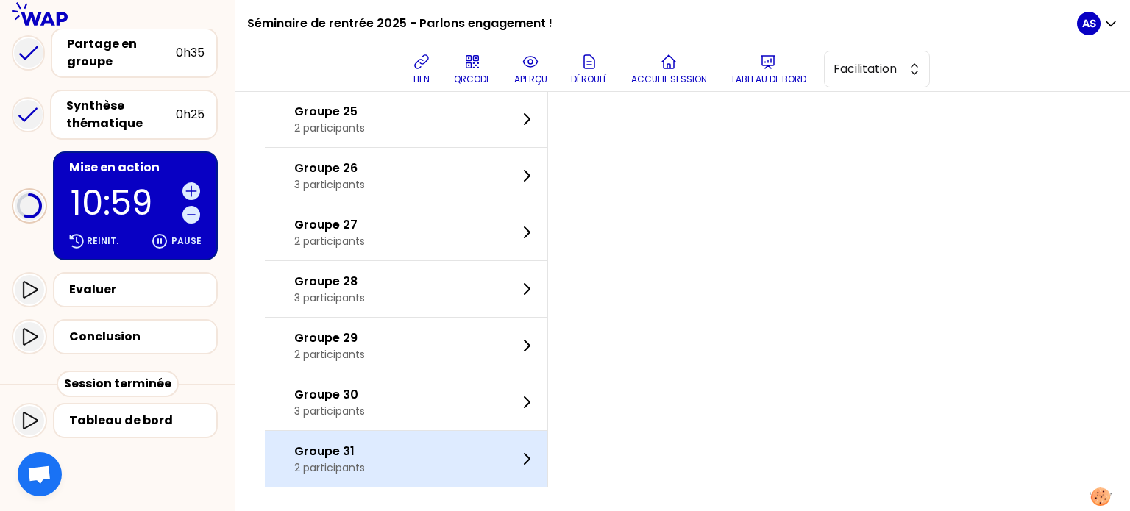
click at [406, 444] on div "Groupe 31 2 participants" at bounding box center [406, 459] width 283 height 56
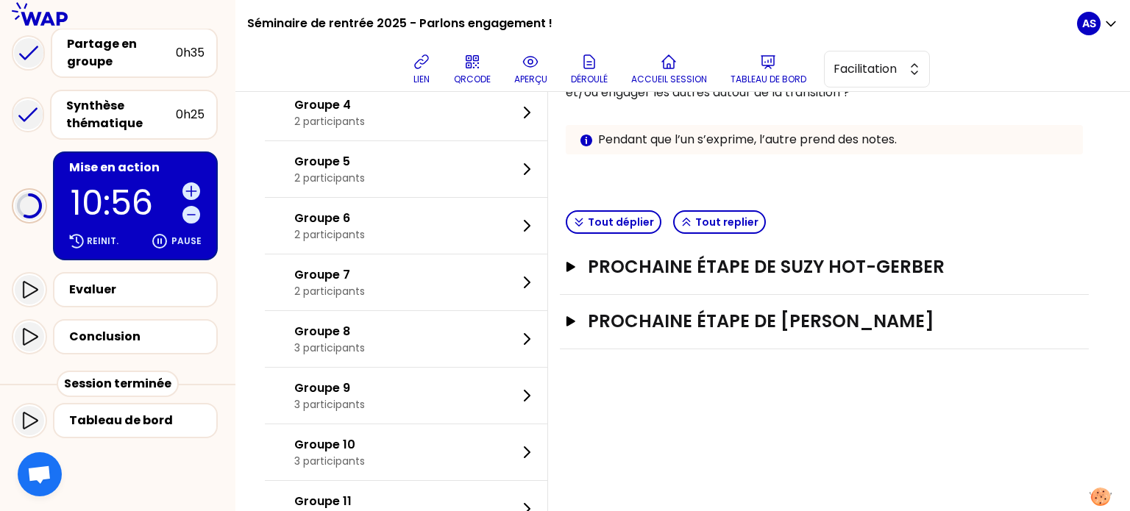
scroll to position [272, 0]
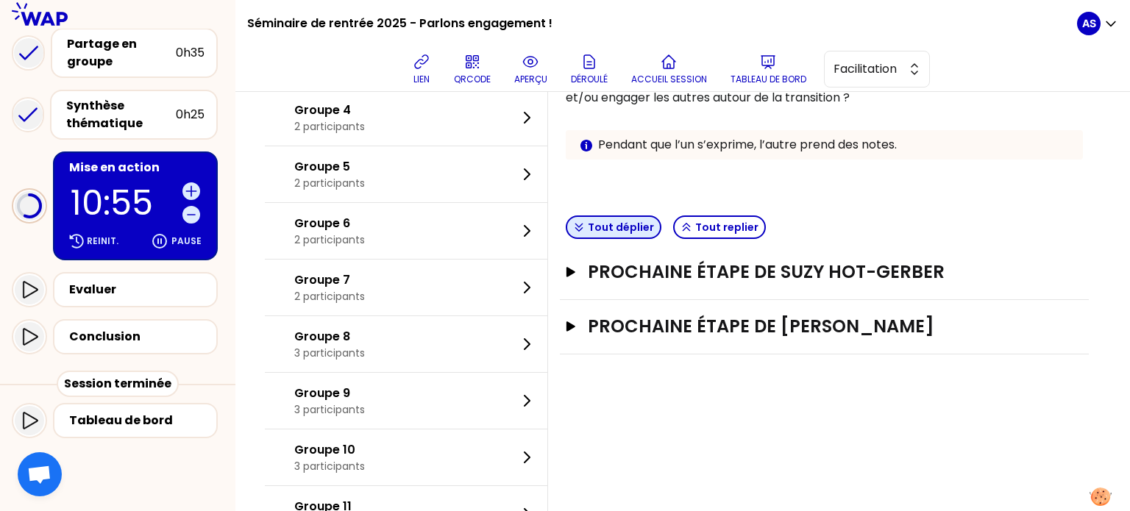
click at [637, 223] on button "Tout déplier" at bounding box center [614, 228] width 96 height 24
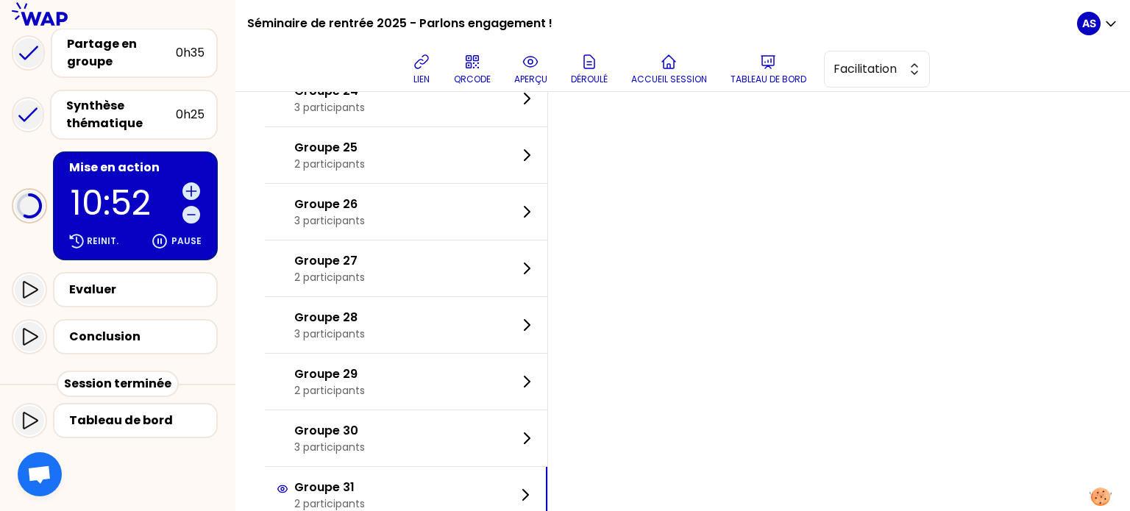
scroll to position [1460, 0]
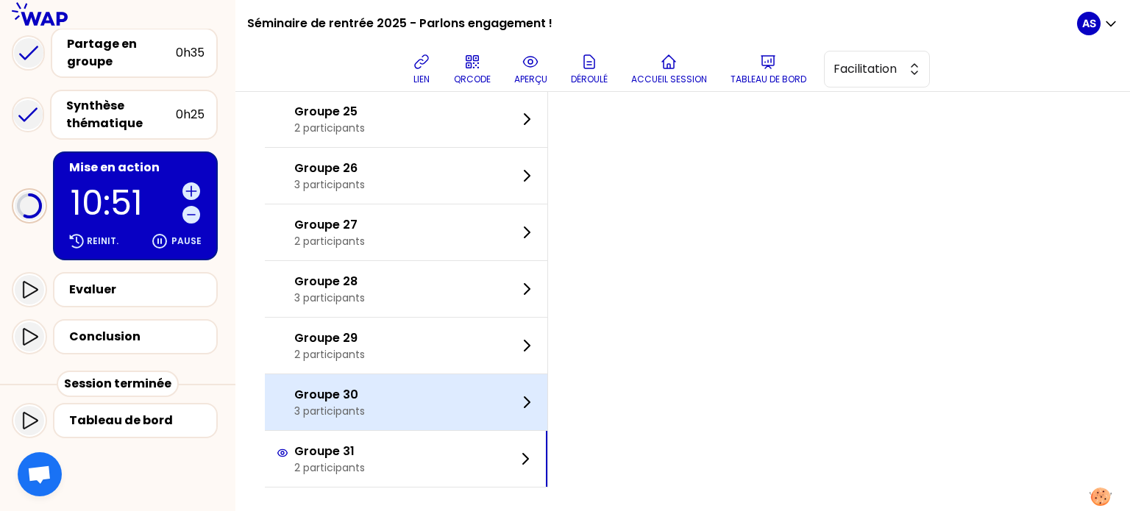
click at [383, 390] on div "Groupe 30 3 participants" at bounding box center [406, 403] width 283 height 56
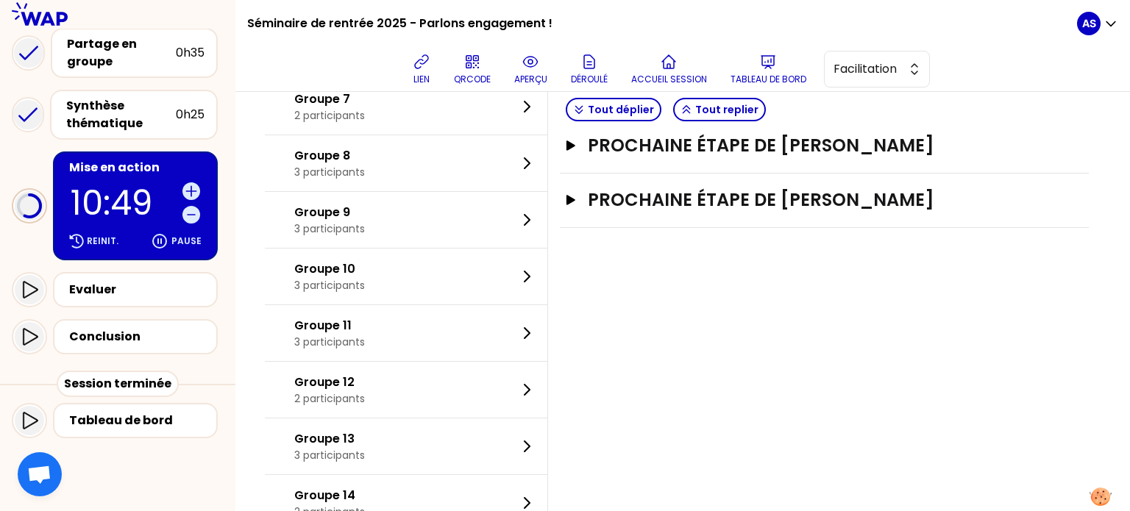
scroll to position [241, 0]
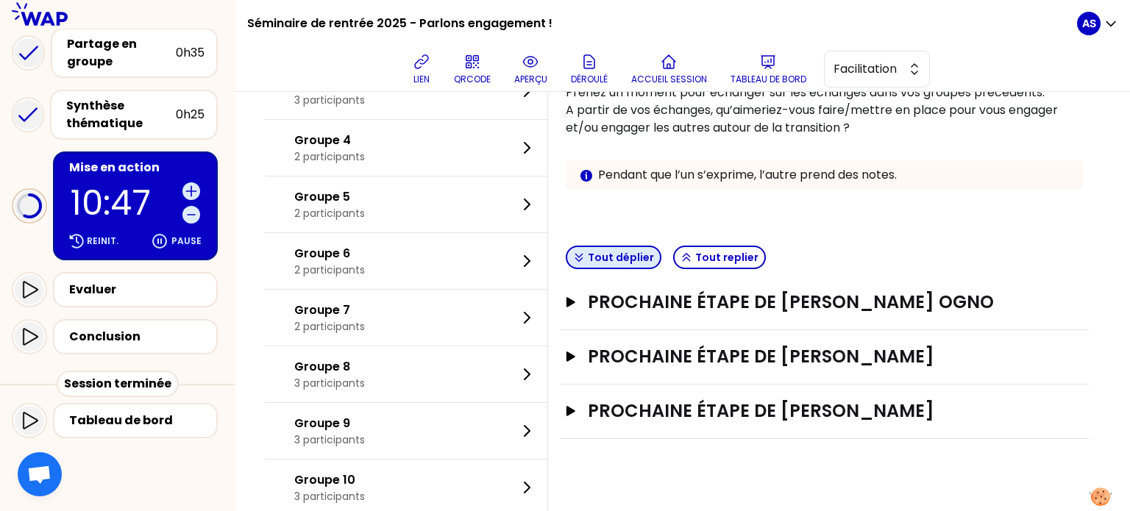
click at [648, 253] on button "Tout déplier" at bounding box center [614, 258] width 96 height 24
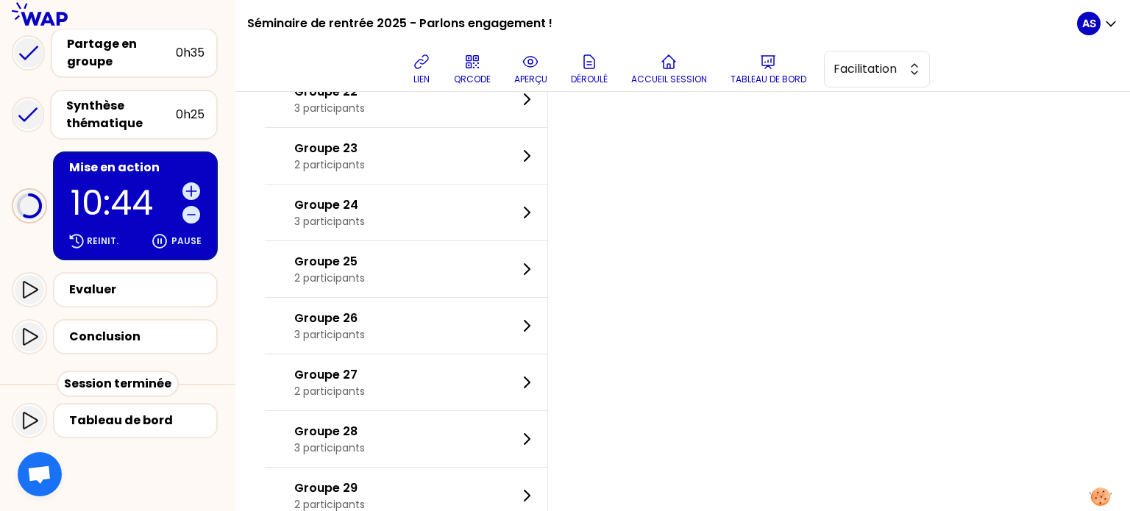
scroll to position [1460, 0]
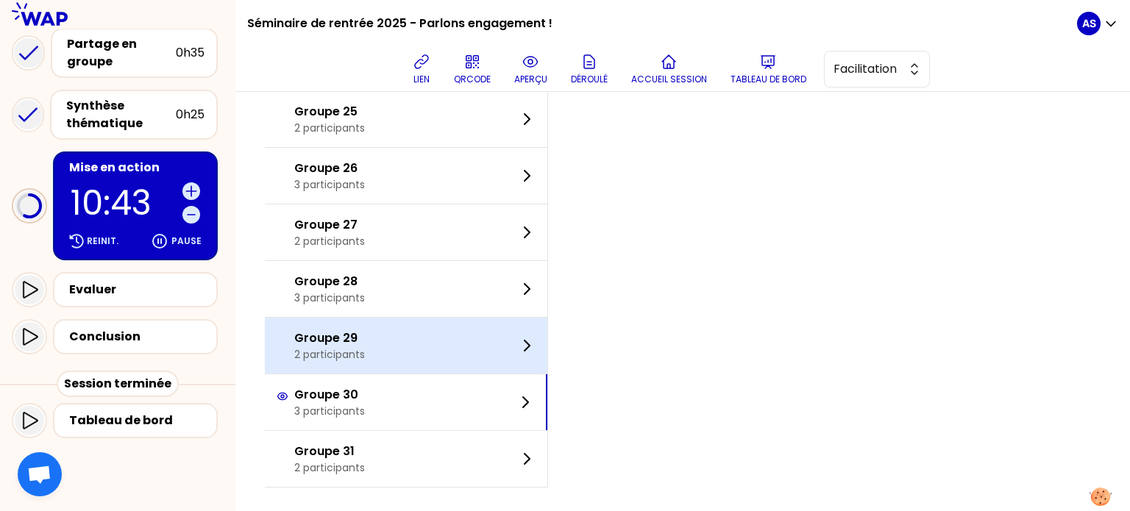
click at [365, 355] on p "2 participants" at bounding box center [329, 354] width 71 height 15
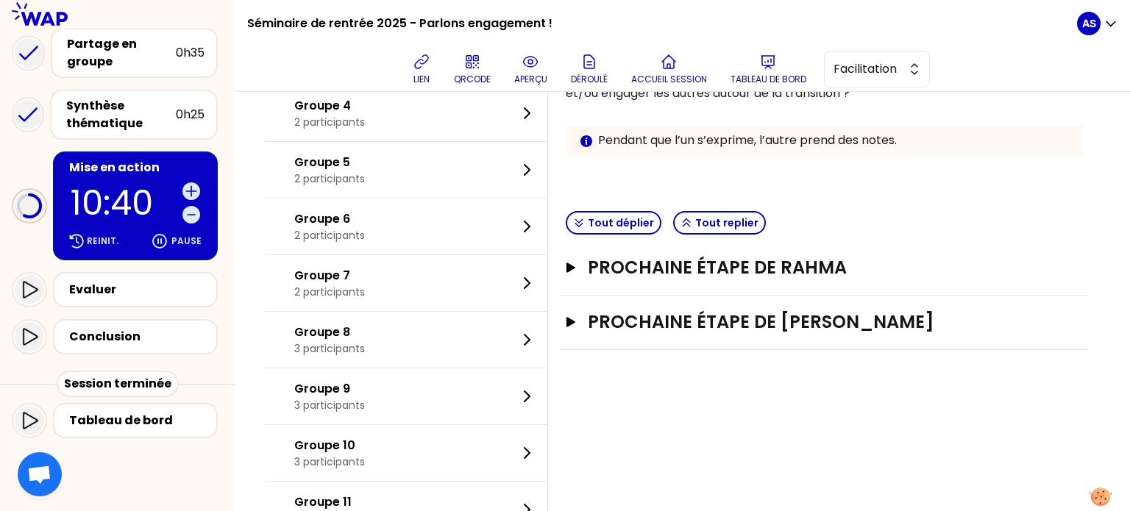
scroll to position [277, 0]
click at [648, 227] on button "Tout déplier" at bounding box center [614, 222] width 96 height 24
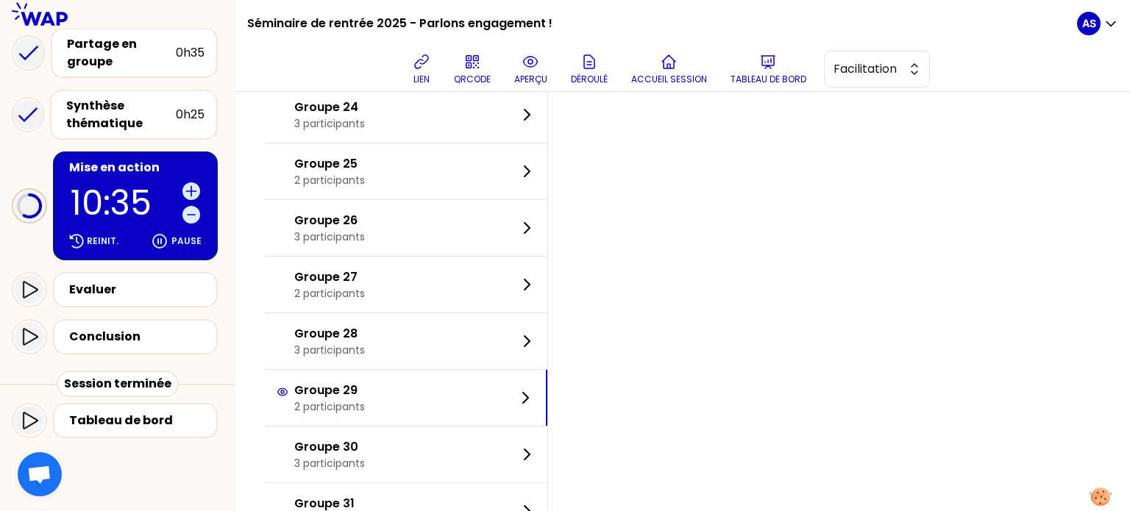
scroll to position [1409, 0]
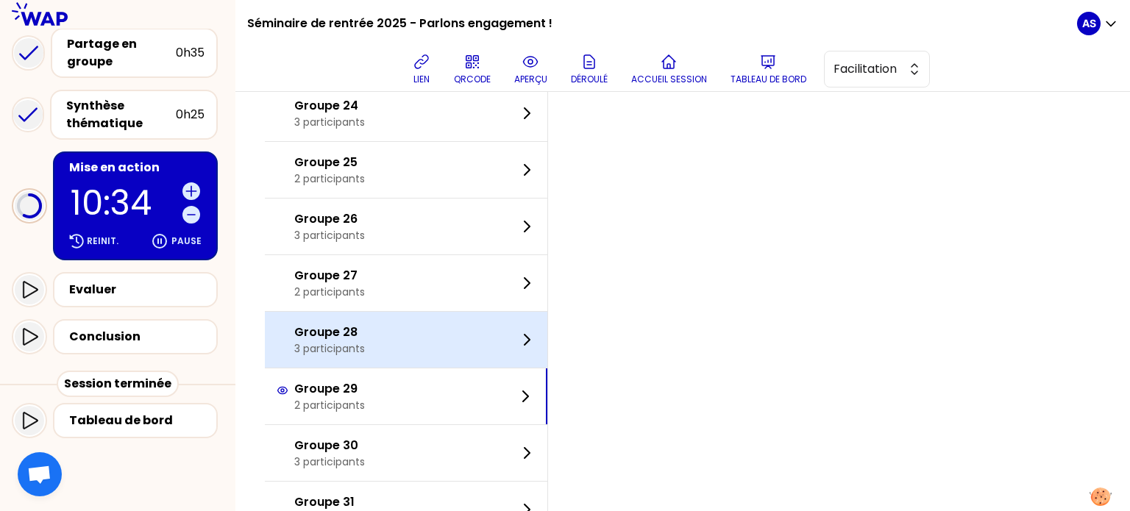
click at [365, 341] on p "3 participants" at bounding box center [329, 348] width 71 height 15
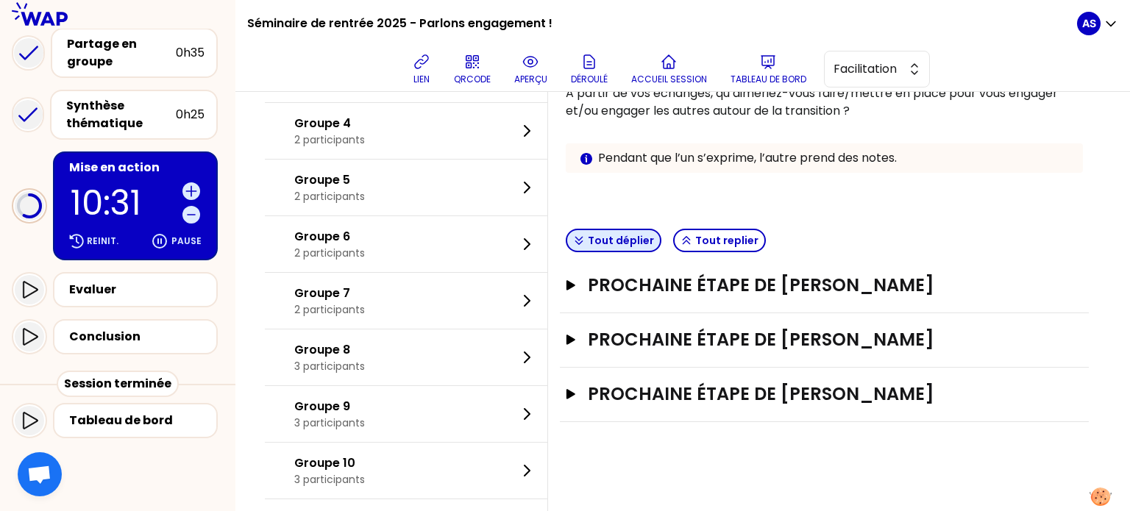
scroll to position [255, 0]
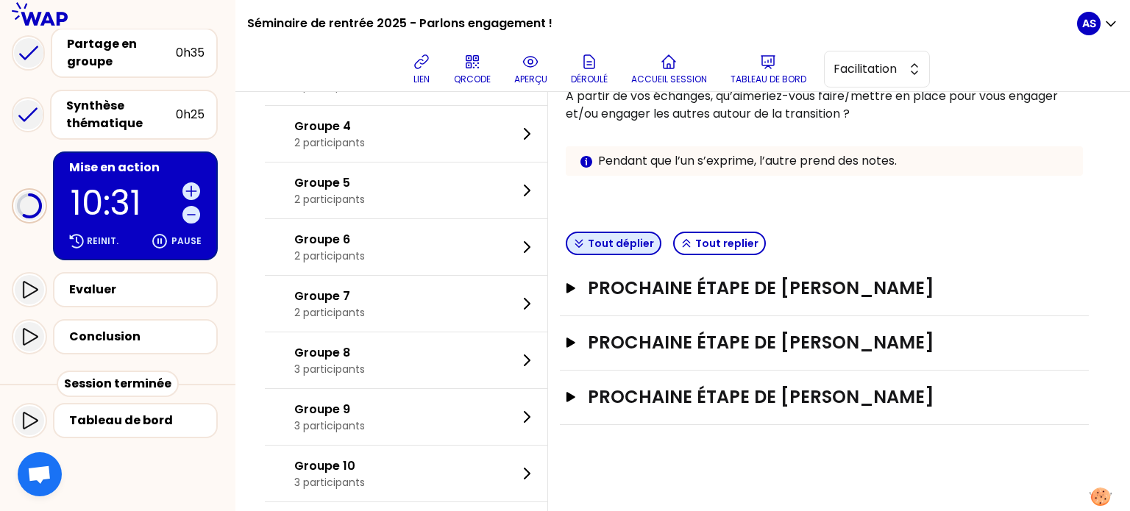
click at [618, 239] on button "Tout déplier" at bounding box center [614, 244] width 96 height 24
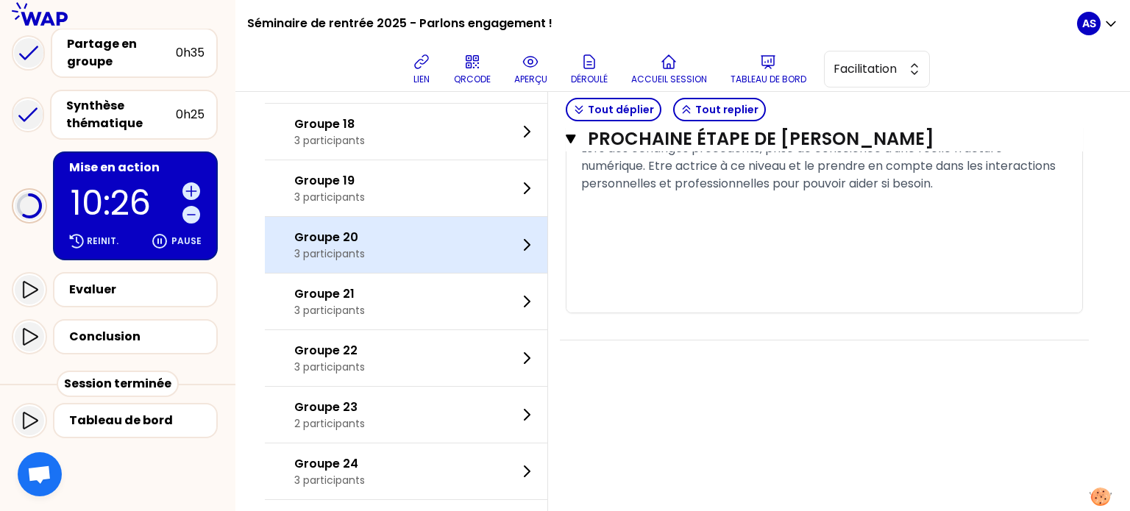
scroll to position [1244, 0]
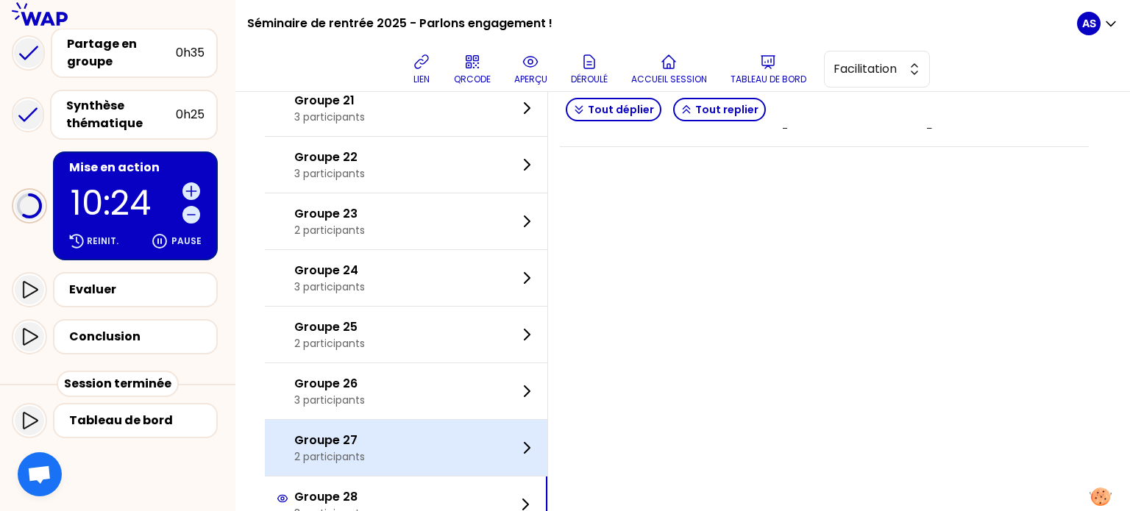
click at [403, 428] on div "Groupe 27 2 participants" at bounding box center [406, 448] width 283 height 56
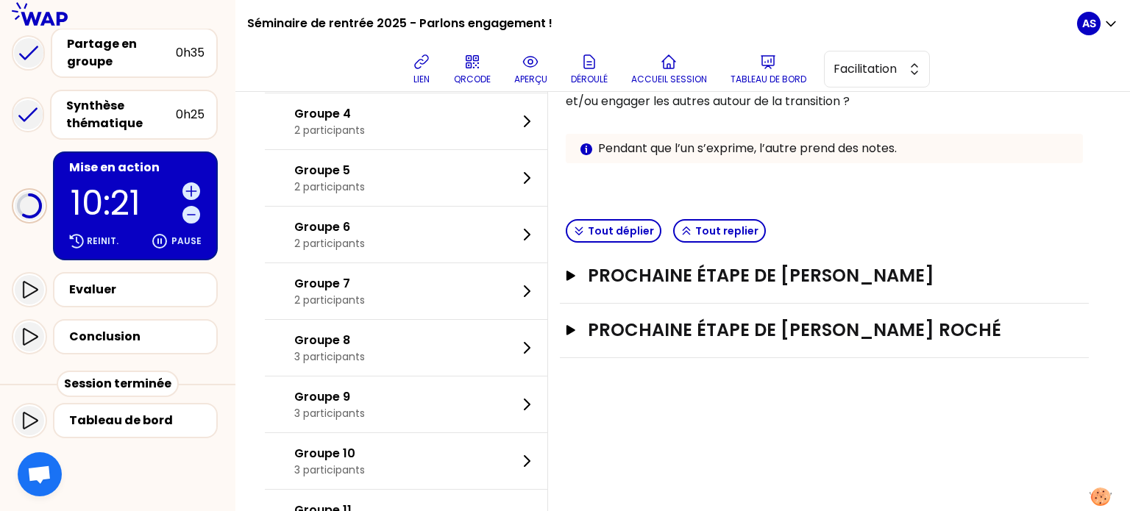
scroll to position [263, 0]
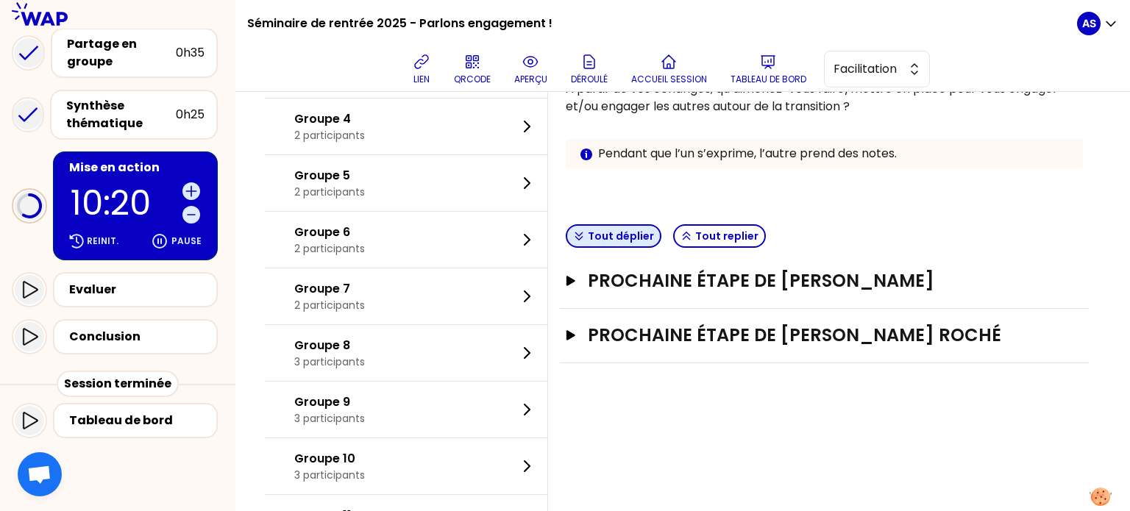
click at [606, 242] on button "Tout déplier" at bounding box center [614, 236] width 96 height 24
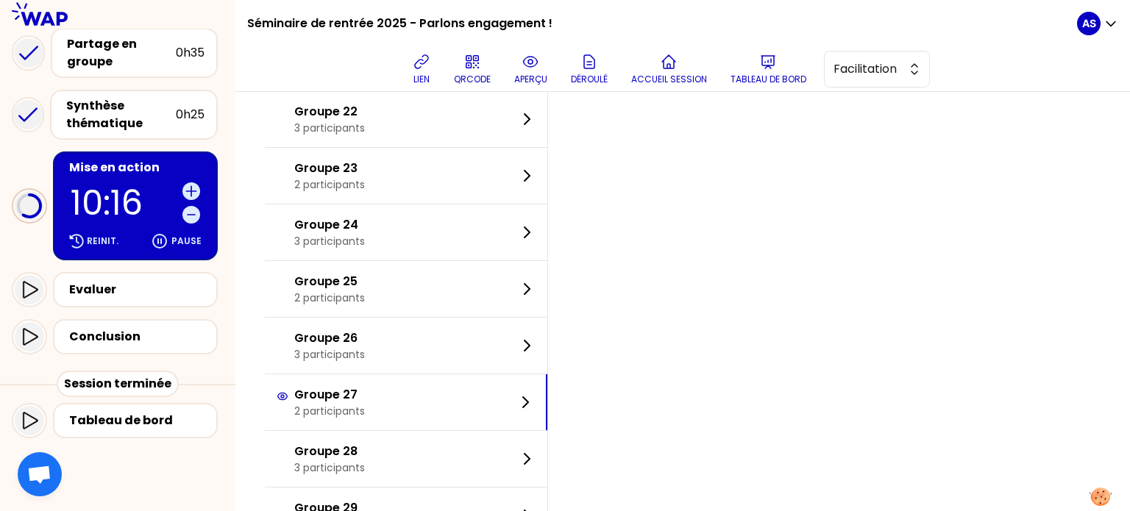
scroll to position [1292, 0]
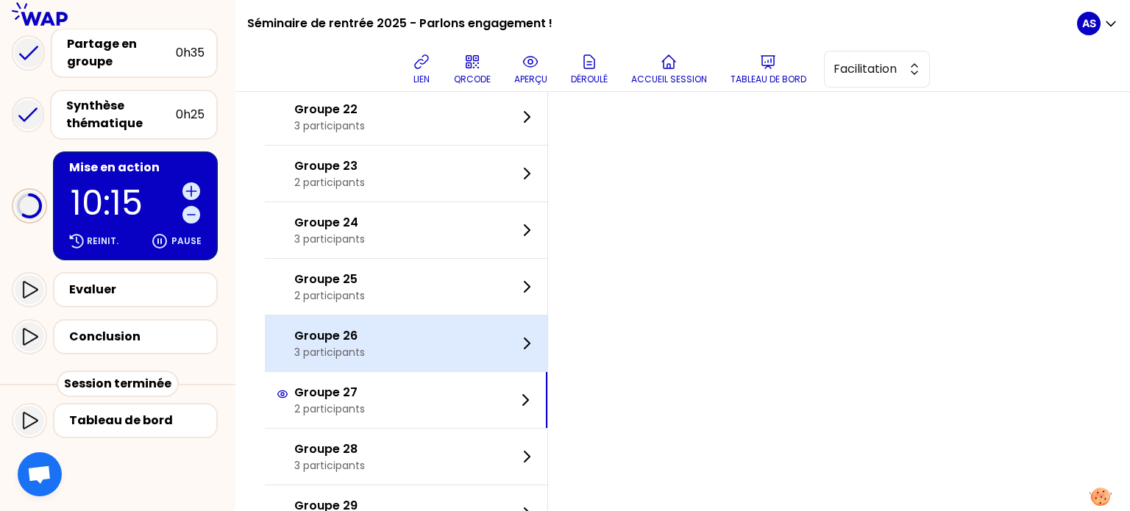
click at [397, 341] on div "Groupe 26 3 participants" at bounding box center [406, 344] width 283 height 56
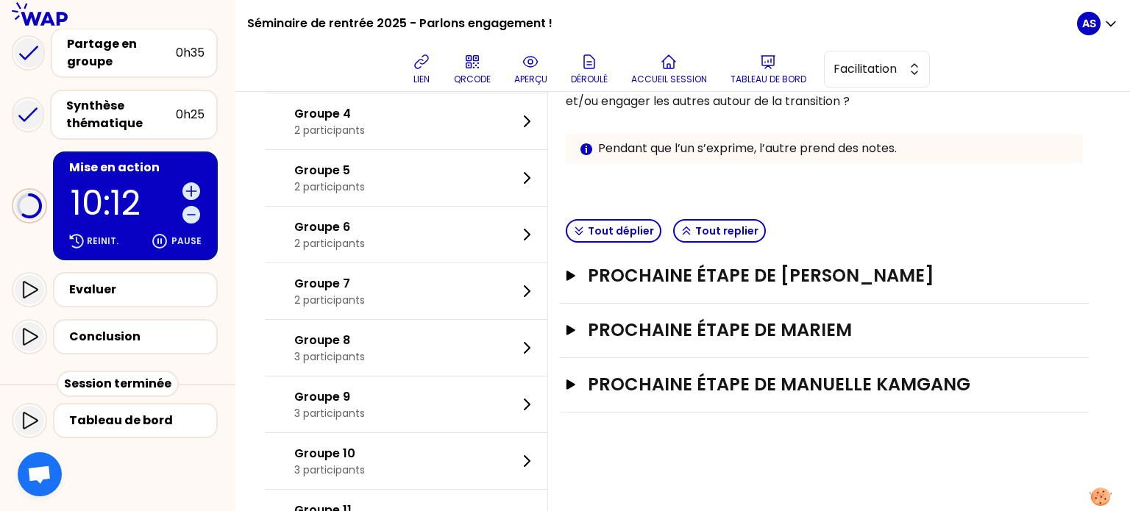
scroll to position [268, 0]
click at [628, 229] on button "Tout déplier" at bounding box center [614, 231] width 96 height 24
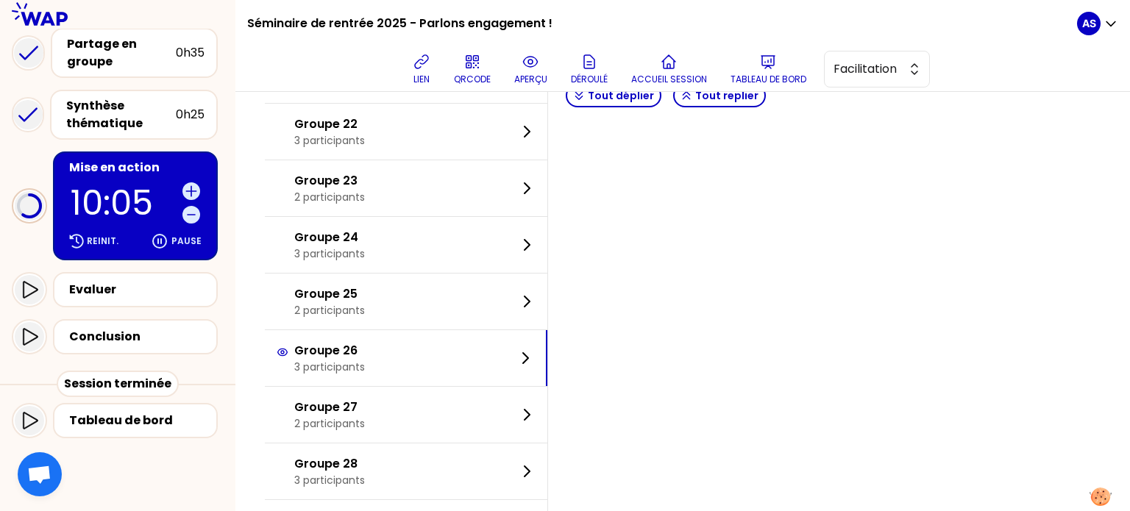
scroll to position [1278, 0]
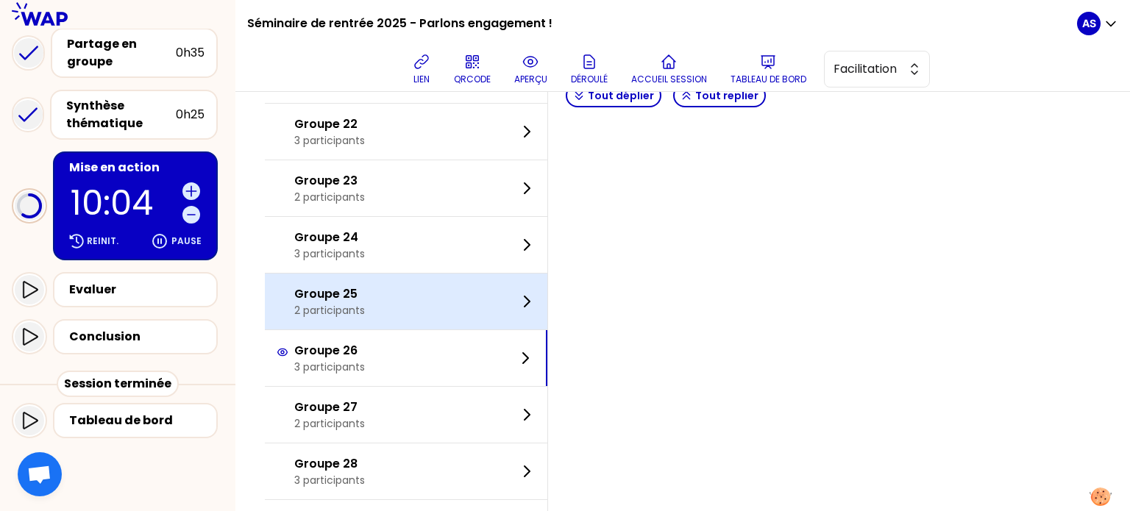
click at [447, 293] on div "Groupe 25 2 participants" at bounding box center [406, 302] width 283 height 56
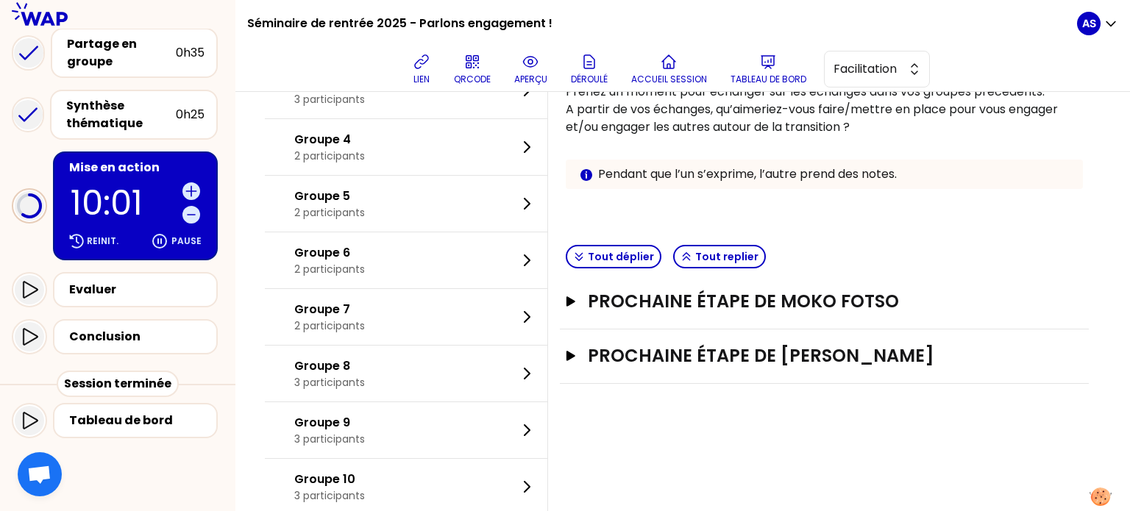
scroll to position [241, 0]
click at [617, 263] on button "Tout déplier" at bounding box center [614, 258] width 96 height 24
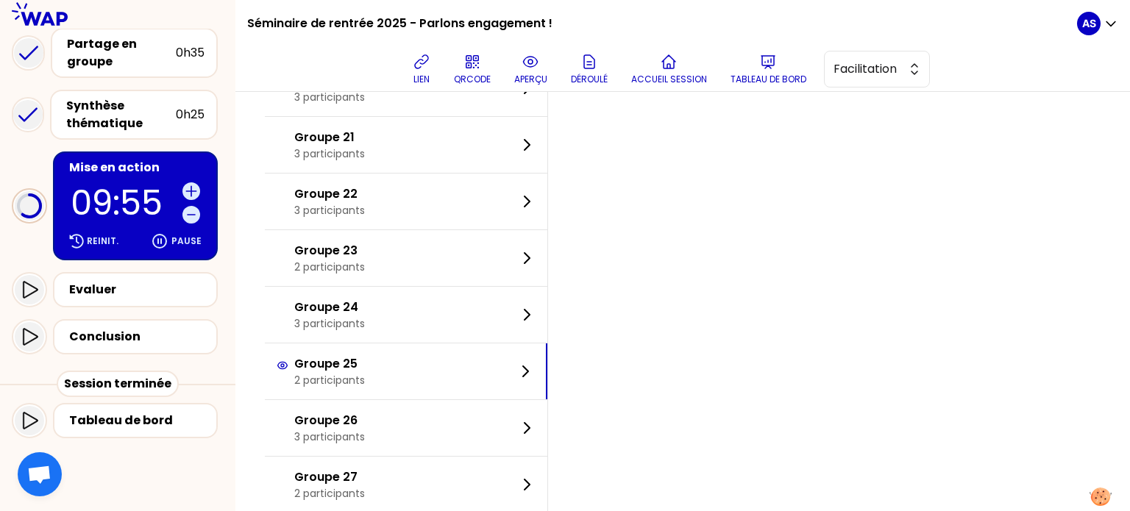
scroll to position [1209, 0]
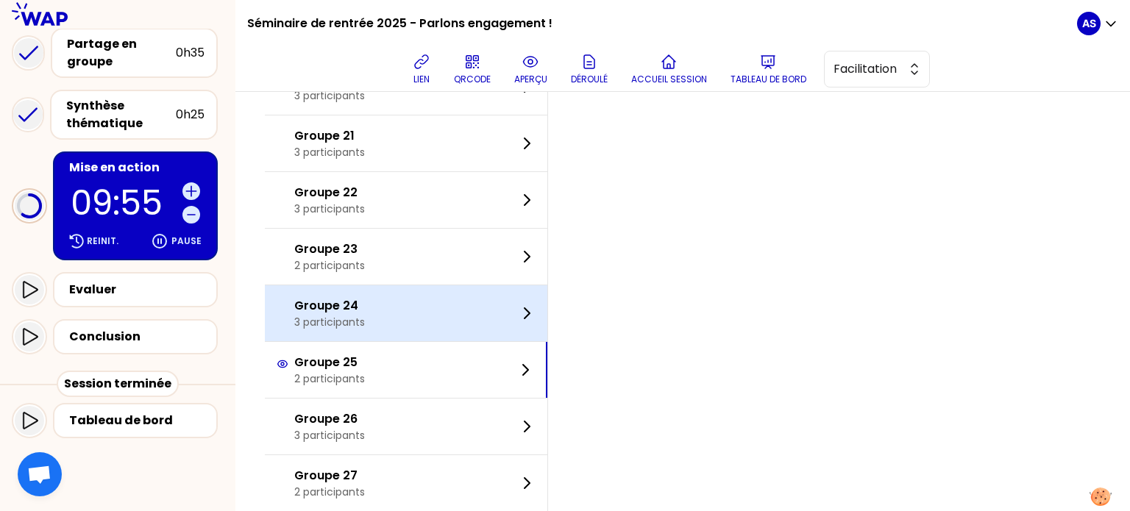
click at [453, 313] on div "Groupe 24 3 participants" at bounding box center [406, 314] width 283 height 56
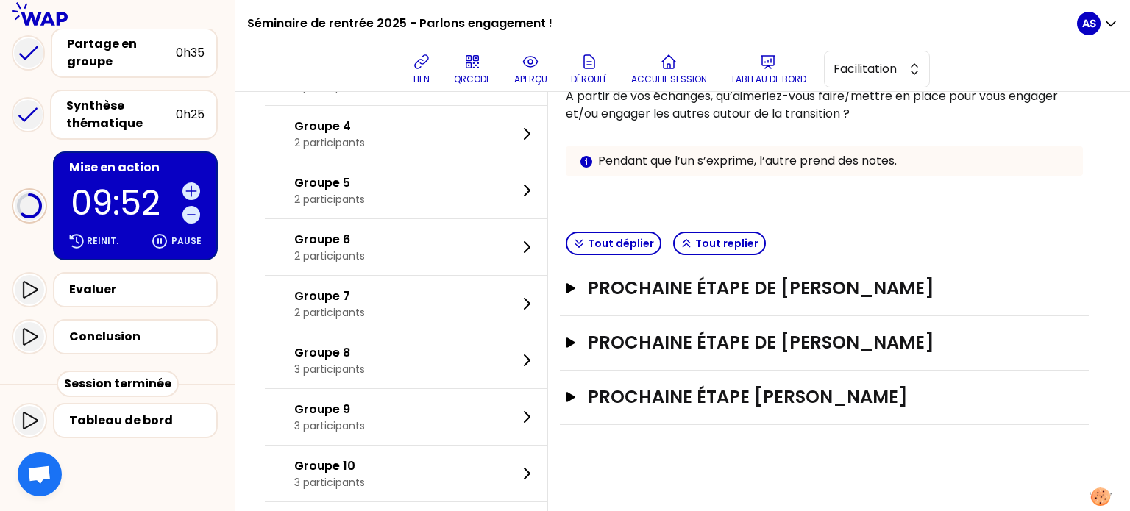
scroll to position [255, 0]
click at [655, 238] on button "Tout déplier" at bounding box center [614, 244] width 96 height 24
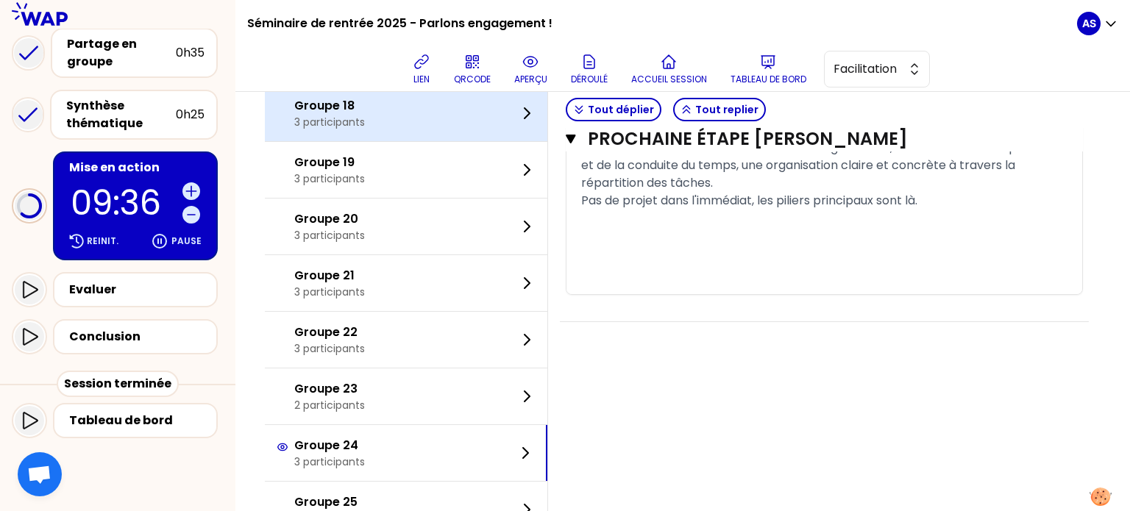
scroll to position [1071, 0]
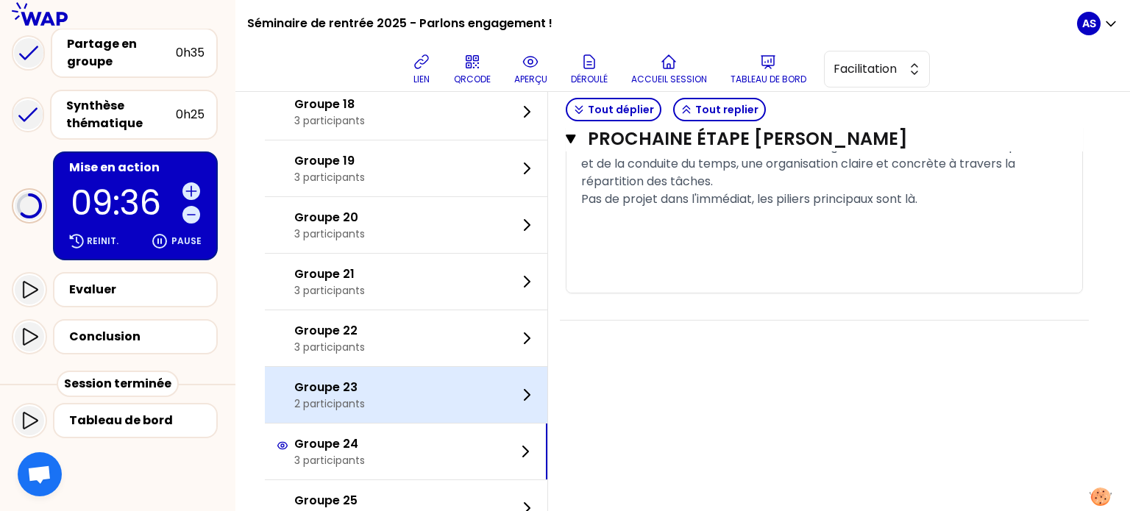
click at [428, 397] on div "Groupe 23 2 participants" at bounding box center [406, 395] width 283 height 56
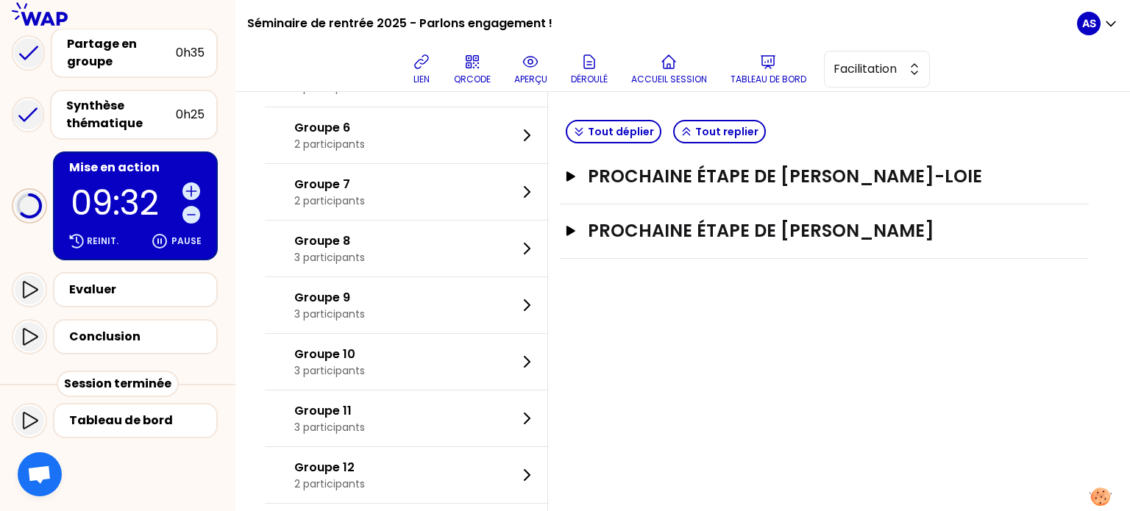
scroll to position [288, 0]
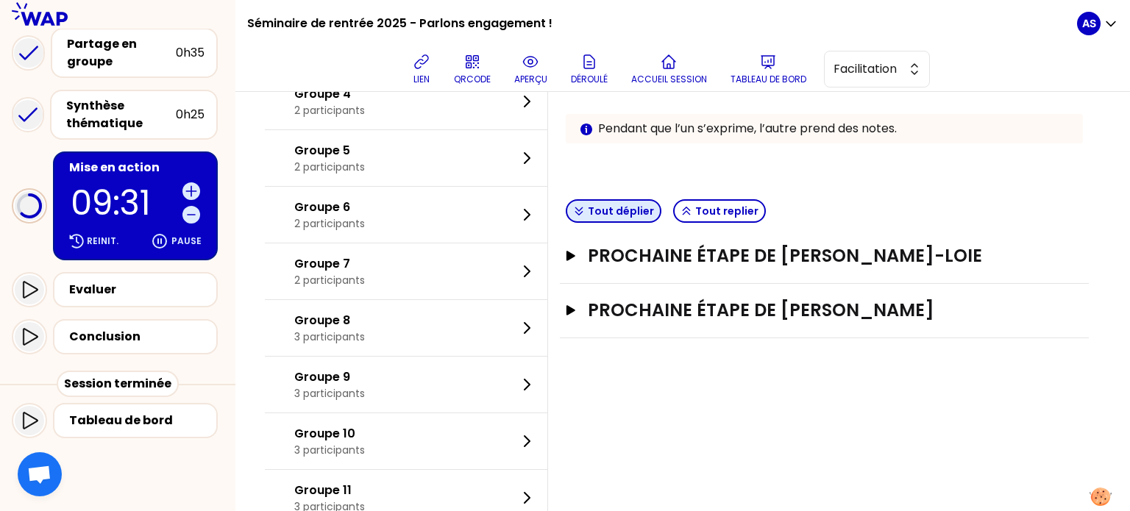
click at [648, 205] on button "Tout déplier" at bounding box center [614, 211] width 96 height 24
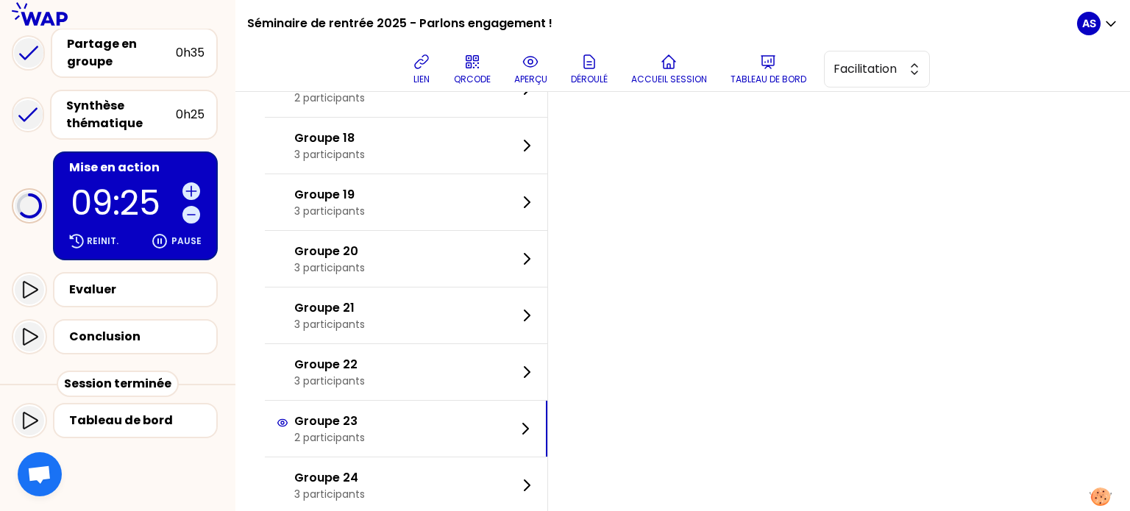
scroll to position [1038, 0]
click at [391, 358] on div "Groupe 22 3 participants" at bounding box center [406, 371] width 283 height 56
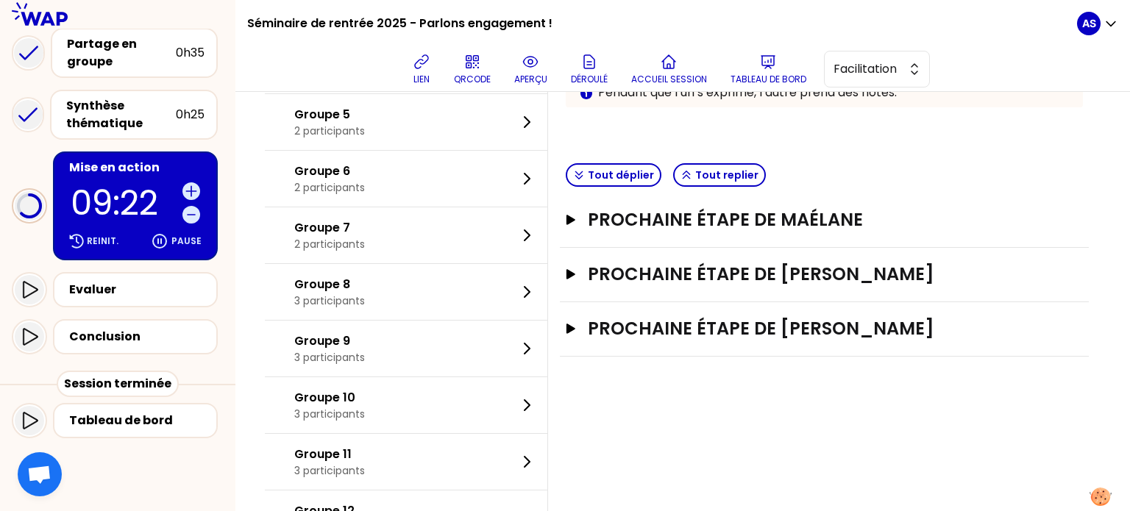
scroll to position [324, 0]
click at [607, 171] on button "Tout déplier" at bounding box center [614, 175] width 96 height 24
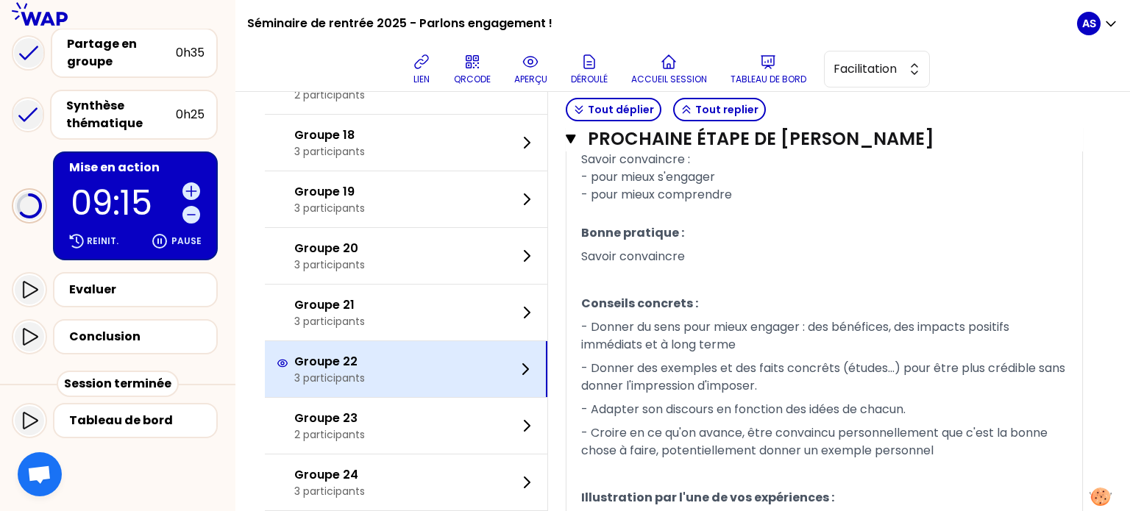
scroll to position [1027, 0]
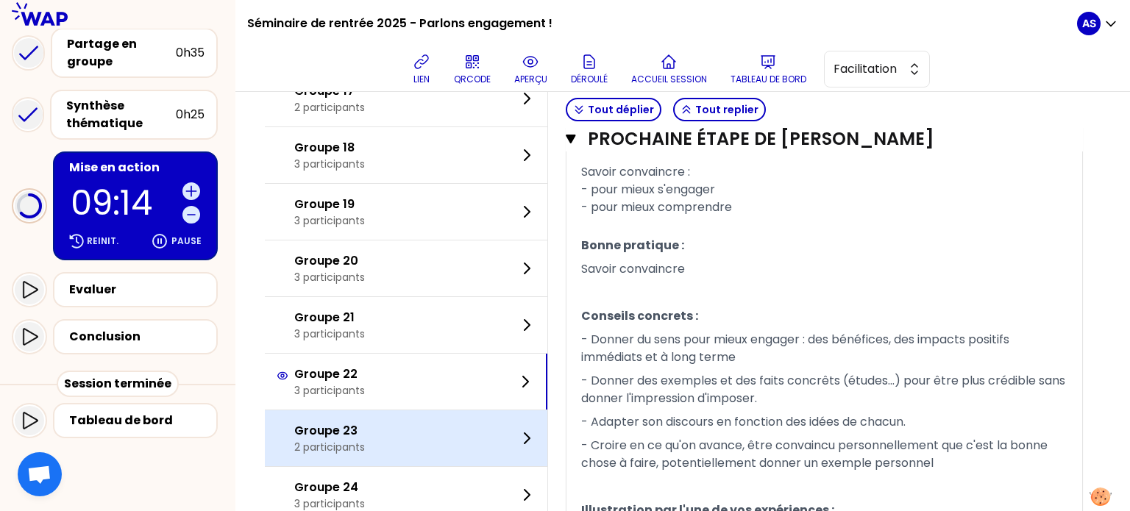
click at [412, 427] on div "Groupe 23 2 participants" at bounding box center [406, 439] width 283 height 56
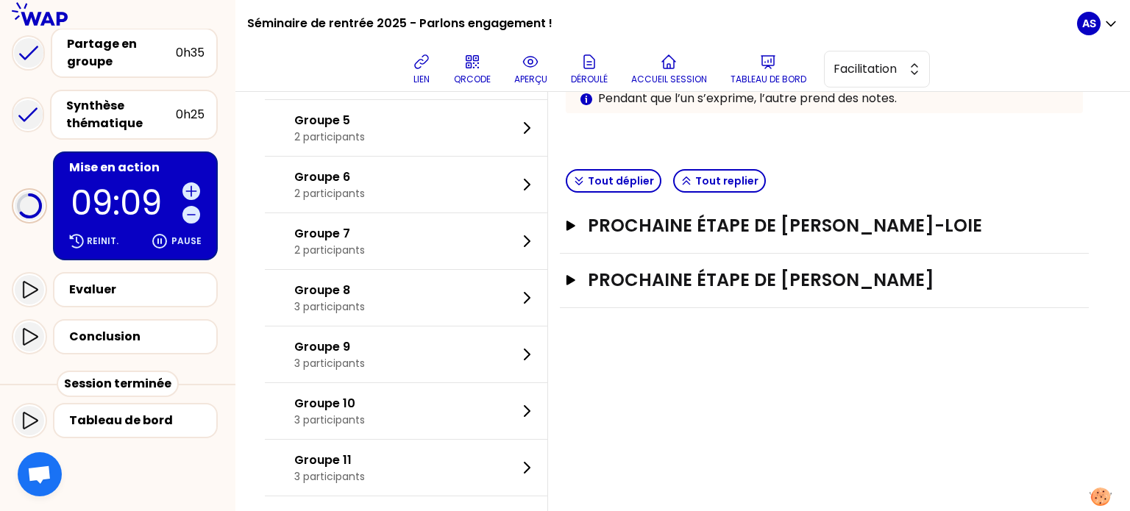
scroll to position [297, 0]
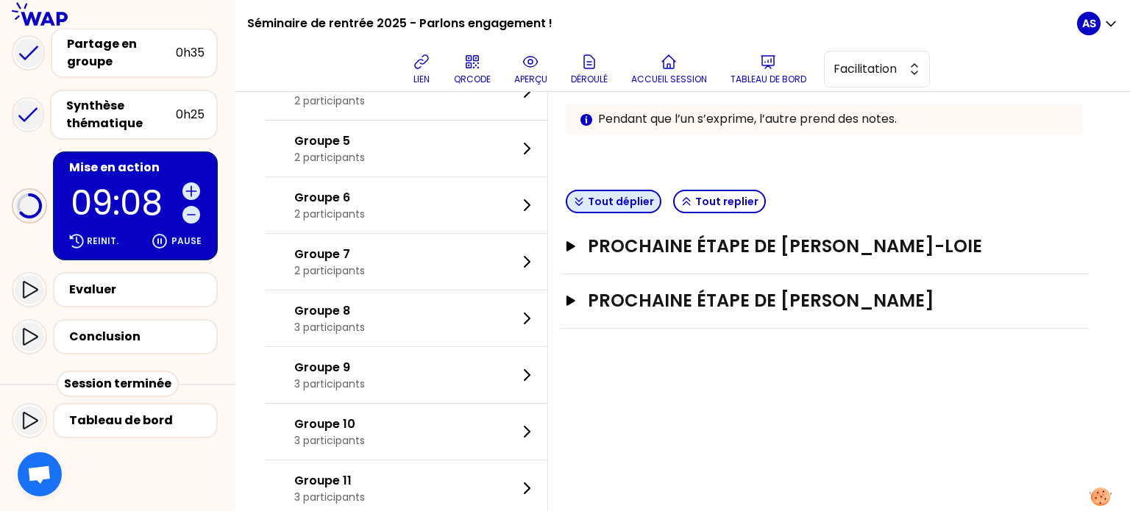
click at [623, 195] on button "Tout déplier" at bounding box center [614, 202] width 96 height 24
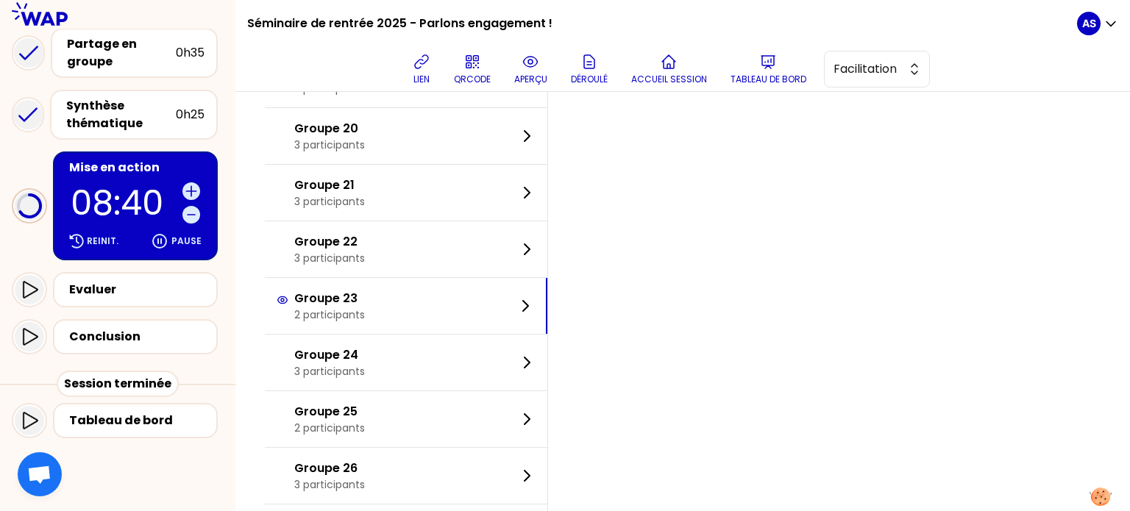
scroll to position [1174, 0]
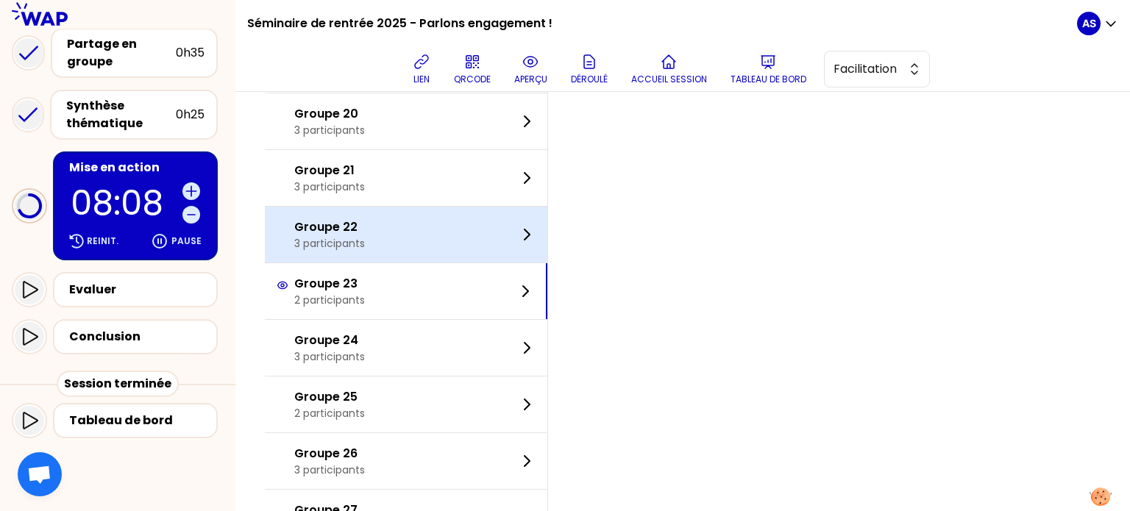
click at [426, 256] on div "Groupe 22 3 participants" at bounding box center [406, 235] width 283 height 56
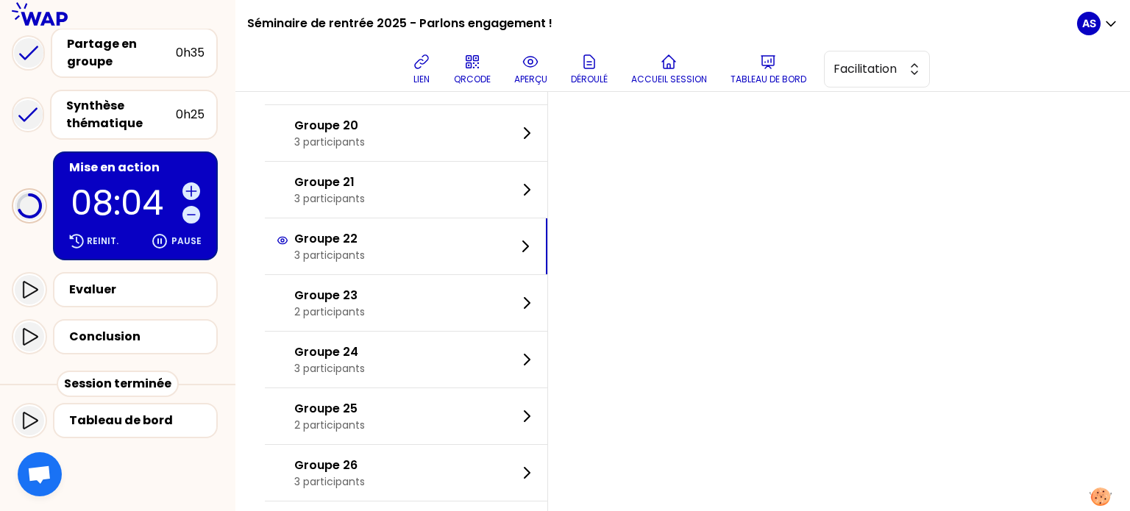
scroll to position [1169, 0]
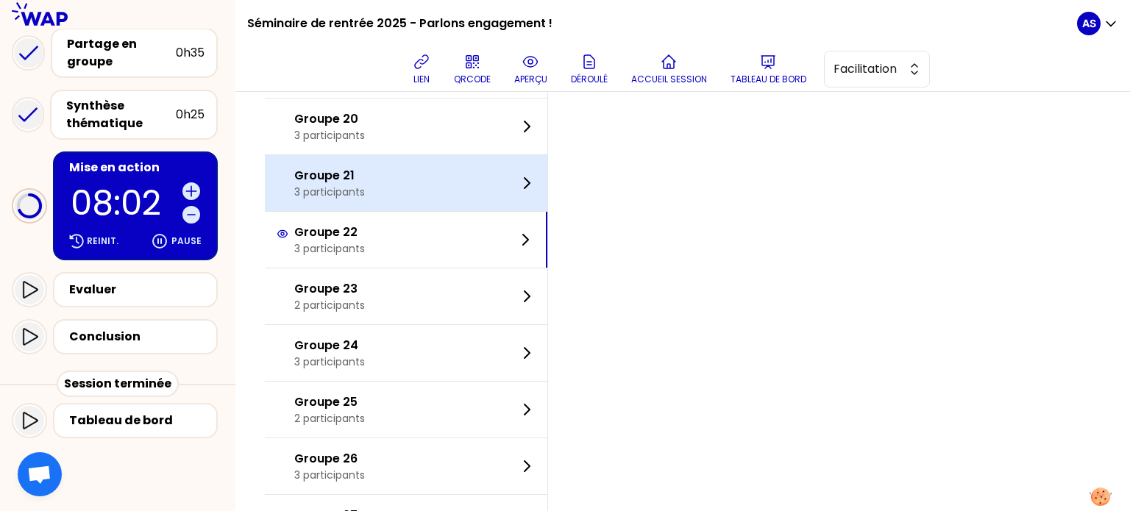
click at [439, 180] on div "Groupe 21 3 participants" at bounding box center [406, 183] width 283 height 56
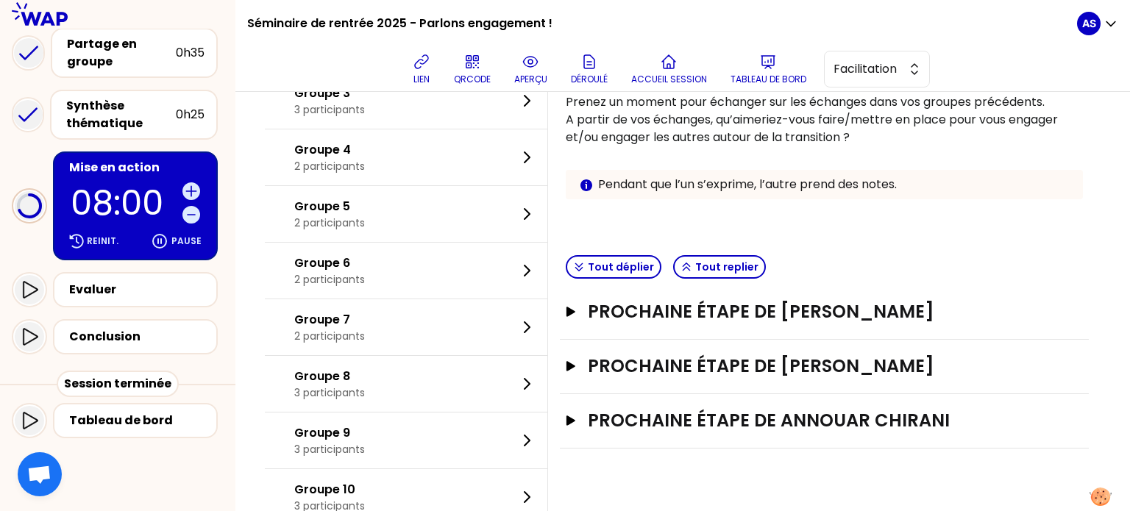
scroll to position [224, 0]
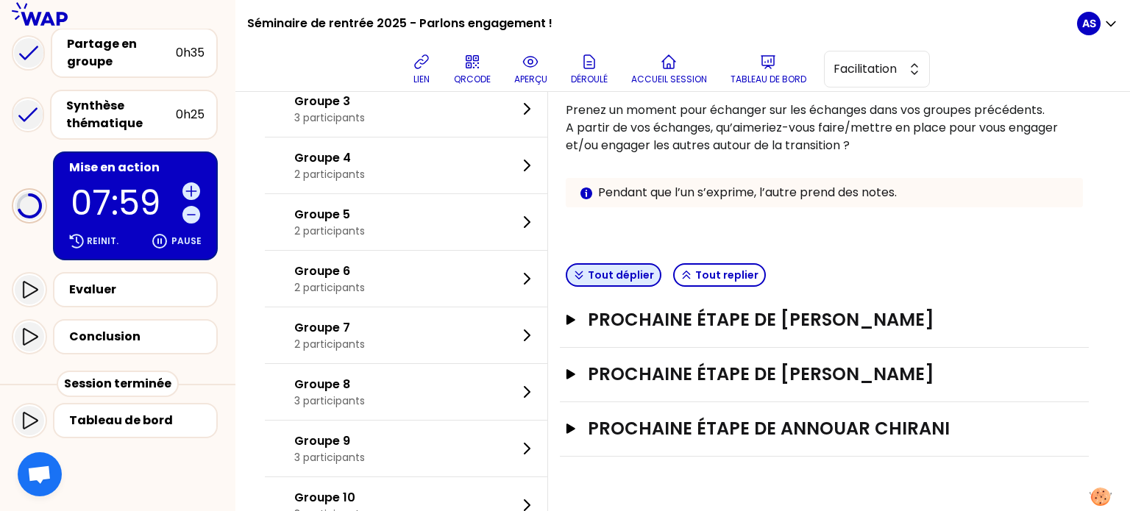
click at [648, 267] on button "Tout déplier" at bounding box center [614, 275] width 96 height 24
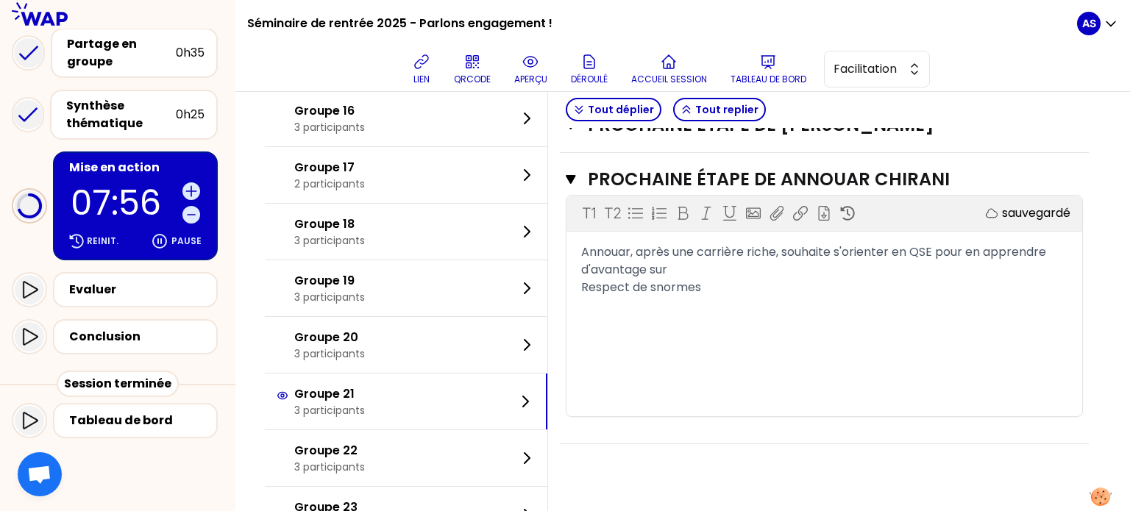
scroll to position [951, 0]
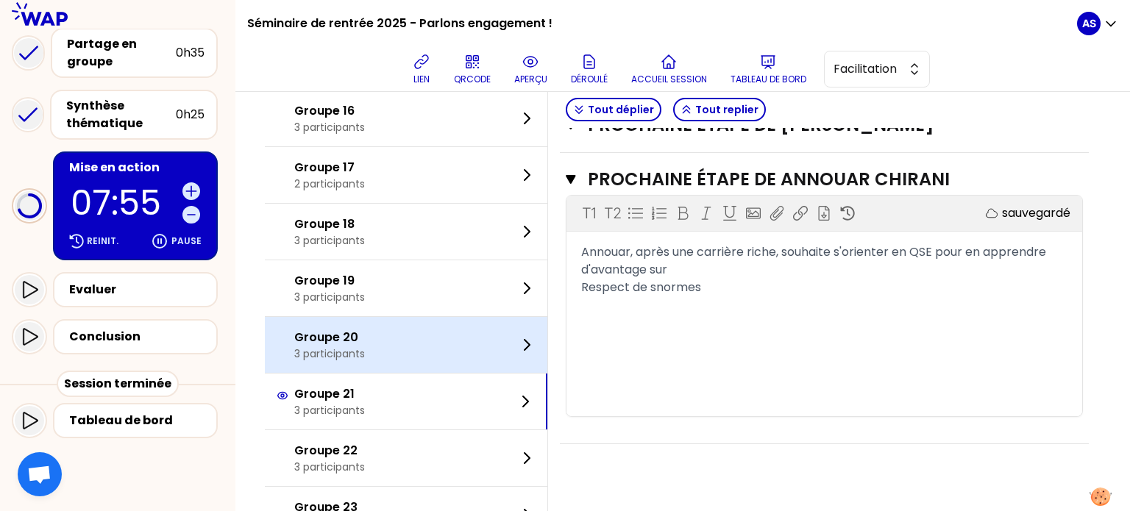
click at [378, 336] on div "Groupe 20 3 participants" at bounding box center [406, 345] width 283 height 56
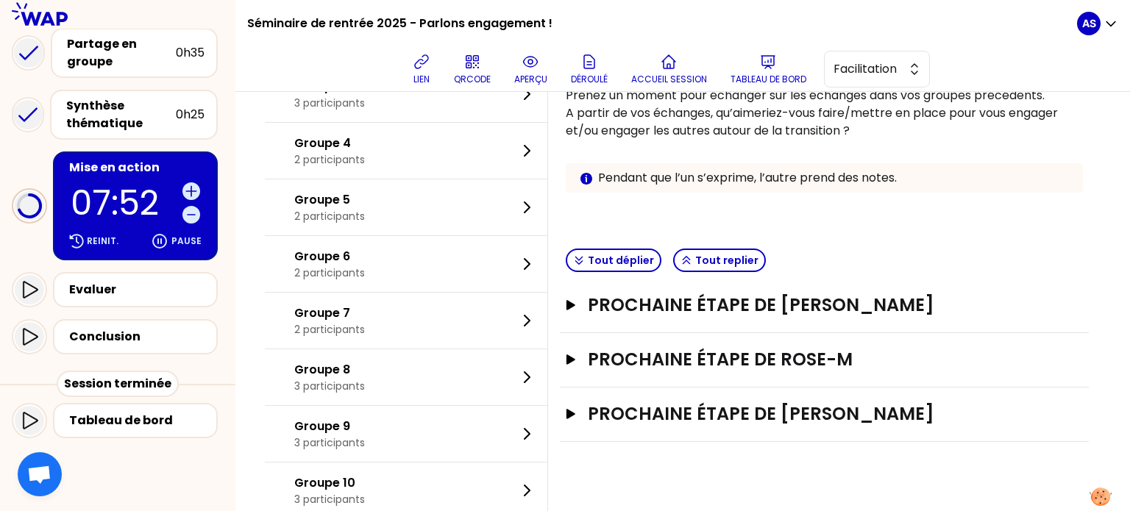
scroll to position [238, 0]
click at [625, 253] on button "Tout déplier" at bounding box center [614, 261] width 96 height 24
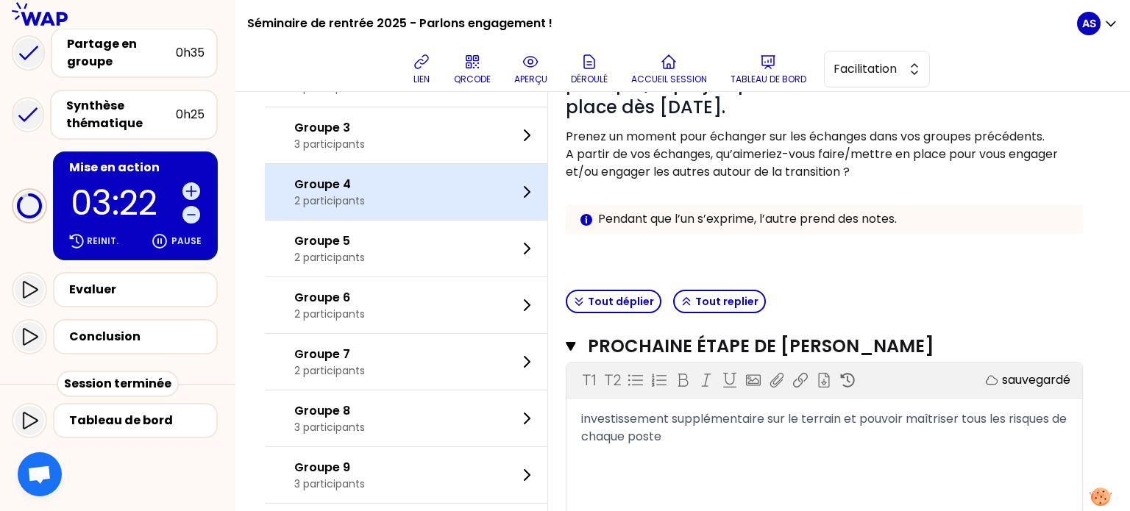
scroll to position [0, 0]
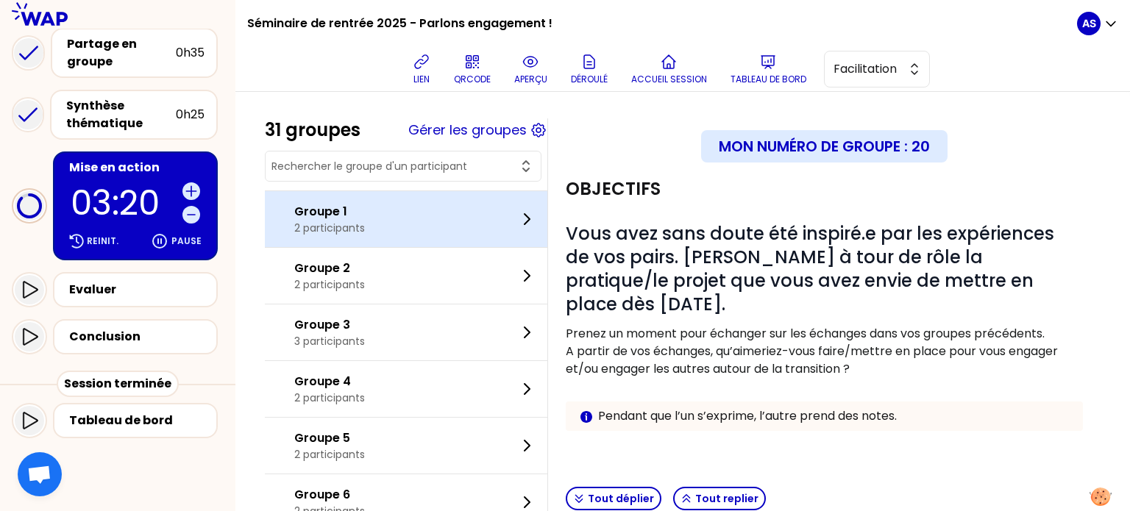
click at [427, 225] on div "Groupe 1 2 participants" at bounding box center [406, 219] width 283 height 56
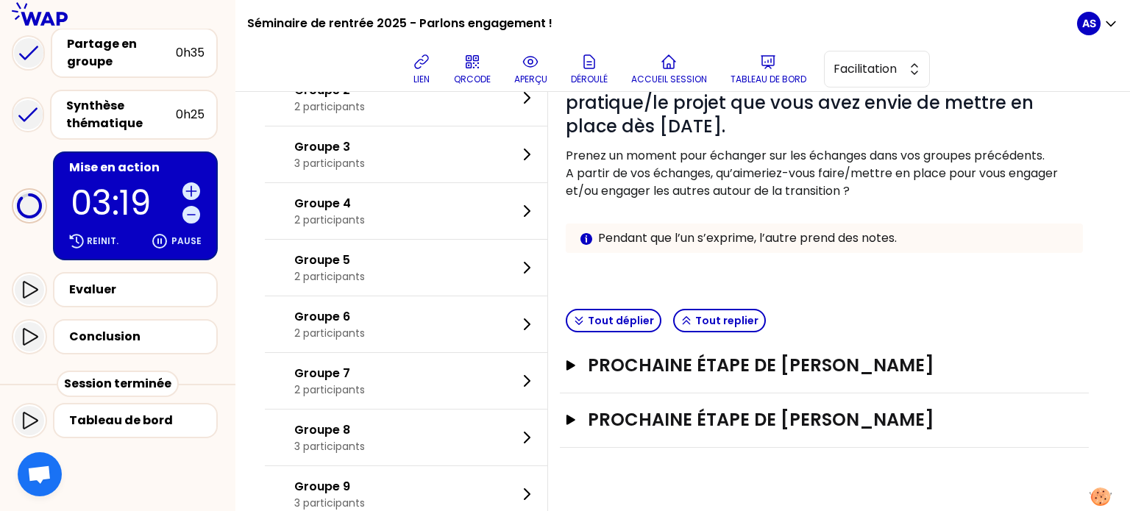
scroll to position [188, 0]
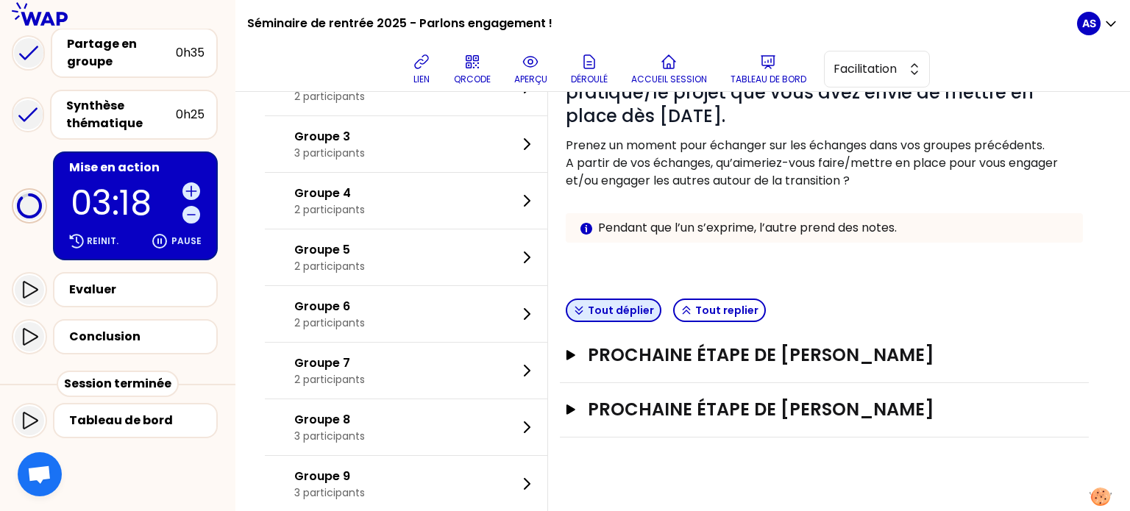
click at [660, 313] on button "Tout déplier" at bounding box center [614, 311] width 96 height 24
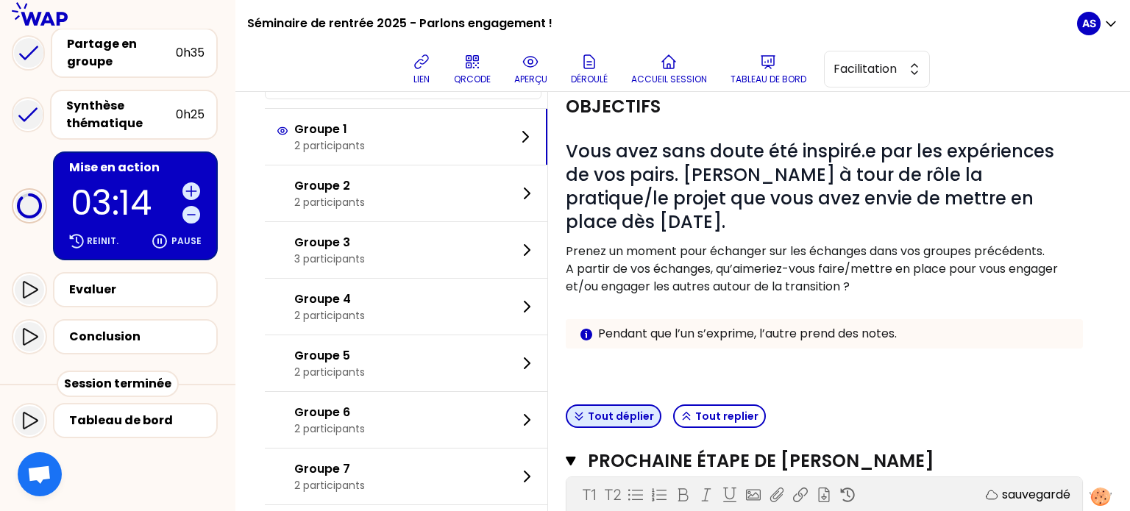
scroll to position [0, 0]
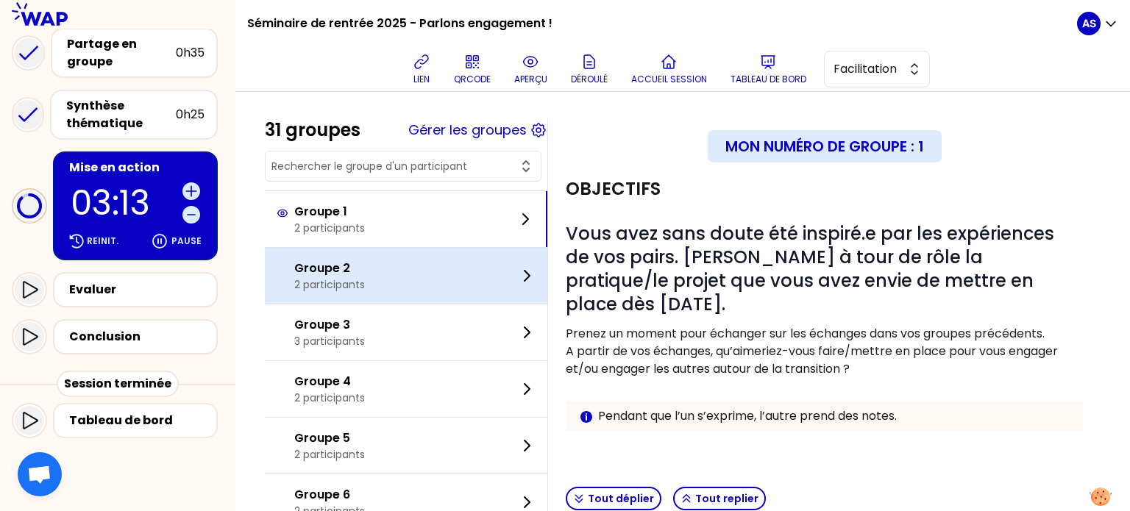
click at [475, 283] on div "Groupe 2 2 participants" at bounding box center [406, 276] width 283 height 56
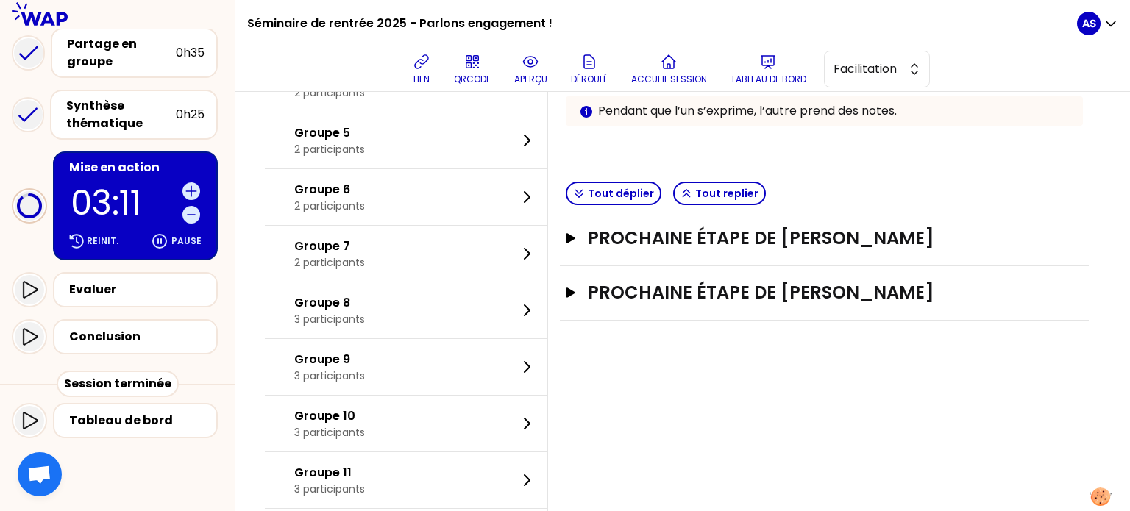
scroll to position [324, 0]
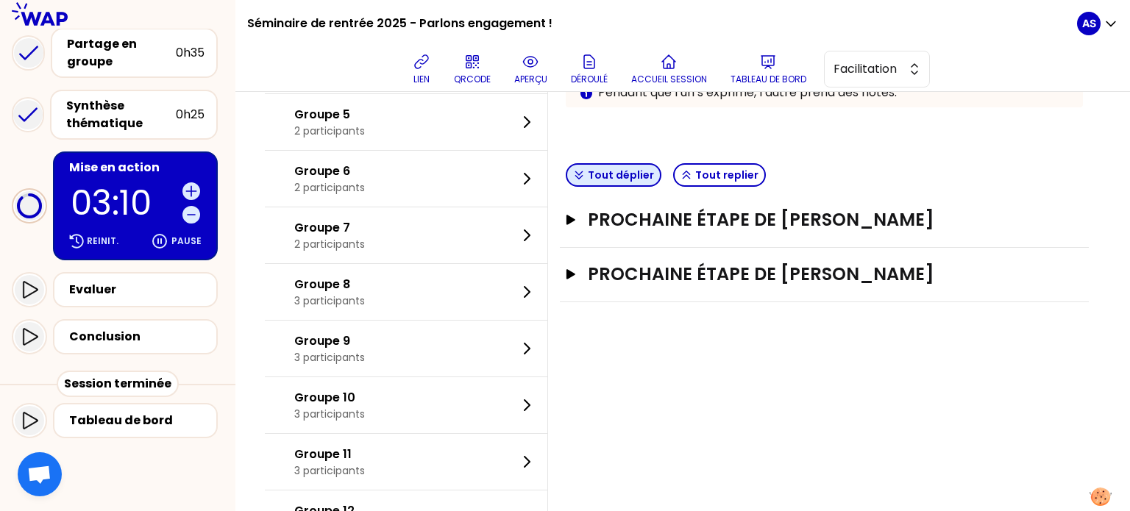
click at [634, 164] on button "Tout déplier" at bounding box center [614, 175] width 96 height 24
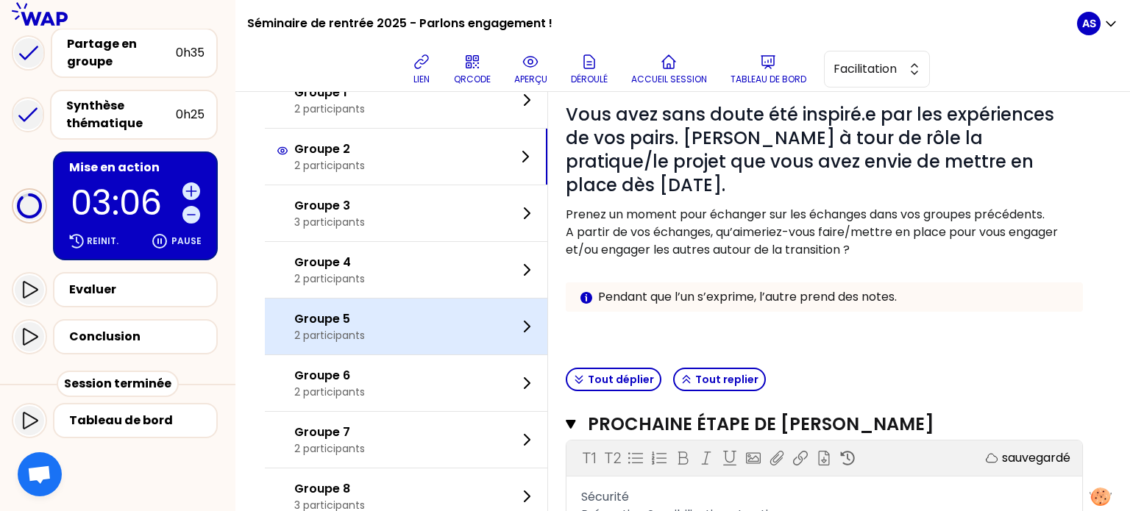
scroll to position [0, 0]
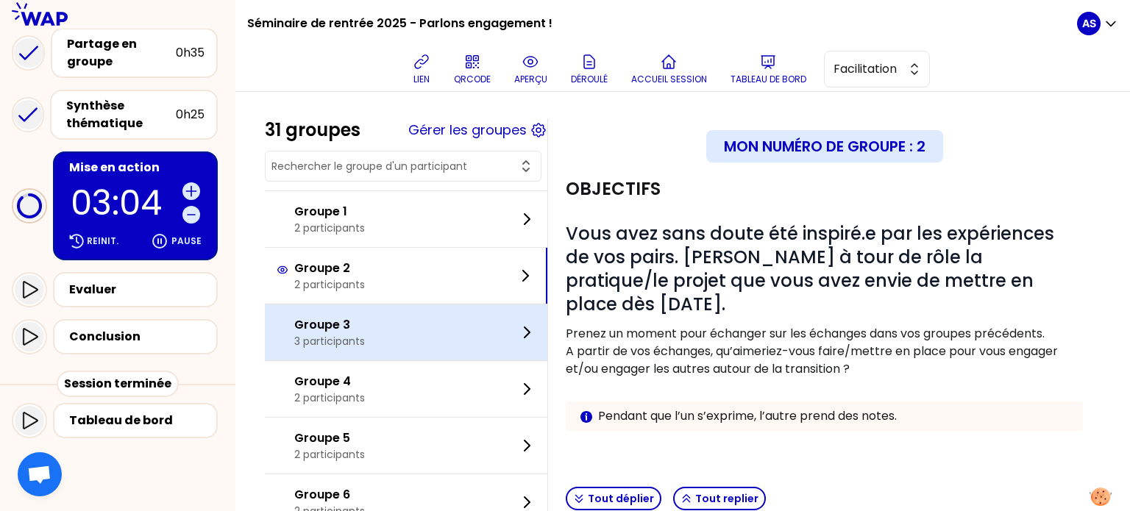
click at [417, 336] on div "Groupe 3 3 participants" at bounding box center [406, 333] width 283 height 56
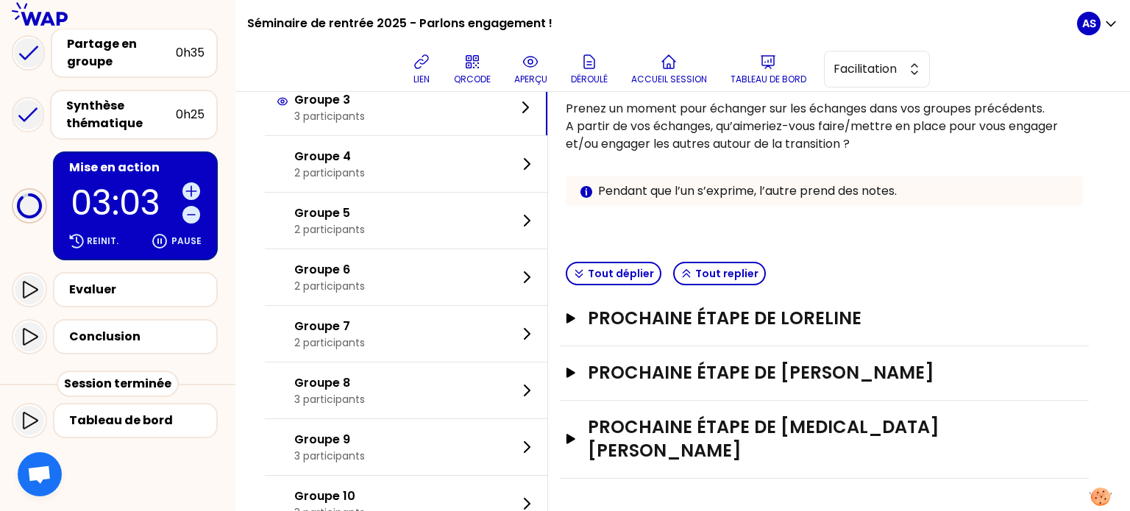
scroll to position [261, 0]
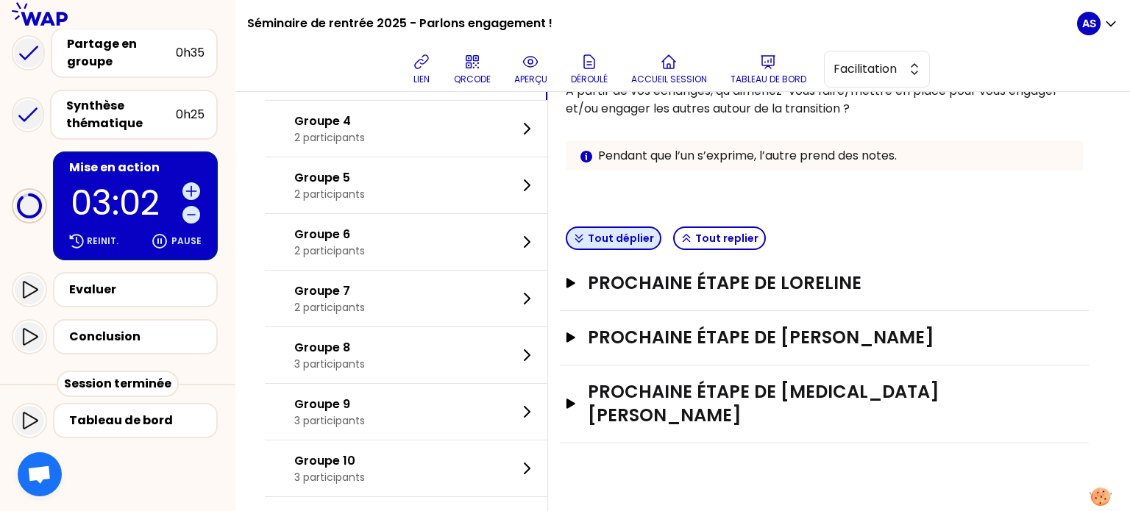
click at [639, 239] on button "Tout déplier" at bounding box center [614, 239] width 96 height 24
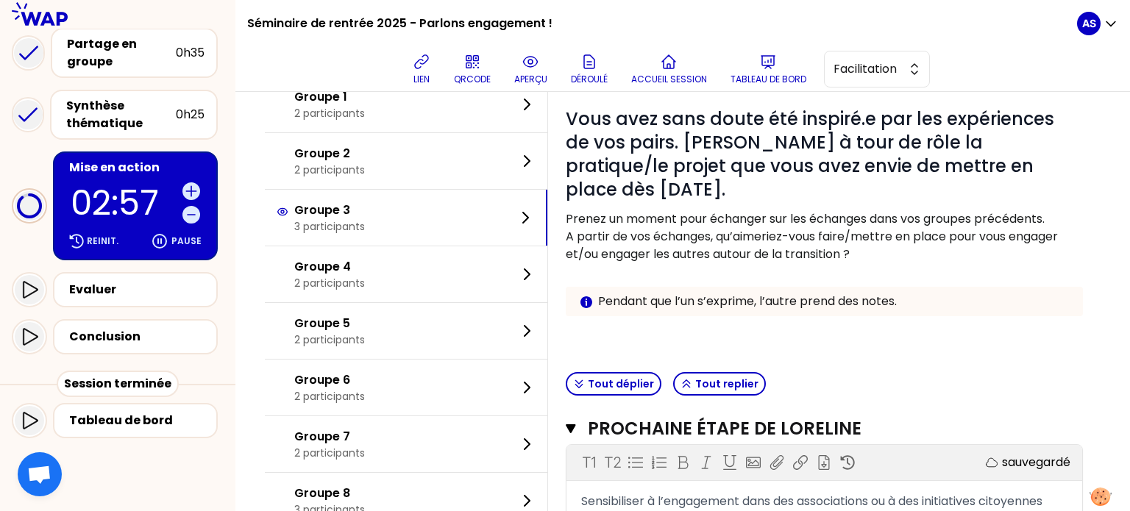
scroll to position [108, 0]
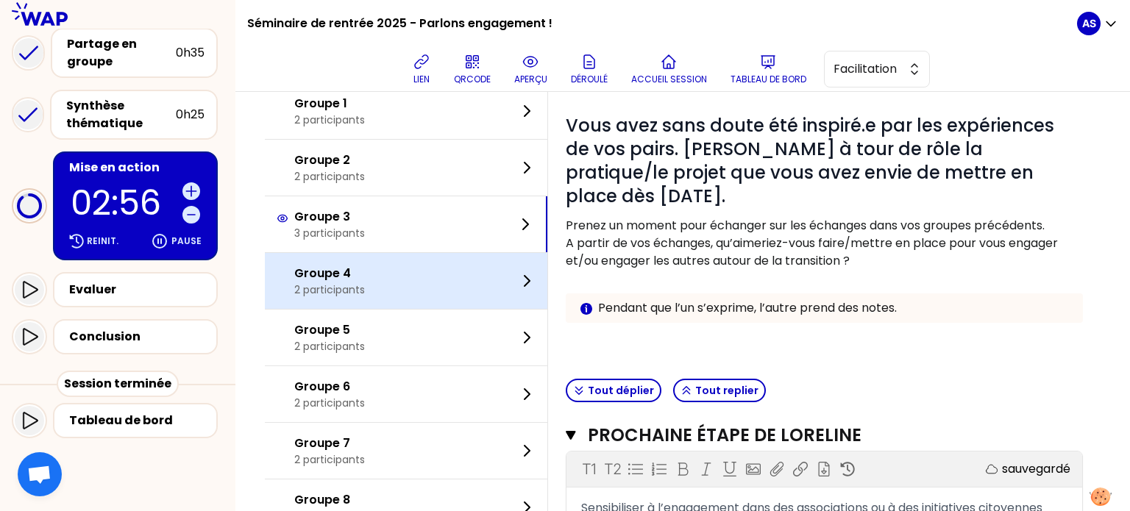
click at [447, 280] on div "Groupe 4 2 participants" at bounding box center [406, 281] width 283 height 56
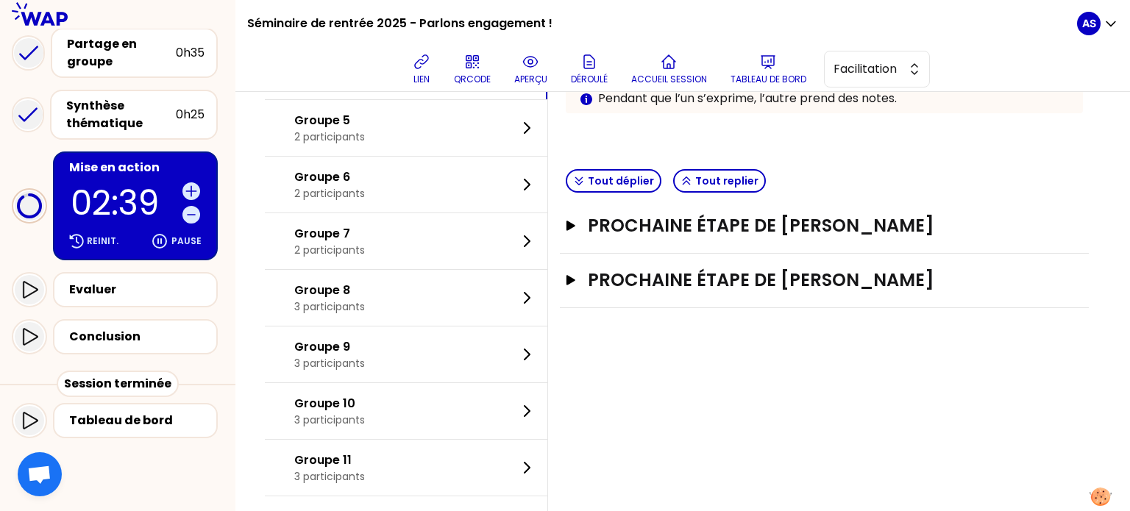
scroll to position [320, 0]
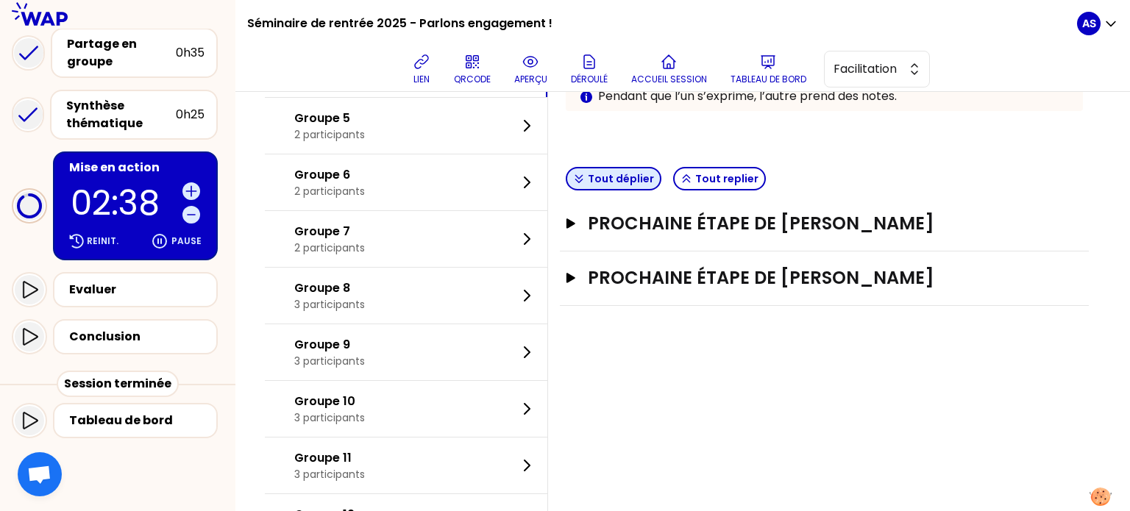
click at [644, 180] on button "Tout déplier" at bounding box center [614, 179] width 96 height 24
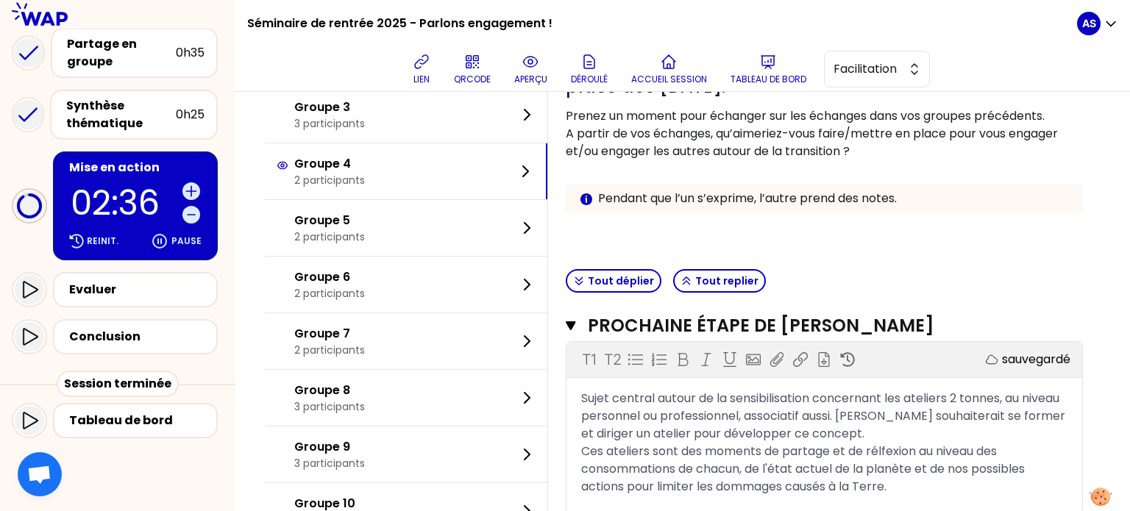
scroll to position [215, 0]
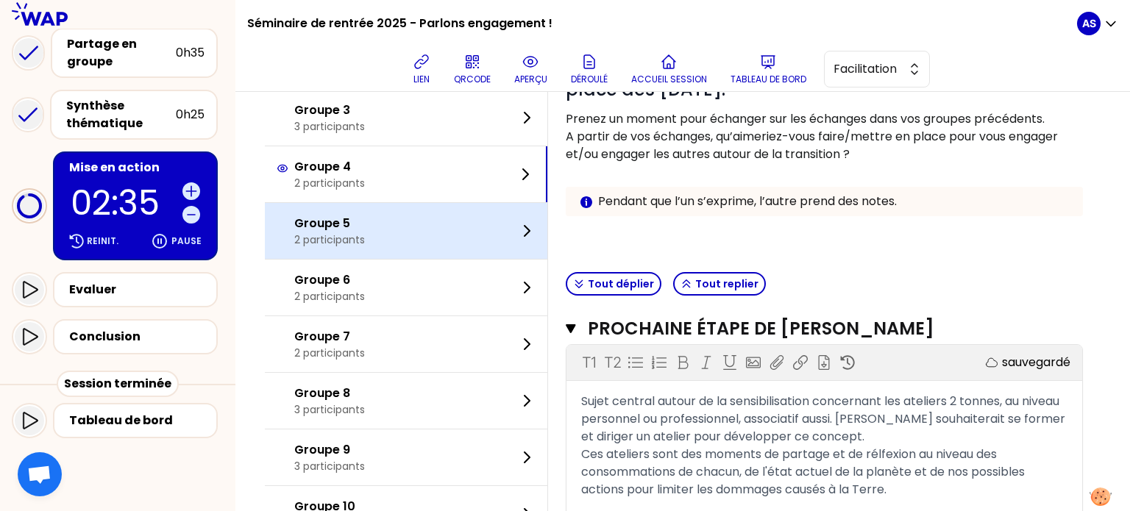
click at [462, 229] on div "Groupe 5 2 participants" at bounding box center [406, 231] width 283 height 56
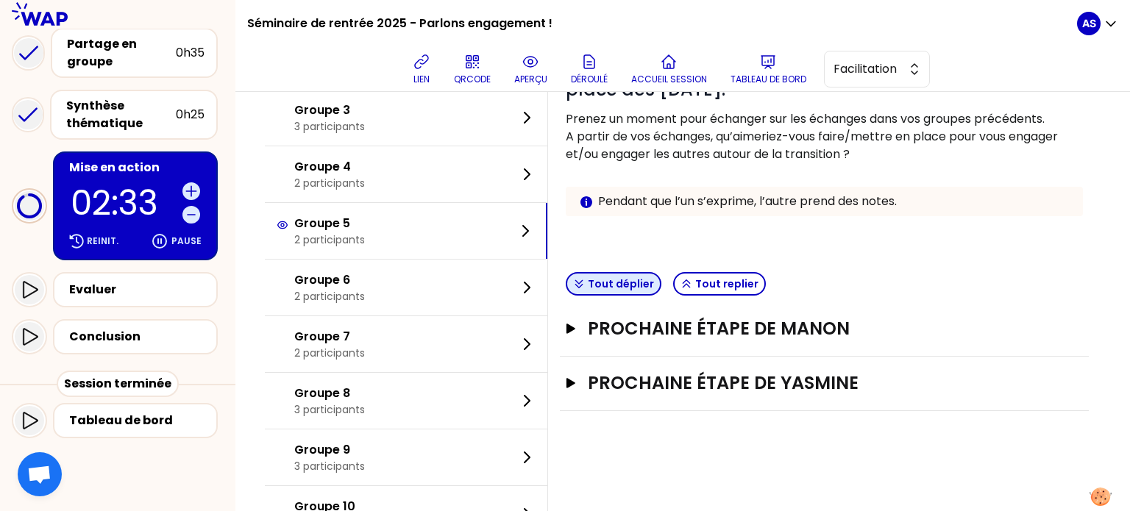
click at [657, 277] on button "Tout déplier" at bounding box center [614, 284] width 96 height 24
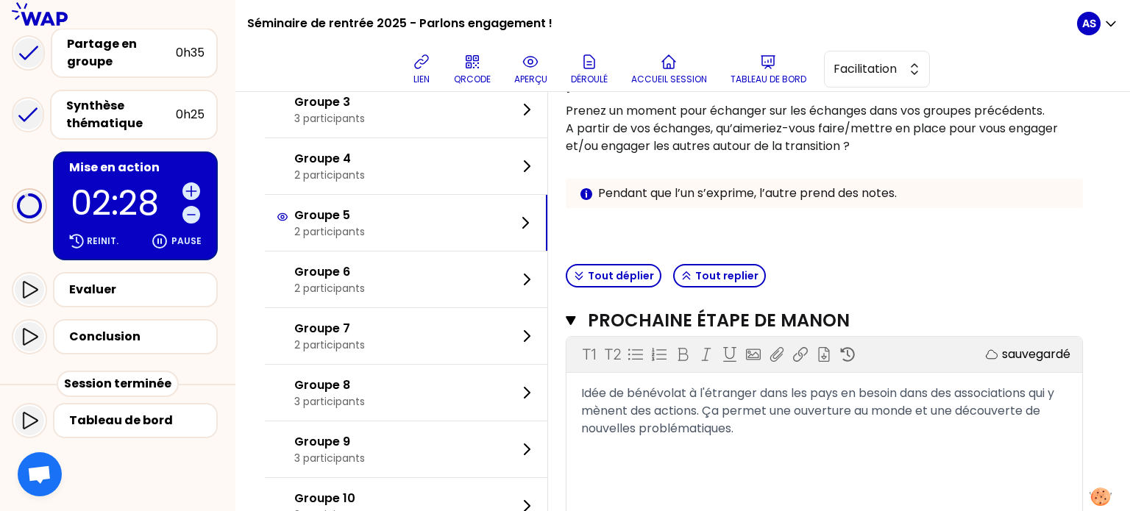
scroll to position [221, 0]
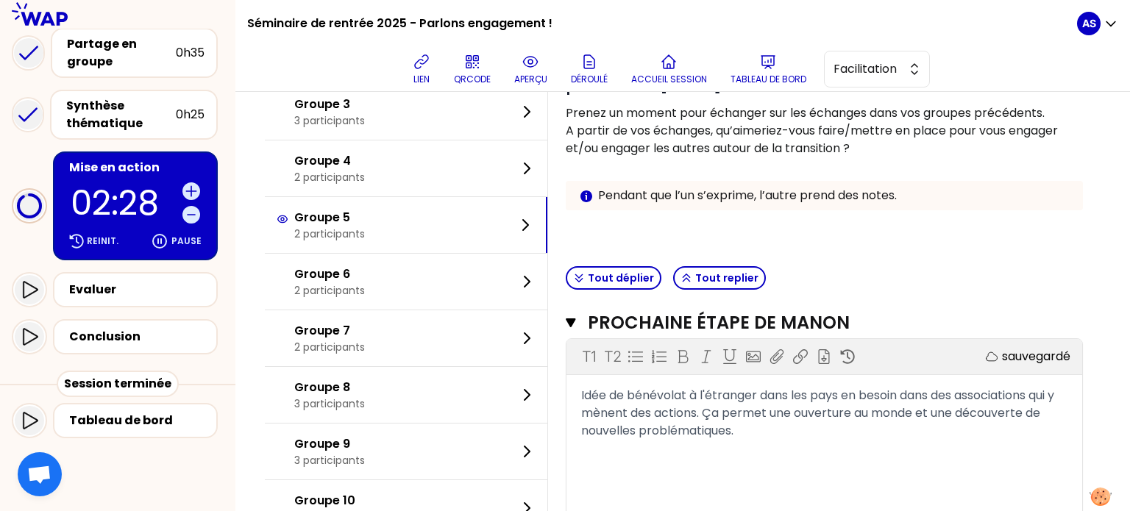
click at [447, 279] on div "Groupe 6 2 participants" at bounding box center [406, 282] width 283 height 56
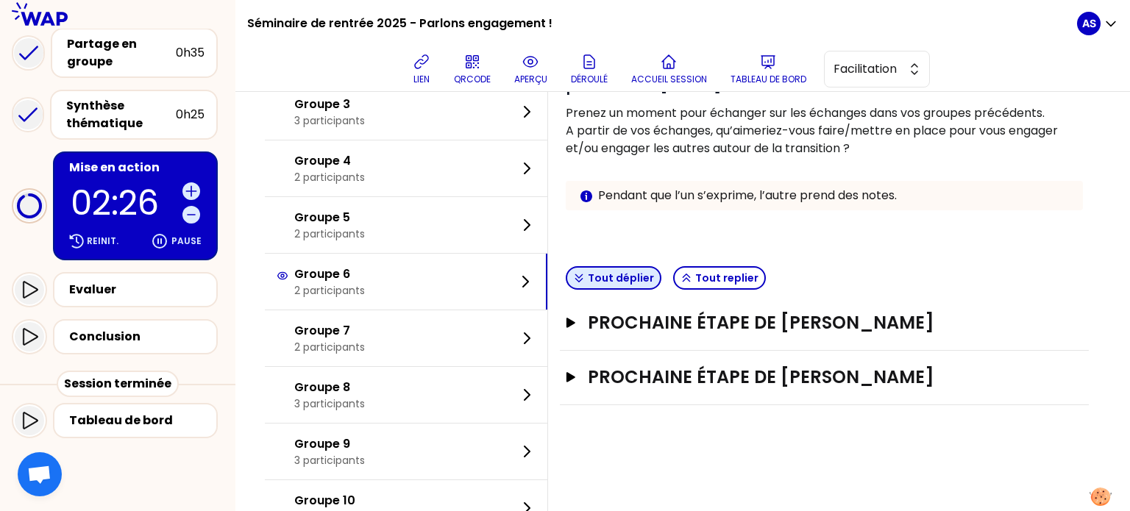
click at [609, 283] on button "Tout déplier" at bounding box center [614, 278] width 96 height 24
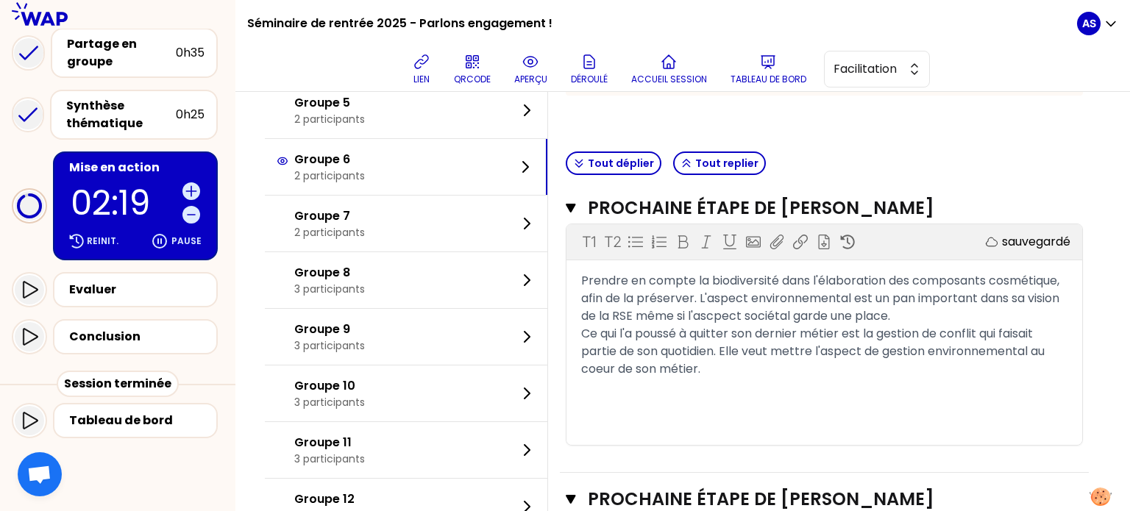
scroll to position [337, 0]
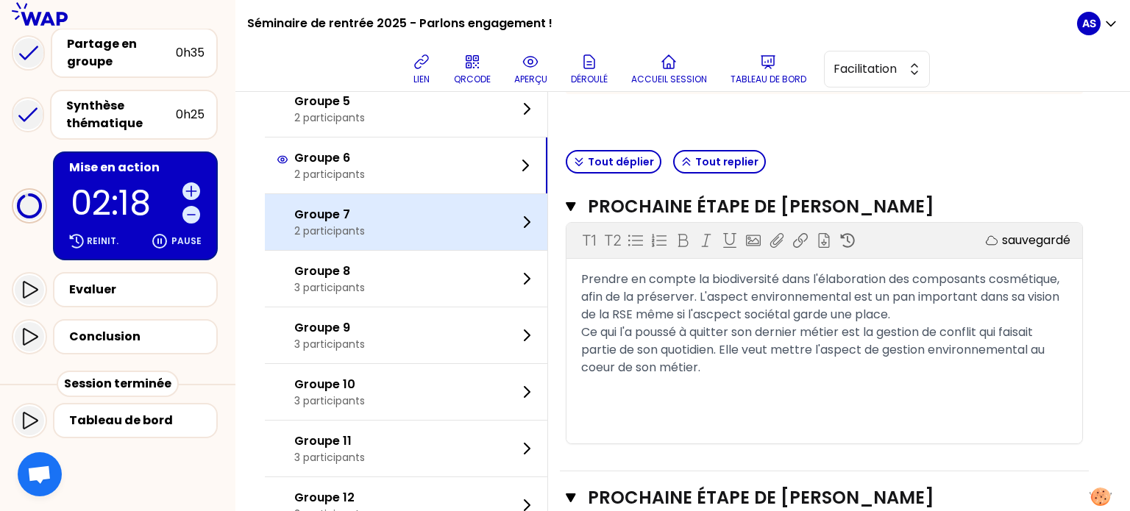
click at [444, 209] on div "Groupe 7 2 participants" at bounding box center [406, 222] width 283 height 56
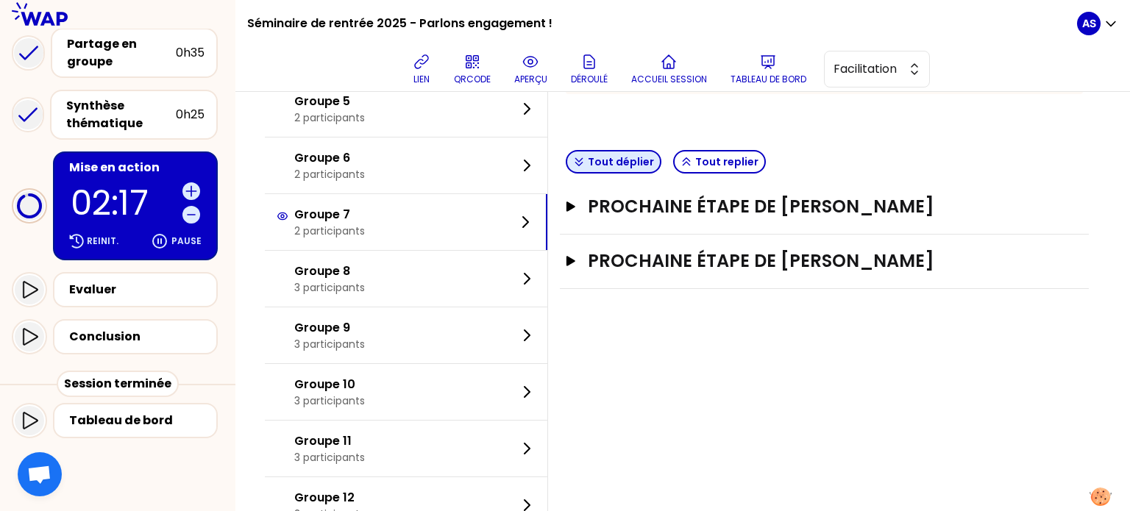
click at [648, 163] on button "Tout déplier" at bounding box center [614, 162] width 96 height 24
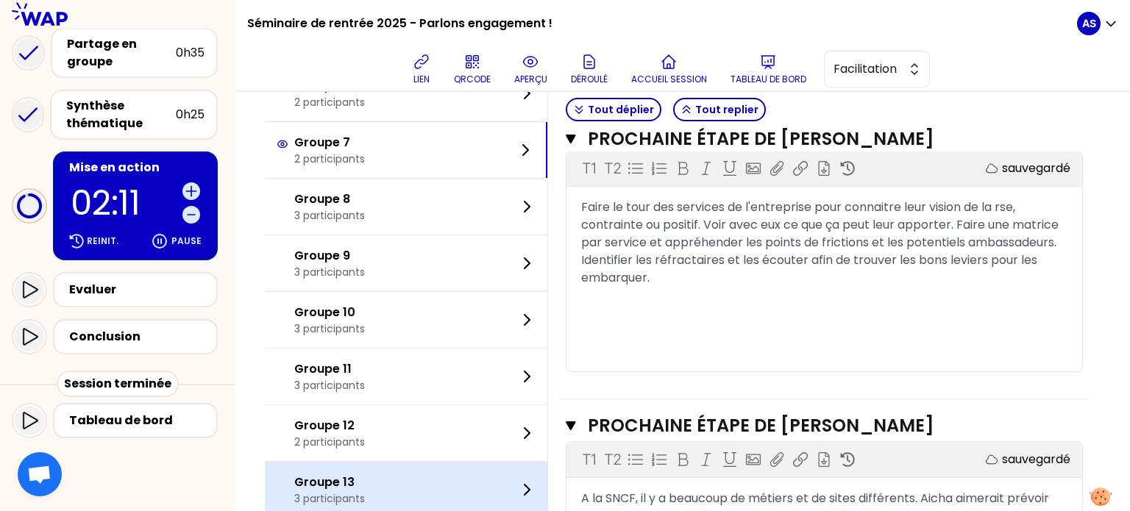
scroll to position [399, 0]
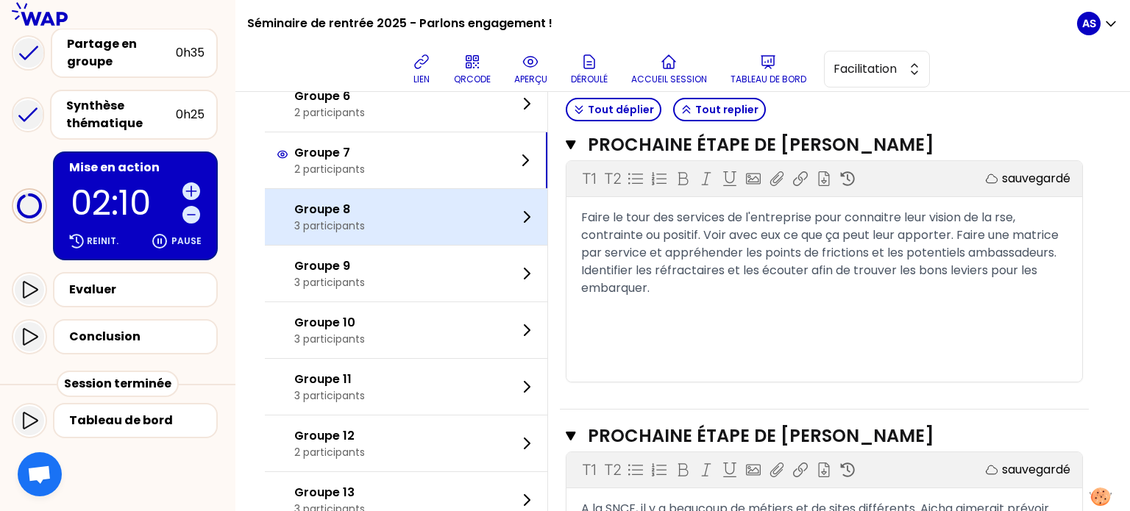
click at [393, 220] on div "Groupe 8 3 participants" at bounding box center [406, 217] width 283 height 56
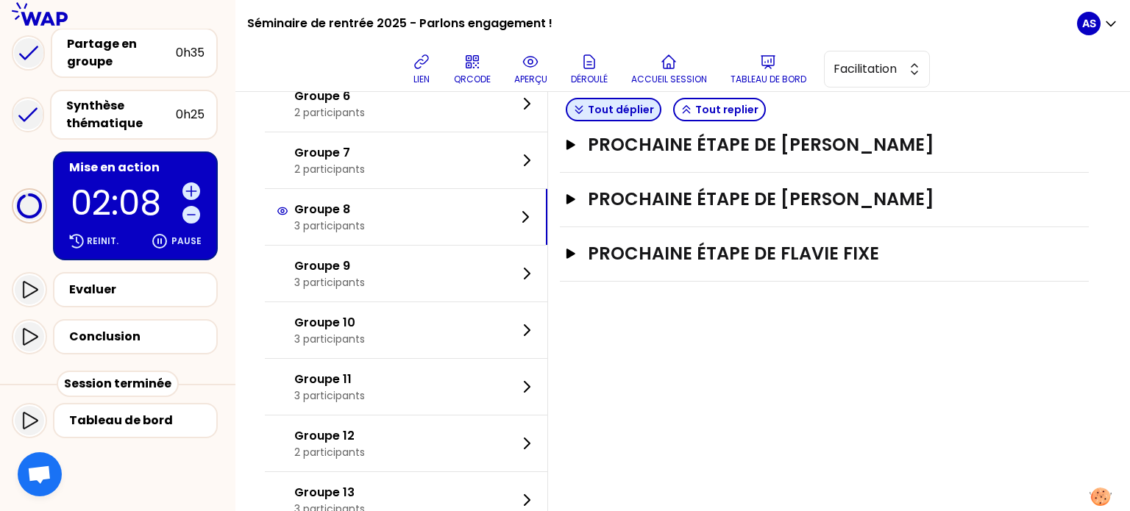
click at [619, 108] on button "Tout déplier" at bounding box center [614, 110] width 96 height 24
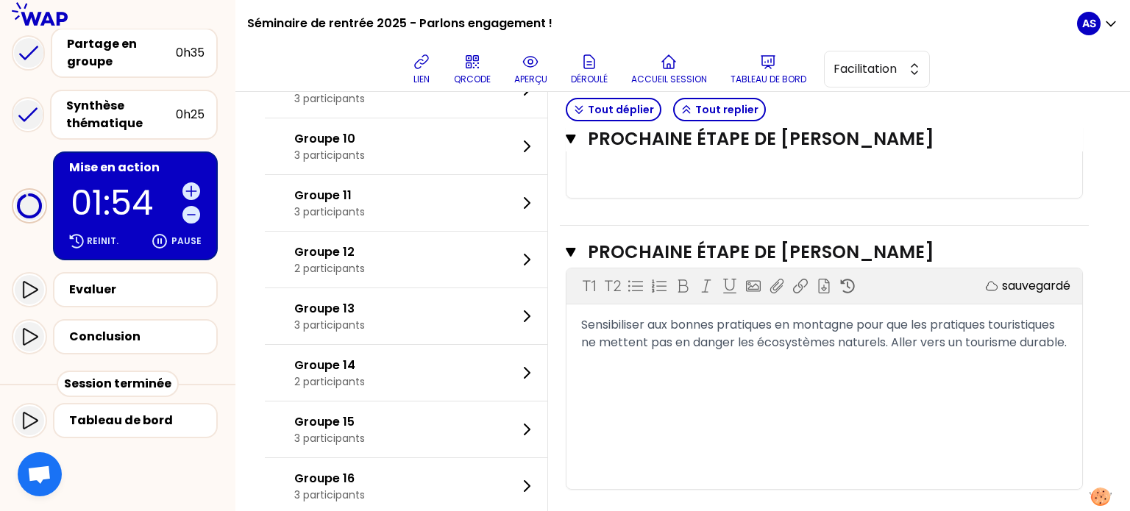
scroll to position [405, 0]
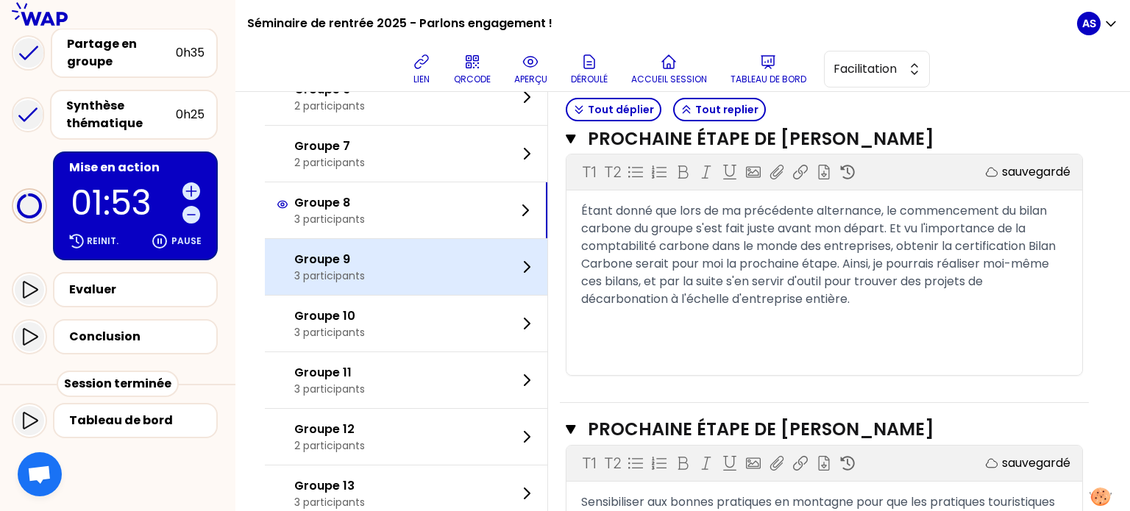
click at [422, 252] on div "Groupe 9 3 participants" at bounding box center [406, 267] width 283 height 56
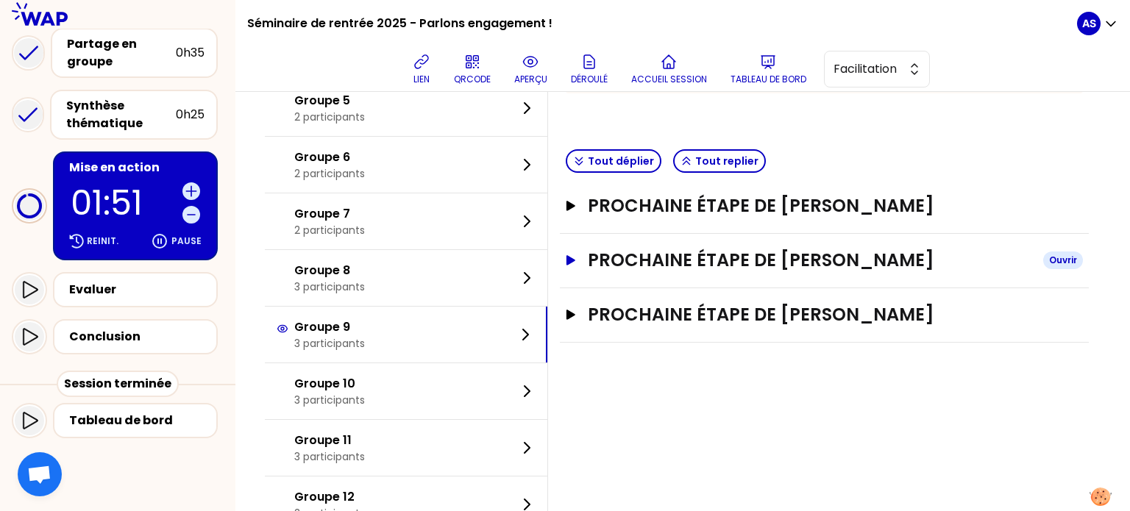
scroll to position [326, 0]
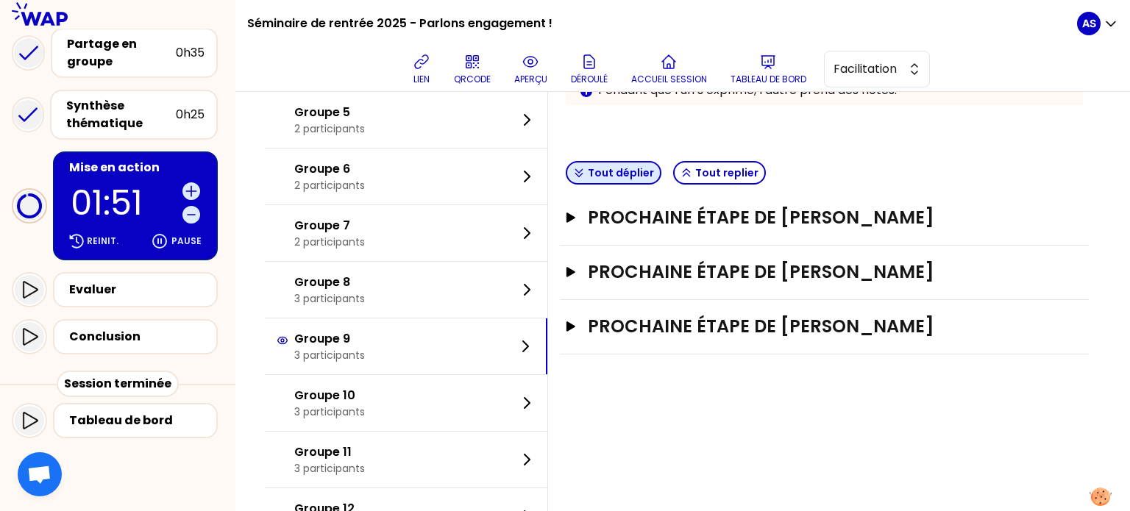
click at [638, 171] on button "Tout déplier" at bounding box center [614, 173] width 96 height 24
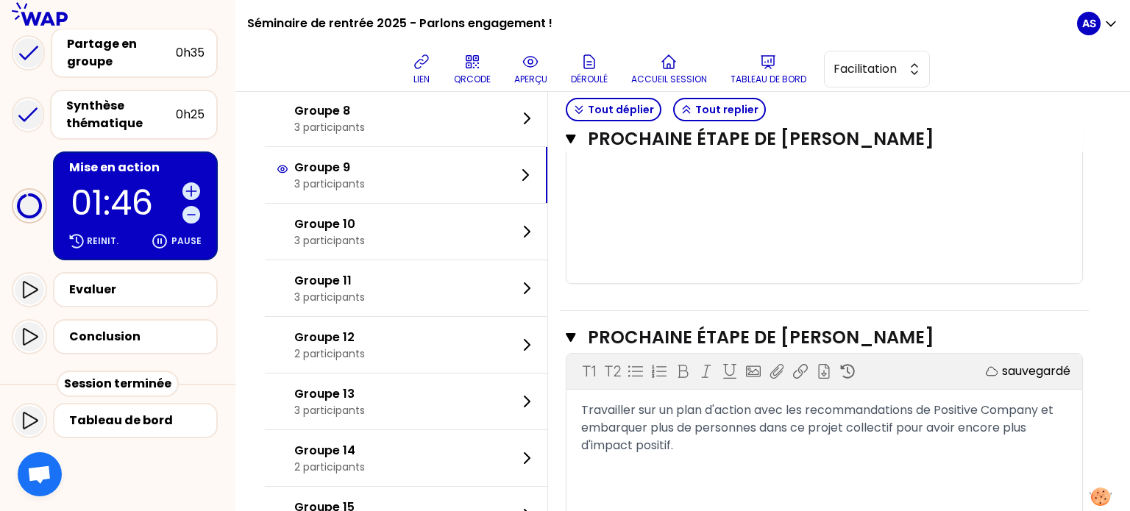
scroll to position [421, 0]
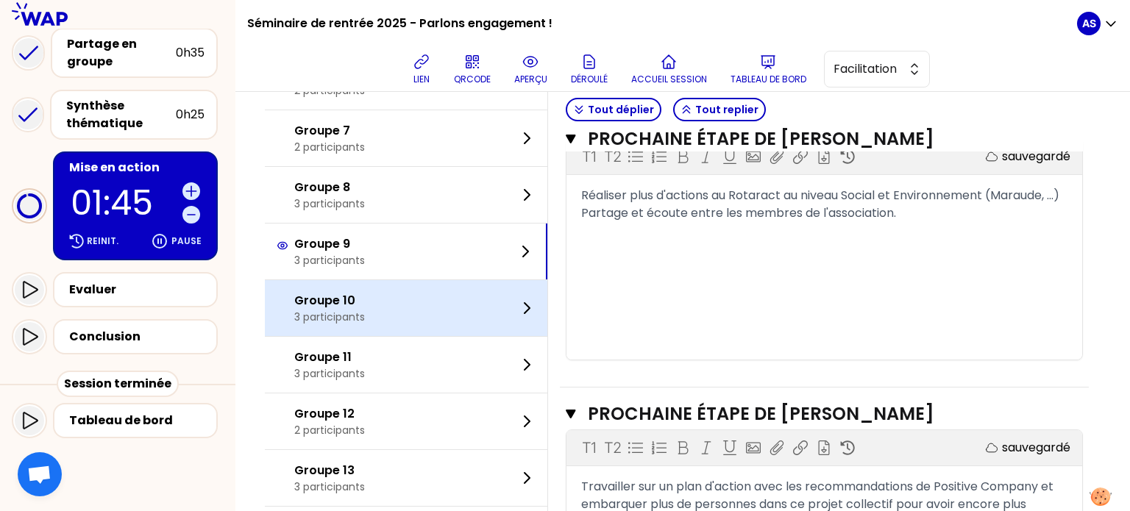
click at [387, 309] on div "Groupe 10 3 participants" at bounding box center [406, 308] width 283 height 56
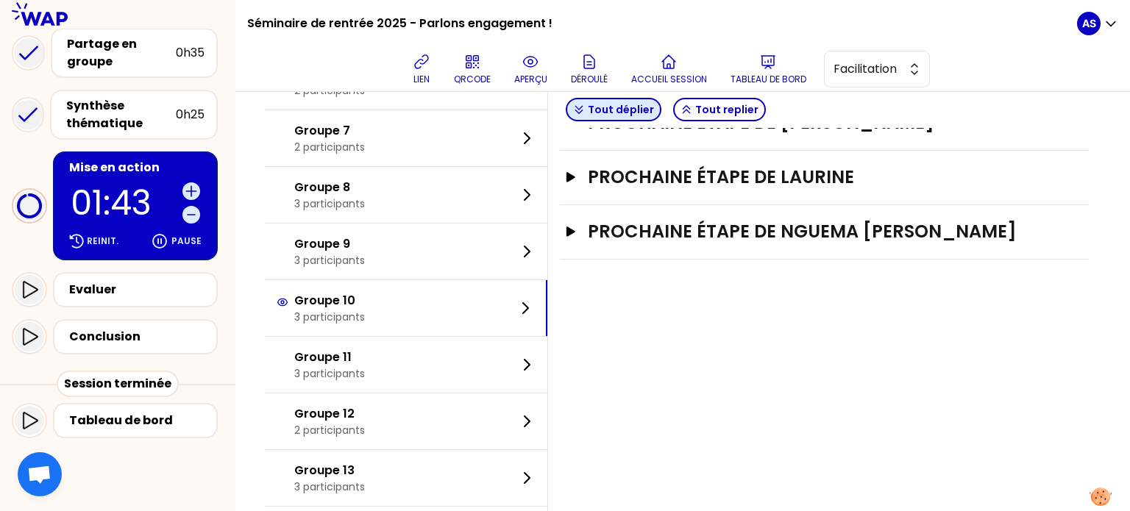
click at [651, 108] on button "Tout déplier" at bounding box center [614, 110] width 96 height 24
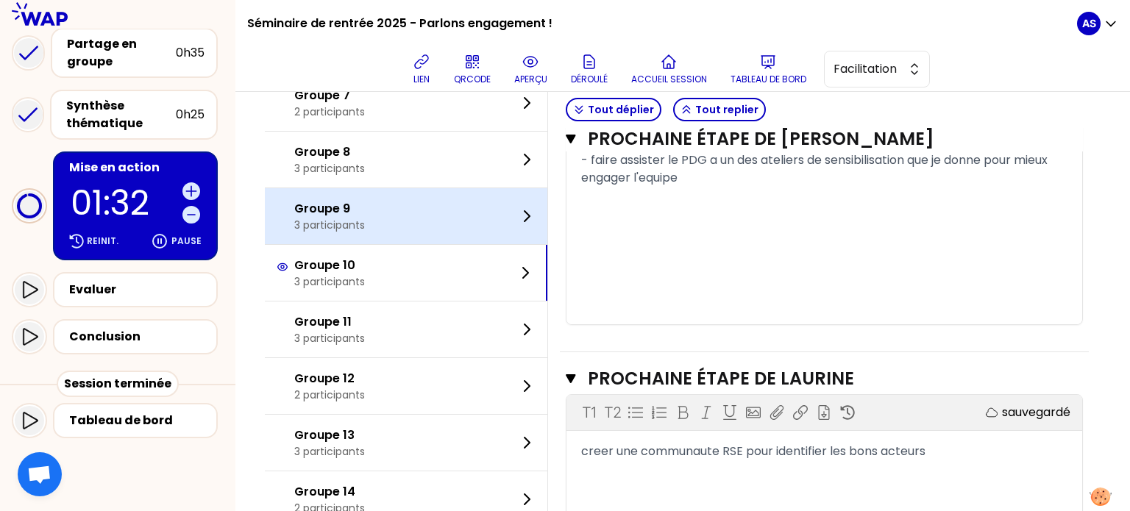
scroll to position [461, 0]
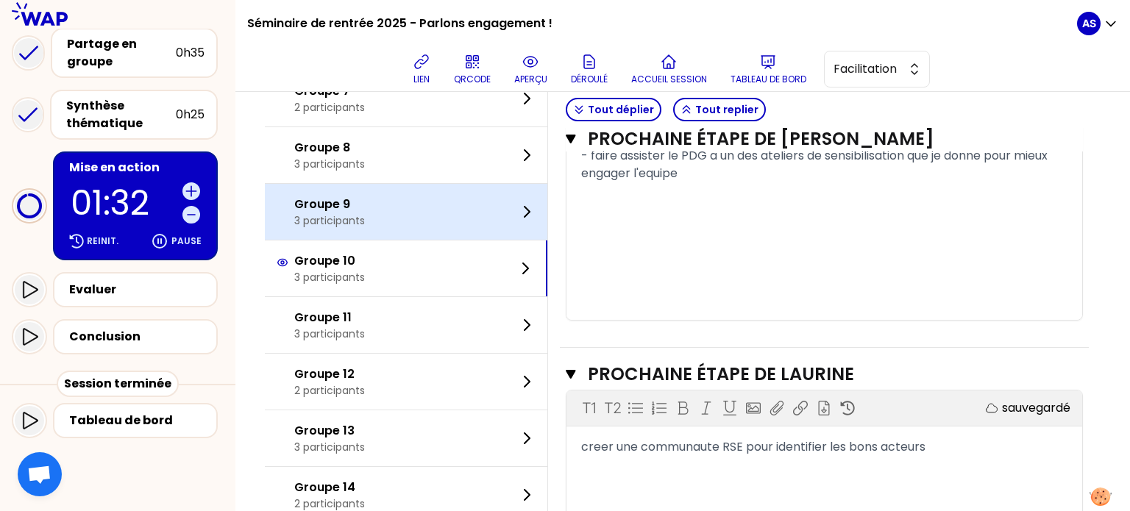
click at [463, 317] on div "Groupe 11 3 participants" at bounding box center [406, 325] width 283 height 56
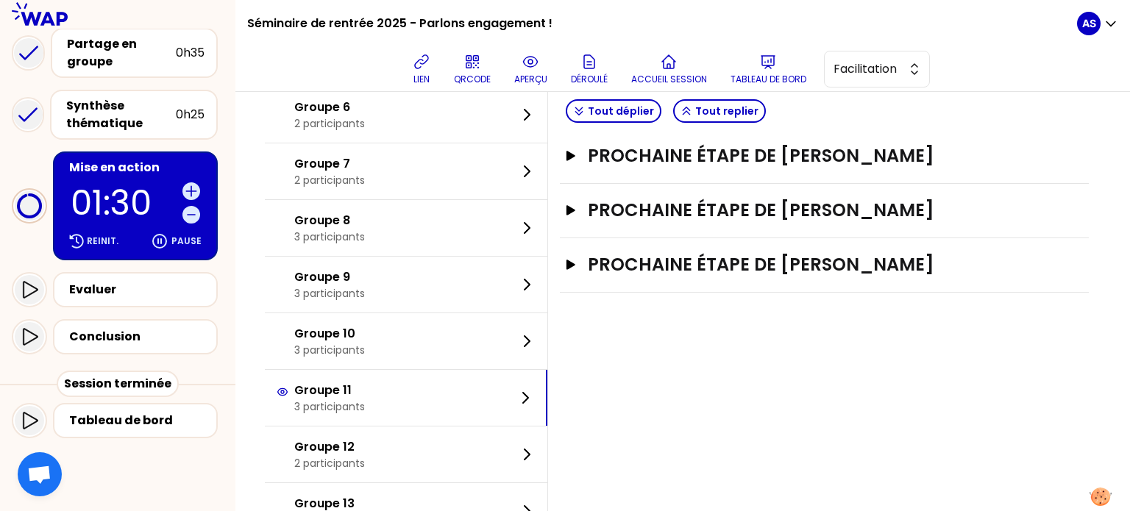
scroll to position [386, 0]
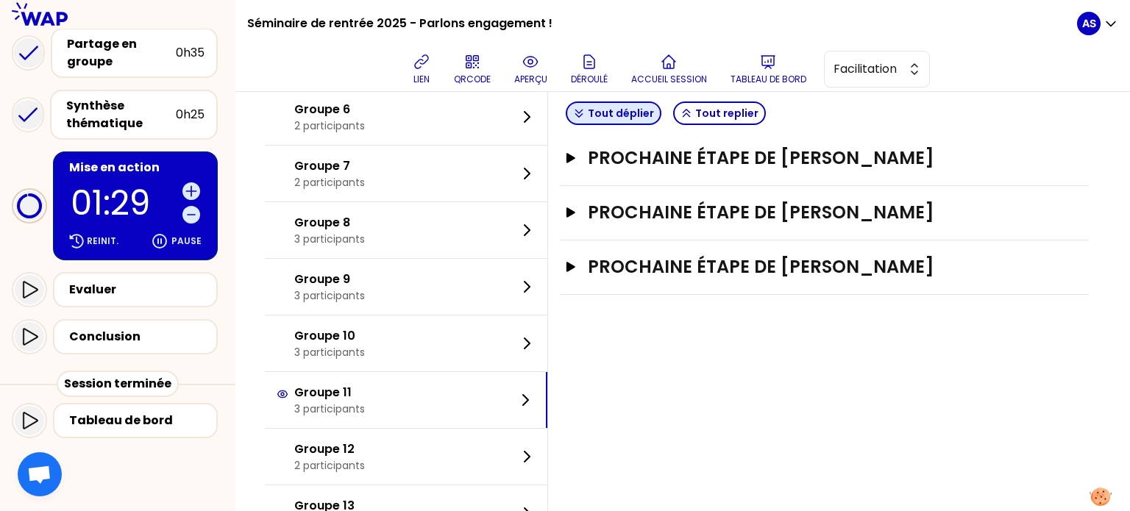
click at [647, 114] on button "Tout déplier" at bounding box center [614, 114] width 96 height 24
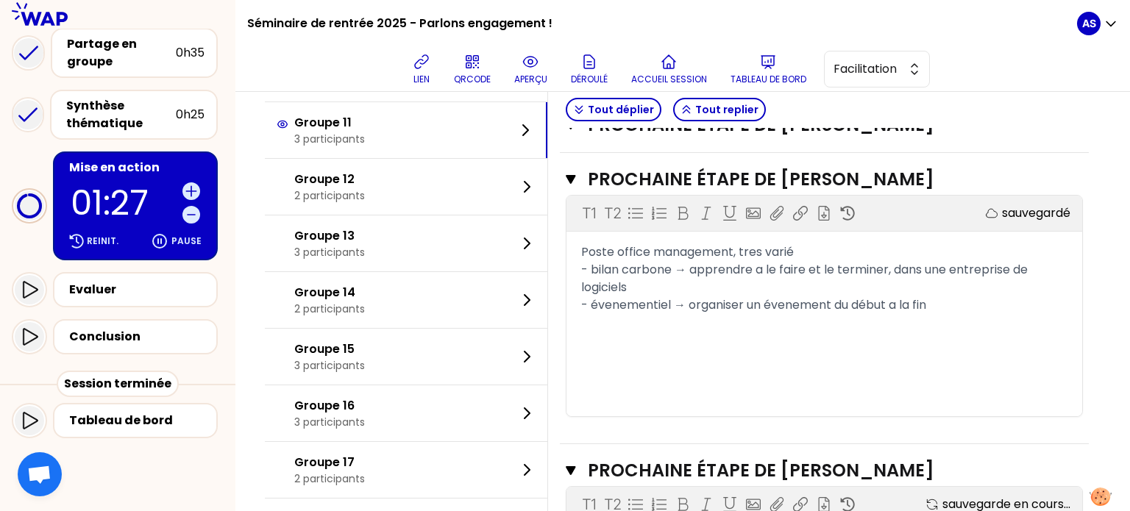
scroll to position [656, 0]
click at [776, 270] on span "- bilan carbone → apprendre a le faire et le terminer, dans une entreprise de l…" at bounding box center [806, 278] width 450 height 35
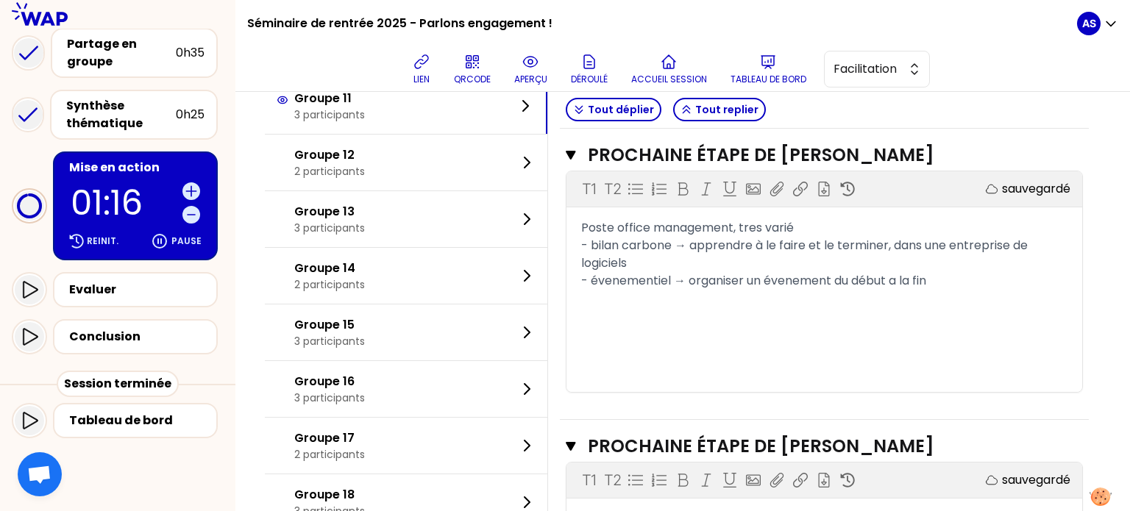
scroll to position [682, 0]
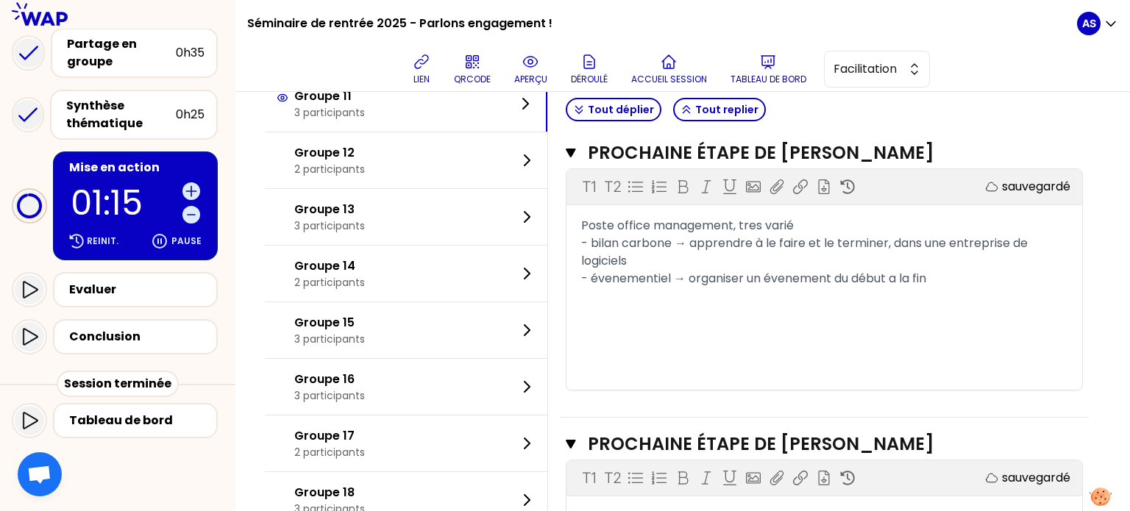
click at [796, 274] on span "- évenementiel → organiser un évenement du début a la fin" at bounding box center [753, 278] width 345 height 17
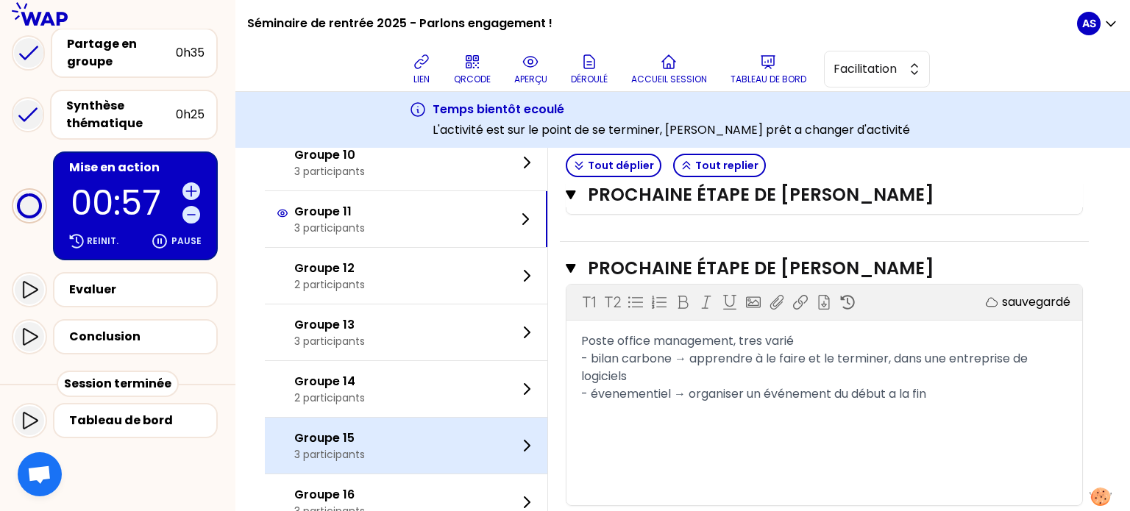
scroll to position [635, 0]
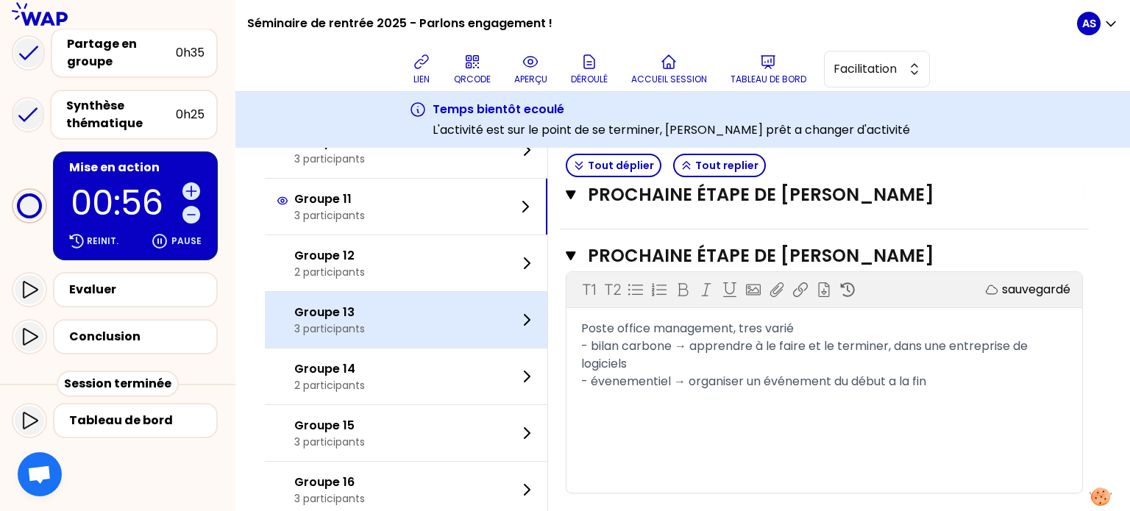
click at [392, 330] on div "Groupe 13 3 participants" at bounding box center [406, 320] width 283 height 56
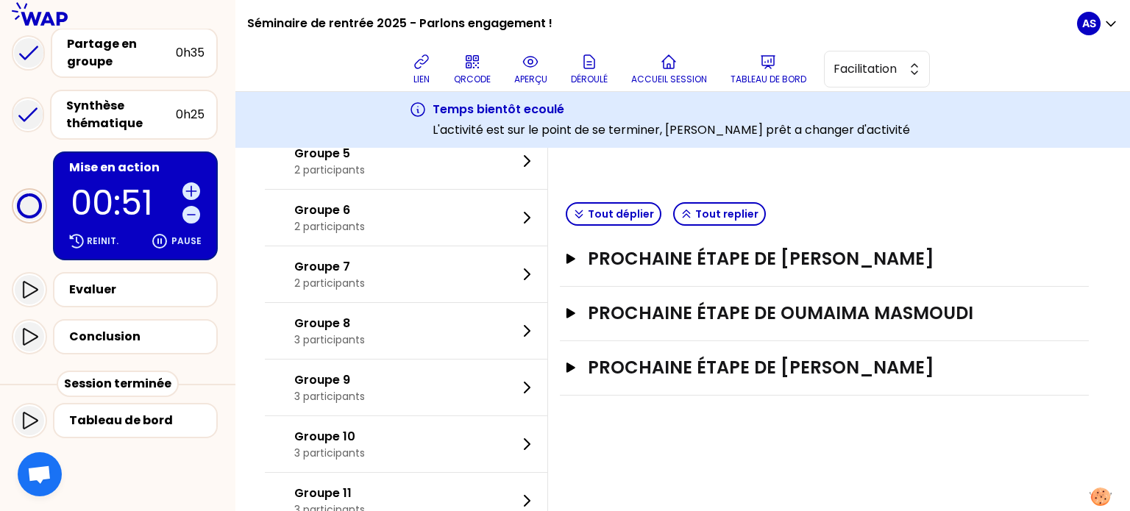
scroll to position [344, 0]
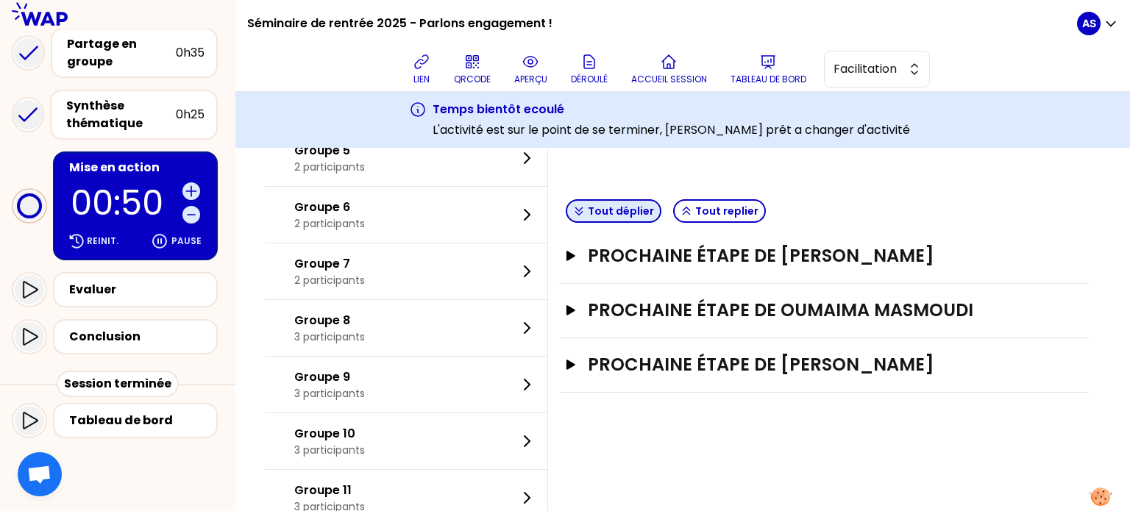
click at [631, 207] on button "Tout déplier" at bounding box center [614, 211] width 96 height 24
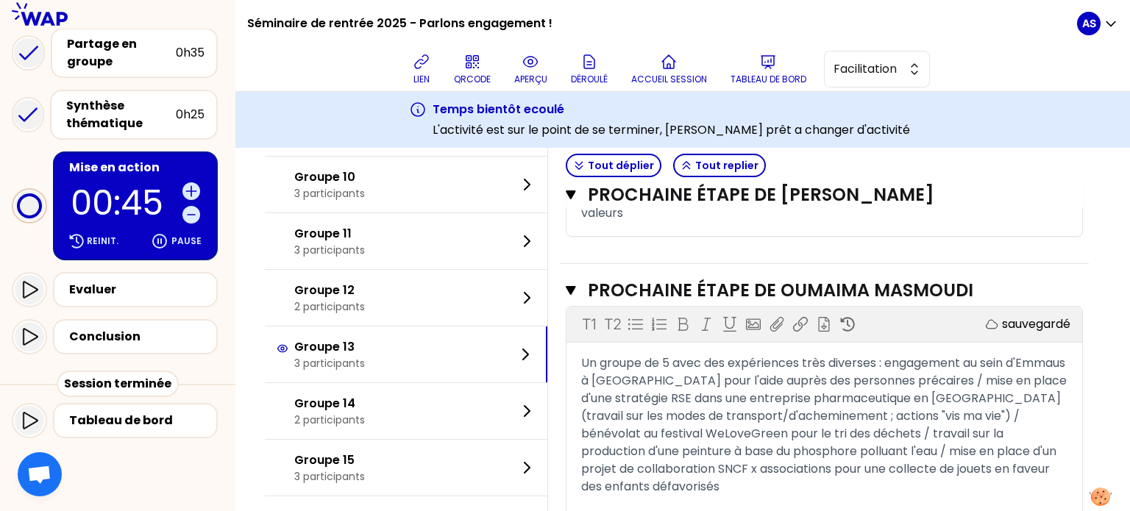
scroll to position [612, 0]
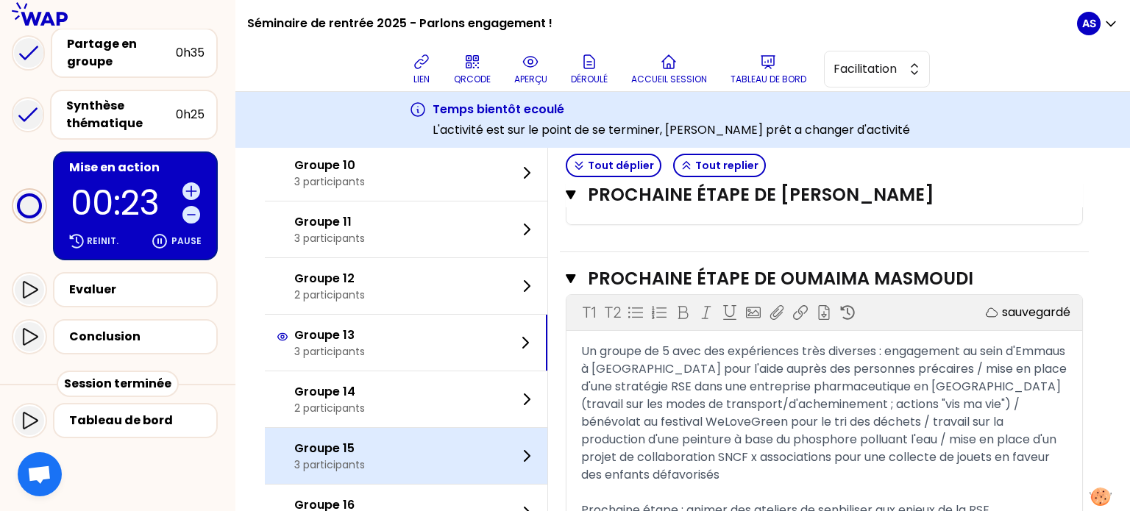
click at [403, 448] on div "Groupe 15 3 participants" at bounding box center [406, 456] width 283 height 56
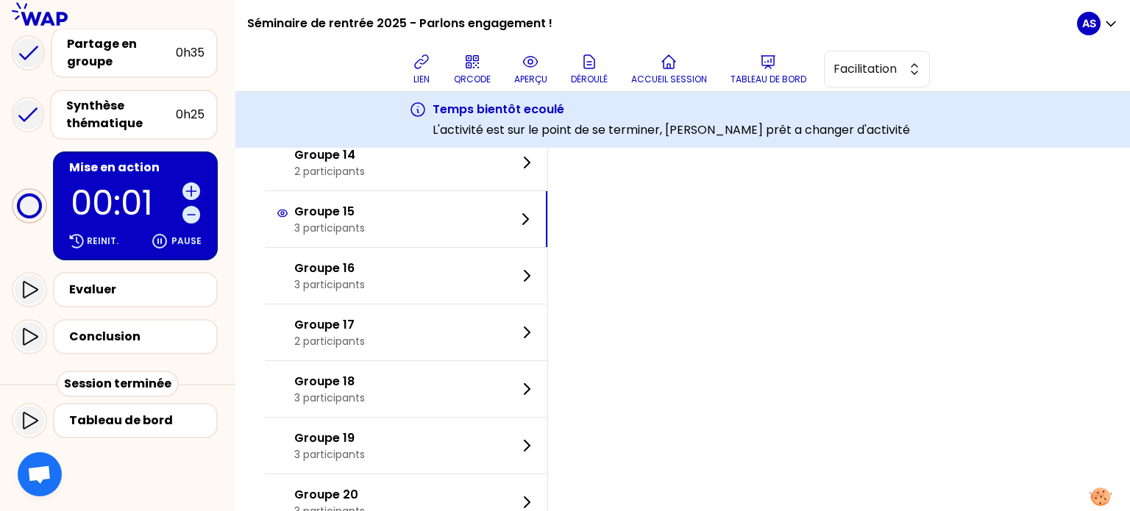
scroll to position [851, 0]
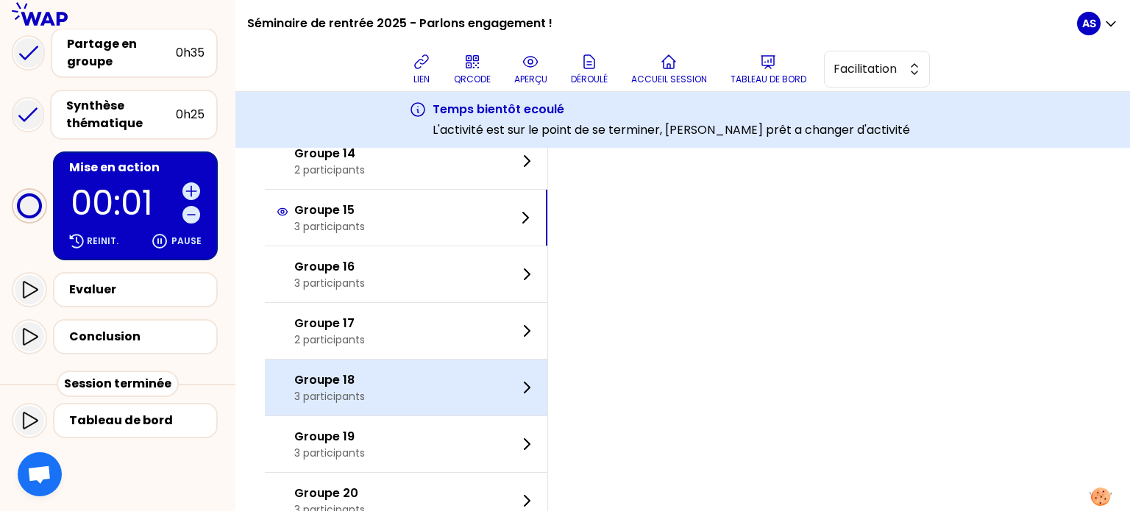
click at [404, 372] on div "Groupe 18 3 participants" at bounding box center [406, 388] width 283 height 56
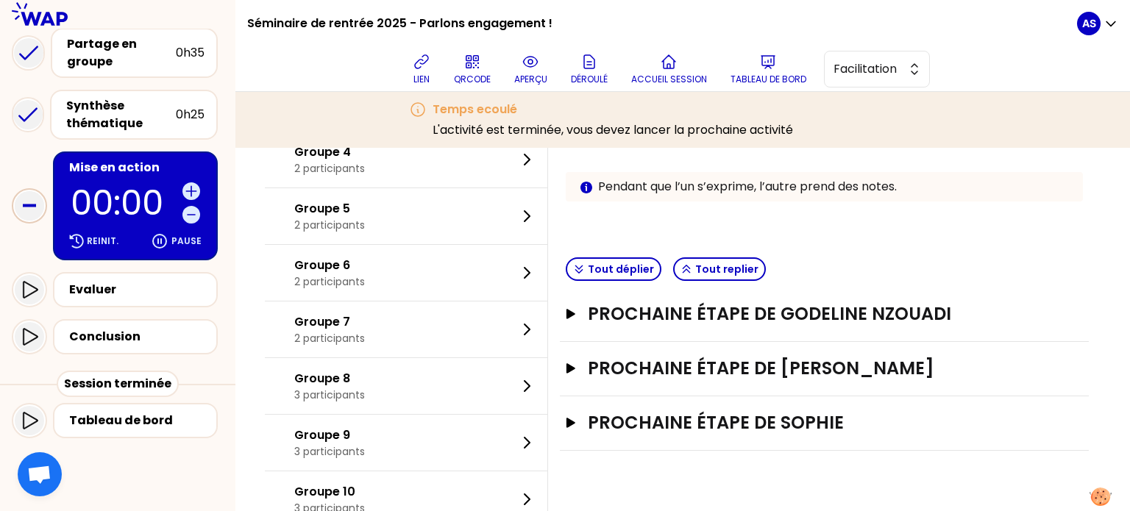
scroll to position [283, 0]
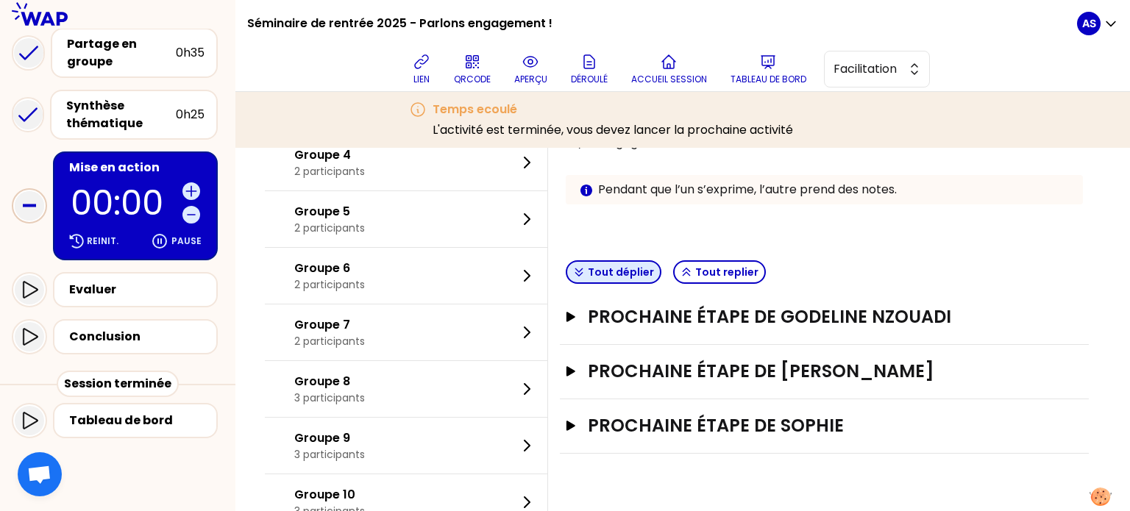
click at [617, 280] on button "Tout déplier" at bounding box center [614, 273] width 96 height 24
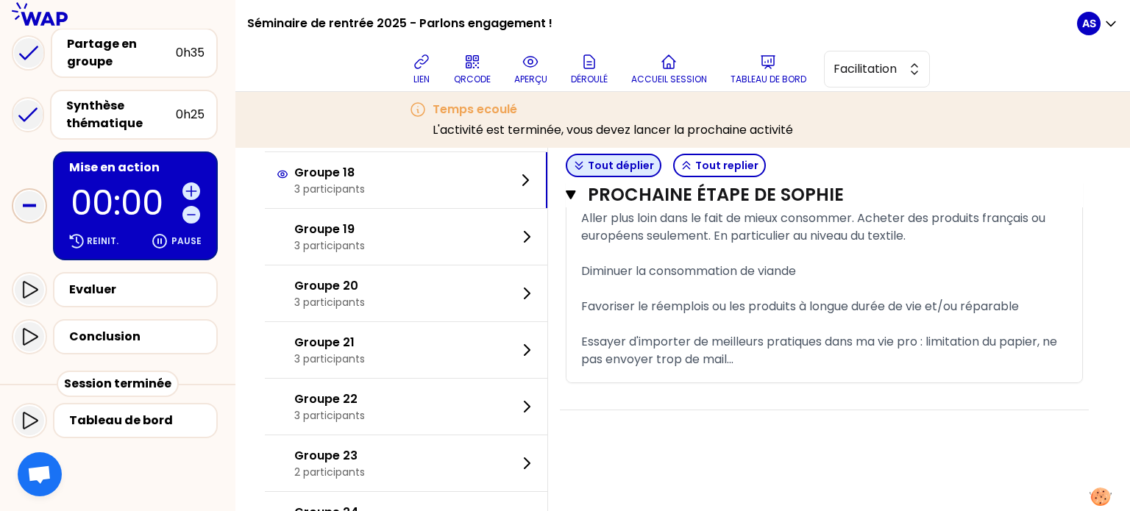
scroll to position [1059, 0]
click at [27, 288] on icon at bounding box center [30, 290] width 18 height 18
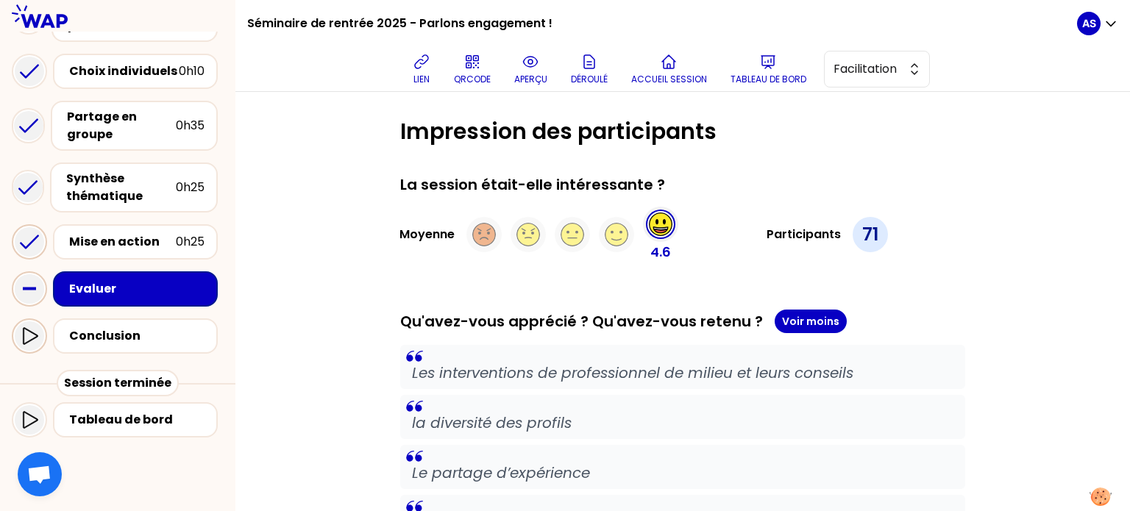
click at [32, 332] on icon at bounding box center [30, 336] width 18 height 18
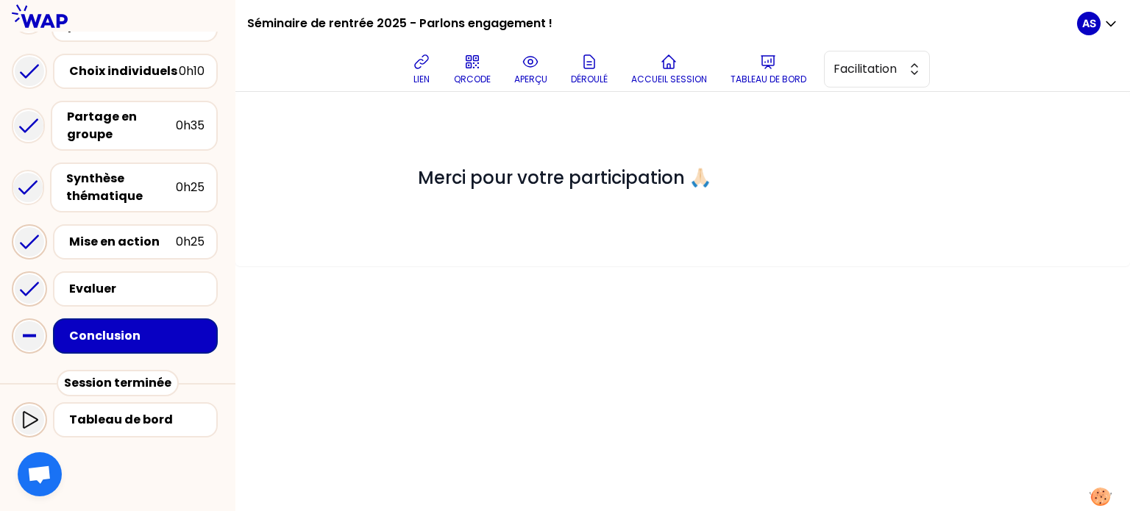
click at [39, 414] on div at bounding box center [29, 419] width 29 height 29
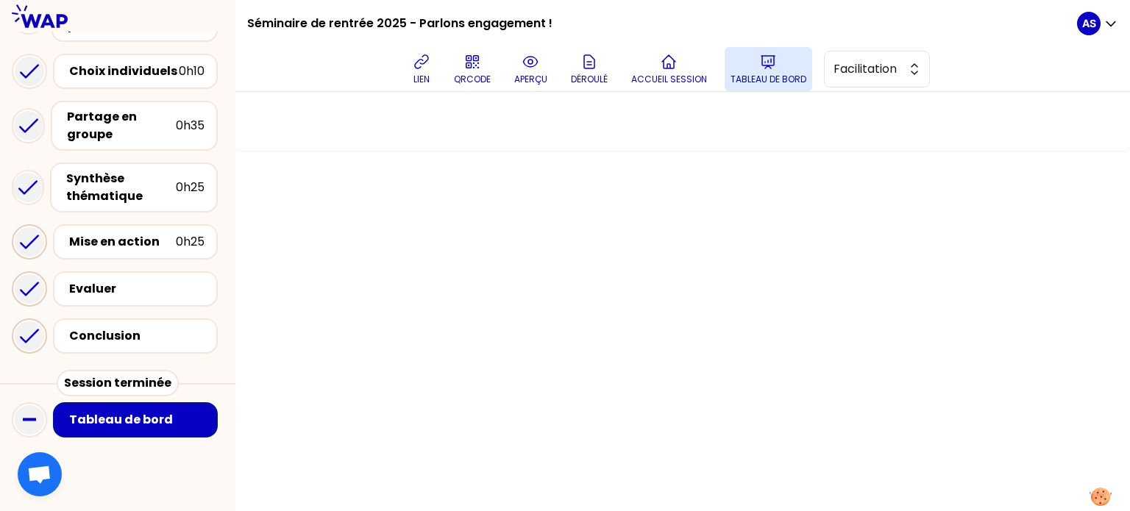
click at [779, 74] on p "Tableau de bord" at bounding box center [769, 80] width 76 height 12
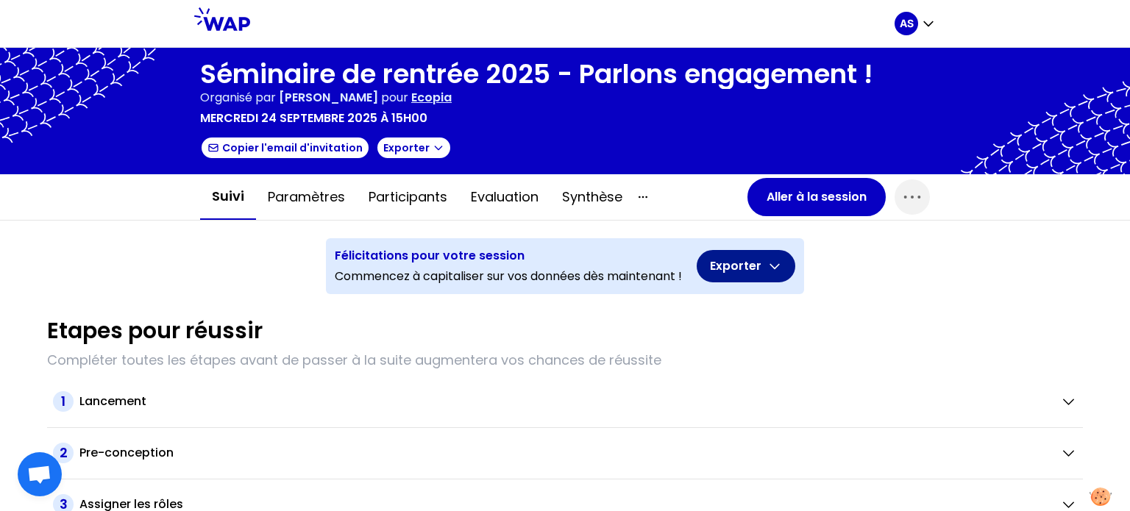
click at [772, 256] on button "Exporter" at bounding box center [746, 266] width 99 height 32
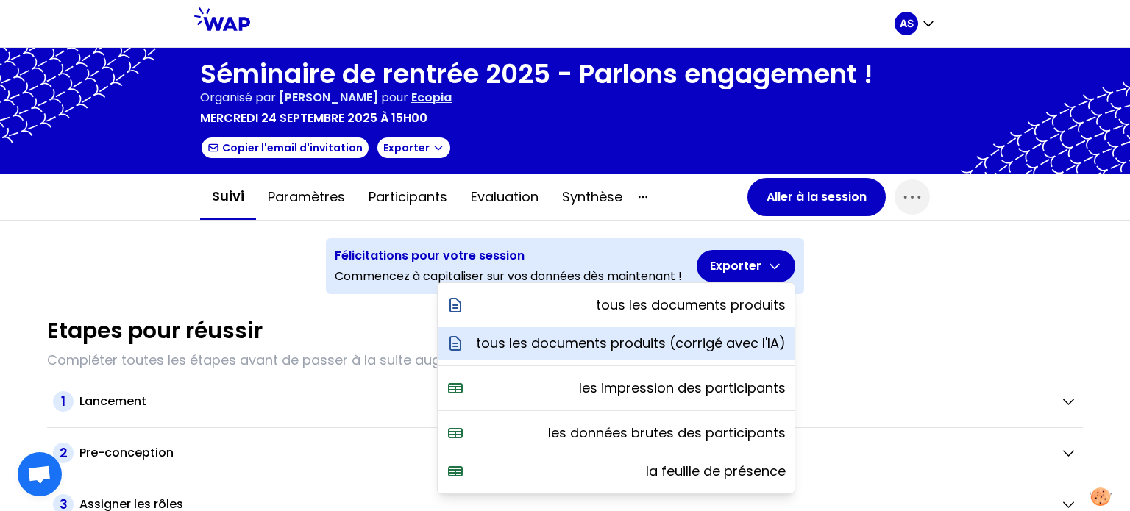
click at [724, 351] on p "tous les documents produits (corrigé avec l'IA)" at bounding box center [631, 343] width 310 height 21
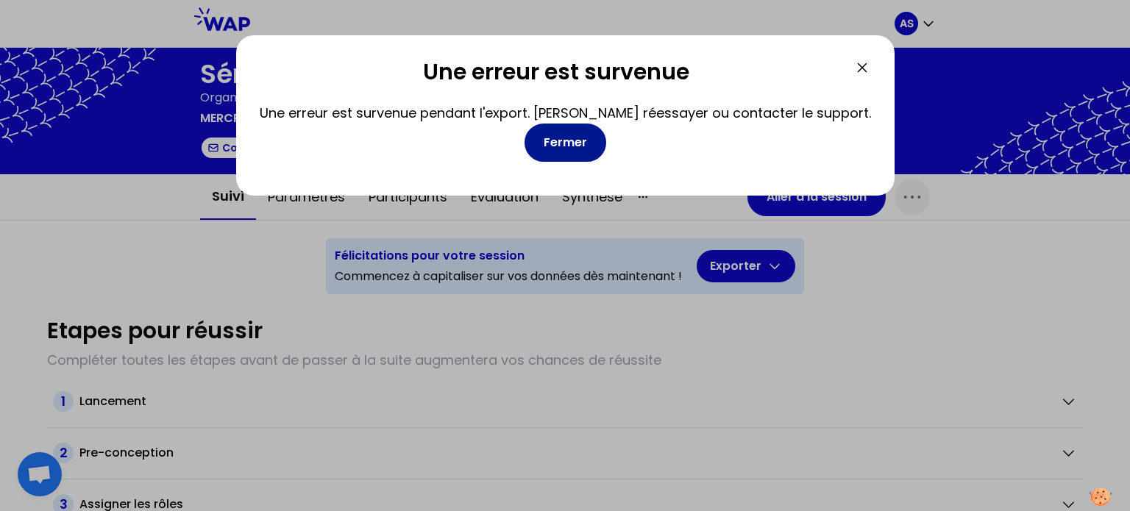
click at [558, 135] on button "Fermer" at bounding box center [566, 143] width 82 height 38
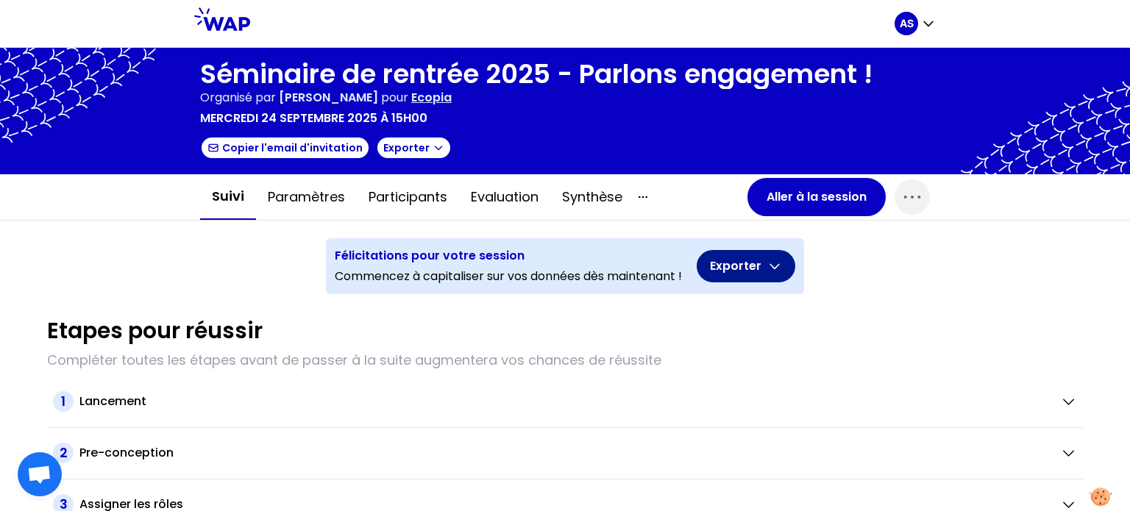
click at [780, 261] on button "Exporter" at bounding box center [746, 266] width 99 height 32
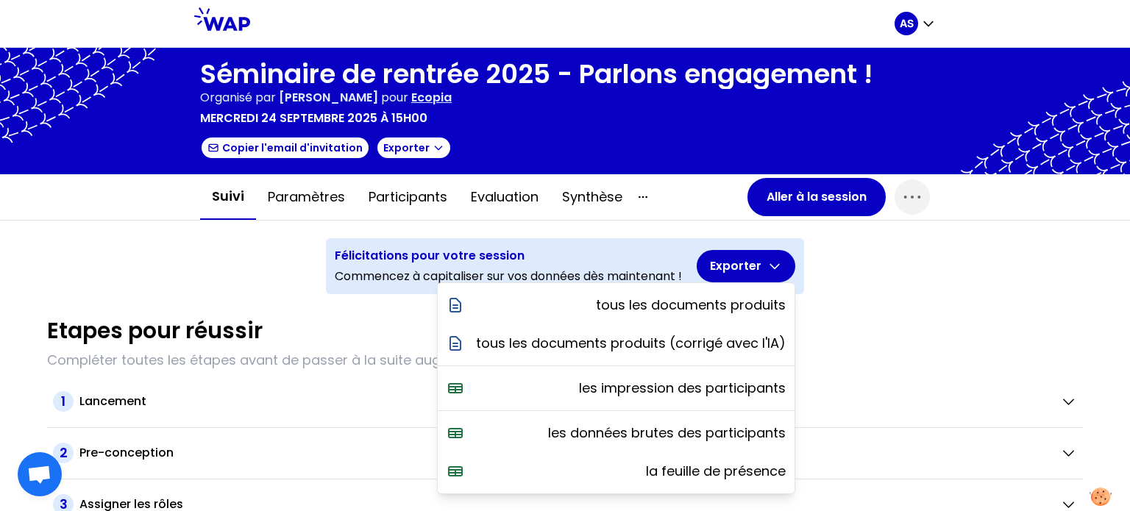
click at [823, 336] on div "Etapes pour réussir" at bounding box center [565, 331] width 1036 height 26
